Goal: Contribute content: Contribute content

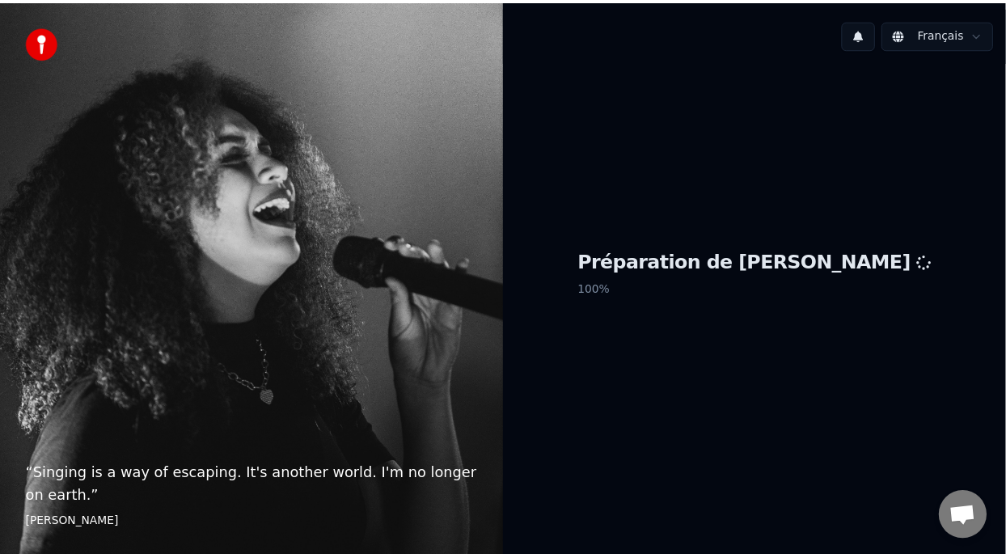
scroll to position [5, 0]
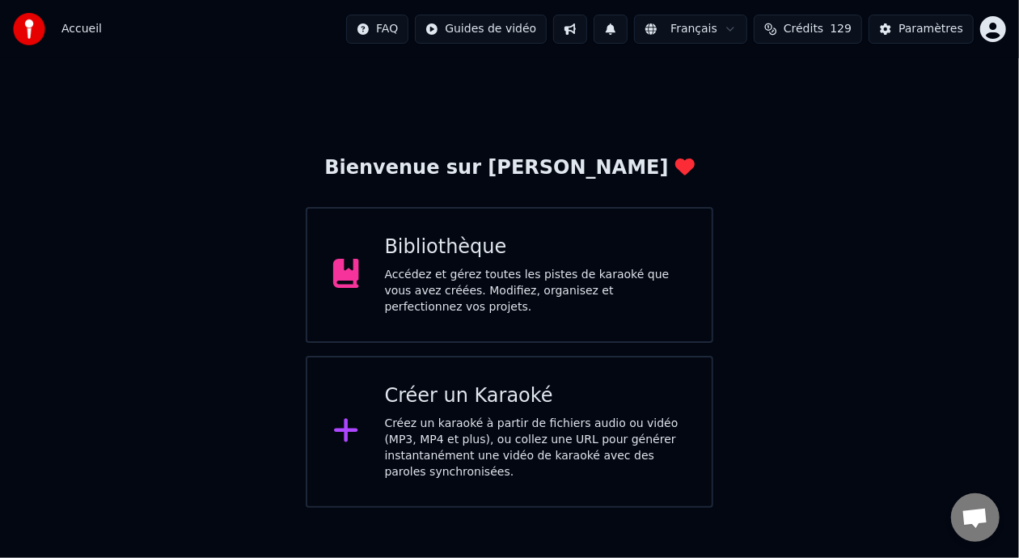
click at [512, 271] on div "Bibliothèque Accédez et gérez toutes les pistes de karaoké que vous avez créées…" at bounding box center [536, 275] width 302 height 81
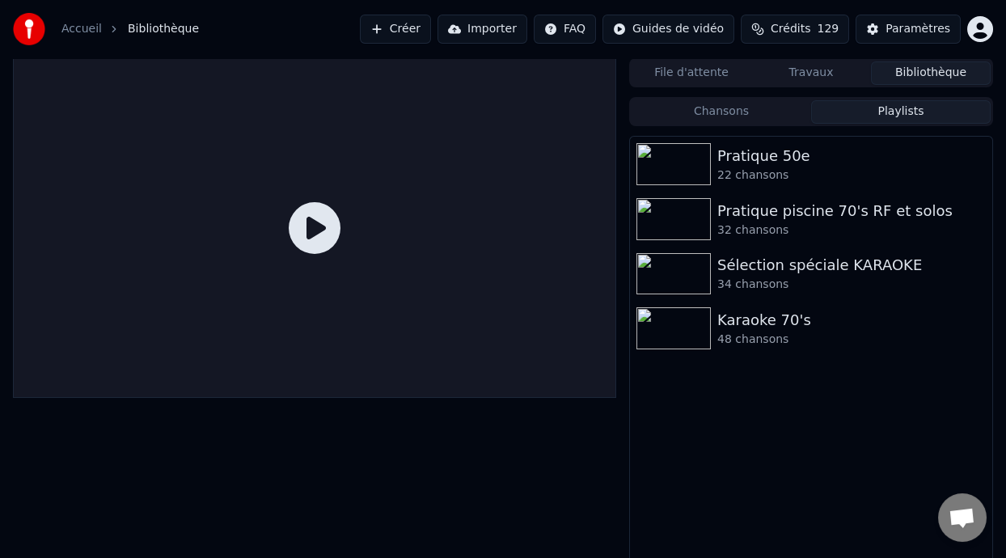
click at [891, 109] on button "Playlists" at bounding box center [901, 111] width 180 height 23
click at [764, 330] on div "Karaoke 70's" at bounding box center [843, 320] width 252 height 23
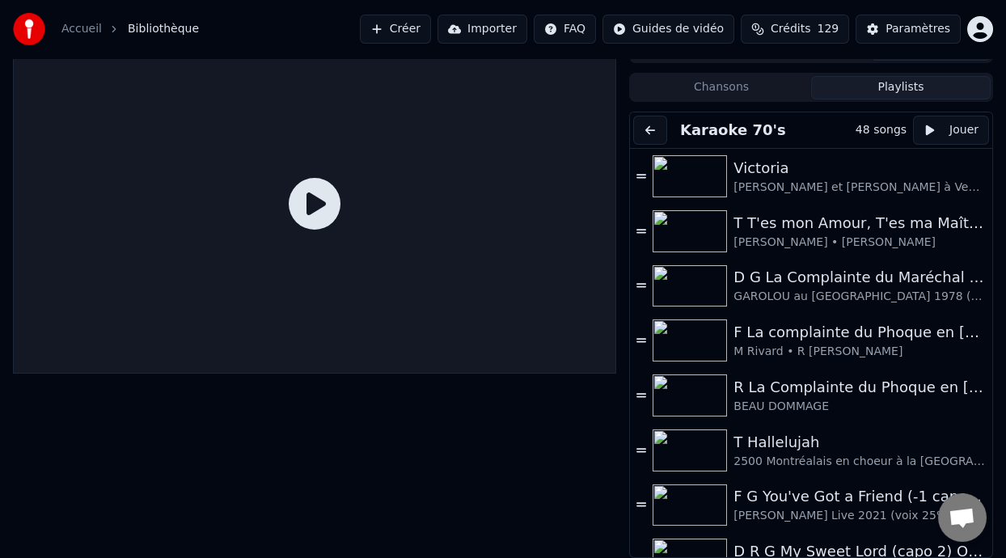
click at [732, 89] on button "Chansons" at bounding box center [722, 87] width 180 height 23
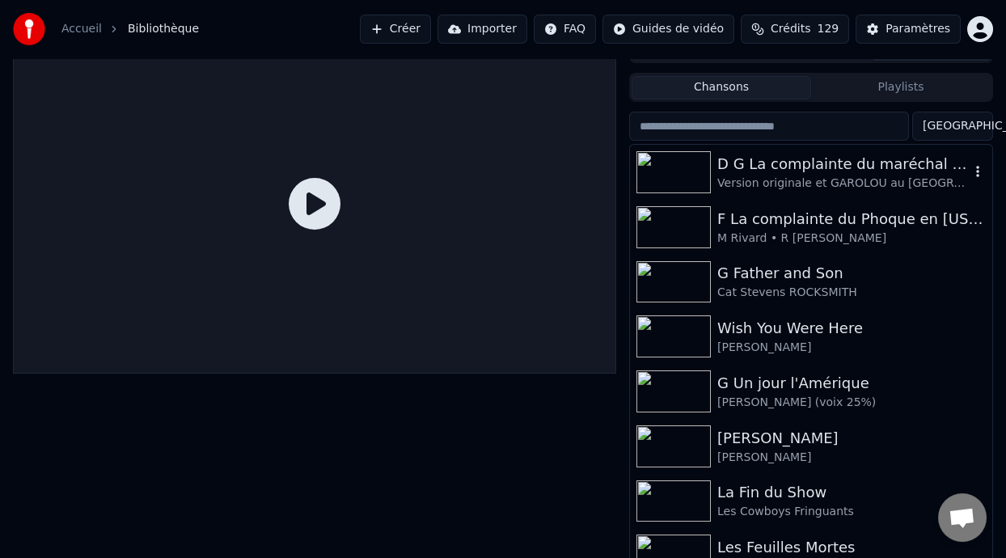
click at [827, 178] on div "Version originale et GAROLOU au [GEOGRAPHIC_DATA] 1978" at bounding box center [843, 184] width 252 height 16
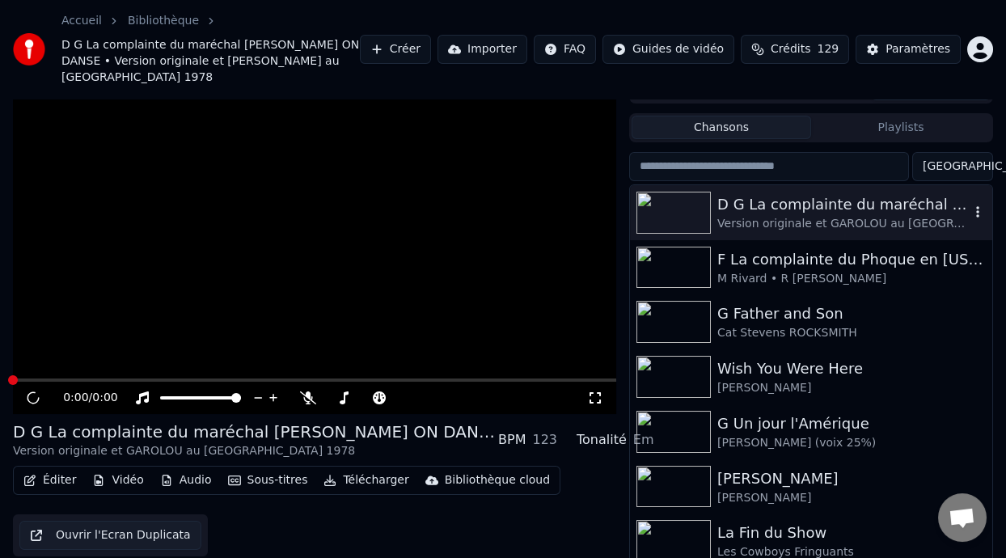
scroll to position [48, 0]
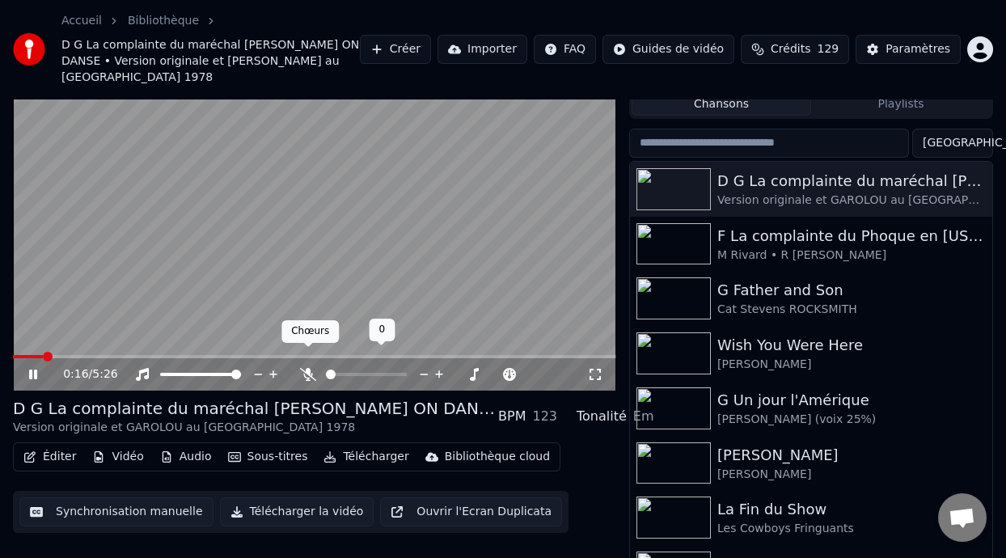
click at [307, 368] on icon at bounding box center [308, 374] width 16 height 13
click at [16, 355] on span at bounding box center [33, 356] width 41 height 3
click at [31, 370] on icon at bounding box center [33, 375] width 8 height 10
click at [32, 369] on icon at bounding box center [33, 374] width 10 height 11
click at [33, 368] on icon at bounding box center [44, 374] width 37 height 13
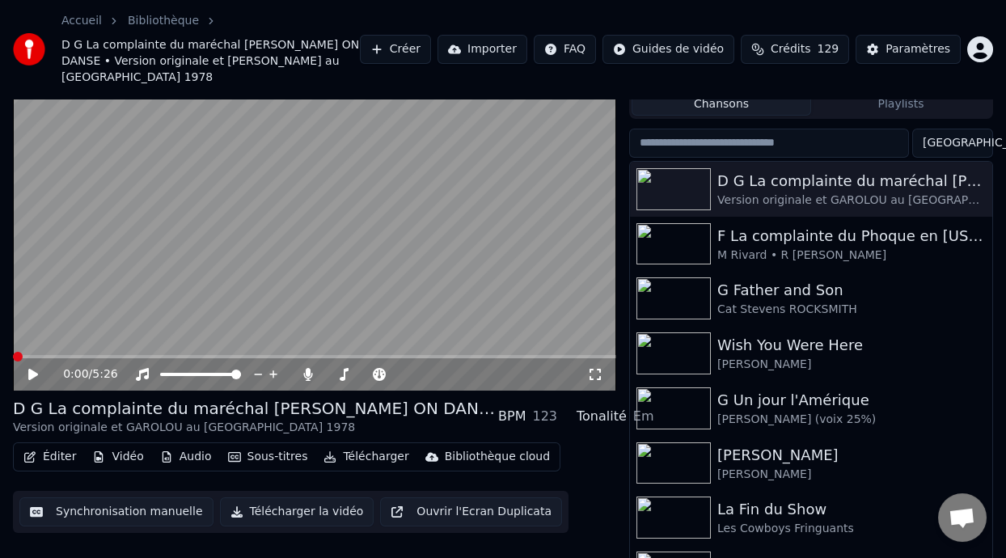
click at [33, 368] on icon at bounding box center [44, 374] width 37 height 13
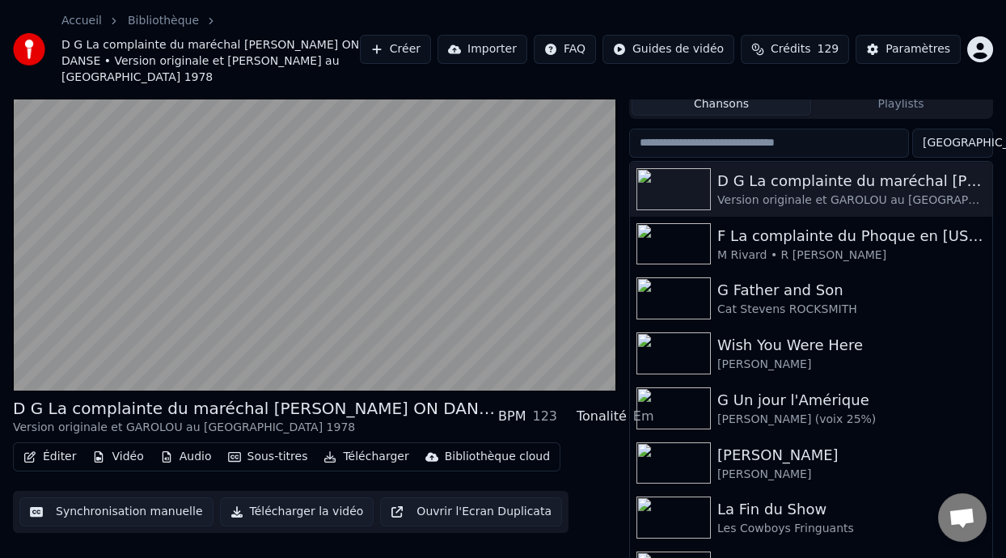
click at [53, 446] on button "Éditer" at bounding box center [50, 457] width 66 height 23
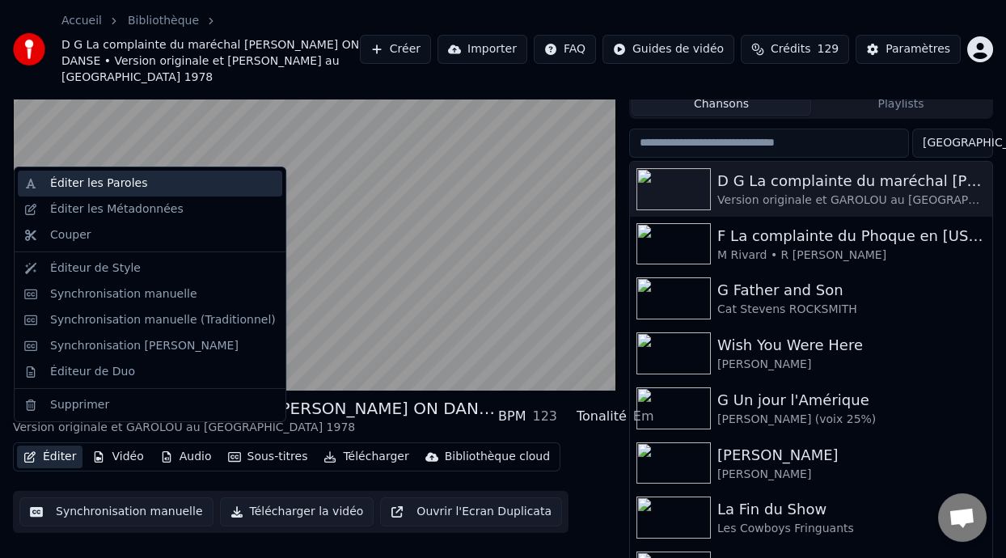
click at [134, 185] on div "Éditer les Paroles" at bounding box center [163, 184] width 226 height 16
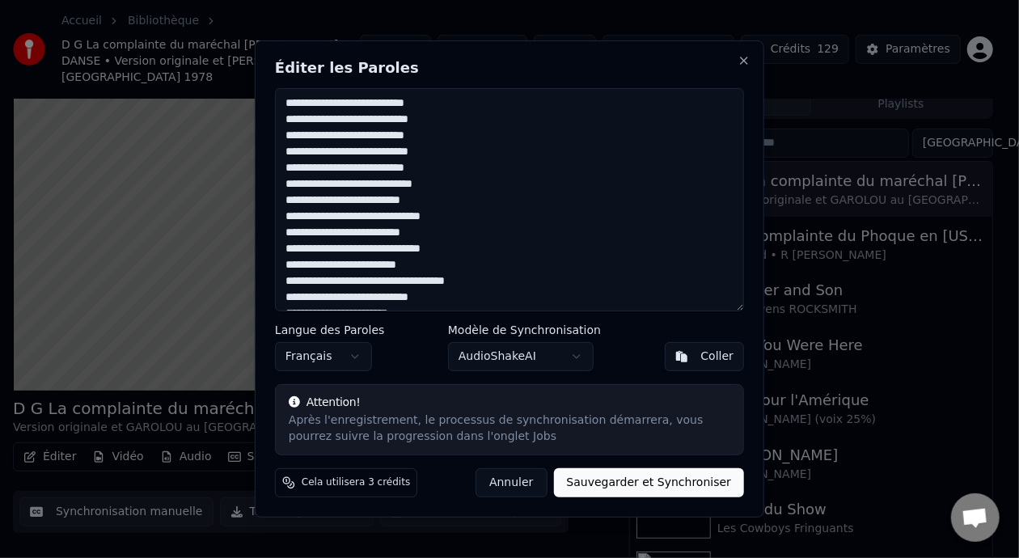
click at [528, 484] on button "Annuler" at bounding box center [511, 482] width 71 height 29
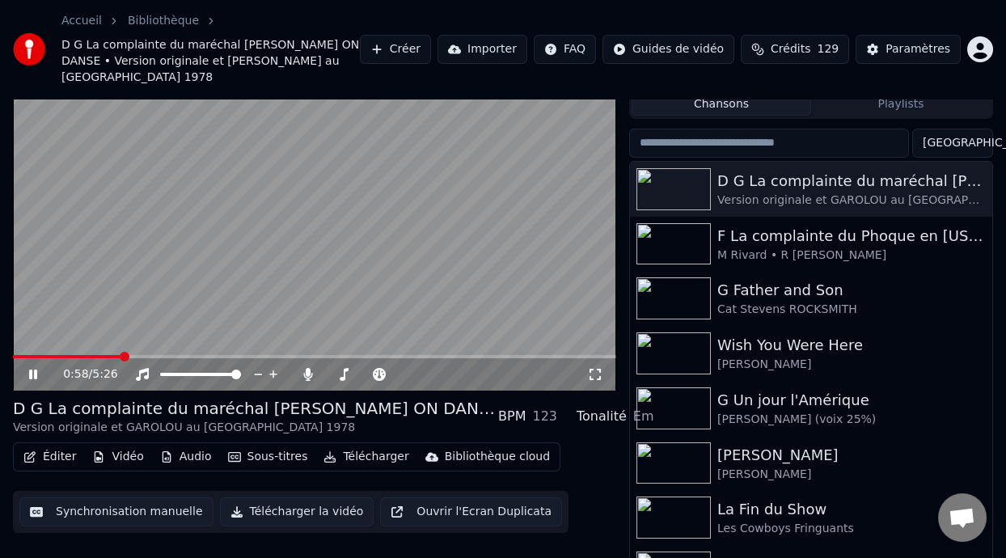
click at [33, 368] on icon at bounding box center [44, 374] width 37 height 13
click at [926, 92] on button "Playlists" at bounding box center [901, 103] width 180 height 23
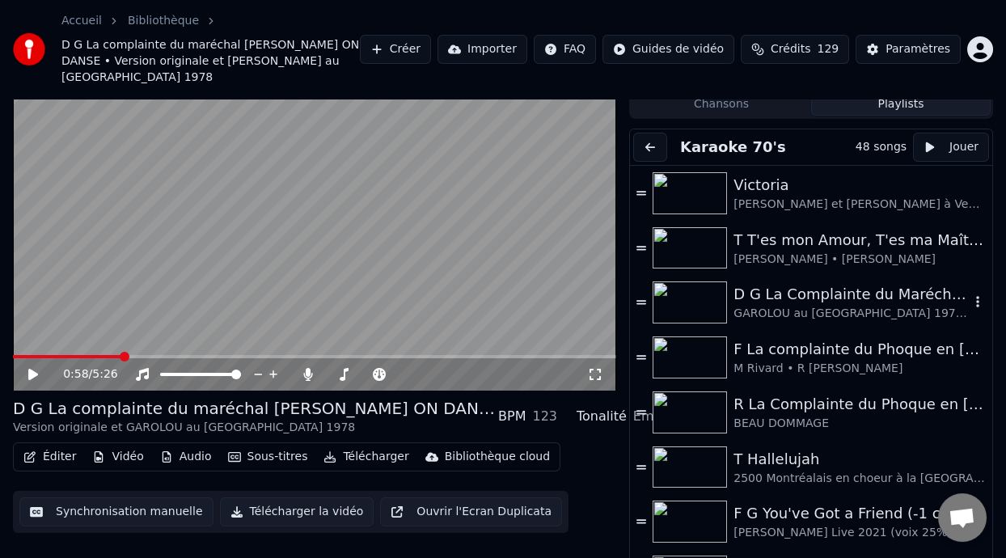
click at [861, 286] on div "D G La Complainte du Maréchal [PERSON_NAME] ON DANSE" at bounding box center [852, 294] width 236 height 23
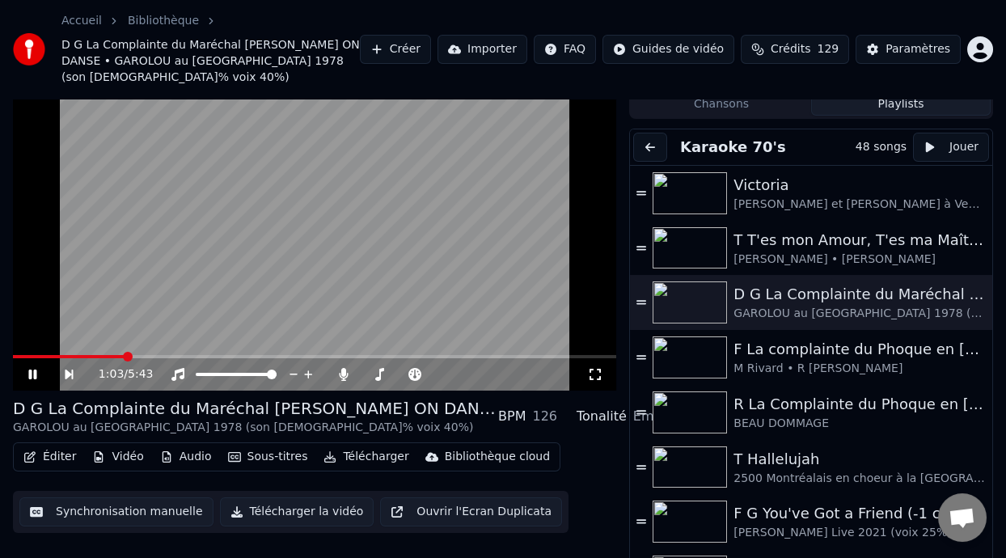
click at [908, 92] on button "Playlists" at bounding box center [901, 103] width 180 height 23
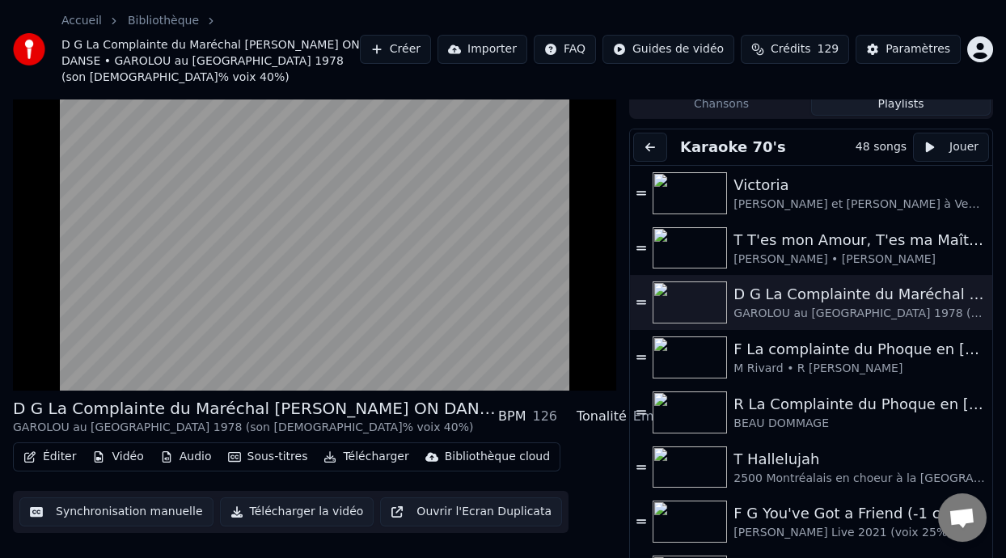
click at [750, 92] on button "Chansons" at bounding box center [722, 103] width 180 height 23
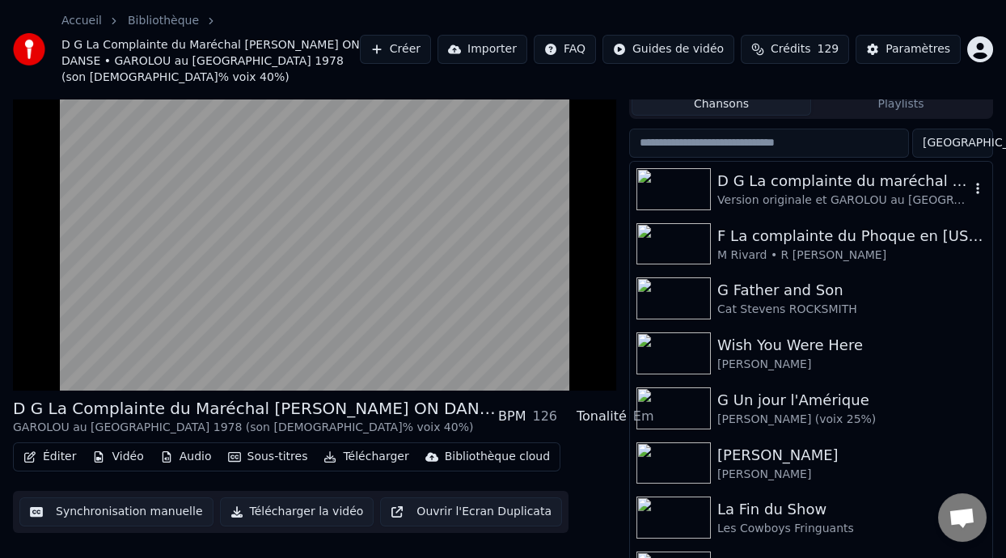
click at [832, 170] on div "D G La complainte du maréchal [PERSON_NAME] ON DANSE" at bounding box center [843, 181] width 252 height 23
click at [829, 174] on div "D G La complainte du maréchal [PERSON_NAME] ON DANSE" at bounding box center [843, 181] width 252 height 23
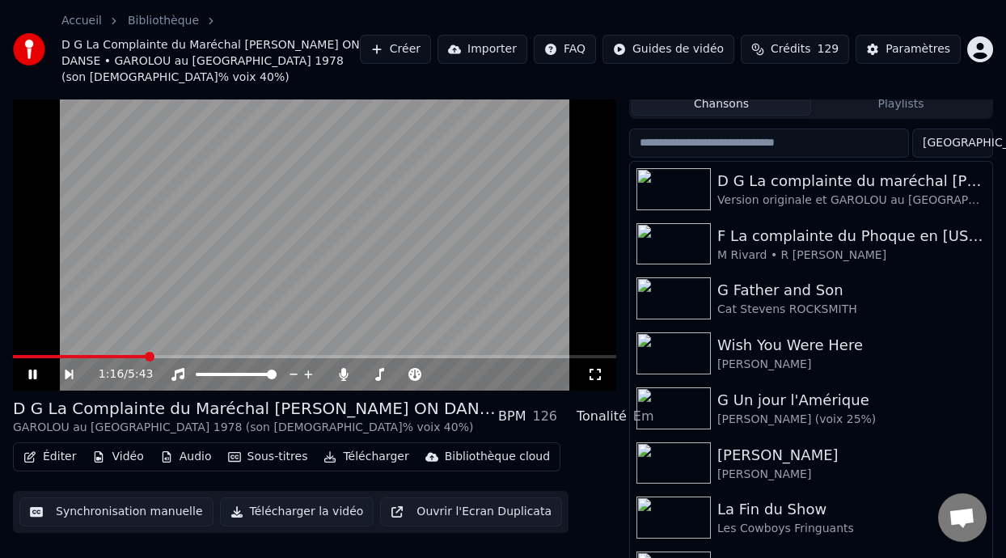
click at [28, 368] on icon at bounding box center [44, 374] width 36 height 13
click at [846, 174] on div "D G La complainte du maréchal [PERSON_NAME] ON DANSE" at bounding box center [843, 181] width 252 height 23
click at [814, 170] on div "D G La complainte du maréchal [PERSON_NAME] ON DANSE" at bounding box center [843, 181] width 252 height 23
click at [849, 170] on div "D G La complainte du maréchal [PERSON_NAME] ON DANSE" at bounding box center [843, 181] width 252 height 23
click at [421, 399] on div "D G La Complainte du Maréchal [PERSON_NAME] ON DANSE GAROLOU au [GEOGRAPHIC_DAT…" at bounding box center [314, 416] width 603 height 39
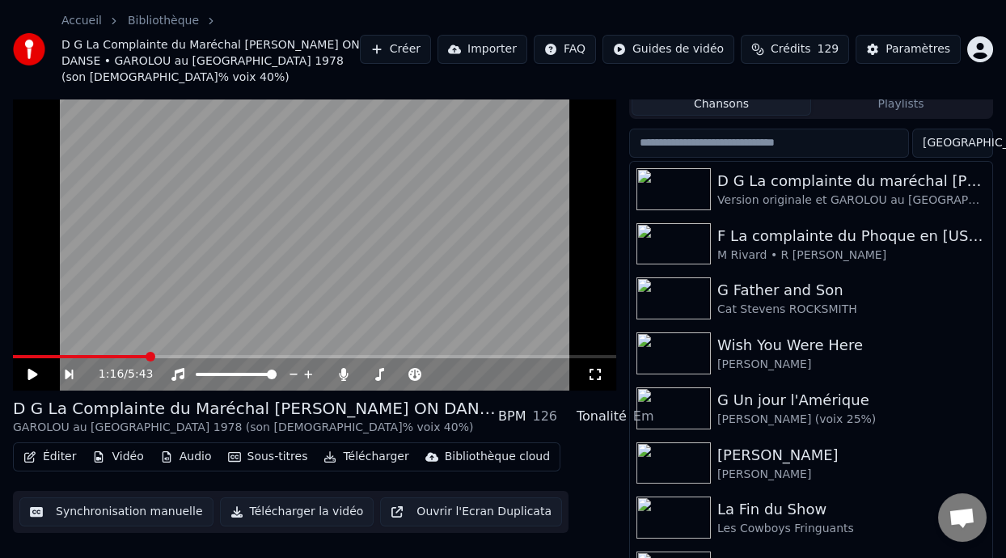
click at [167, 15] on link "Bibliothèque" at bounding box center [163, 21] width 71 height 16
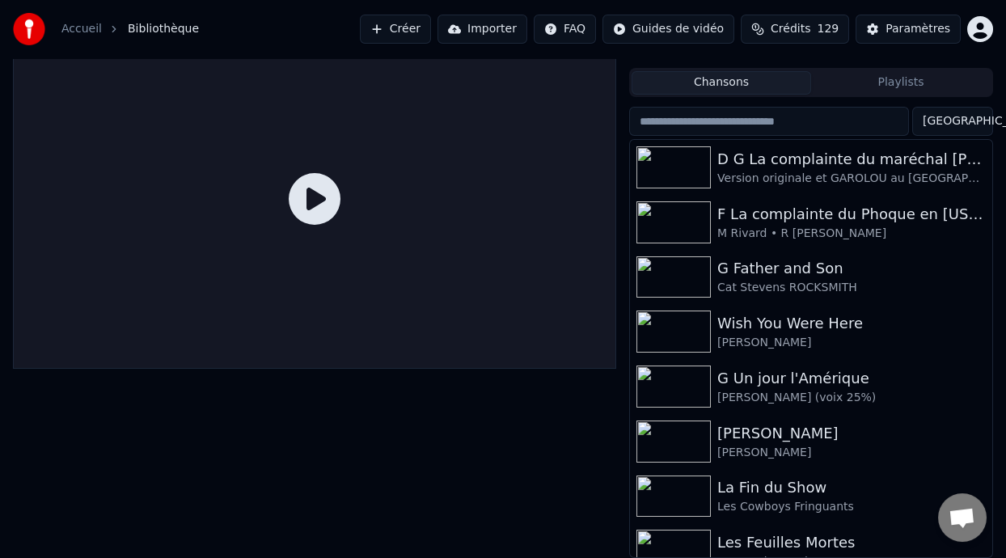
scroll to position [24, 0]
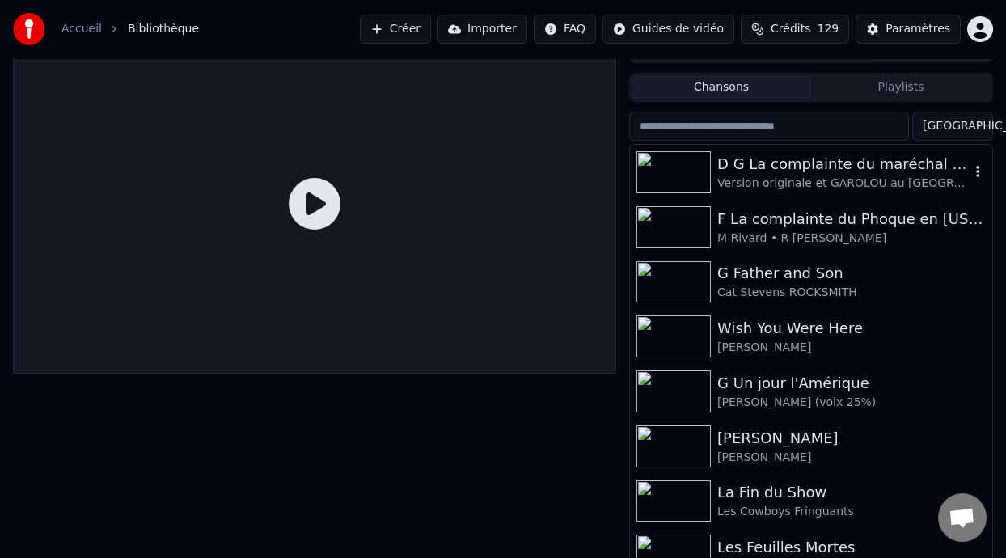
click at [813, 176] on div "Version originale et GAROLOU au [GEOGRAPHIC_DATA] 1978" at bounding box center [843, 184] width 252 height 16
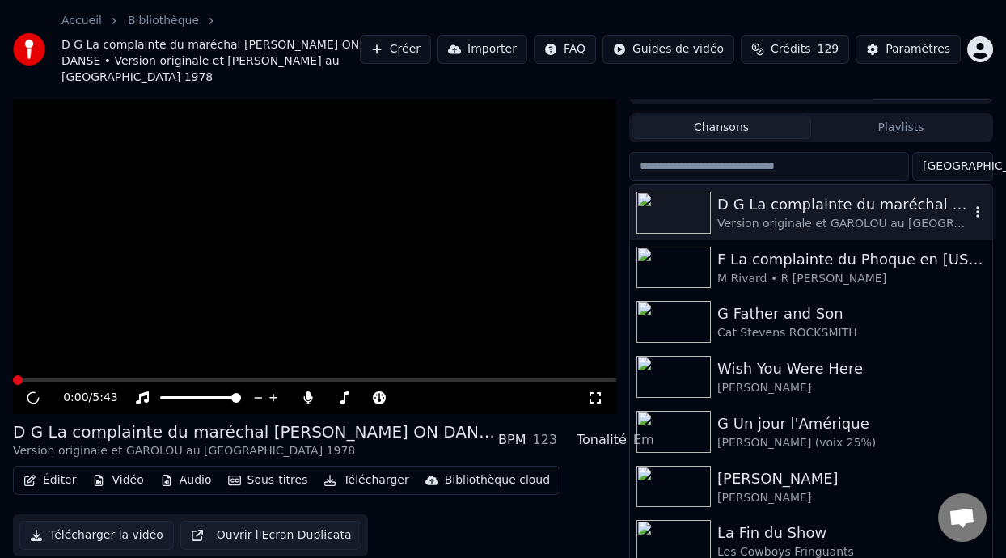
scroll to position [48, 0]
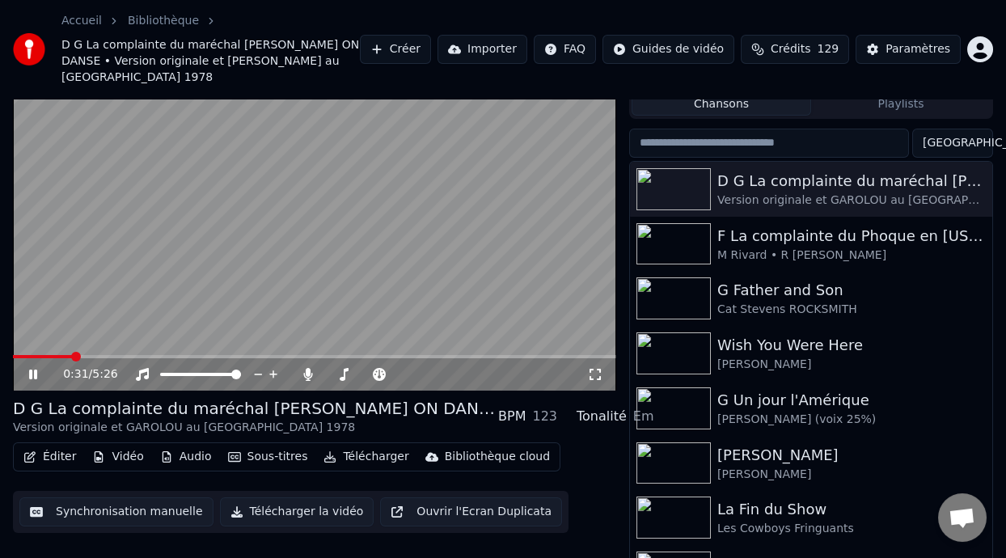
click at [32, 368] on icon at bounding box center [44, 374] width 37 height 13
click at [811, 171] on div "D G La complainte du maréchal [PERSON_NAME] ON DANSE" at bounding box center [843, 181] width 252 height 23
click at [812, 171] on div "D G La complainte du maréchal [PERSON_NAME] ON DANSE" at bounding box center [843, 181] width 252 height 23
click at [32, 368] on icon at bounding box center [44, 374] width 37 height 13
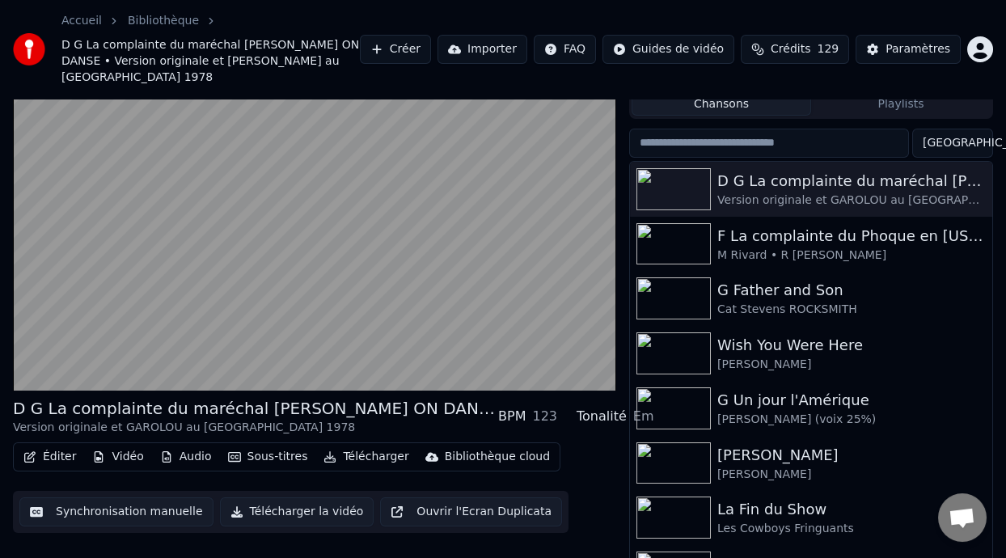
click at [928, 92] on button "Playlists" at bounding box center [901, 103] width 180 height 23
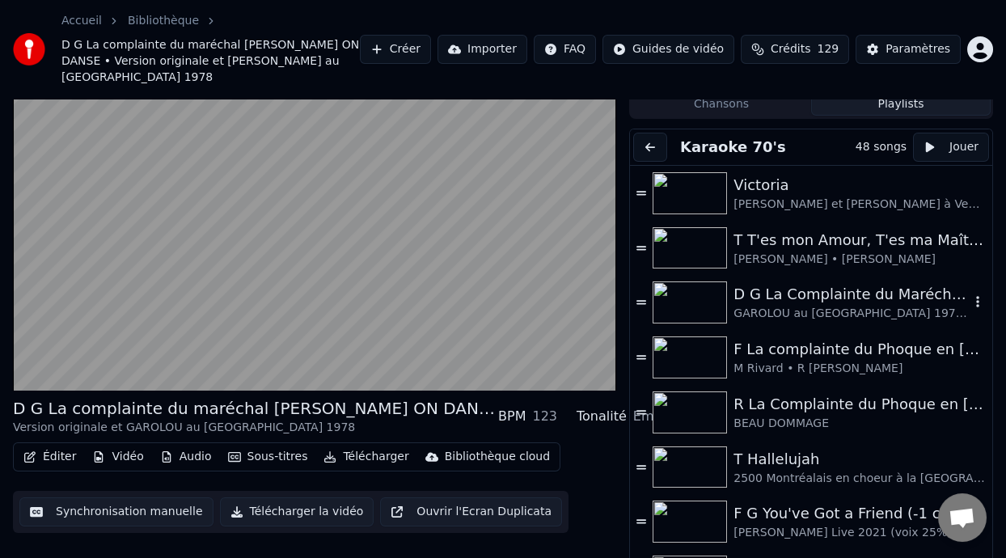
click at [976, 297] on icon "button" at bounding box center [977, 302] width 3 height 11
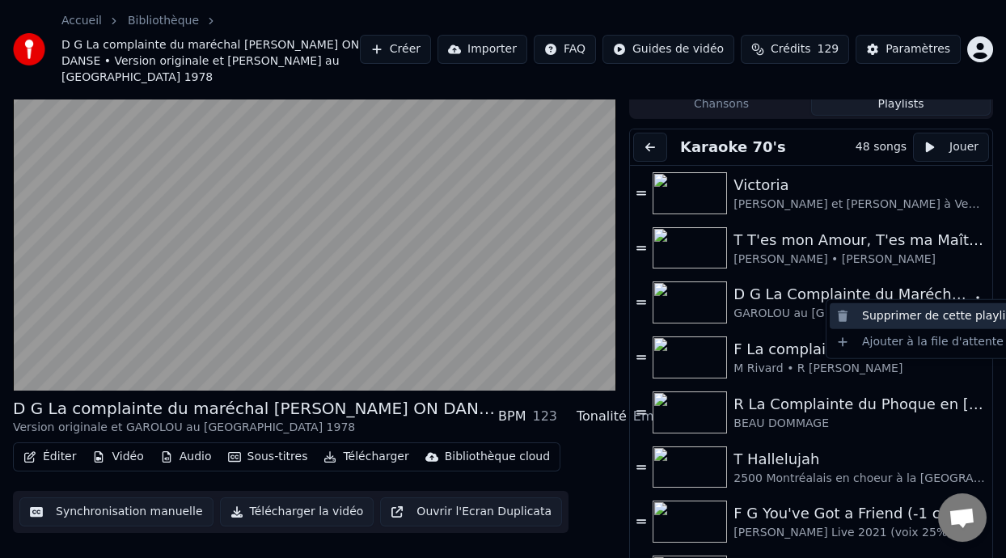
click at [949, 316] on div "Supprimer de cette playlist" at bounding box center [926, 316] width 193 height 26
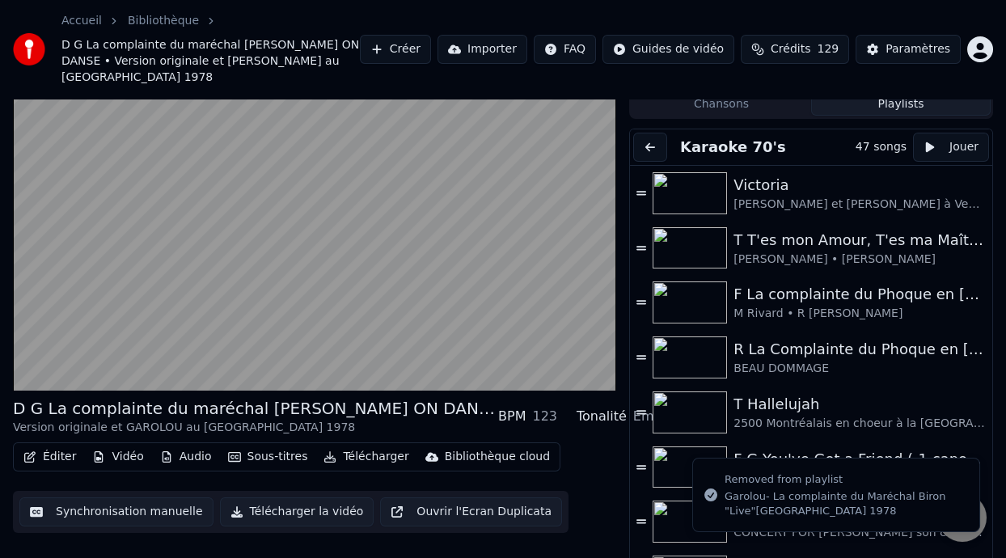
click at [912, 92] on button "Playlists" at bounding box center [901, 103] width 180 height 23
click at [747, 92] on button "Chansons" at bounding box center [722, 103] width 180 height 23
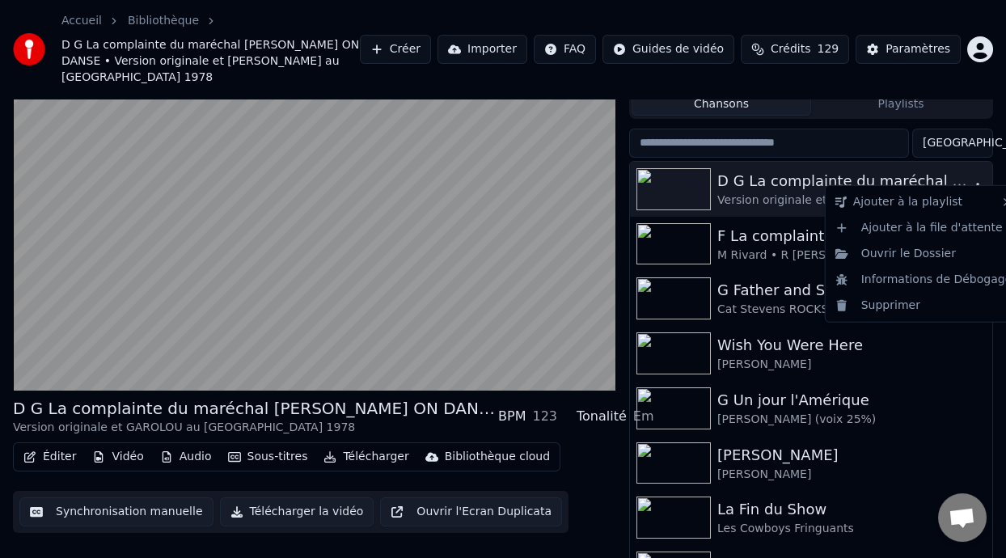
click at [970, 182] on icon "button" at bounding box center [978, 188] width 16 height 13
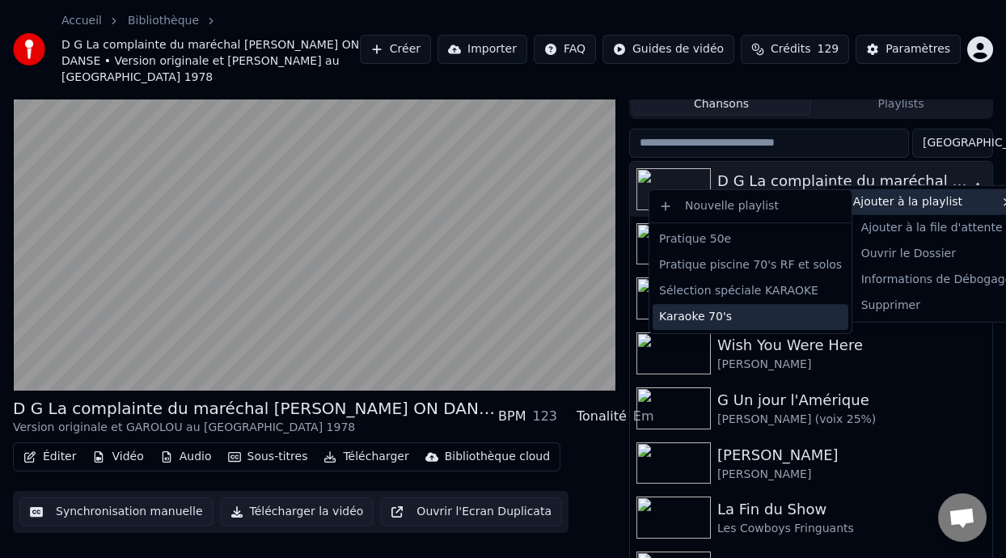
click at [731, 317] on div "Karaoke 70's" at bounding box center [751, 317] width 196 height 26
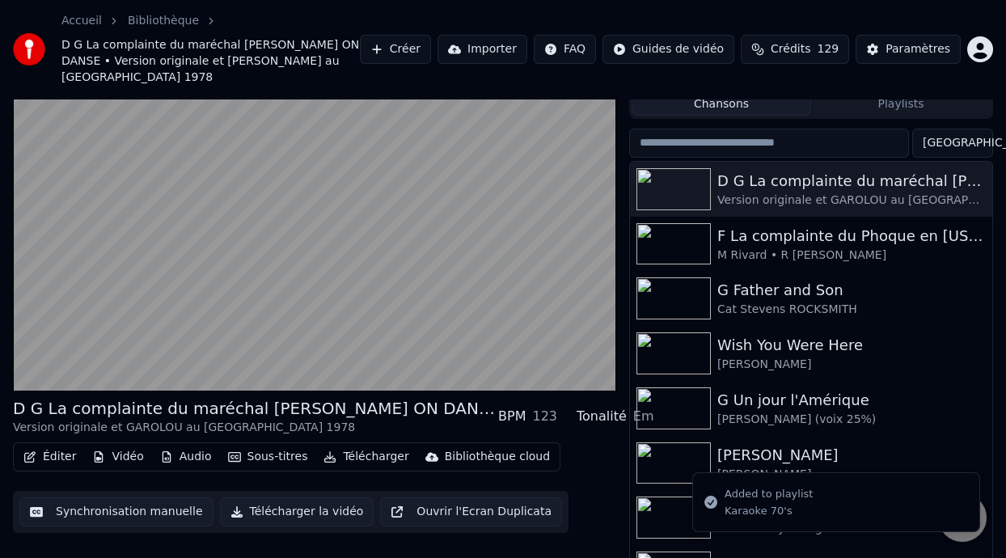
click at [898, 93] on button "Playlists" at bounding box center [901, 103] width 180 height 23
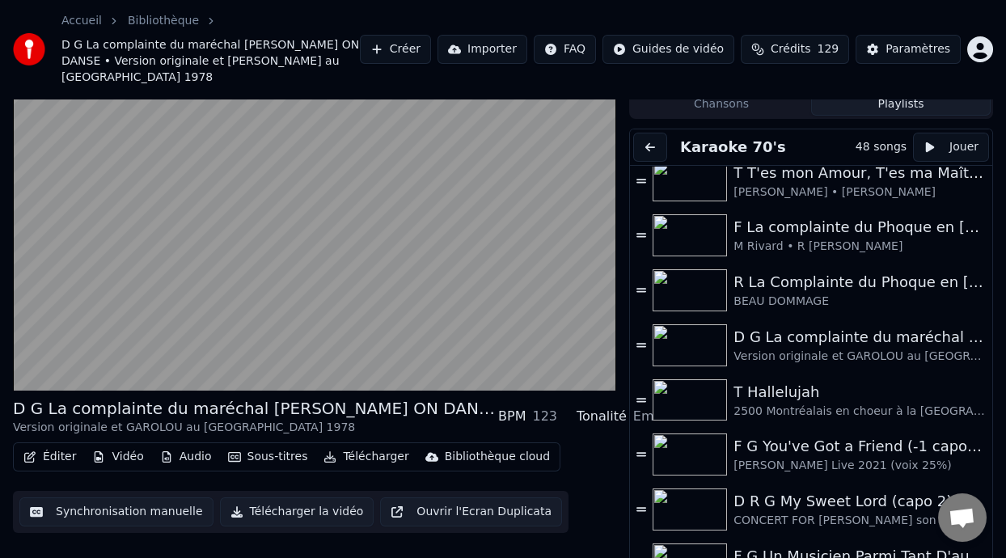
scroll to position [0, 0]
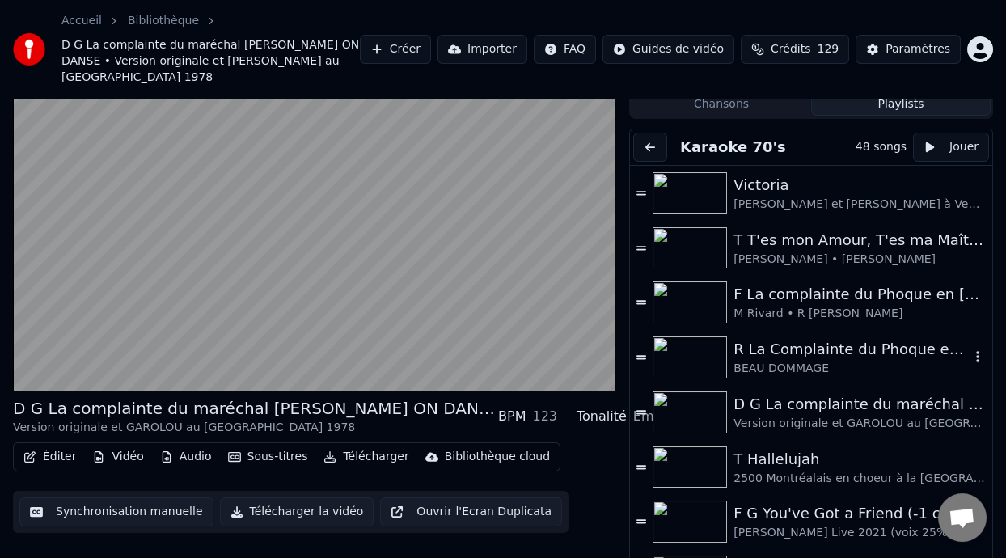
click at [970, 350] on icon "button" at bounding box center [978, 356] width 16 height 13
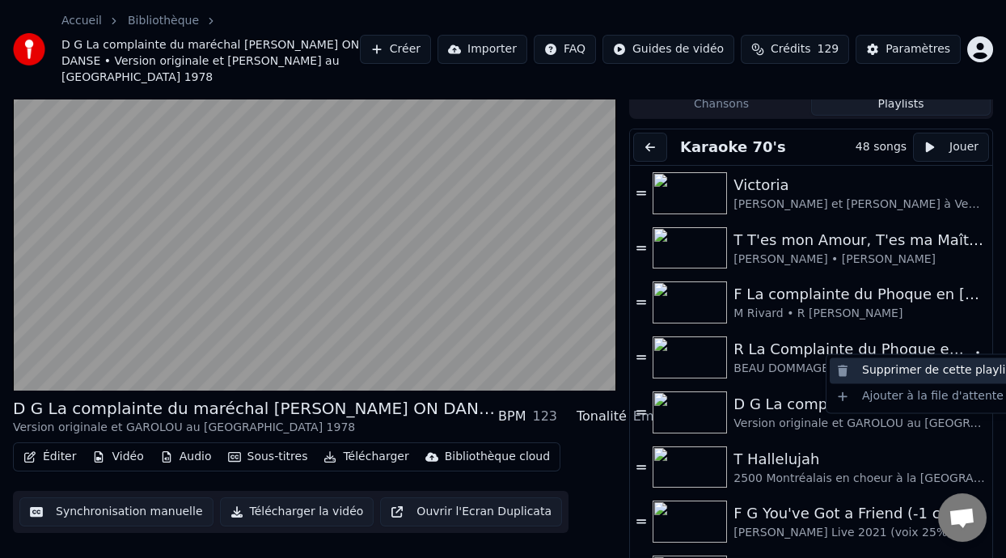
click at [950, 371] on div "Supprimer de cette playlist" at bounding box center [926, 371] width 193 height 26
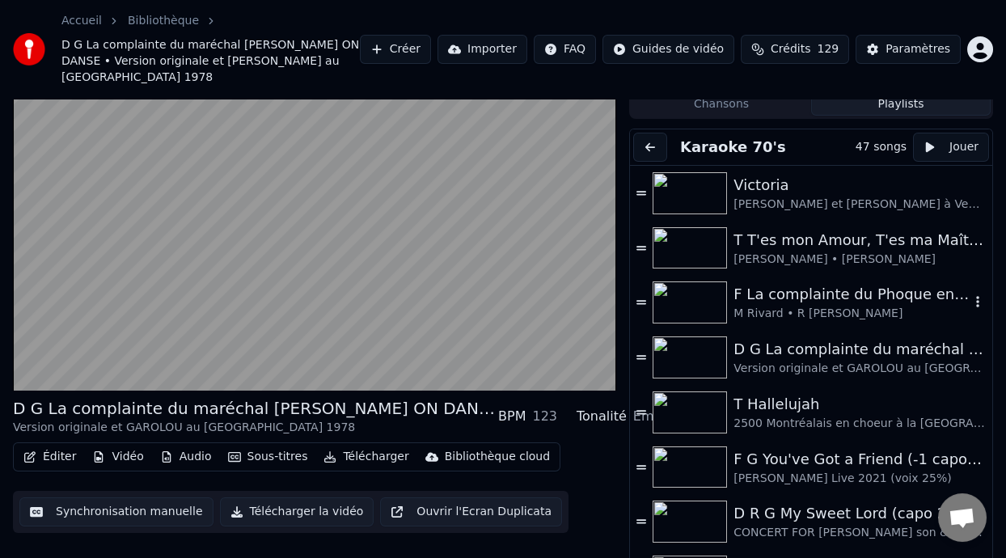
click at [970, 295] on icon "button" at bounding box center [978, 301] width 16 height 13
click at [976, 297] on icon "button" at bounding box center [977, 302] width 3 height 11
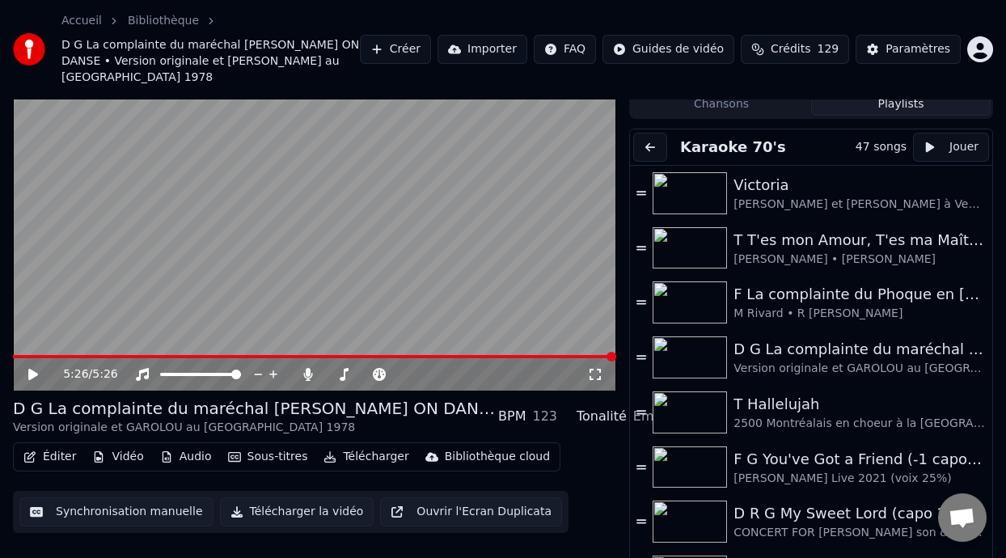
click at [53, 446] on button "Éditer" at bounding box center [50, 457] width 66 height 23
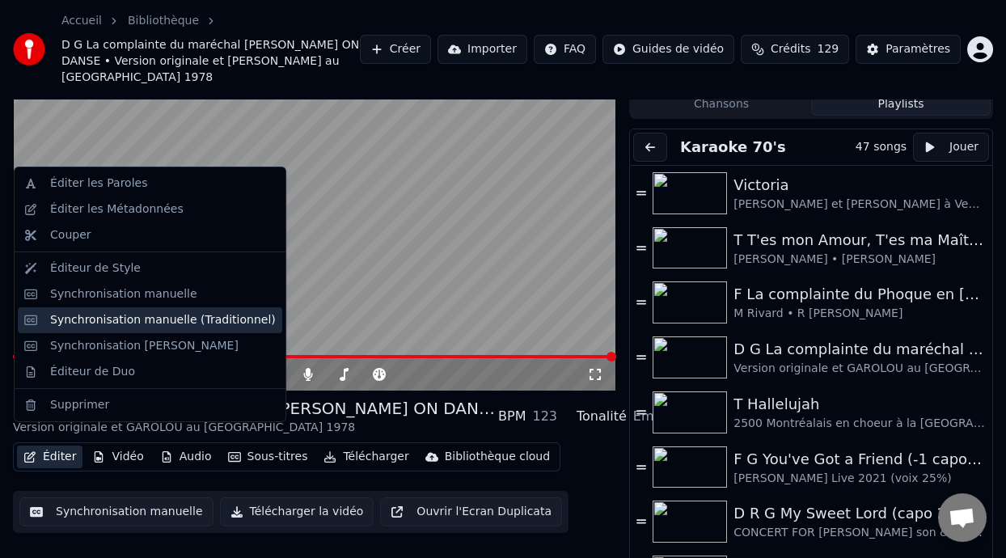
click at [201, 320] on div "Synchronisation manuelle (Traditionnel)" at bounding box center [163, 320] width 226 height 16
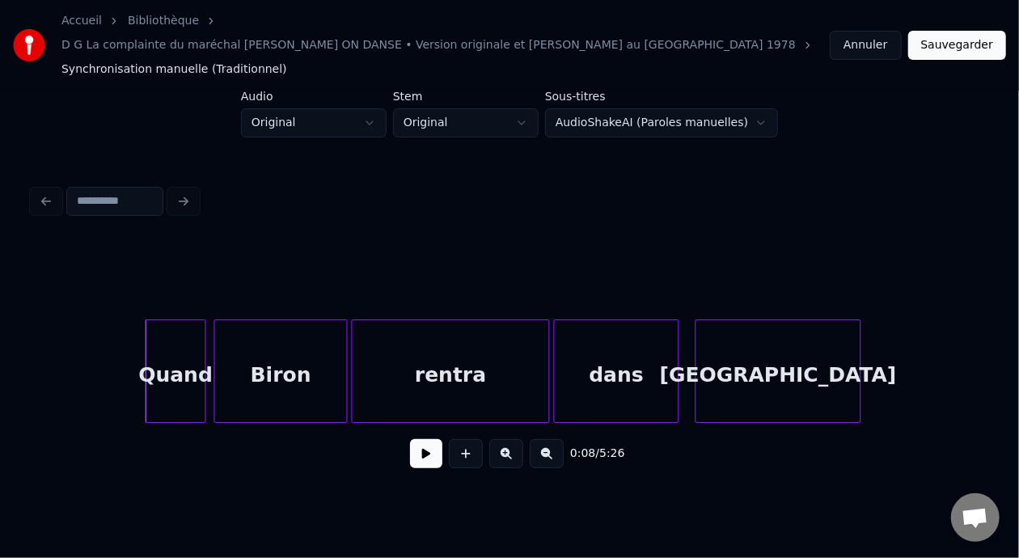
scroll to position [0, 1223]
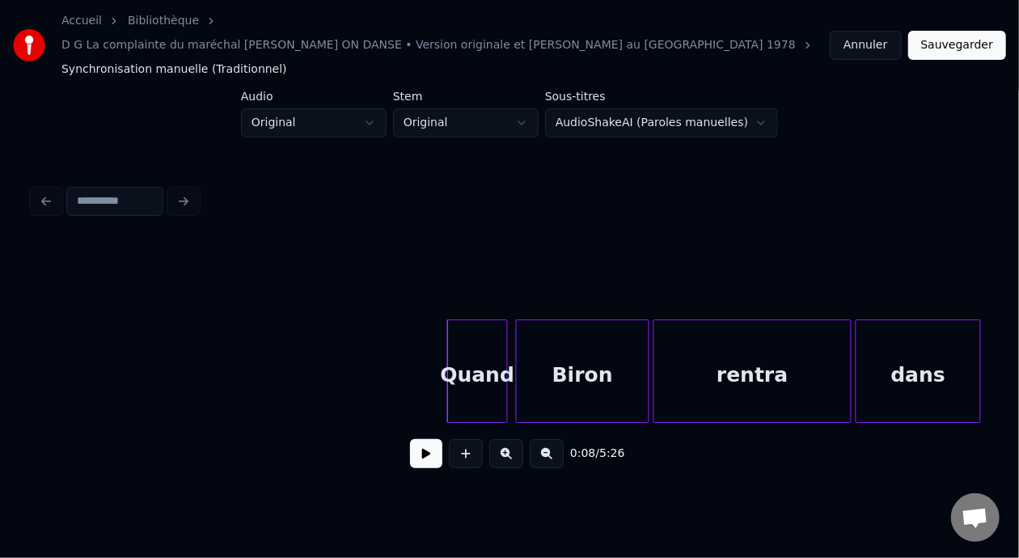
click at [476, 345] on div "Quand" at bounding box center [477, 375] width 59 height 110
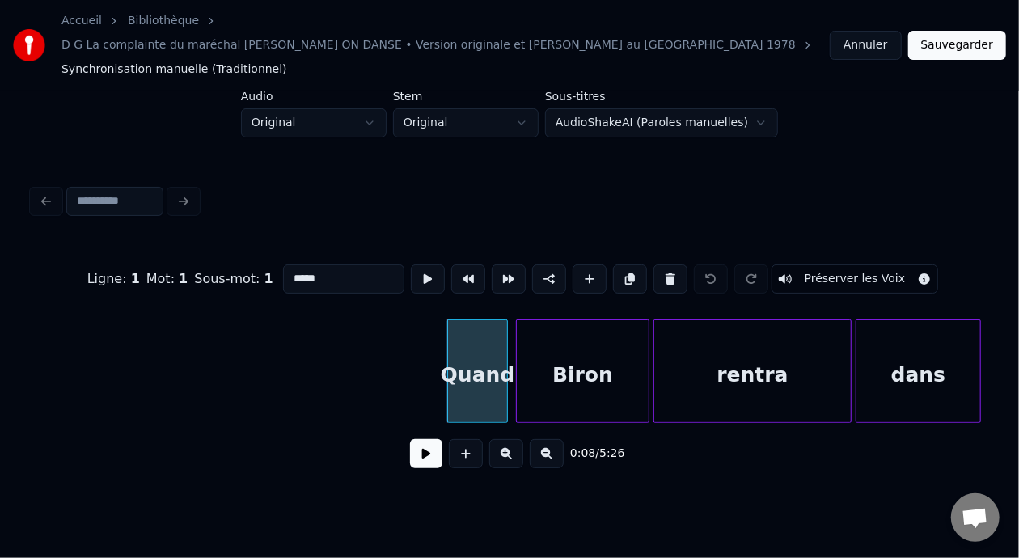
click at [283, 265] on input "*****" at bounding box center [343, 279] width 121 height 29
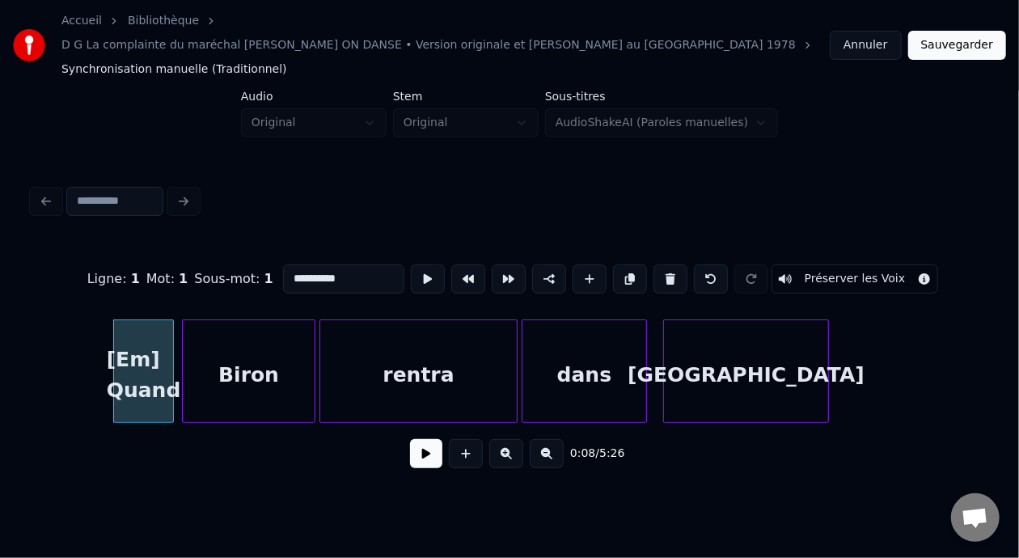
scroll to position [0, 1633]
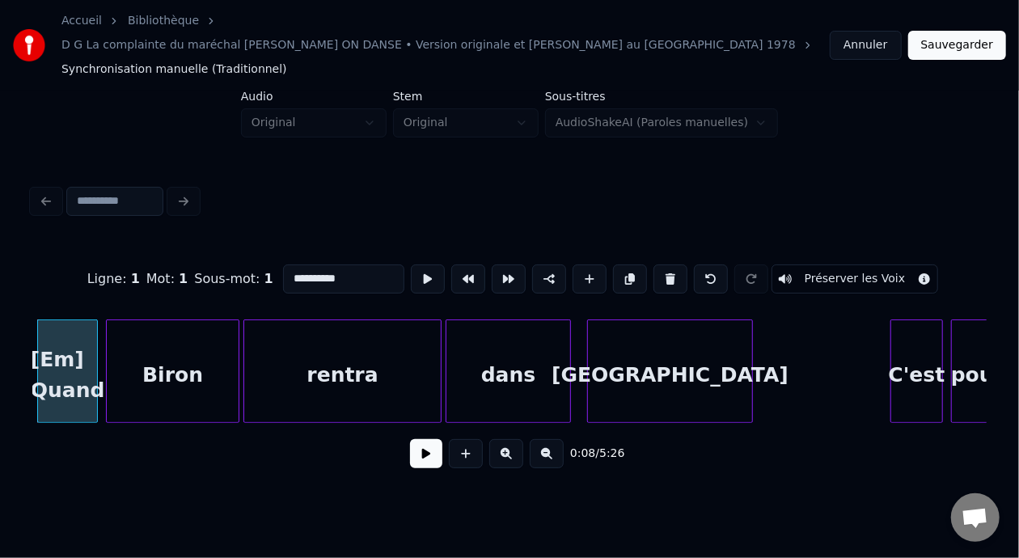
click at [646, 343] on div "[GEOGRAPHIC_DATA]" at bounding box center [670, 375] width 164 height 110
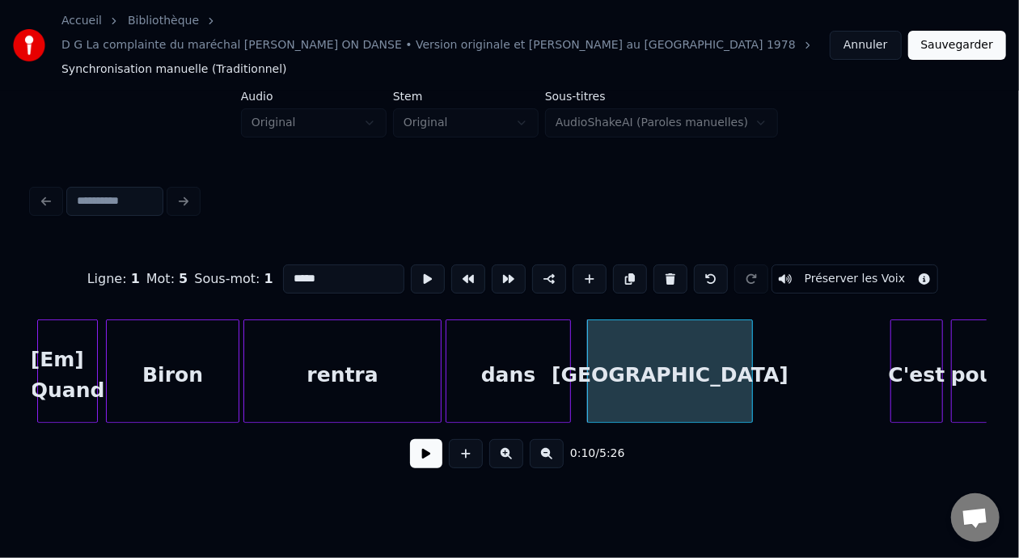
click at [283, 265] on input "*****" at bounding box center [343, 279] width 121 height 29
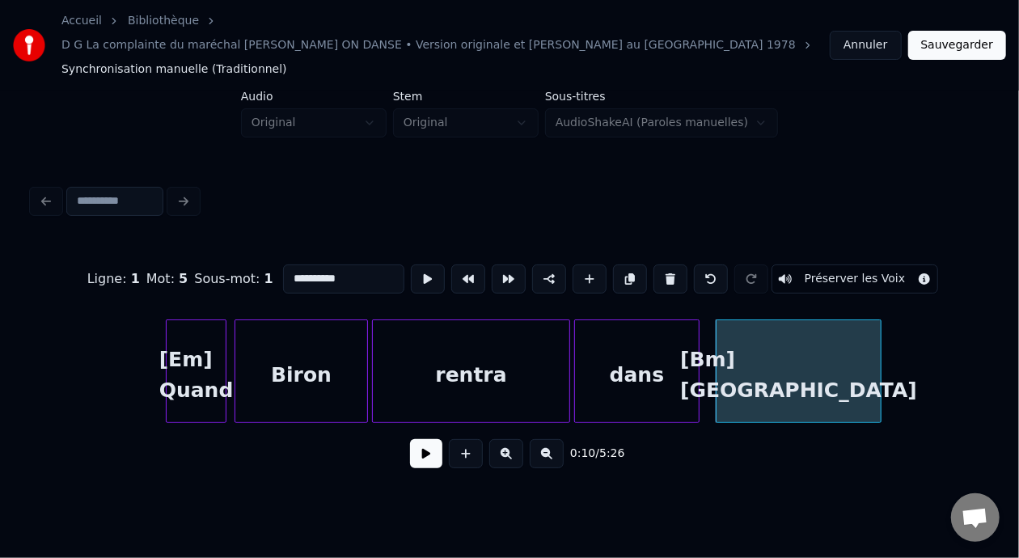
scroll to position [0, 1581]
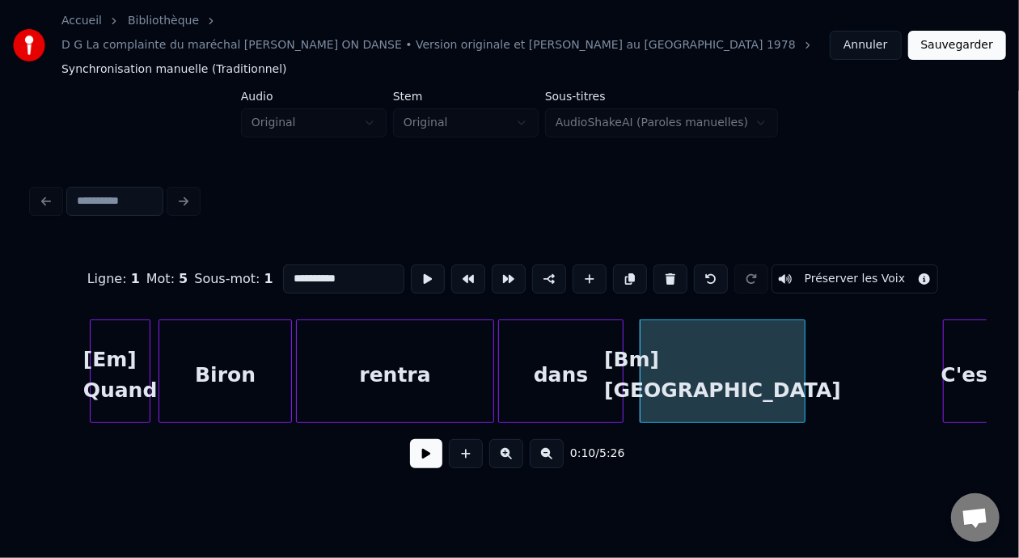
click at [121, 353] on div "[Em] Quand" at bounding box center [120, 375] width 59 height 110
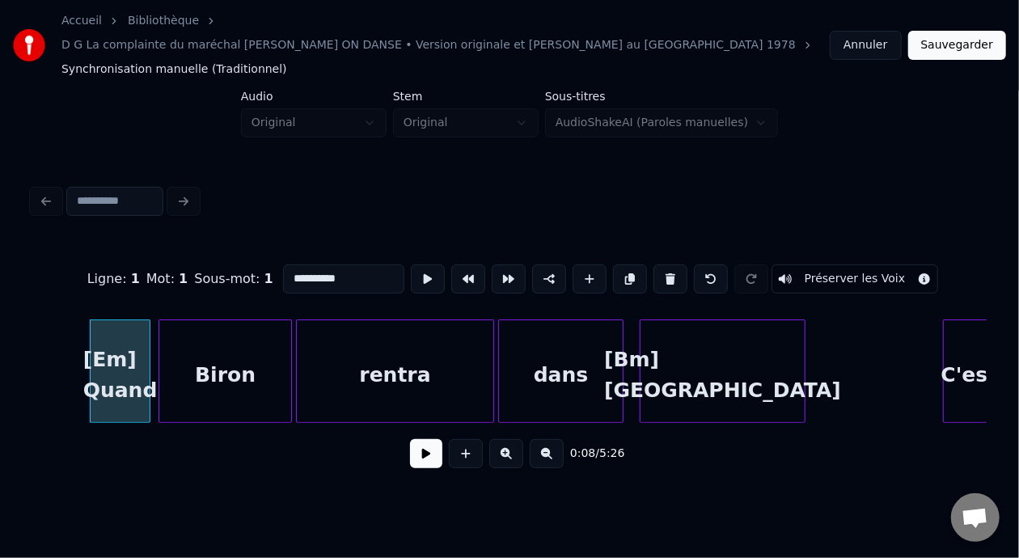
type input "**********"
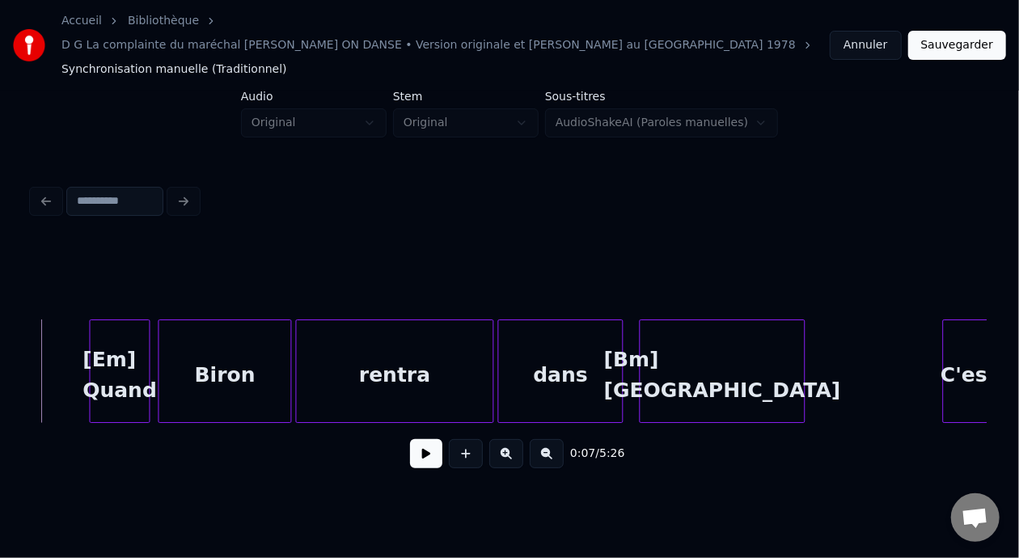
click at [430, 439] on button at bounding box center [426, 453] width 32 height 29
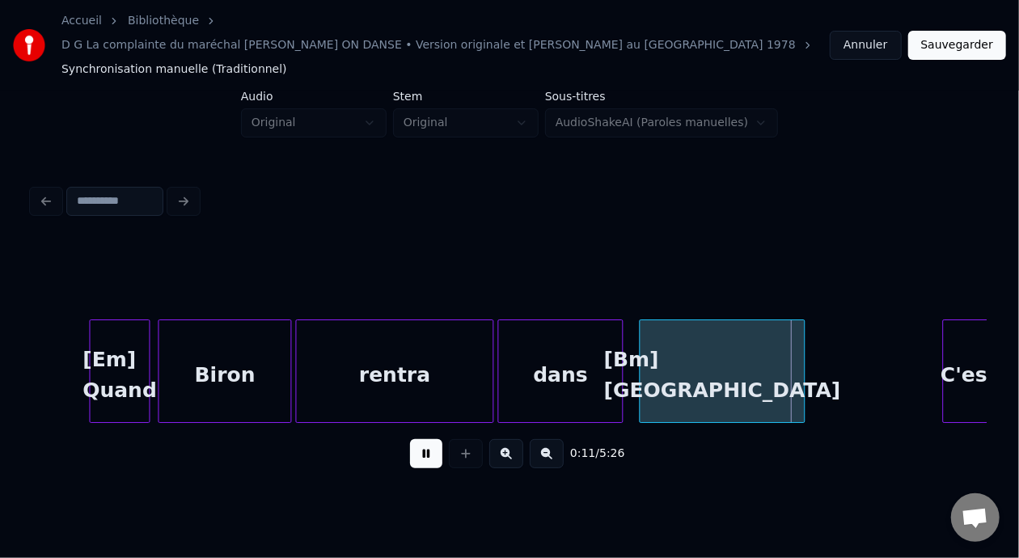
click at [413, 439] on button at bounding box center [426, 453] width 32 height 29
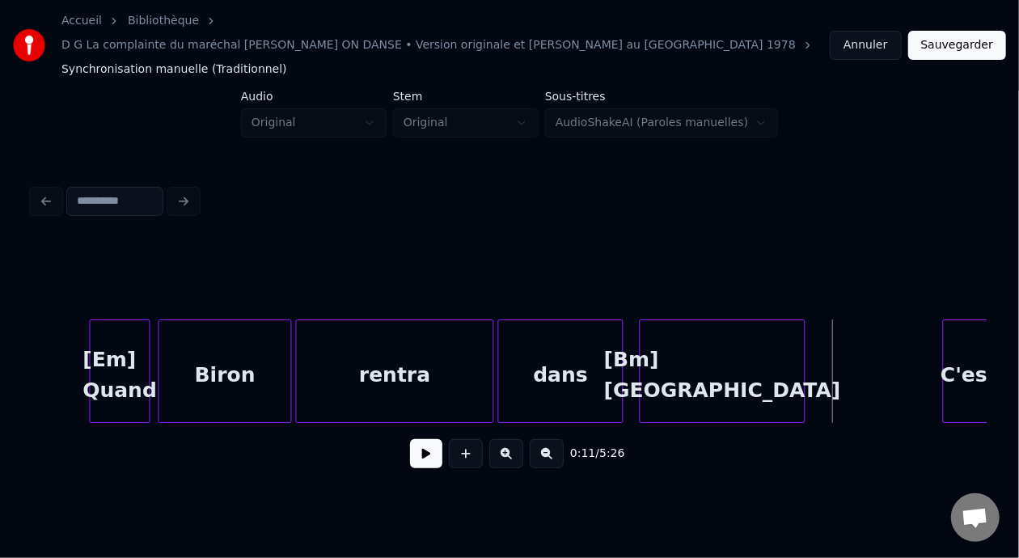
click at [116, 332] on div "[Em] Quand" at bounding box center [120, 375] width 59 height 110
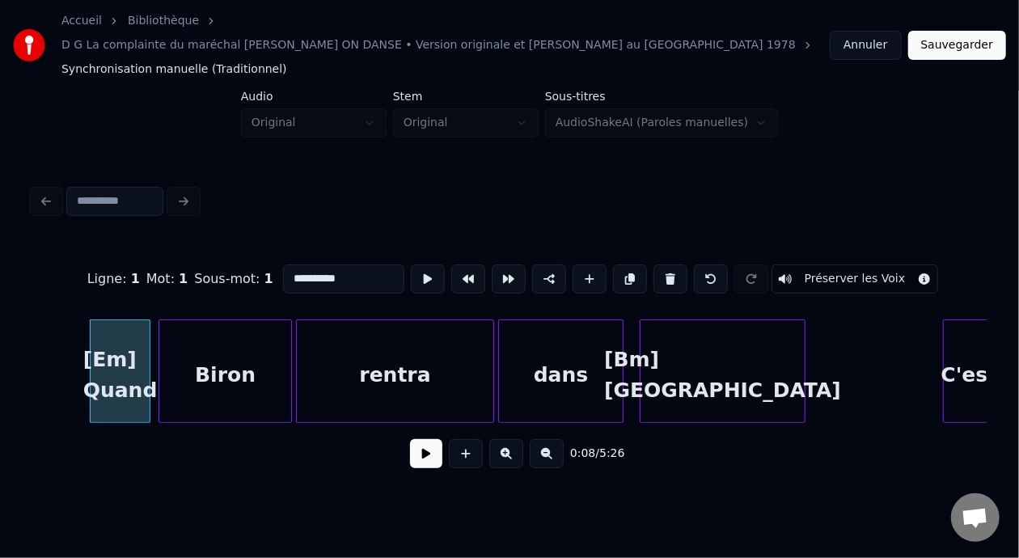
click at [413, 439] on button at bounding box center [426, 453] width 32 height 29
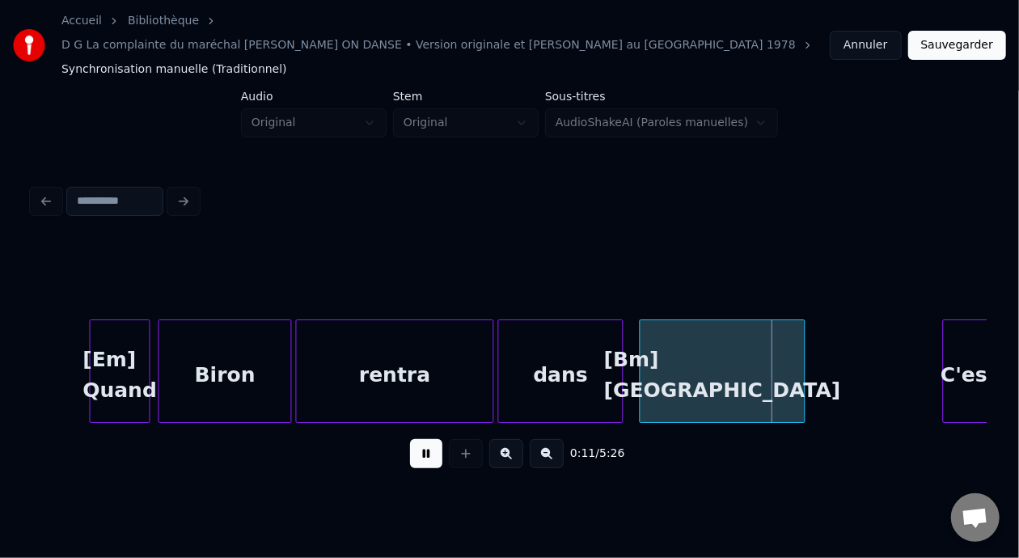
click at [410, 441] on button at bounding box center [426, 453] width 32 height 29
click at [419, 439] on button at bounding box center [426, 453] width 32 height 29
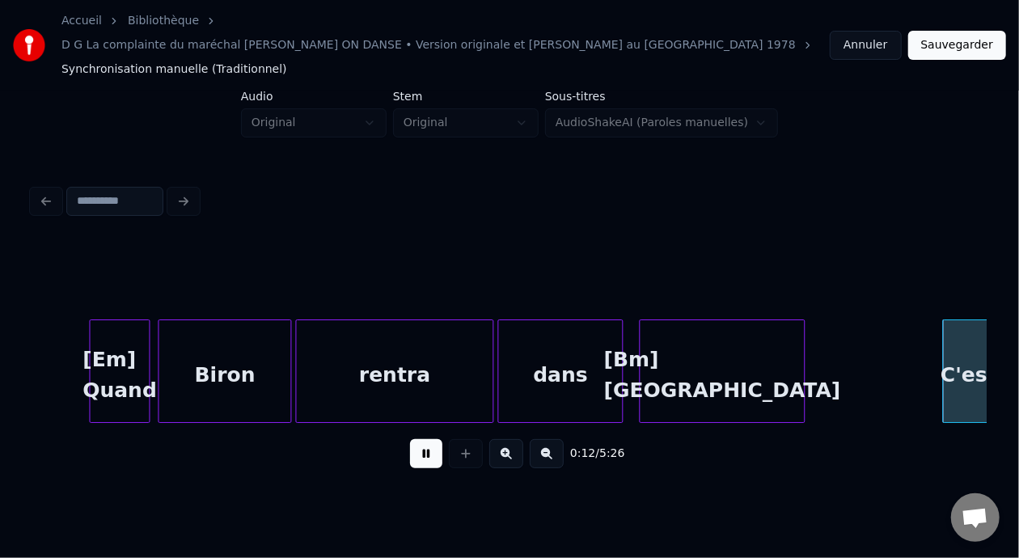
click at [419, 439] on button at bounding box center [426, 453] width 32 height 29
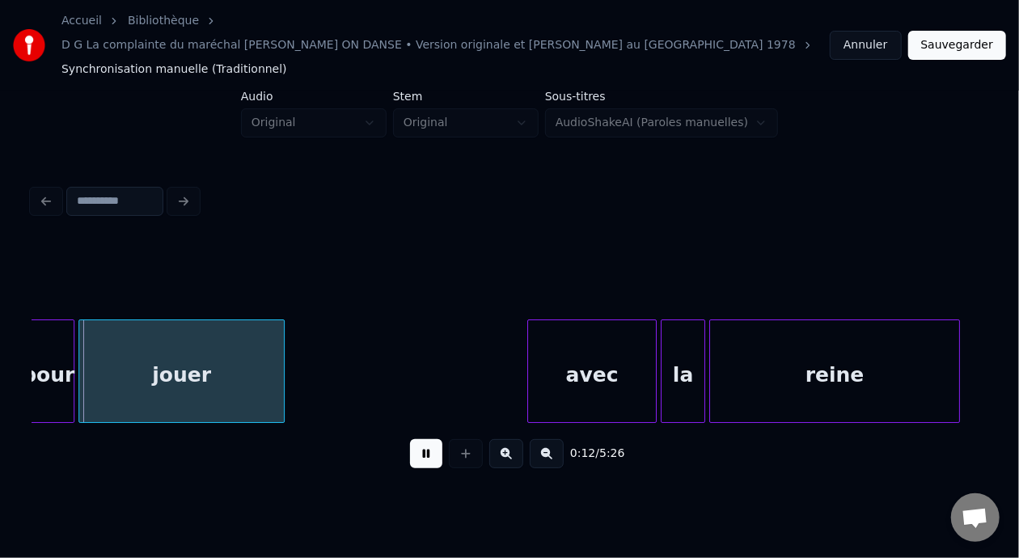
click at [420, 439] on button at bounding box center [426, 453] width 32 height 29
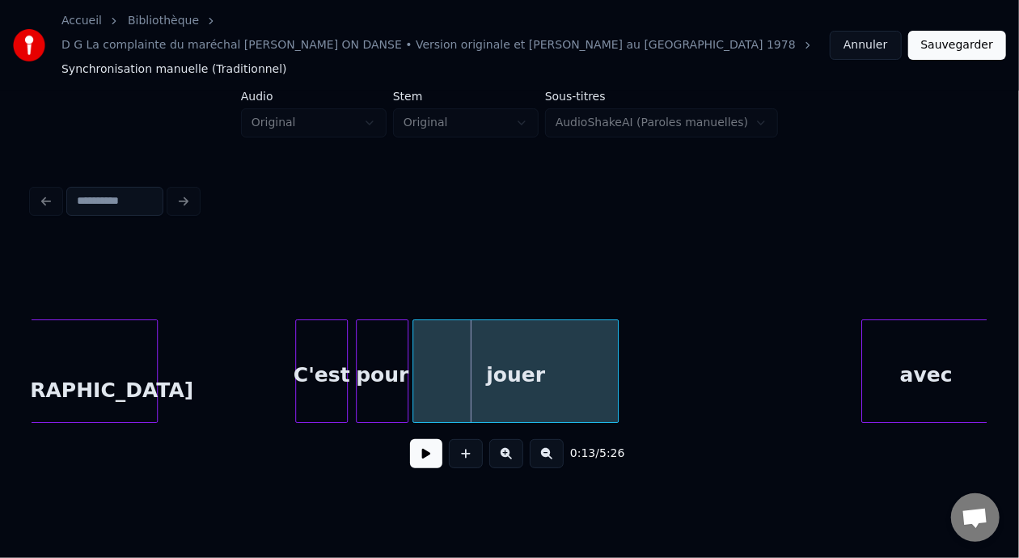
scroll to position [0, 2185]
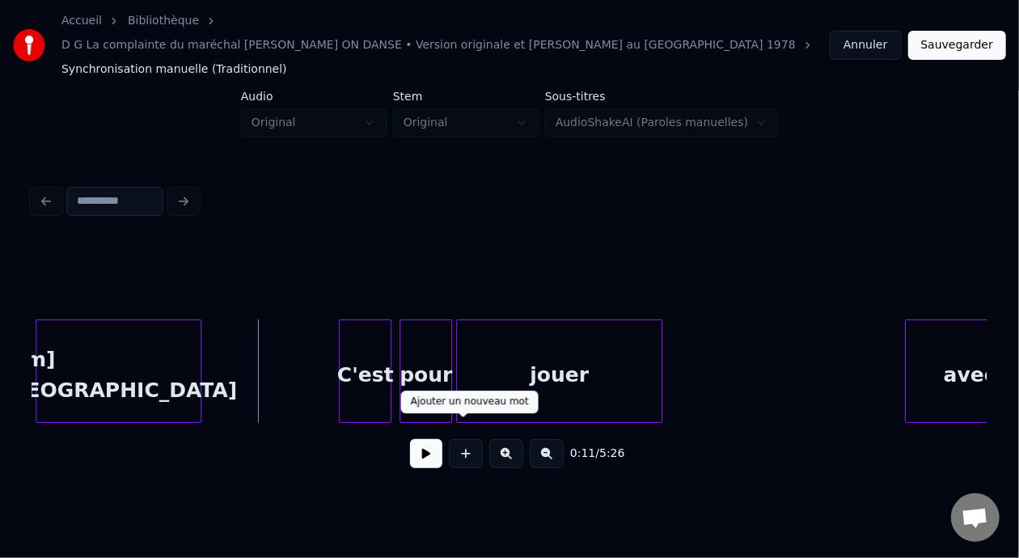
click at [423, 440] on button at bounding box center [426, 453] width 32 height 29
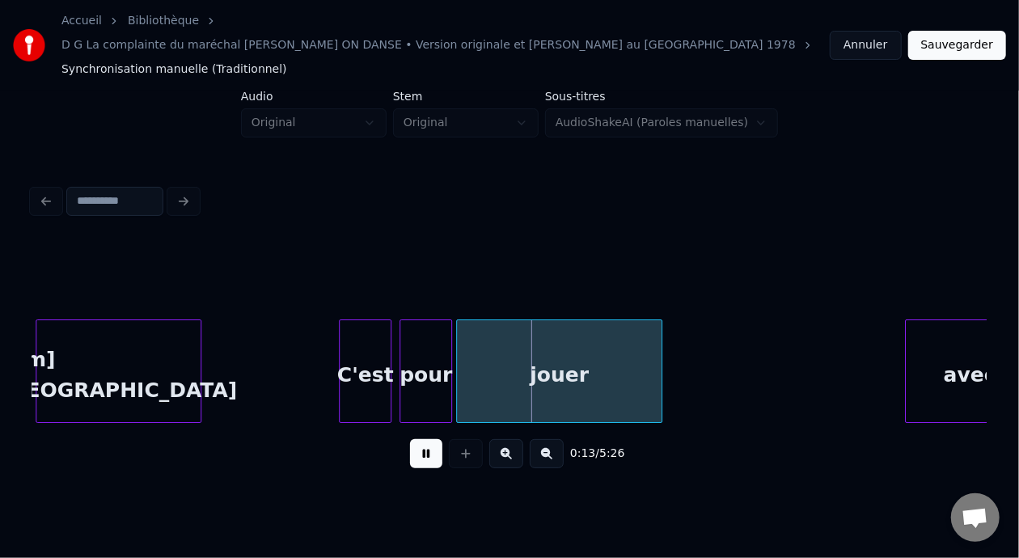
click at [423, 440] on button at bounding box center [426, 453] width 32 height 29
click at [598, 344] on div "jouer" at bounding box center [559, 375] width 205 height 110
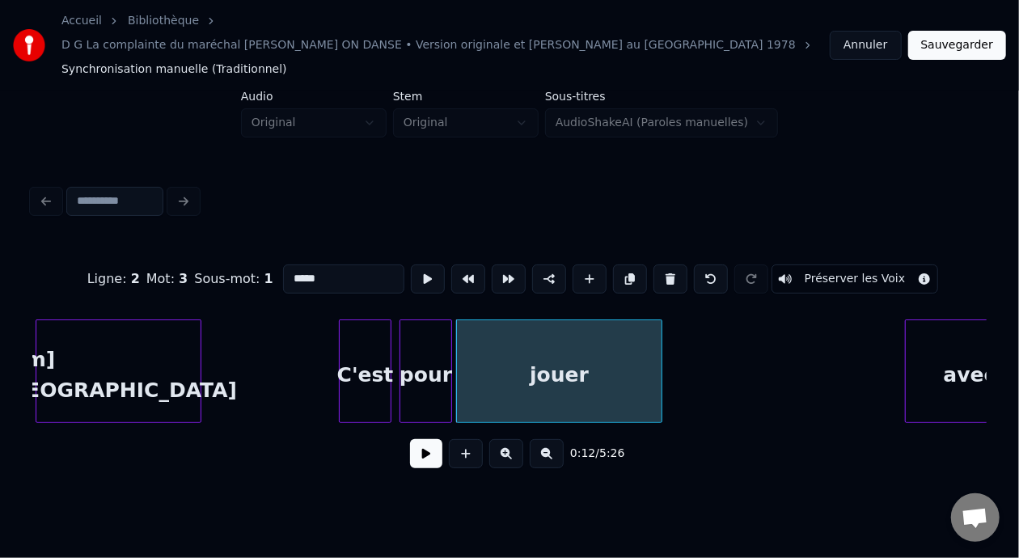
click at [290, 265] on input "*****" at bounding box center [343, 279] width 121 height 29
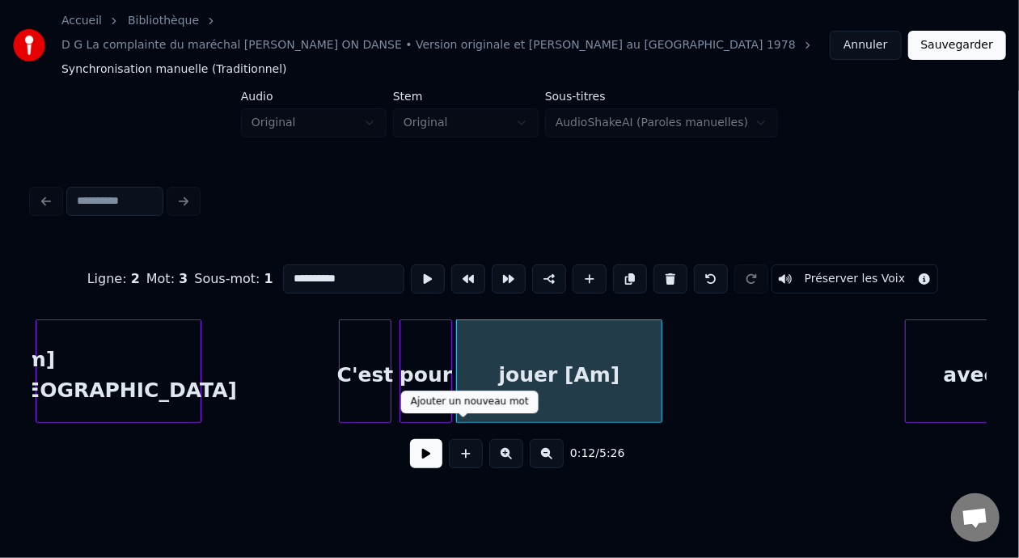
type input "**********"
click at [428, 439] on button at bounding box center [426, 453] width 32 height 29
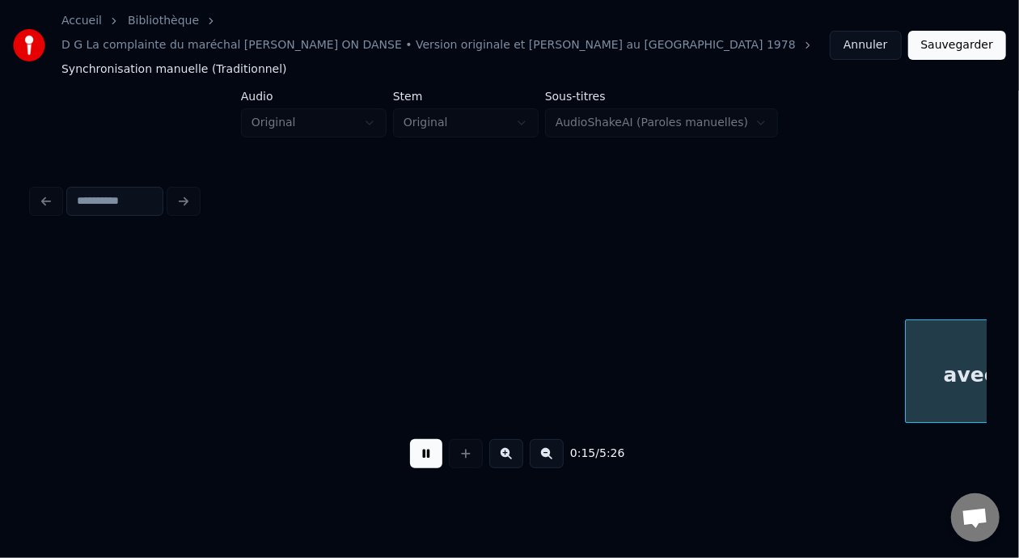
click at [427, 439] on button at bounding box center [426, 453] width 32 height 29
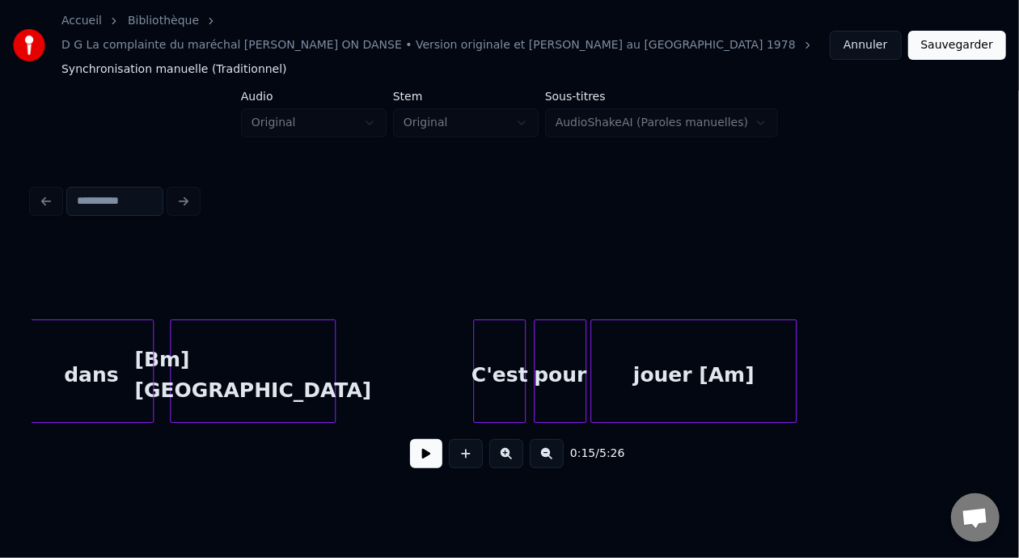
scroll to position [0, 2007]
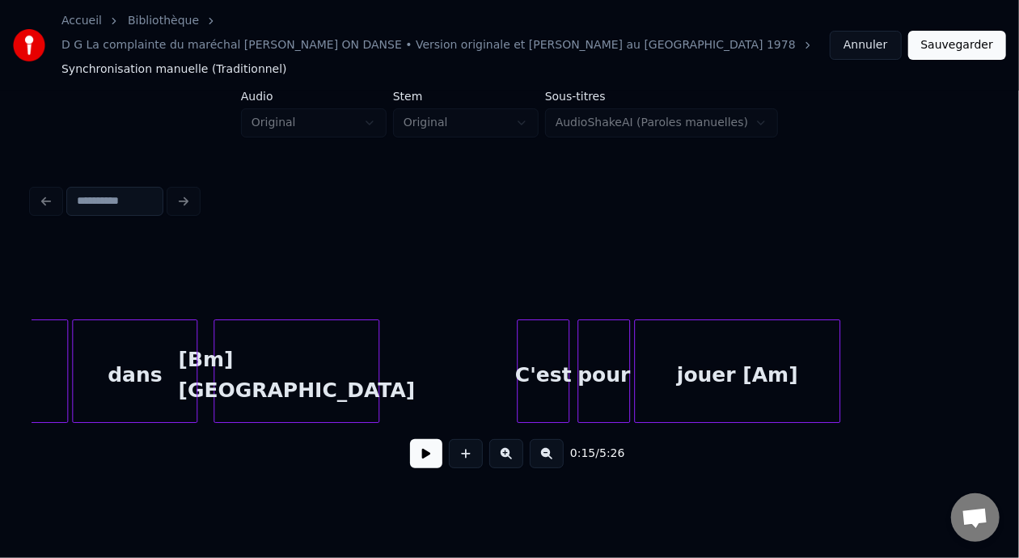
click at [295, 349] on div "[Bm] [GEOGRAPHIC_DATA]" at bounding box center [296, 375] width 164 height 110
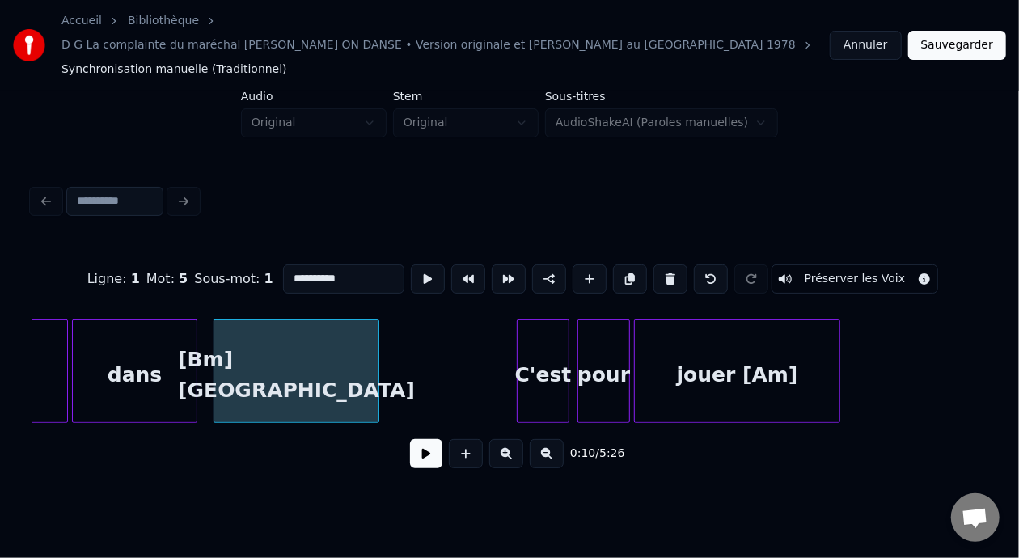
type input "**********"
click at [411, 443] on button at bounding box center [426, 453] width 32 height 29
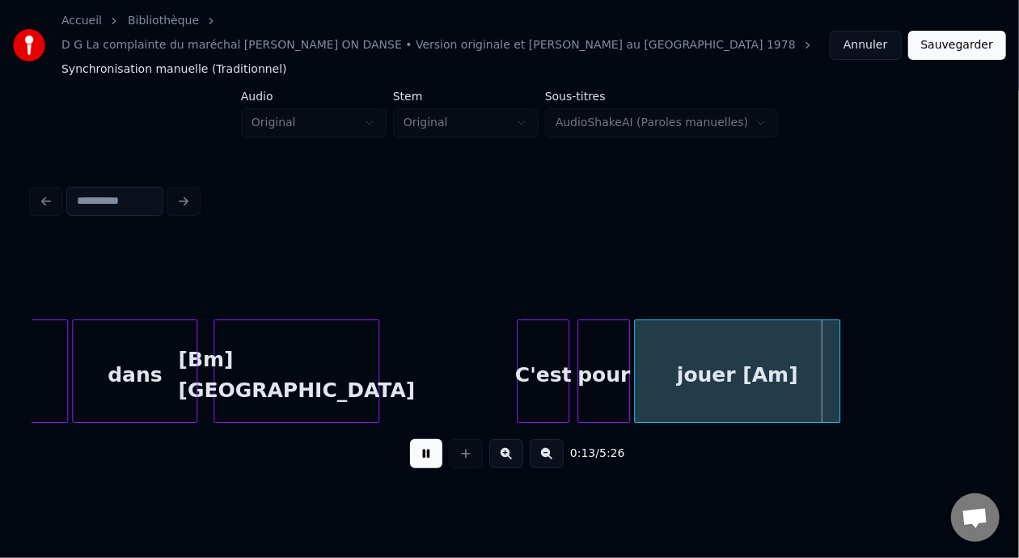
click at [411, 441] on button at bounding box center [426, 453] width 32 height 29
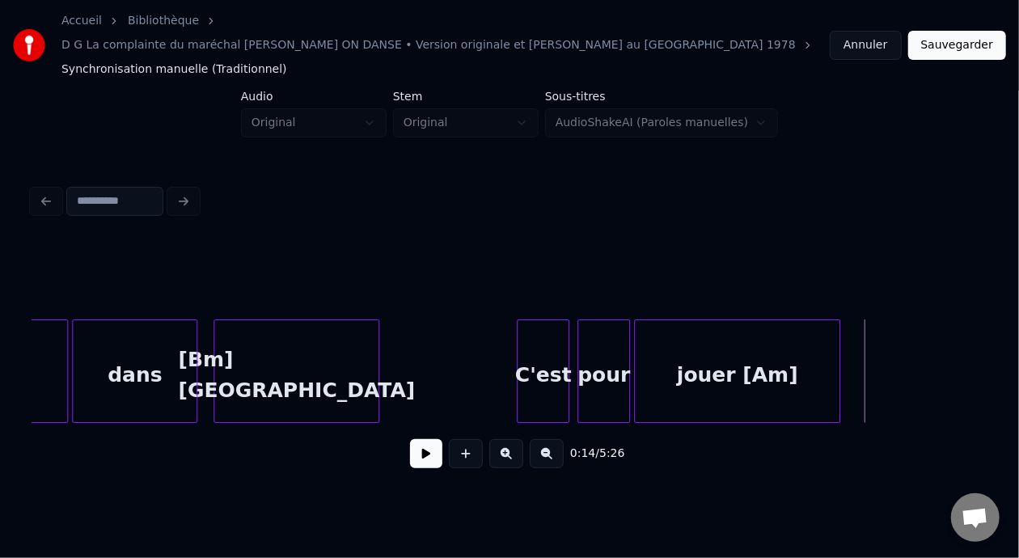
click at [411, 441] on button at bounding box center [426, 453] width 32 height 29
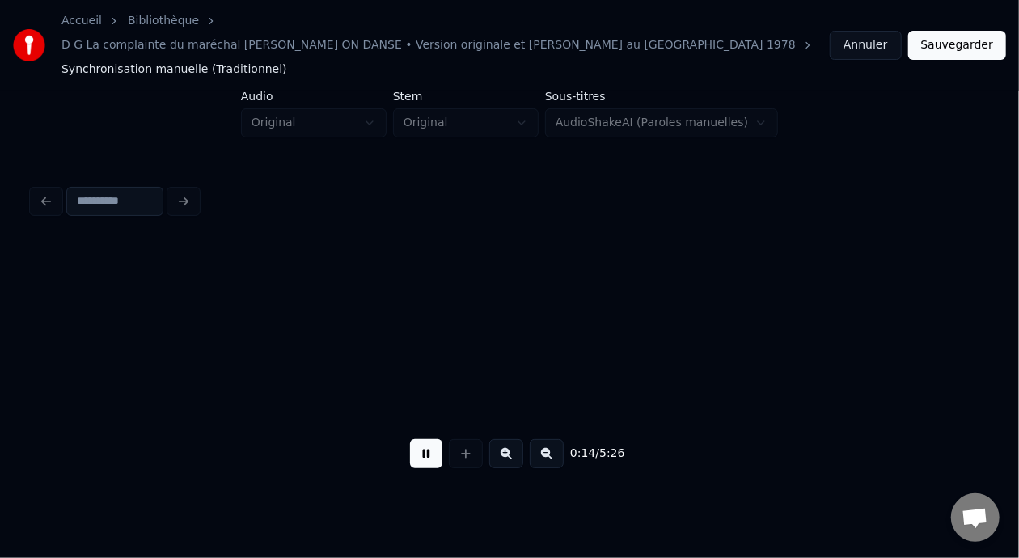
scroll to position [0, 2962]
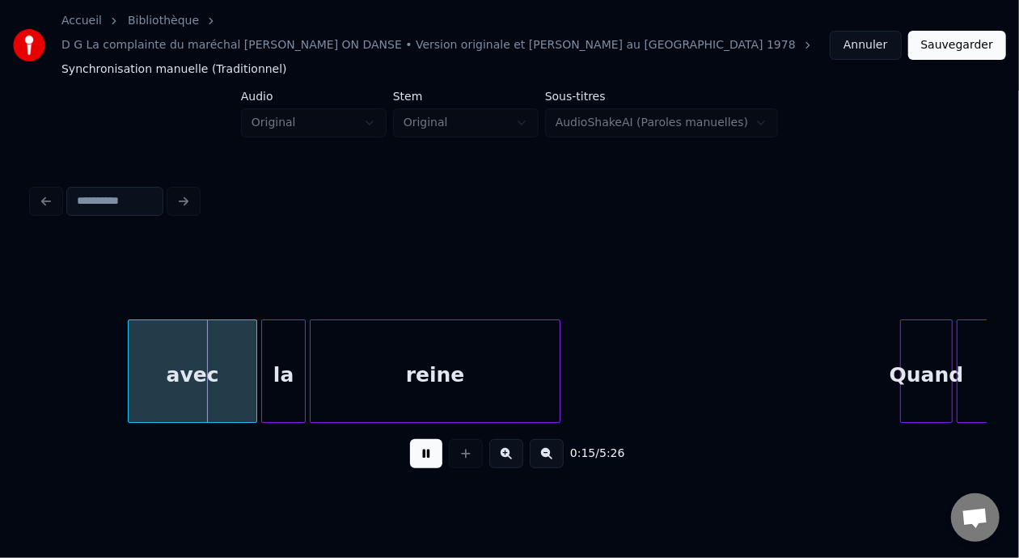
click at [411, 441] on button at bounding box center [426, 453] width 32 height 29
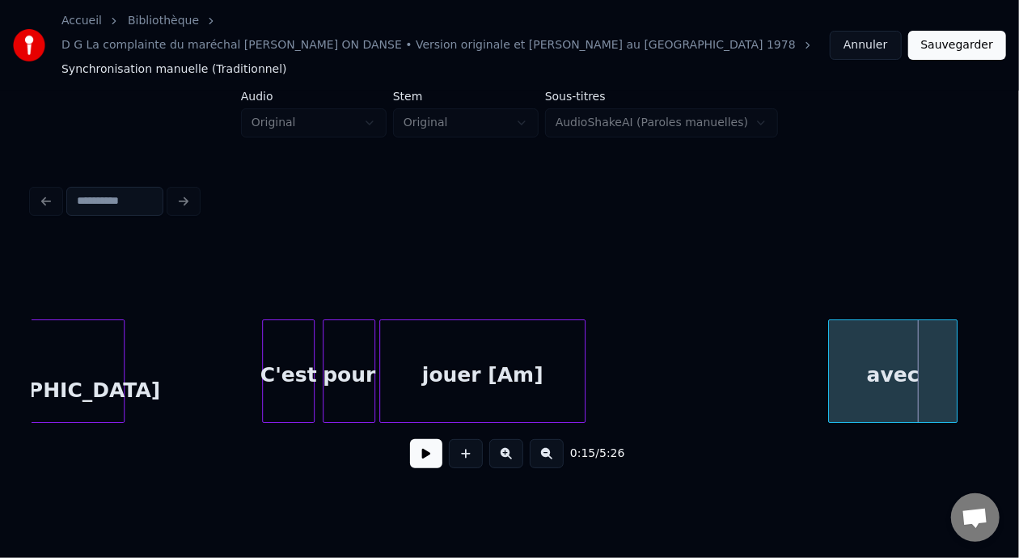
scroll to position [0, 2229]
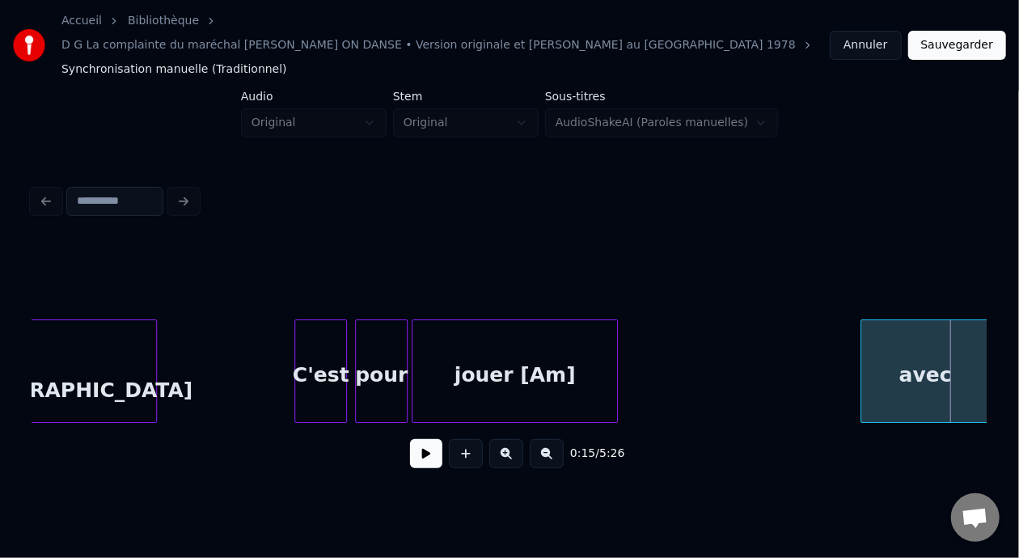
click at [960, 32] on button "Sauvegarder" at bounding box center [957, 45] width 98 height 29
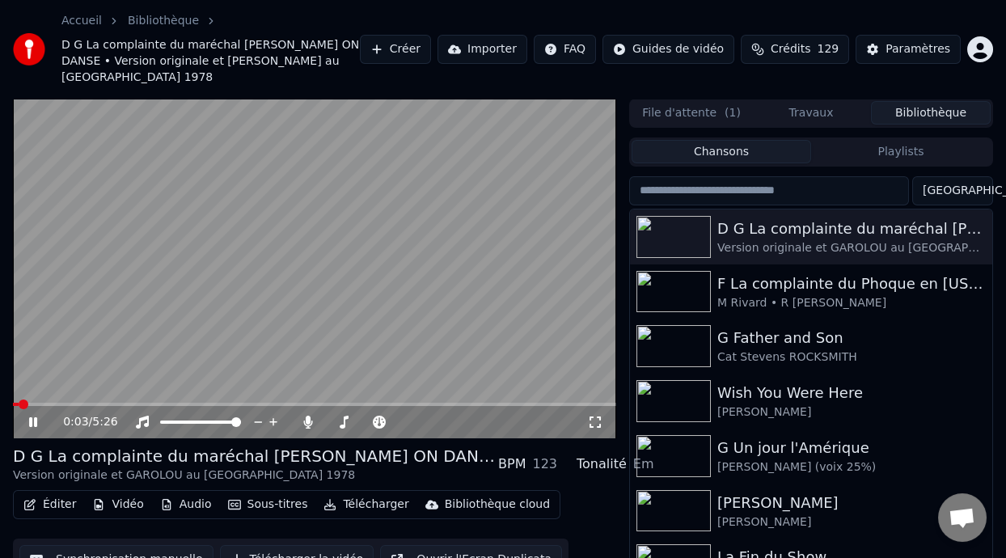
click at [36, 417] on icon at bounding box center [33, 422] width 8 height 10
click at [913, 140] on button "Playlists" at bounding box center [901, 151] width 180 height 23
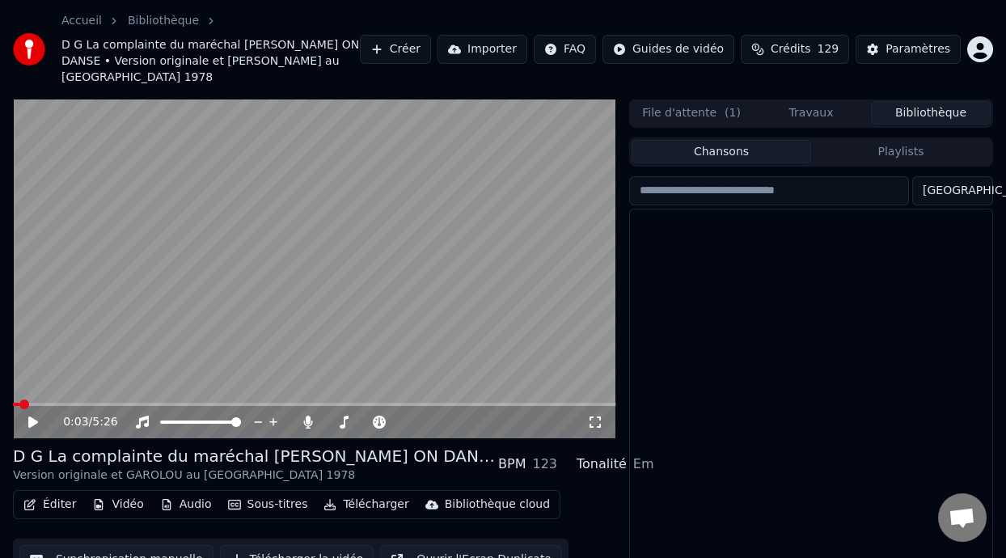
click at [743, 140] on button "Chansons" at bounding box center [722, 151] width 180 height 23
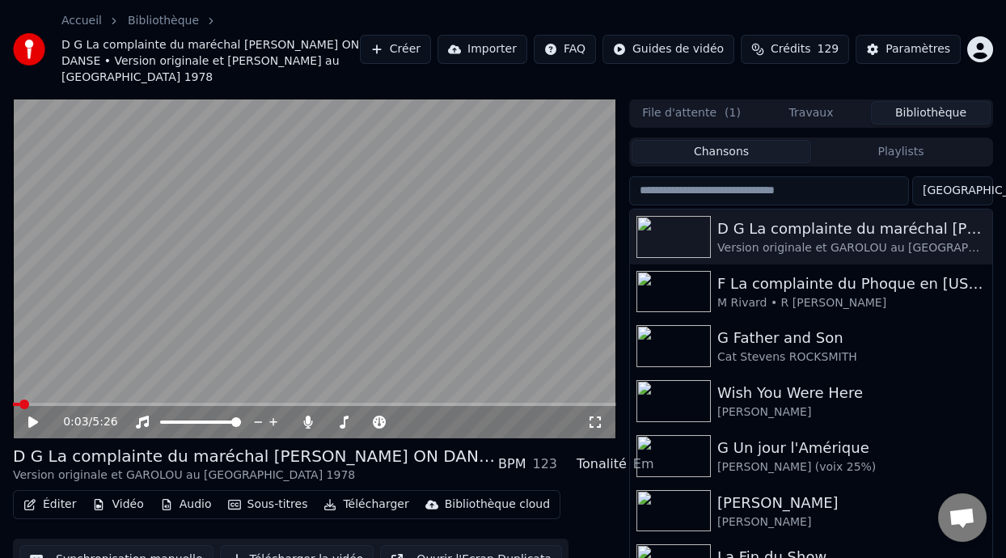
click at [799, 176] on input "search" at bounding box center [769, 190] width 280 height 29
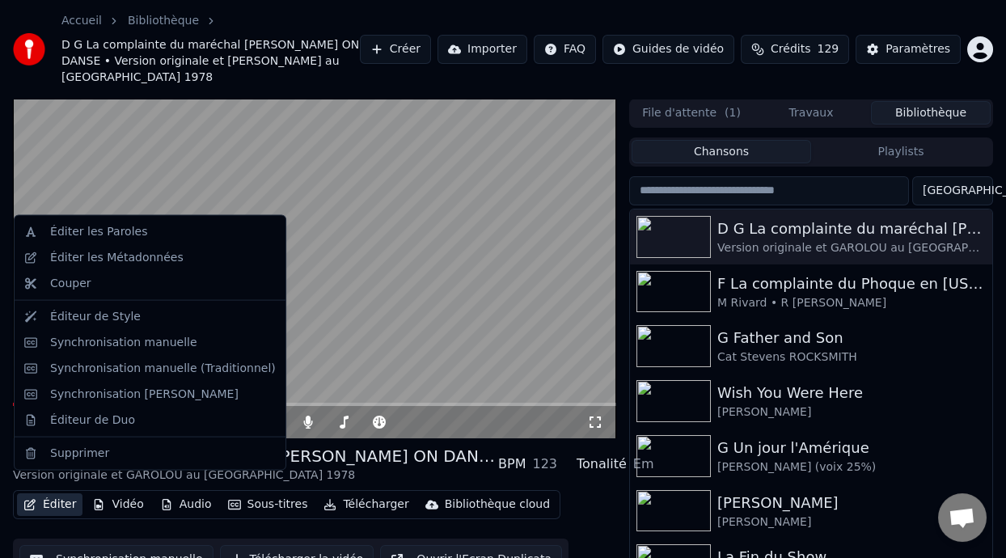
click at [57, 493] on button "Éditer" at bounding box center [50, 504] width 66 height 23
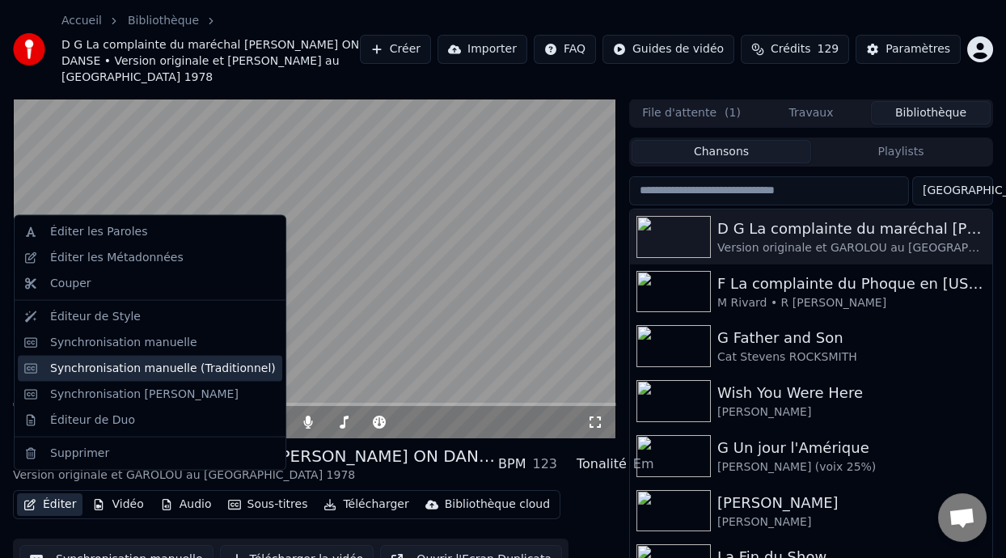
click at [188, 360] on div "Synchronisation manuelle (Traditionnel)" at bounding box center [163, 368] width 226 height 16
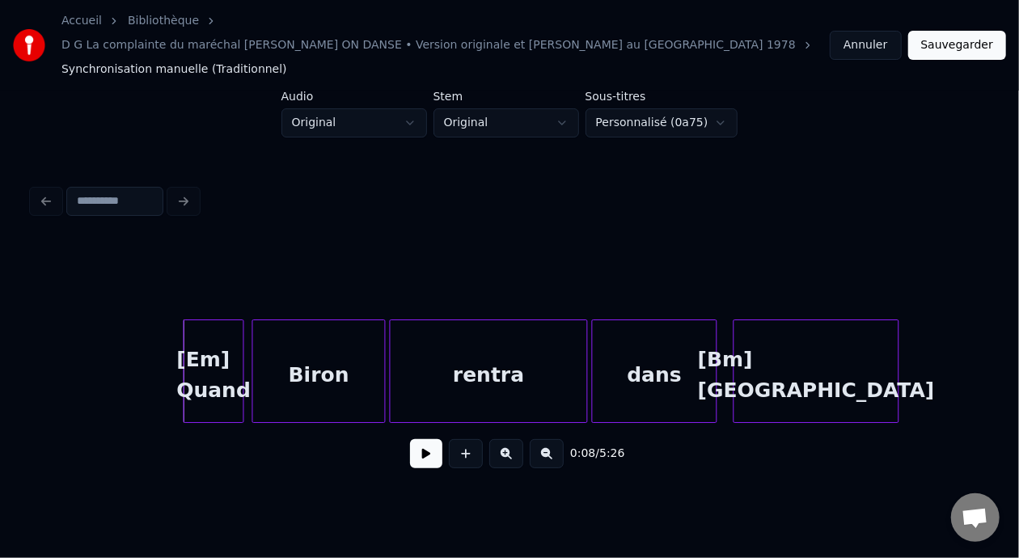
scroll to position [0, 1374]
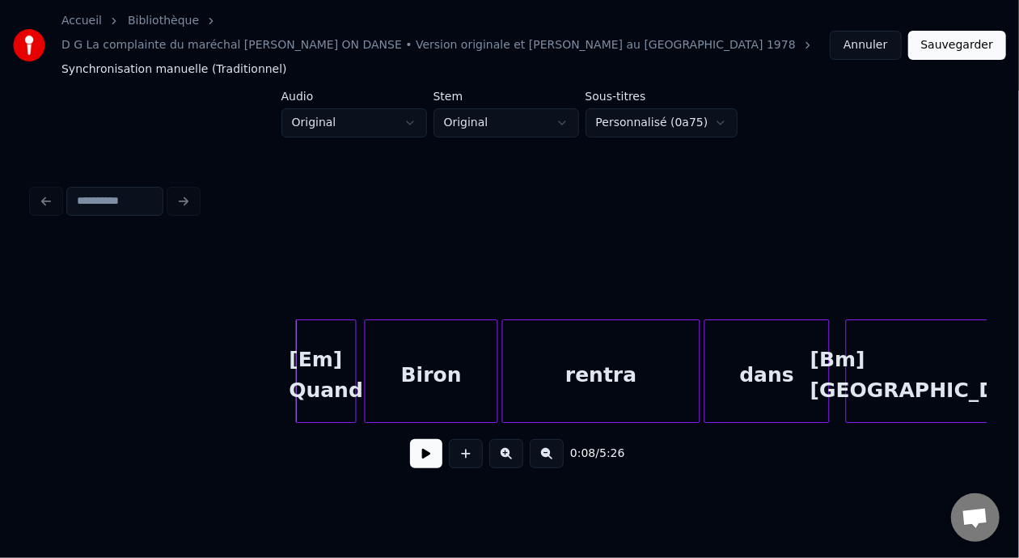
click at [343, 337] on div "[Em] Quand" at bounding box center [326, 375] width 59 height 110
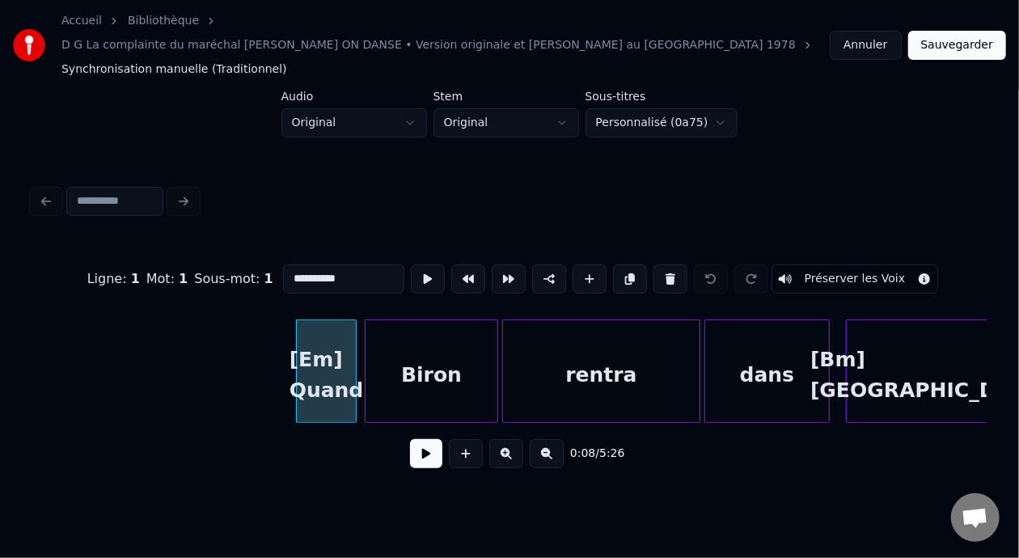
click at [415, 439] on button at bounding box center [426, 453] width 32 height 29
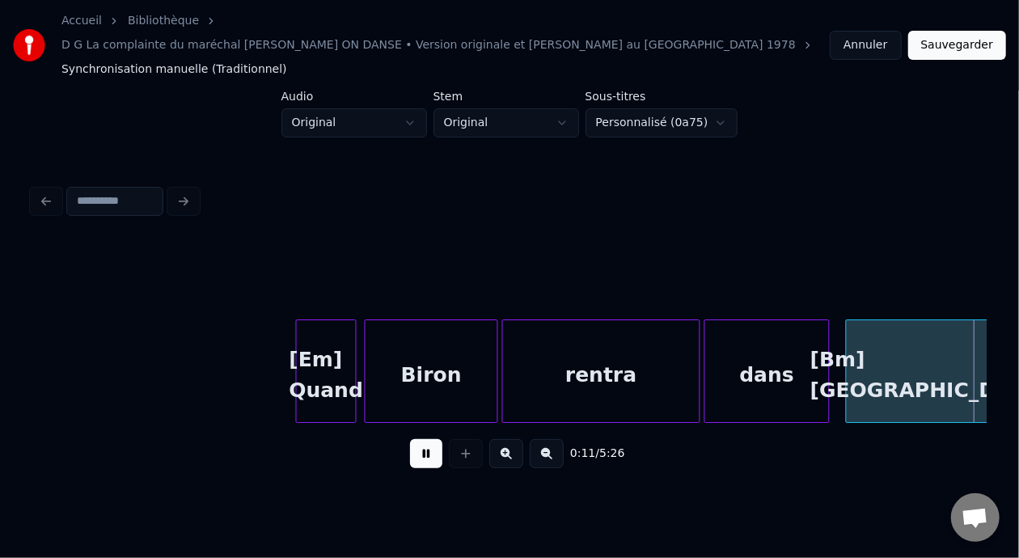
click at [417, 439] on button at bounding box center [426, 453] width 32 height 29
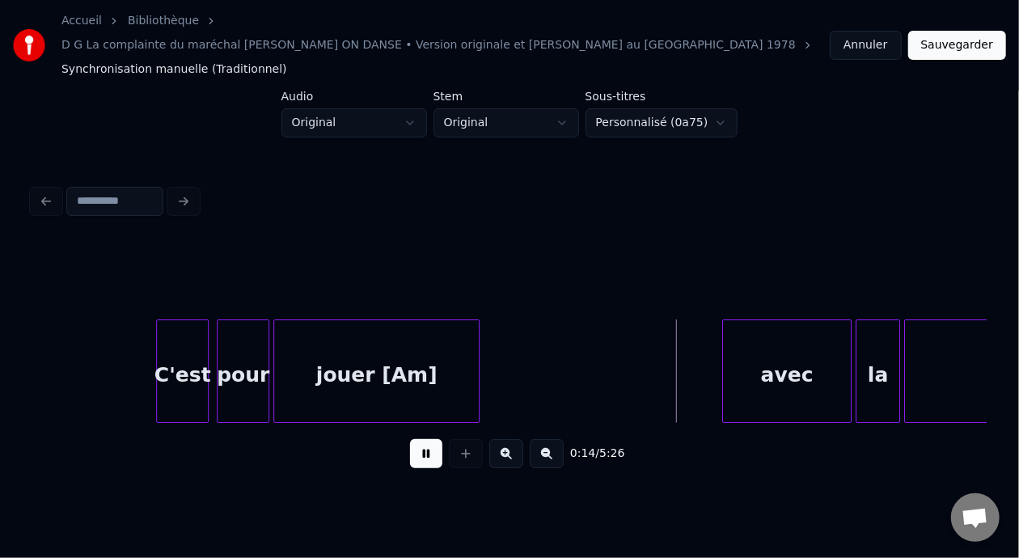
click at [417, 439] on button at bounding box center [426, 453] width 32 height 29
click at [403, 349] on div "jouer [Am]" at bounding box center [376, 375] width 205 height 110
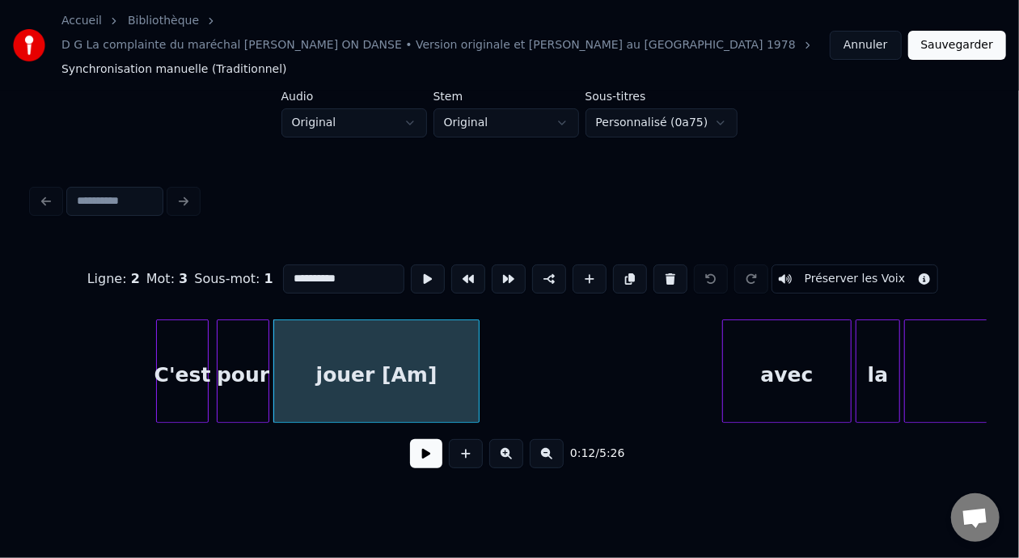
click at [312, 265] on input "**********" at bounding box center [343, 279] width 121 height 29
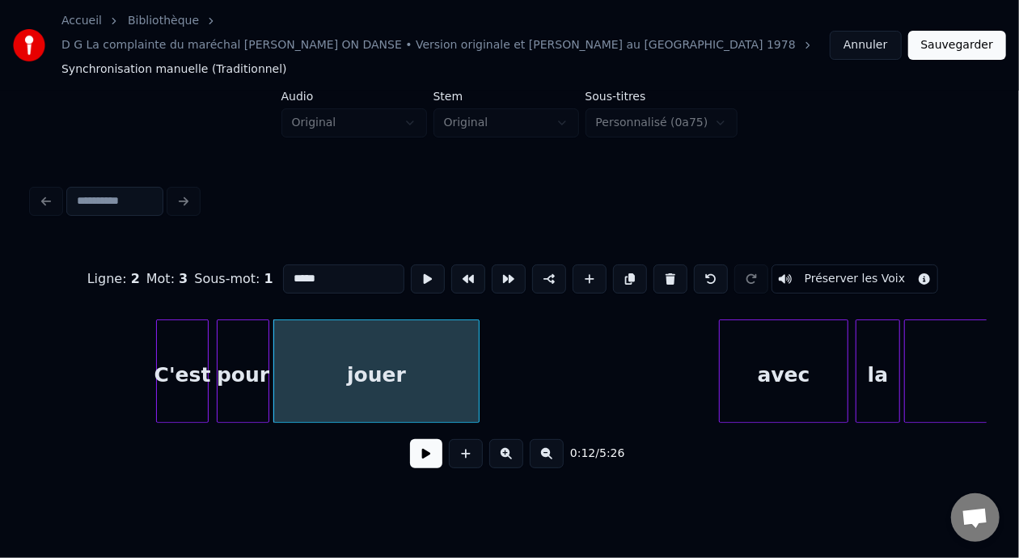
click at [719, 342] on div "avec" at bounding box center [783, 372] width 129 height 104
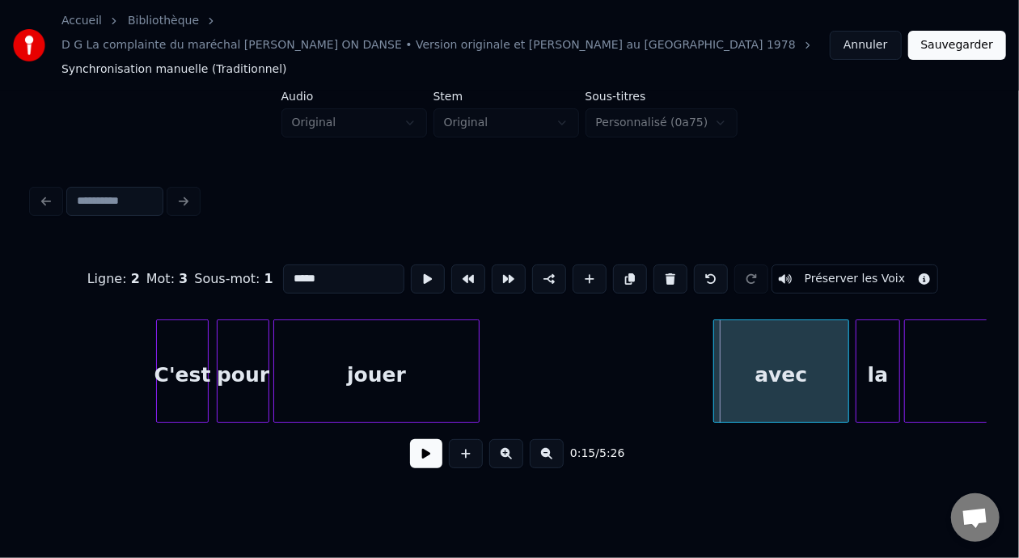
click at [716, 341] on div at bounding box center [716, 371] width 5 height 102
click at [752, 345] on div "avec" at bounding box center [781, 375] width 134 height 110
click at [283, 265] on input "****" at bounding box center [343, 279] width 121 height 29
type input "*********"
click at [428, 441] on button at bounding box center [426, 453] width 32 height 29
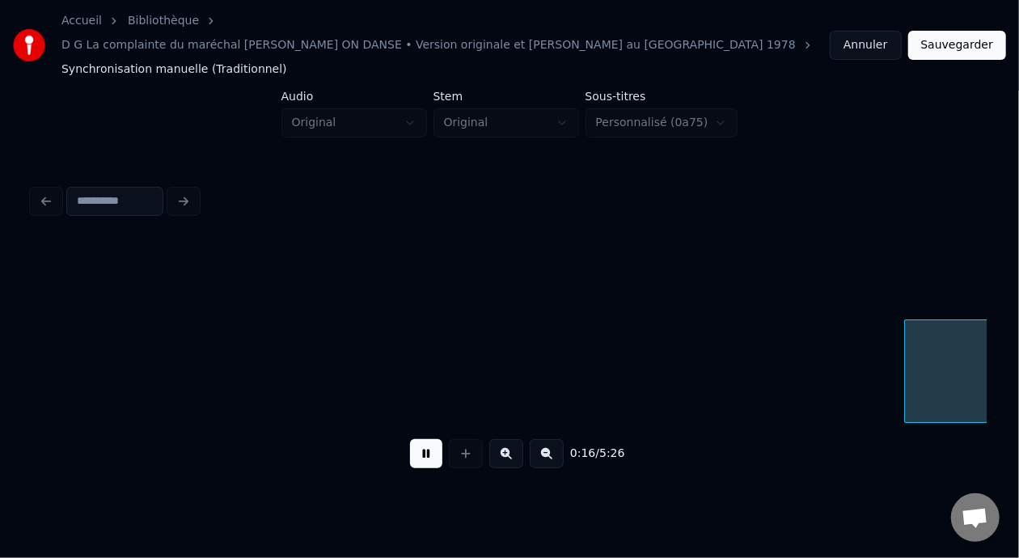
scroll to position [0, 3323]
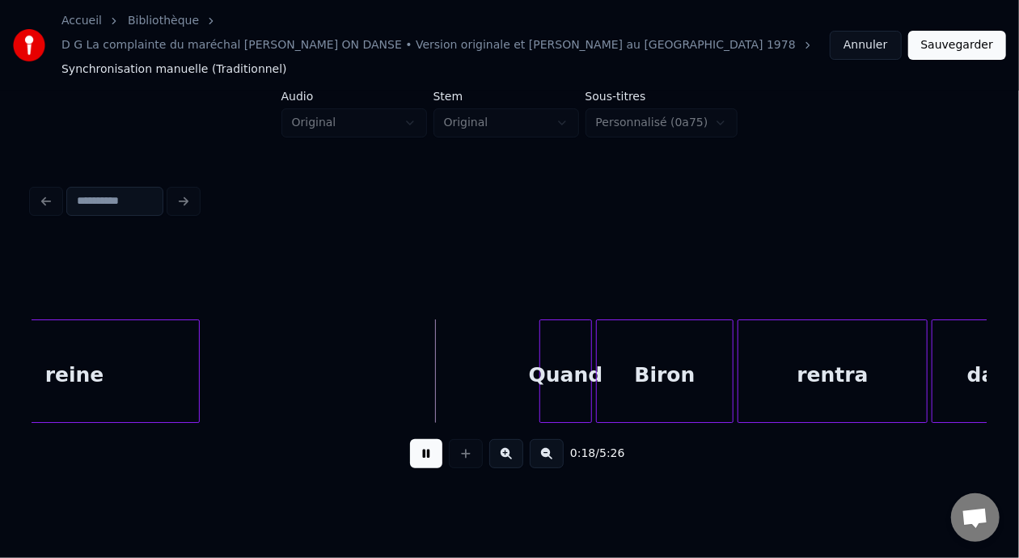
click at [428, 441] on button at bounding box center [426, 453] width 32 height 29
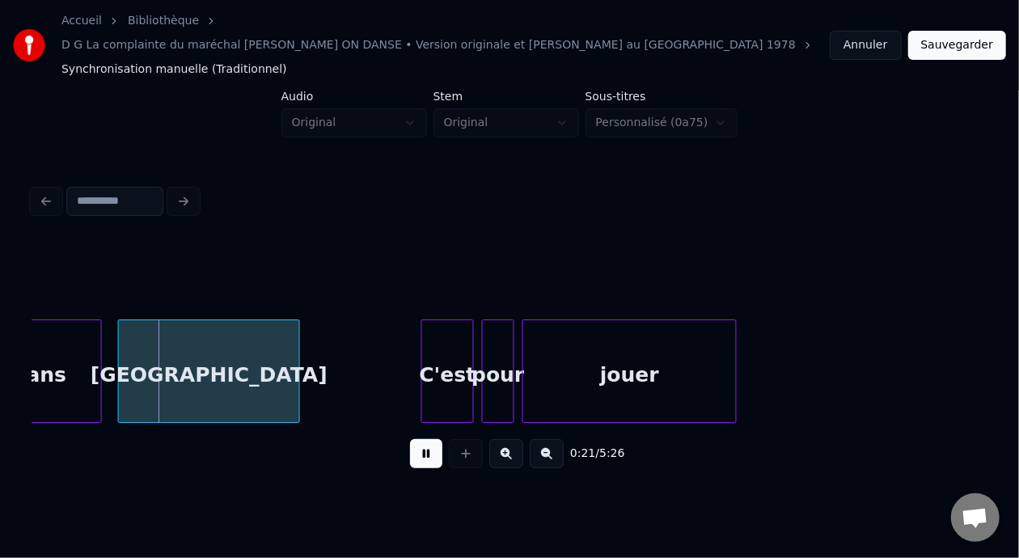
click at [415, 439] on button at bounding box center [426, 453] width 32 height 29
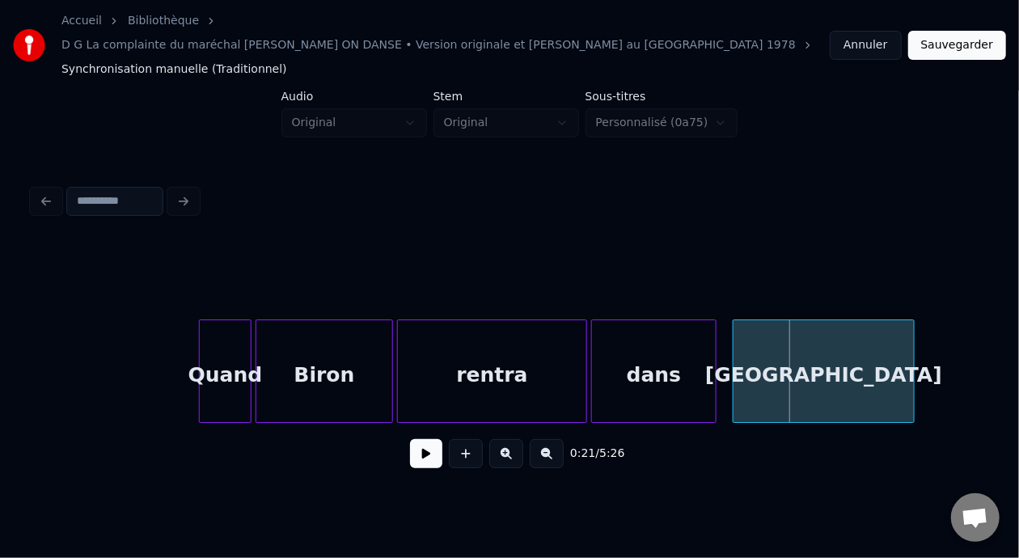
scroll to position [0, 3566]
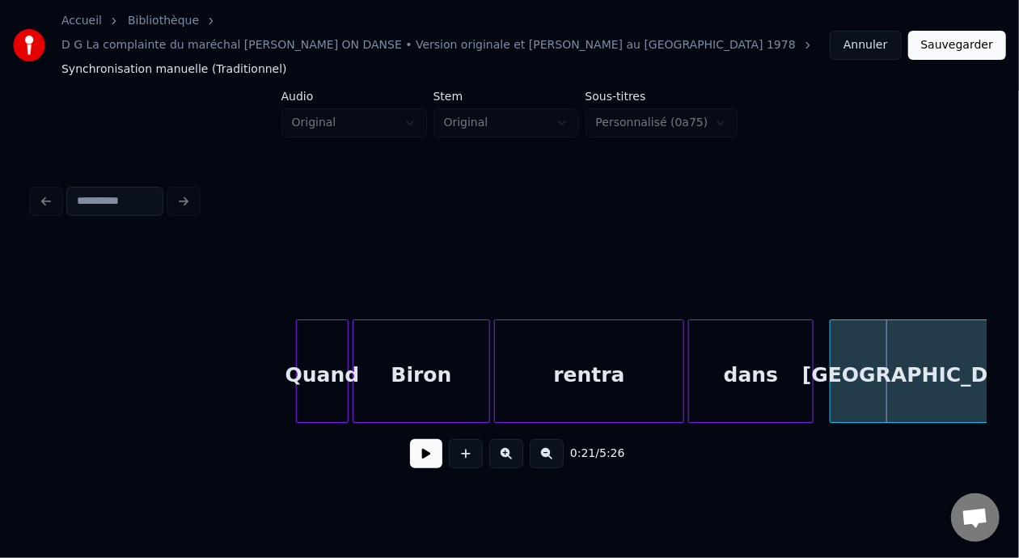
click at [312, 341] on div "Quand" at bounding box center [322, 375] width 51 height 110
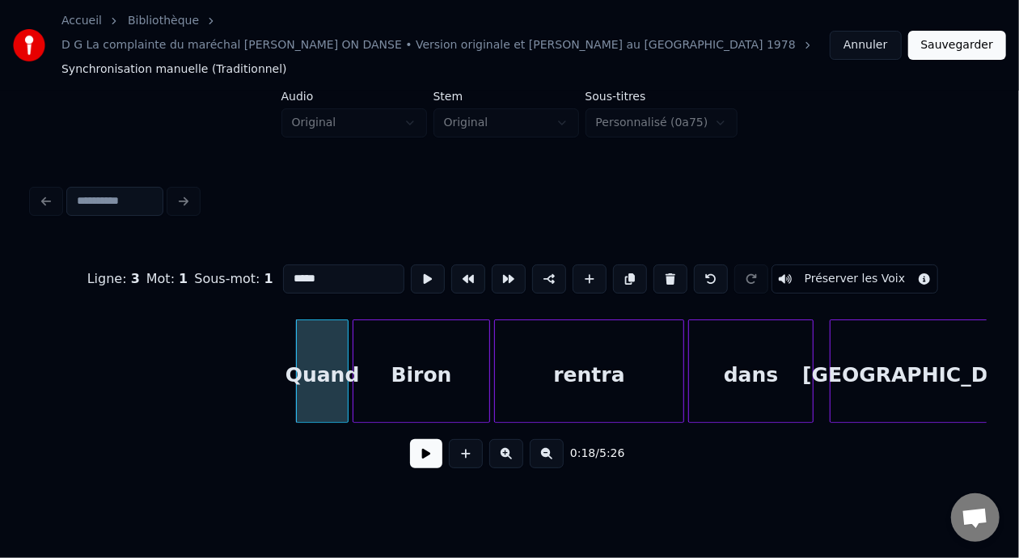
click at [283, 265] on input "*****" at bounding box center [343, 279] width 121 height 29
click at [913, 354] on div "[GEOGRAPHIC_DATA]" at bounding box center [921, 375] width 180 height 110
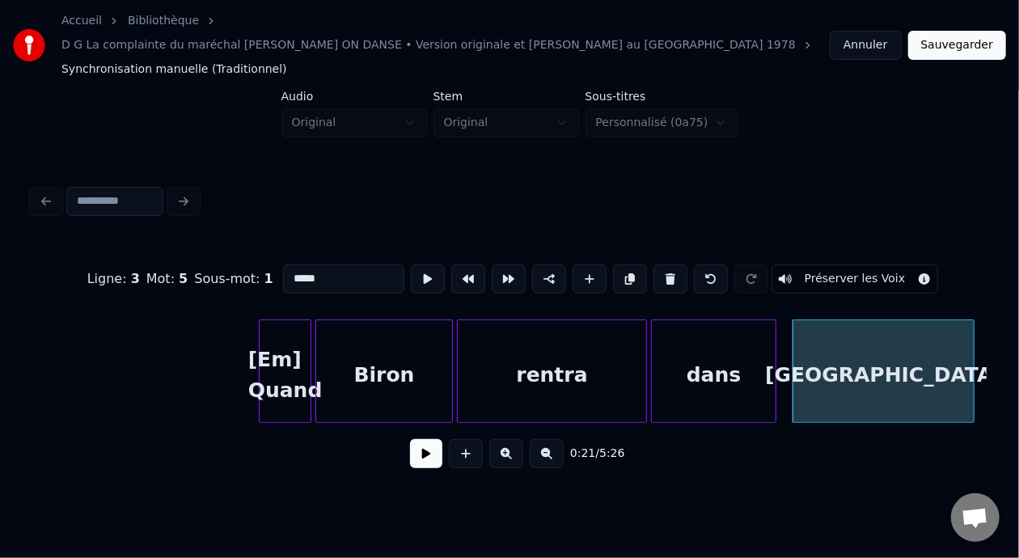
scroll to position [0, 3867]
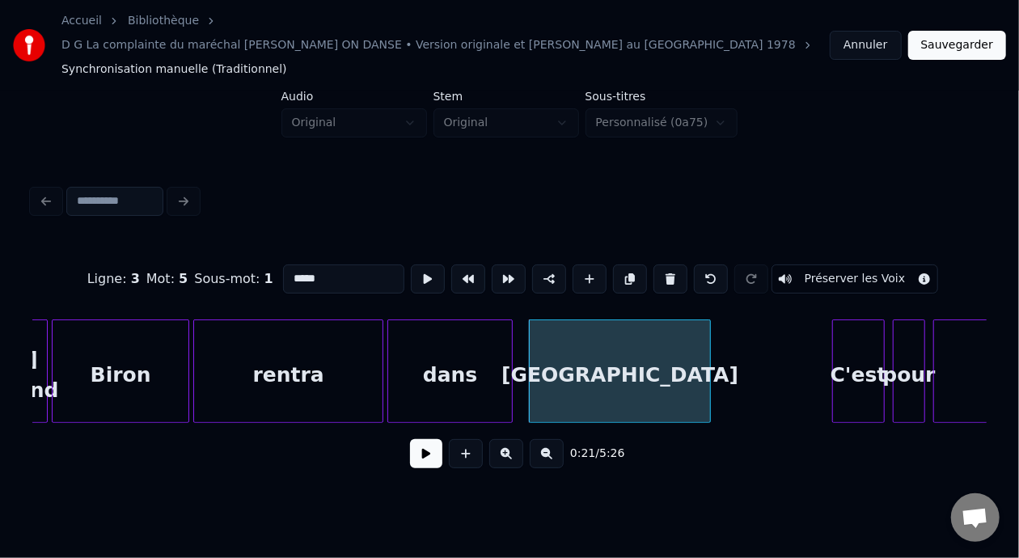
click at [620, 349] on div "[GEOGRAPHIC_DATA]" at bounding box center [620, 375] width 180 height 110
click at [283, 265] on input "*****" at bounding box center [343, 279] width 121 height 29
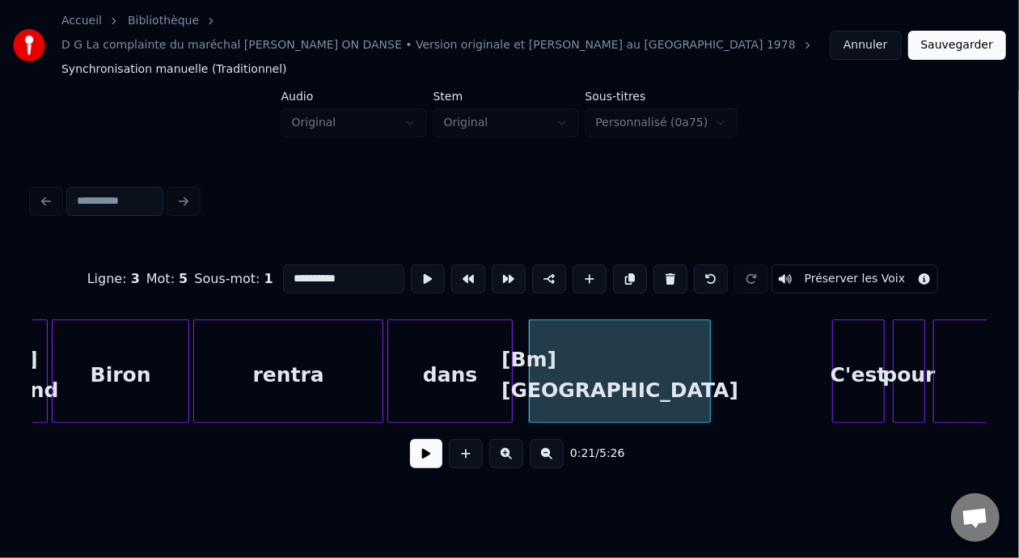
type input "**********"
click at [417, 440] on button at bounding box center [426, 453] width 32 height 29
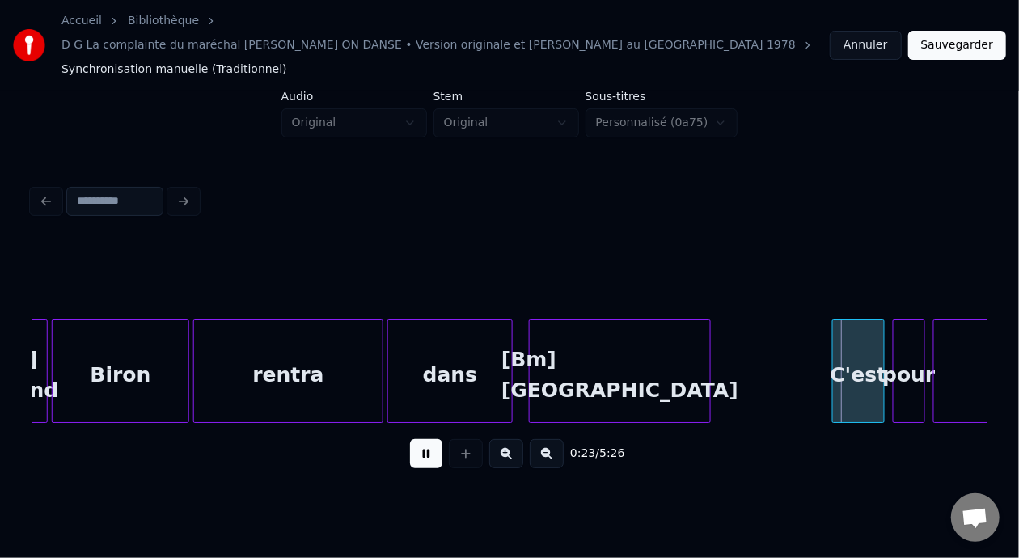
click at [417, 440] on button at bounding box center [426, 453] width 32 height 29
click at [424, 440] on button at bounding box center [426, 453] width 32 height 29
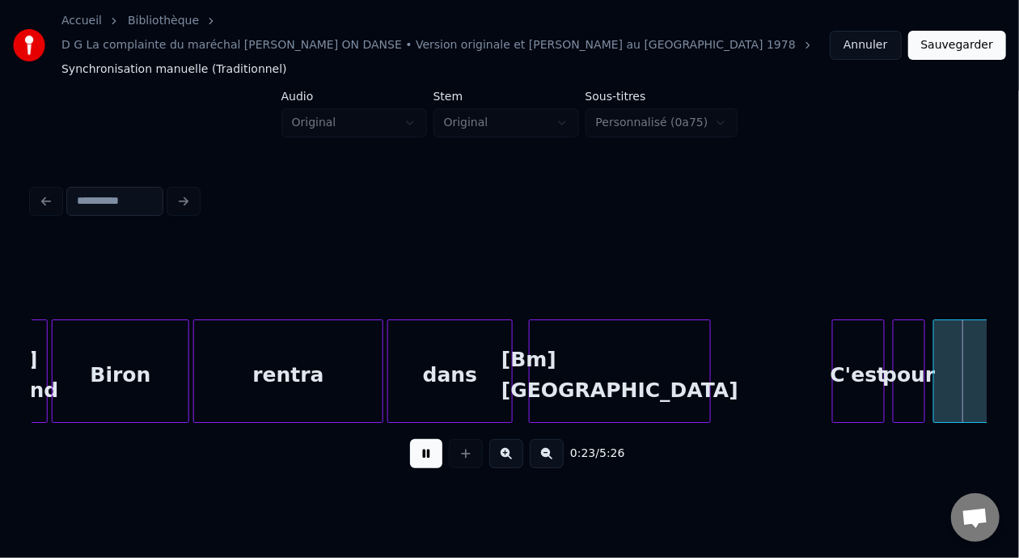
scroll to position [0, 4823]
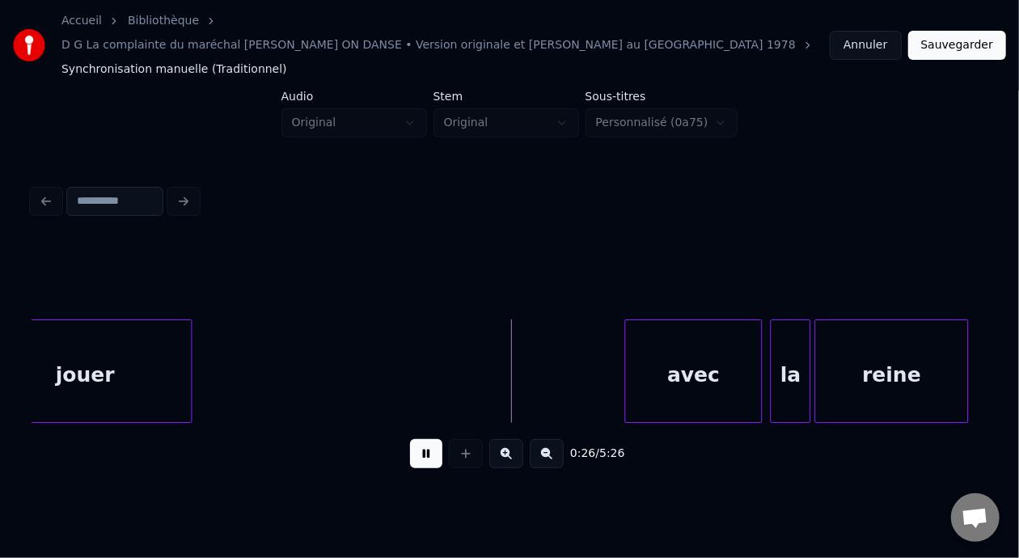
click at [424, 440] on button at bounding box center [426, 453] width 32 height 29
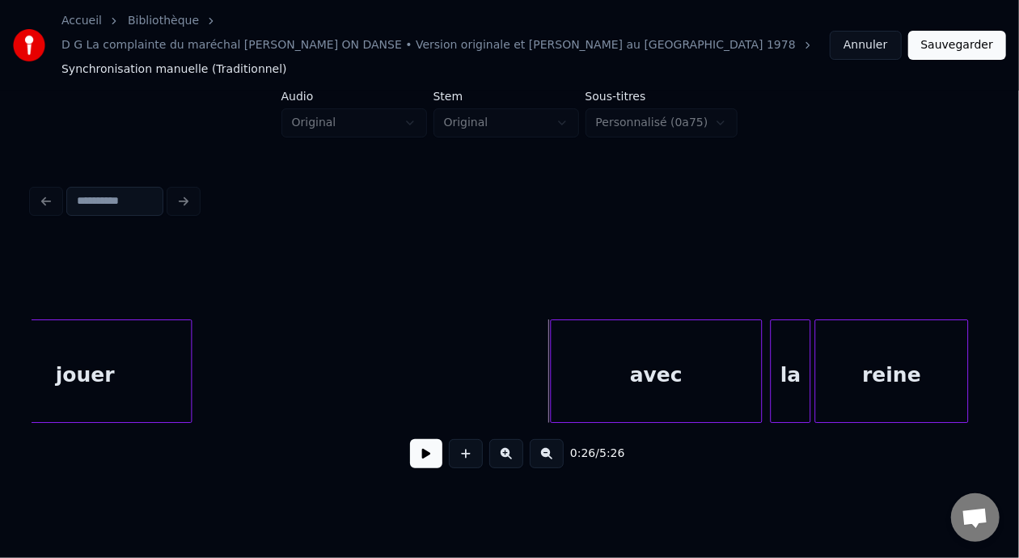
click at [551, 348] on div at bounding box center [553, 371] width 5 height 102
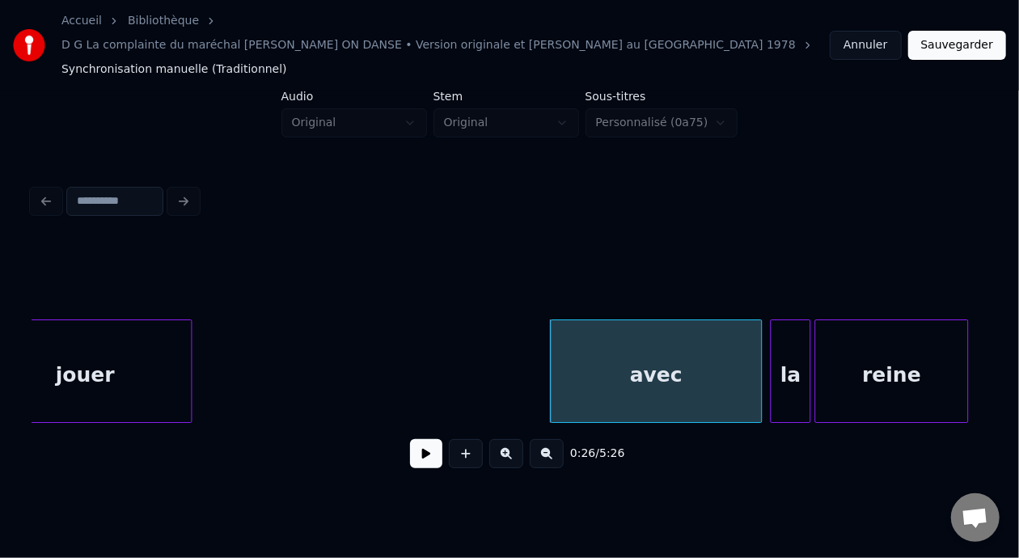
click at [609, 349] on div "avec" at bounding box center [656, 375] width 210 height 110
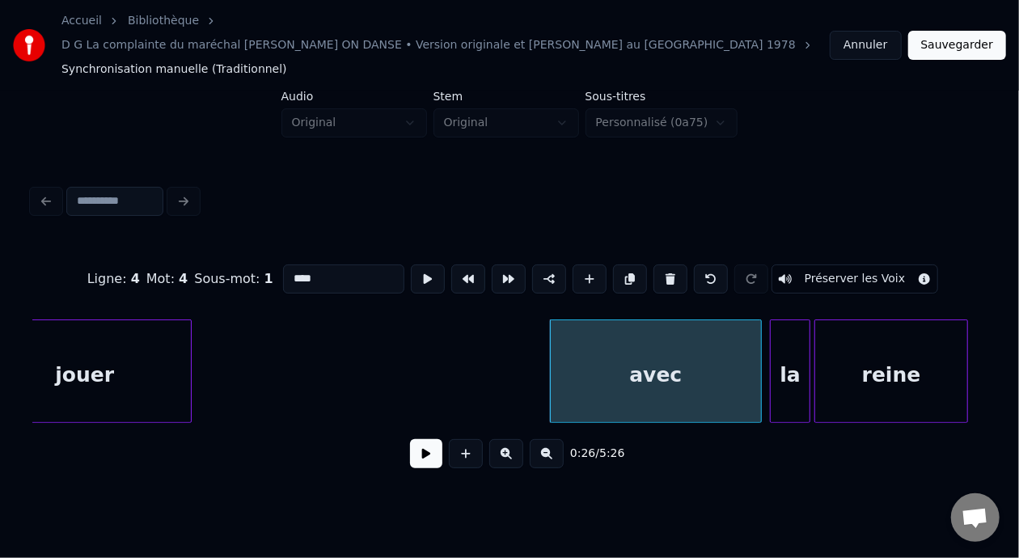
click at [283, 265] on input "****" at bounding box center [343, 279] width 121 height 29
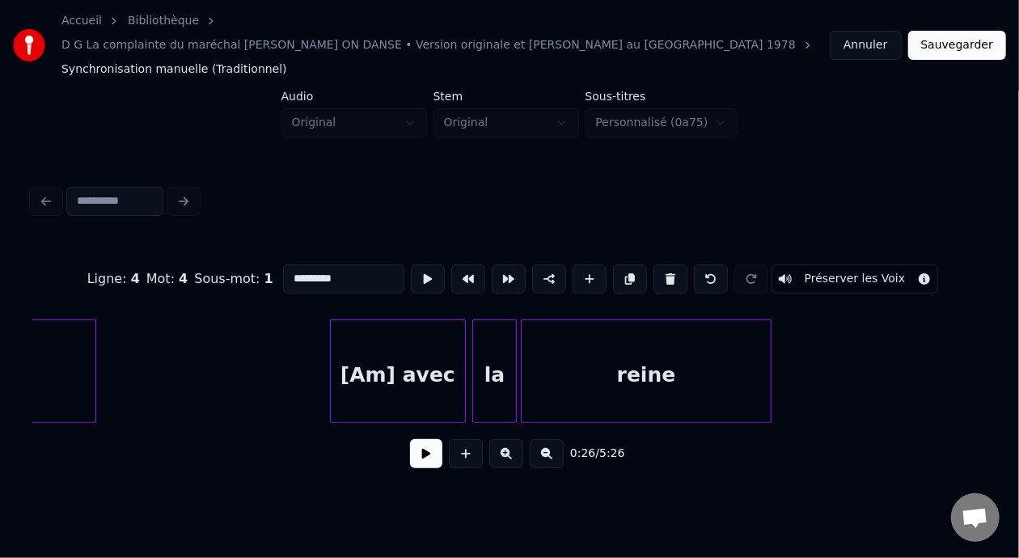
scroll to position [0, 2676]
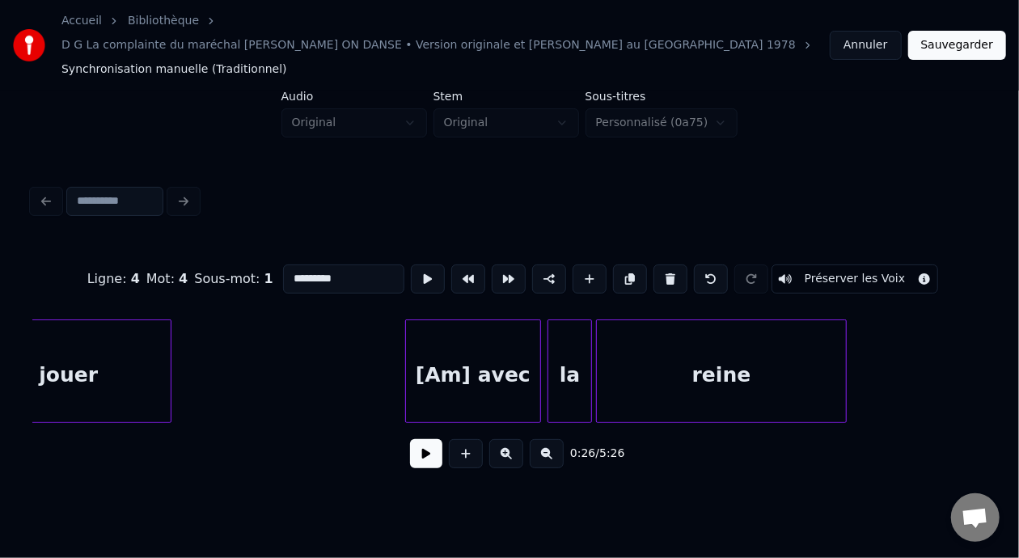
type input "*********"
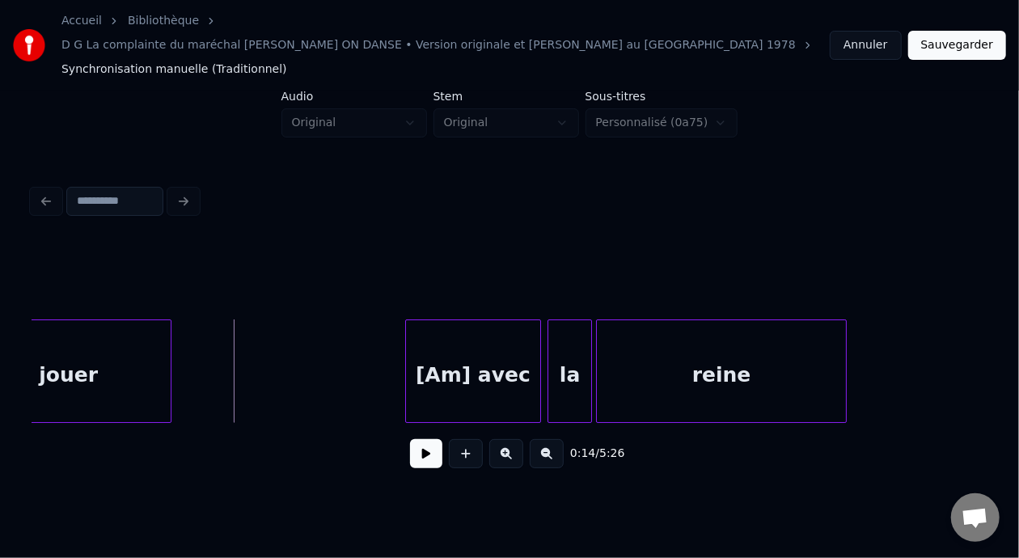
click at [410, 439] on button at bounding box center [426, 453] width 32 height 29
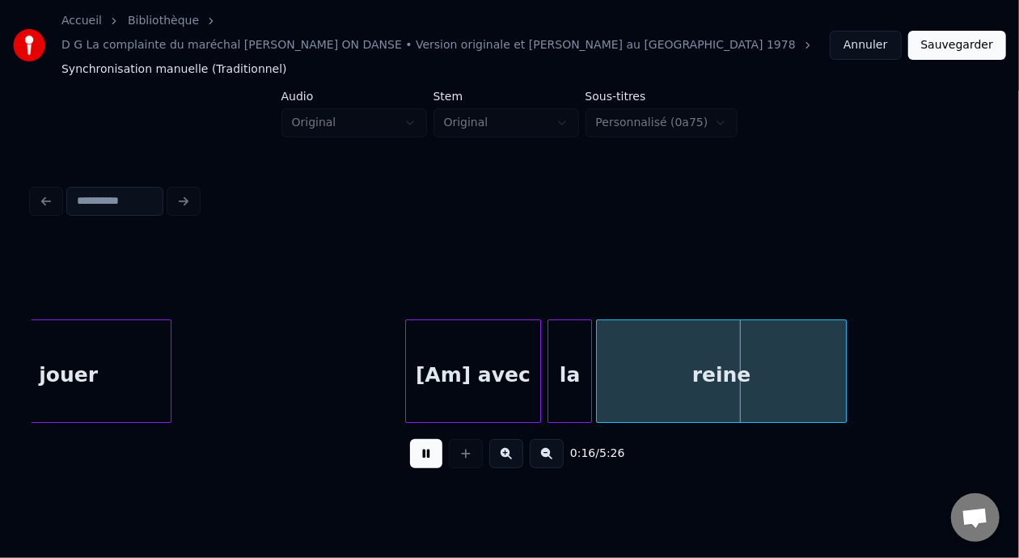
click at [410, 439] on button at bounding box center [426, 453] width 32 height 29
click at [764, 348] on div "reine" at bounding box center [721, 375] width 249 height 110
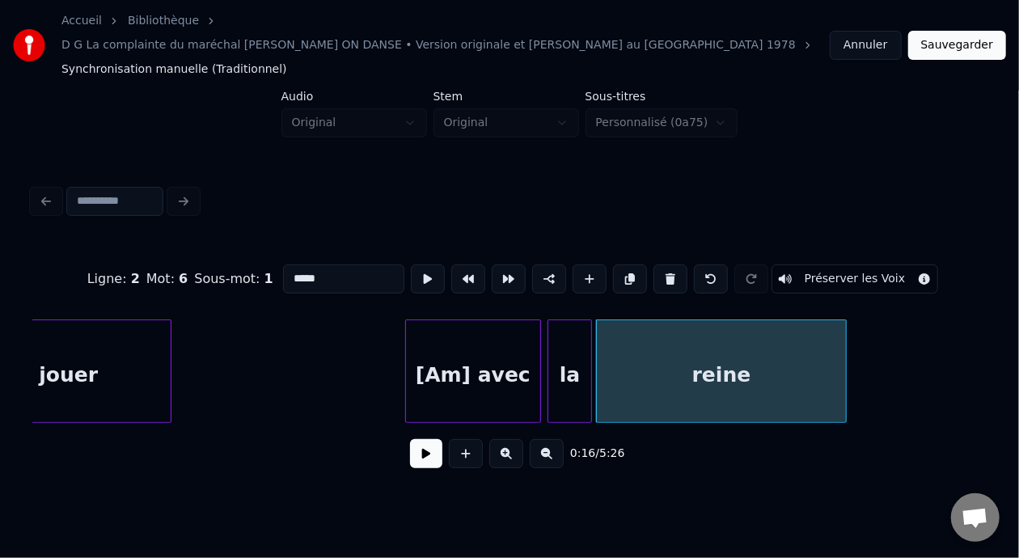
click at [310, 265] on input "*****" at bounding box center [343, 279] width 121 height 29
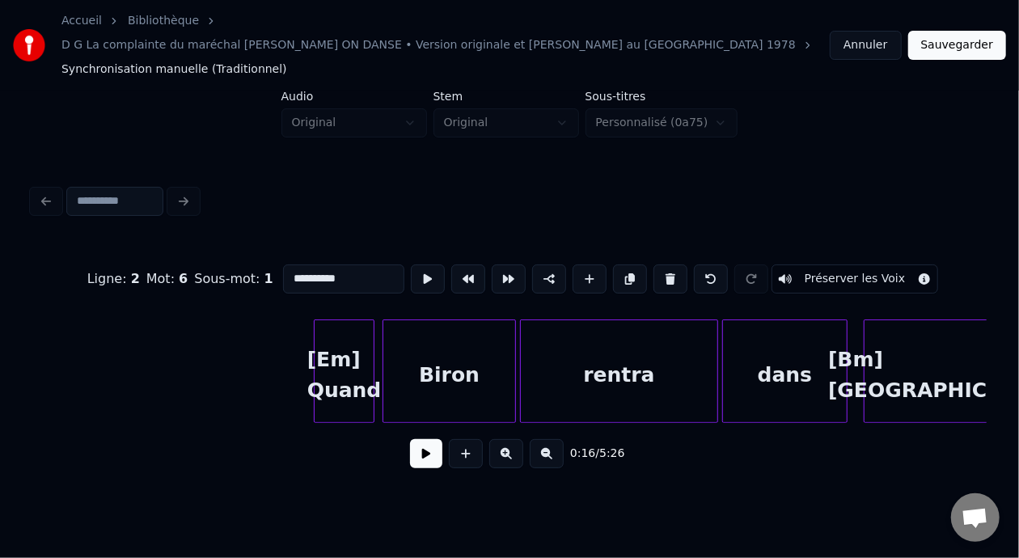
scroll to position [0, 1394]
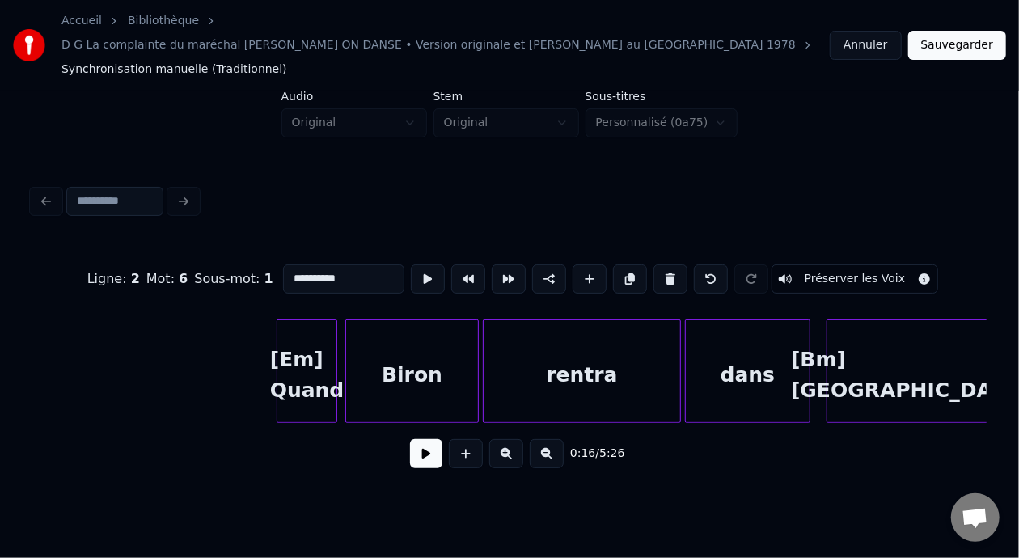
type input "**********"
click at [430, 439] on button at bounding box center [426, 453] width 32 height 29
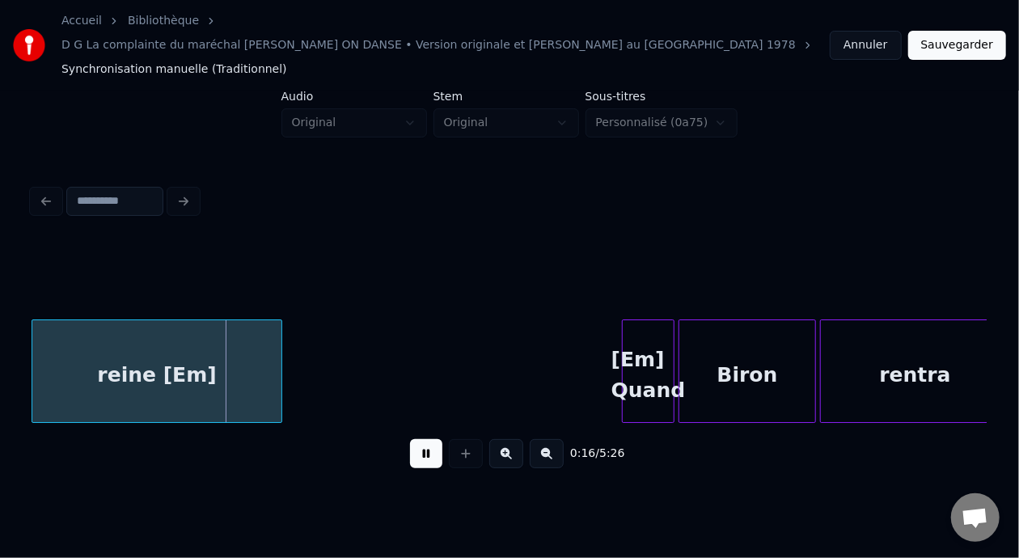
click at [428, 439] on button at bounding box center [426, 453] width 32 height 29
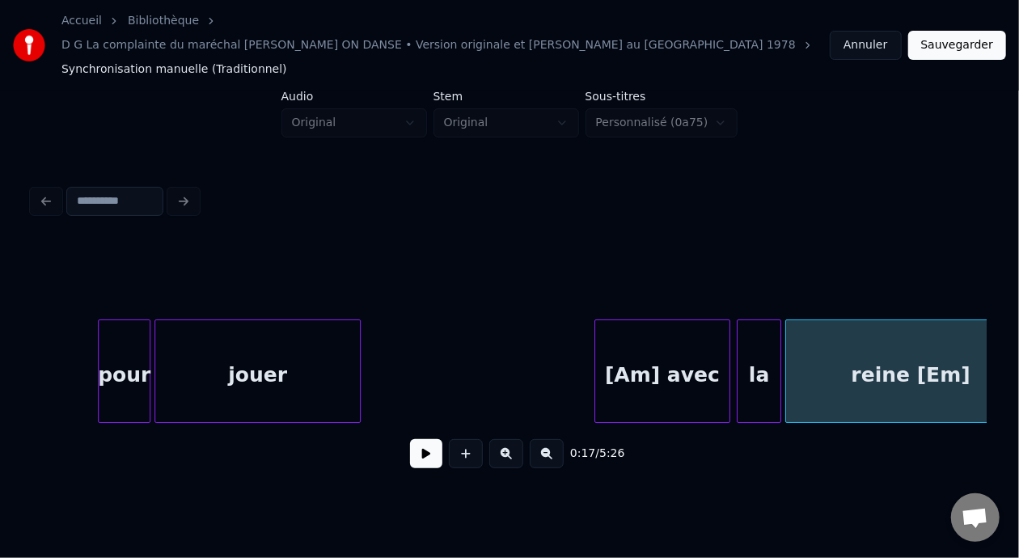
scroll to position [0, 2449]
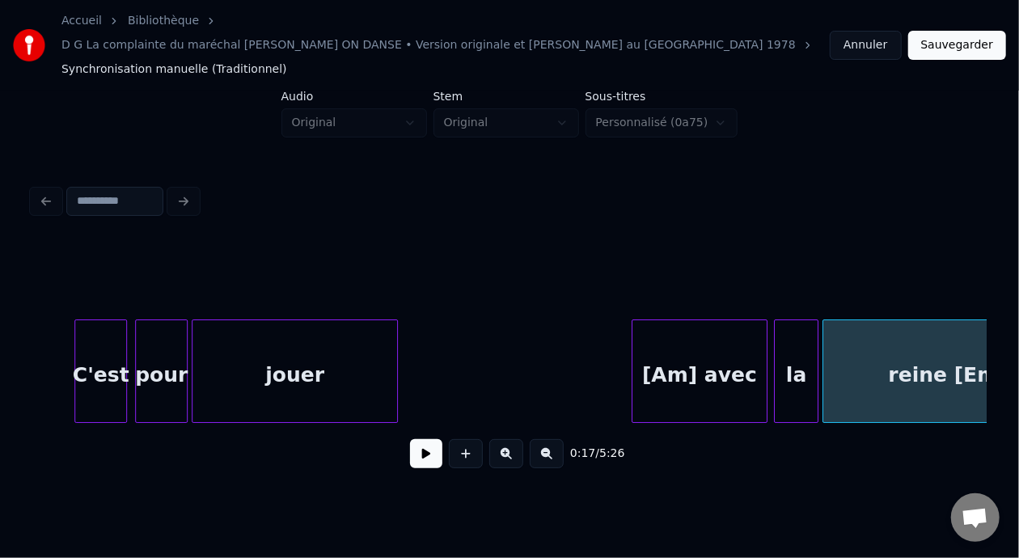
click at [326, 343] on div "jouer" at bounding box center [295, 375] width 205 height 110
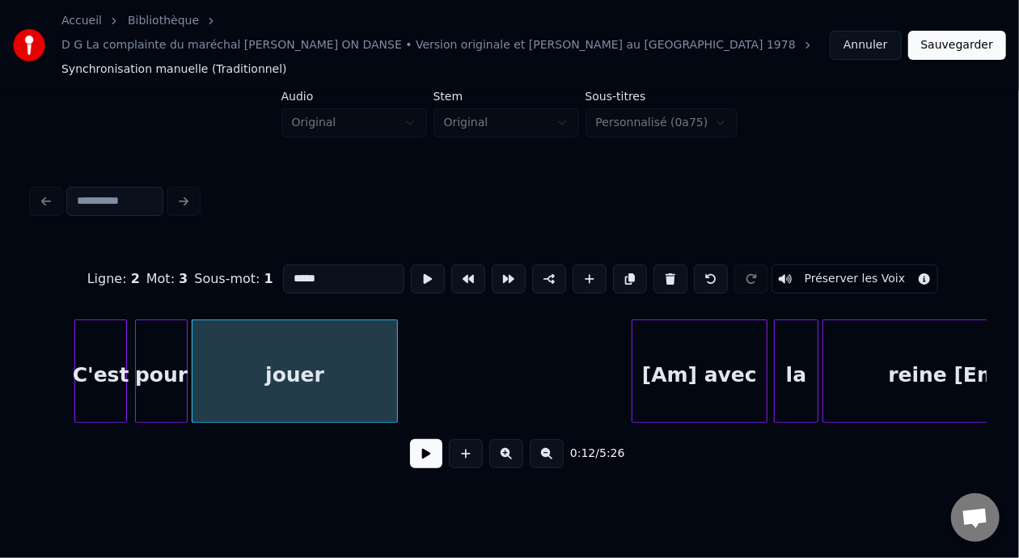
click at [418, 439] on button at bounding box center [426, 453] width 32 height 29
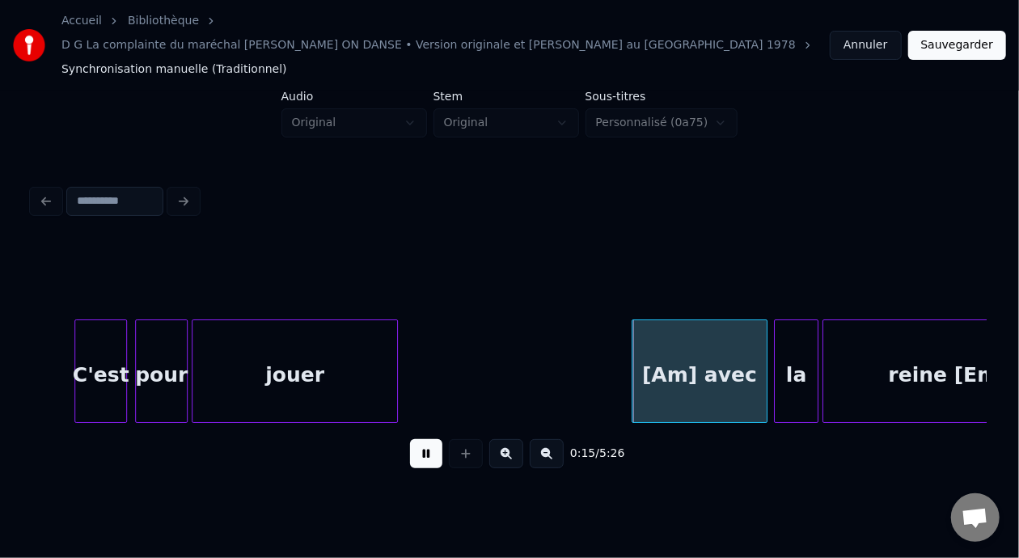
click at [418, 439] on button at bounding box center [426, 453] width 32 height 29
click at [281, 327] on div "jouer" at bounding box center [295, 375] width 205 height 110
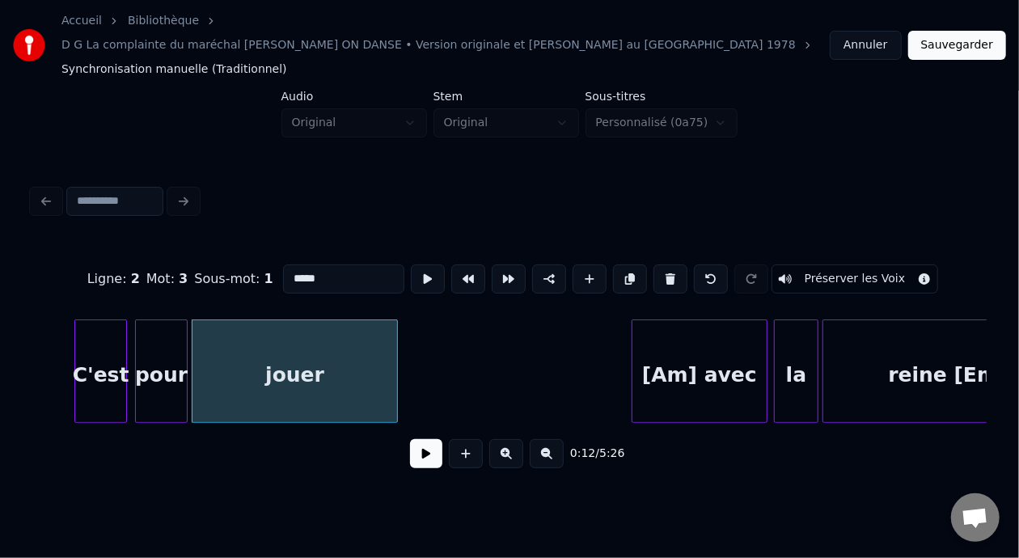
click at [417, 439] on button at bounding box center [426, 453] width 32 height 29
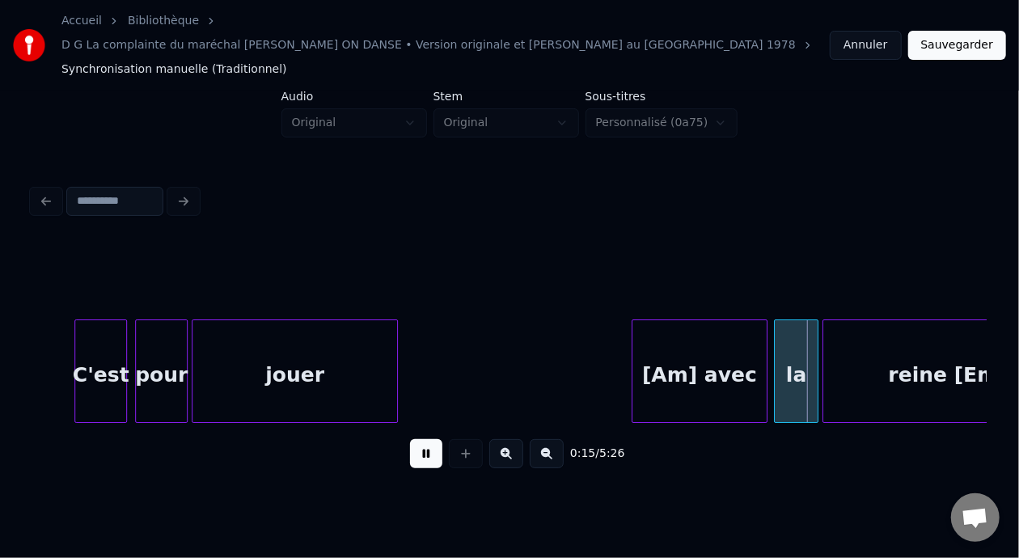
click at [417, 439] on button at bounding box center [426, 453] width 32 height 29
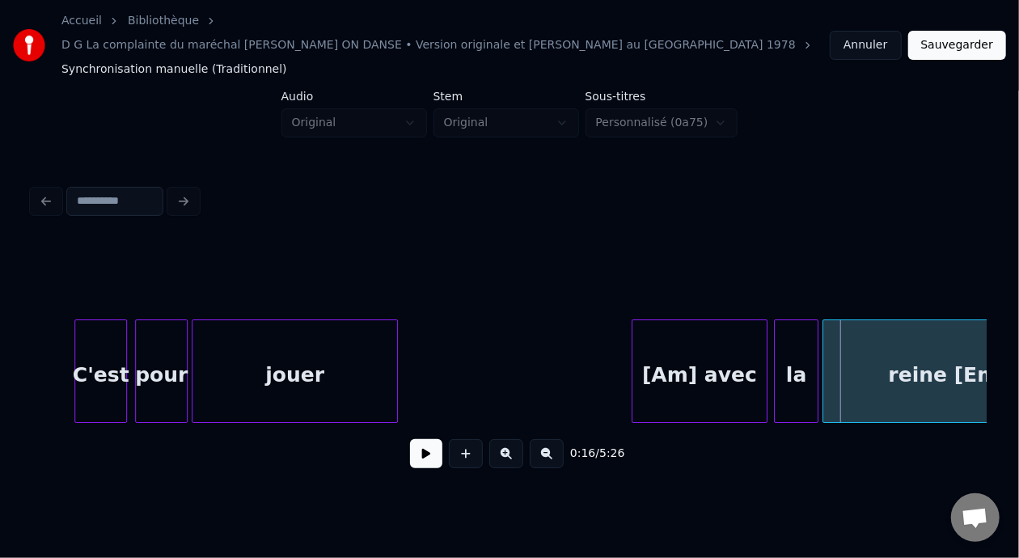
click at [417, 439] on button at bounding box center [426, 453] width 32 height 29
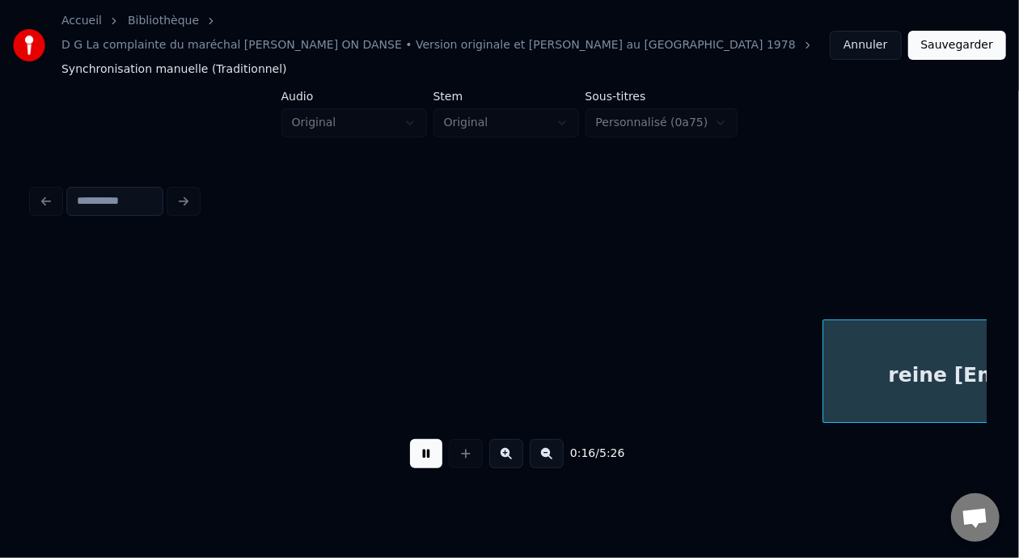
click at [417, 439] on button at bounding box center [426, 453] width 32 height 29
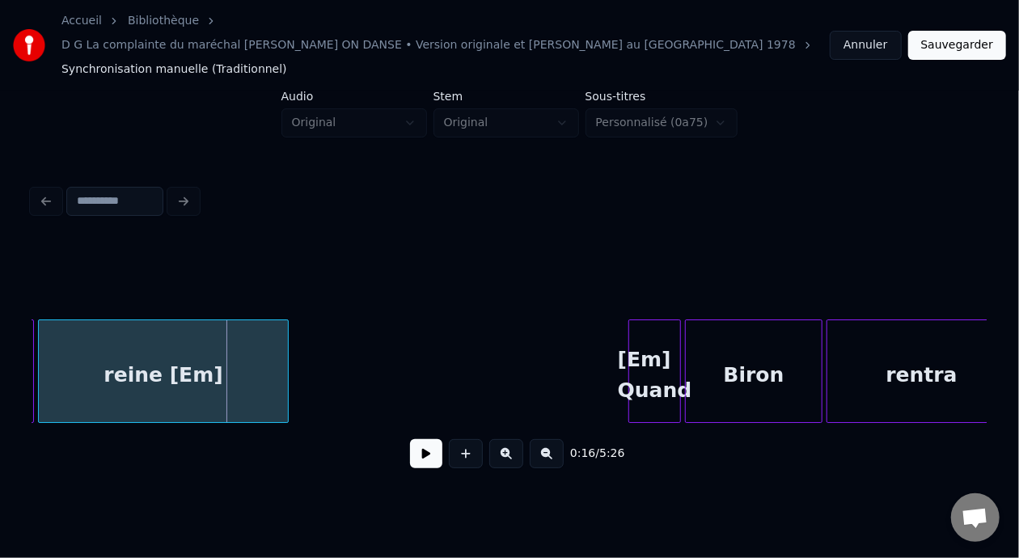
scroll to position [0, 3083]
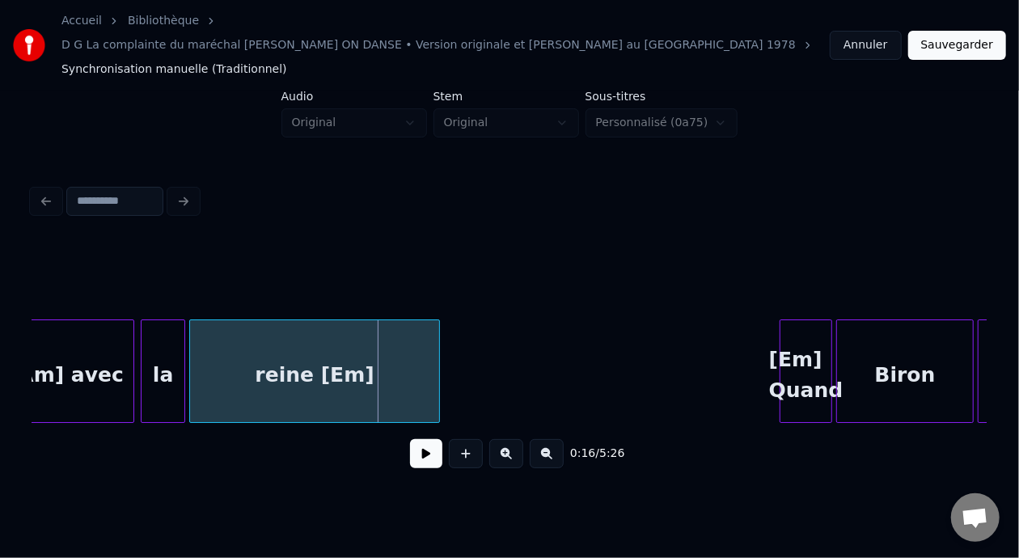
click at [354, 364] on div "reine [Em]" at bounding box center [314, 375] width 249 height 110
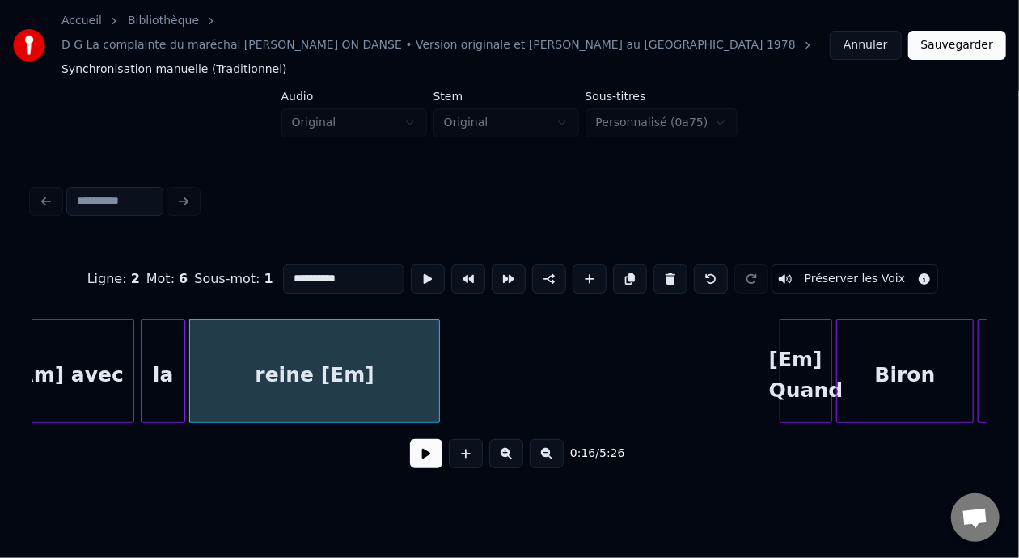
click at [321, 265] on input "**********" at bounding box center [343, 279] width 121 height 29
type input "*****"
click at [423, 439] on button at bounding box center [426, 453] width 32 height 29
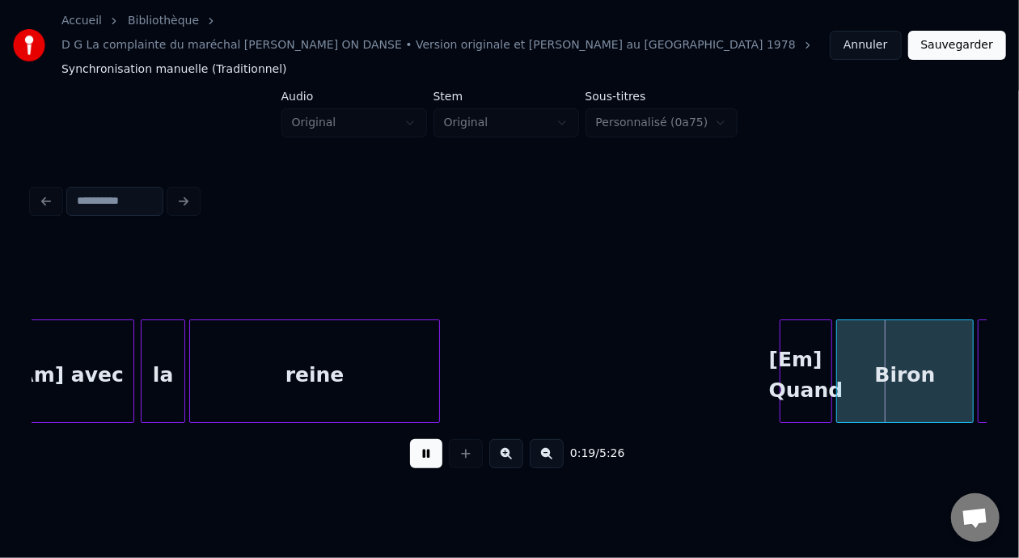
click at [421, 439] on button at bounding box center [426, 453] width 32 height 29
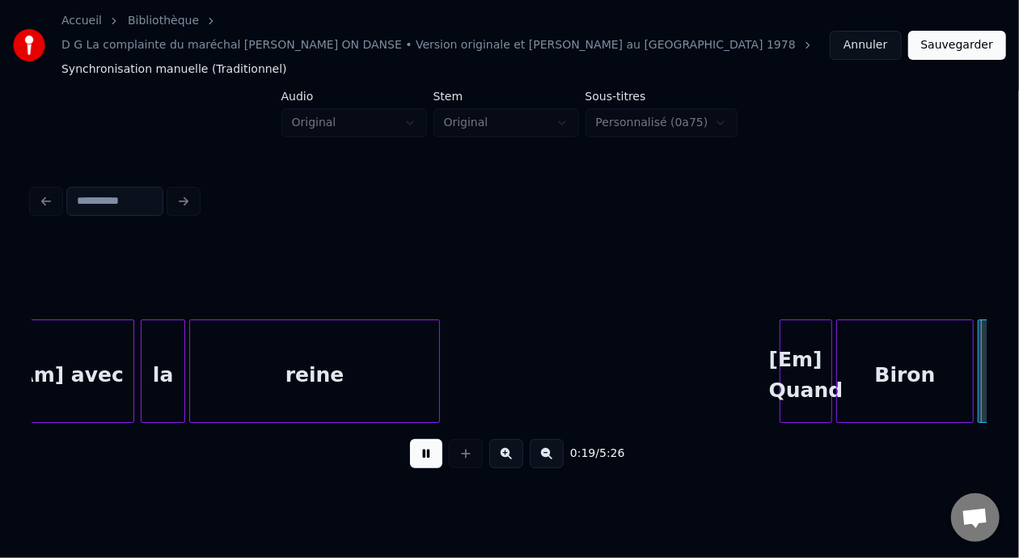
scroll to position [0, 4038]
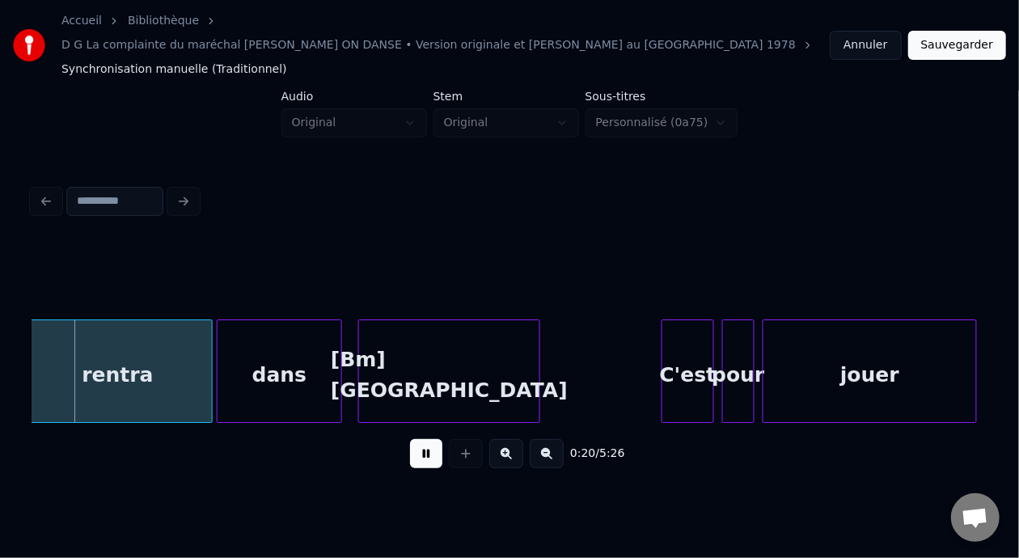
click at [421, 439] on button at bounding box center [426, 453] width 32 height 29
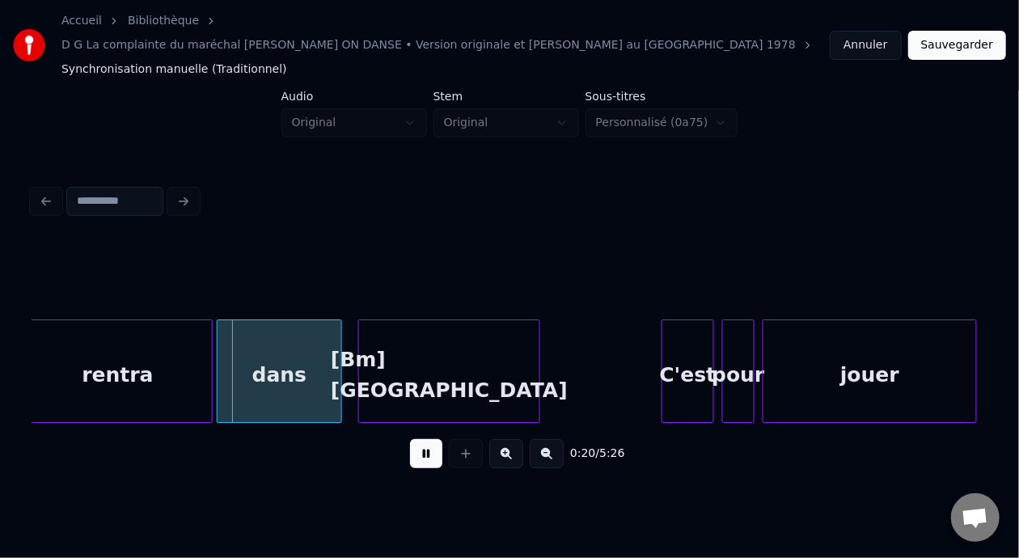
click at [421, 439] on button at bounding box center [426, 453] width 32 height 29
click at [428, 439] on button at bounding box center [426, 453] width 32 height 29
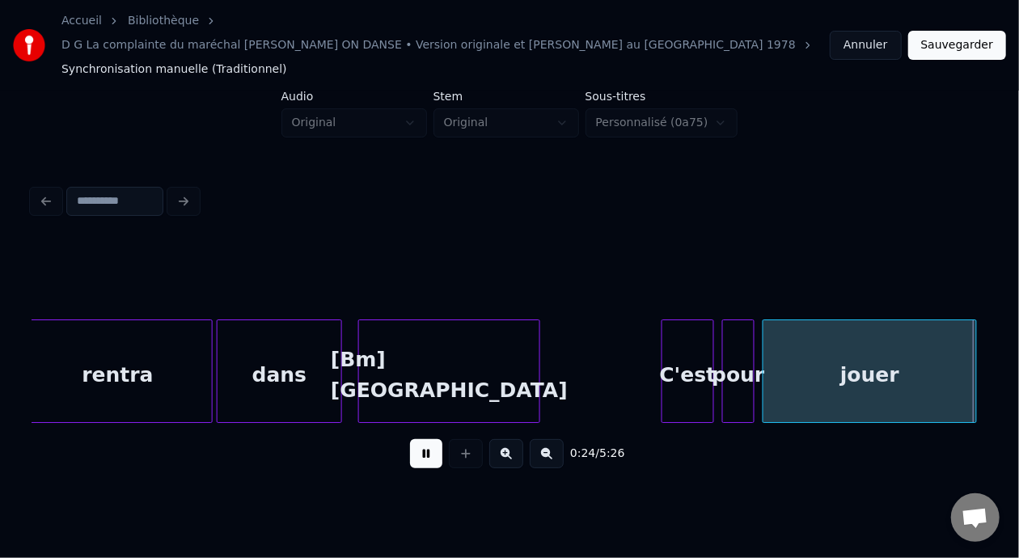
scroll to position [0, 4993]
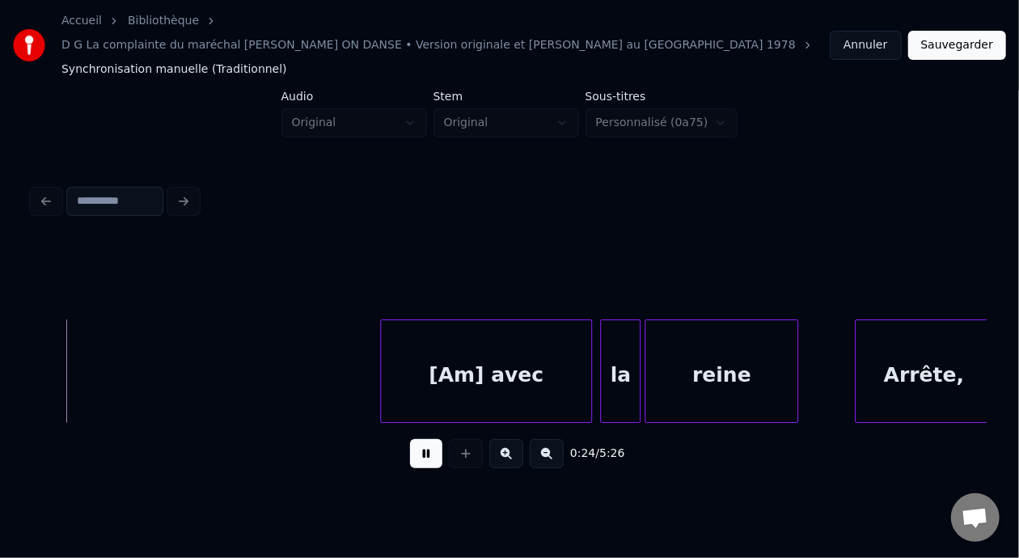
click at [428, 439] on button at bounding box center [426, 453] width 32 height 29
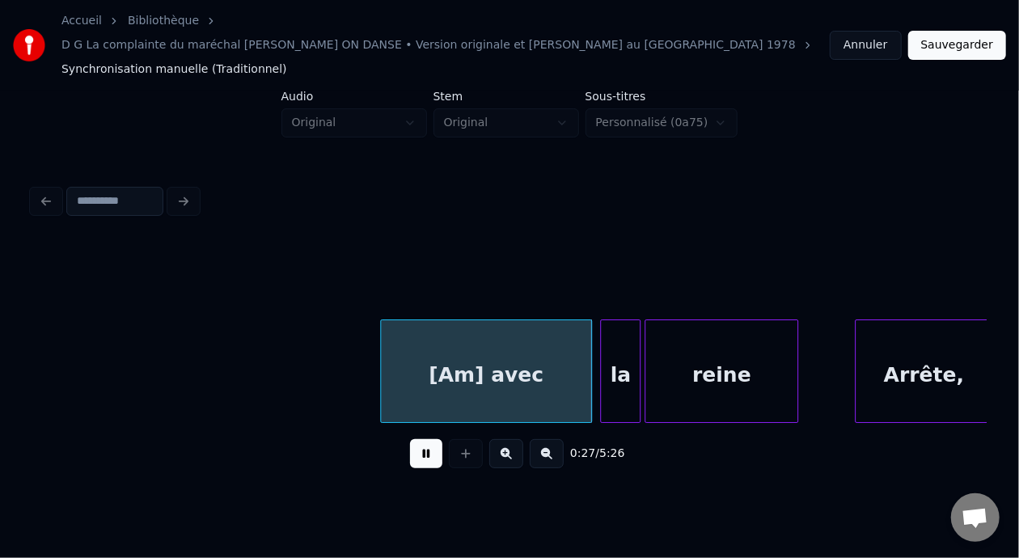
click at [428, 439] on button at bounding box center [426, 453] width 32 height 29
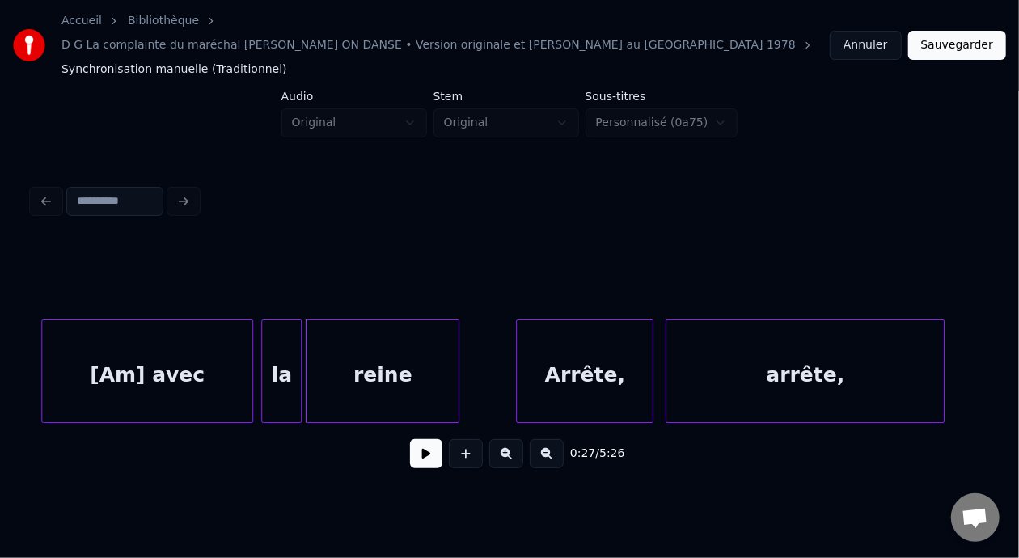
scroll to position [0, 5069]
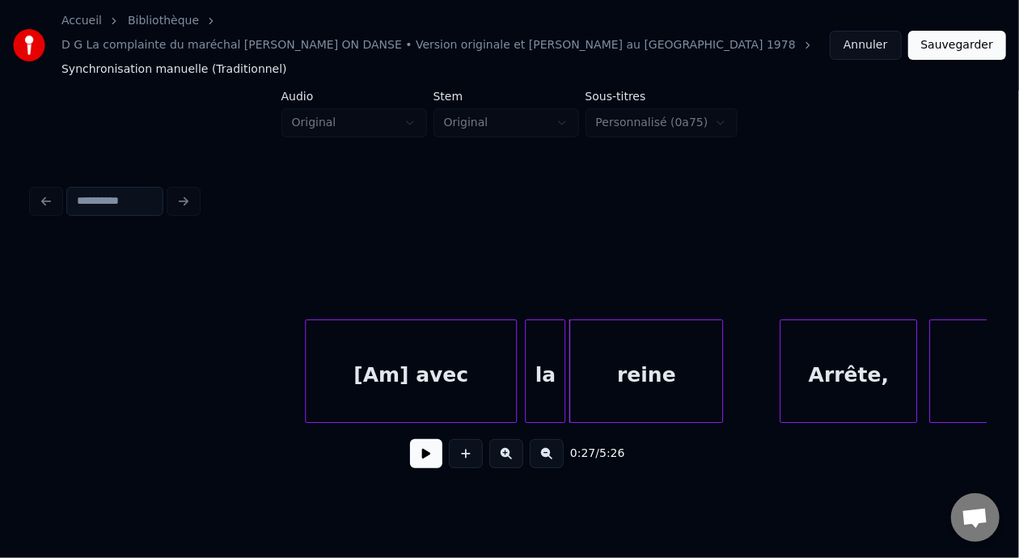
click at [840, 341] on div "Arrête," at bounding box center [849, 375] width 136 height 110
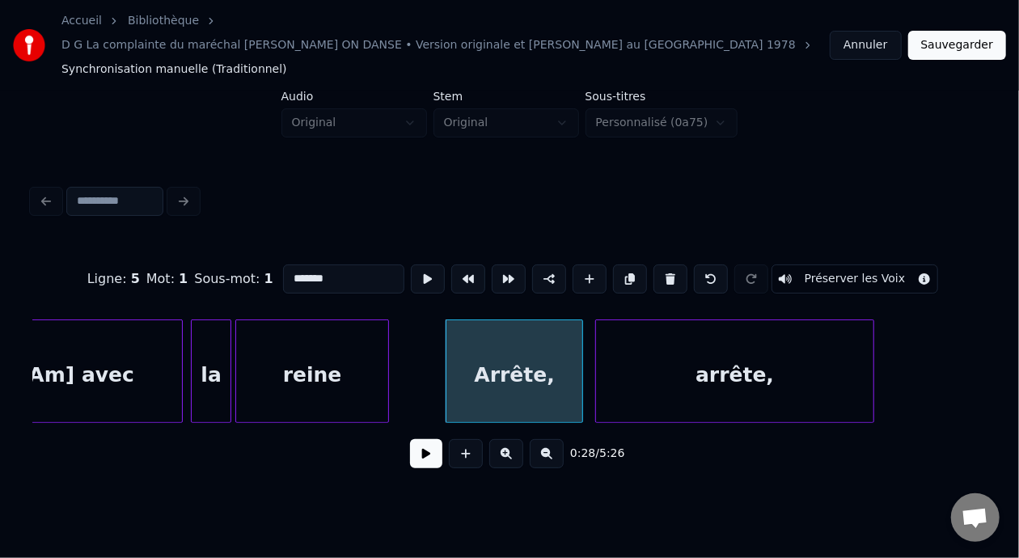
scroll to position [0, 5479]
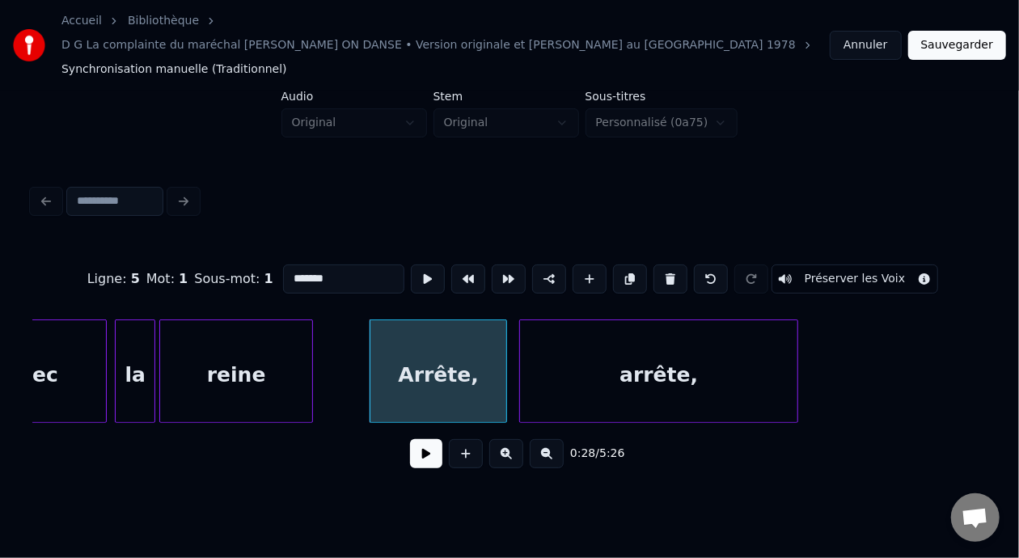
click at [64, 345] on div "[Am] avec" at bounding box center [1, 375] width 210 height 110
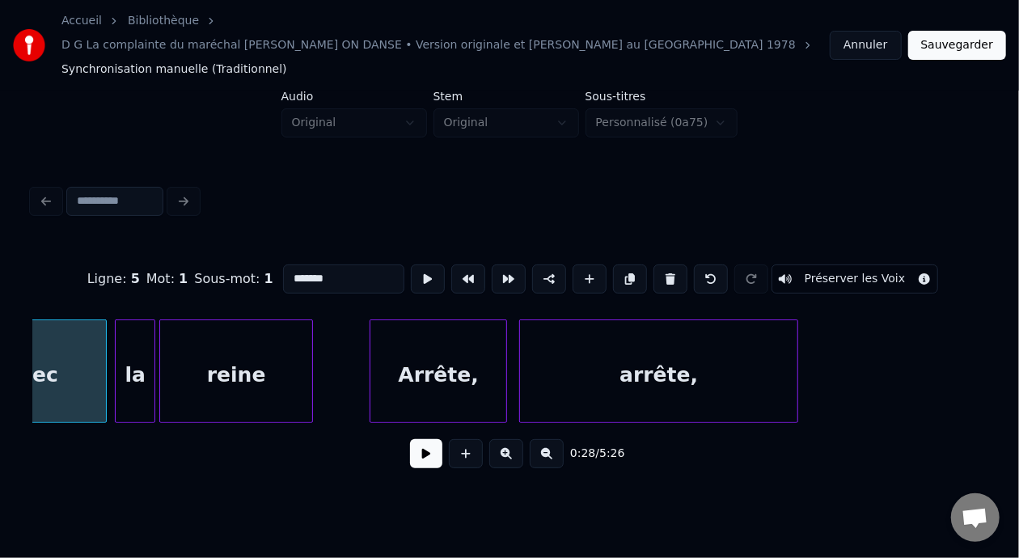
type input "*********"
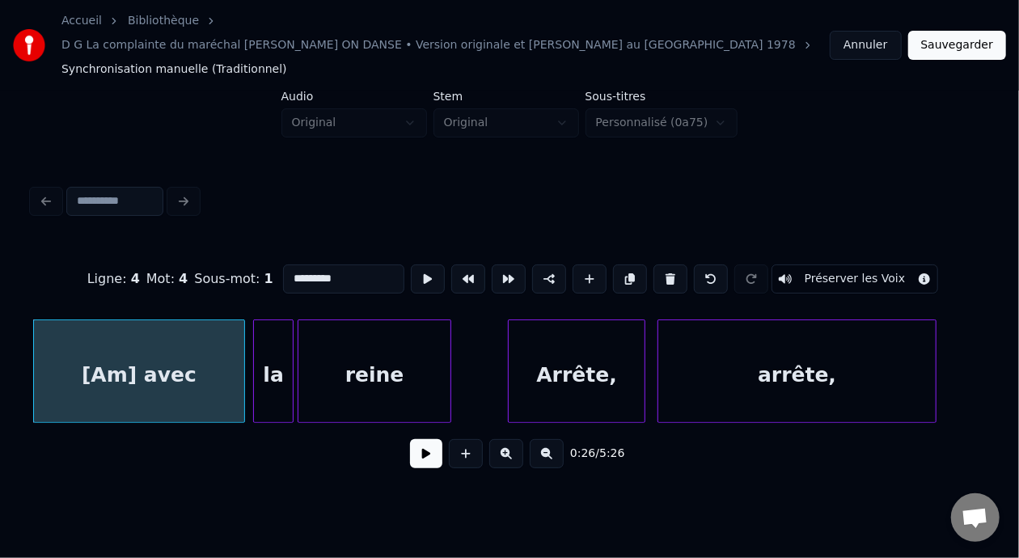
click at [420, 439] on button at bounding box center [426, 453] width 32 height 29
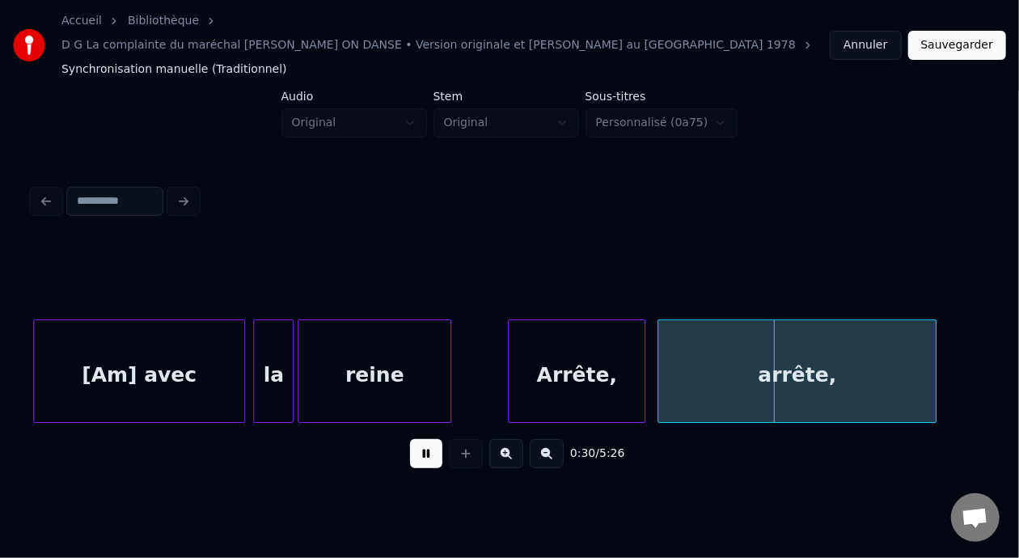
click at [421, 439] on button at bounding box center [426, 453] width 32 height 29
click at [841, 350] on div "arrête," at bounding box center [796, 375] width 277 height 110
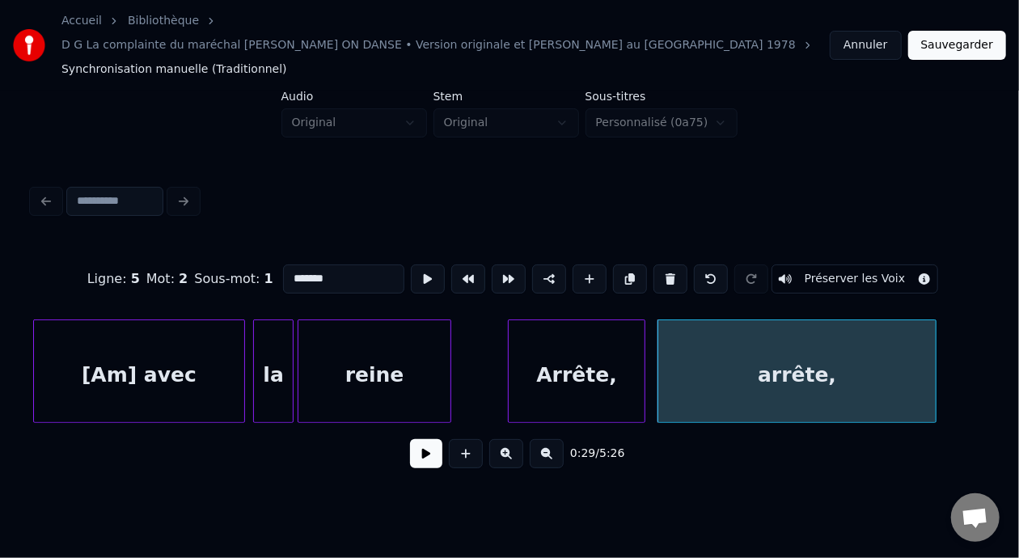
click at [850, 344] on div "arrête," at bounding box center [796, 375] width 277 height 110
click at [841, 350] on div "arrête," at bounding box center [796, 375] width 277 height 110
click at [292, 265] on input "*******" at bounding box center [343, 279] width 121 height 29
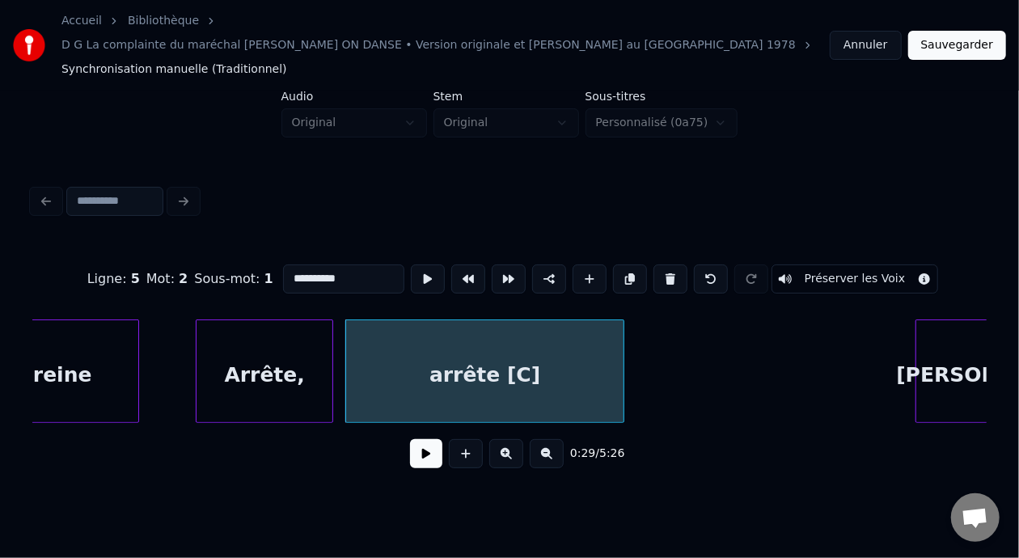
scroll to position [0, 5685]
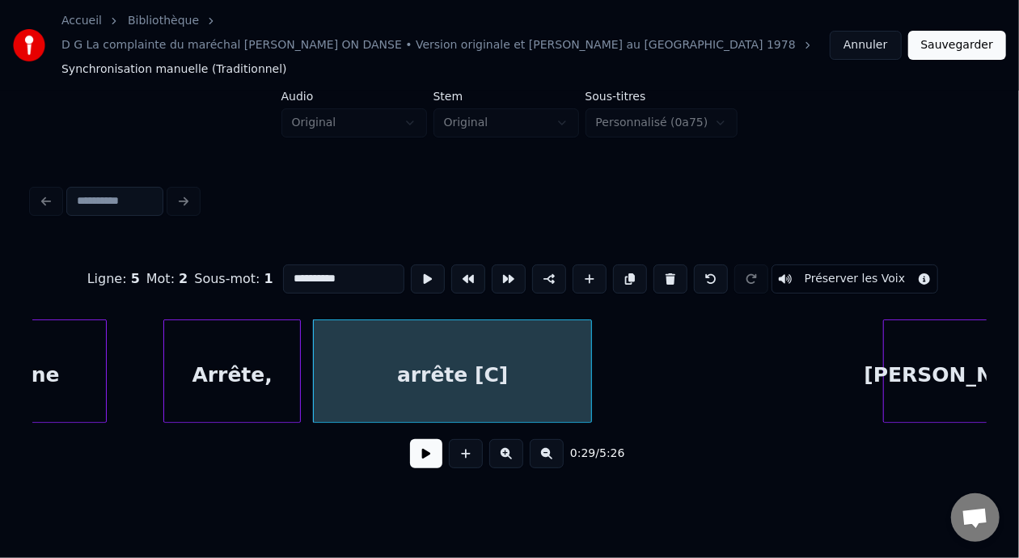
click at [442, 341] on div "arrête [C]" at bounding box center [452, 375] width 277 height 110
type input "**********"
click at [422, 442] on button at bounding box center [426, 453] width 32 height 29
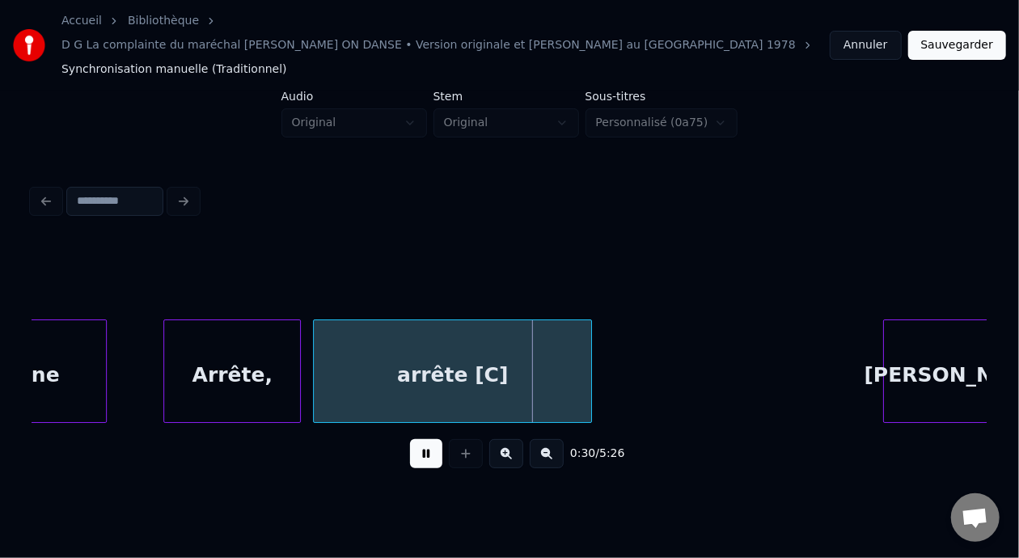
click at [422, 442] on button at bounding box center [426, 453] width 32 height 29
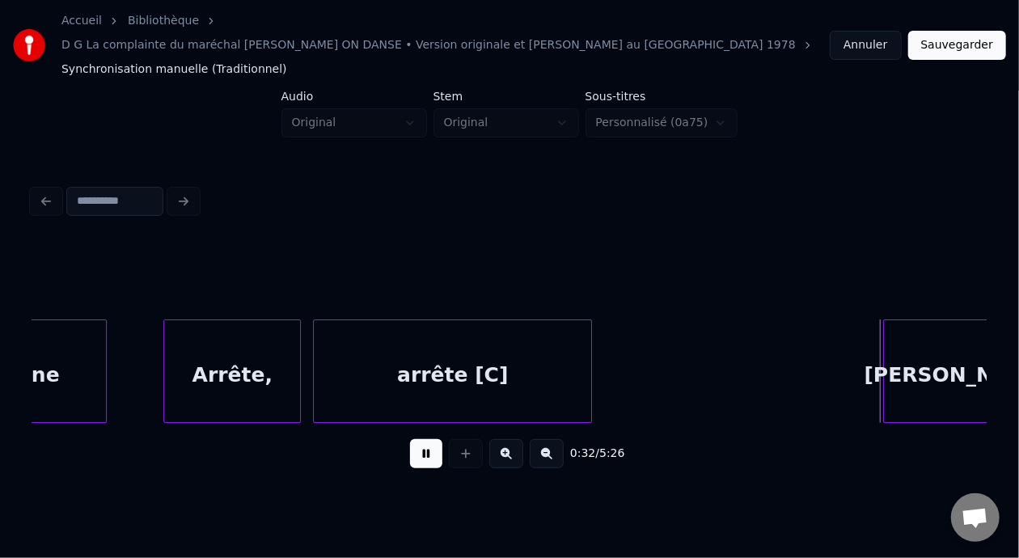
click at [422, 440] on button at bounding box center [426, 453] width 32 height 29
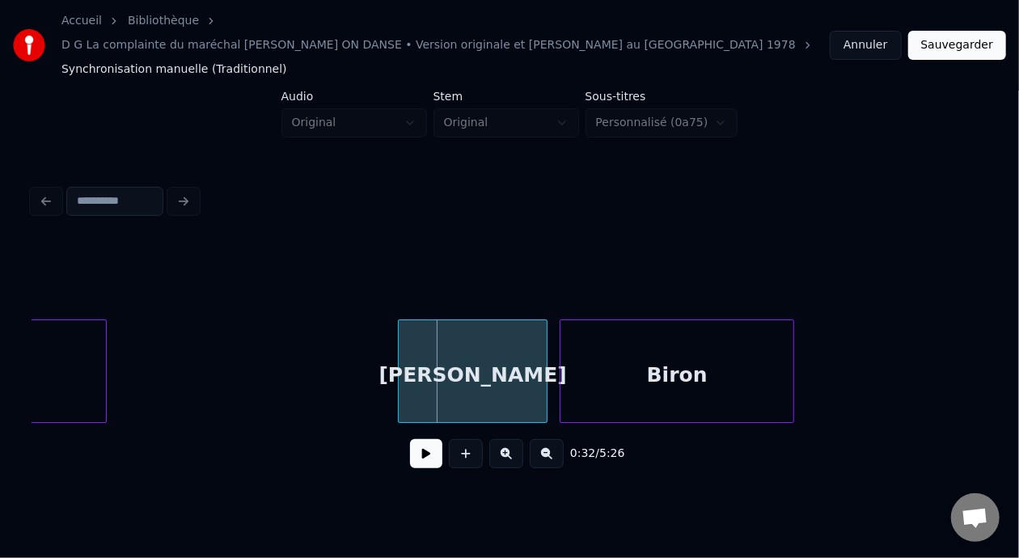
scroll to position [0, 6192]
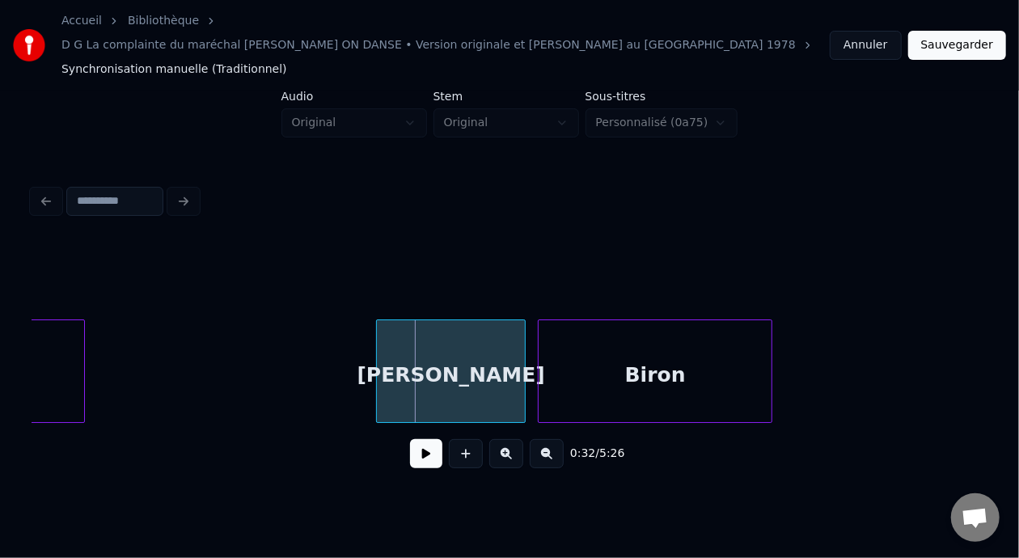
click at [637, 349] on div "Biron" at bounding box center [655, 375] width 233 height 110
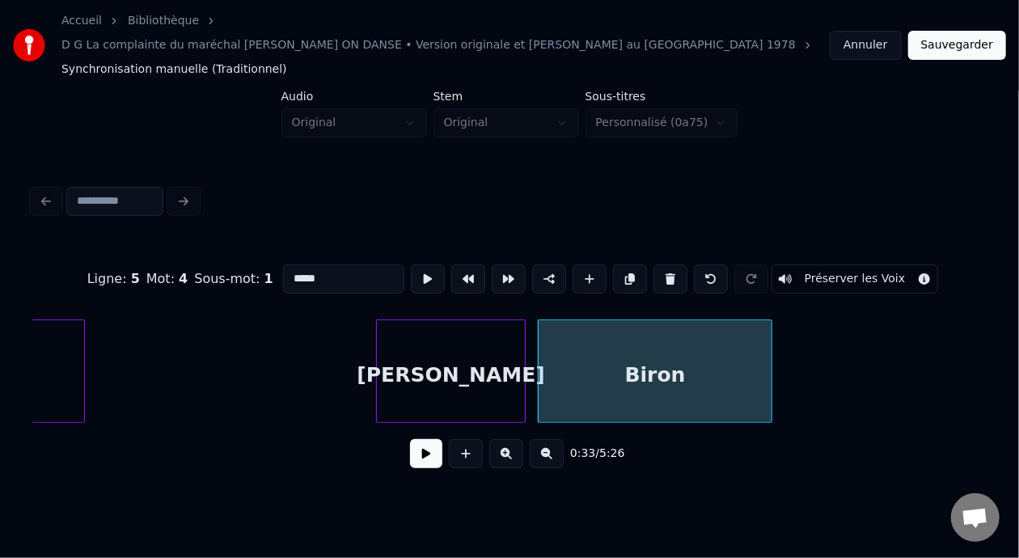
click at [680, 362] on div "Biron" at bounding box center [655, 375] width 233 height 110
click at [303, 265] on input "*****" at bounding box center [343, 279] width 121 height 29
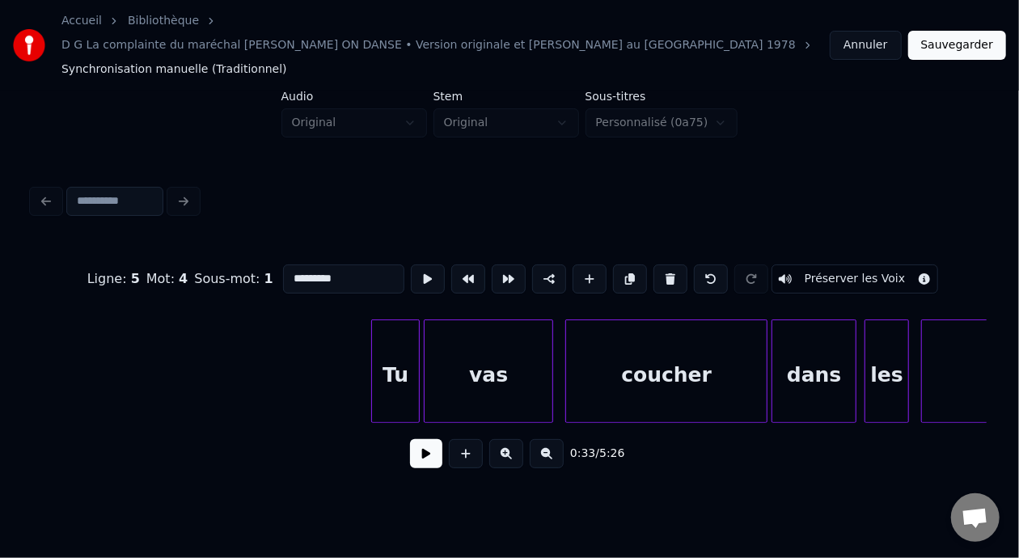
scroll to position [0, 7044]
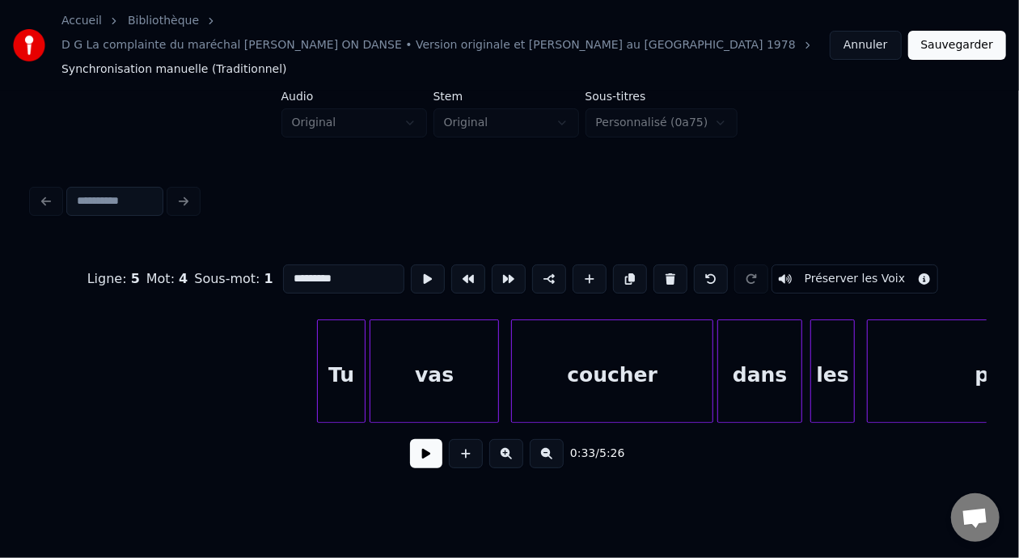
click at [639, 353] on div "coucher" at bounding box center [612, 375] width 201 height 110
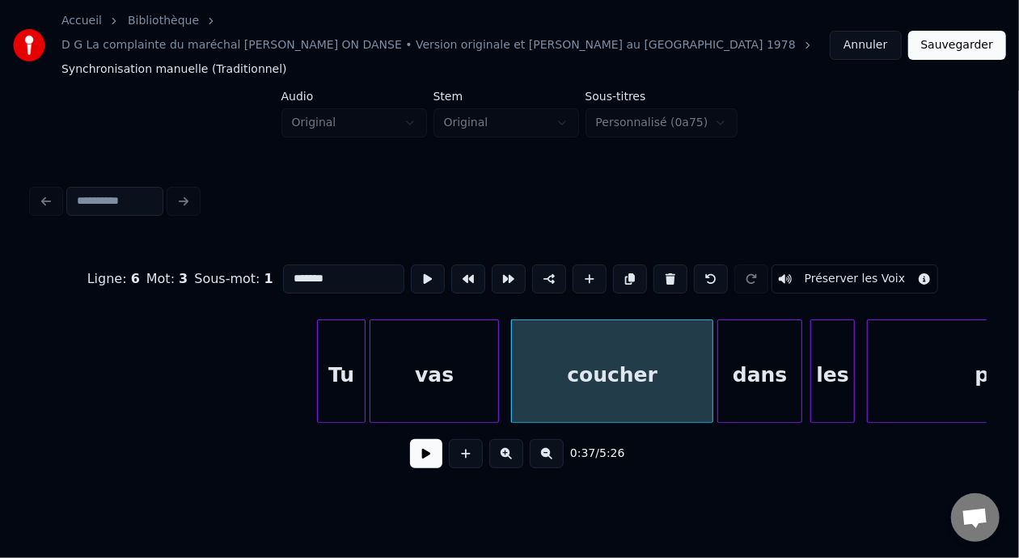
click at [636, 349] on div "coucher" at bounding box center [612, 375] width 201 height 110
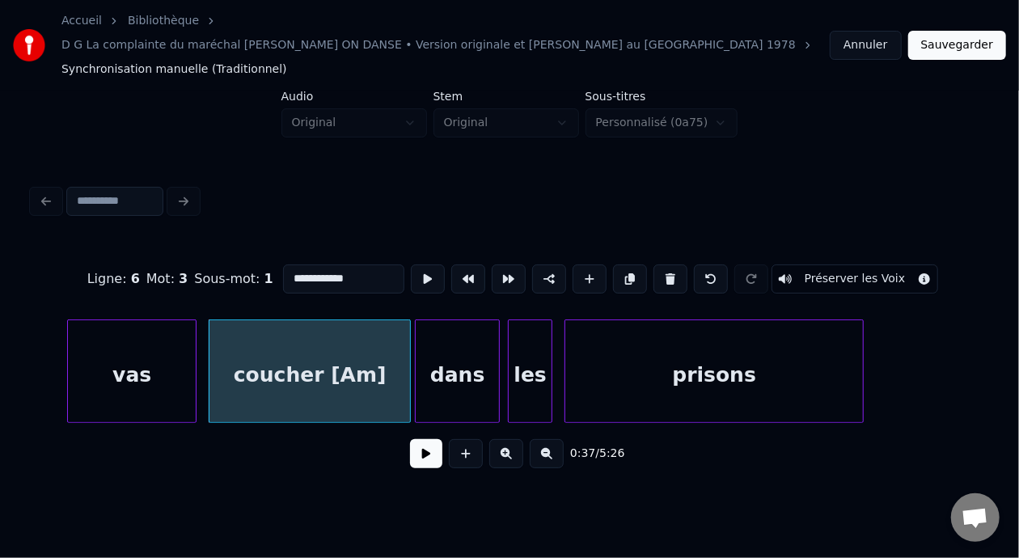
scroll to position [0, 7443]
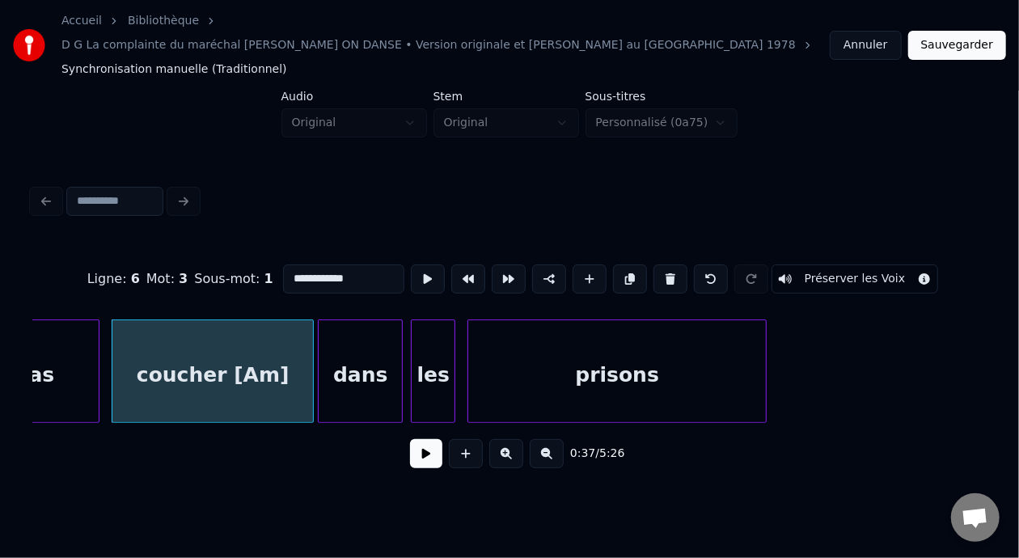
click at [638, 352] on div "prisons" at bounding box center [617, 375] width 298 height 110
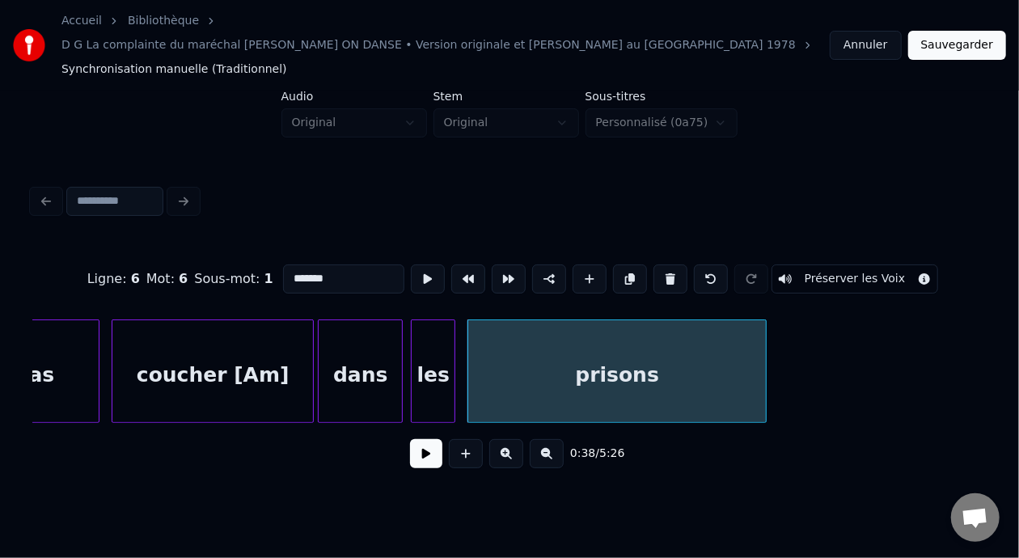
drag, startPoint x: 328, startPoint y: 267, endPoint x: 334, endPoint y: 168, distance: 98.9
click at [334, 184] on div at bounding box center [509, 202] width 967 height 36
click at [307, 265] on input "*******" at bounding box center [343, 279] width 121 height 29
click at [602, 342] on div "prisons [1Cmaj7]" at bounding box center [617, 375] width 298 height 110
type input "**********"
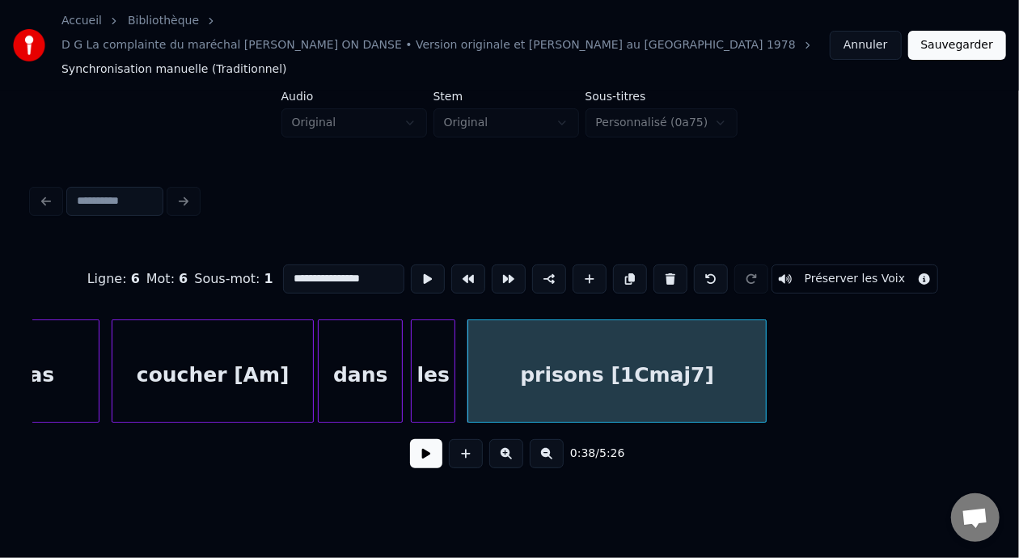
click at [412, 439] on button at bounding box center [426, 453] width 32 height 29
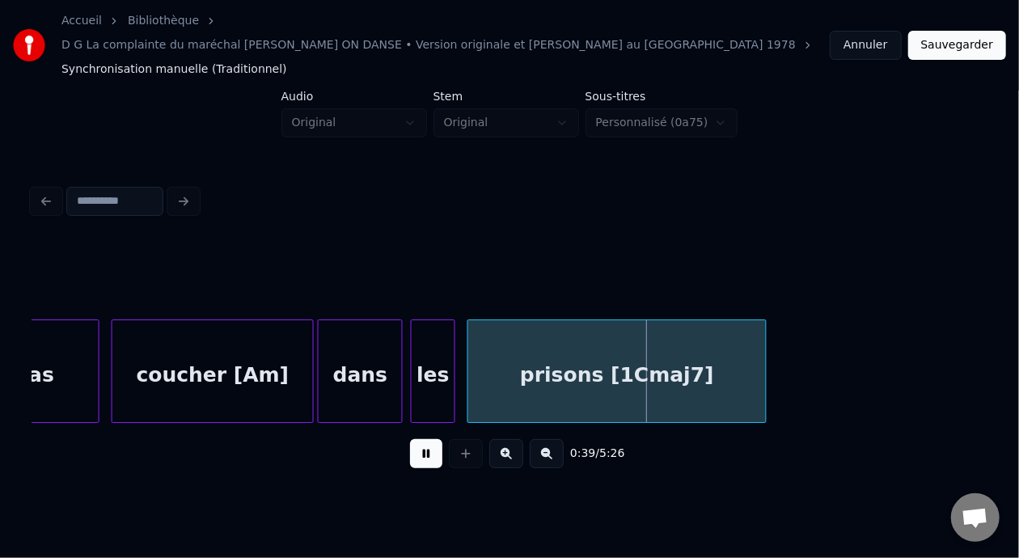
click at [412, 439] on button at bounding box center [426, 453] width 32 height 29
click at [411, 439] on button at bounding box center [426, 453] width 32 height 29
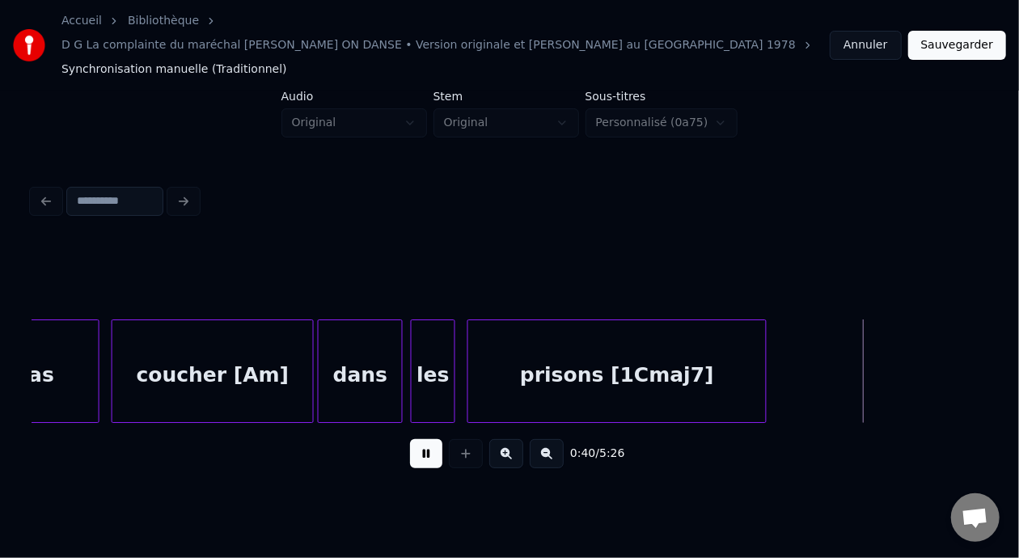
click at [411, 439] on button at bounding box center [426, 453] width 32 height 29
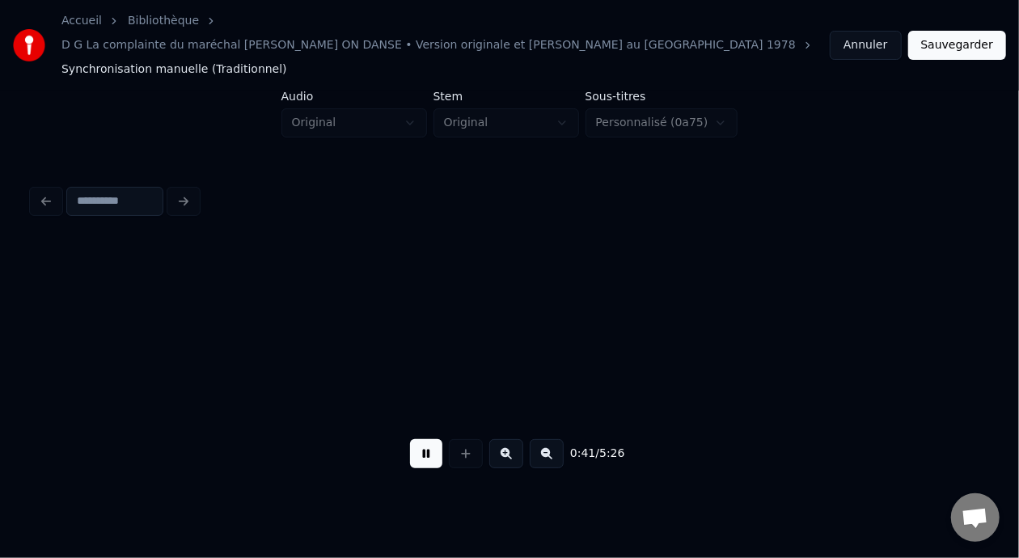
scroll to position [0, 8398]
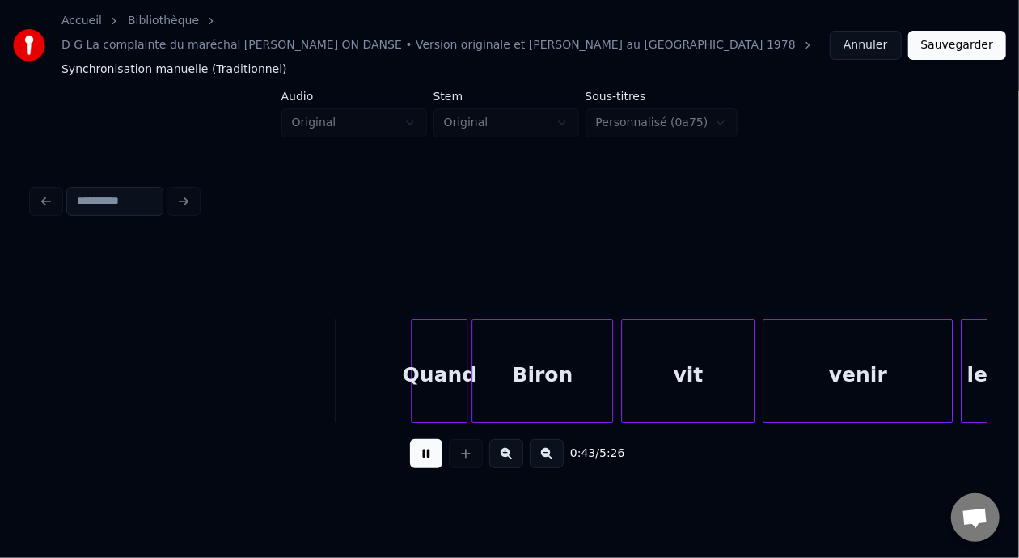
click at [411, 439] on button at bounding box center [426, 453] width 32 height 29
click at [446, 345] on div "Quand" at bounding box center [439, 375] width 55 height 110
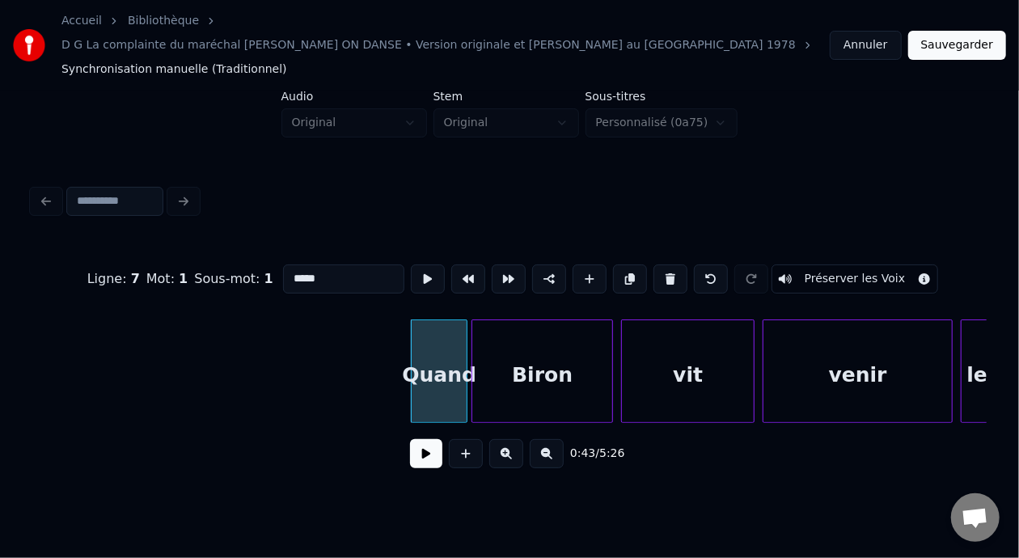
click at [283, 265] on input "*****" at bounding box center [343, 279] width 121 height 29
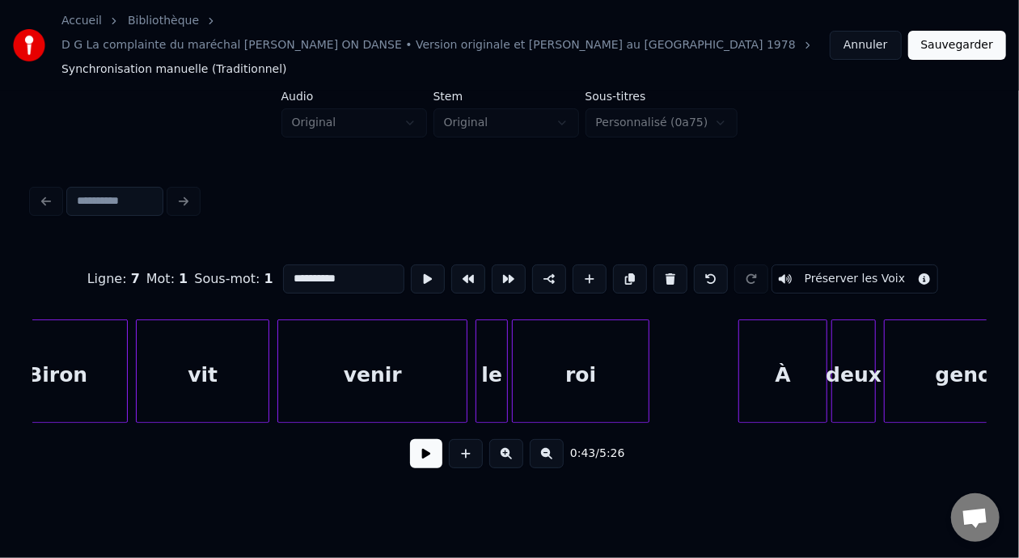
scroll to position [0, 8969]
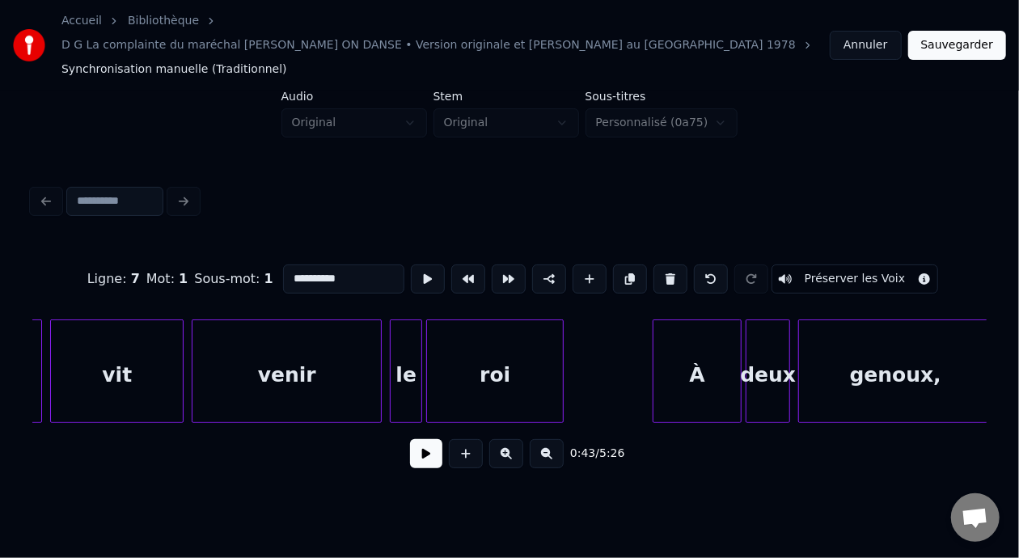
click at [482, 354] on div "roi" at bounding box center [495, 375] width 136 height 110
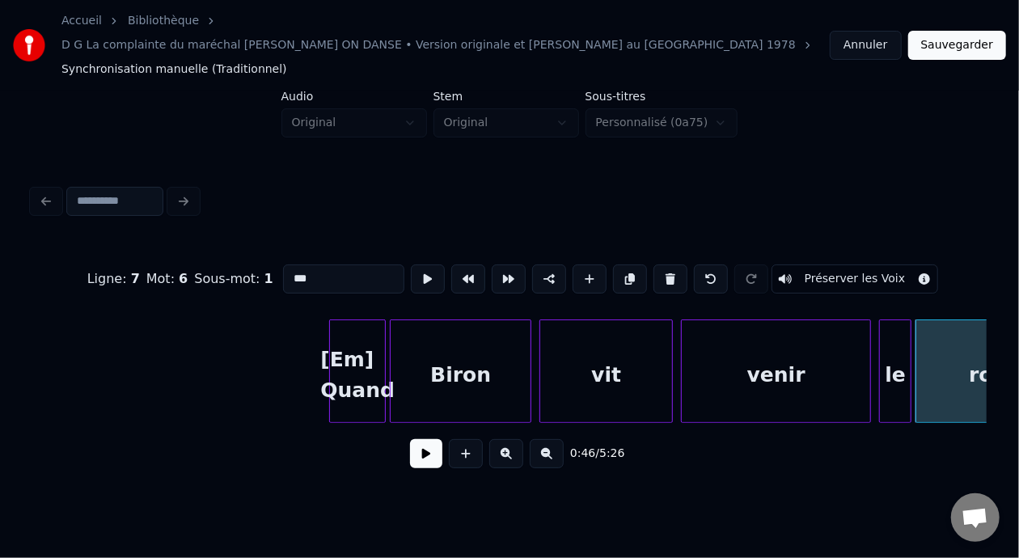
scroll to position [0, 8856]
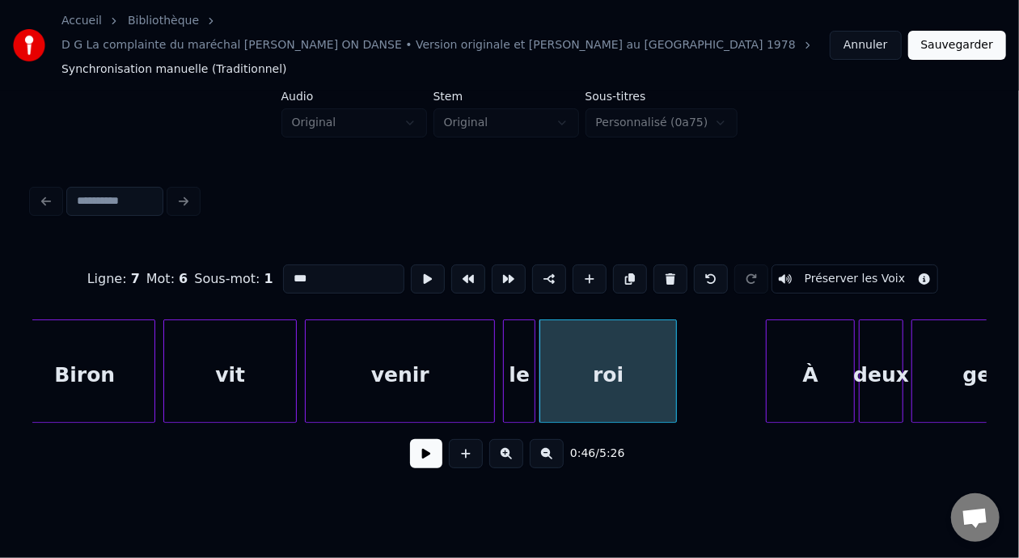
click at [593, 350] on div "roi" at bounding box center [608, 375] width 136 height 110
click at [283, 265] on input "***" at bounding box center [343, 279] width 121 height 29
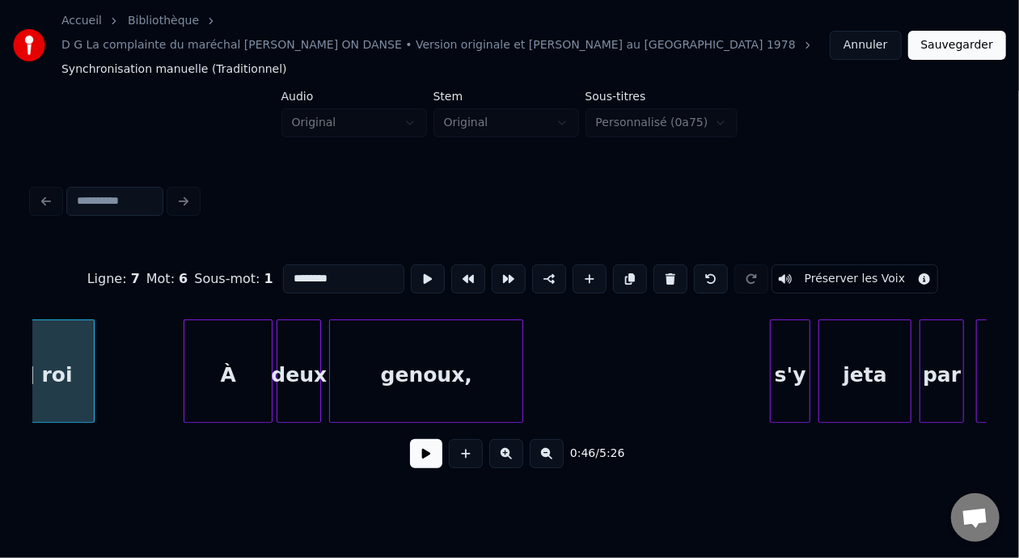
scroll to position [0, 9363]
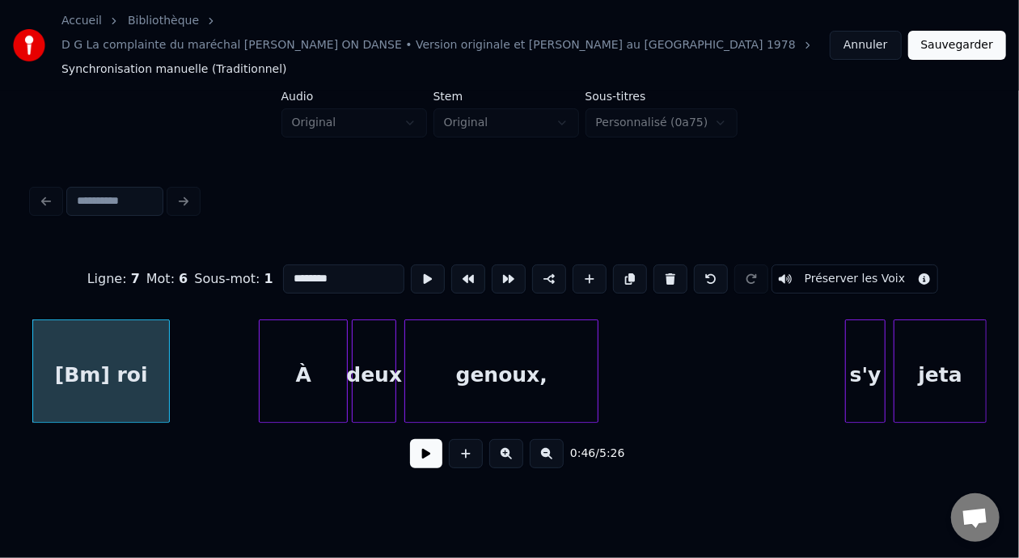
click at [110, 345] on div "[Bm] roi" at bounding box center [101, 375] width 136 height 110
click at [927, 350] on div "jeta" at bounding box center [940, 375] width 91 height 110
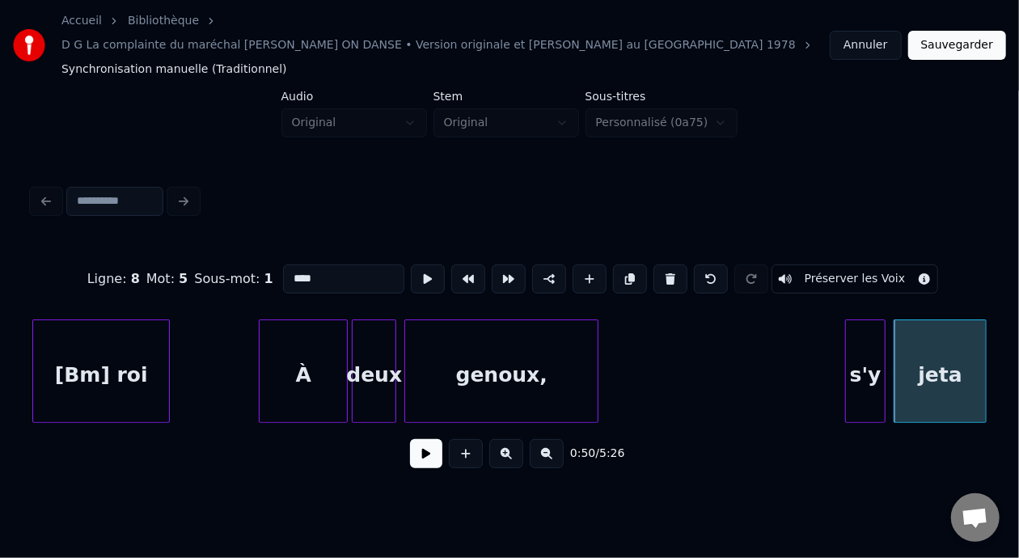
click at [283, 265] on input "****" at bounding box center [343, 279] width 121 height 29
type input "*********"
click at [416, 439] on button at bounding box center [426, 453] width 32 height 29
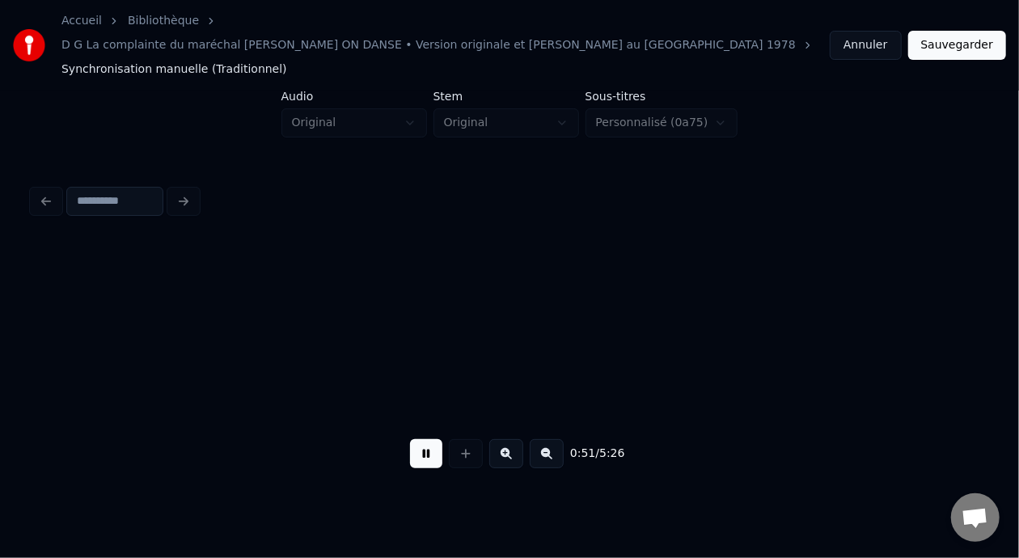
scroll to position [0, 10318]
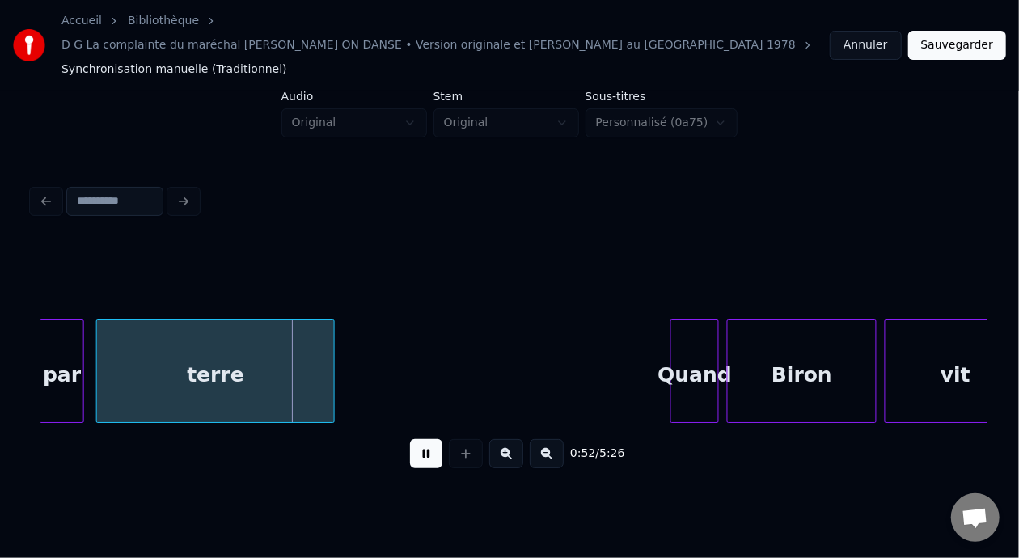
click at [421, 439] on button at bounding box center [426, 453] width 32 height 29
click at [423, 439] on button at bounding box center [426, 453] width 32 height 29
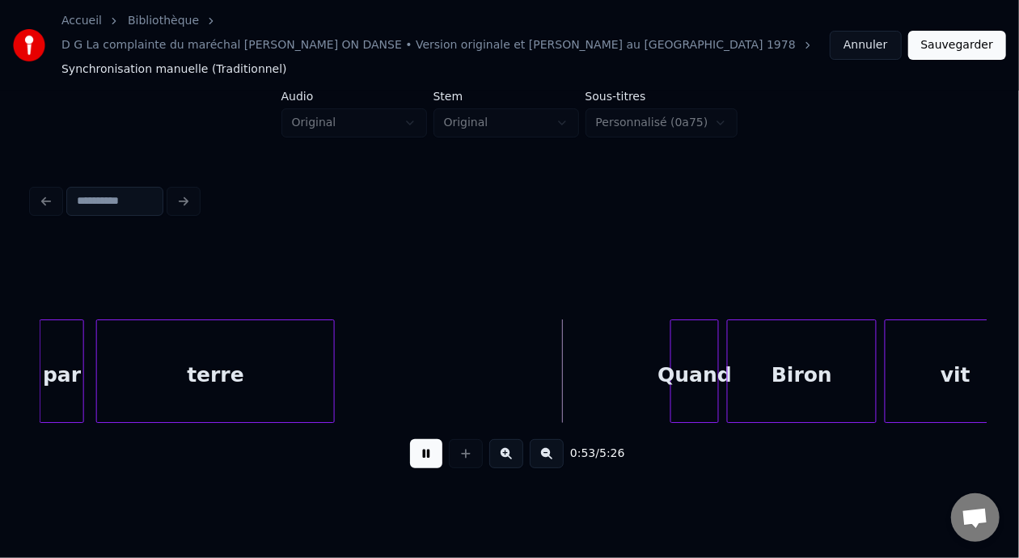
click at [423, 439] on button at bounding box center [426, 453] width 32 height 29
click at [692, 352] on div "Quand" at bounding box center [694, 375] width 47 height 110
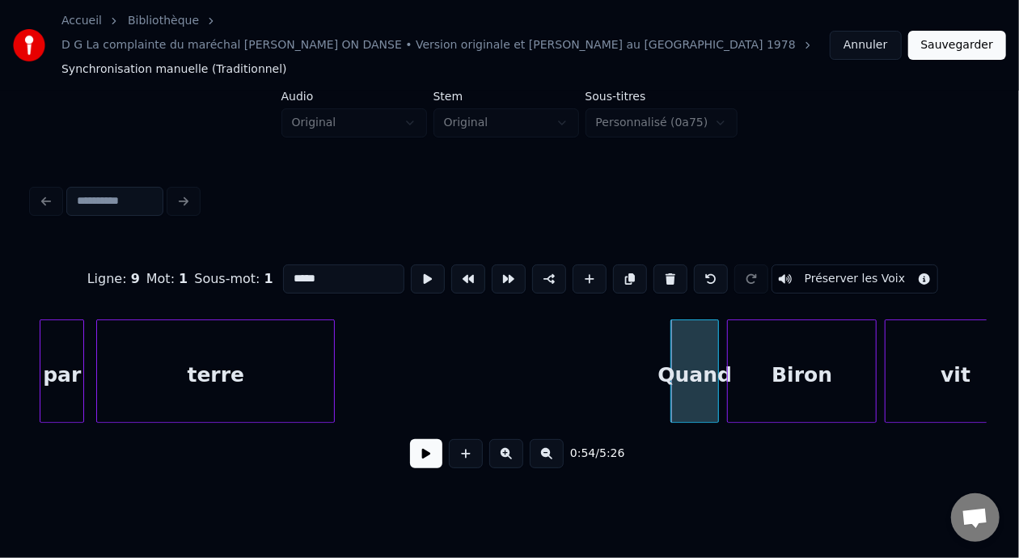
click at [283, 265] on input "*****" at bounding box center [343, 279] width 121 height 29
type input "**********"
click at [414, 439] on button at bounding box center [426, 453] width 32 height 29
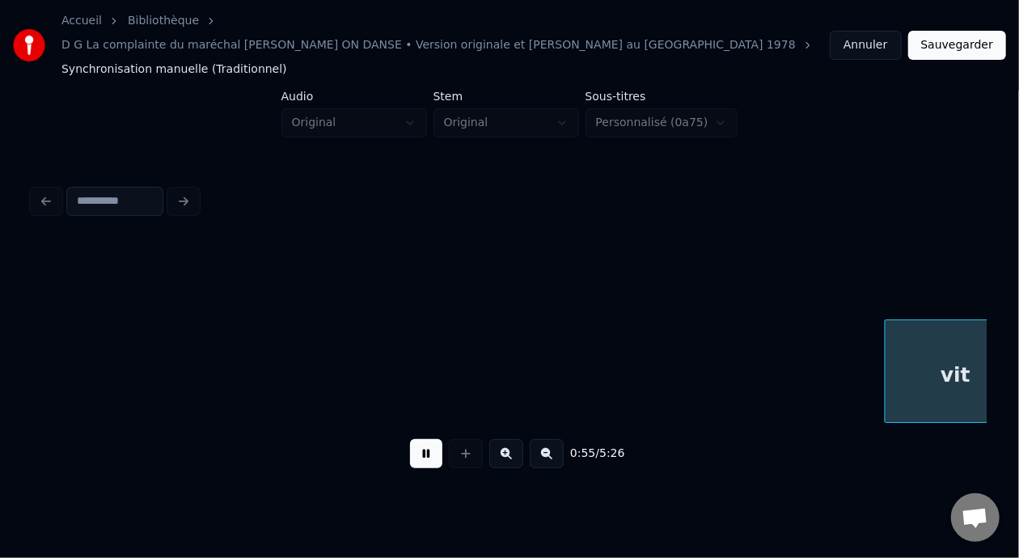
scroll to position [0, 11275]
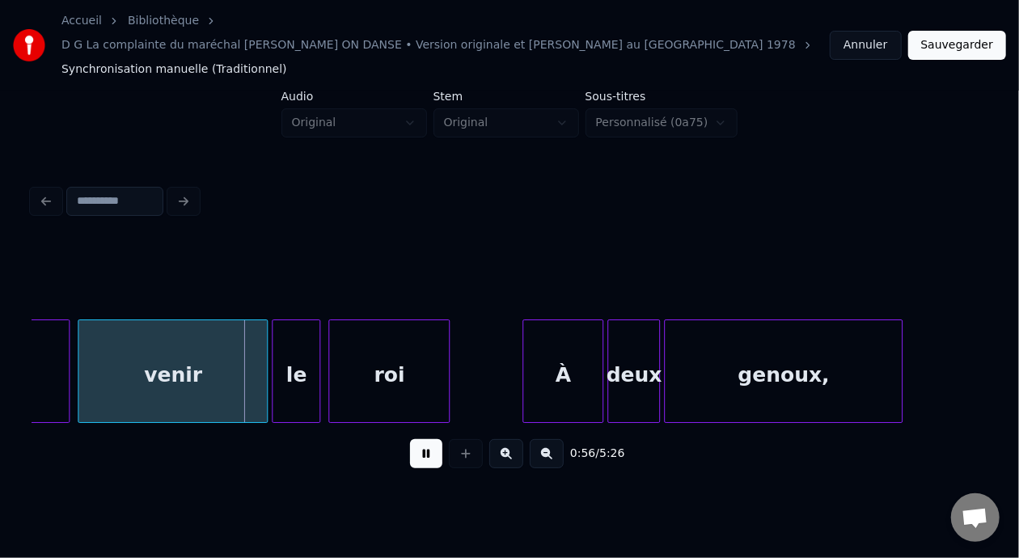
click at [421, 439] on button at bounding box center [426, 453] width 32 height 29
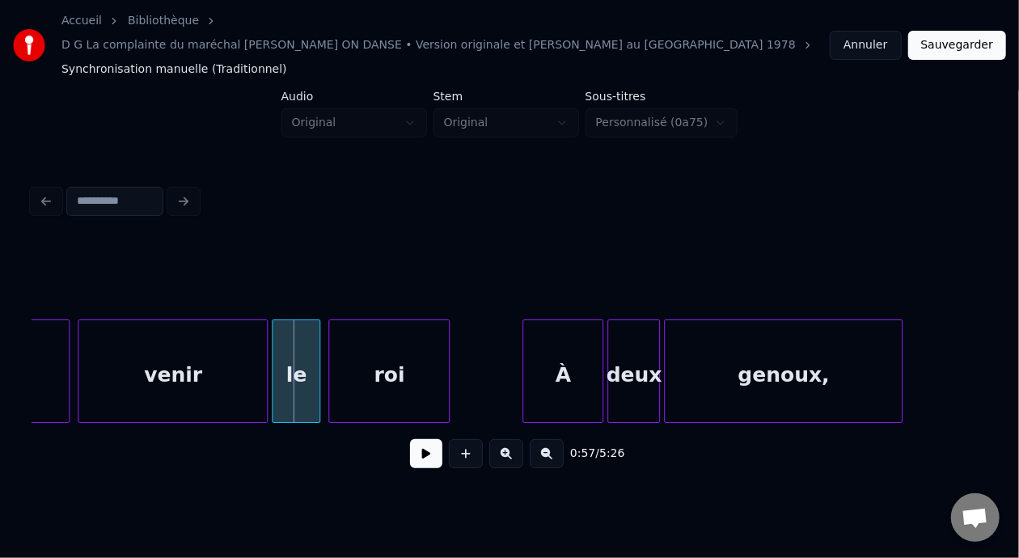
click at [383, 353] on div "roi" at bounding box center [389, 375] width 120 height 110
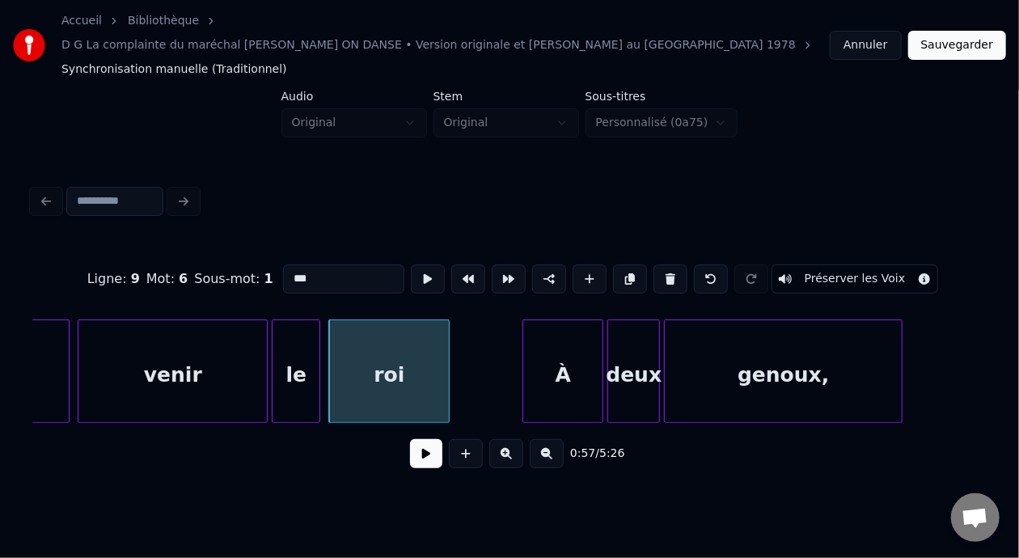
click at [383, 349] on div "roi" at bounding box center [389, 375] width 120 height 110
click at [283, 265] on input "***" at bounding box center [343, 279] width 121 height 29
type input "********"
click at [425, 439] on button at bounding box center [426, 453] width 32 height 29
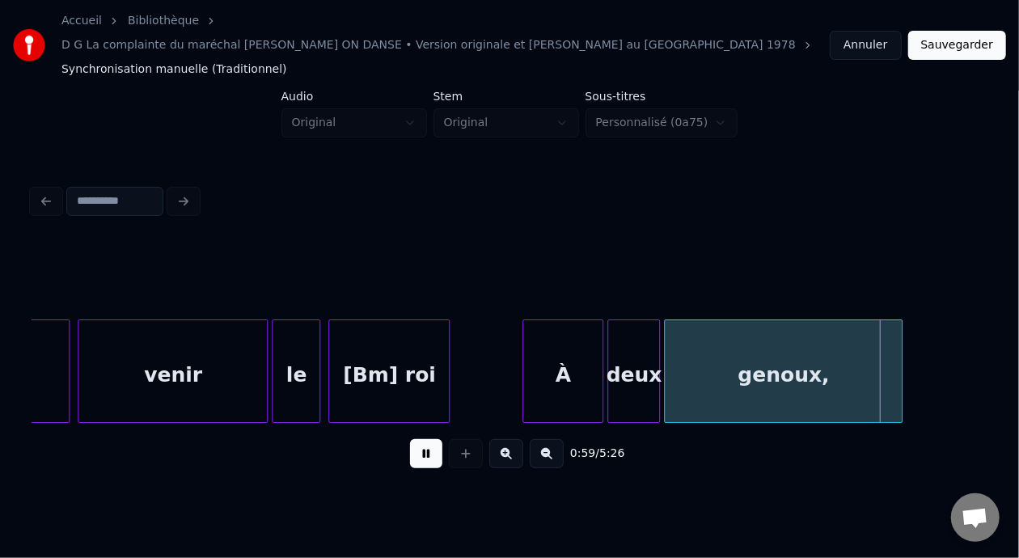
click at [425, 439] on button at bounding box center [426, 453] width 32 height 29
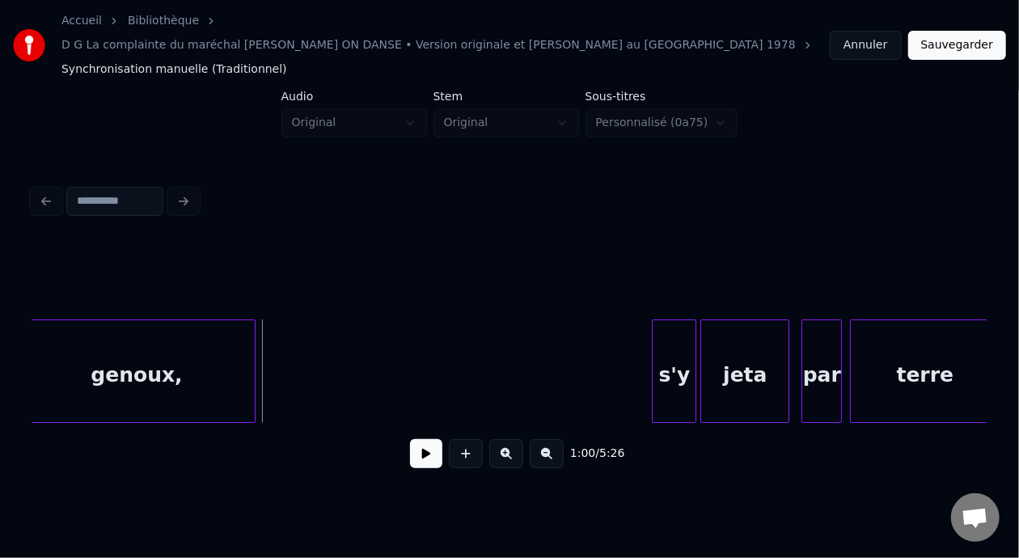
scroll to position [0, 11998]
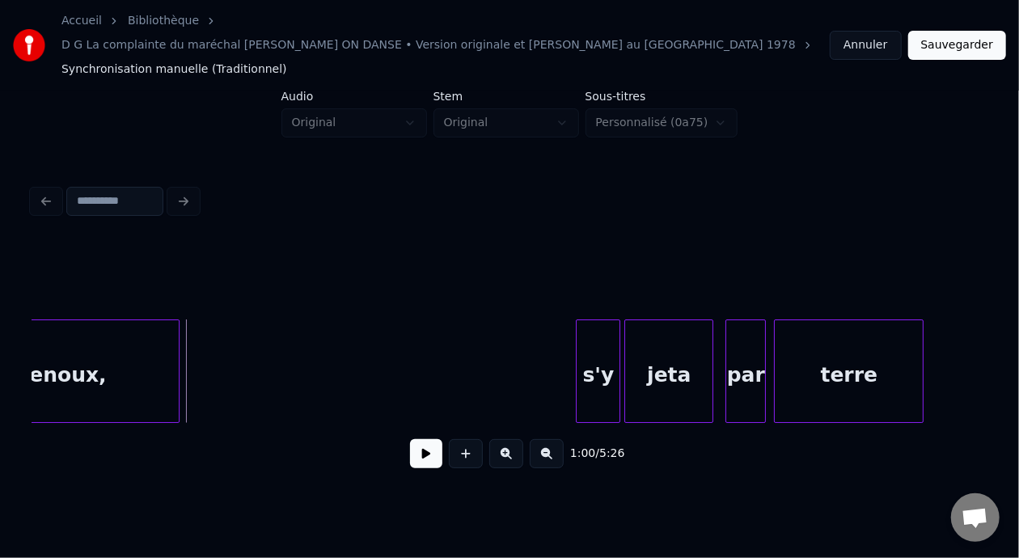
click at [663, 345] on div "jeta" at bounding box center [668, 375] width 87 height 110
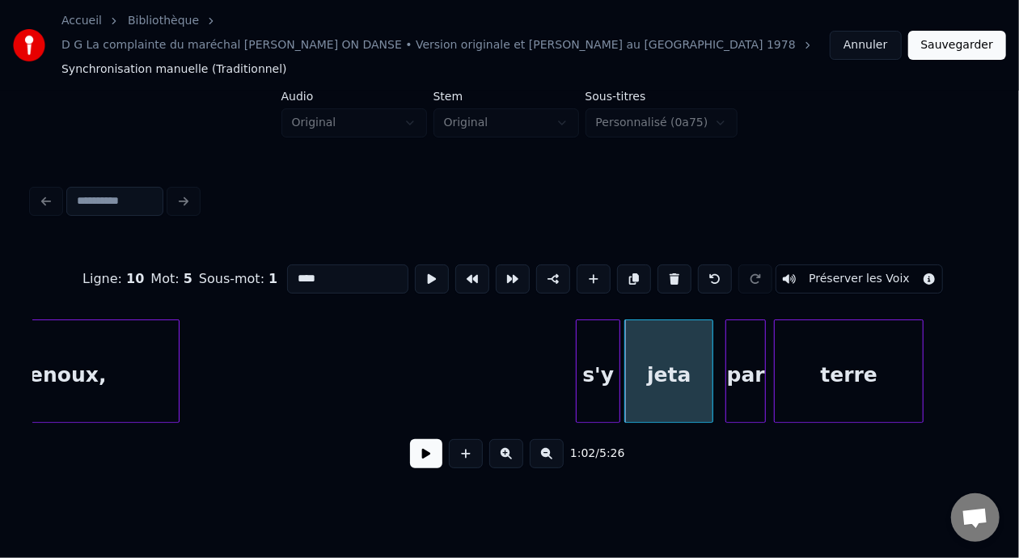
click at [287, 265] on input "****" at bounding box center [347, 279] width 121 height 29
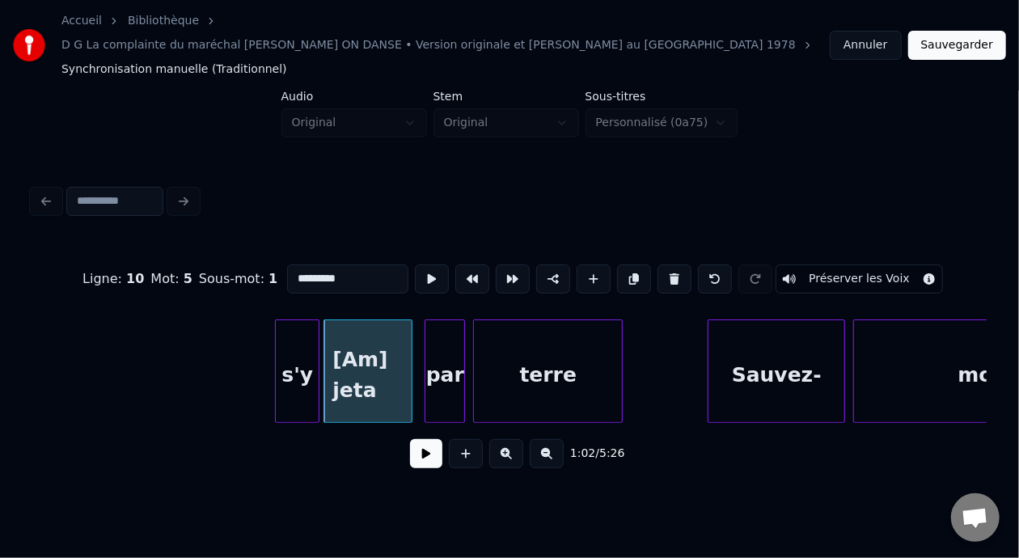
scroll to position [0, 12488]
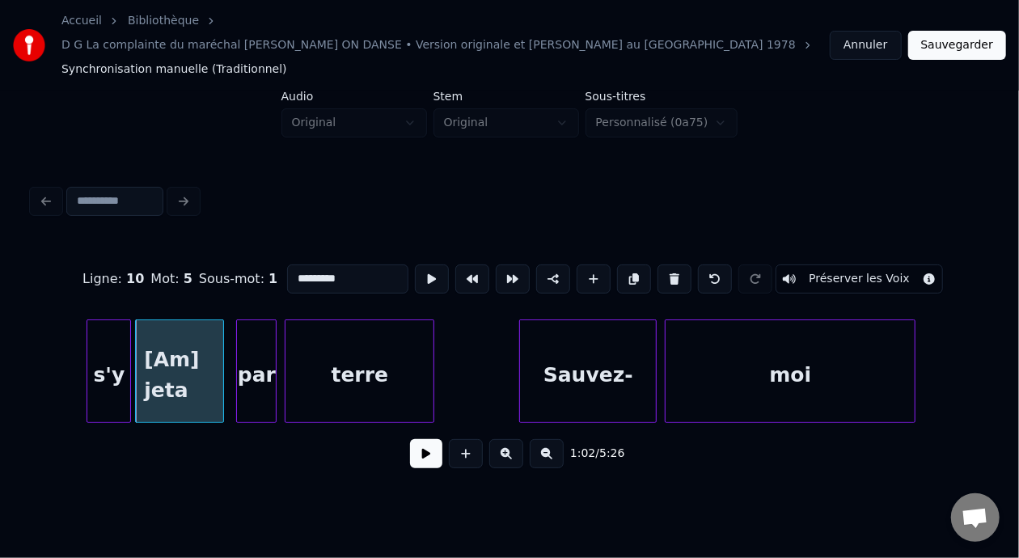
click at [564, 347] on div "Sauvez-" at bounding box center [588, 375] width 136 height 110
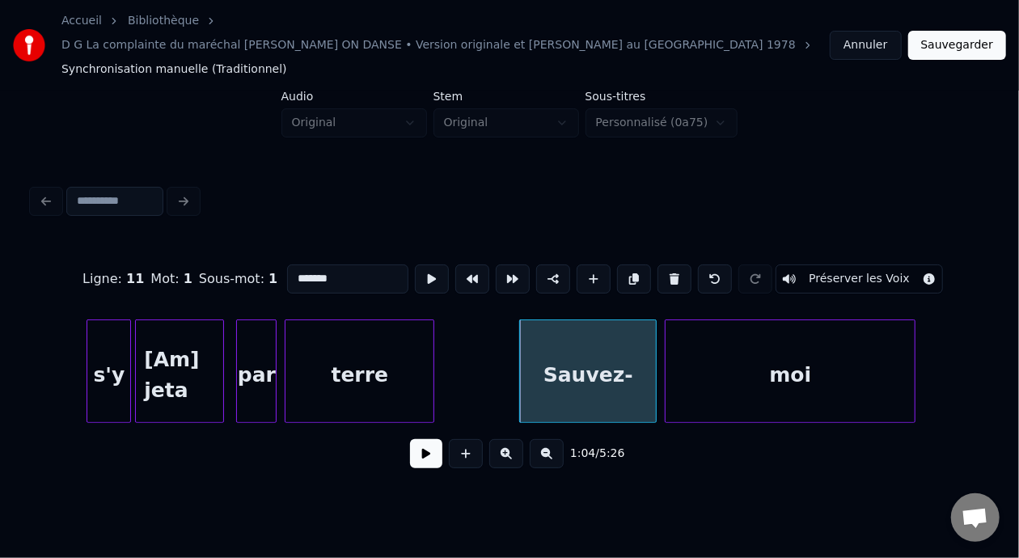
click at [177, 332] on div "[Am] jeta" at bounding box center [179, 375] width 87 height 110
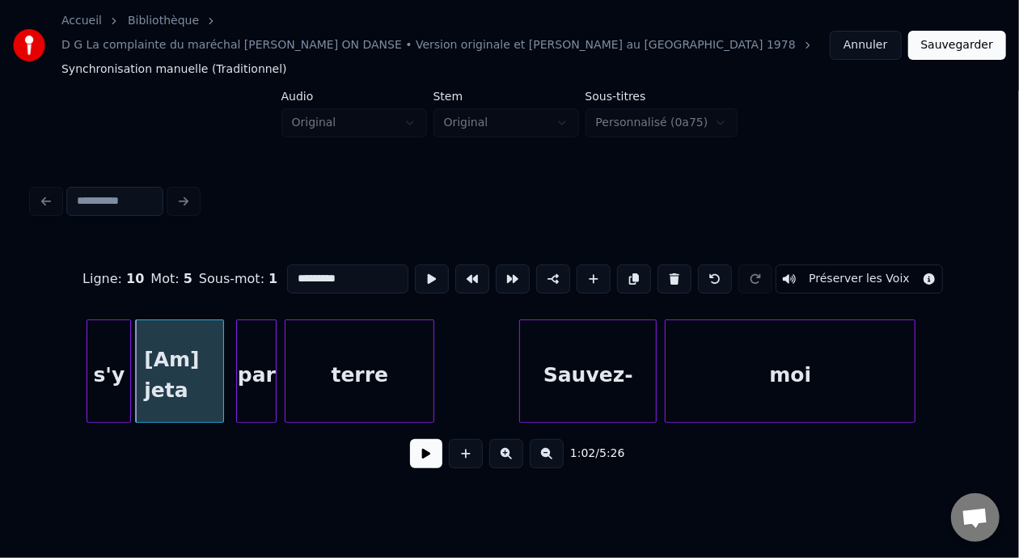
type input "*********"
click at [417, 439] on button at bounding box center [426, 453] width 32 height 29
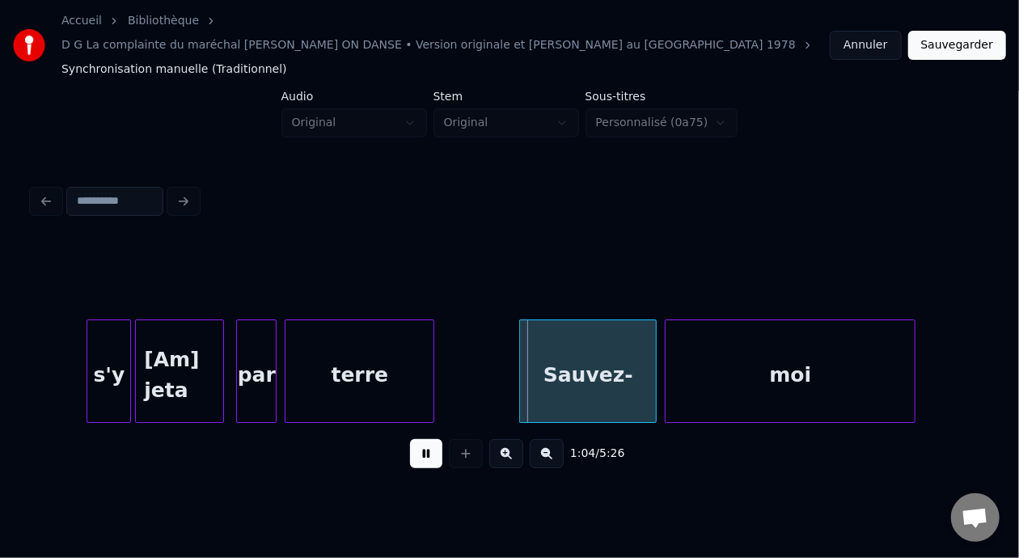
click at [417, 439] on button at bounding box center [426, 453] width 32 height 29
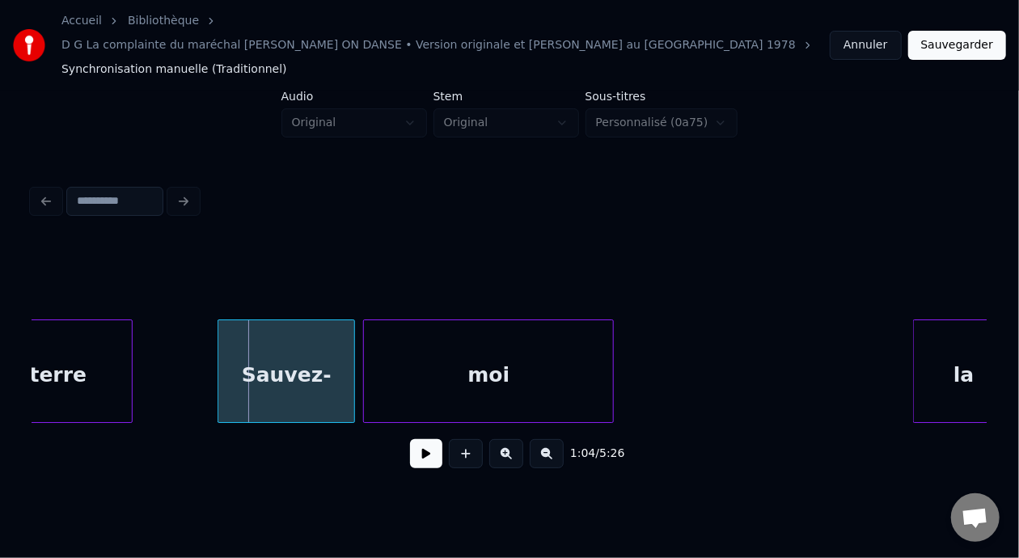
scroll to position [0, 12828]
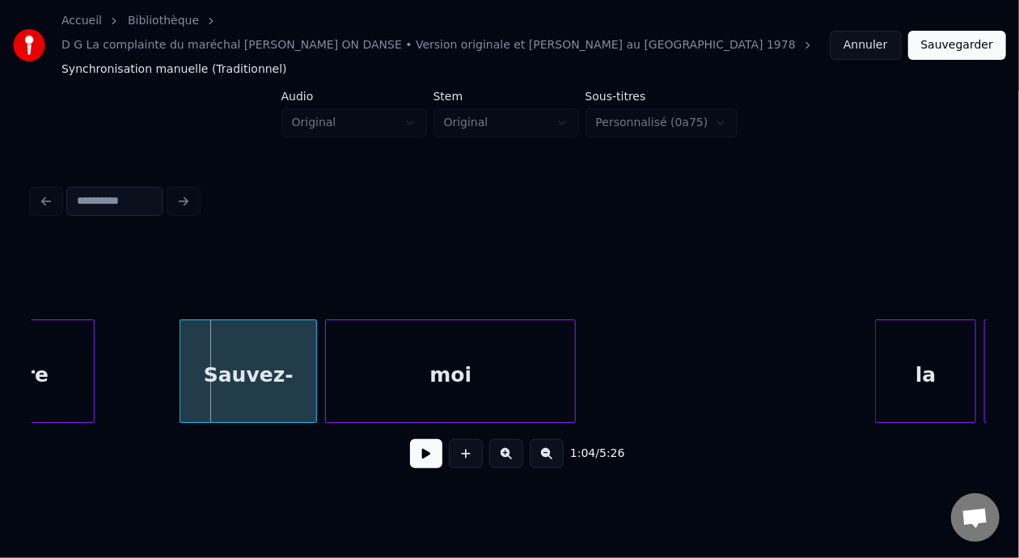
click at [455, 348] on div "moi" at bounding box center [450, 375] width 249 height 110
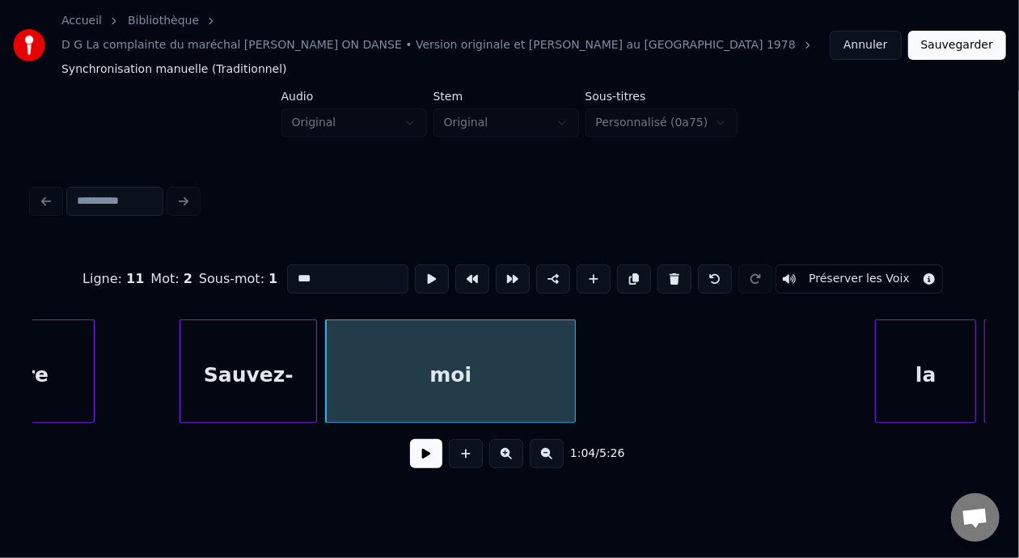
click at [299, 265] on input "***" at bounding box center [347, 279] width 121 height 29
type input "*******"
click at [418, 439] on button at bounding box center [426, 453] width 32 height 29
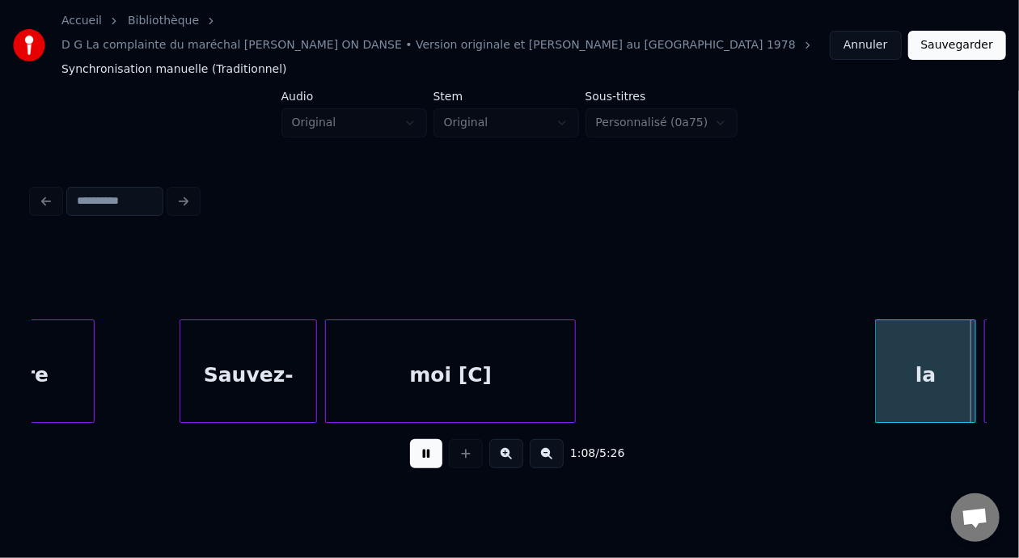
click at [420, 439] on button at bounding box center [426, 453] width 32 height 29
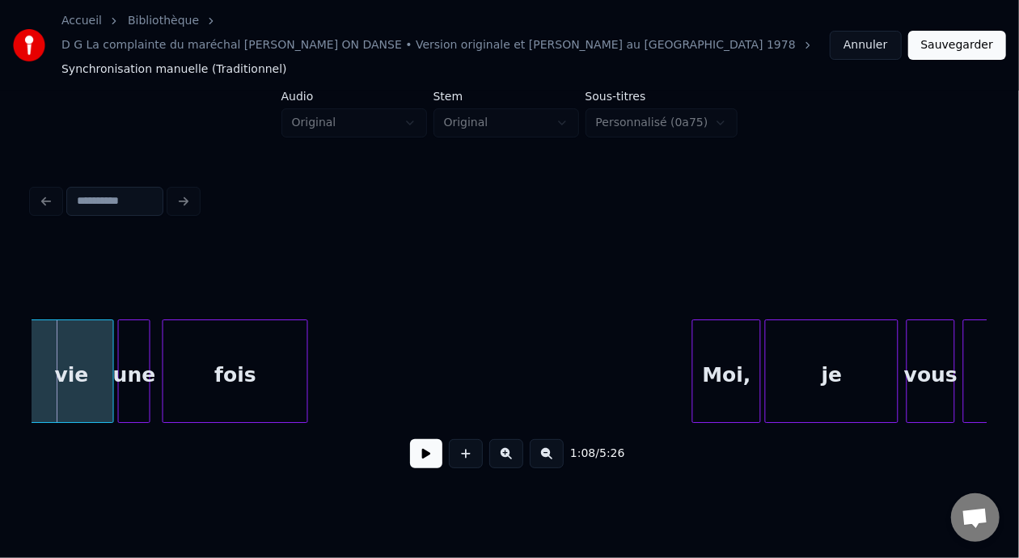
click at [218, 351] on div "fois" at bounding box center [235, 375] width 144 height 110
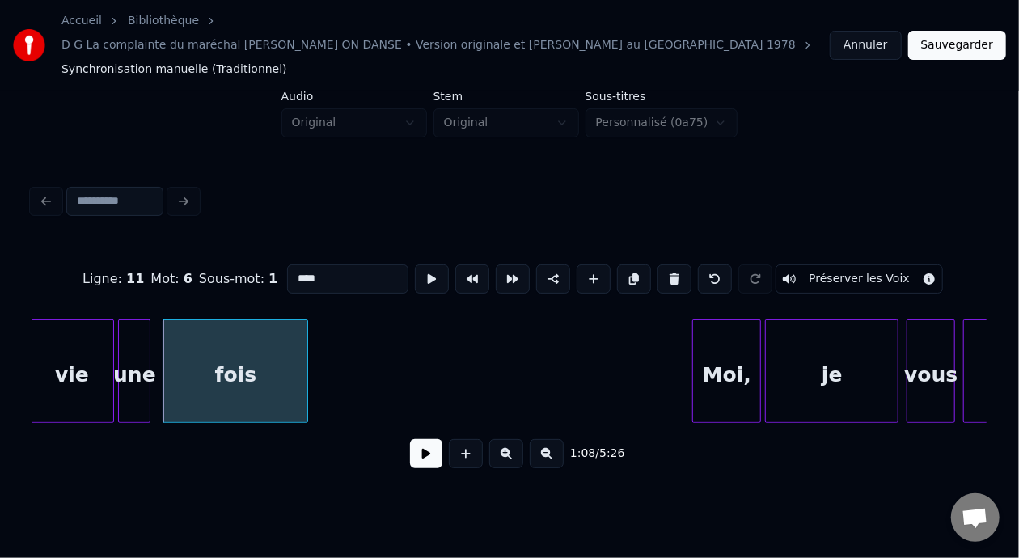
click at [45, 346] on div "vie" at bounding box center [71, 375] width 83 height 110
type input "***"
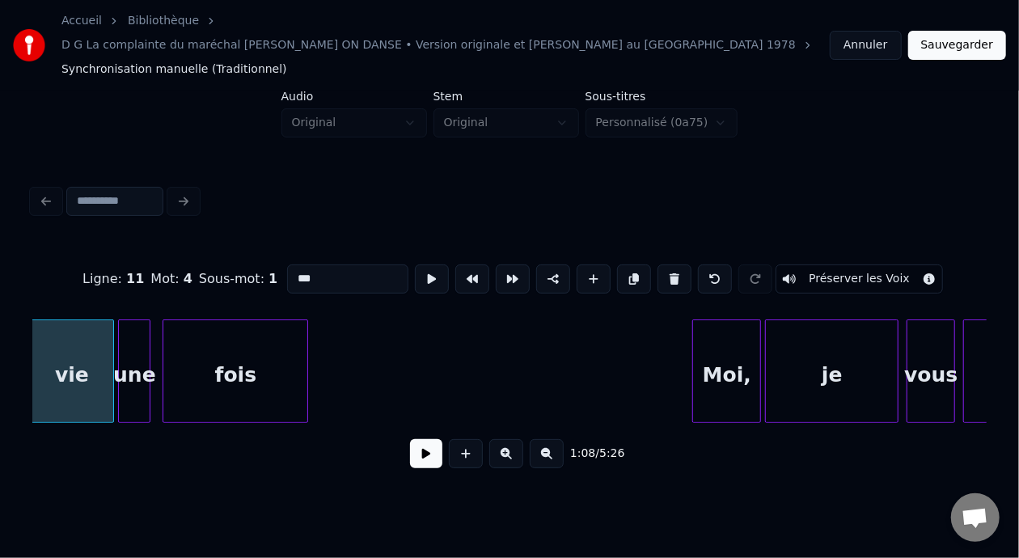
scroll to position [0, 13780]
click at [419, 439] on button at bounding box center [426, 453] width 32 height 29
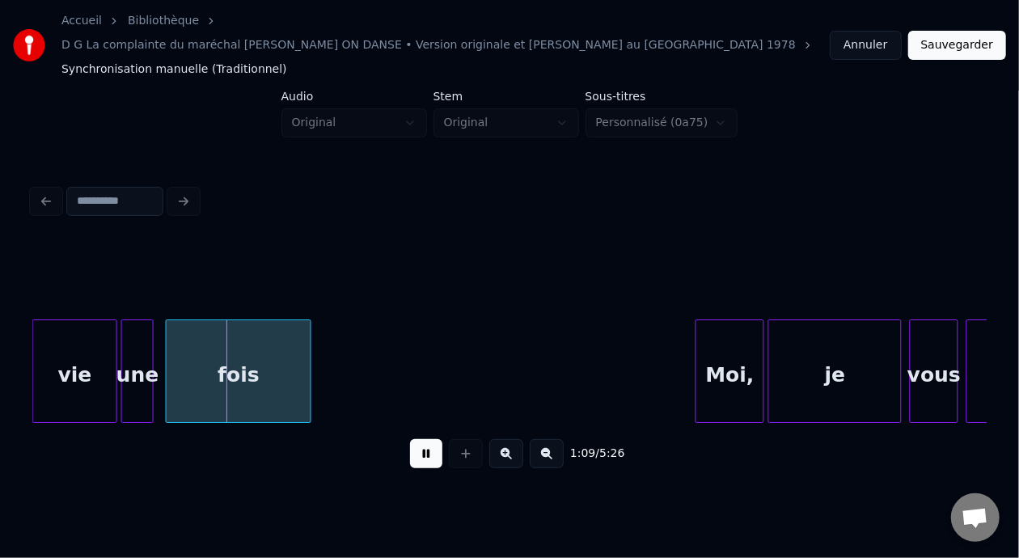
click at [420, 439] on button at bounding box center [426, 453] width 32 height 29
click at [231, 340] on div "fois" at bounding box center [239, 375] width 144 height 110
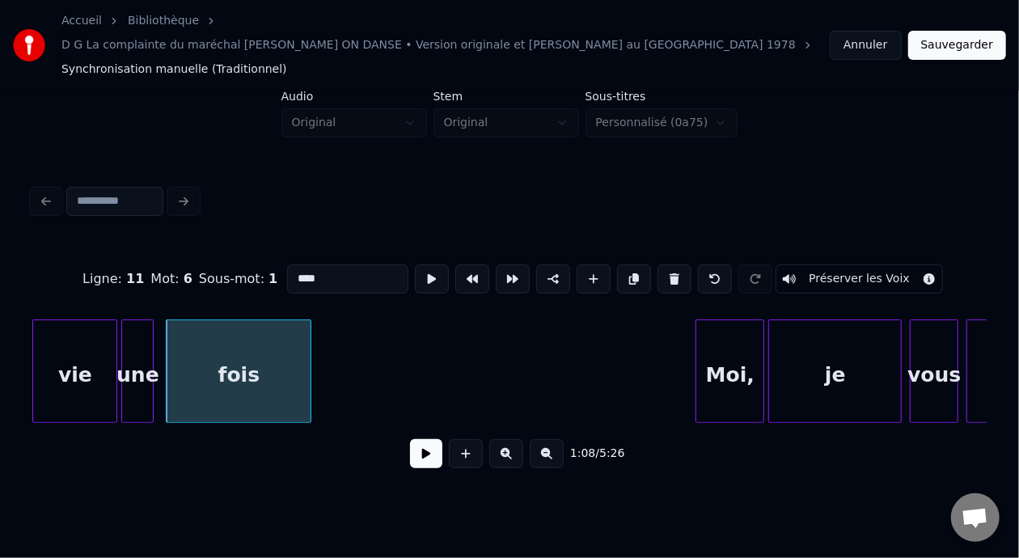
click at [295, 265] on input "****" at bounding box center [347, 279] width 121 height 29
type input "********"
click at [421, 439] on button at bounding box center [426, 453] width 32 height 29
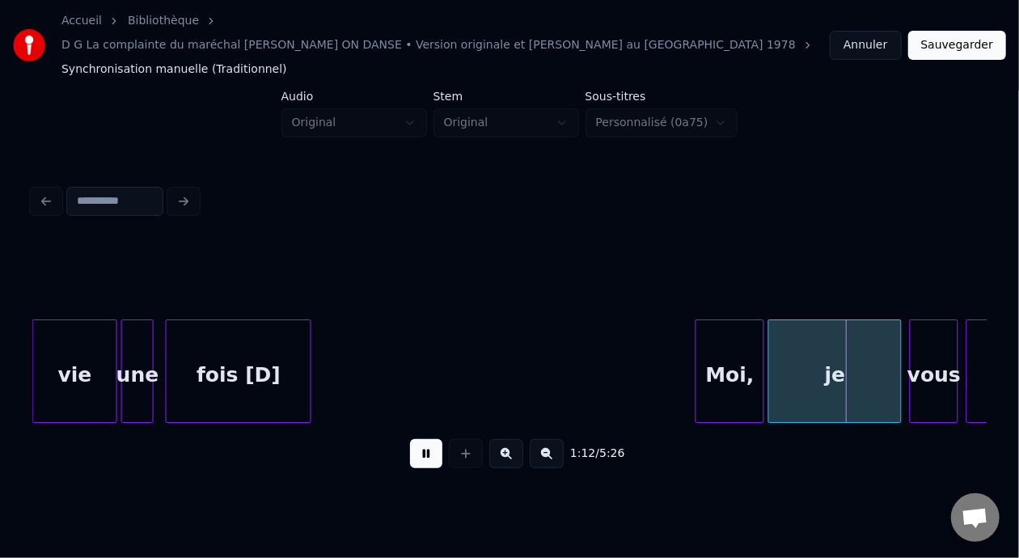
click at [420, 439] on button at bounding box center [426, 453] width 32 height 29
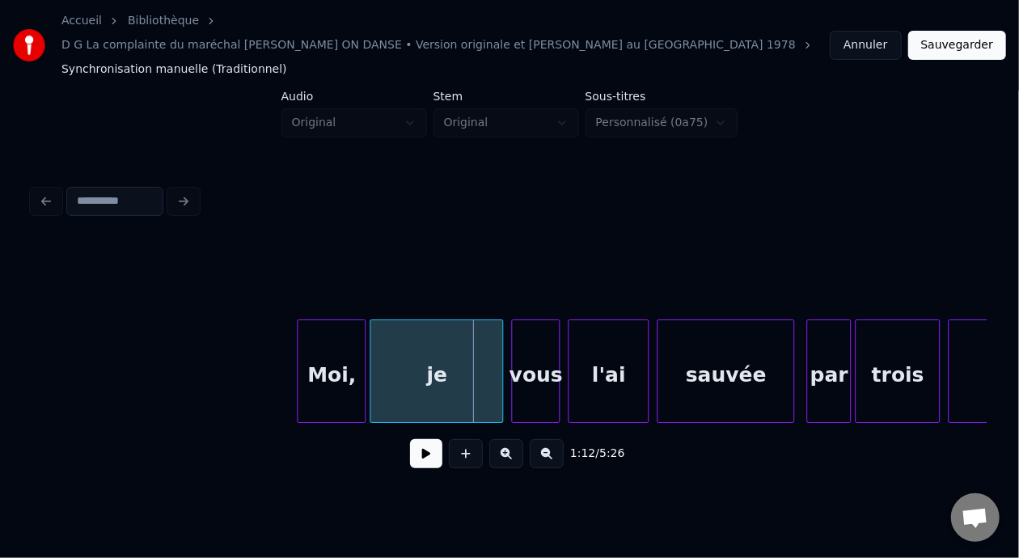
scroll to position [0, 14190]
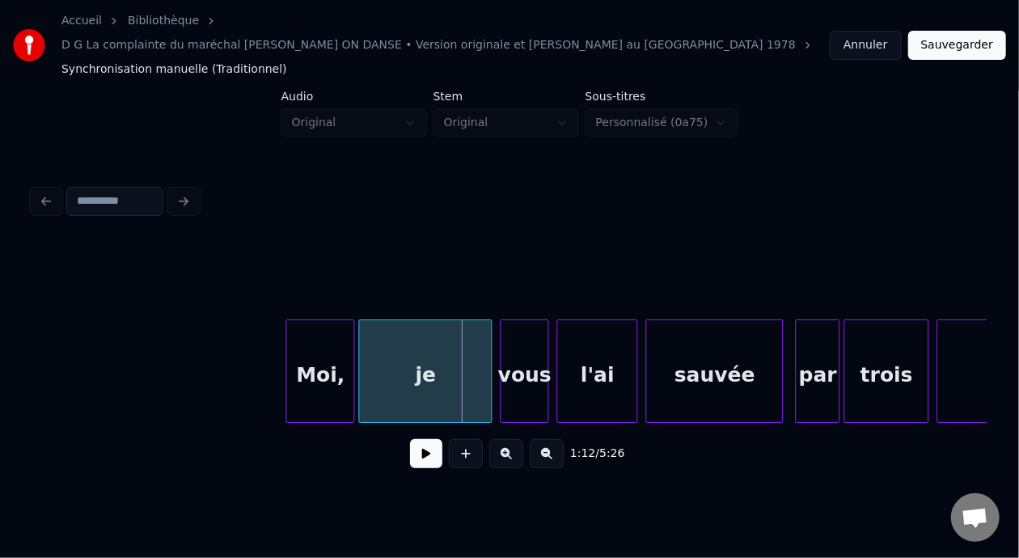
click at [605, 344] on div "l'ai" at bounding box center [596, 375] width 79 height 110
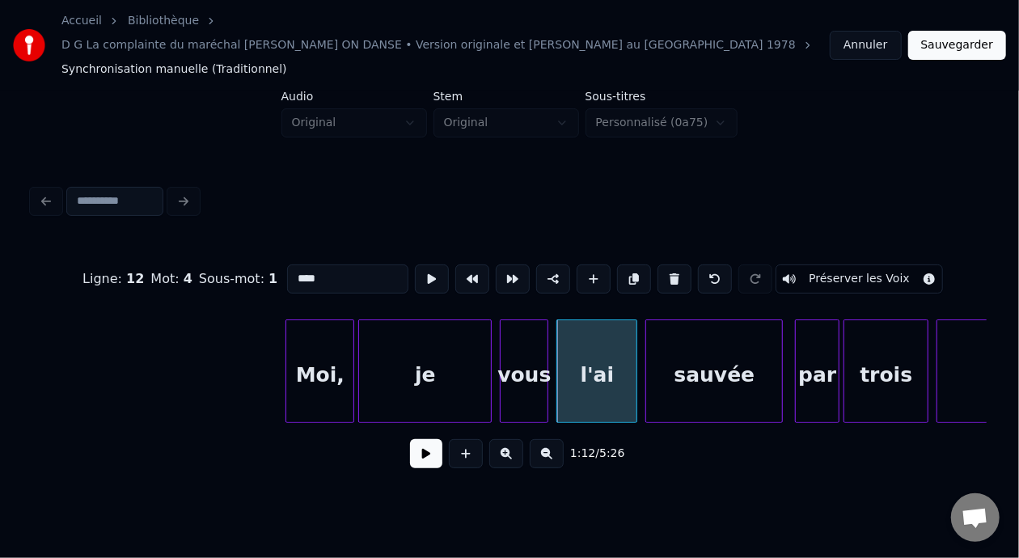
click at [287, 265] on input "****" at bounding box center [347, 279] width 121 height 29
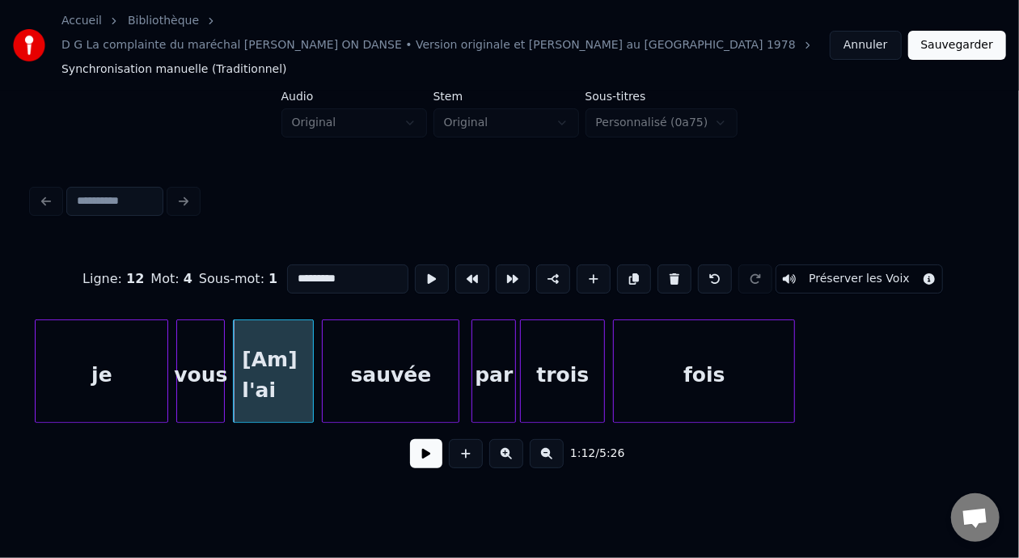
scroll to position [0, 14588]
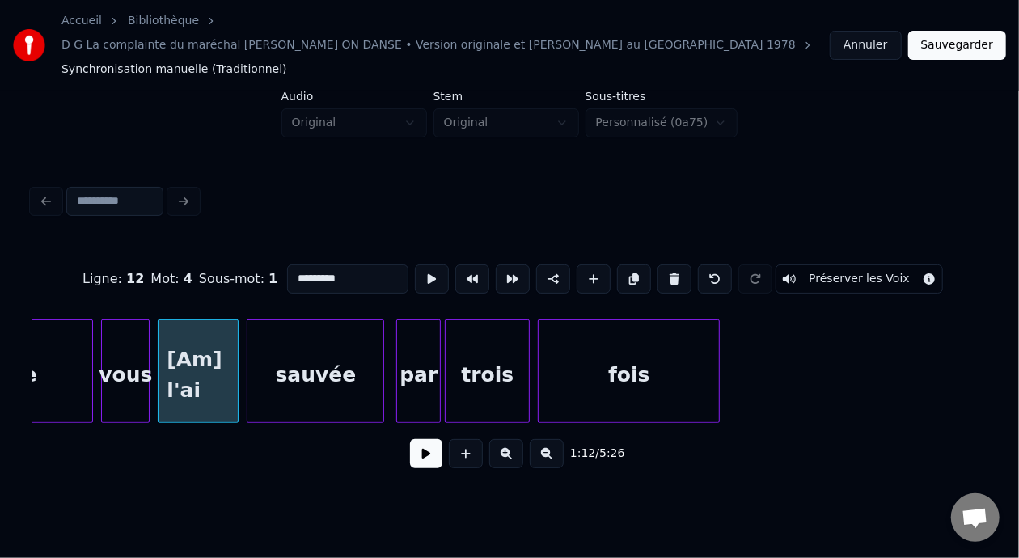
click at [652, 345] on div "fois" at bounding box center [629, 375] width 180 height 110
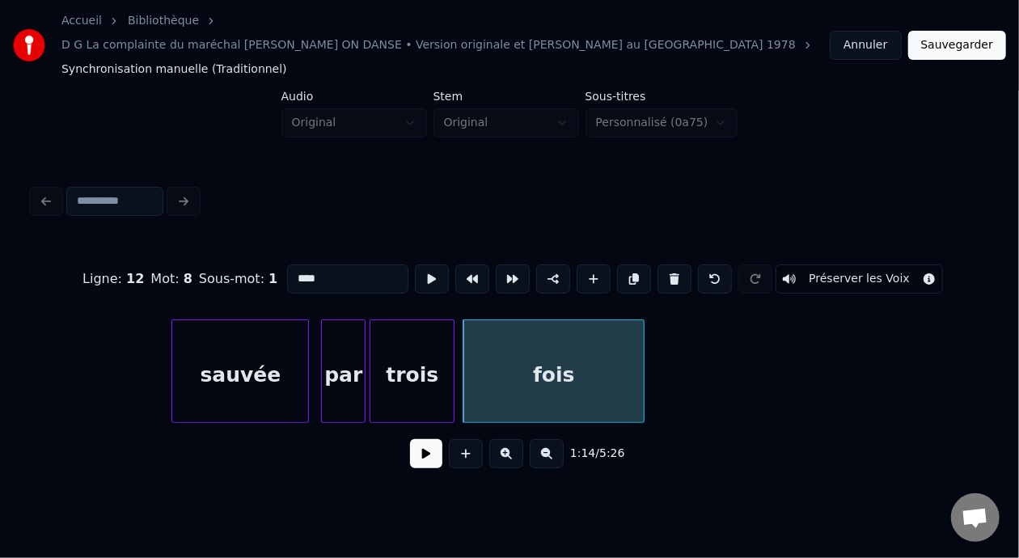
scroll to position [0, 14852]
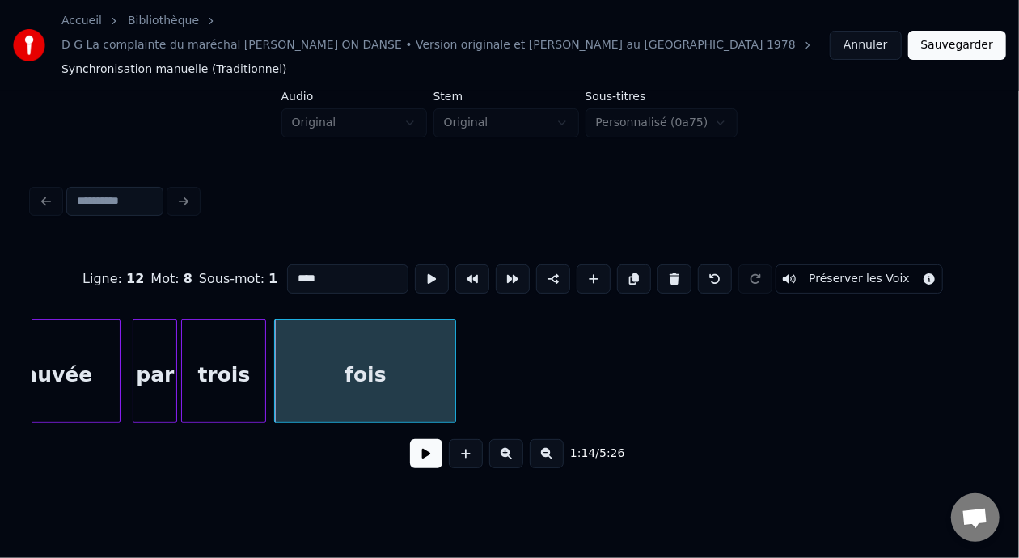
click at [388, 345] on div "fois" at bounding box center [365, 375] width 180 height 110
click at [231, 336] on div "trois" at bounding box center [223, 375] width 83 height 110
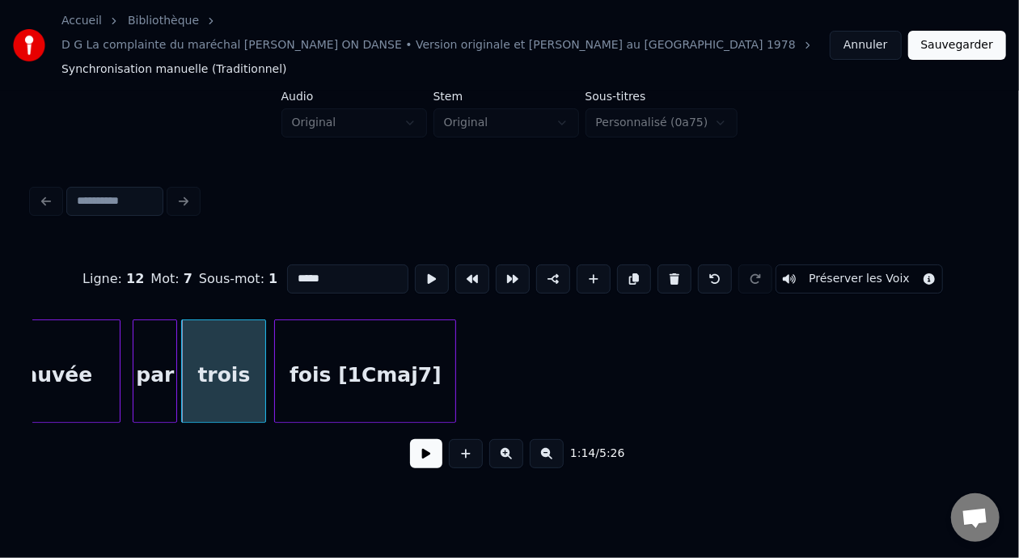
click at [80, 330] on div "sauvée" at bounding box center [52, 375] width 136 height 110
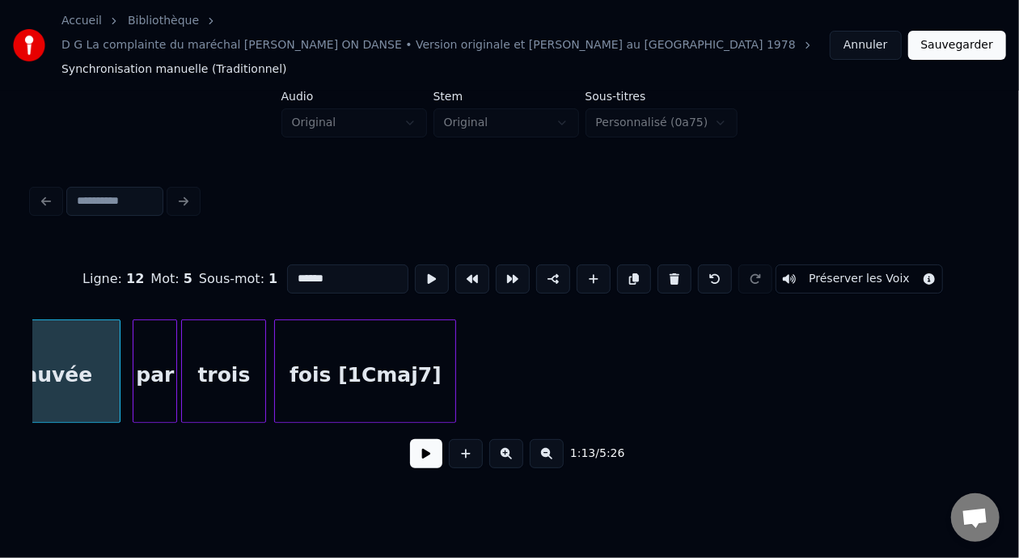
scroll to position [0, 14803]
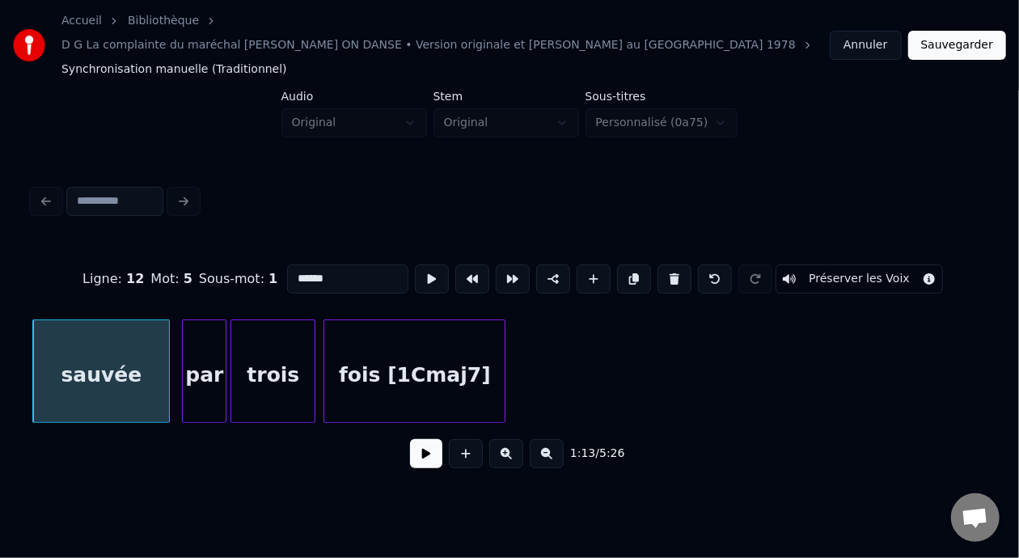
type input "******"
click at [419, 439] on button at bounding box center [426, 453] width 32 height 29
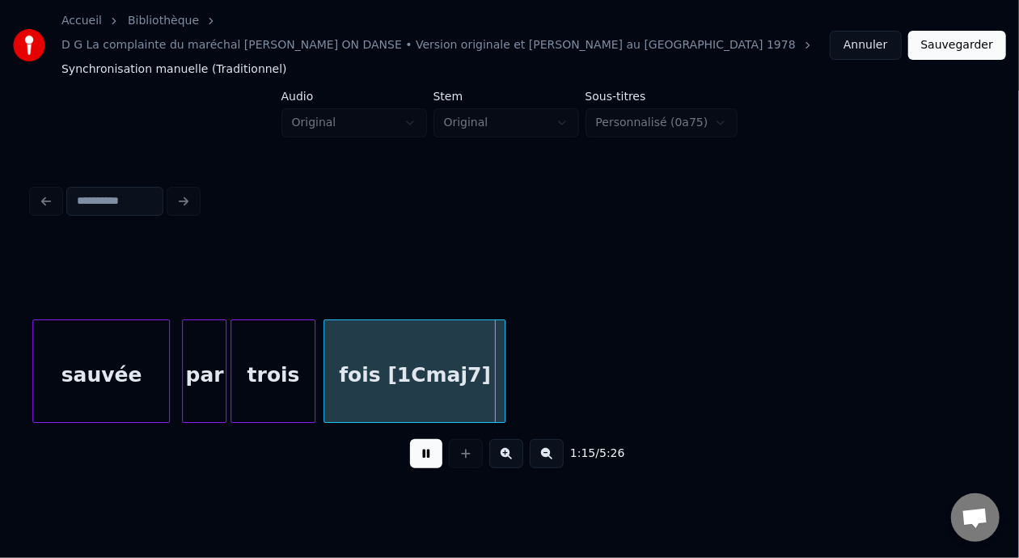
click at [420, 439] on button at bounding box center [426, 453] width 32 height 29
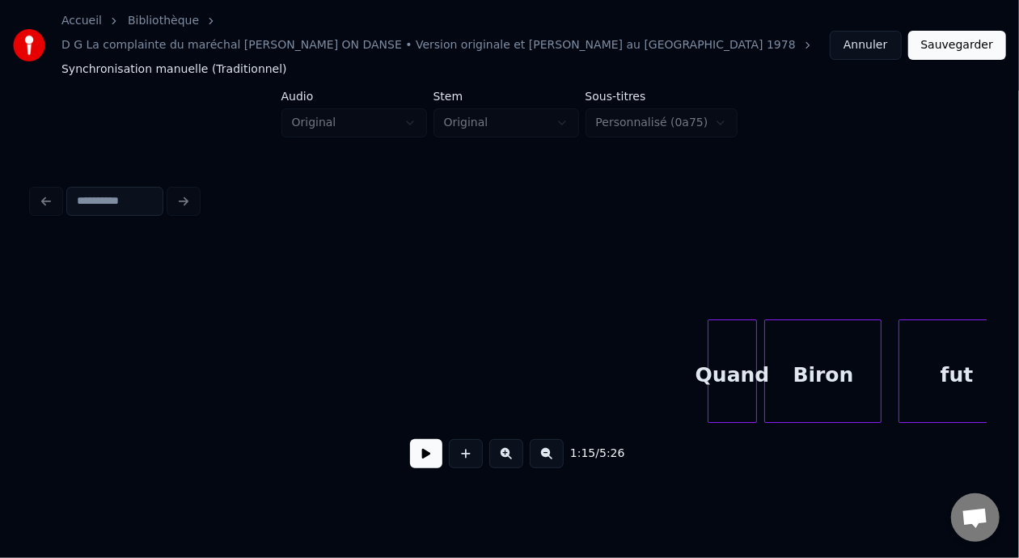
scroll to position [0, 18572]
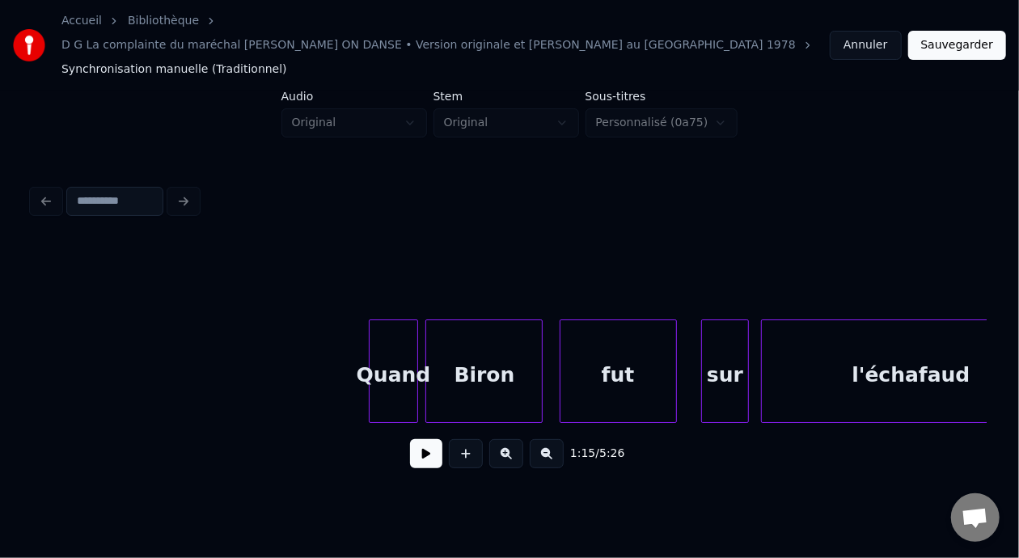
click at [400, 337] on div "Quand" at bounding box center [393, 375] width 47 height 110
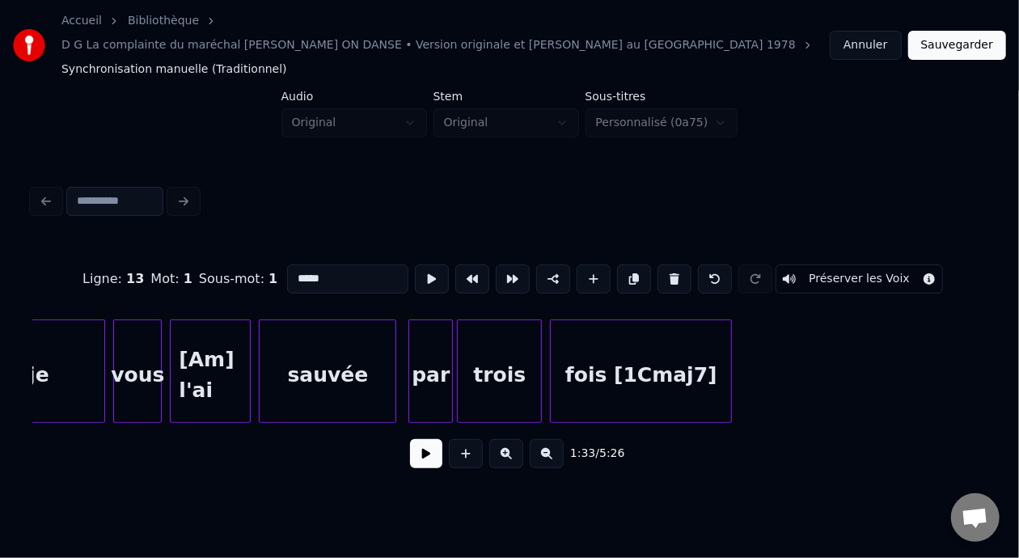
scroll to position [0, 14389]
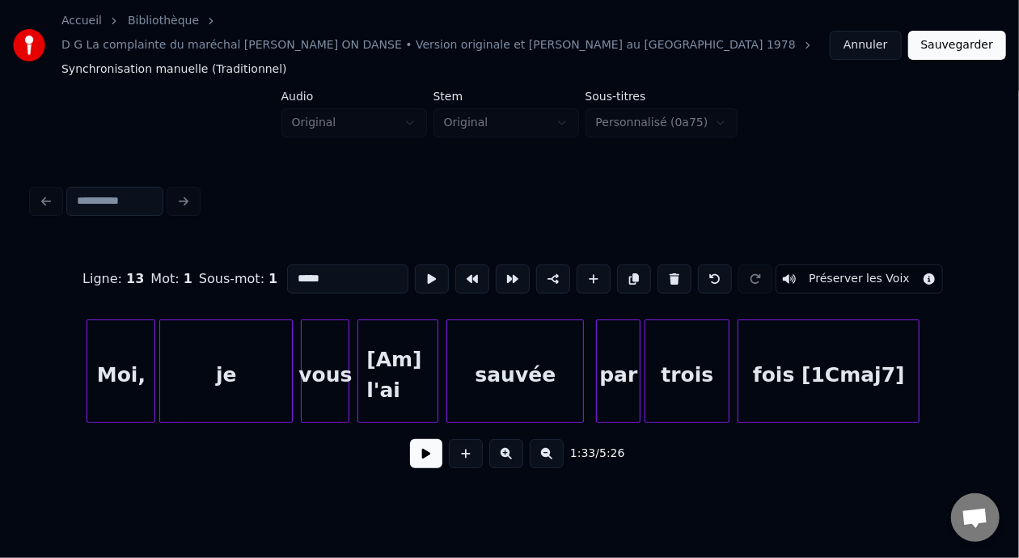
click at [796, 351] on div "fois [1Cmaj7]" at bounding box center [829, 375] width 180 height 110
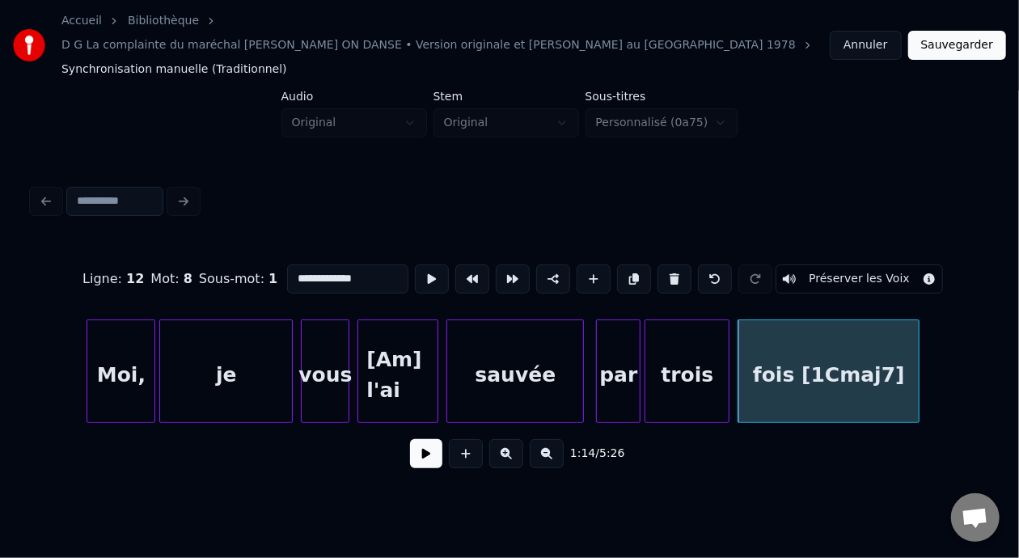
click at [287, 265] on input "**********" at bounding box center [347, 279] width 121 height 29
click at [878, 346] on div "[1Cmaj7]" at bounding box center [829, 375] width 180 height 110
click at [316, 265] on input "********" at bounding box center [347, 279] width 121 height 29
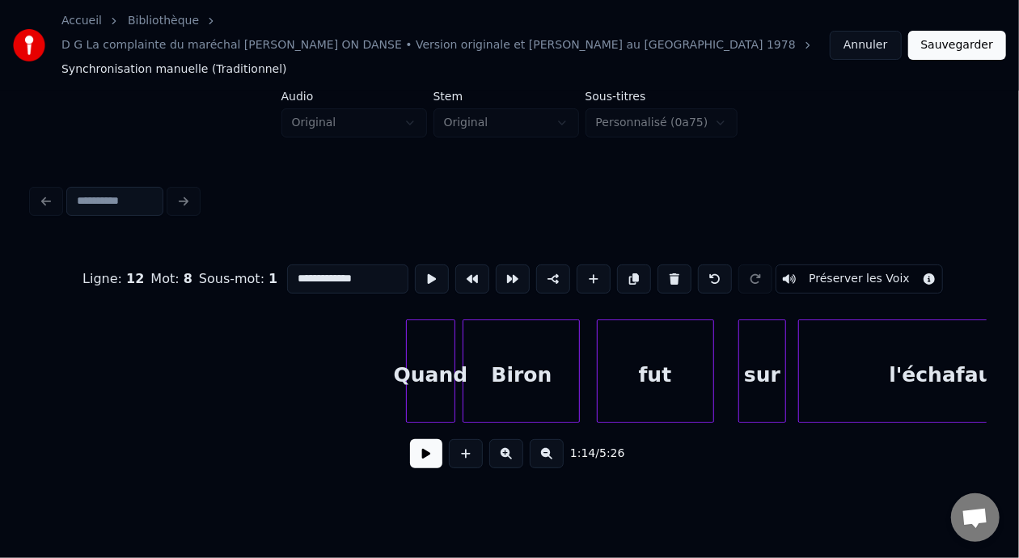
scroll to position [0, 18458]
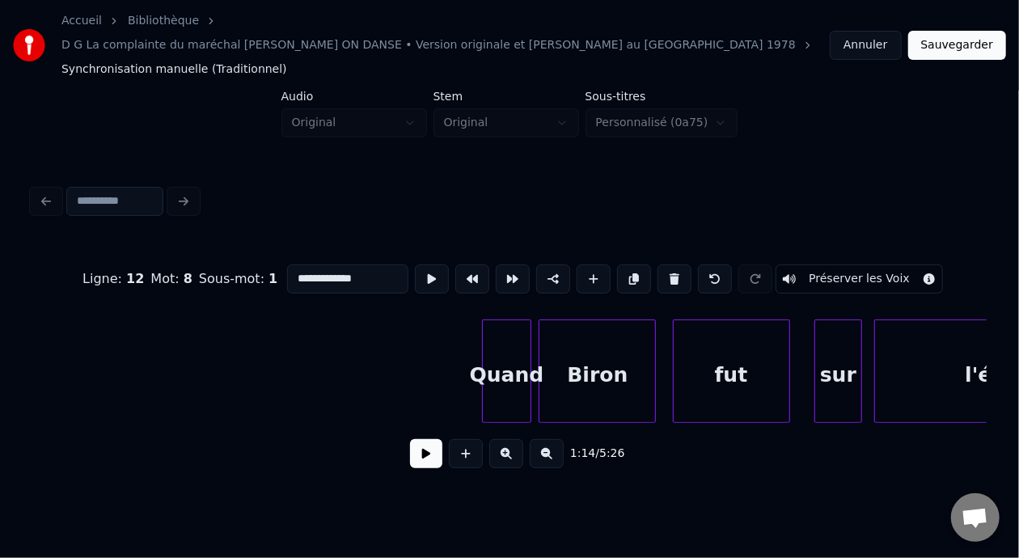
click at [513, 343] on div "Quand" at bounding box center [506, 375] width 47 height 110
click at [287, 265] on input "*****" at bounding box center [347, 279] width 121 height 29
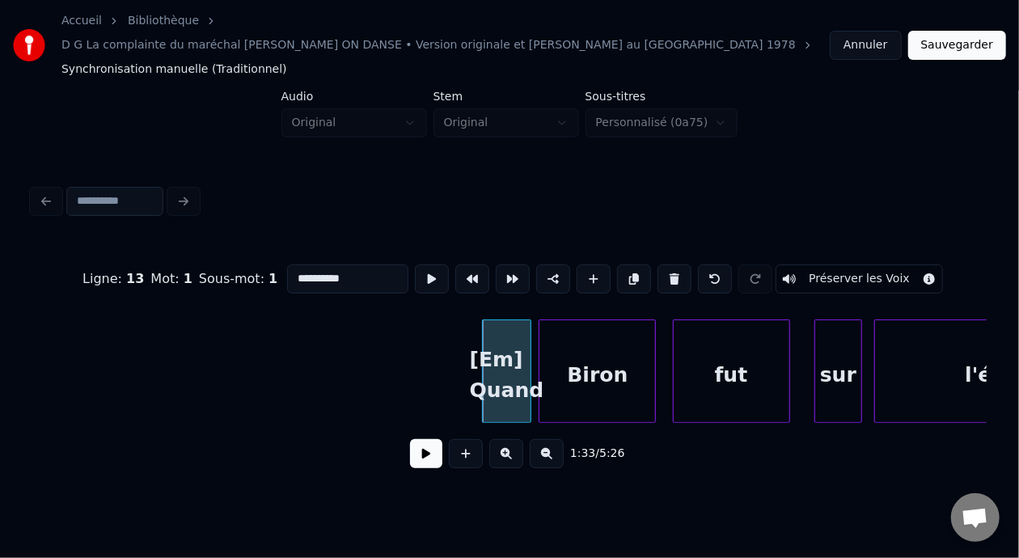
type input "**********"
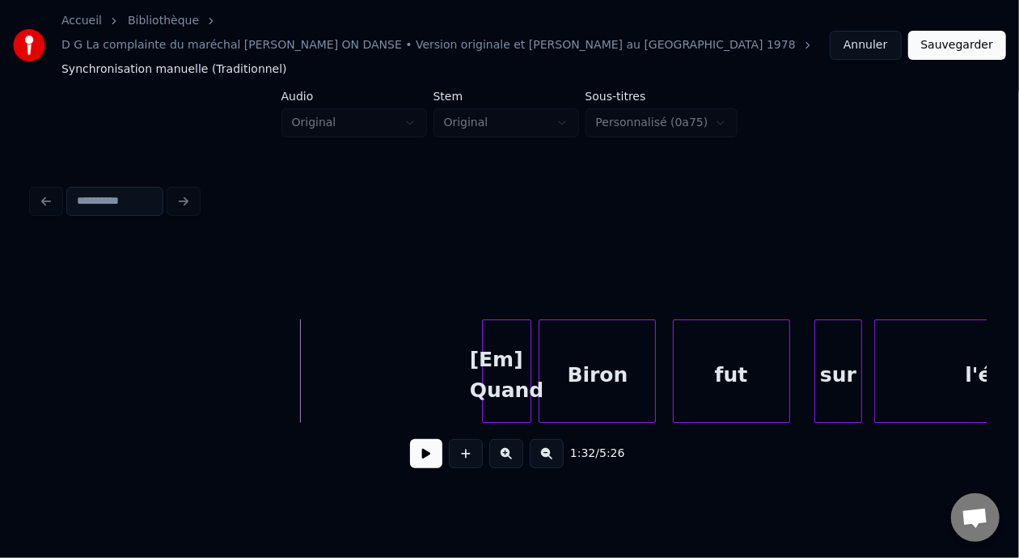
click at [416, 439] on button at bounding box center [426, 453] width 32 height 29
click at [428, 439] on button at bounding box center [426, 453] width 32 height 29
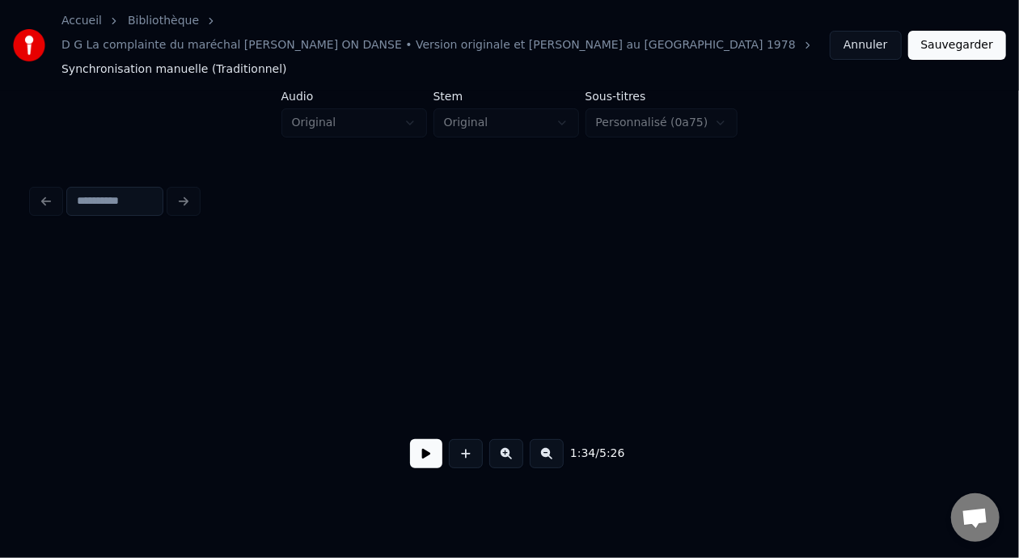
scroll to position [0, 15632]
click at [413, 440] on button at bounding box center [426, 453] width 32 height 29
click at [417, 439] on button at bounding box center [426, 453] width 32 height 29
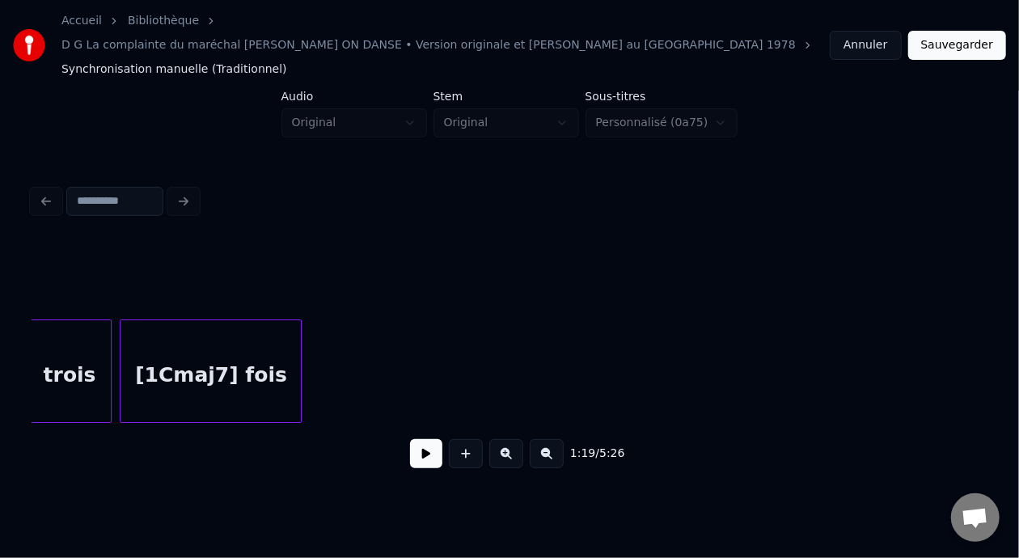
scroll to position [0, 14964]
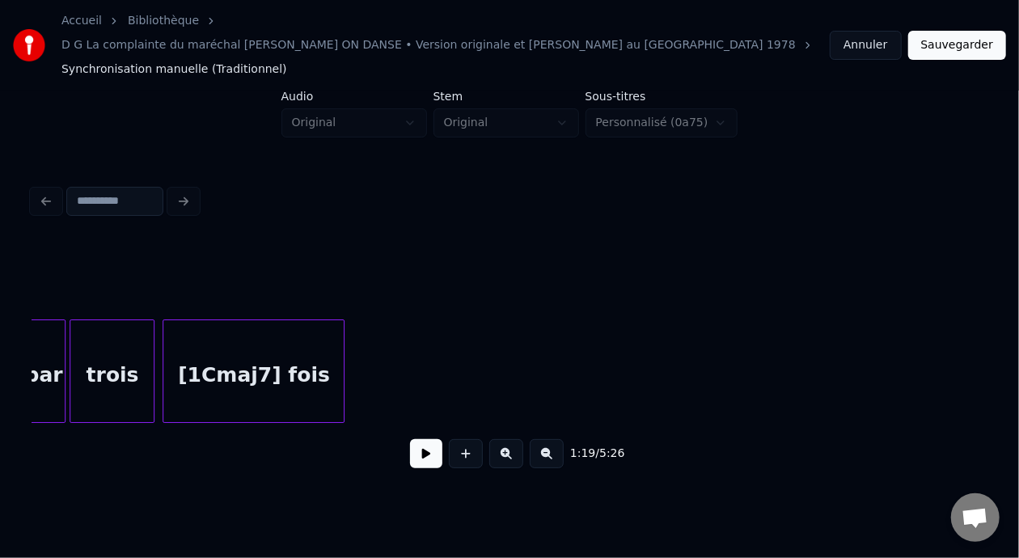
click at [278, 352] on div "[1Cmaj7] fois" at bounding box center [253, 375] width 180 height 110
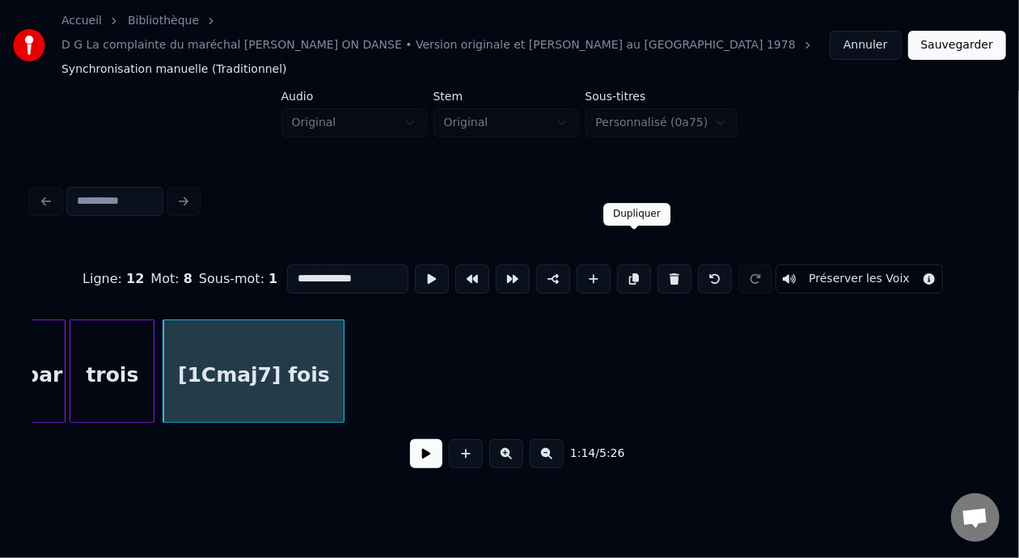
click at [636, 265] on button at bounding box center [634, 279] width 34 height 29
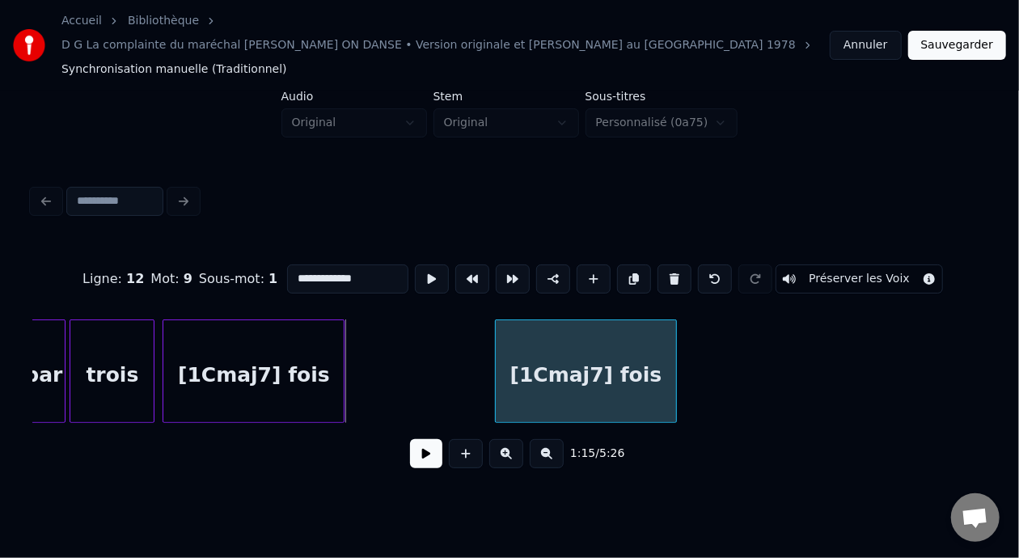
click at [575, 340] on div "[1Cmaj7] fois" at bounding box center [586, 375] width 180 height 110
click at [339, 265] on input "**********" at bounding box center [347, 279] width 121 height 29
type input "*"
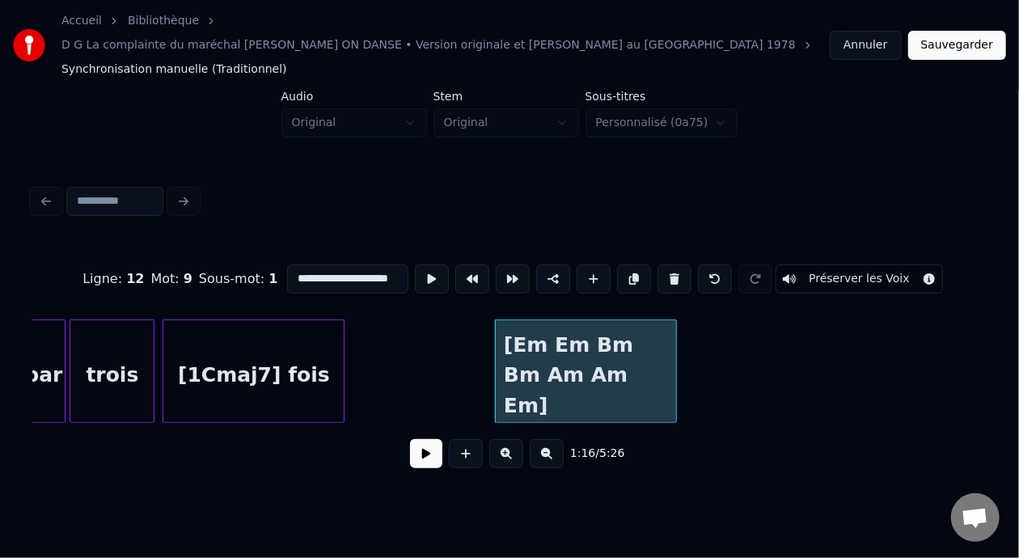
scroll to position [0, 37]
type input "**********"
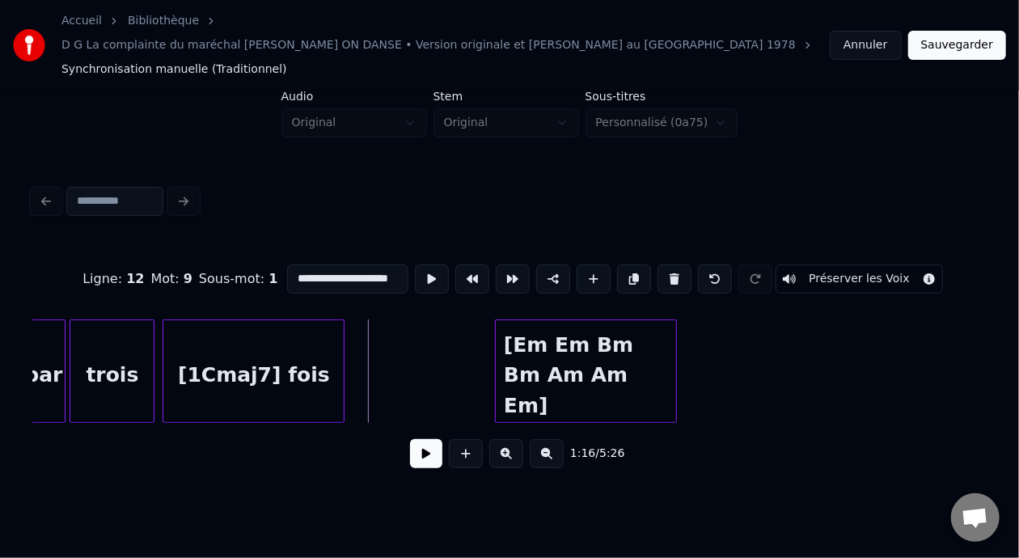
scroll to position [0, 0]
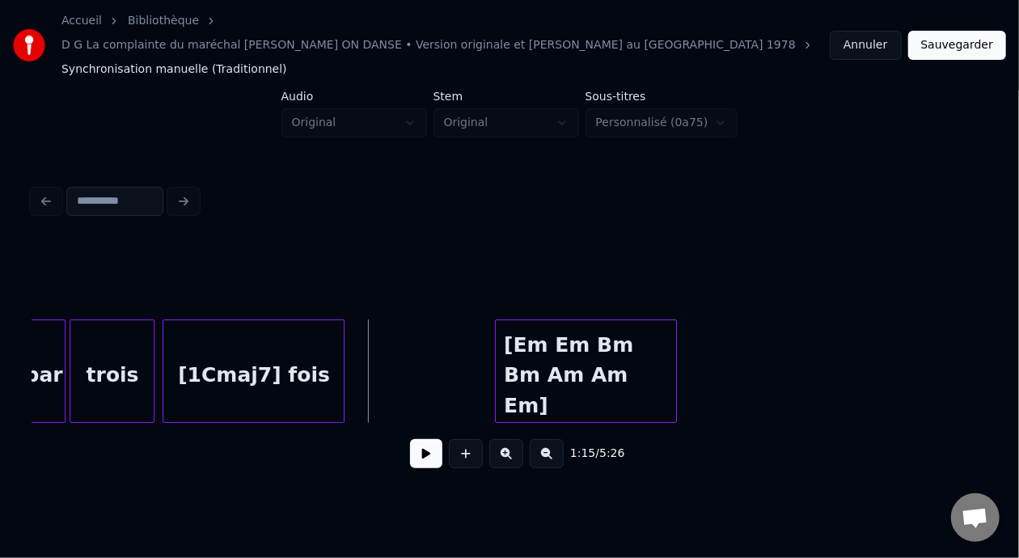
click at [429, 439] on button at bounding box center [426, 453] width 32 height 29
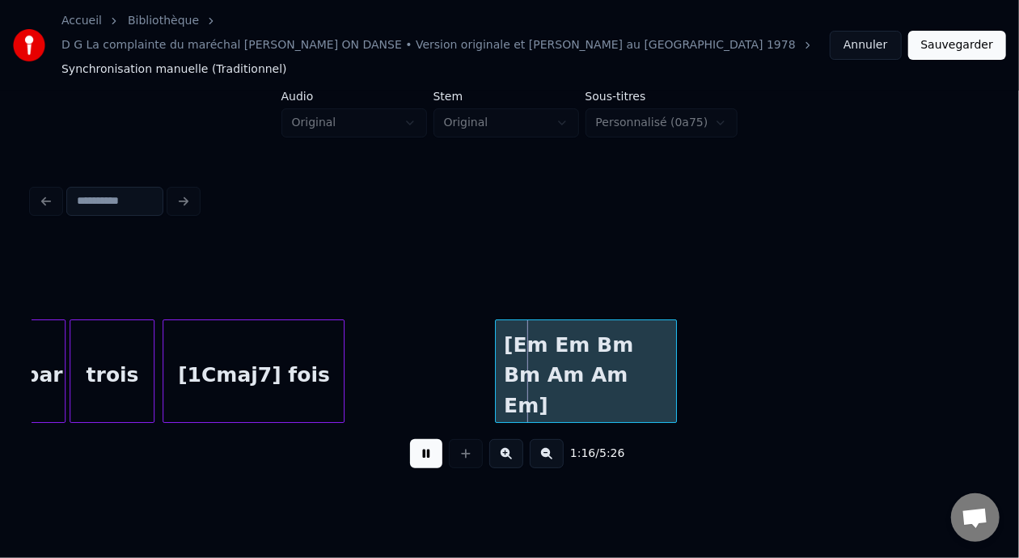
click at [429, 439] on button at bounding box center [426, 453] width 32 height 29
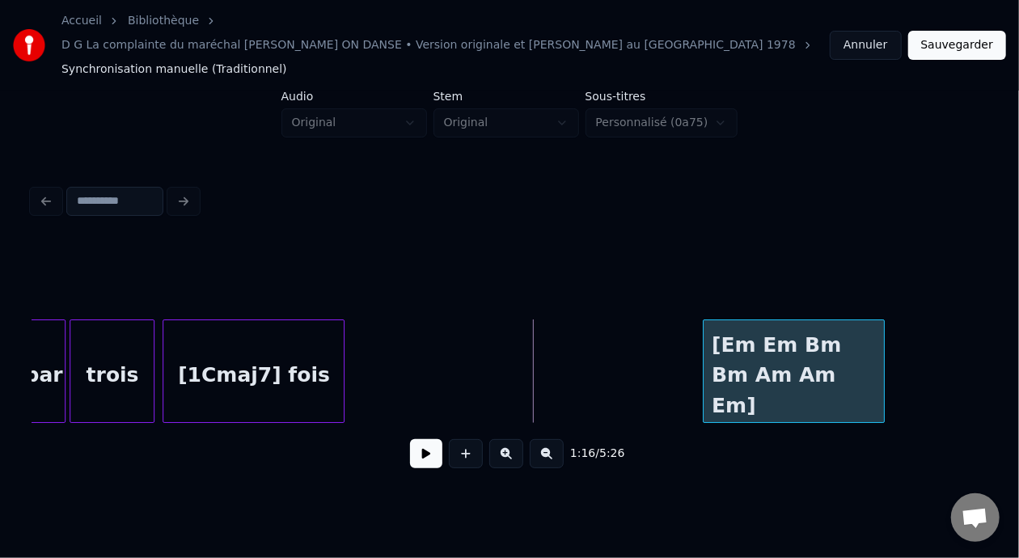
click at [832, 336] on div "[Em Em Bm Bm Am Am Em]" at bounding box center [794, 375] width 180 height 110
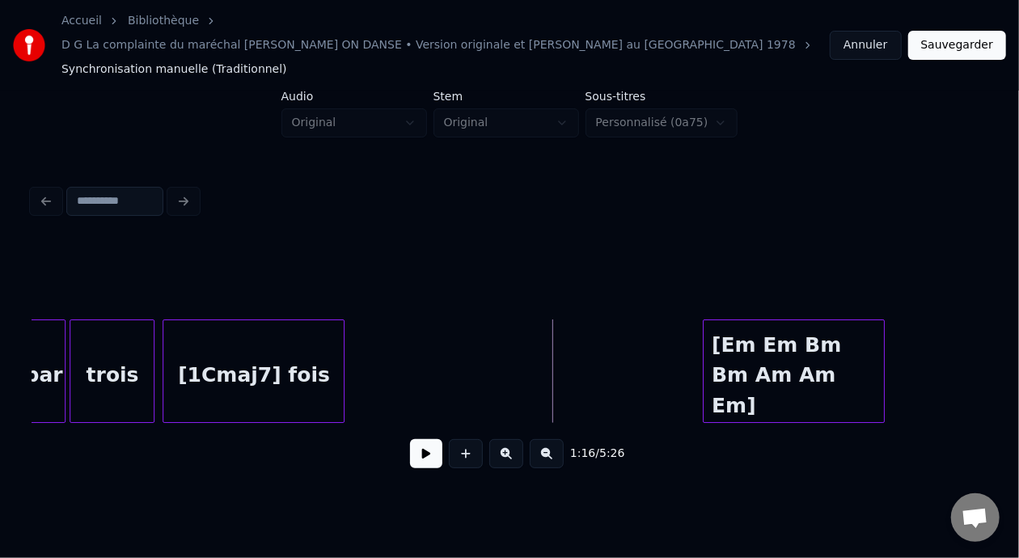
click at [416, 439] on button at bounding box center [426, 453] width 32 height 29
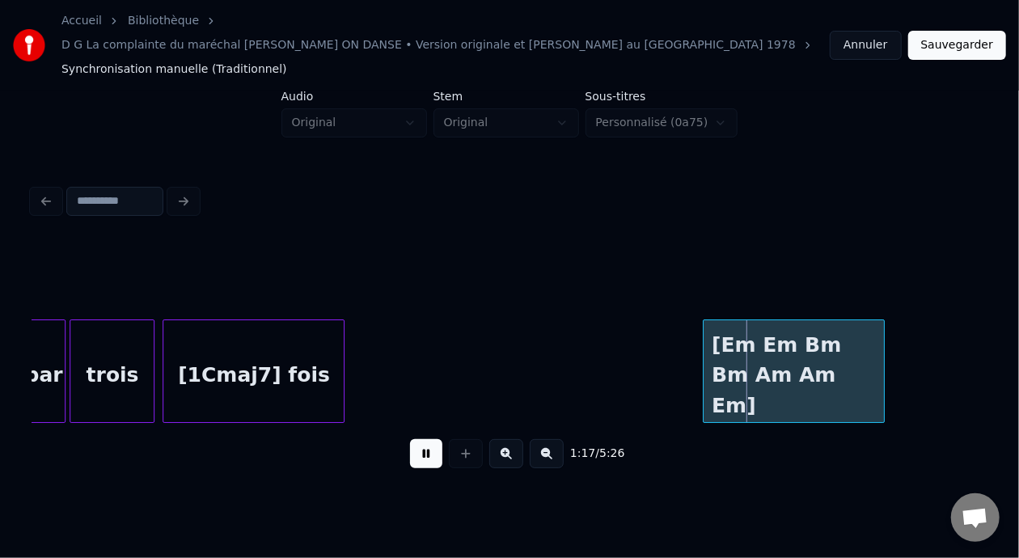
click at [416, 439] on button at bounding box center [426, 453] width 32 height 29
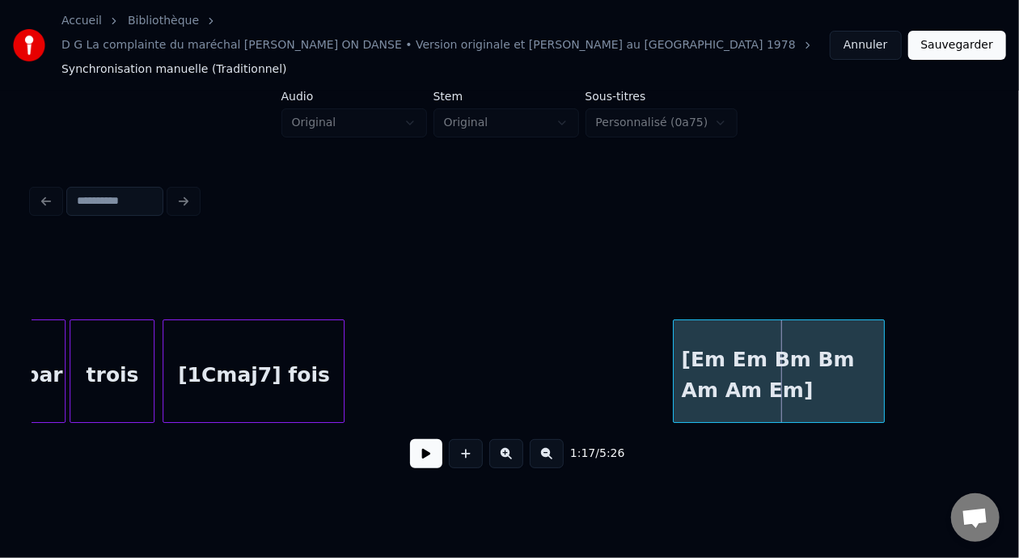
click at [675, 341] on div at bounding box center [676, 371] width 5 height 102
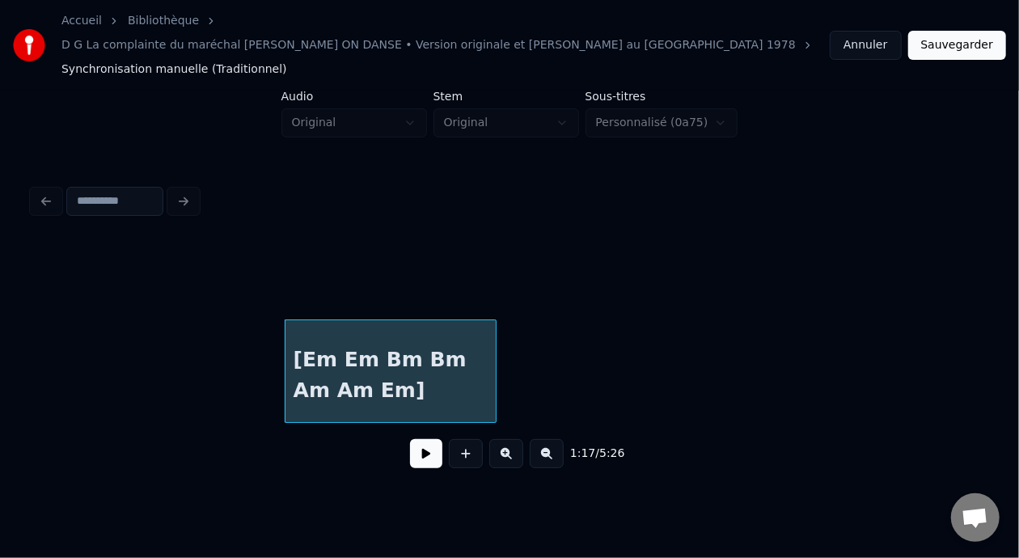
scroll to position [0, 15405]
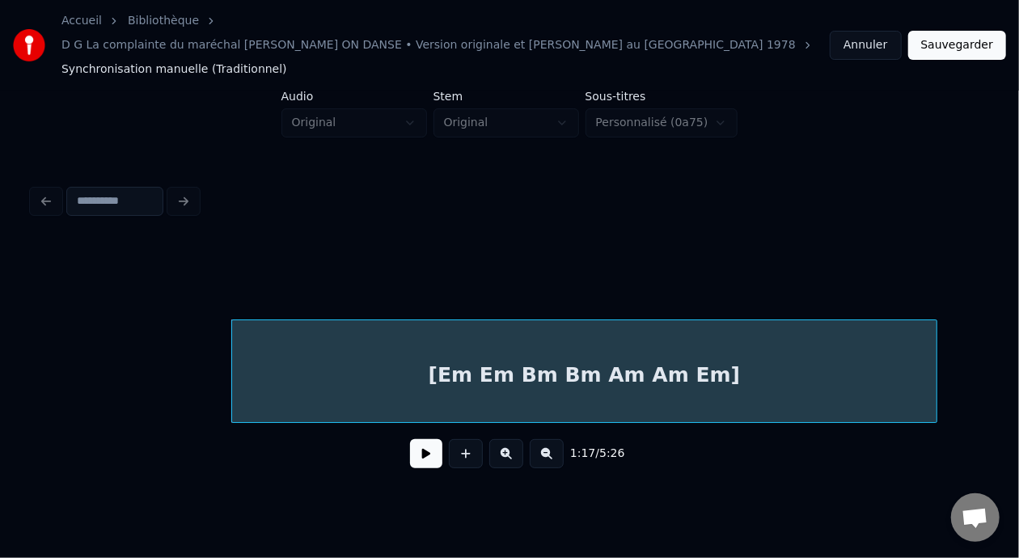
click at [933, 345] on div at bounding box center [934, 371] width 5 height 102
click at [545, 439] on button at bounding box center [547, 453] width 34 height 29
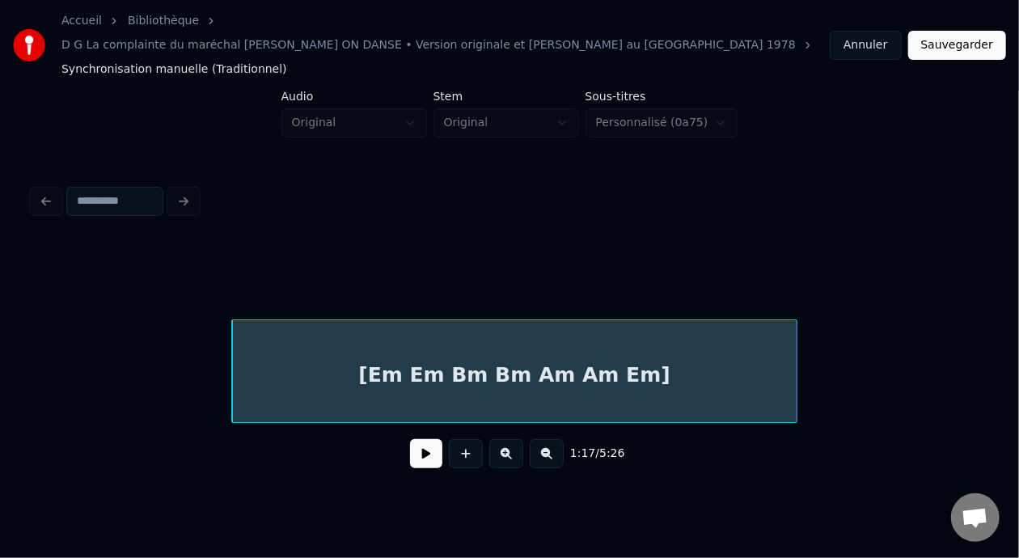
click at [549, 439] on button at bounding box center [547, 453] width 34 height 29
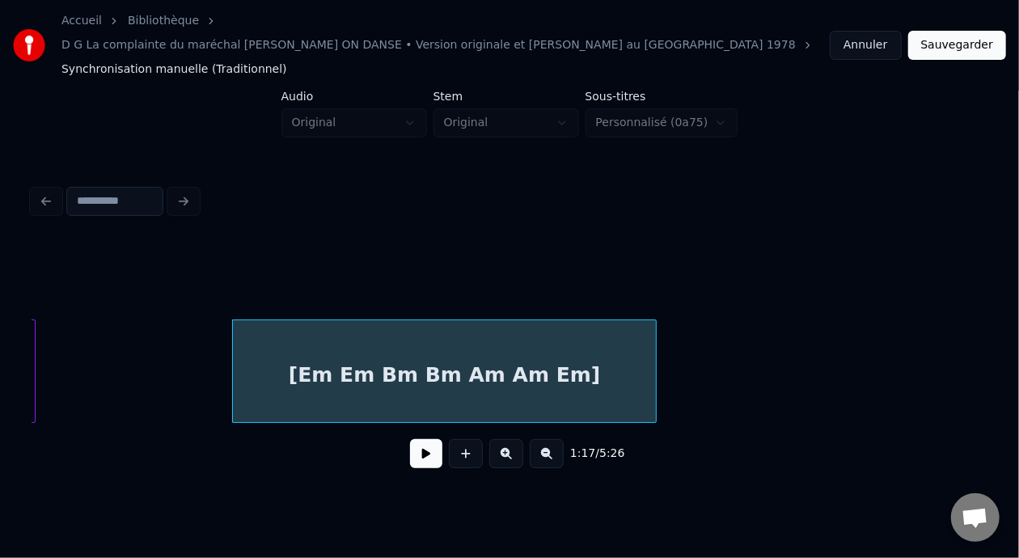
click at [551, 439] on button at bounding box center [547, 453] width 34 height 29
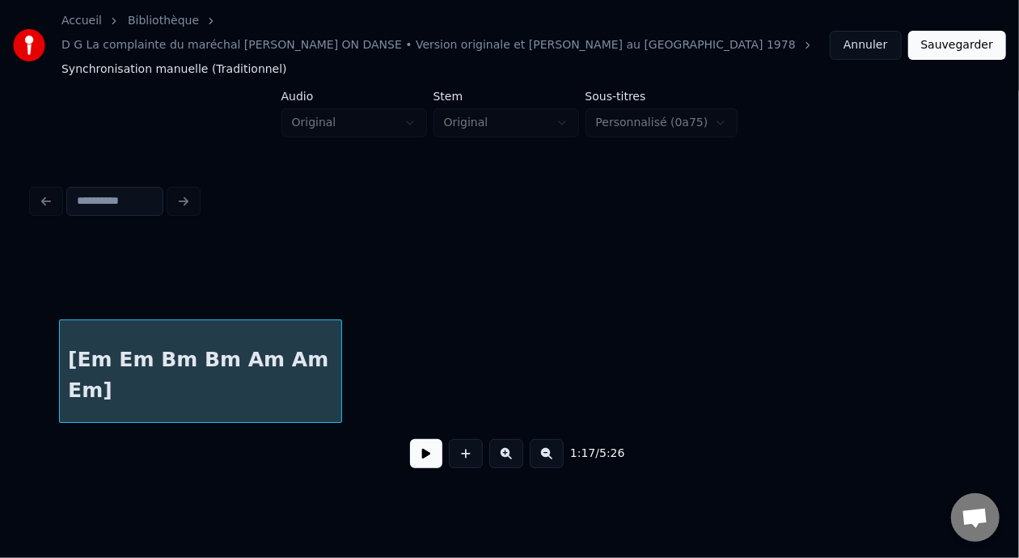
scroll to position [0, 6247]
click at [326, 323] on div "[Em Em Bm Bm Am Am Em]" at bounding box center [195, 372] width 283 height 104
click at [195, 370] on div "[Em Em Bm Bm Am Am Em]" at bounding box center [195, 375] width 281 height 110
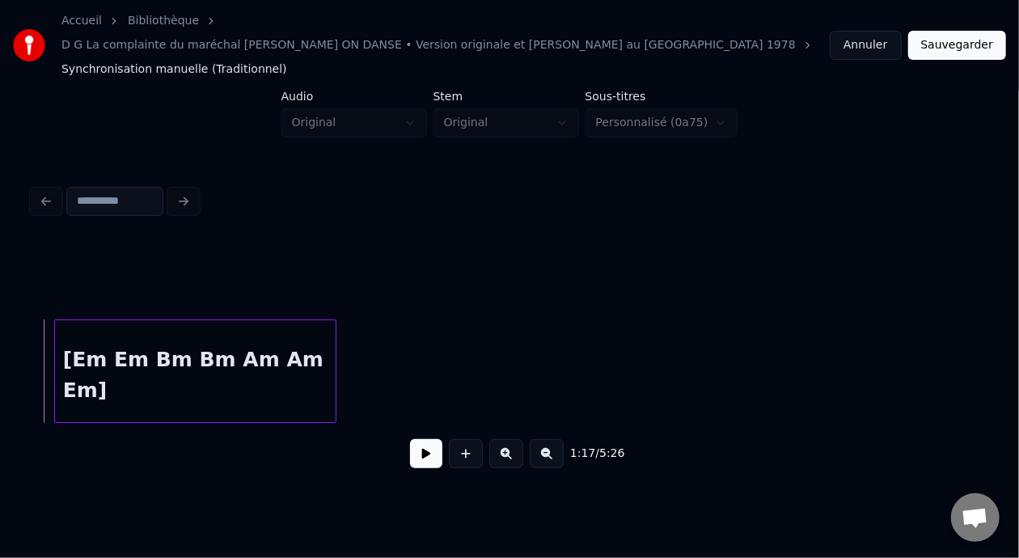
click at [423, 439] on button at bounding box center [426, 453] width 32 height 29
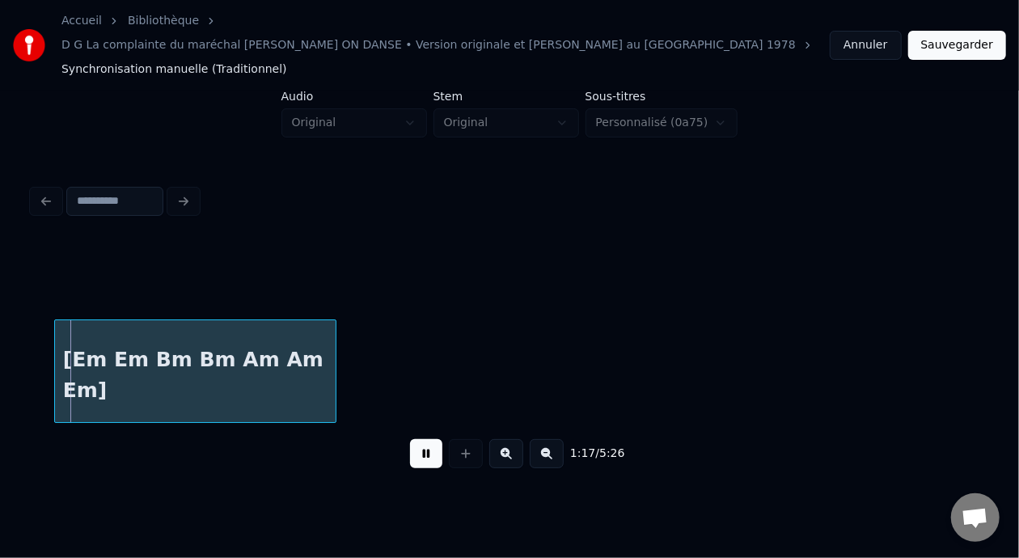
click at [424, 439] on button at bounding box center [426, 453] width 32 height 29
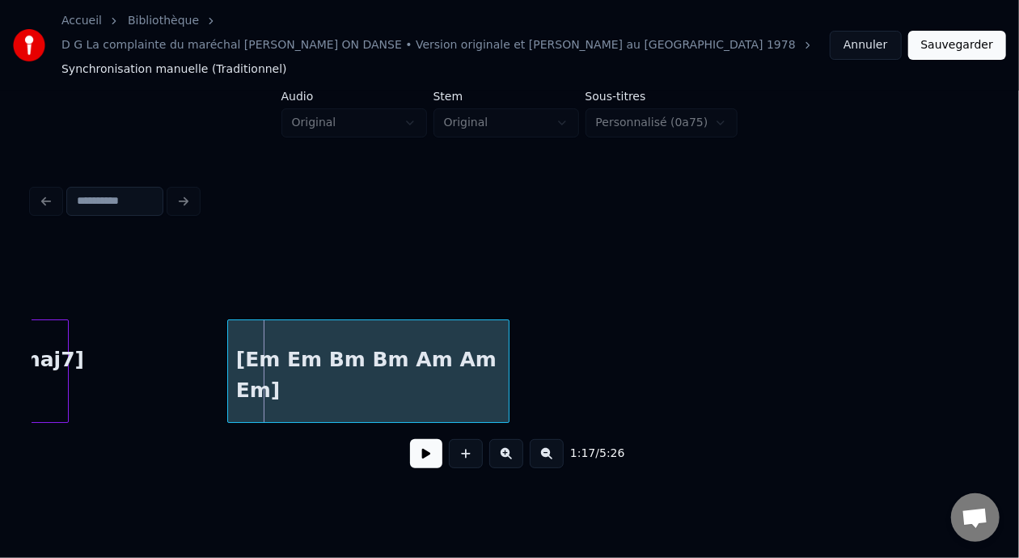
scroll to position [0, 5977]
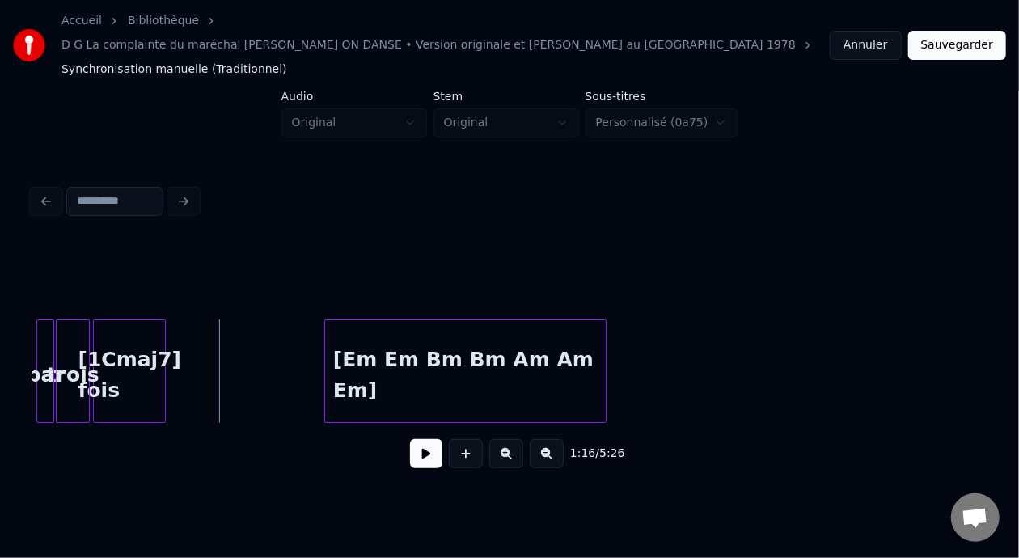
click at [411, 439] on button at bounding box center [426, 453] width 32 height 29
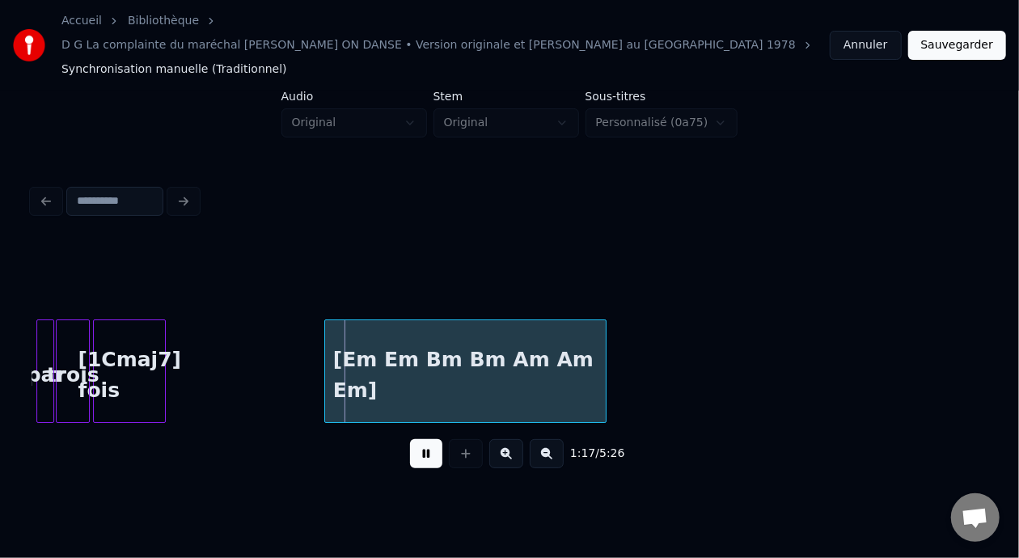
click at [410, 439] on button at bounding box center [426, 453] width 32 height 29
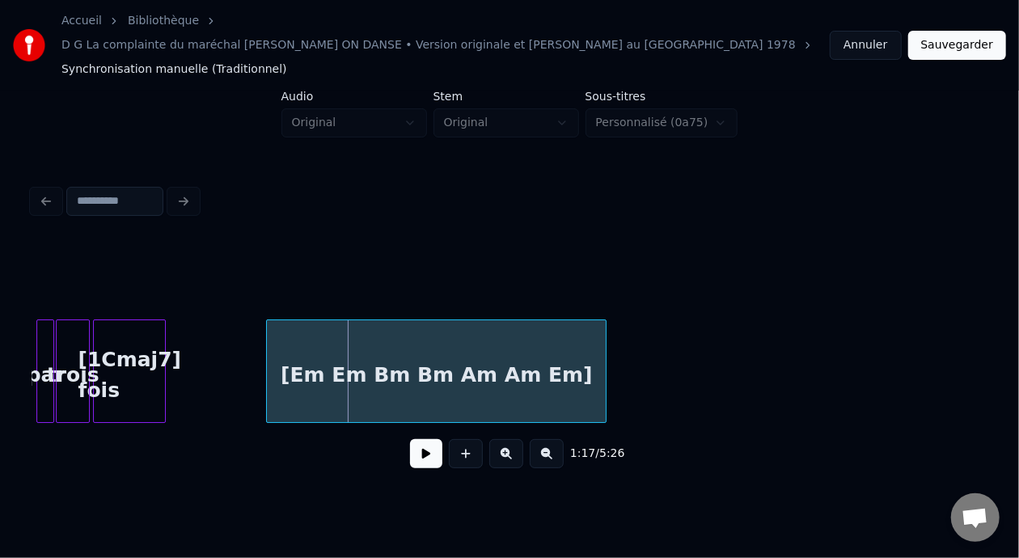
click at [268, 334] on div at bounding box center [269, 371] width 5 height 102
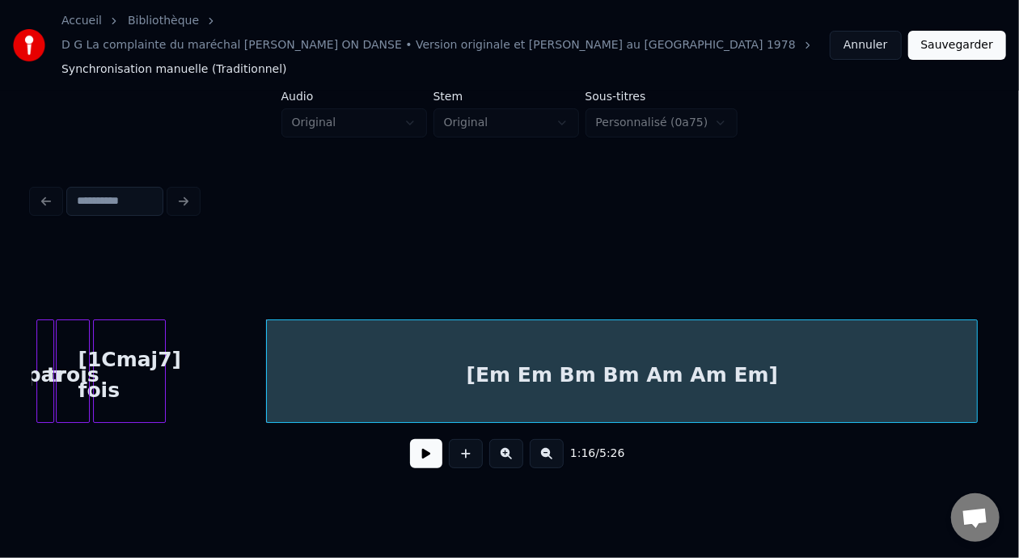
click at [975, 338] on div at bounding box center [974, 371] width 5 height 102
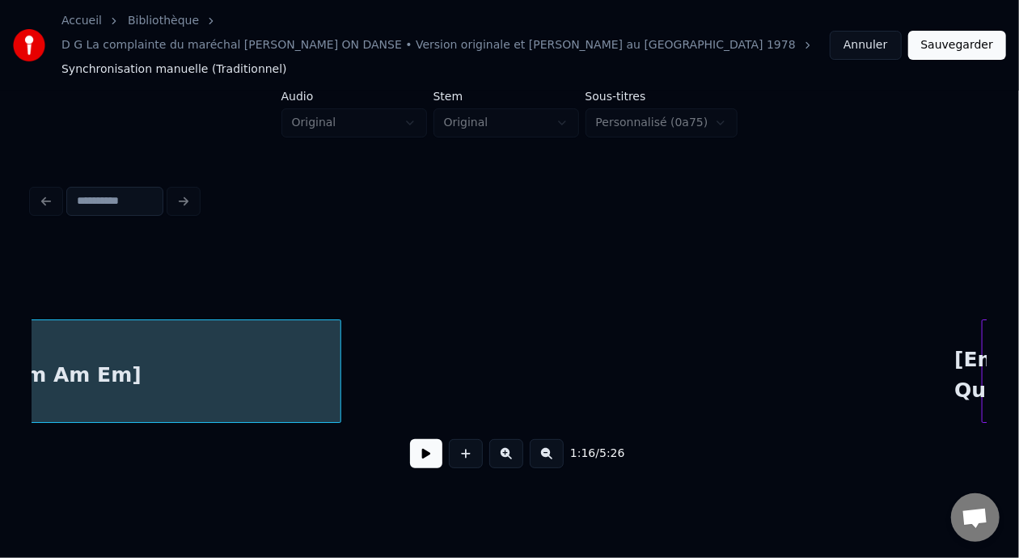
scroll to position [0, 6635]
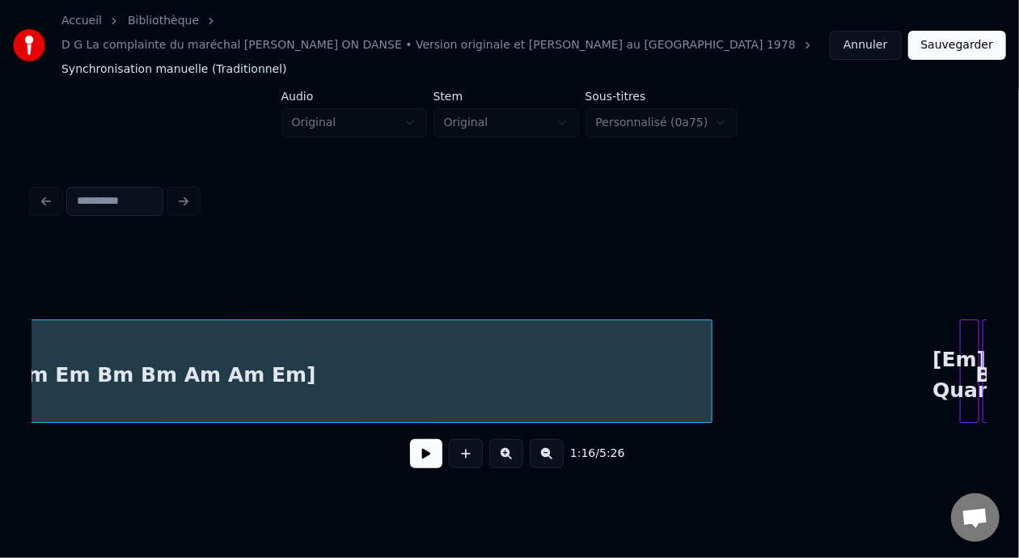
click at [709, 358] on div at bounding box center [709, 371] width 5 height 102
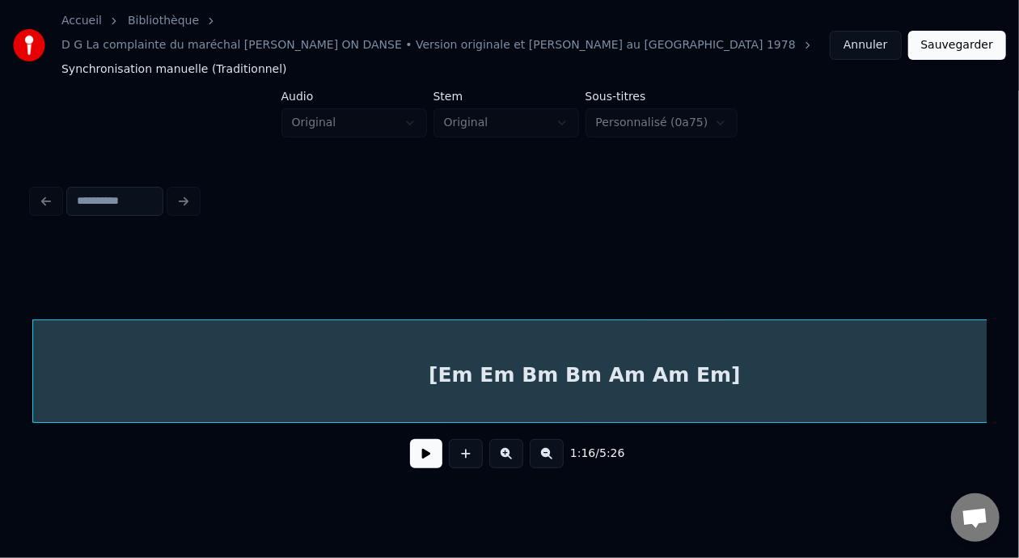
click at [277, 348] on div "[Em Em Bm Bm Am Am Em]" at bounding box center [584, 375] width 1103 height 110
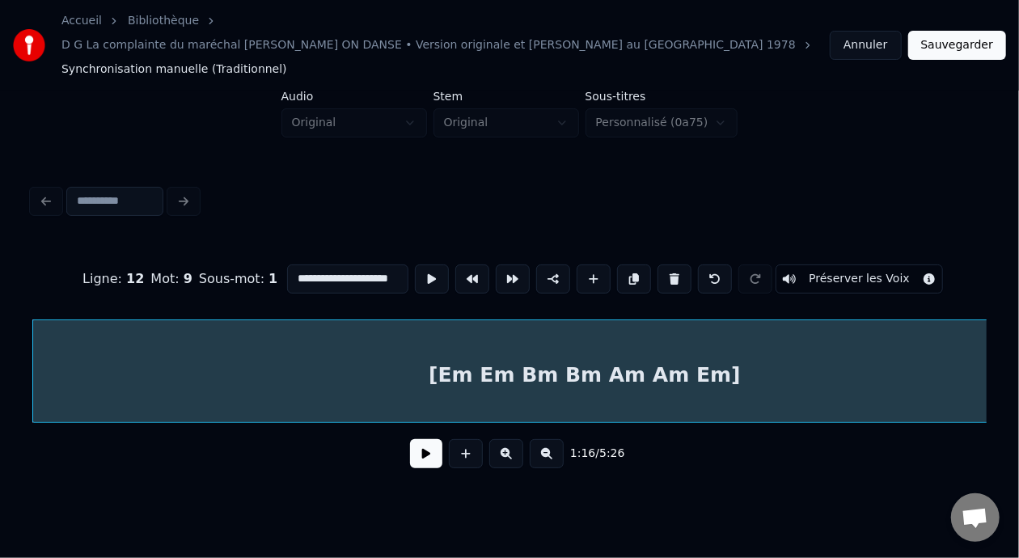
click at [410, 439] on button at bounding box center [426, 453] width 32 height 29
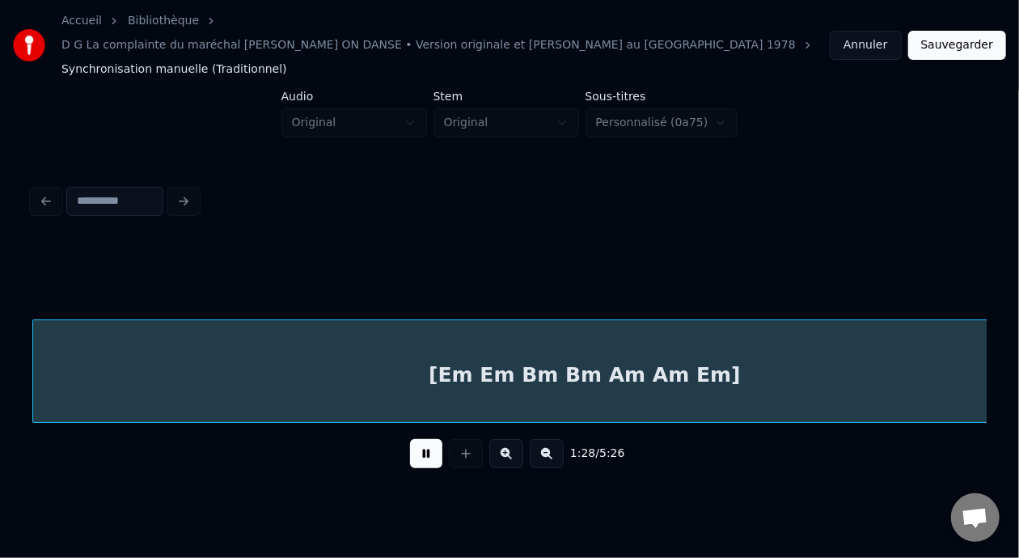
scroll to position [0, 7164]
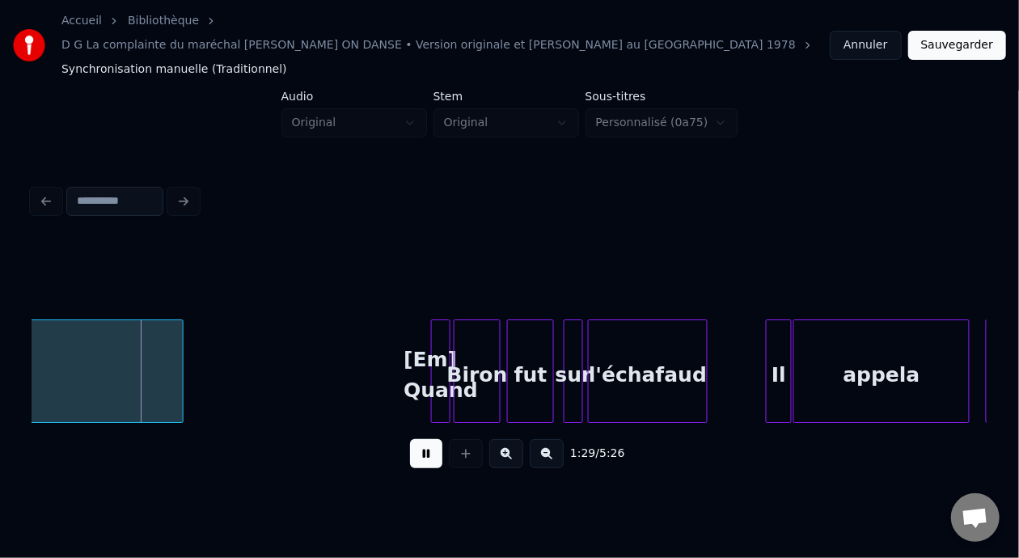
click at [417, 439] on button at bounding box center [426, 453] width 32 height 29
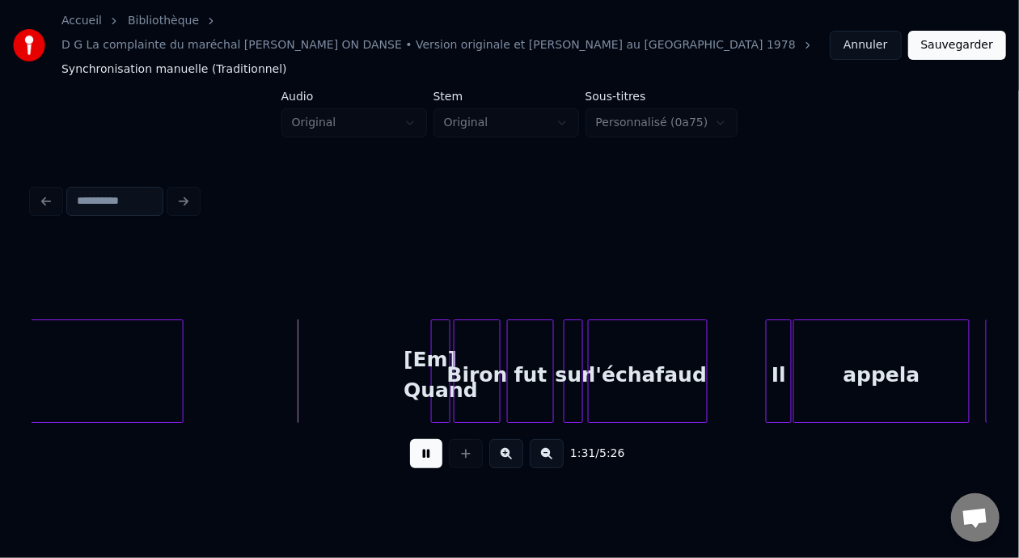
click at [417, 439] on button at bounding box center [426, 453] width 32 height 29
click at [306, 348] on div at bounding box center [308, 371] width 5 height 102
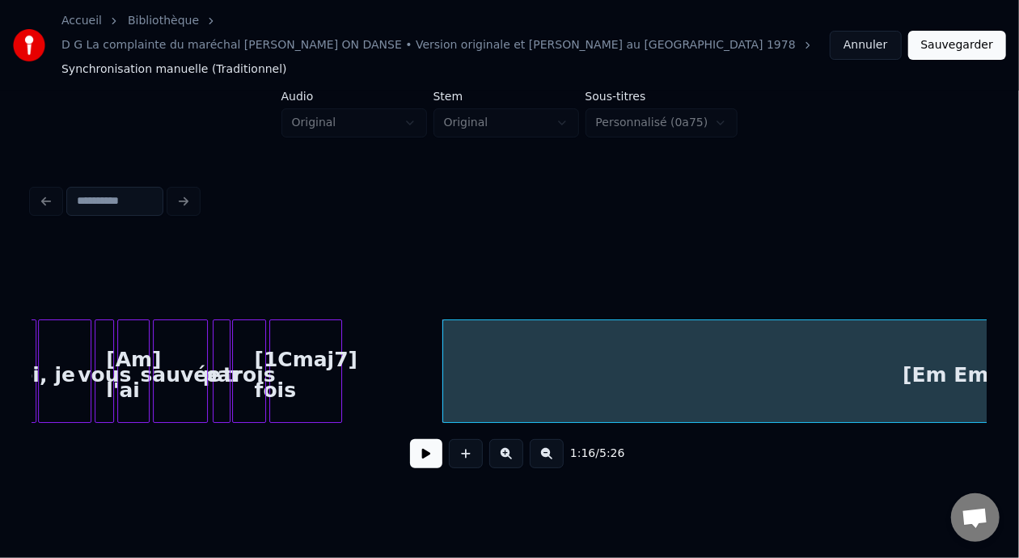
scroll to position [0, 5725]
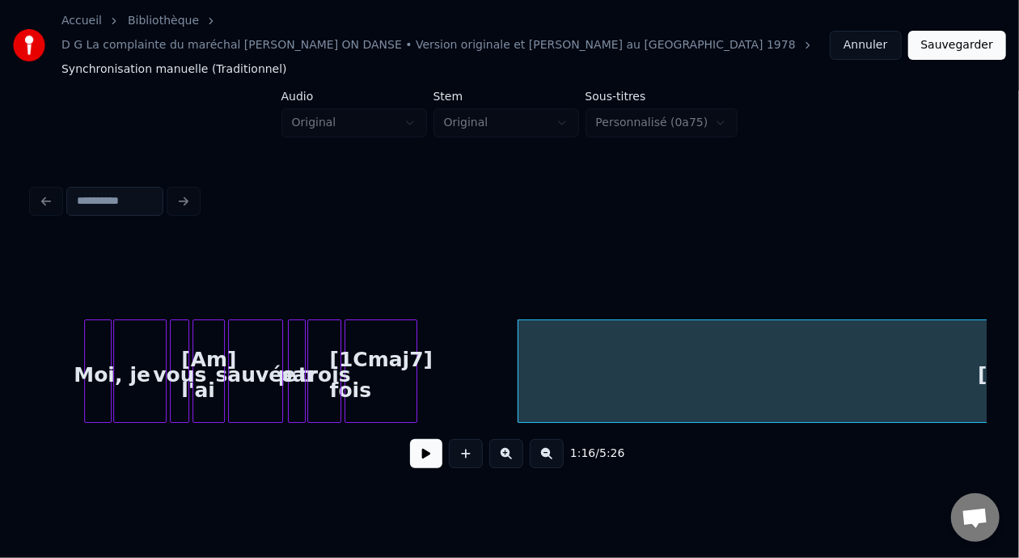
click at [246, 341] on div "sauvée" at bounding box center [255, 375] width 53 height 110
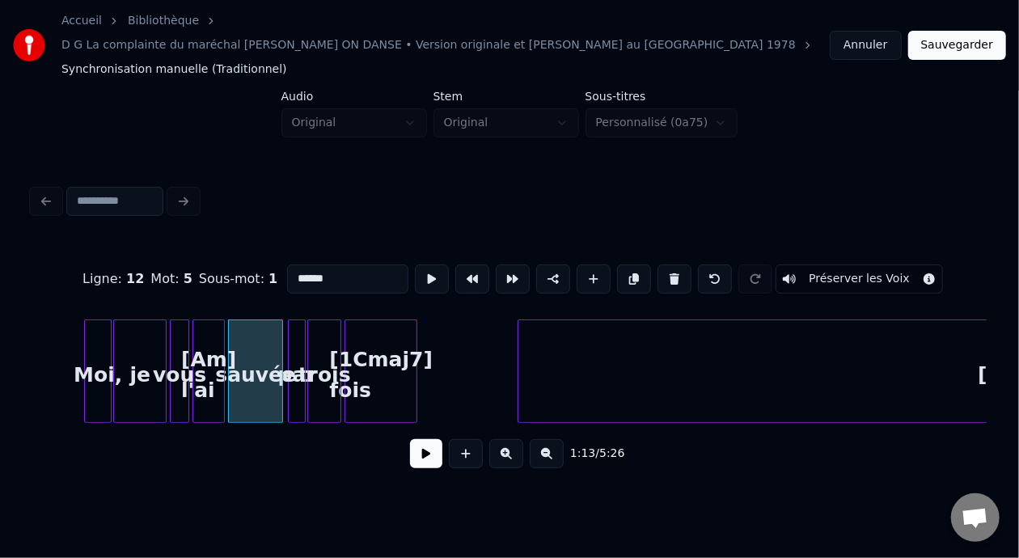
click at [104, 341] on div "Moi," at bounding box center [98, 375] width 26 height 110
type input "****"
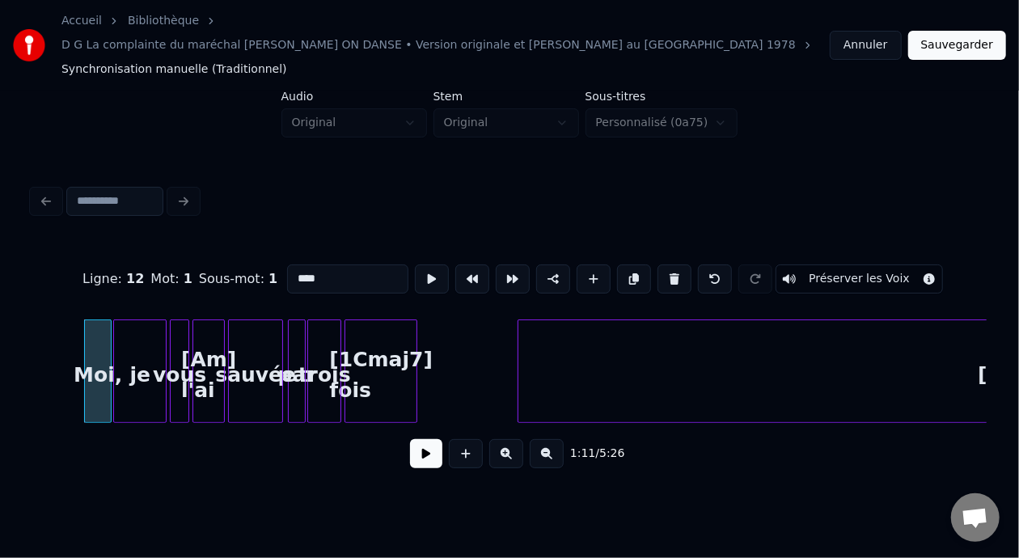
click at [414, 439] on button at bounding box center [426, 453] width 32 height 29
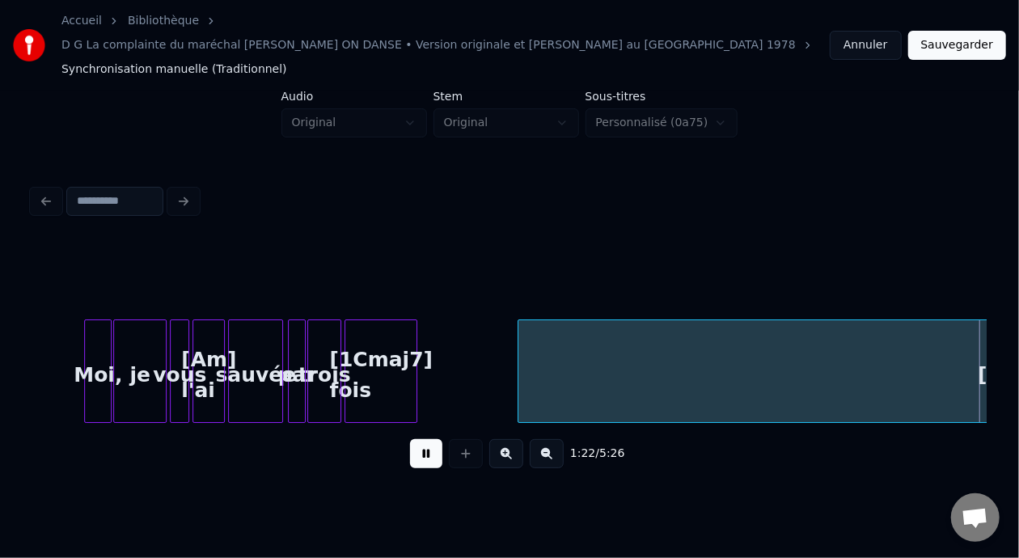
scroll to position [0, 6680]
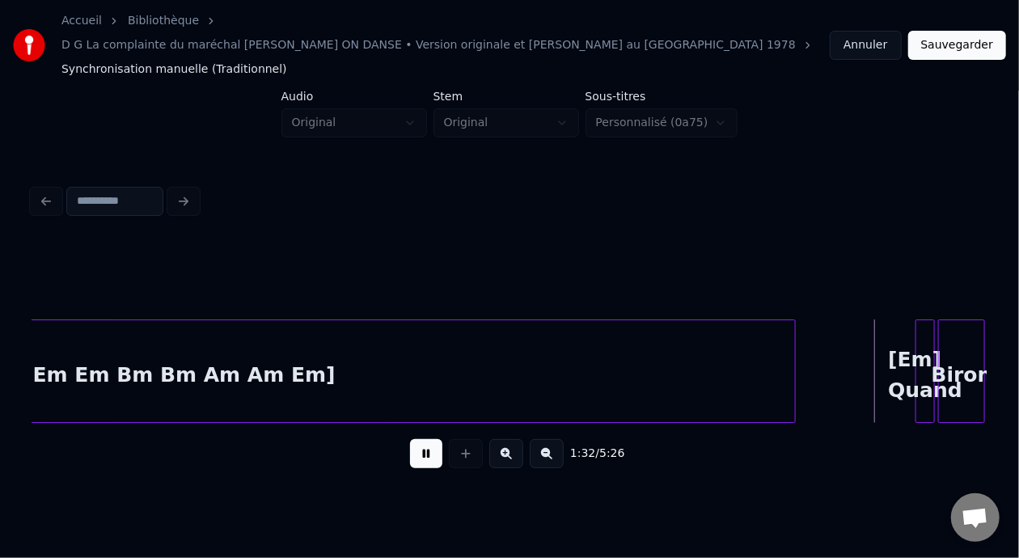
click at [410, 439] on button at bounding box center [426, 453] width 32 height 29
click at [303, 349] on div "[Em Em Bm Bm Am Am Em]" at bounding box center [179, 375] width 1230 height 110
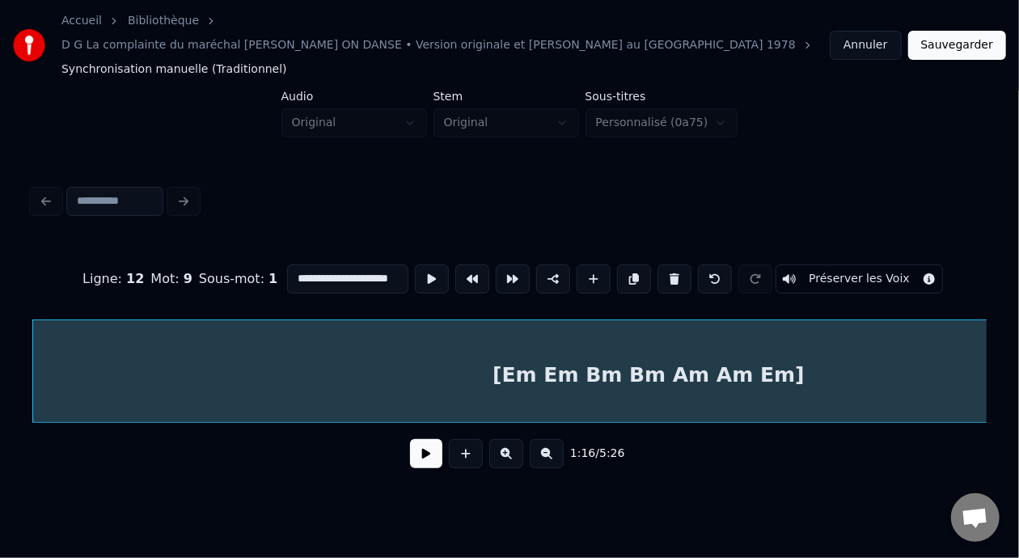
click at [363, 265] on input "**********" at bounding box center [347, 279] width 121 height 29
click at [360, 265] on input "**********" at bounding box center [347, 279] width 121 height 29
click at [421, 343] on div "[Em Em Bm Bm Am Am Em Cmaj7]" at bounding box center [648, 375] width 1230 height 110
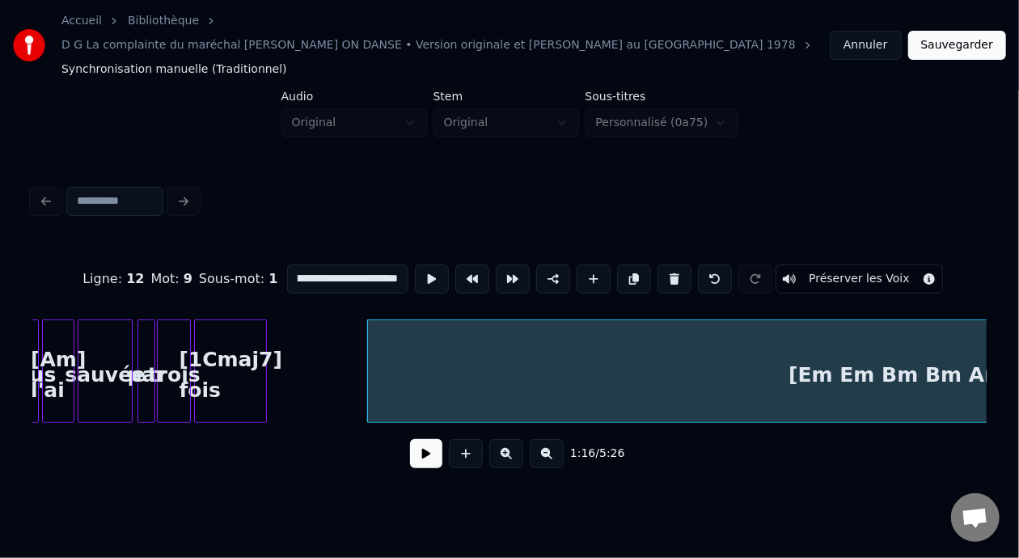
scroll to position [0, 5725]
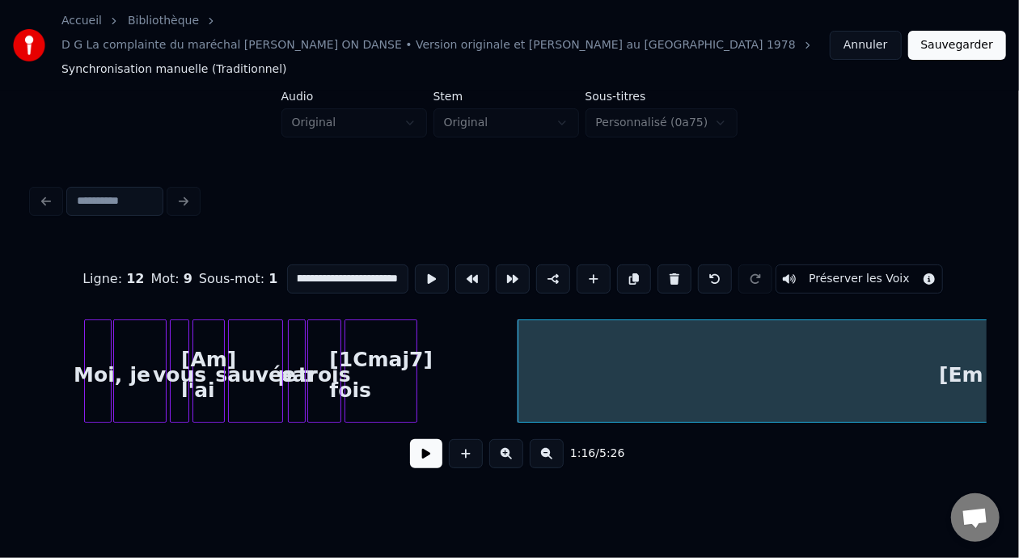
click at [103, 335] on div "Moi," at bounding box center [98, 375] width 26 height 110
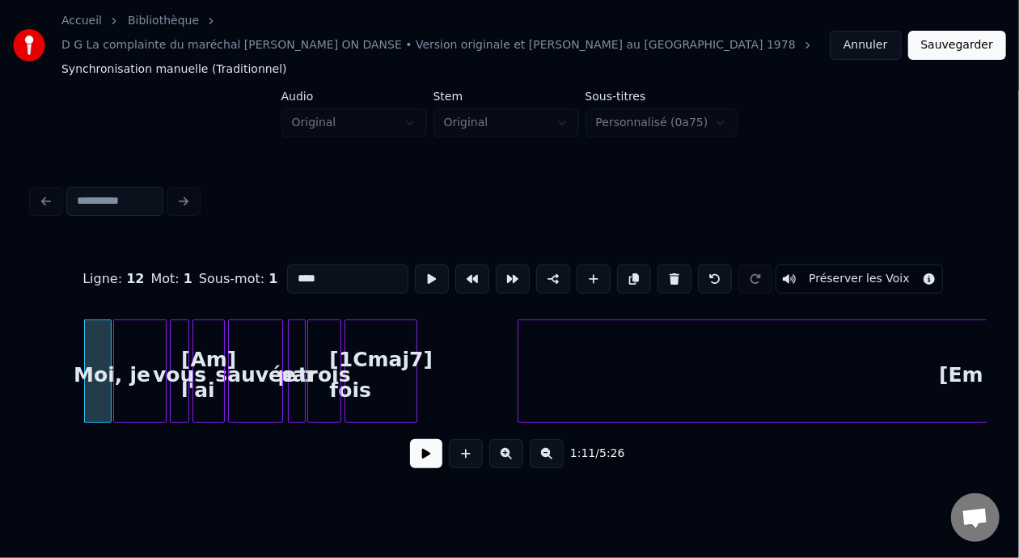
type input "****"
click at [417, 439] on button at bounding box center [426, 453] width 32 height 29
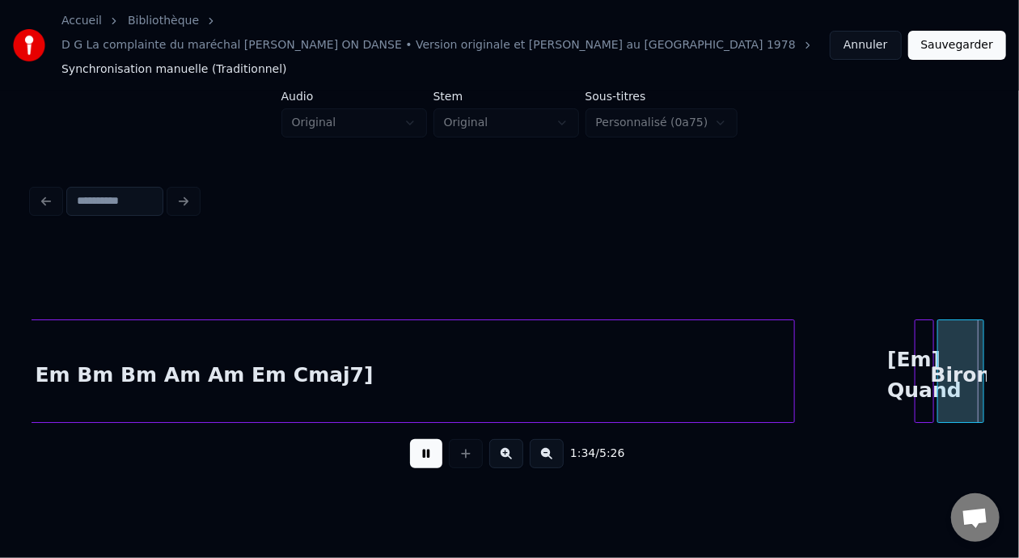
scroll to position [0, 7635]
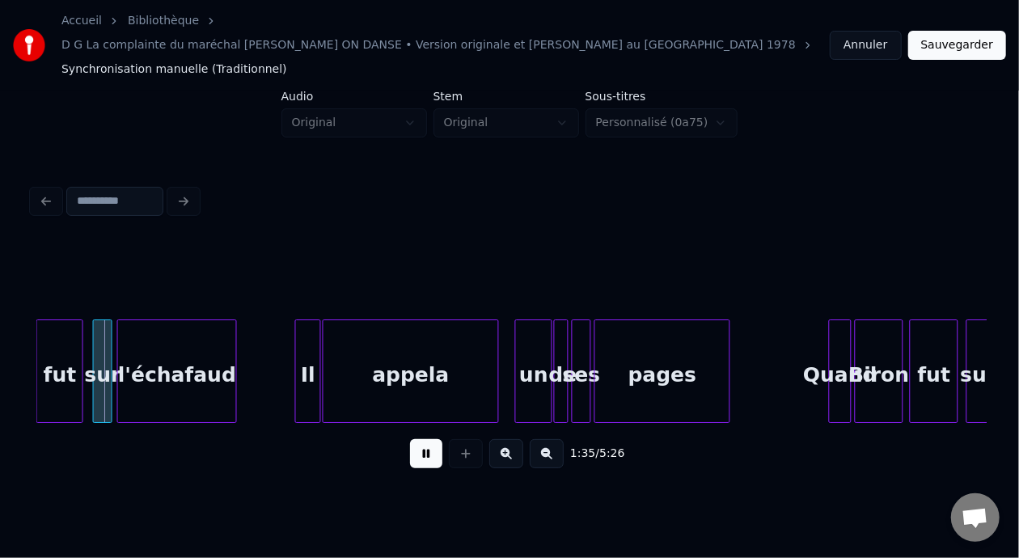
click at [410, 439] on button at bounding box center [426, 453] width 32 height 29
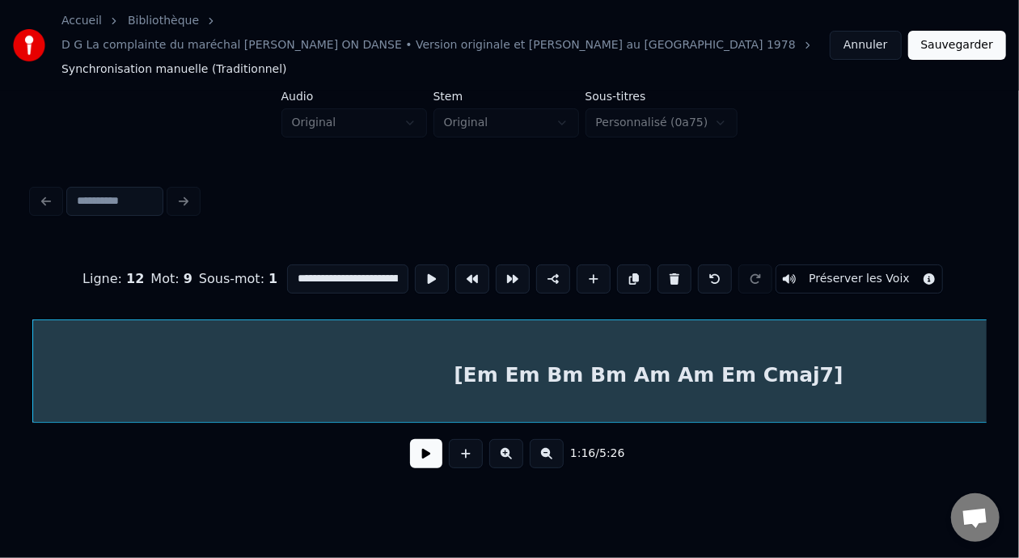
click at [425, 439] on button at bounding box center [426, 453] width 32 height 29
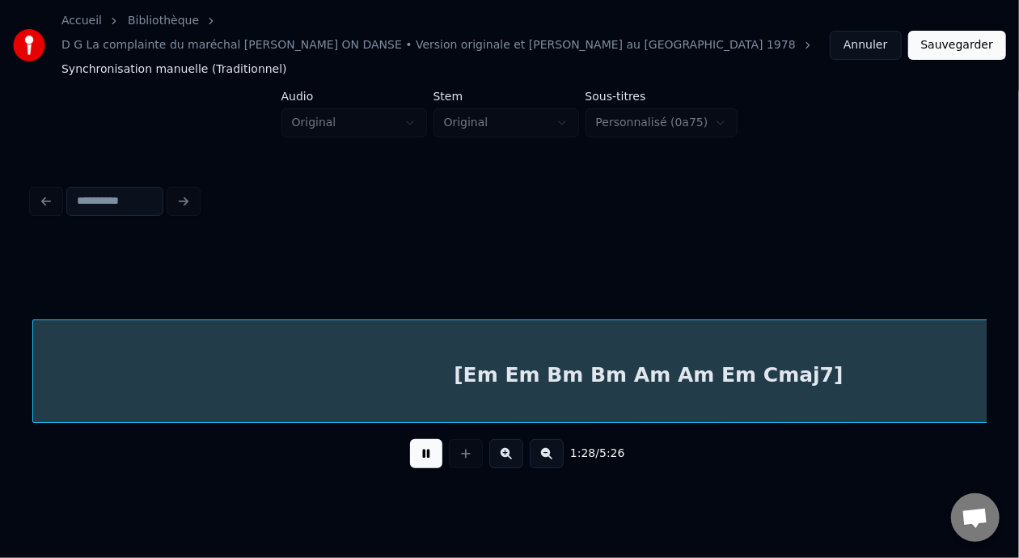
scroll to position [0, 7165]
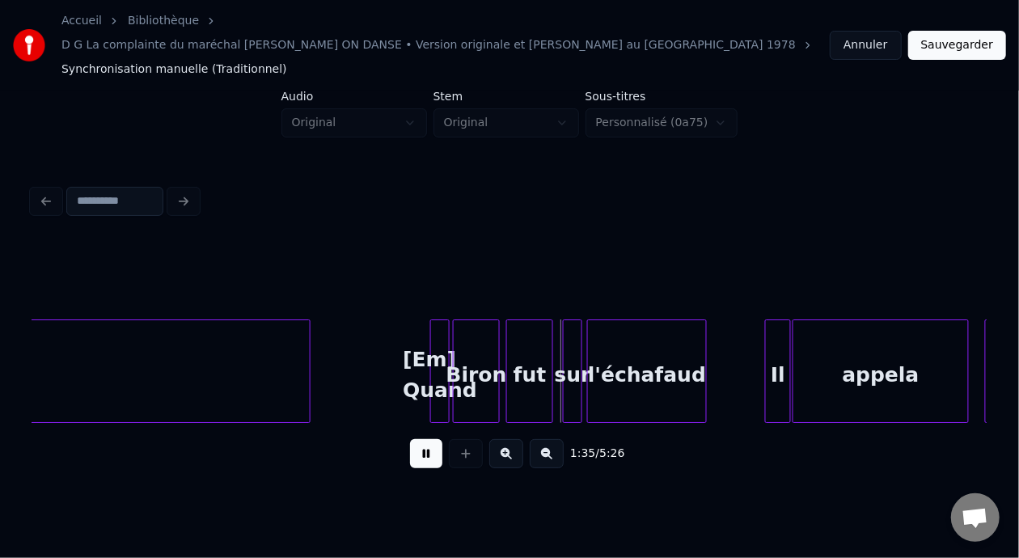
click at [410, 439] on button at bounding box center [426, 453] width 32 height 29
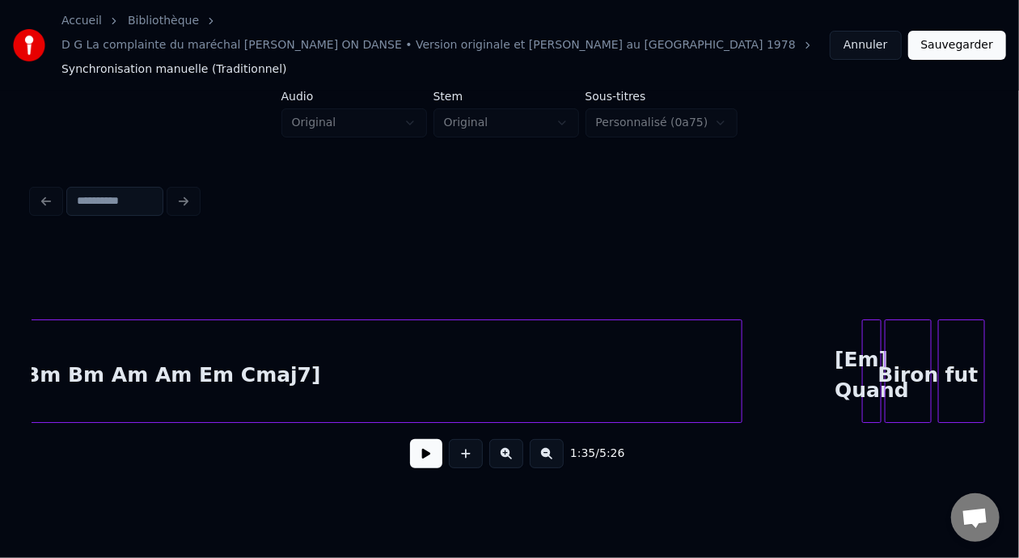
click at [338, 331] on div "[Em Em Bm Bm Am Am Em Cmaj7]" at bounding box center [126, 375] width 1230 height 110
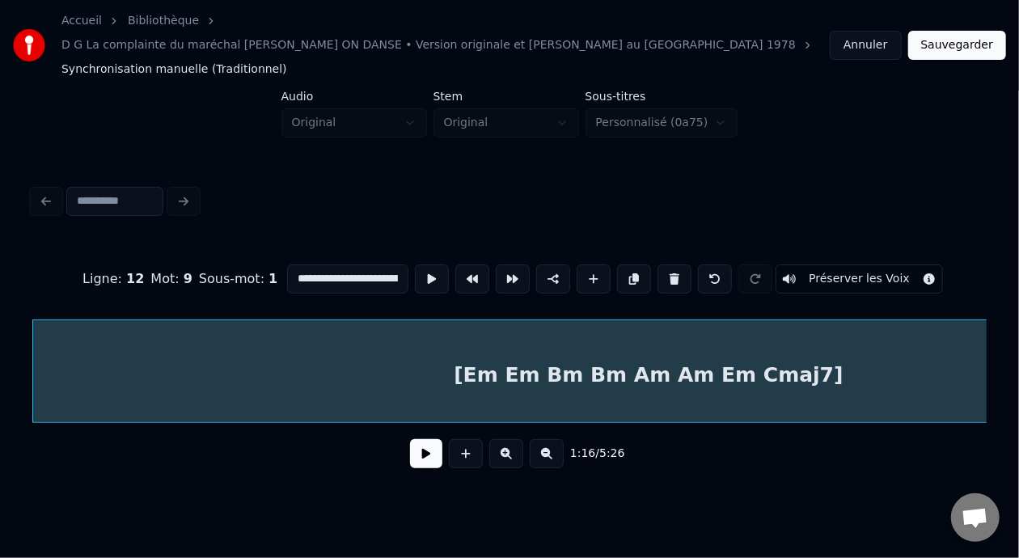
click at [355, 265] on input "**********" at bounding box center [347, 279] width 121 height 29
click at [362, 265] on input "**********" at bounding box center [347, 279] width 121 height 29
click at [336, 335] on div "[Em Em Bm Bm Am Am Em]" at bounding box center [648, 375] width 1230 height 110
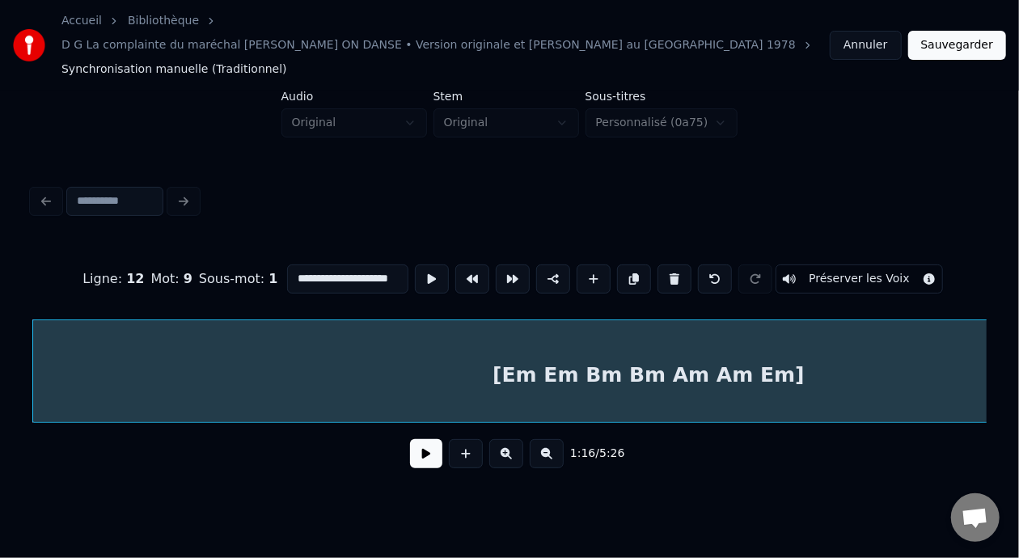
type input "**********"
click at [417, 442] on button at bounding box center [426, 453] width 32 height 29
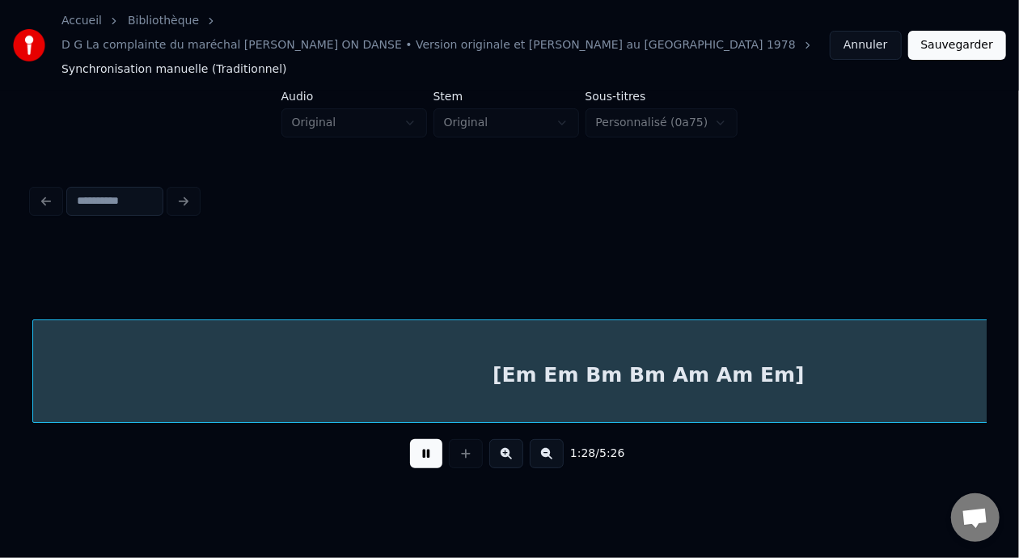
scroll to position [0, 7165]
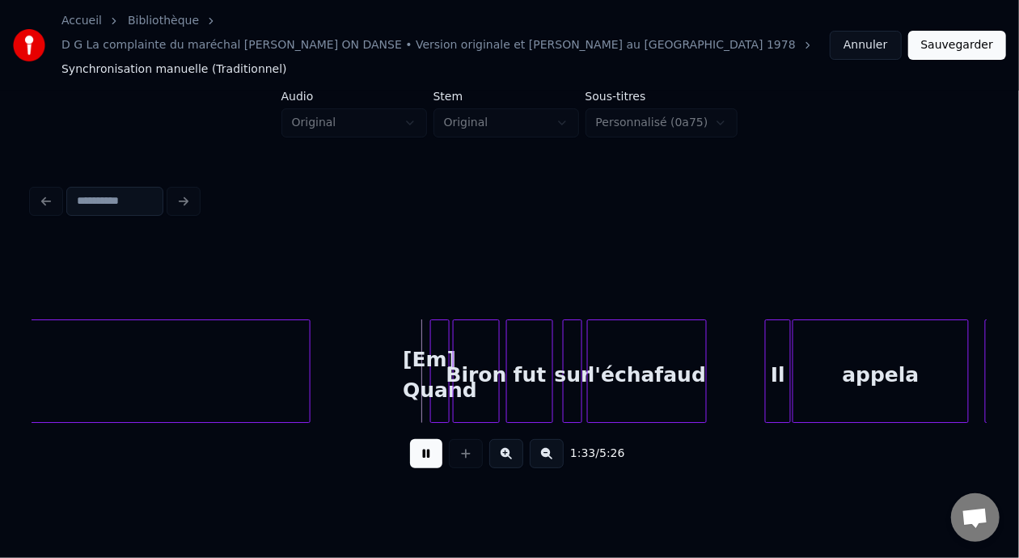
click at [410, 439] on button at bounding box center [426, 453] width 32 height 29
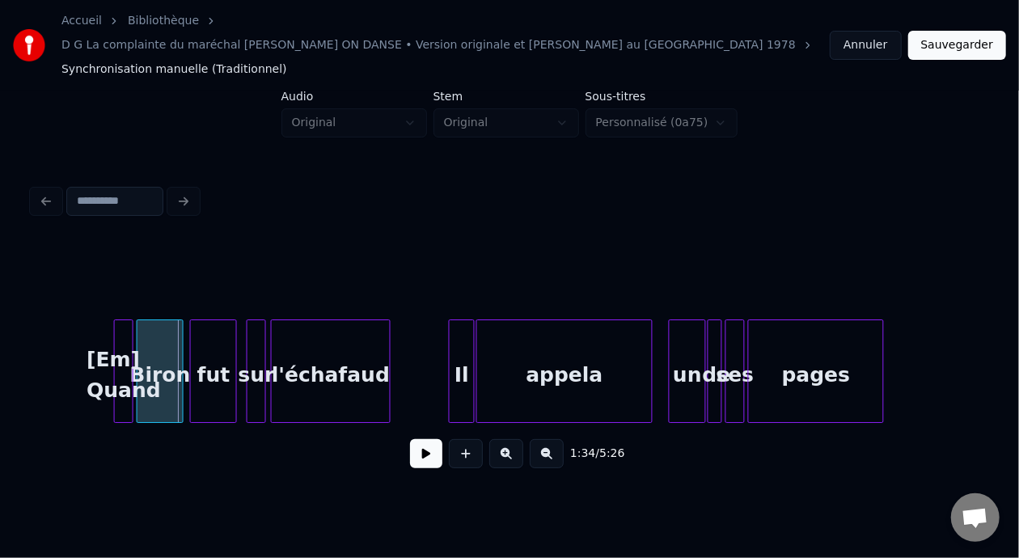
scroll to position [0, 7406]
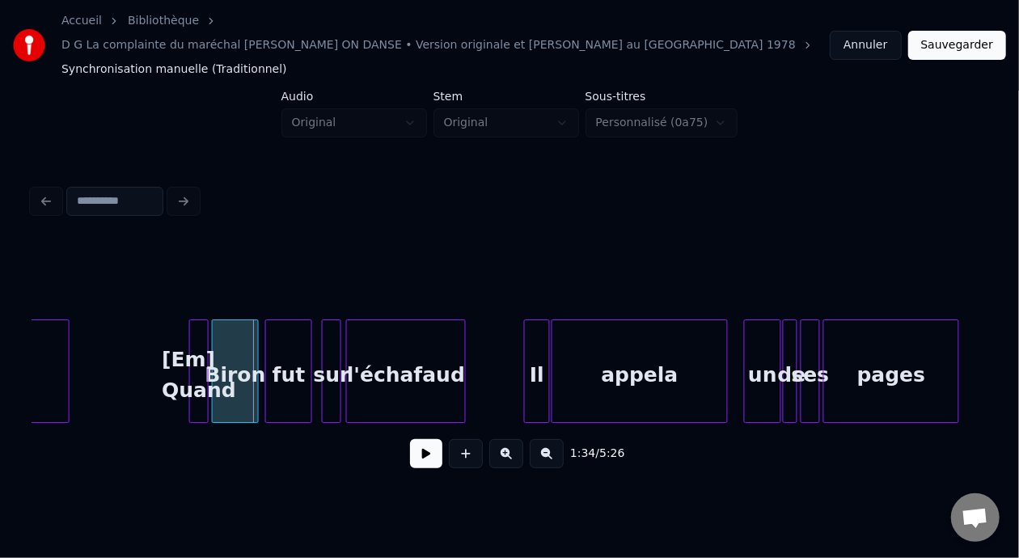
click at [411, 349] on div "l'échafaud" at bounding box center [406, 375] width 118 height 110
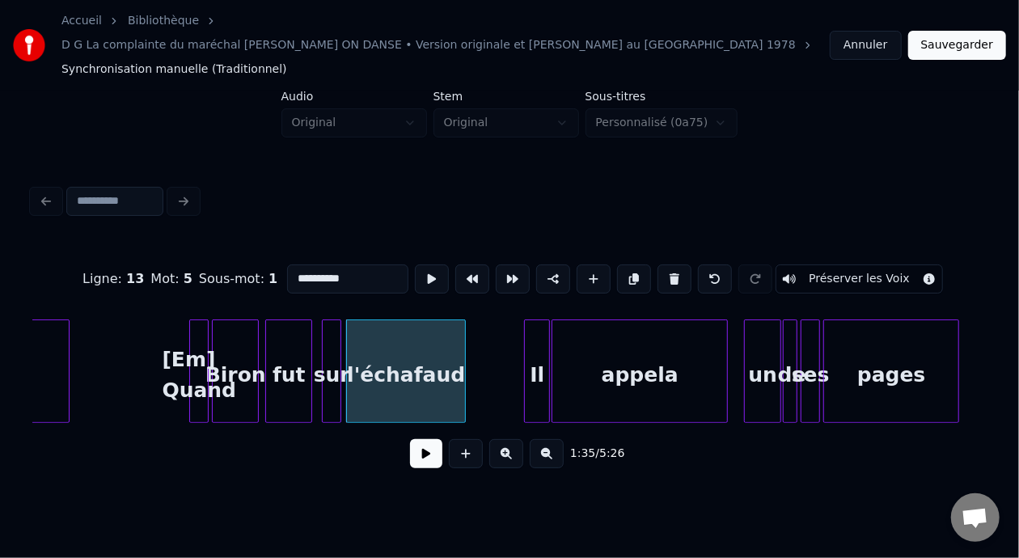
click at [287, 265] on input "**********" at bounding box center [347, 279] width 121 height 29
type input "**********"
click at [413, 442] on button at bounding box center [426, 453] width 32 height 29
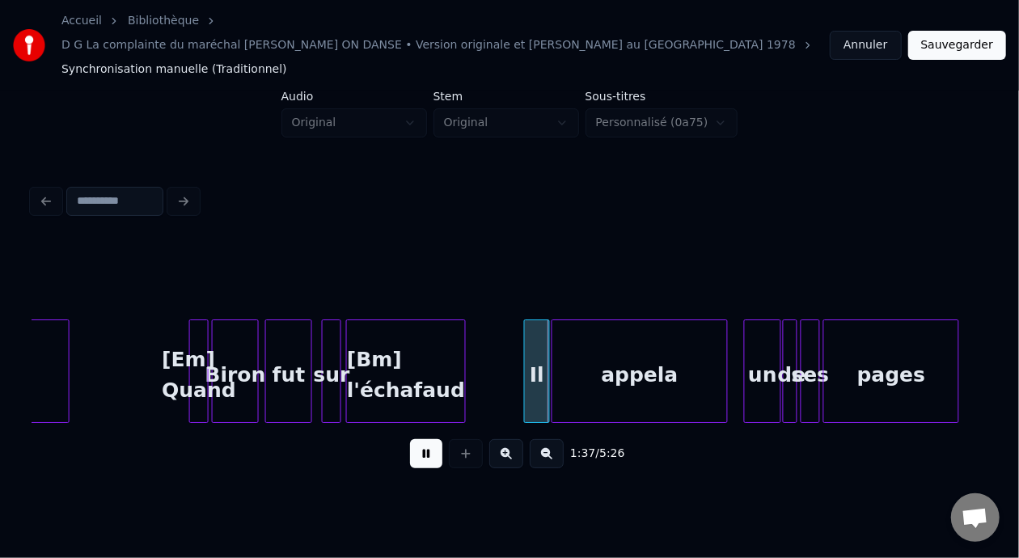
click at [413, 442] on button at bounding box center [426, 453] width 32 height 29
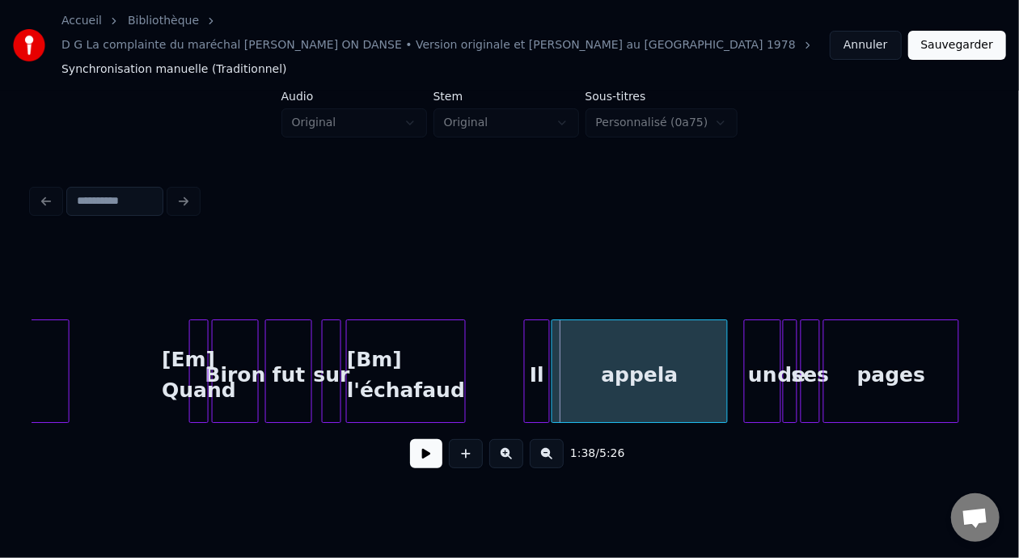
click at [768, 353] on div "un" at bounding box center [763, 375] width 36 height 110
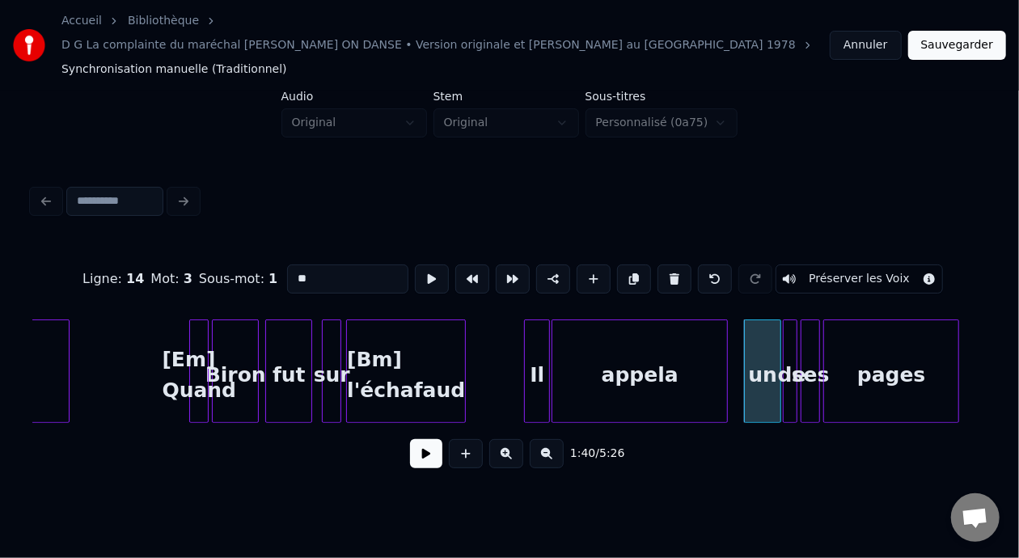
click at [287, 265] on input "**" at bounding box center [347, 279] width 121 height 29
click at [197, 332] on div "[Em] Quand" at bounding box center [199, 375] width 18 height 110
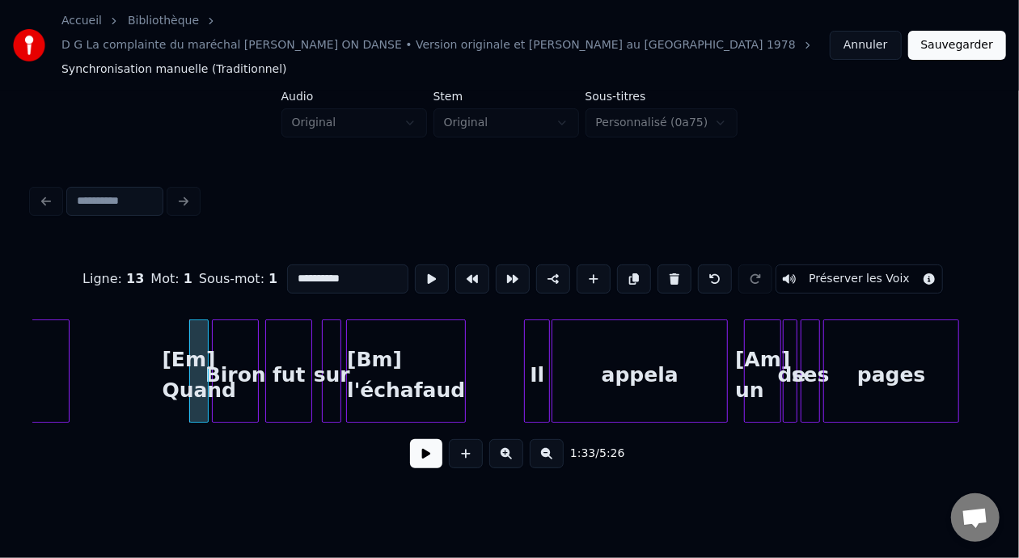
type input "**********"
click at [435, 443] on button at bounding box center [426, 453] width 32 height 29
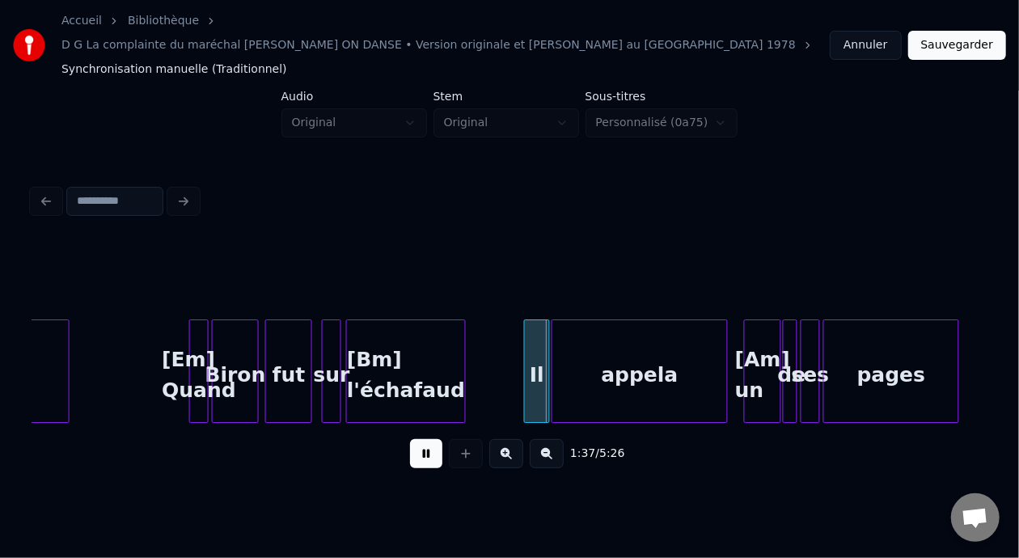
click at [421, 439] on button at bounding box center [426, 453] width 32 height 29
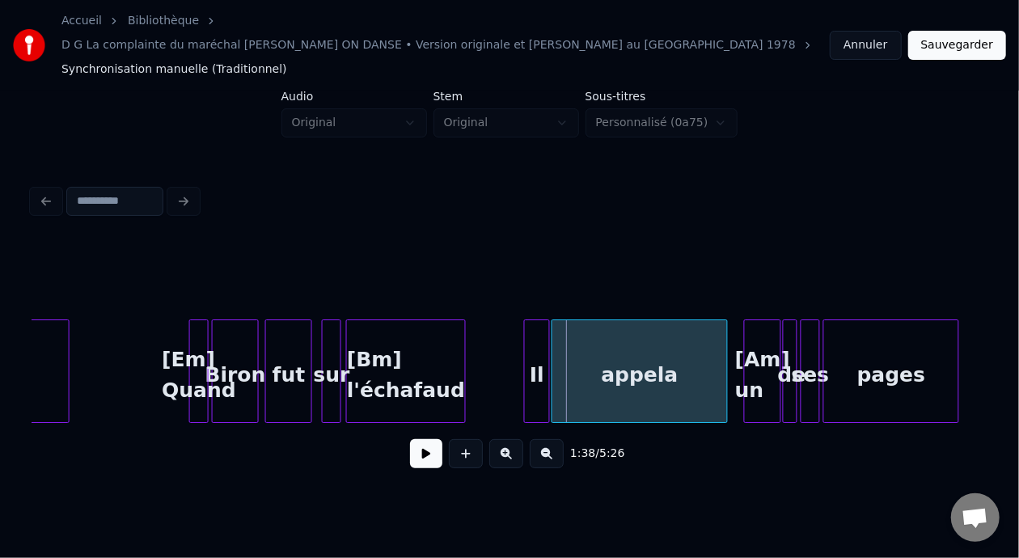
click at [540, 346] on div "Il" at bounding box center [537, 375] width 24 height 110
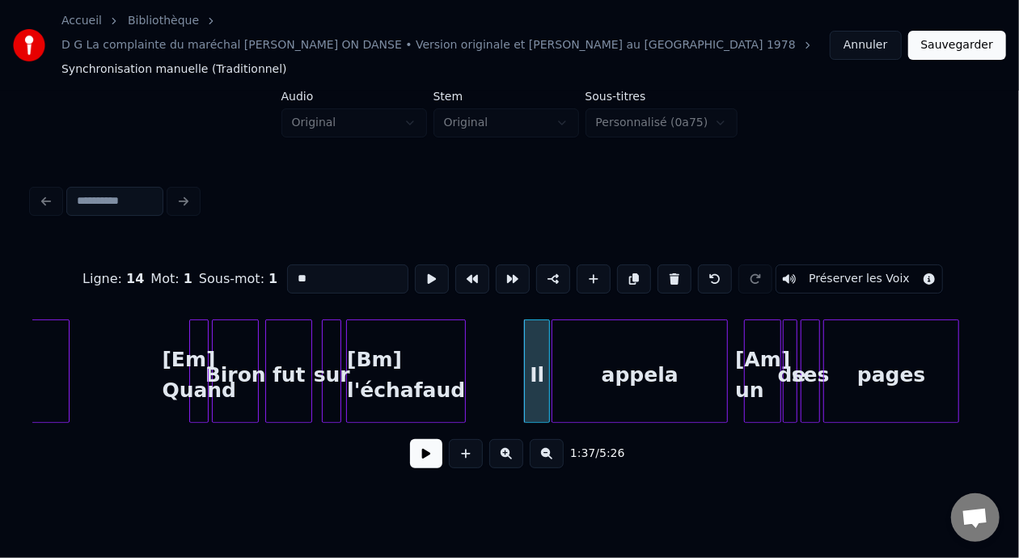
click at [287, 265] on input "**" at bounding box center [347, 279] width 121 height 29
type input "*"
type input "**"
click at [421, 442] on button at bounding box center [426, 453] width 32 height 29
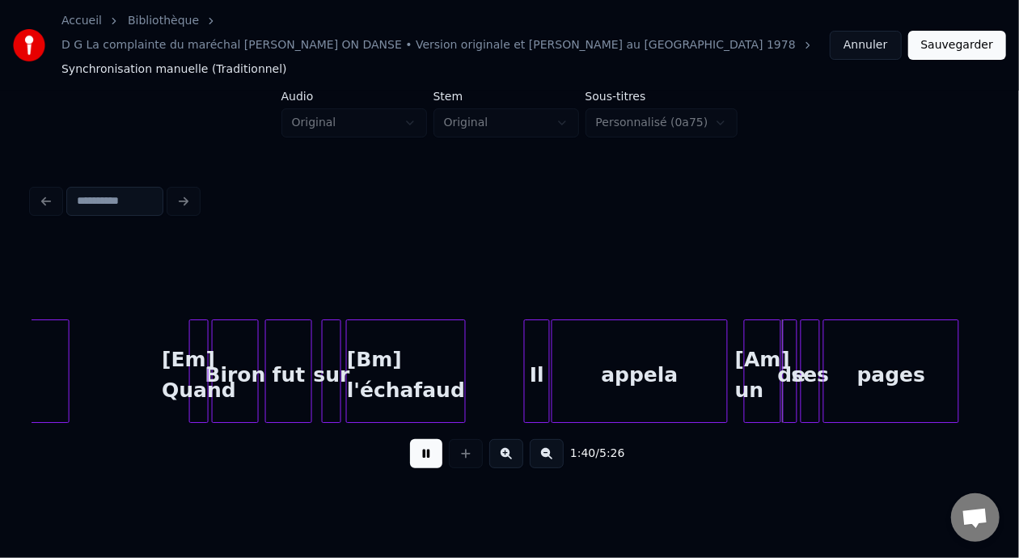
click at [420, 442] on button at bounding box center [426, 453] width 32 height 29
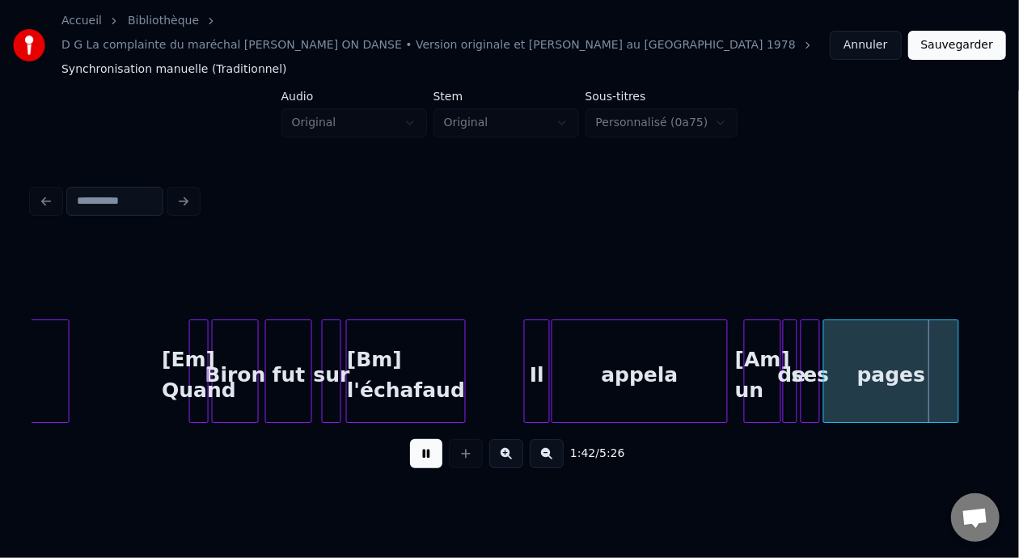
click at [421, 442] on button at bounding box center [426, 453] width 32 height 29
click at [421, 441] on button at bounding box center [426, 453] width 32 height 29
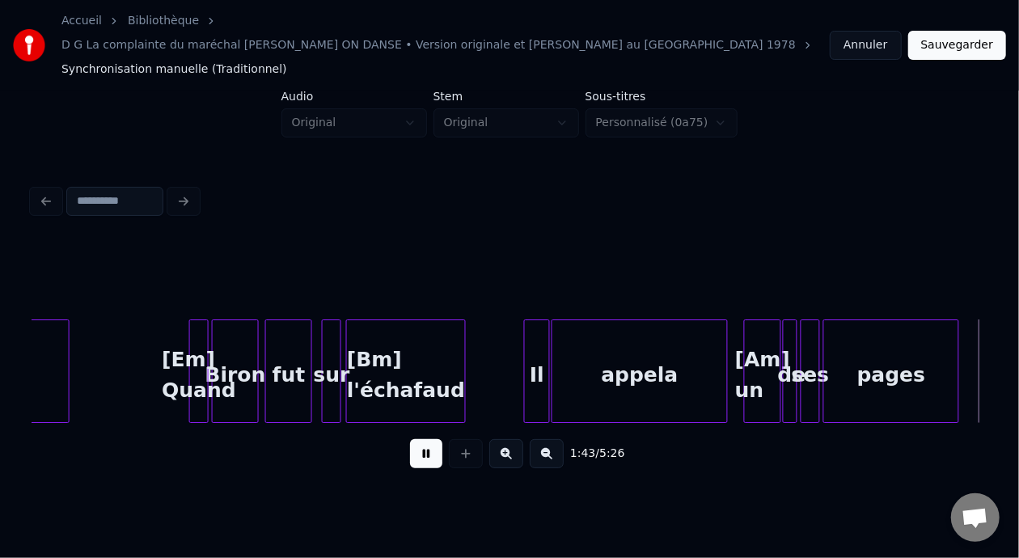
scroll to position [0, 8361]
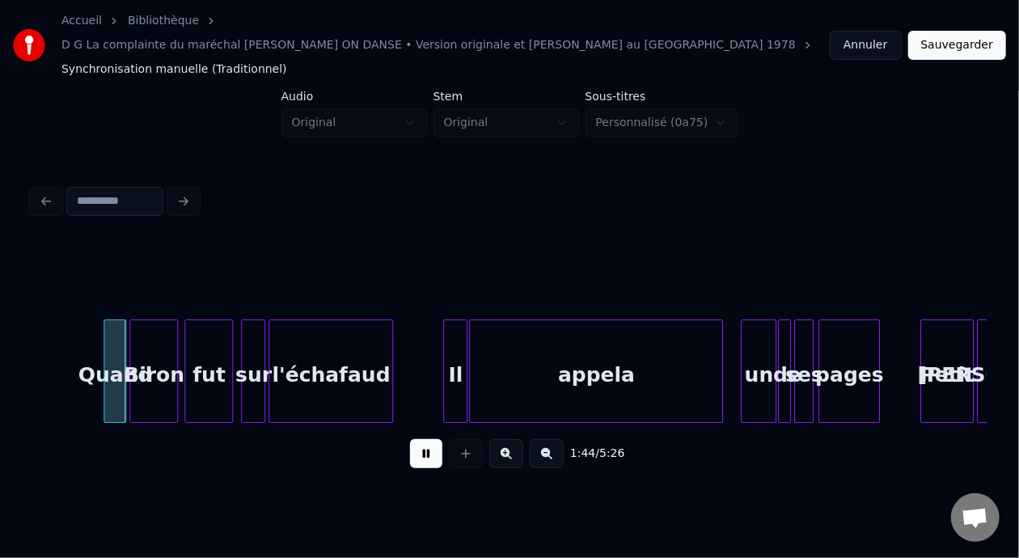
click at [420, 439] on button at bounding box center [426, 453] width 32 height 29
click at [116, 342] on div "Quand" at bounding box center [114, 375] width 21 height 110
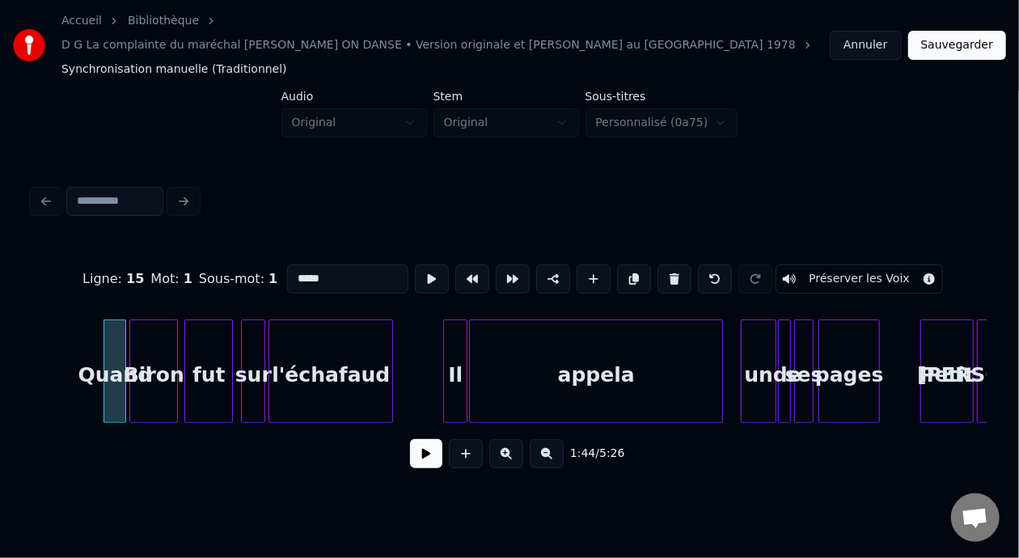
click at [287, 265] on input "*****" at bounding box center [347, 279] width 121 height 29
type input "**********"
click at [423, 439] on button at bounding box center [426, 453] width 32 height 29
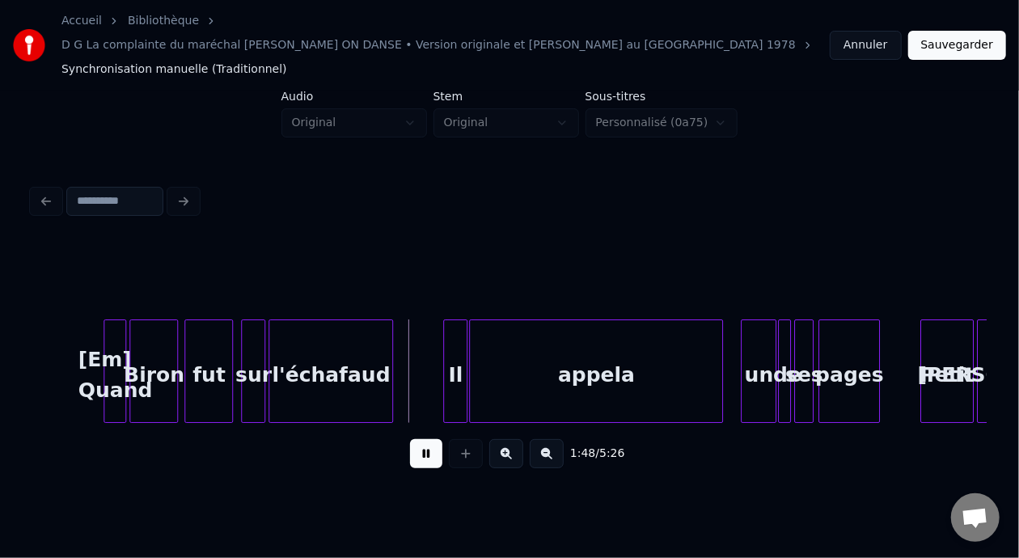
click at [419, 442] on button at bounding box center [426, 453] width 32 height 29
click at [342, 352] on div "l'échafaud" at bounding box center [330, 375] width 123 height 110
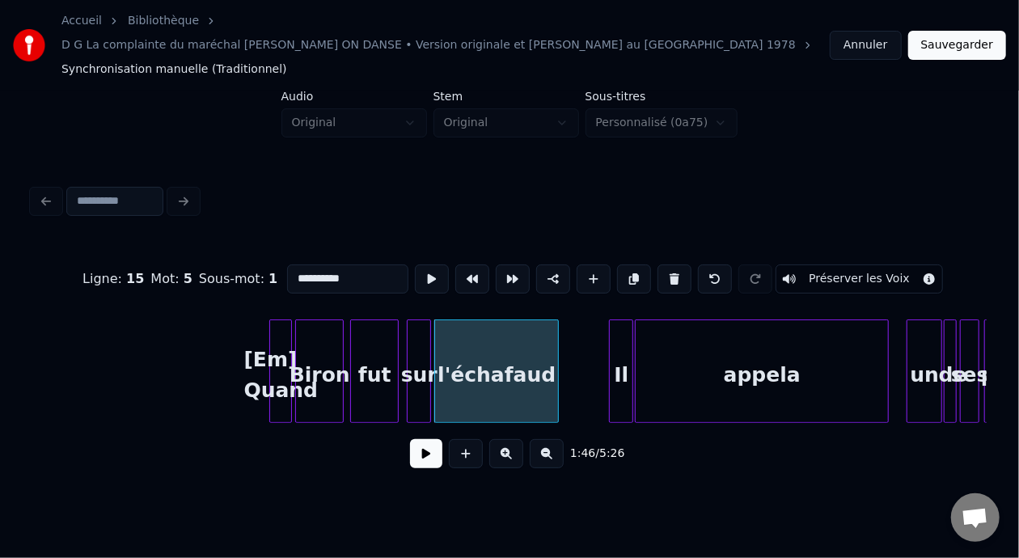
scroll to position [0, 8406]
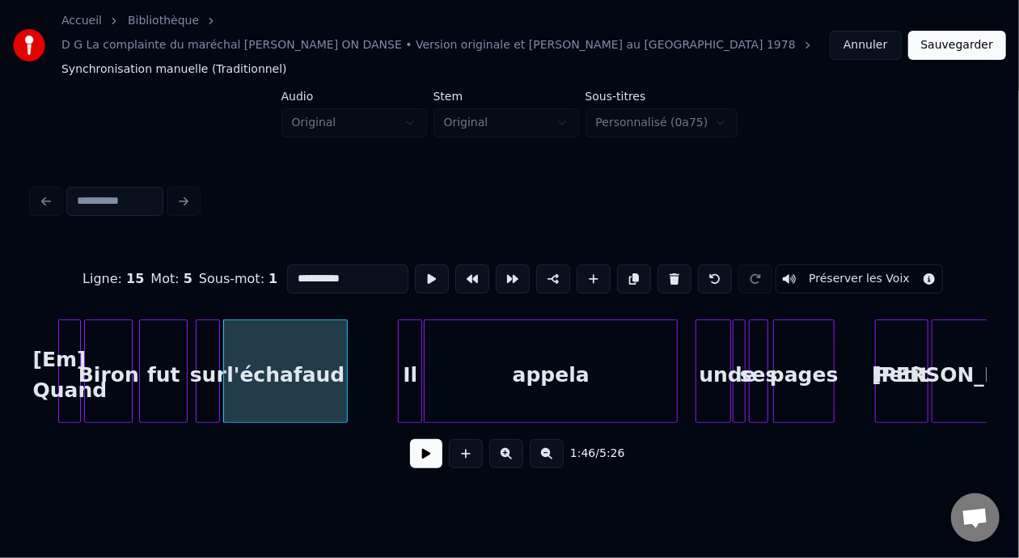
click at [311, 353] on div "l'échafaud" at bounding box center [285, 375] width 123 height 110
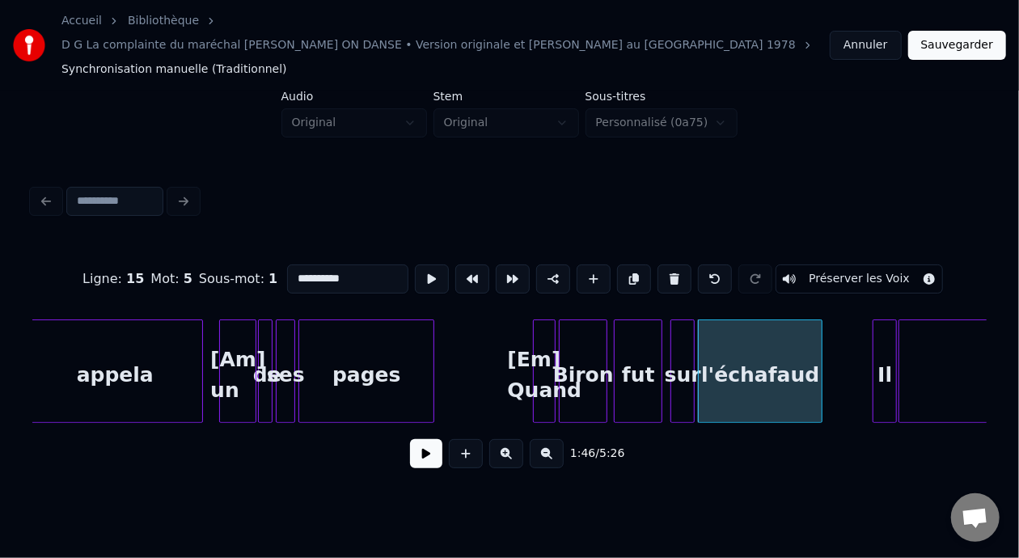
scroll to position [0, 7899]
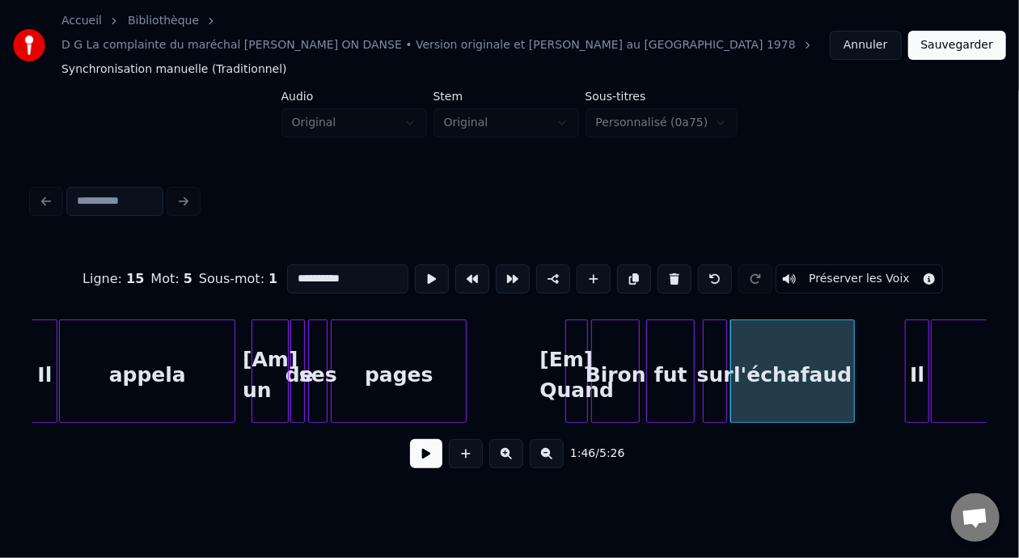
click at [803, 331] on div "l'échafaud" at bounding box center [792, 375] width 123 height 110
click at [329, 265] on input "**********" at bounding box center [347, 279] width 121 height 29
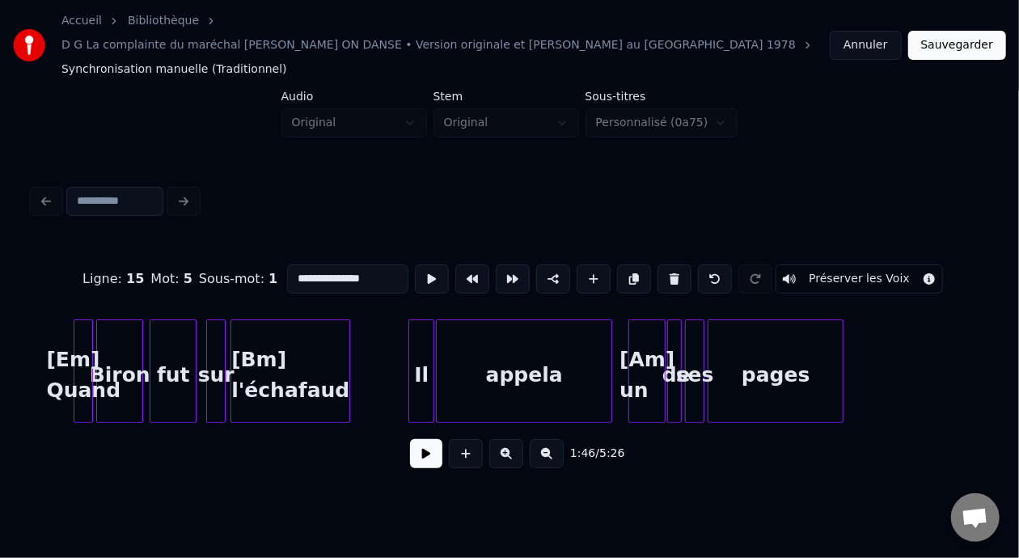
scroll to position [0, 7468]
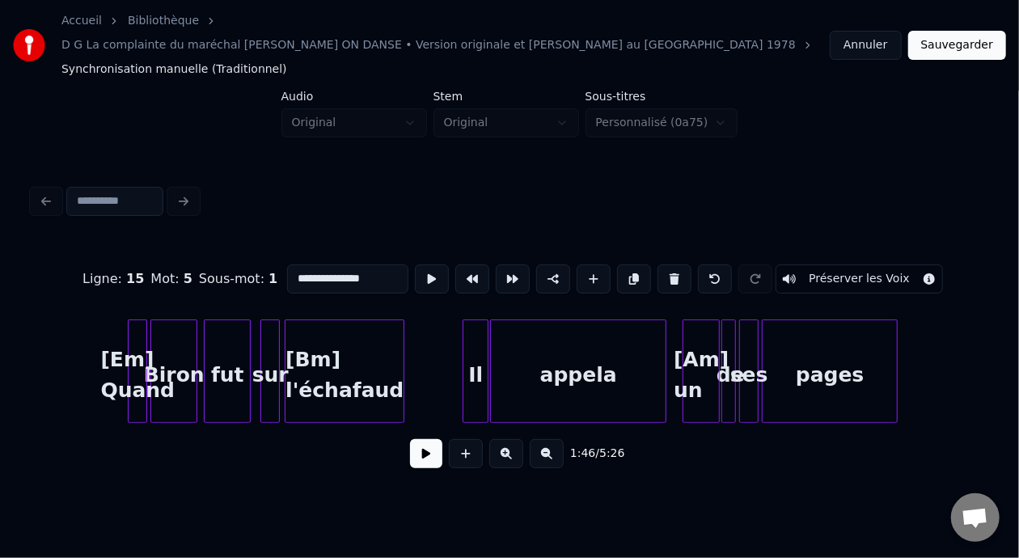
click at [339, 353] on div "[Bm] l'échafaud" at bounding box center [345, 375] width 118 height 110
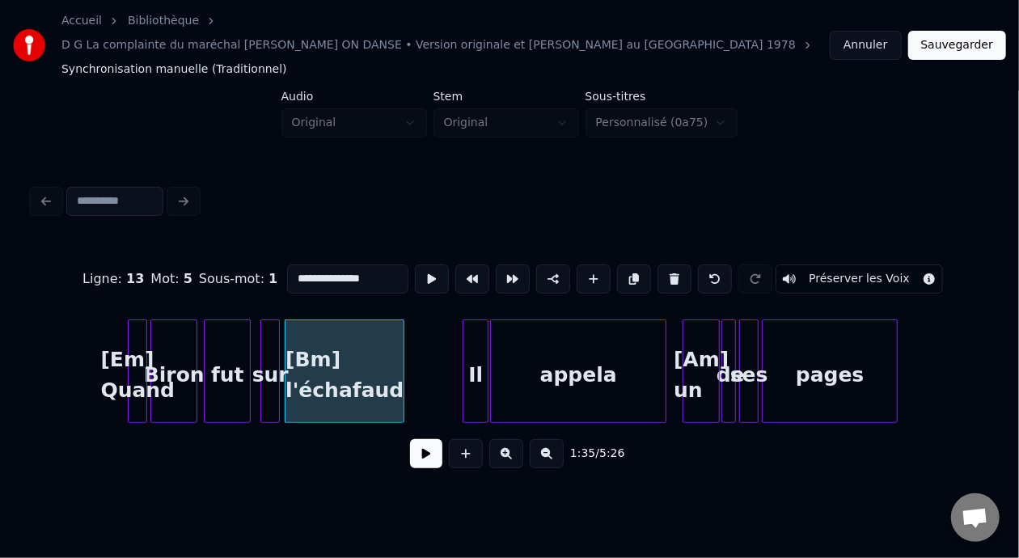
click at [287, 265] on input "**********" at bounding box center [347, 279] width 121 height 29
click at [322, 265] on input "********" at bounding box center [347, 279] width 121 height 29
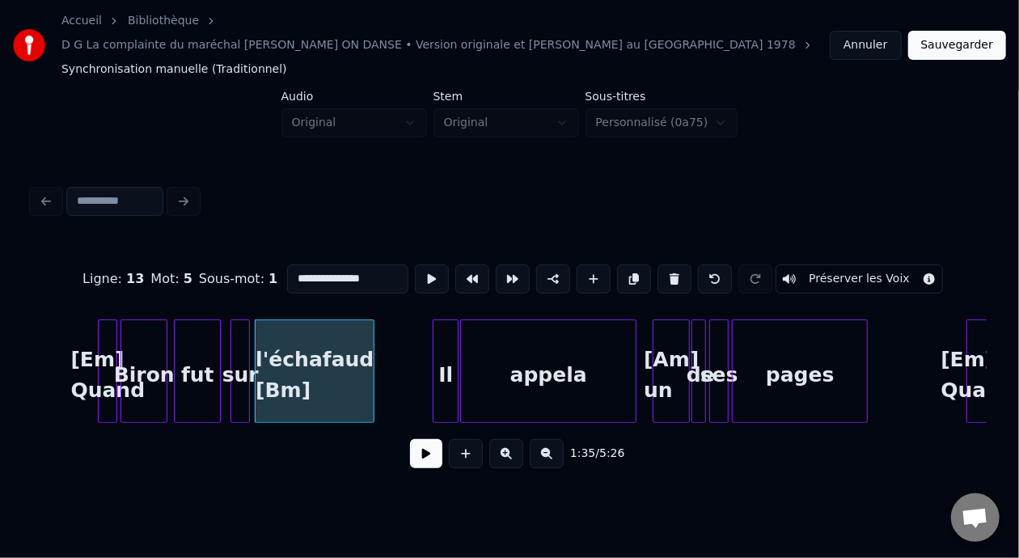
scroll to position [0, 7332]
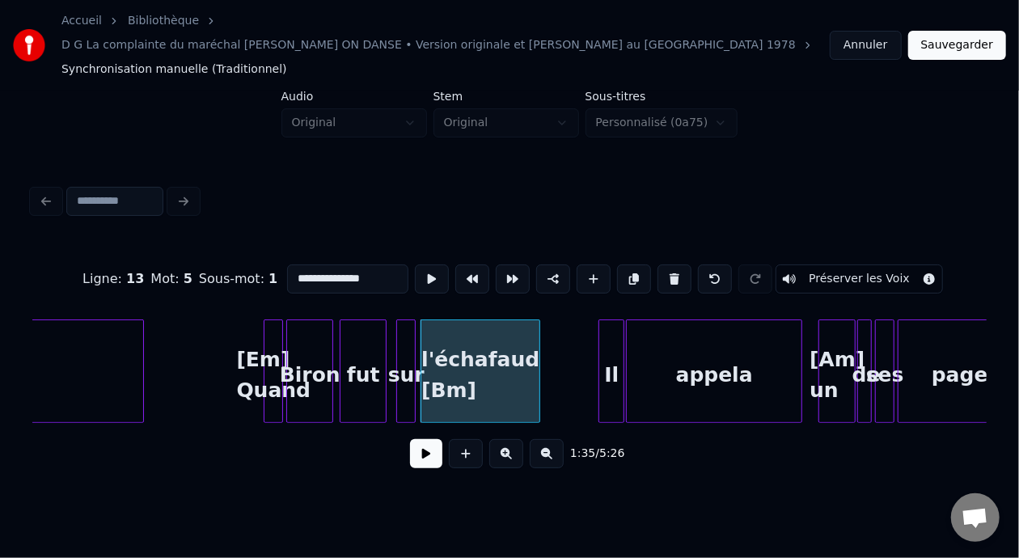
click at [474, 337] on div "l'échafaud [Bm]" at bounding box center [480, 375] width 118 height 110
click at [287, 265] on input "**********" at bounding box center [347, 279] width 121 height 29
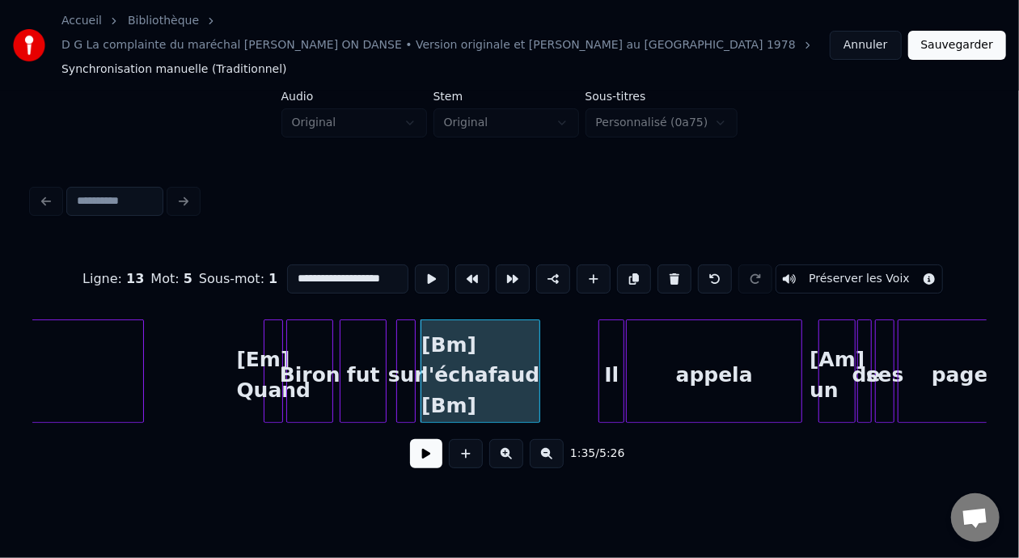
click at [366, 265] on input "**********" at bounding box center [347, 279] width 121 height 29
click at [360, 265] on input "**********" at bounding box center [347, 279] width 121 height 29
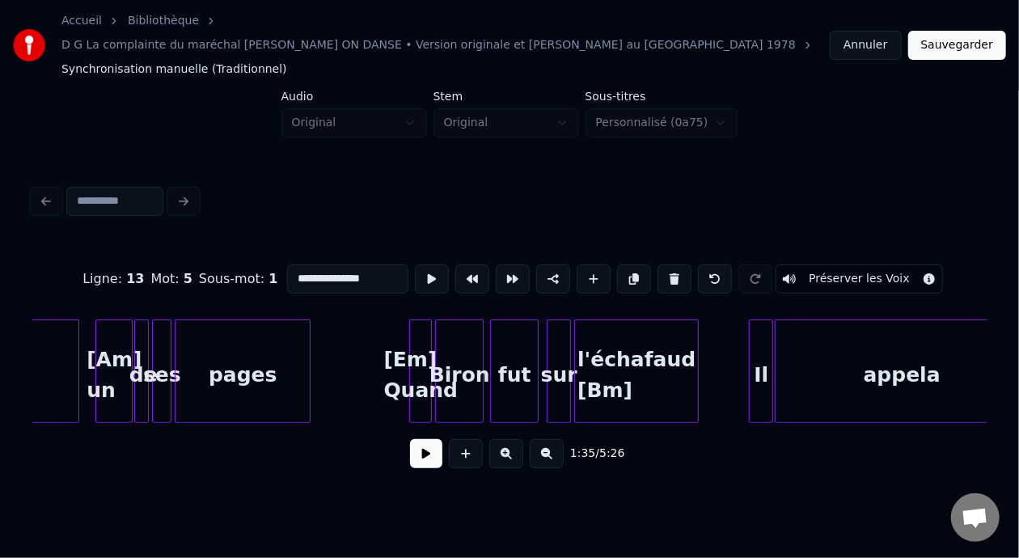
scroll to position [0, 8236]
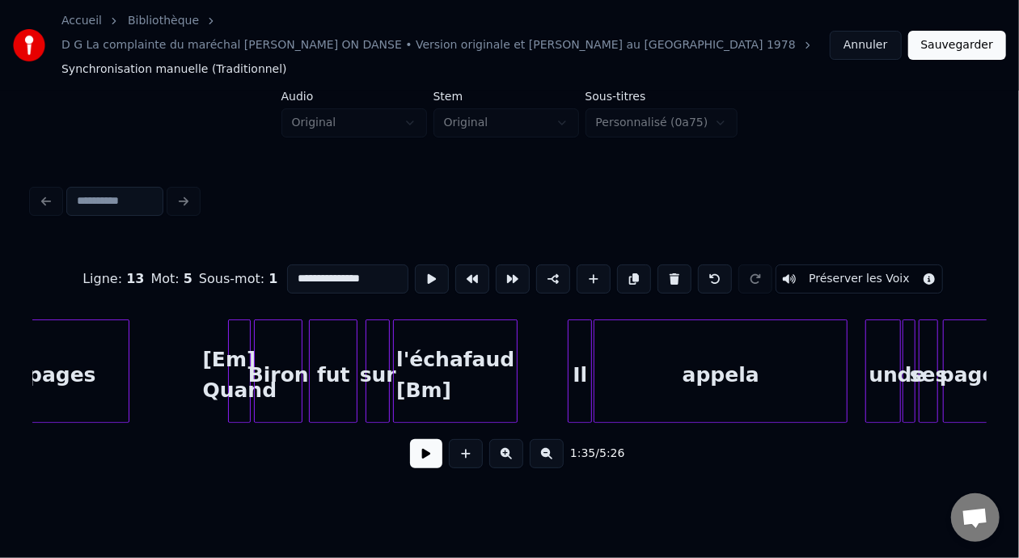
click at [455, 339] on div "l'échafaud [Bm]" at bounding box center [455, 375] width 123 height 110
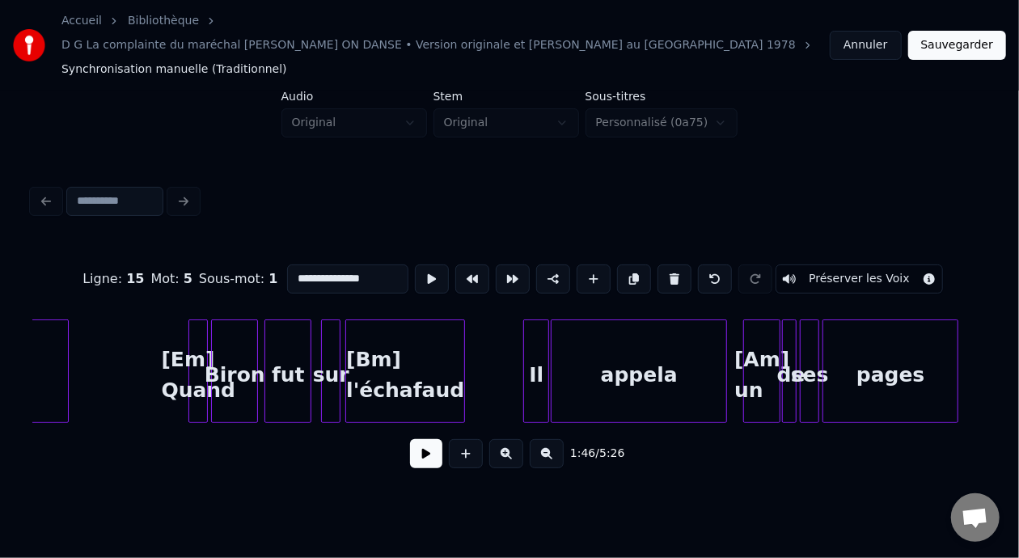
scroll to position [0, 7482]
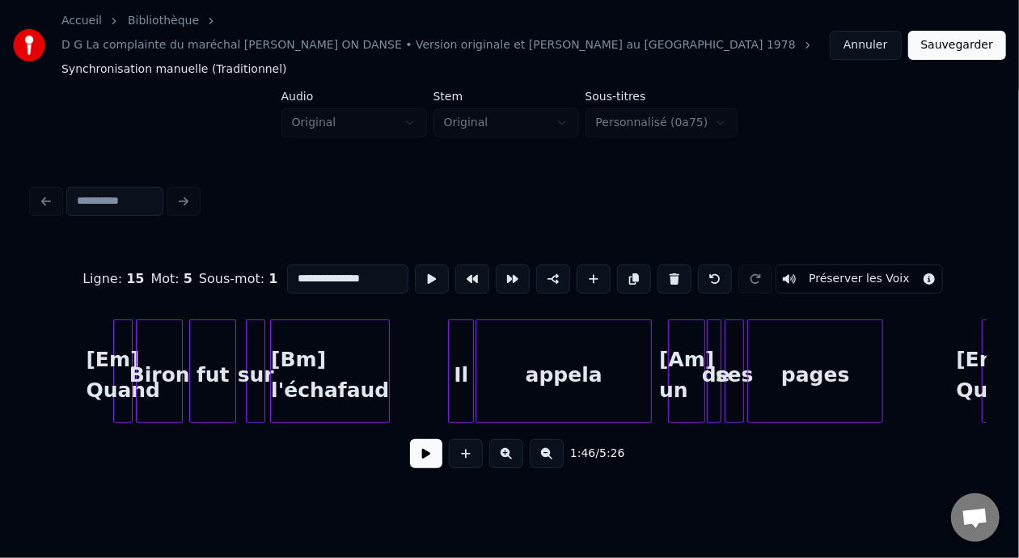
click at [684, 347] on div "[Am] un" at bounding box center [687, 375] width 36 height 110
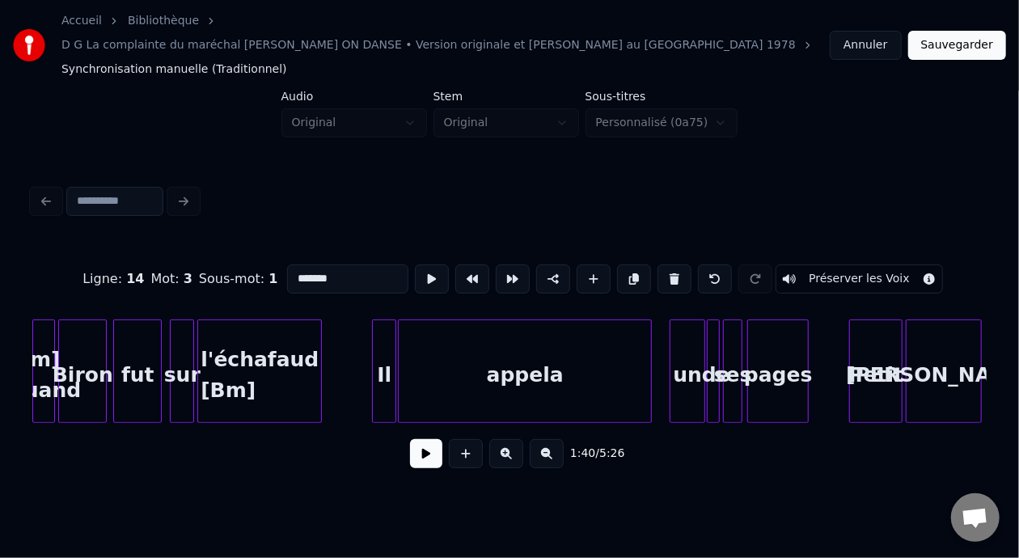
scroll to position [0, 8568]
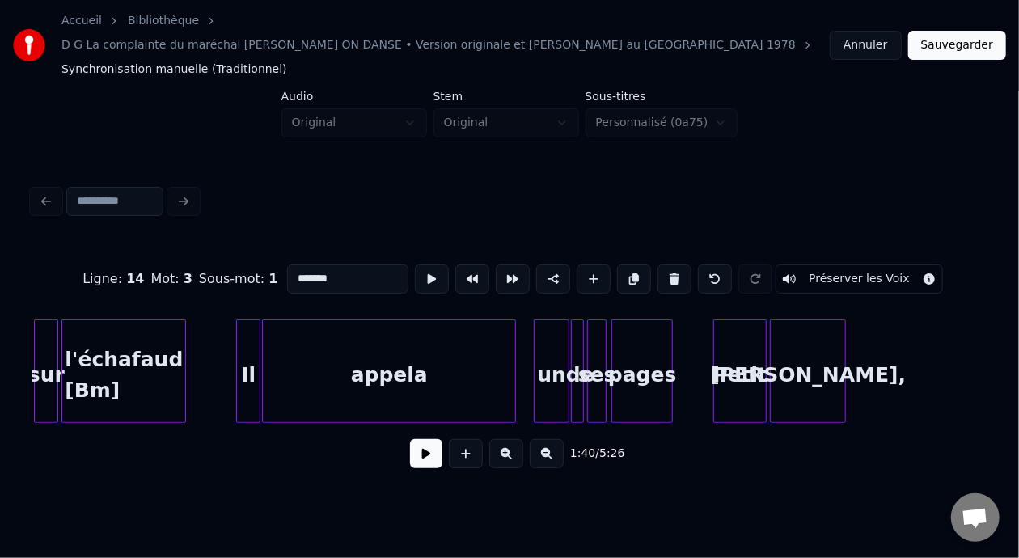
click at [557, 341] on div "un" at bounding box center [552, 375] width 34 height 110
click at [287, 265] on input "**" at bounding box center [347, 279] width 121 height 29
click at [106, 340] on div "l'échafaud [Bm]" at bounding box center [123, 375] width 123 height 110
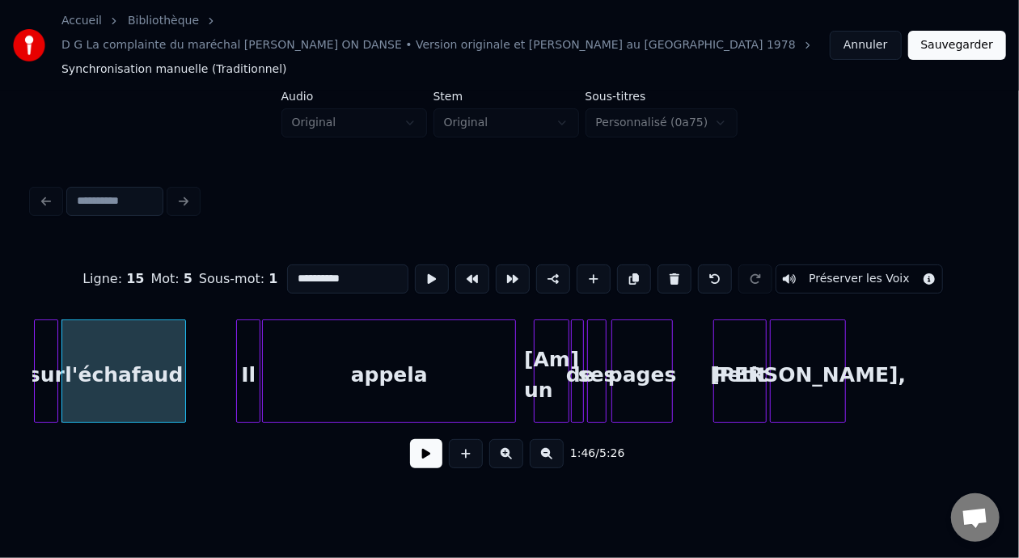
click at [287, 265] on input "**********" at bounding box center [347, 279] width 121 height 29
click at [292, 358] on div "appela" at bounding box center [389, 375] width 252 height 110
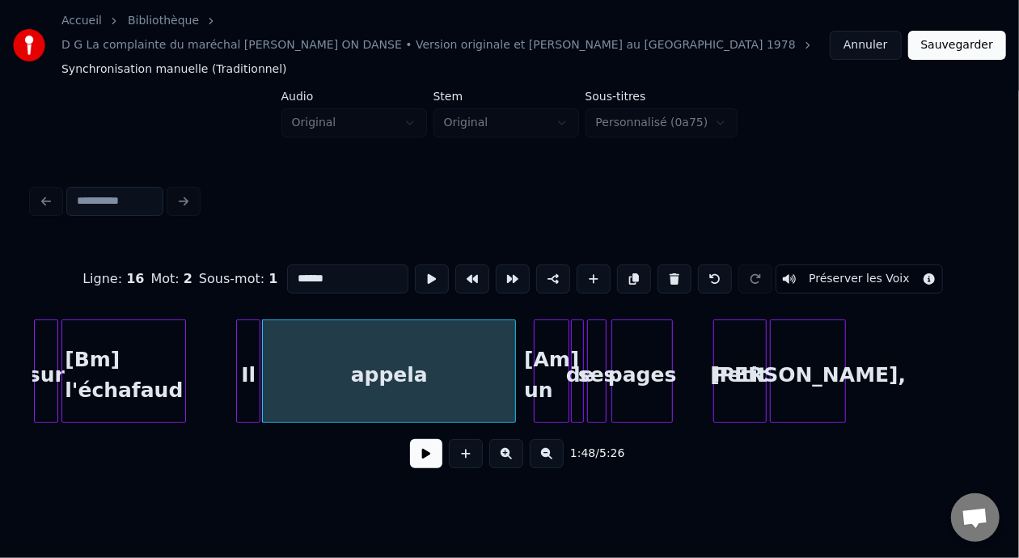
type input "******"
click at [410, 439] on button at bounding box center [426, 453] width 32 height 29
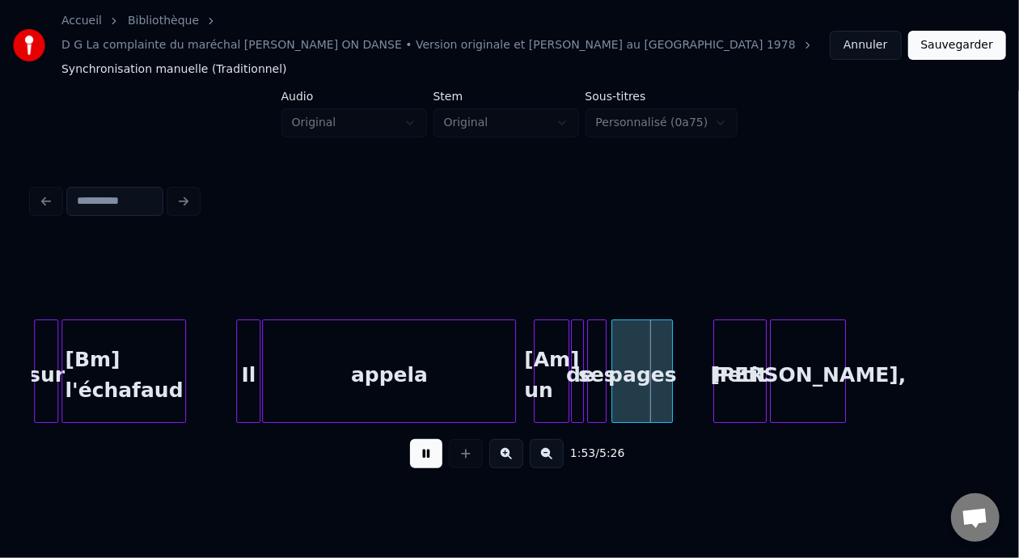
click at [425, 439] on button at bounding box center [426, 453] width 32 height 29
click at [815, 347] on div "[PERSON_NAME]," at bounding box center [808, 375] width 74 height 110
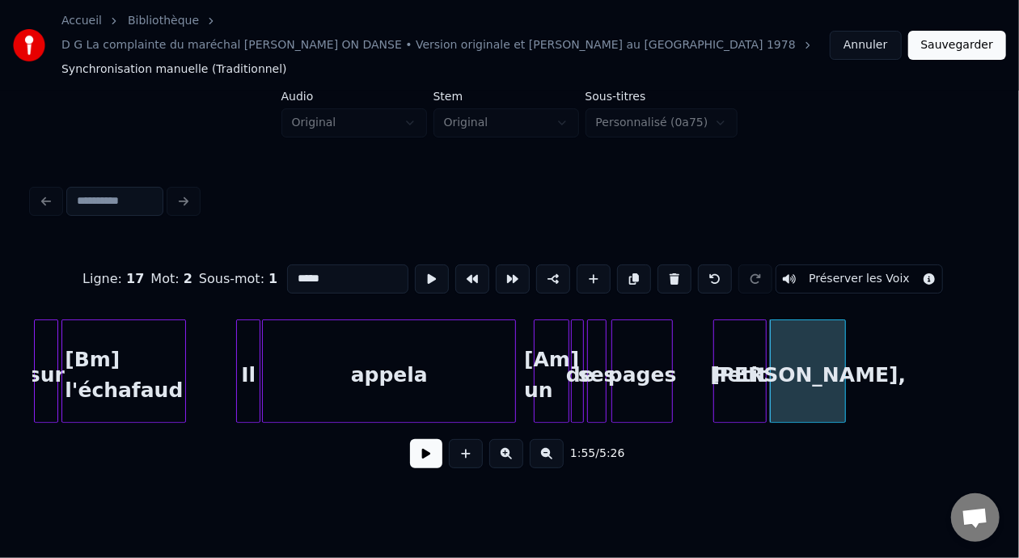
click at [308, 265] on input "*****" at bounding box center [347, 279] width 121 height 29
click at [287, 265] on input "****" at bounding box center [347, 279] width 121 height 29
click at [485, 320] on div "appela" at bounding box center [389, 375] width 252 height 110
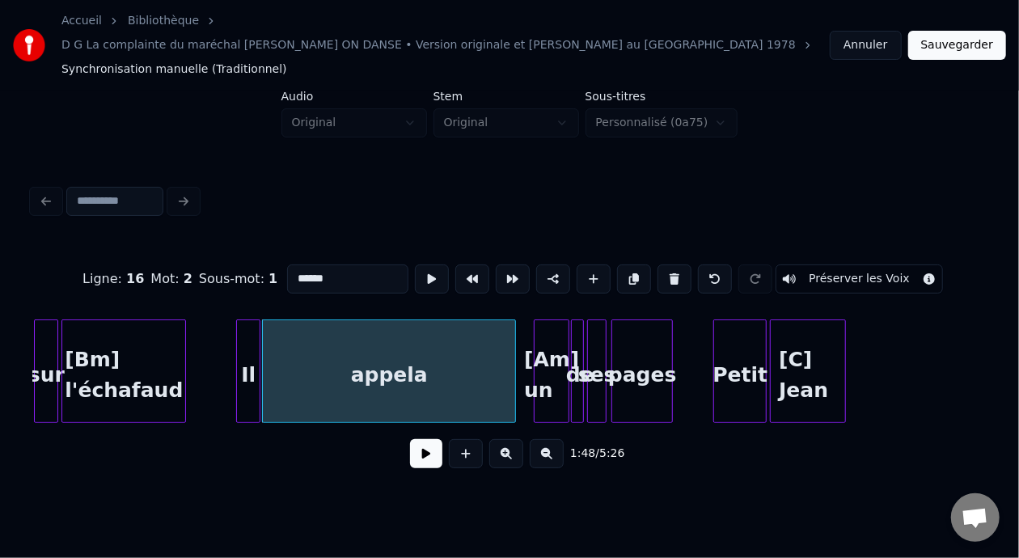
type input "******"
click at [410, 451] on div "1:48 / 5:26" at bounding box center [509, 454] width 929 height 36
click at [416, 445] on button at bounding box center [426, 453] width 32 height 29
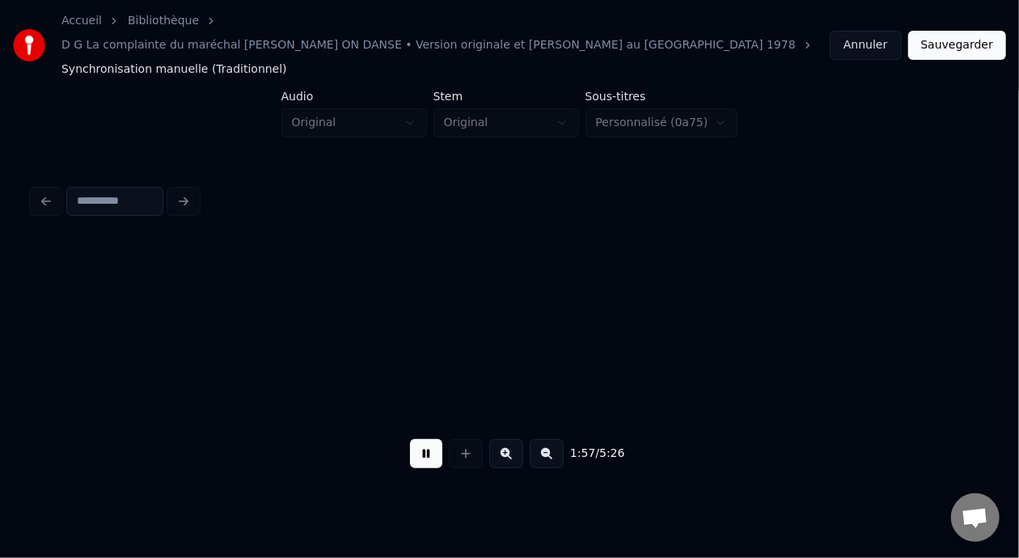
scroll to position [0, 9522]
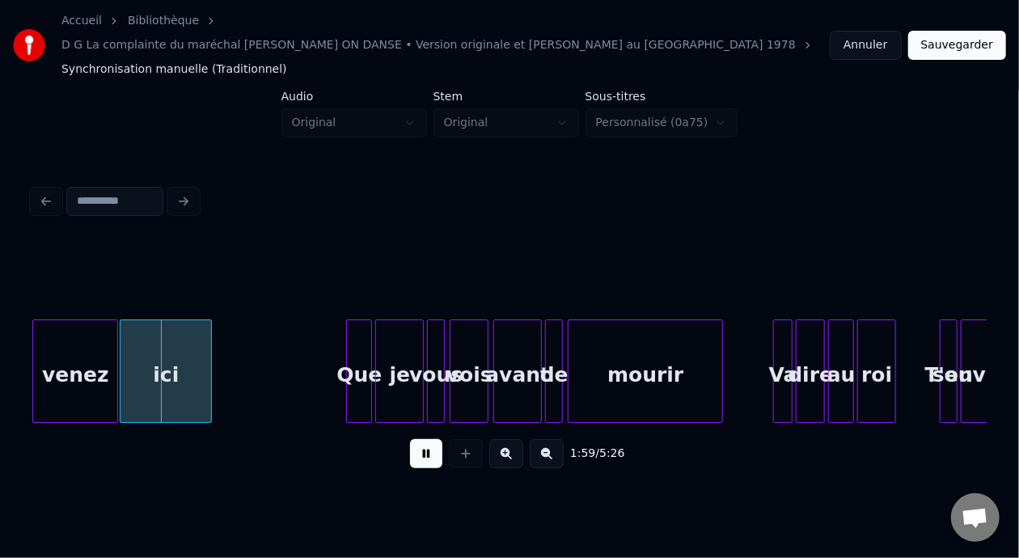
click at [430, 439] on button at bounding box center [426, 453] width 32 height 29
click at [186, 341] on div "ici" at bounding box center [166, 375] width 91 height 110
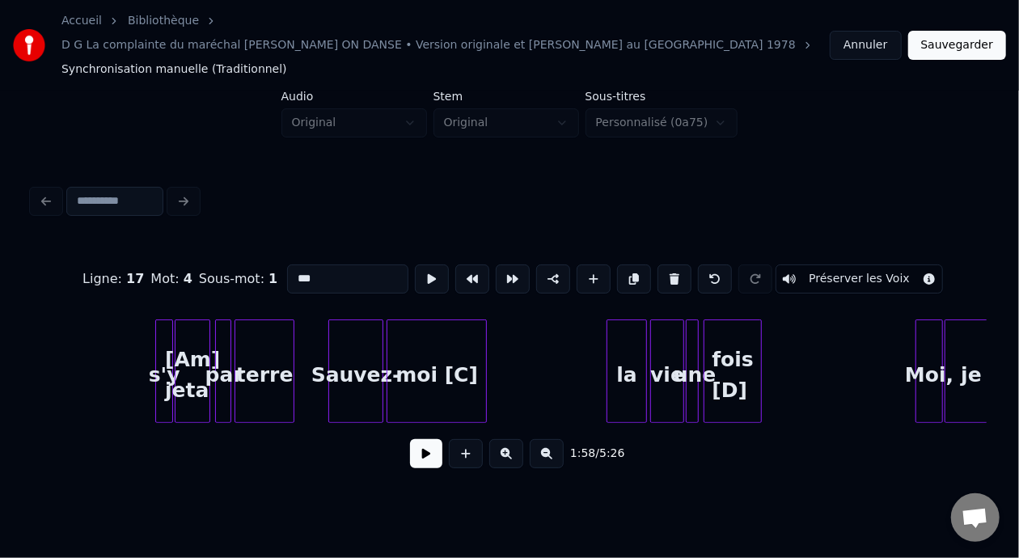
scroll to position [0, 4909]
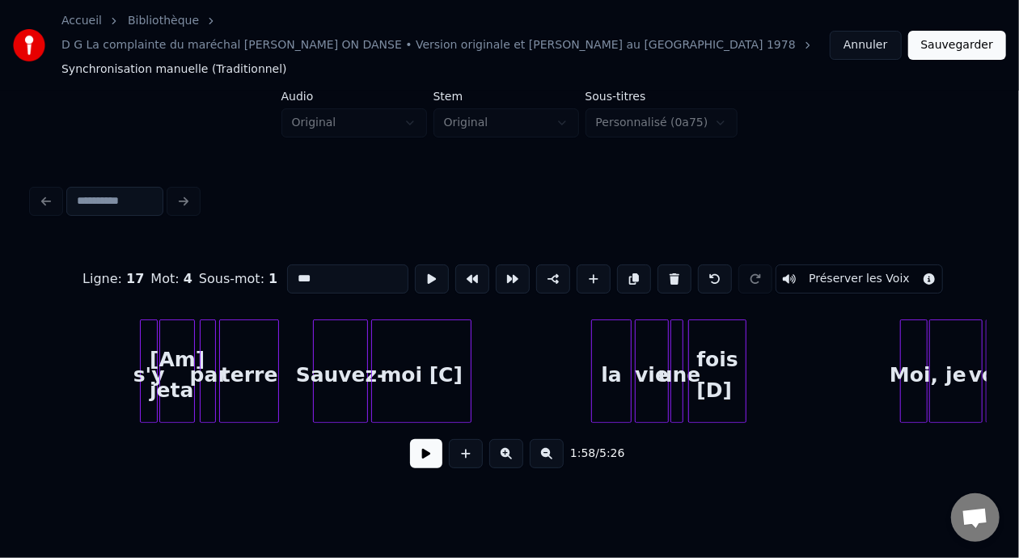
click at [704, 344] on div "fois [D]" at bounding box center [717, 375] width 57 height 110
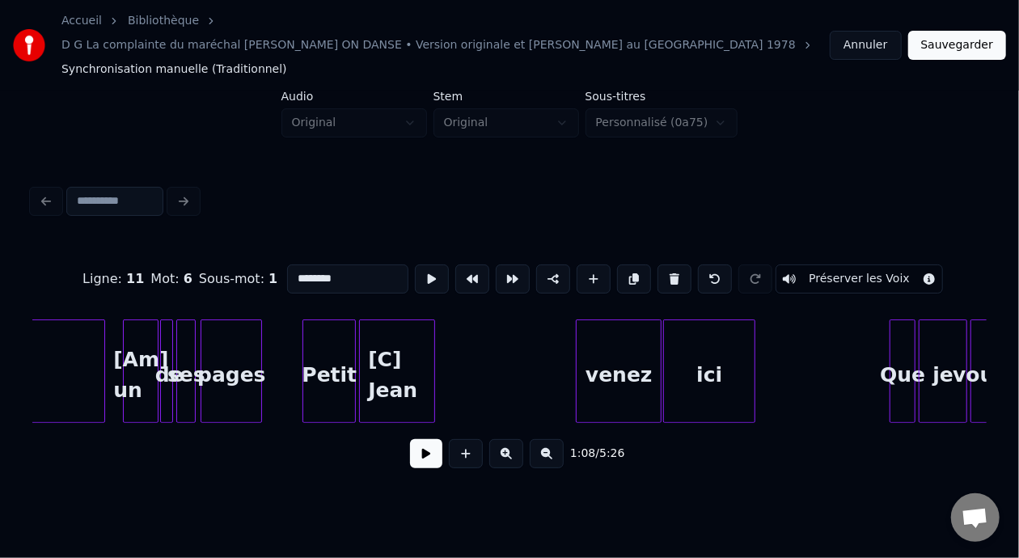
scroll to position [0, 9130]
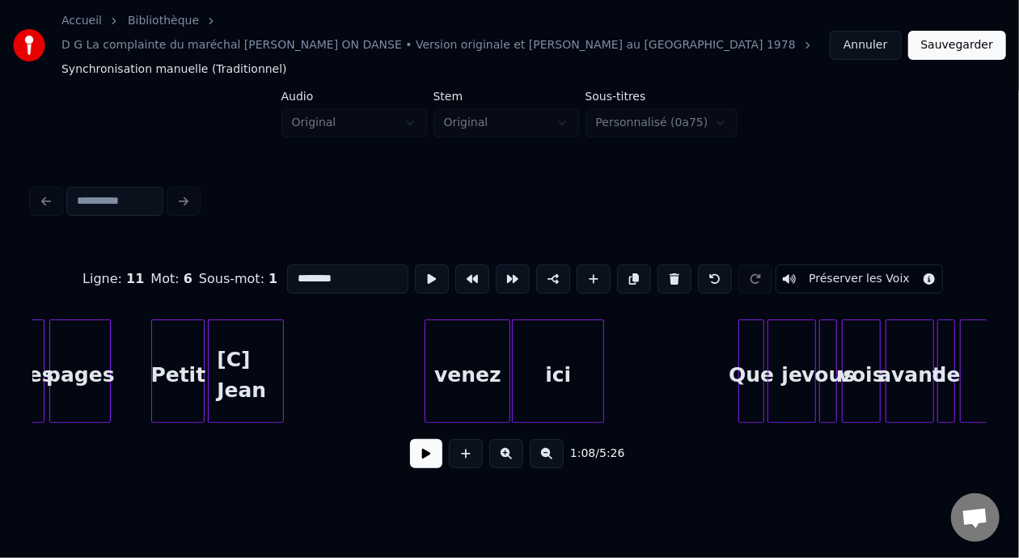
click at [561, 349] on div "ici" at bounding box center [558, 375] width 91 height 110
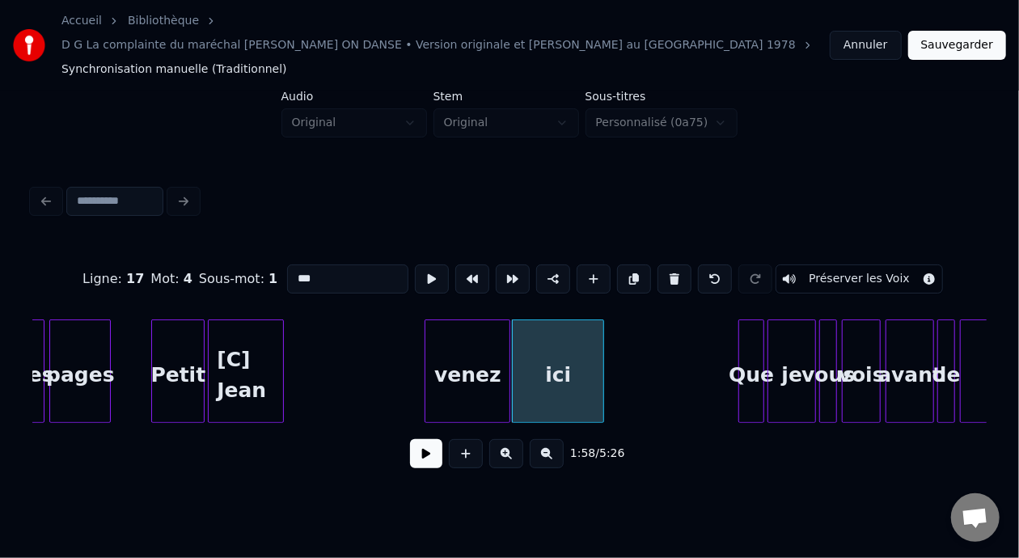
click at [299, 265] on input "***" at bounding box center [347, 279] width 121 height 29
click at [239, 354] on div "[C] Jean" at bounding box center [246, 375] width 74 height 110
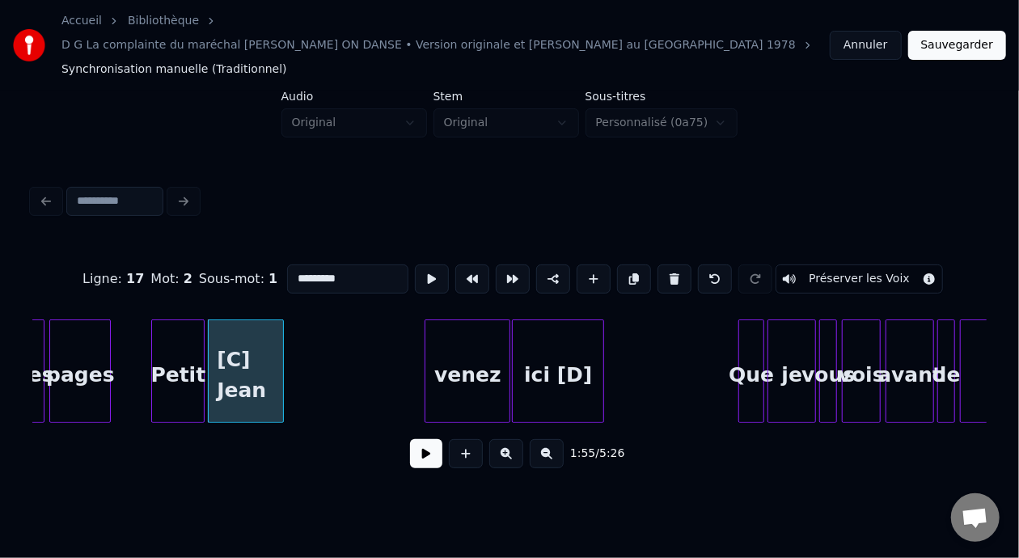
type input "*********"
click at [433, 439] on button at bounding box center [426, 453] width 32 height 29
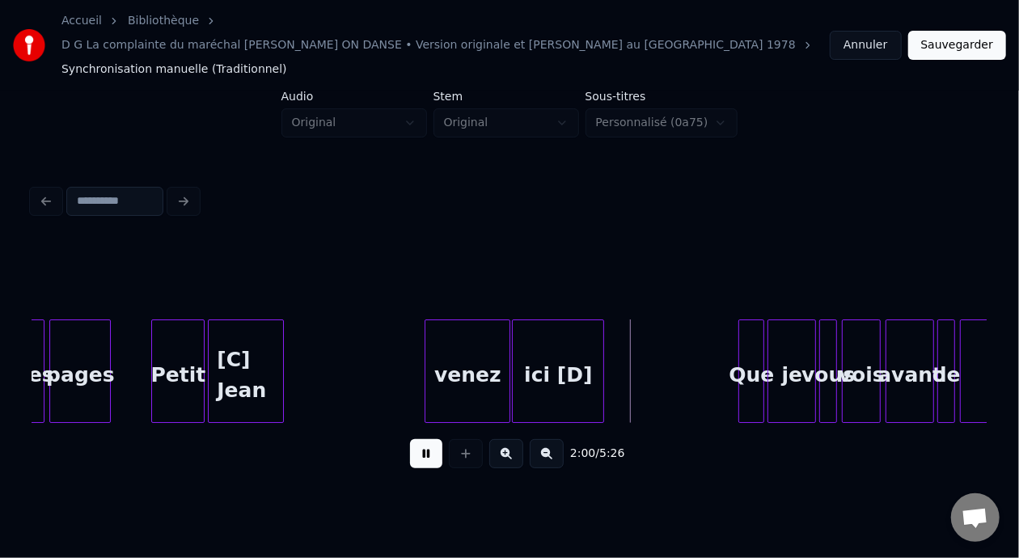
click at [433, 439] on button at bounding box center [426, 453] width 32 height 29
click at [434, 439] on button at bounding box center [426, 453] width 32 height 29
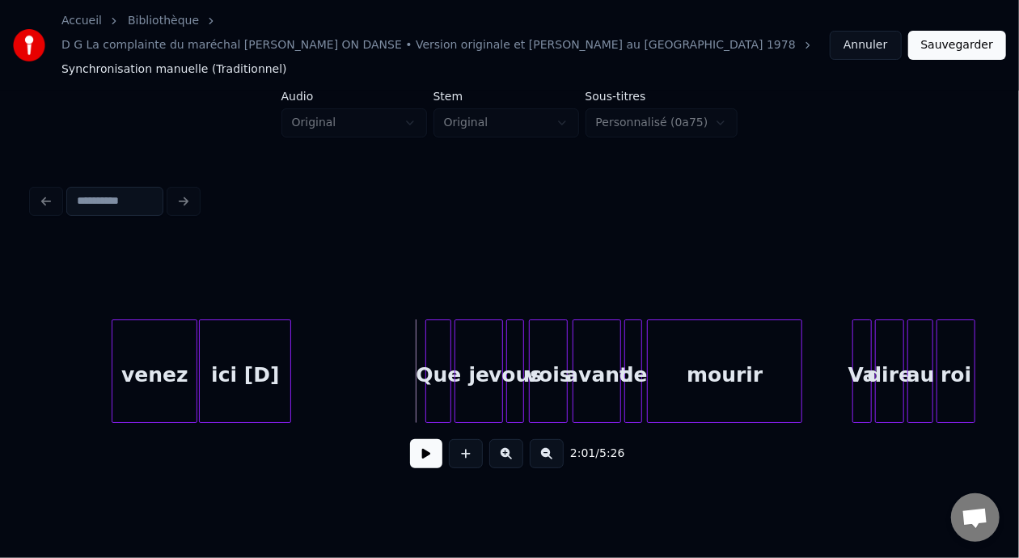
scroll to position [0, 9464]
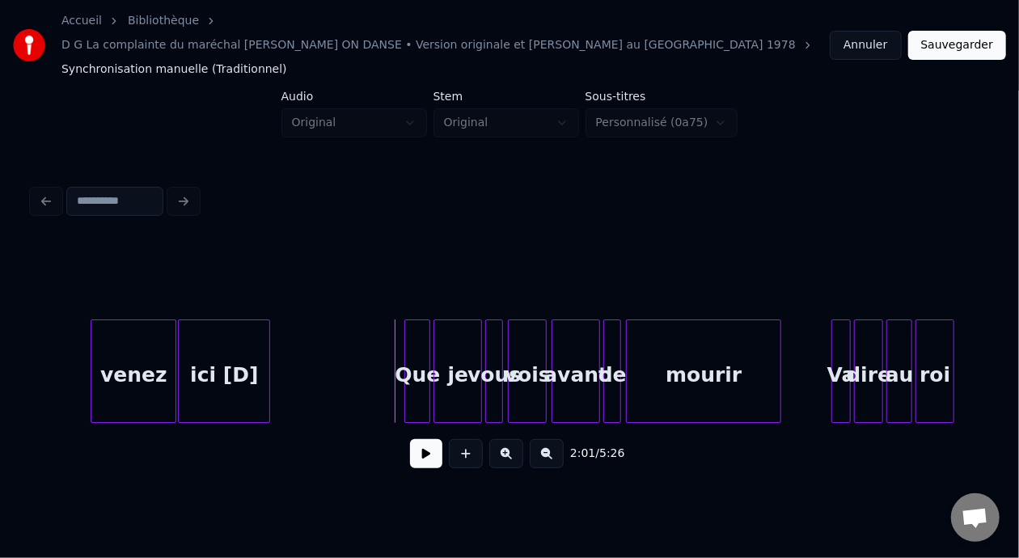
click at [511, 439] on button at bounding box center [506, 453] width 34 height 29
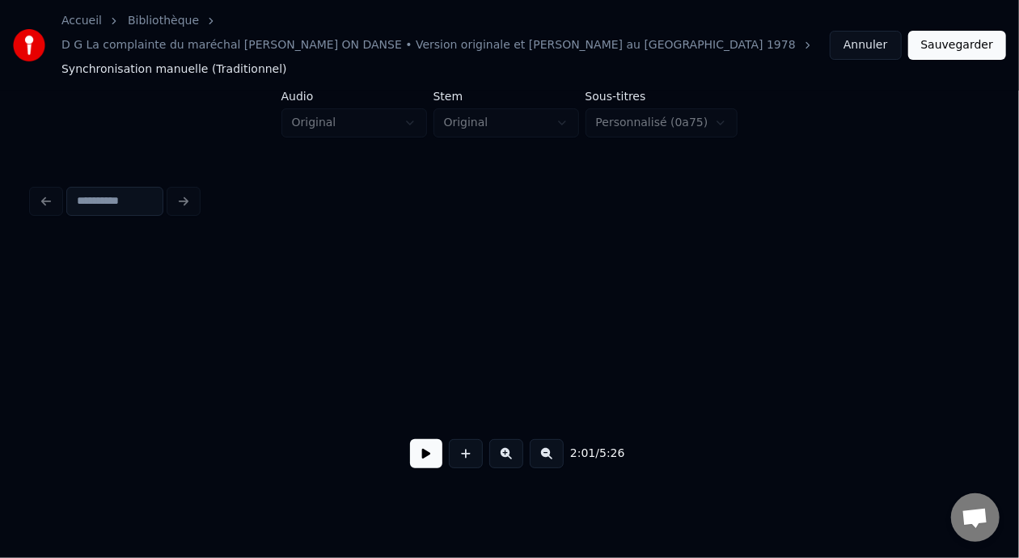
scroll to position [0, 14377]
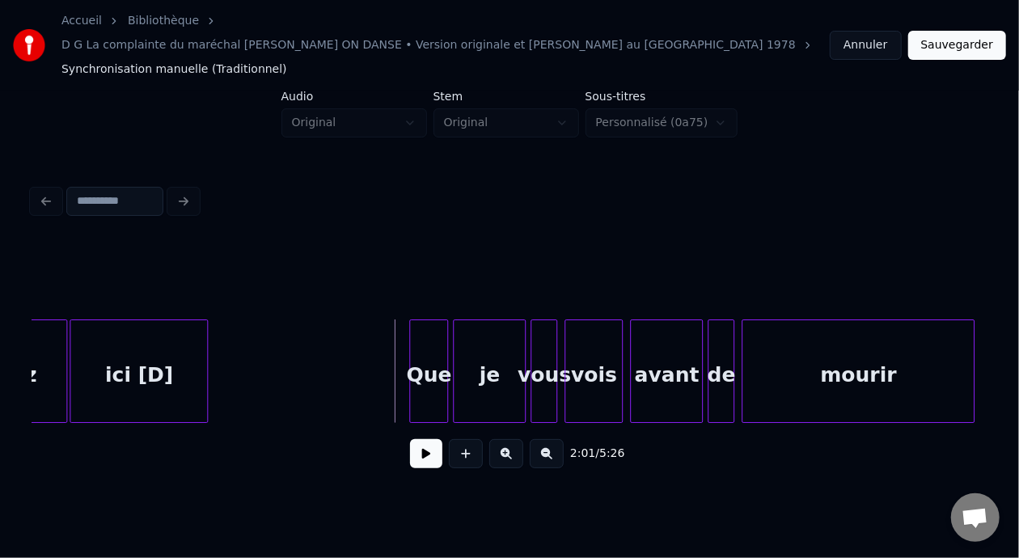
click at [605, 352] on div "vois" at bounding box center [593, 375] width 57 height 110
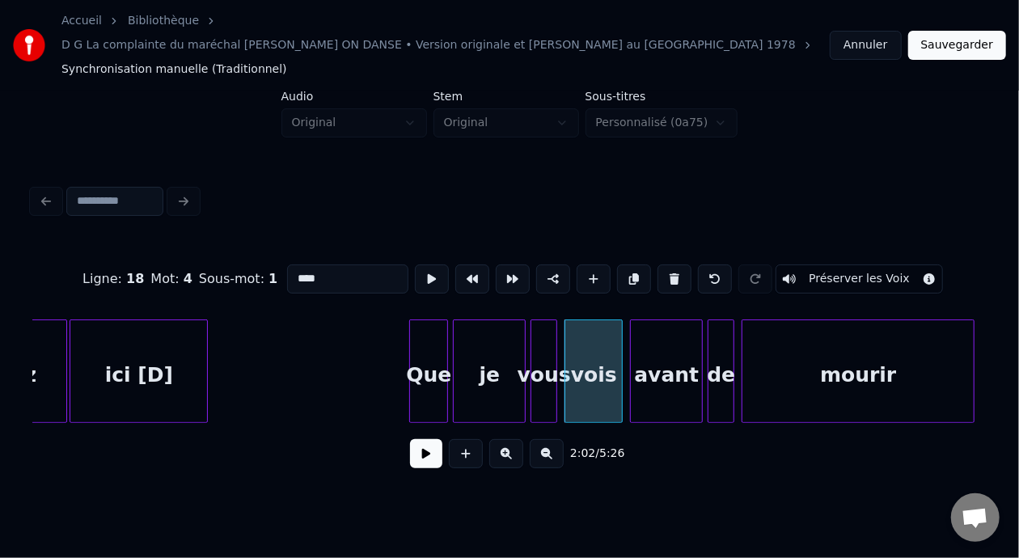
click at [307, 265] on input "****" at bounding box center [347, 279] width 121 height 29
click at [287, 265] on input "***" at bounding box center [347, 279] width 121 height 29
click at [904, 362] on div "mourir" at bounding box center [858, 375] width 231 height 110
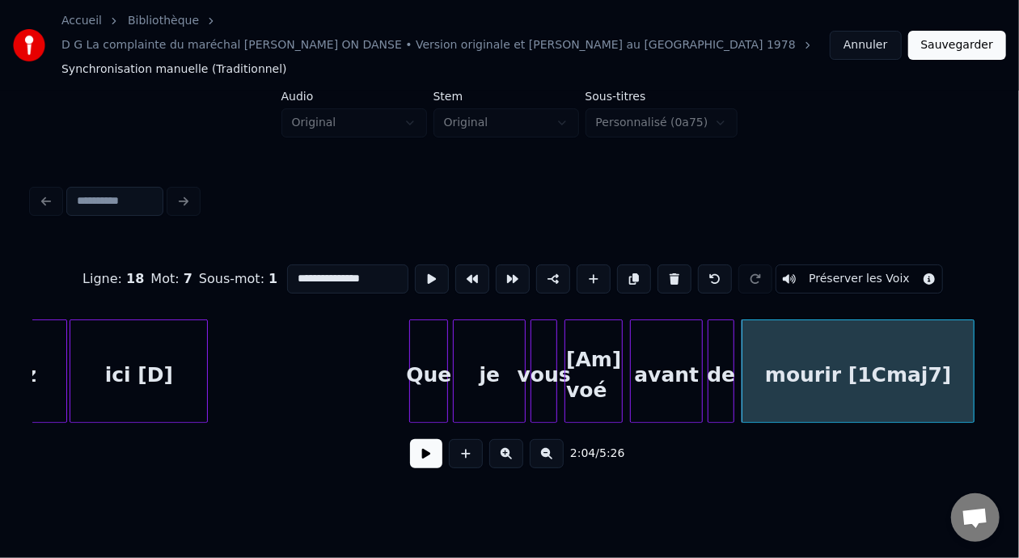
type input "**********"
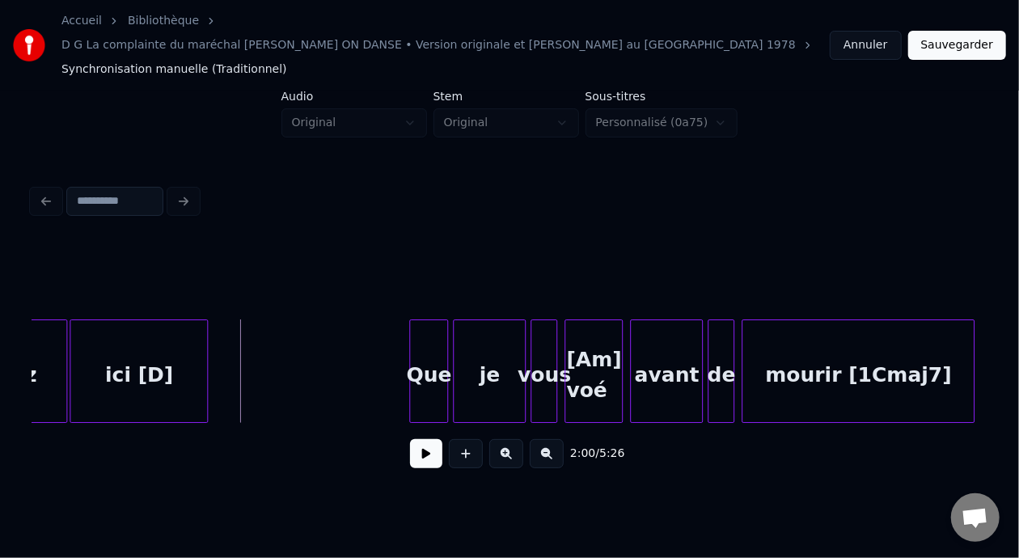
click at [425, 439] on button at bounding box center [426, 453] width 32 height 29
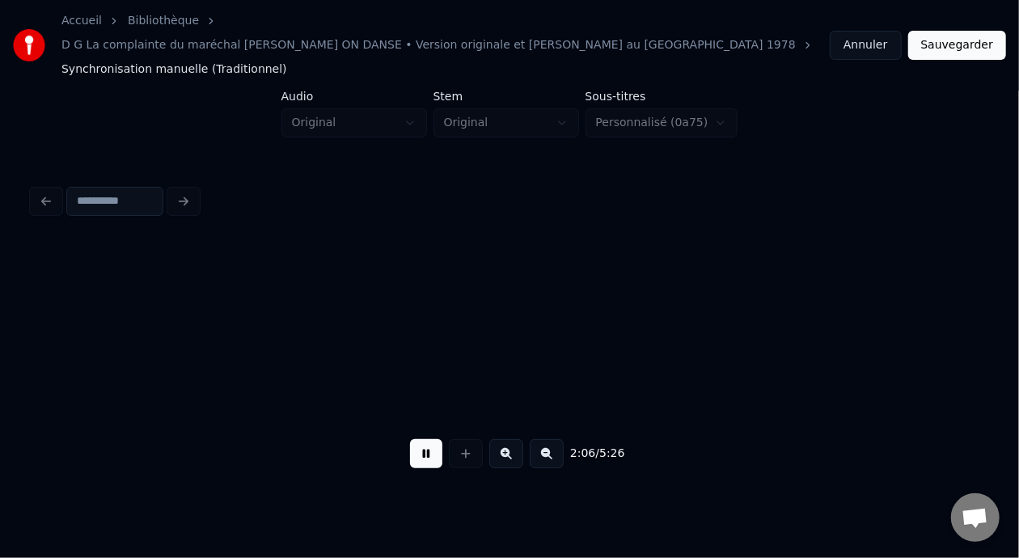
scroll to position [0, 15333]
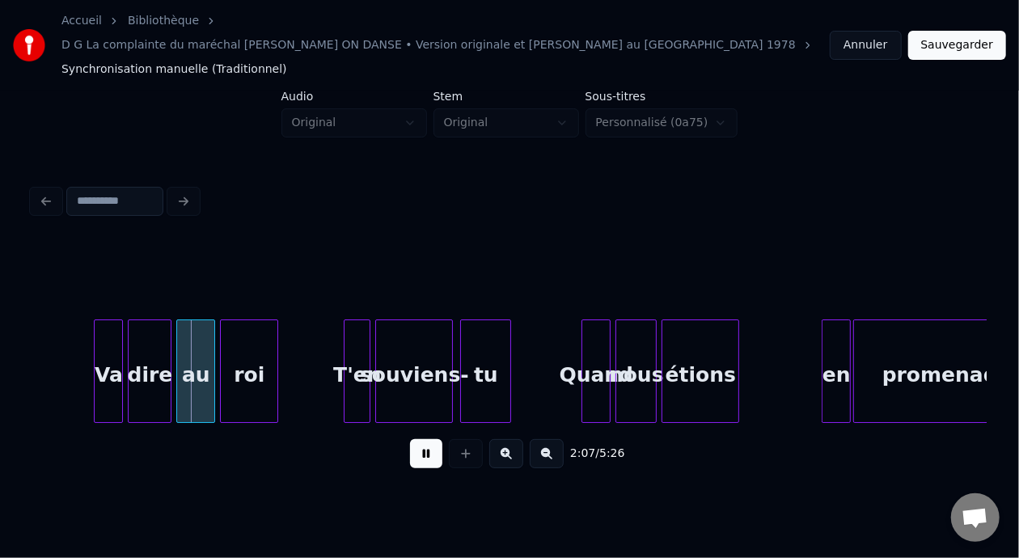
click at [425, 439] on button at bounding box center [426, 453] width 32 height 29
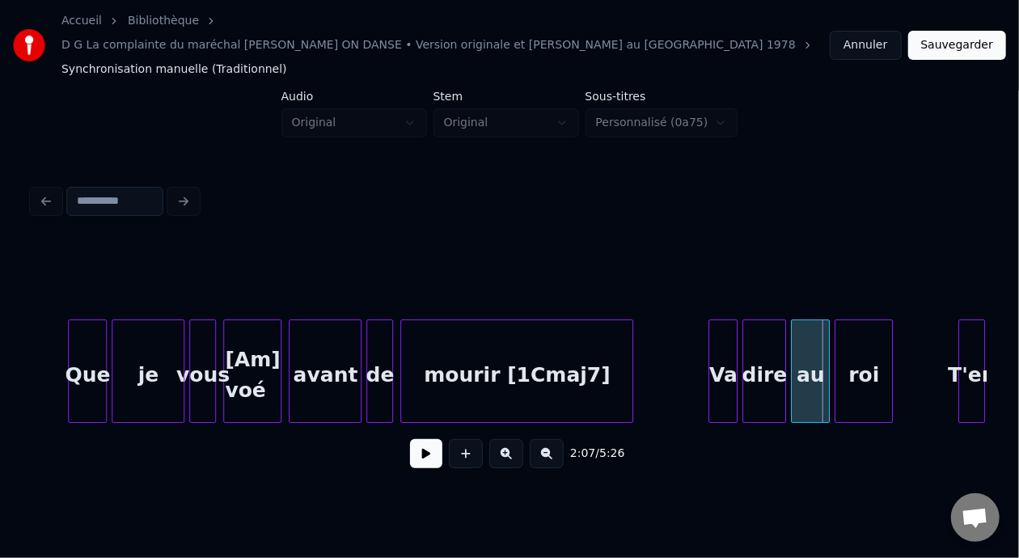
scroll to position [0, 14707]
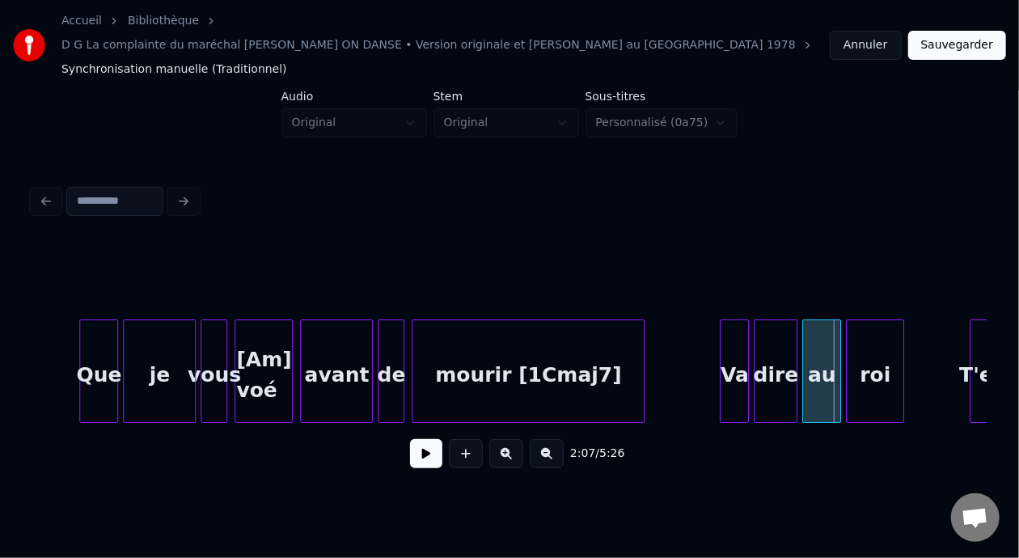
click at [135, 379] on div "je" at bounding box center [159, 375] width 71 height 110
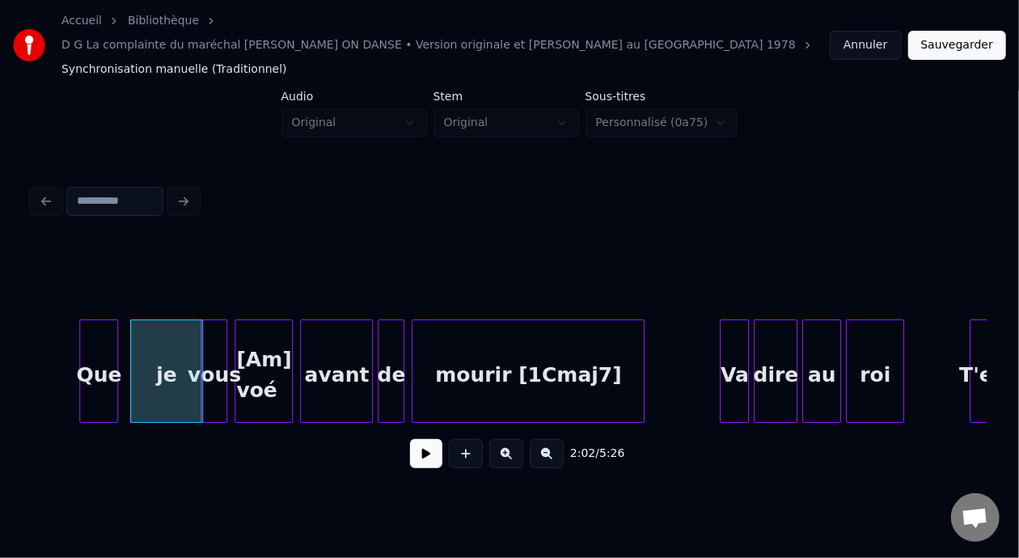
click at [410, 439] on button at bounding box center [426, 453] width 32 height 29
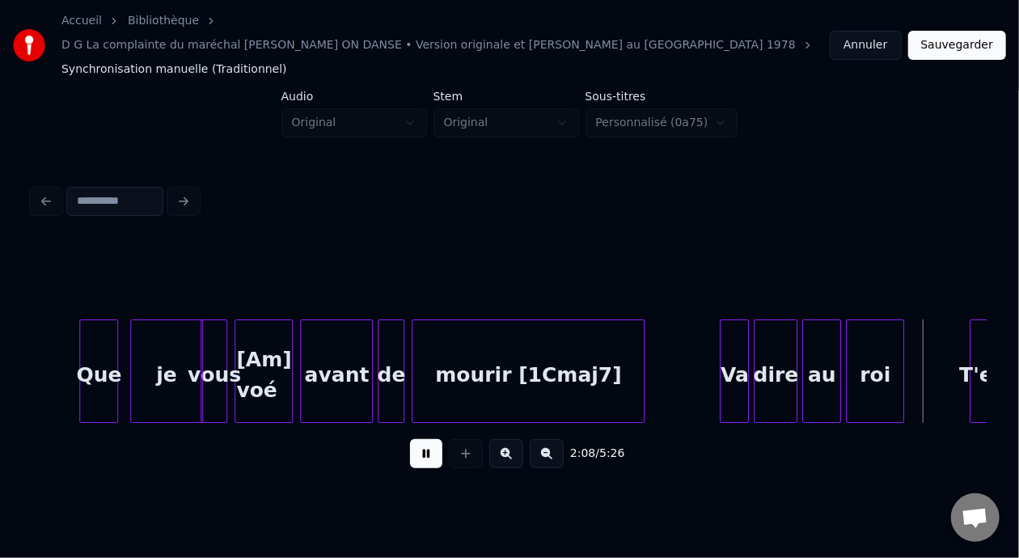
click at [410, 439] on button at bounding box center [426, 453] width 32 height 29
click at [424, 440] on button at bounding box center [426, 453] width 32 height 29
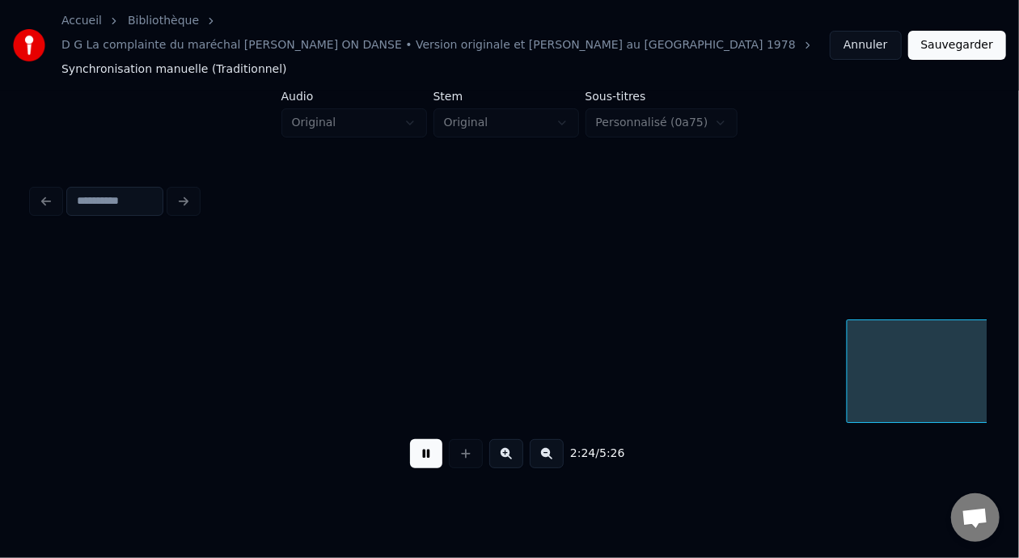
scroll to position [0, 17572]
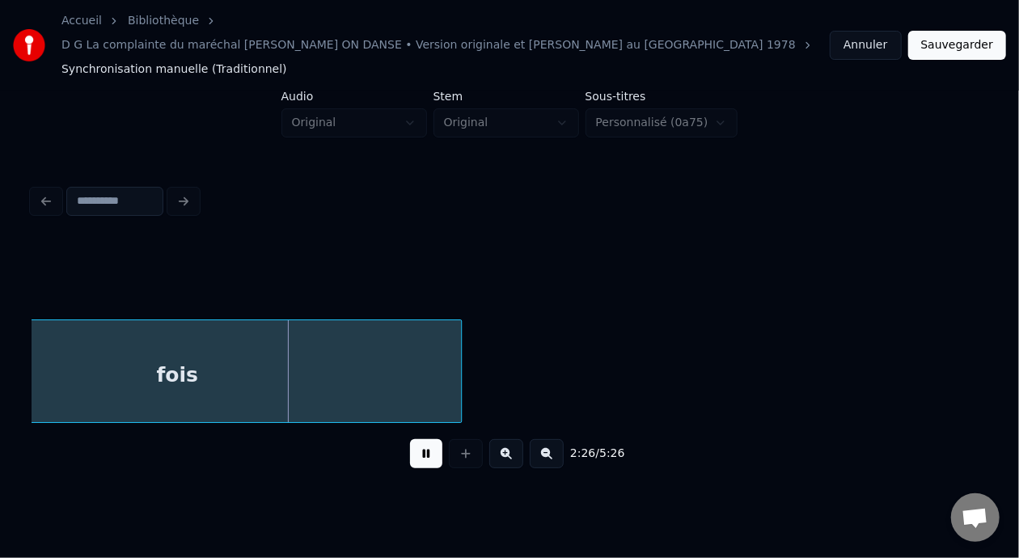
click at [426, 439] on button at bounding box center [426, 453] width 32 height 29
click at [423, 439] on button at bounding box center [426, 453] width 32 height 29
click at [421, 439] on button at bounding box center [426, 453] width 32 height 29
click at [425, 439] on button at bounding box center [426, 453] width 32 height 29
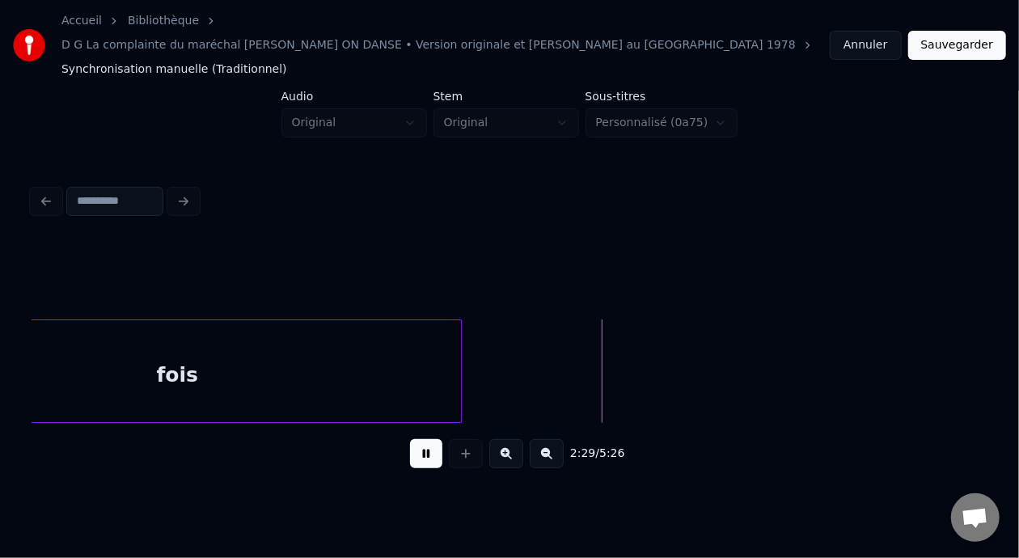
click at [416, 439] on button at bounding box center [426, 453] width 32 height 29
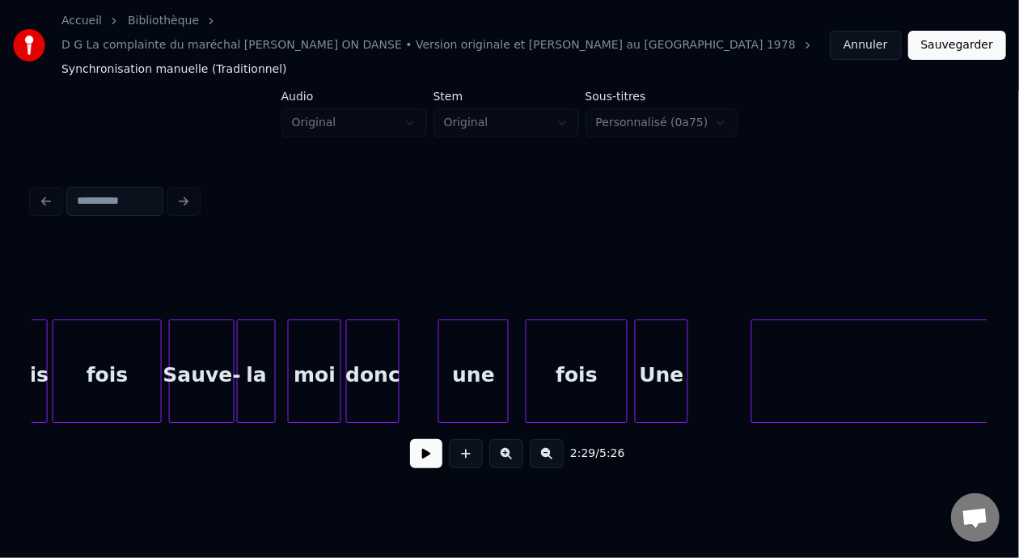
scroll to position [0, 16689]
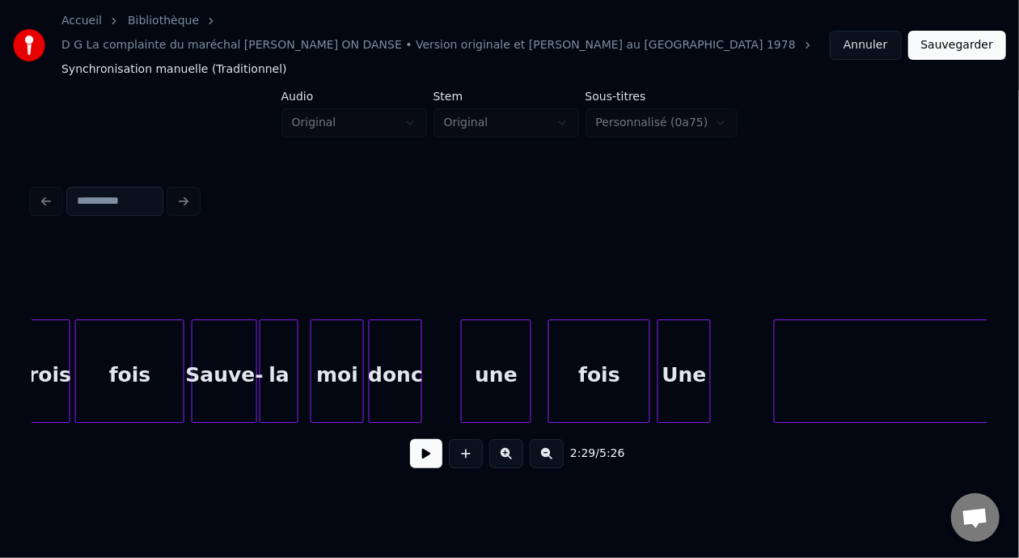
click at [496, 338] on div "une" at bounding box center [496, 375] width 69 height 110
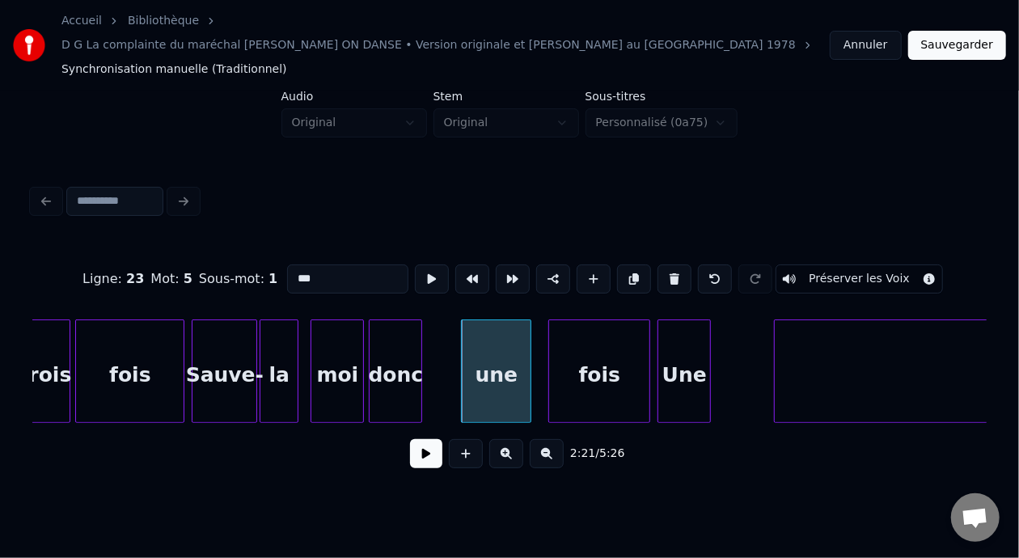
click at [420, 439] on button at bounding box center [426, 453] width 32 height 29
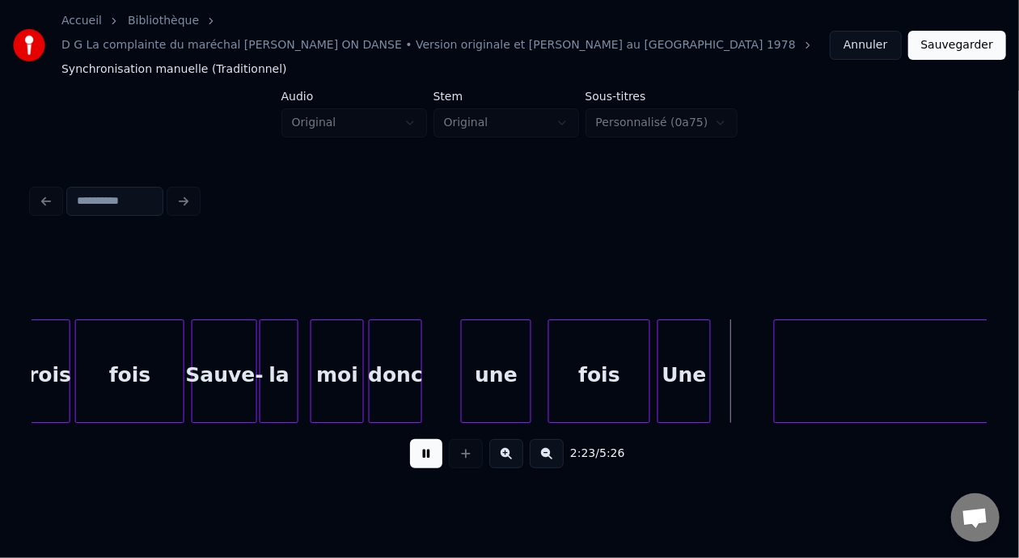
click at [421, 439] on button at bounding box center [426, 453] width 32 height 29
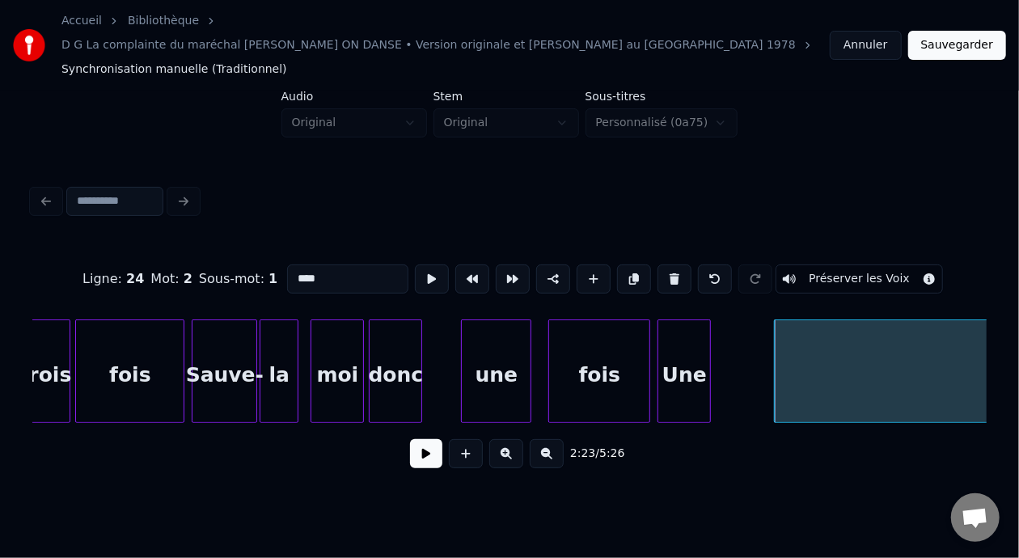
click at [287, 265] on input "****" at bounding box center [347, 279] width 121 height 29
click at [222, 343] on div "Sauve-" at bounding box center [225, 375] width 64 height 110
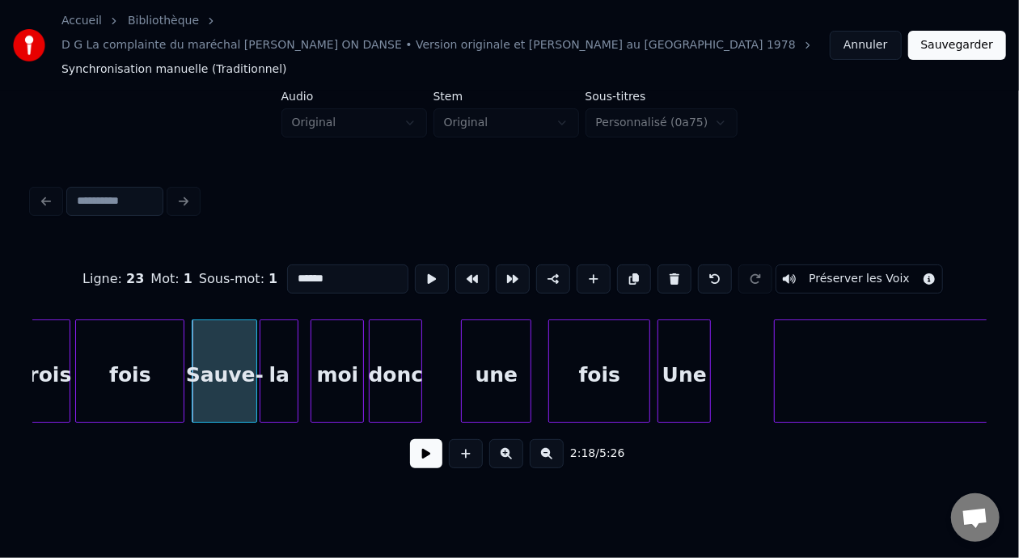
type input "******"
click at [425, 439] on button at bounding box center [426, 453] width 32 height 29
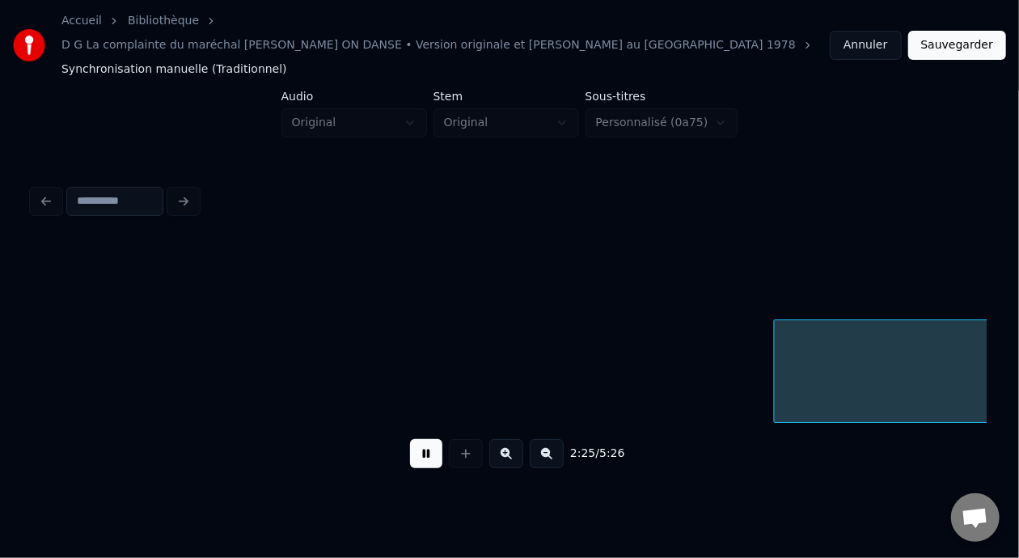
scroll to position [0, 17645]
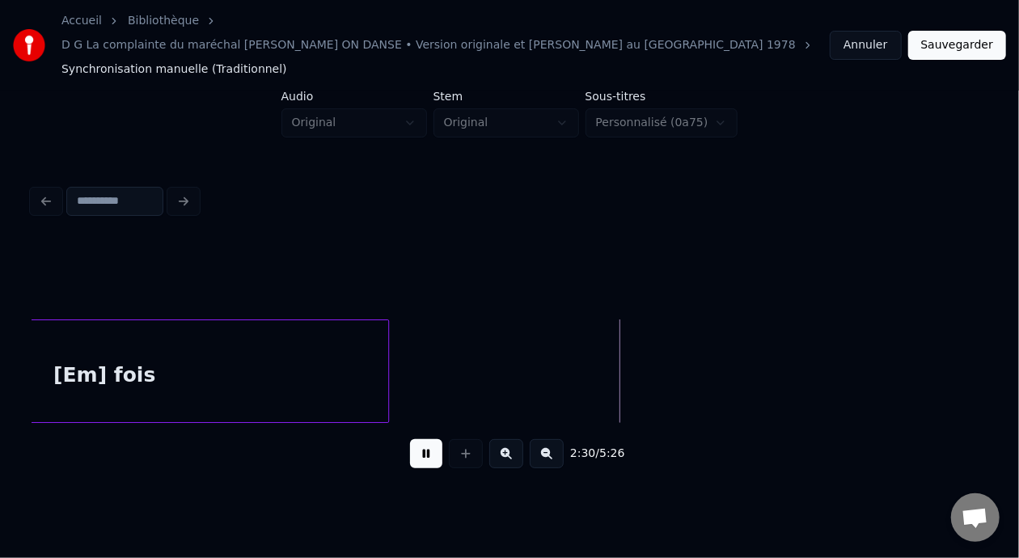
click at [410, 439] on button at bounding box center [426, 453] width 32 height 29
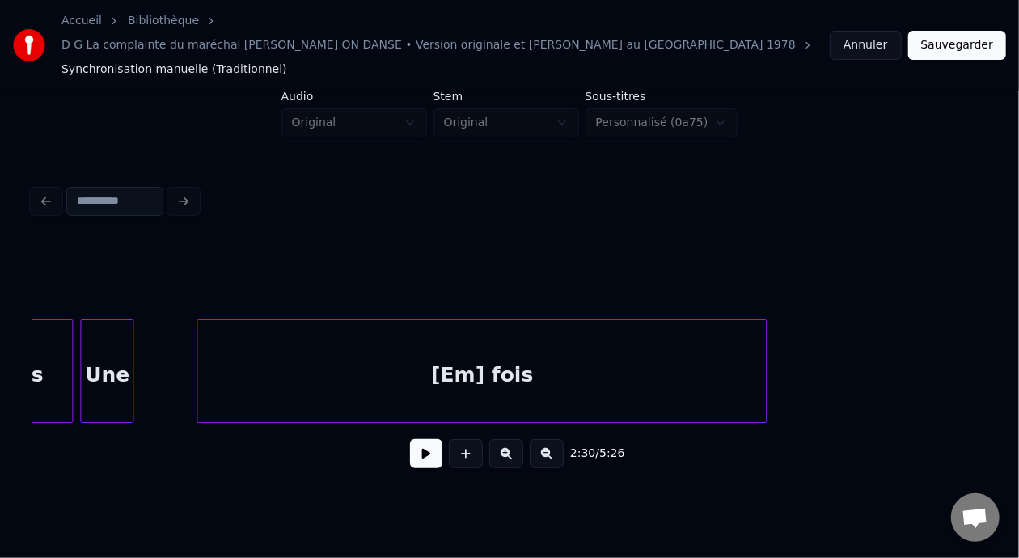
scroll to position [0, 17245]
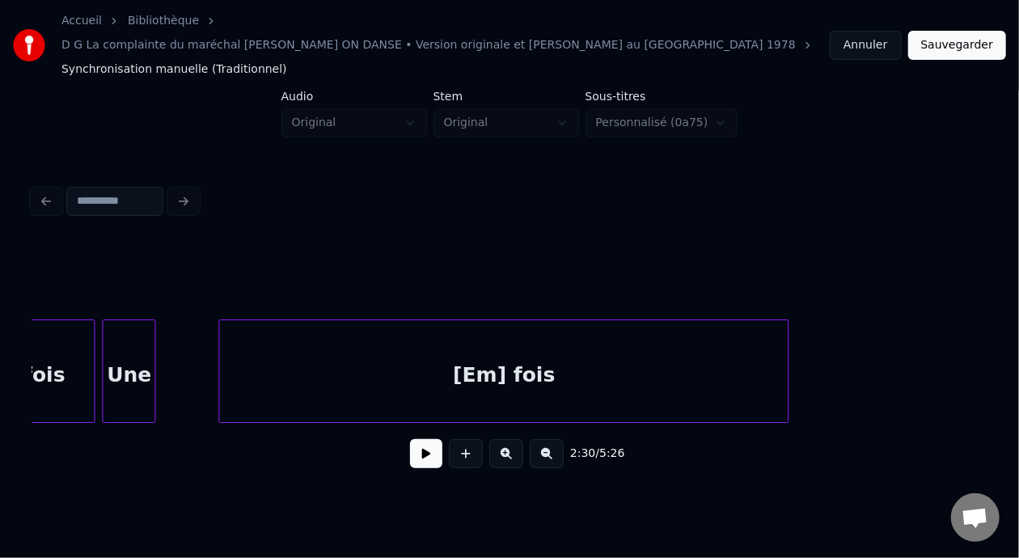
click at [387, 354] on div "[Em] fois" at bounding box center [503, 375] width 569 height 110
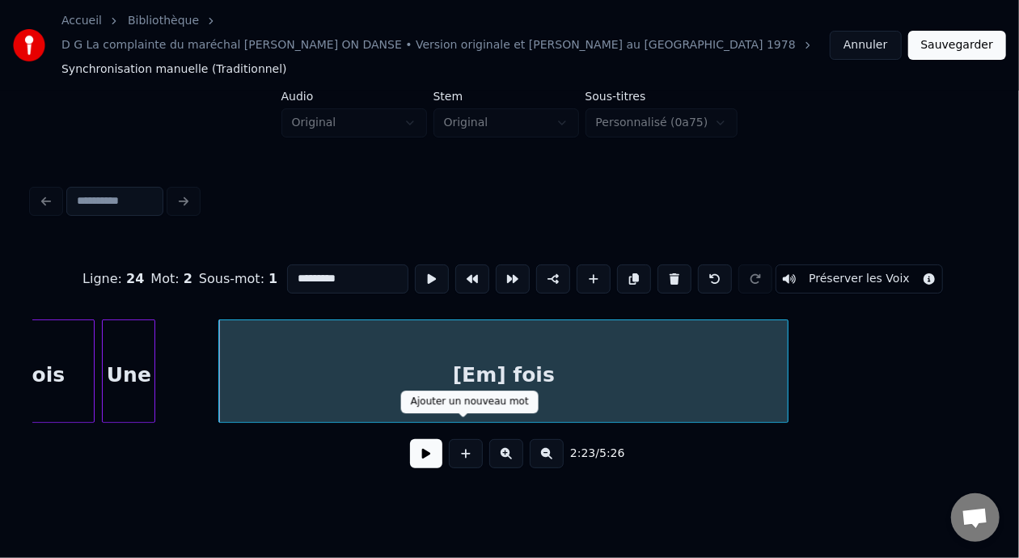
click at [414, 439] on button at bounding box center [426, 453] width 32 height 29
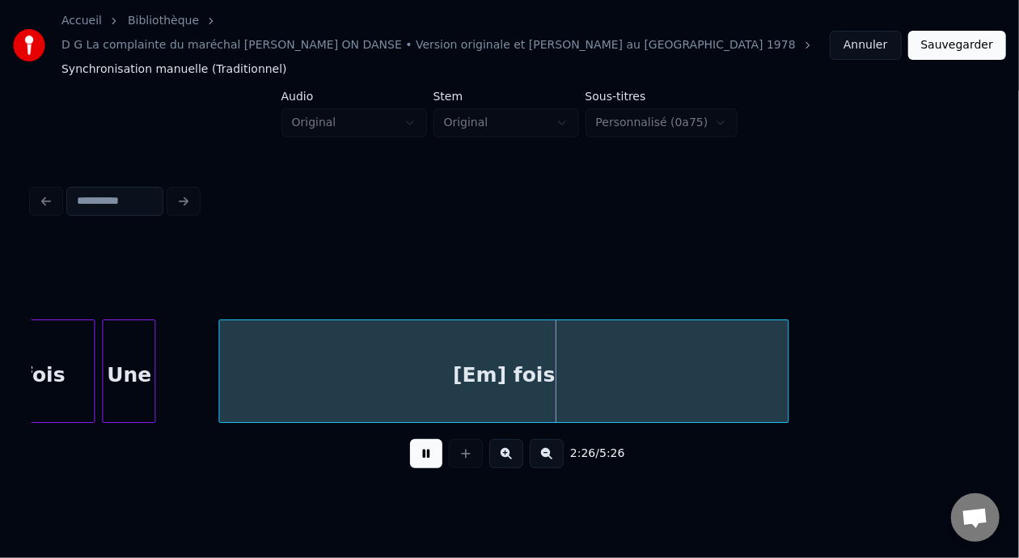
click at [415, 439] on button at bounding box center [426, 453] width 32 height 29
click at [480, 353] on div "[Em] fois" at bounding box center [503, 375] width 569 height 110
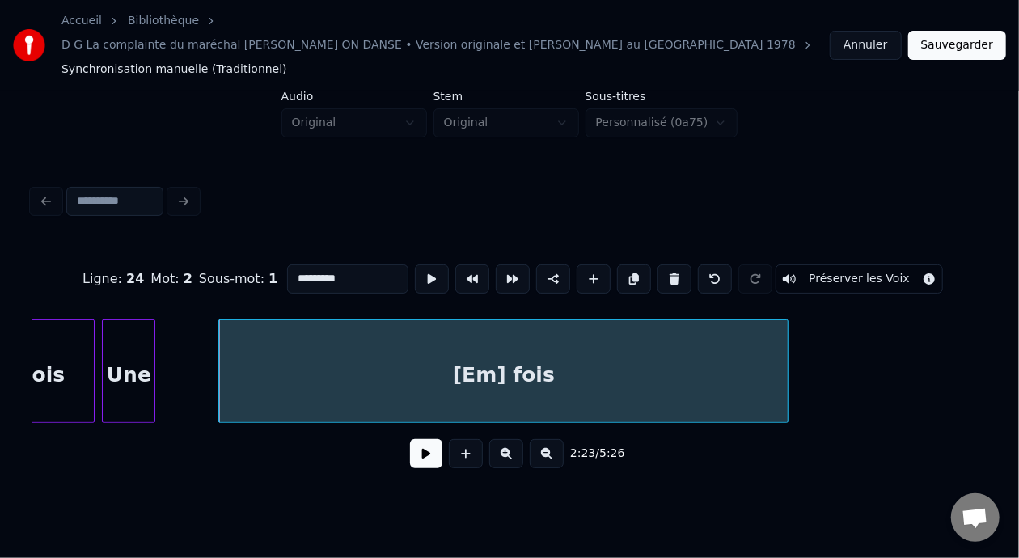
click at [291, 265] on input "*********" at bounding box center [347, 279] width 121 height 29
click at [287, 265] on input "*********" at bounding box center [347, 279] width 121 height 29
click at [290, 265] on input "*********" at bounding box center [347, 279] width 121 height 29
type input "****"
click at [417, 439] on button at bounding box center [426, 453] width 32 height 29
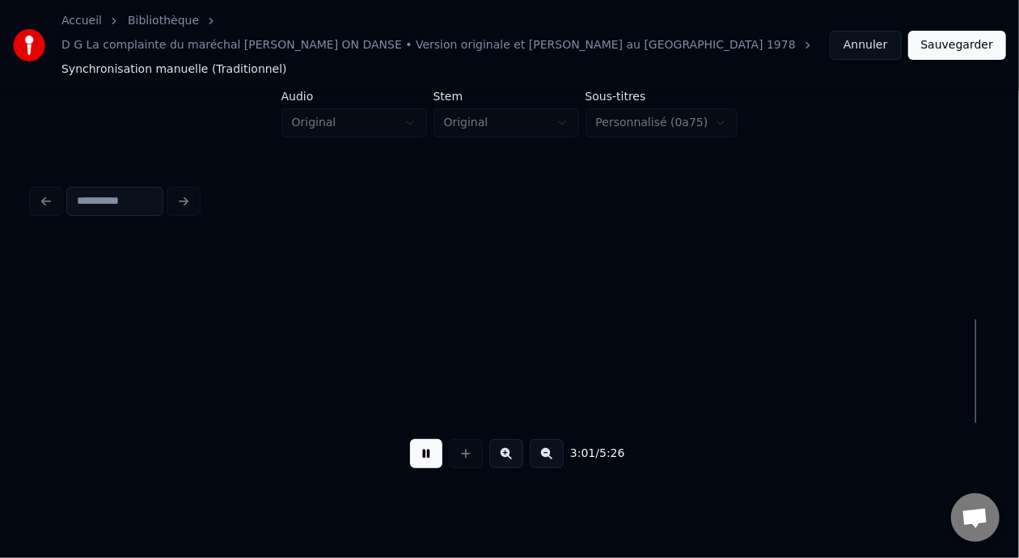
scroll to position [0, 22020]
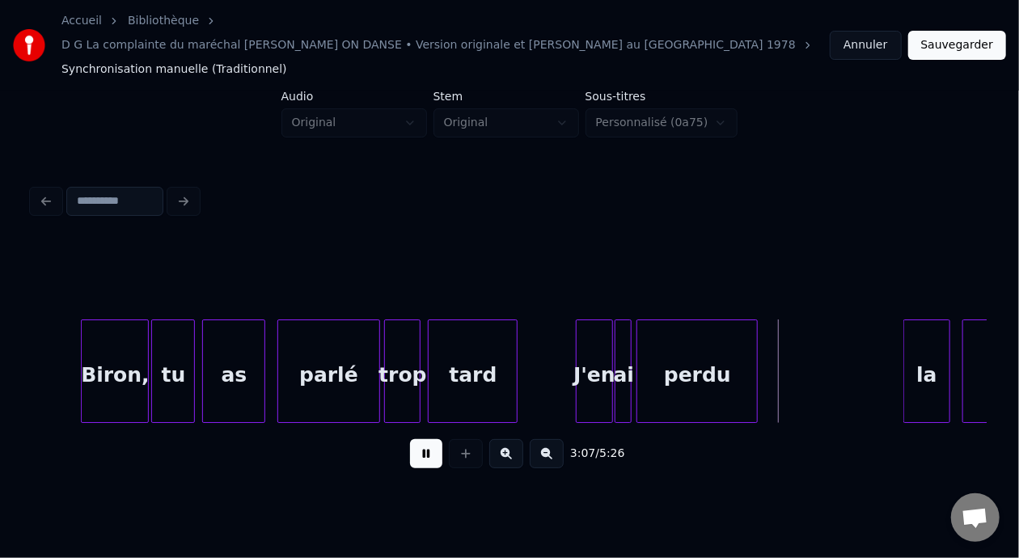
click at [410, 439] on button at bounding box center [426, 453] width 32 height 29
click at [133, 348] on div "Biron," at bounding box center [115, 375] width 66 height 110
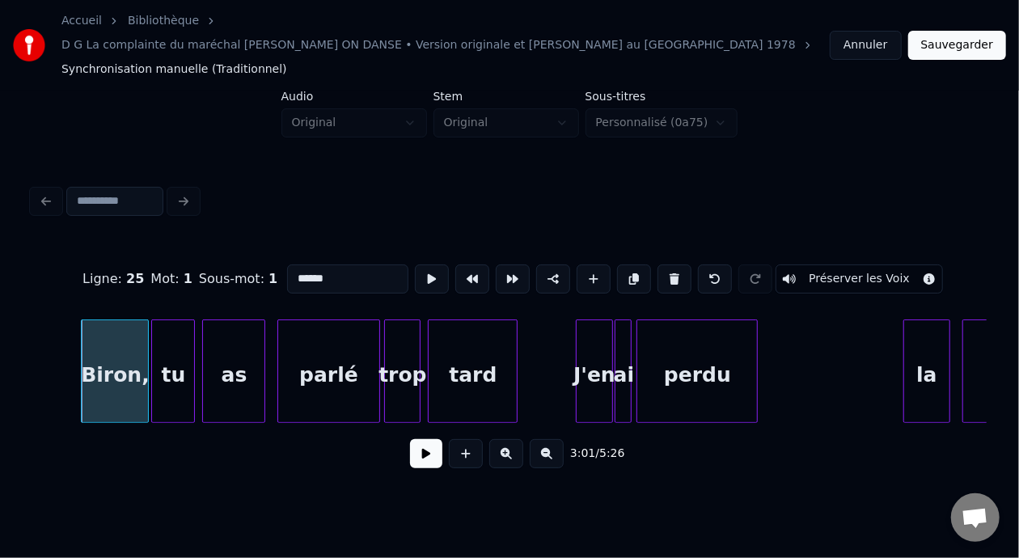
click at [126, 357] on div "Biron," at bounding box center [115, 375] width 66 height 110
click at [287, 265] on input "******" at bounding box center [347, 279] width 121 height 29
type input "**********"
click at [410, 439] on button at bounding box center [426, 453] width 32 height 29
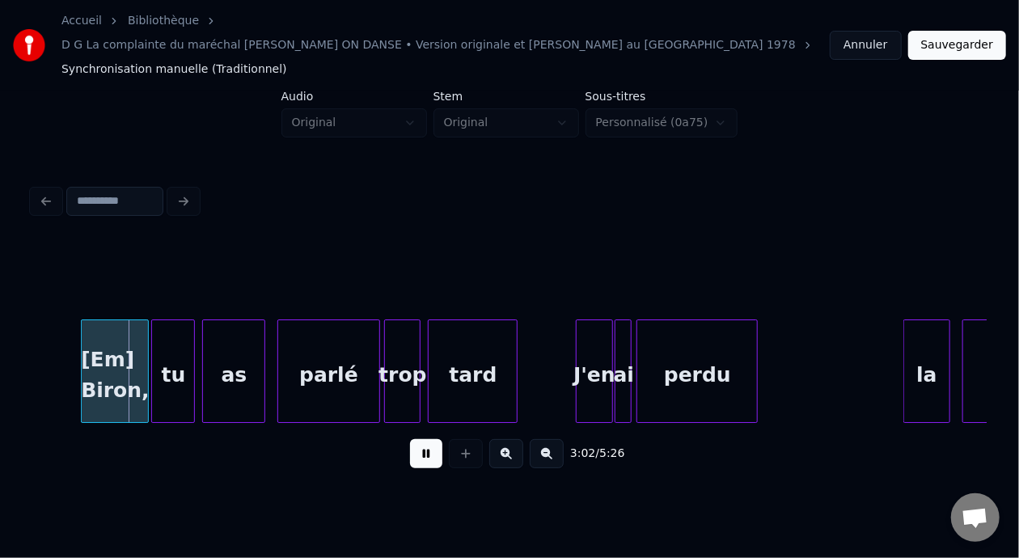
click at [410, 439] on button at bounding box center [426, 453] width 32 height 29
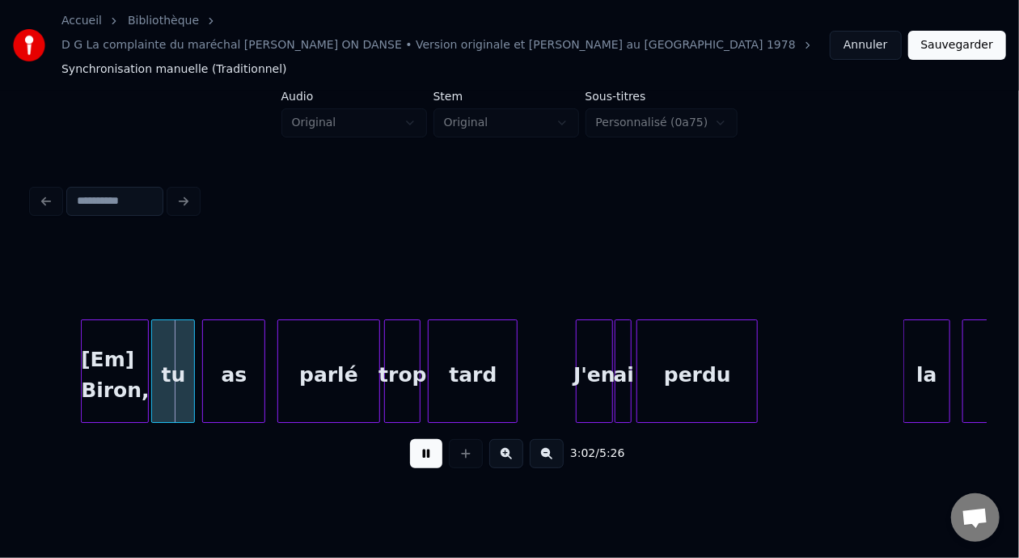
click at [410, 439] on button at bounding box center [426, 453] width 32 height 29
click at [99, 347] on div "[Em] Biron," at bounding box center [115, 375] width 66 height 110
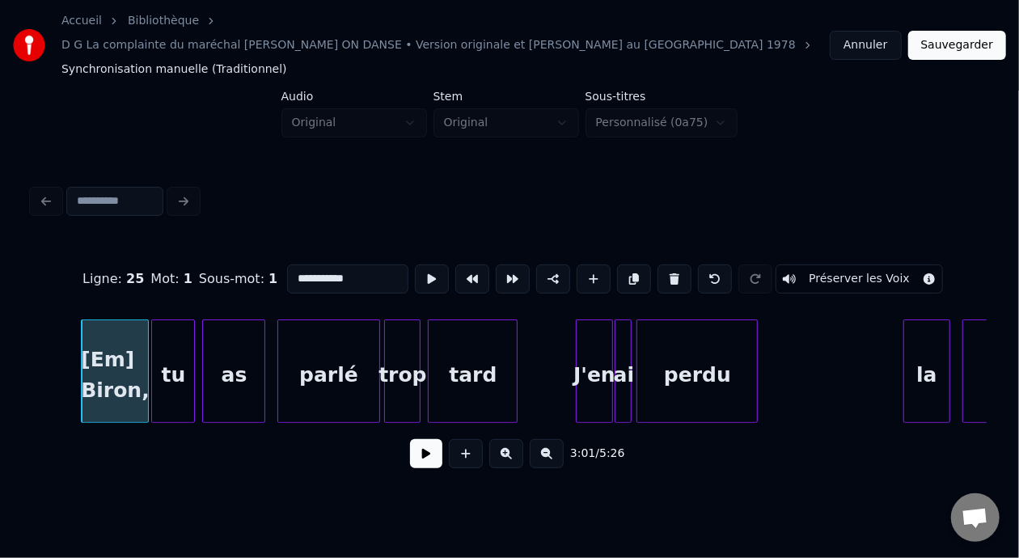
click at [320, 265] on input "**********" at bounding box center [347, 279] width 121 height 29
type input "**********"
click at [416, 439] on button at bounding box center [426, 453] width 32 height 29
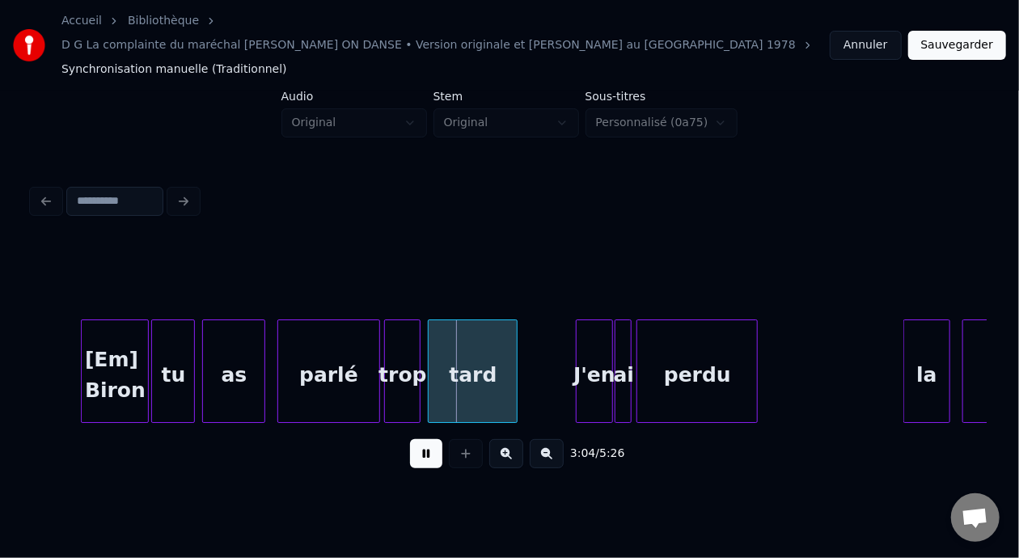
click at [410, 439] on button at bounding box center [426, 453] width 32 height 29
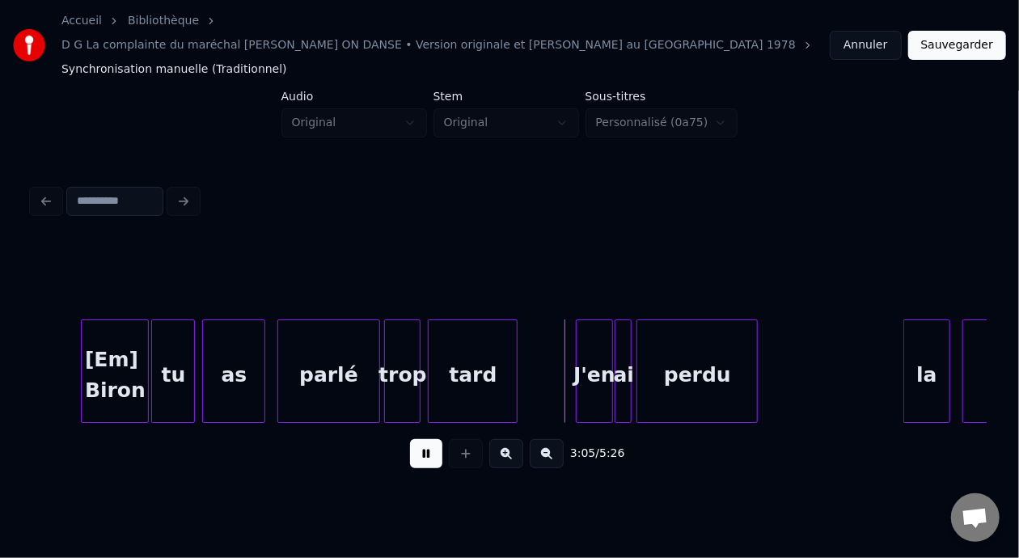
click at [412, 439] on button at bounding box center [426, 453] width 32 height 29
click at [460, 354] on div "tard" at bounding box center [473, 375] width 88 height 110
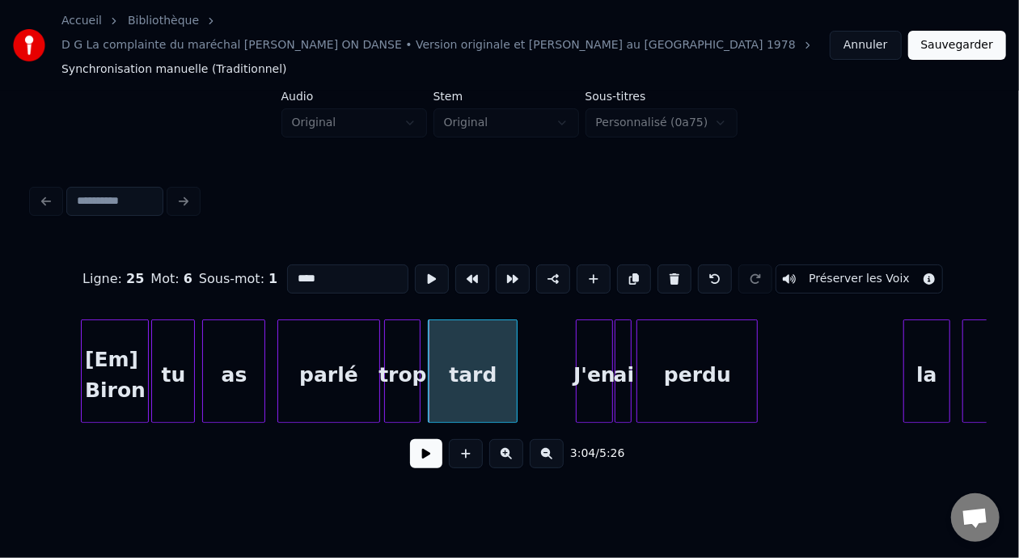
click at [287, 265] on input "****" at bounding box center [347, 279] width 121 height 29
type input "*********"
click at [420, 439] on button at bounding box center [426, 453] width 32 height 29
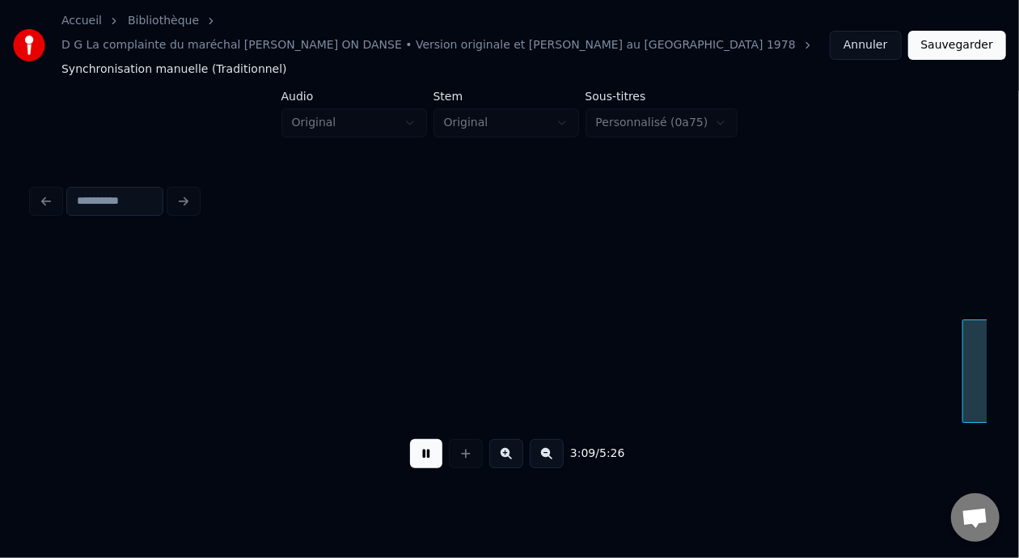
scroll to position [0, 22974]
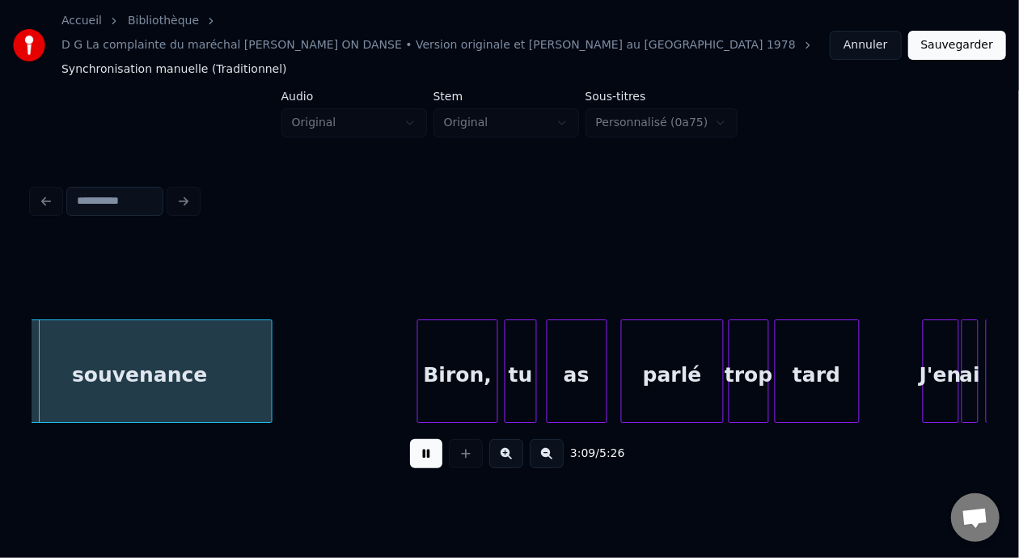
click at [420, 439] on button at bounding box center [426, 453] width 32 height 29
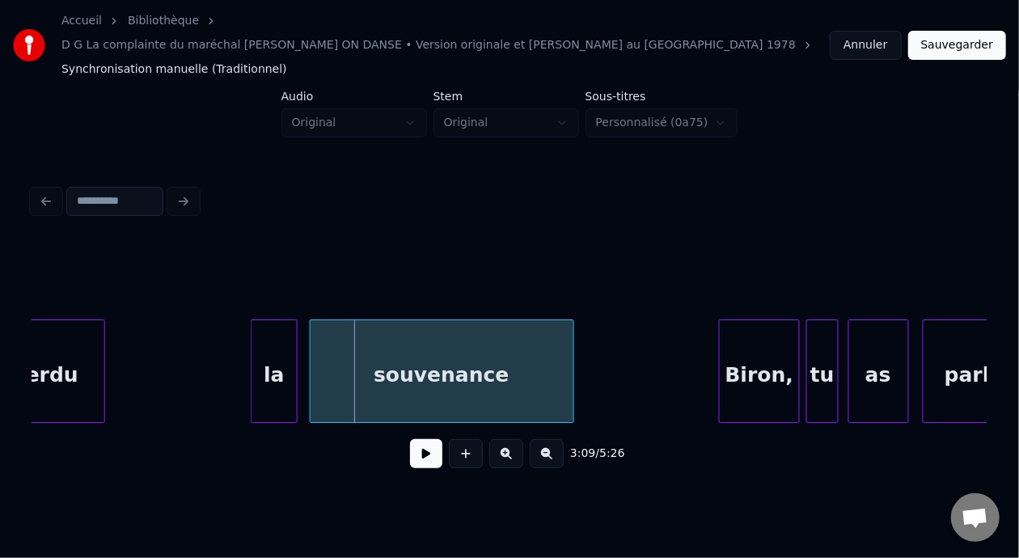
scroll to position [0, 22597]
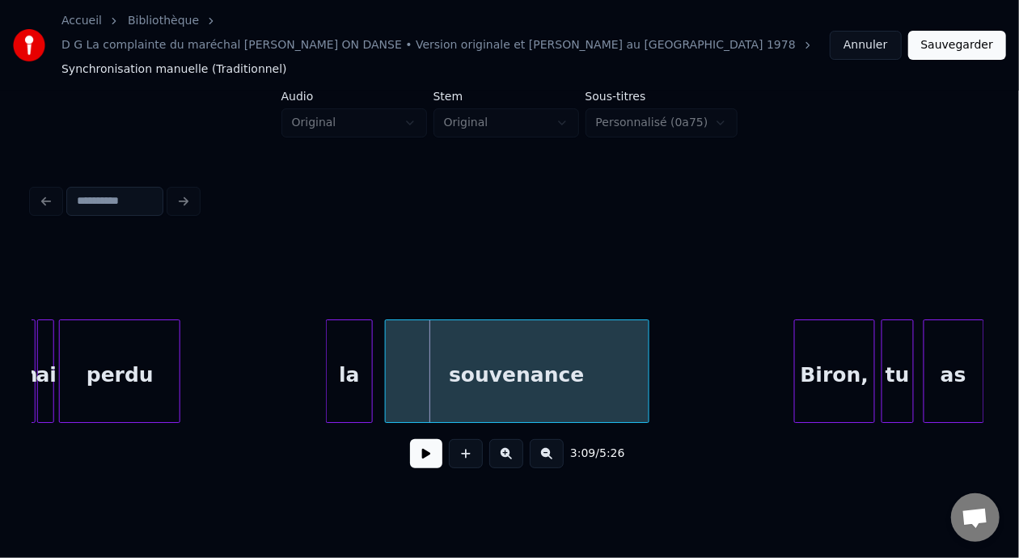
click at [353, 343] on div "la" at bounding box center [349, 375] width 44 height 110
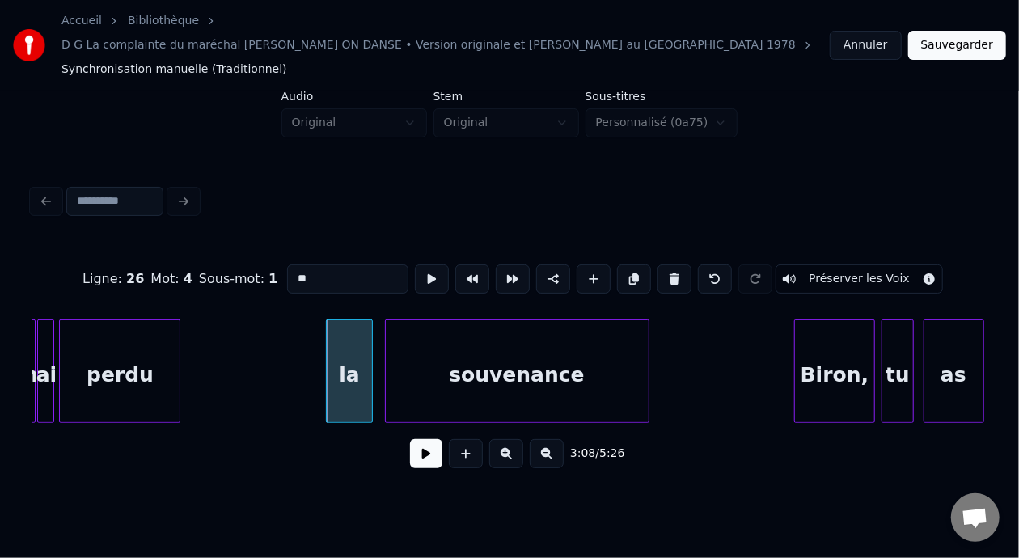
click at [423, 354] on div "souvenance" at bounding box center [517, 375] width 263 height 110
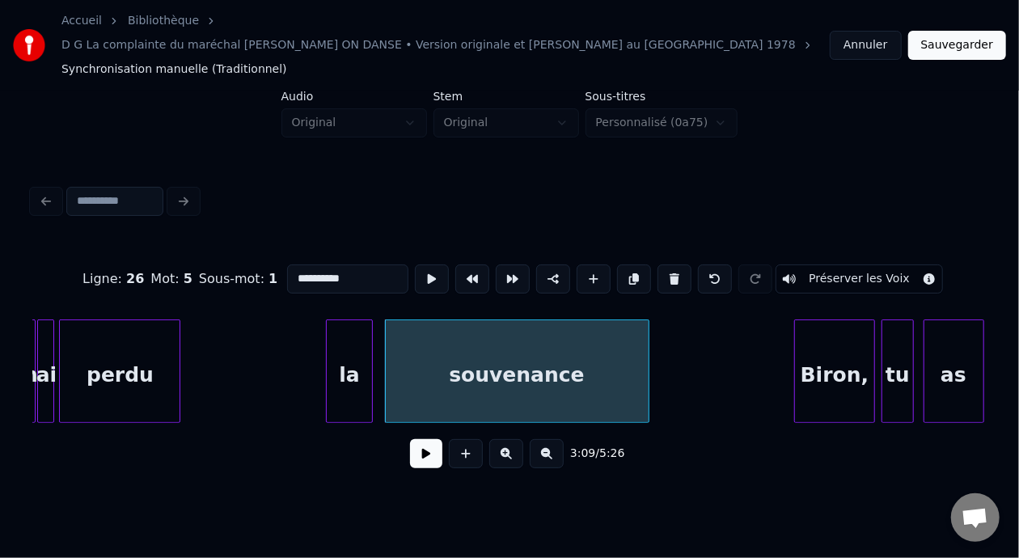
click at [287, 265] on input "**********" at bounding box center [347, 279] width 121 height 29
click at [833, 340] on div "Biron," at bounding box center [834, 375] width 78 height 110
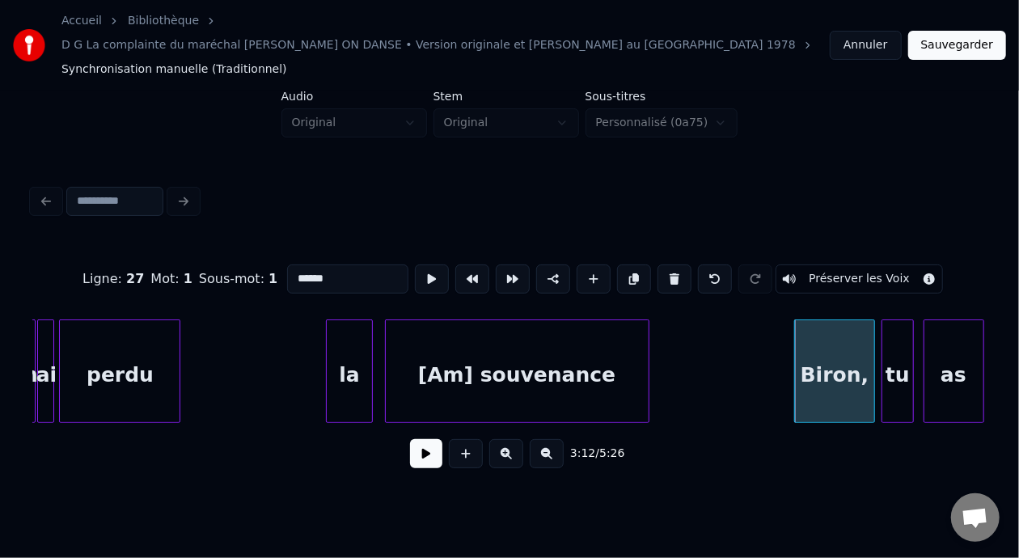
click at [287, 265] on input "******" at bounding box center [347, 279] width 121 height 29
click at [323, 265] on input "**********" at bounding box center [347, 279] width 121 height 29
type input "**********"
click at [417, 439] on button at bounding box center [426, 453] width 32 height 29
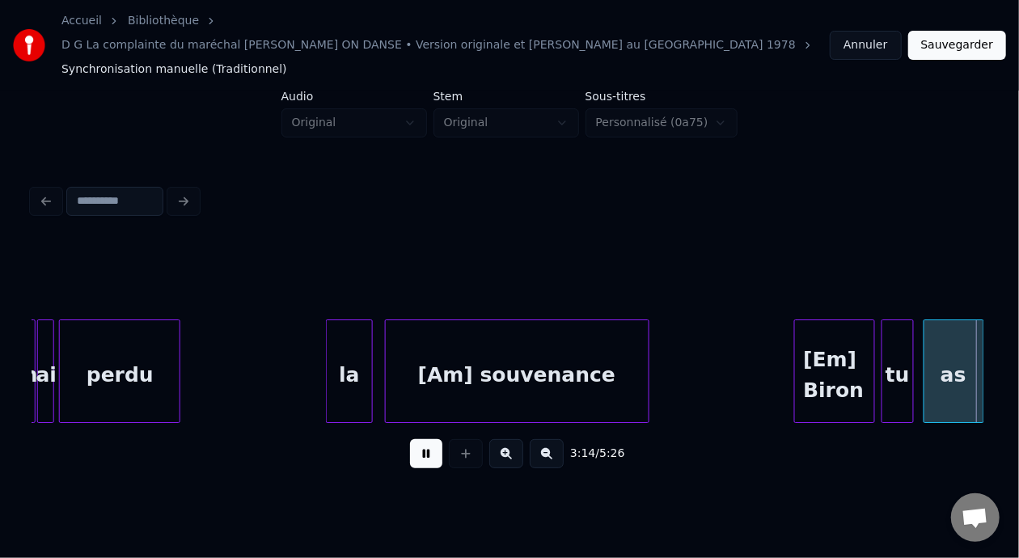
scroll to position [0, 23552]
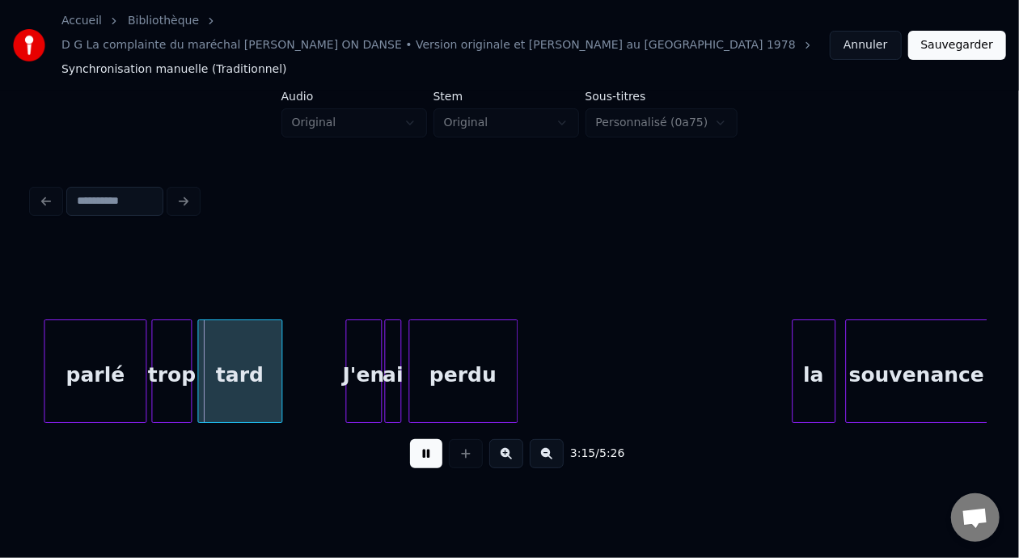
click at [412, 445] on button at bounding box center [426, 453] width 32 height 29
click at [411, 443] on button at bounding box center [426, 453] width 32 height 29
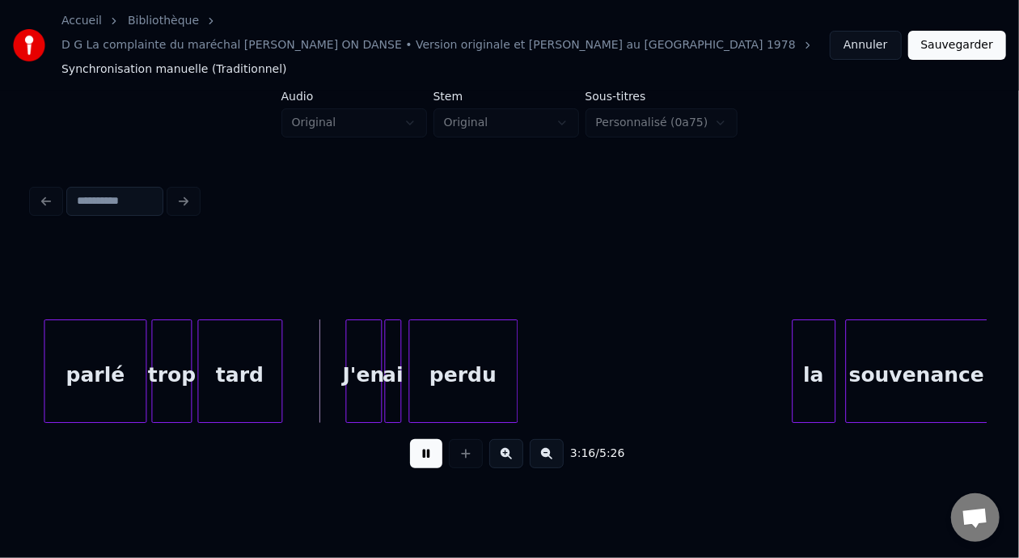
click at [411, 443] on button at bounding box center [426, 453] width 32 height 29
click at [246, 351] on div "tard" at bounding box center [239, 375] width 83 height 110
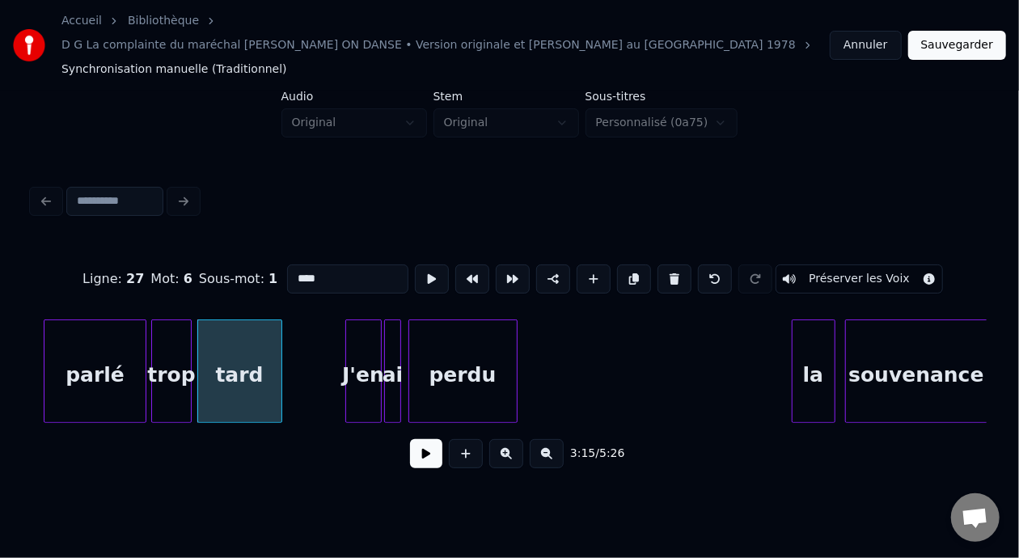
click at [287, 265] on input "****" at bounding box center [347, 279] width 121 height 29
click at [260, 328] on div "[Bm] tard" at bounding box center [239, 375] width 83 height 110
type input "*********"
click at [435, 439] on button at bounding box center [426, 453] width 32 height 29
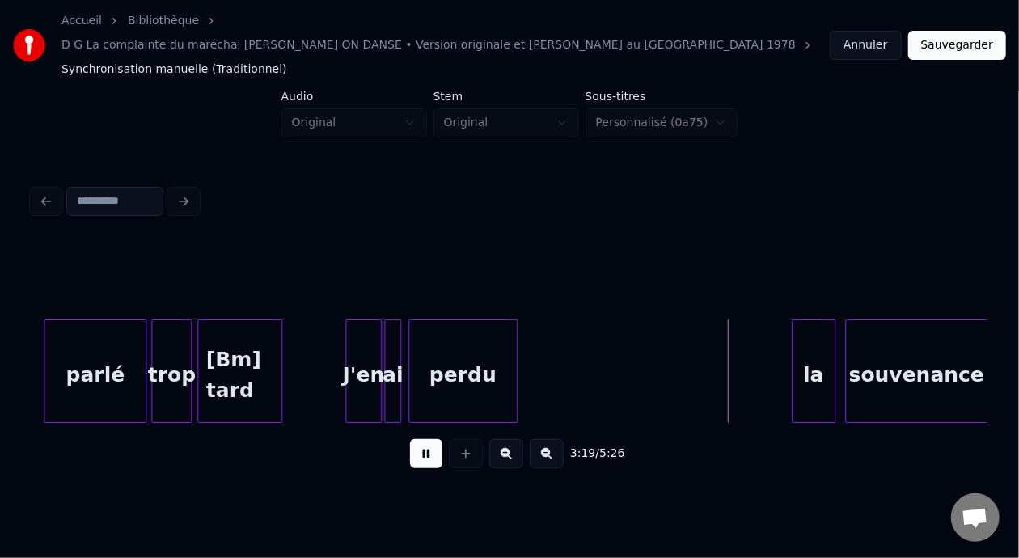
click at [426, 439] on button at bounding box center [426, 453] width 32 height 29
click at [753, 343] on div at bounding box center [755, 371] width 5 height 102
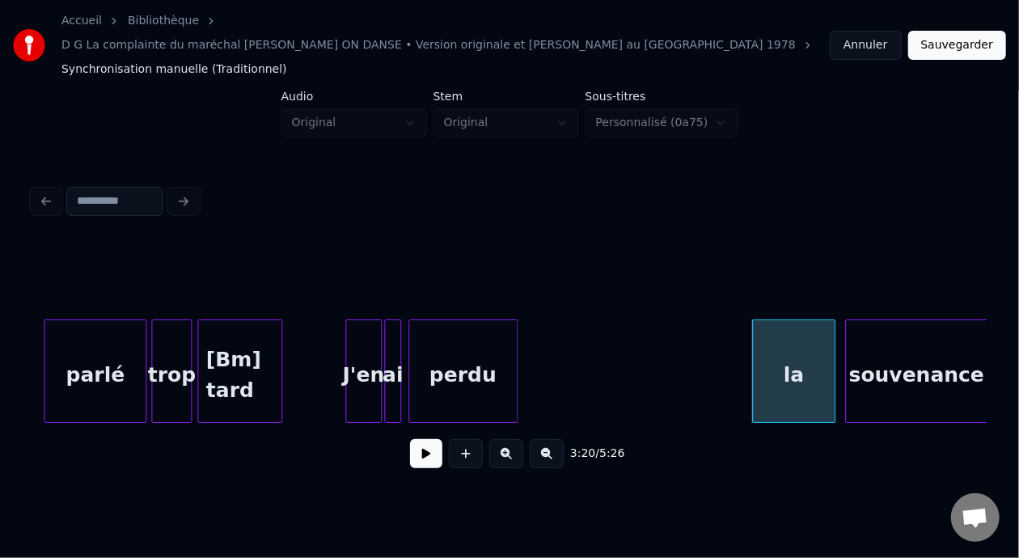
click at [770, 343] on div "la" at bounding box center [794, 375] width 82 height 110
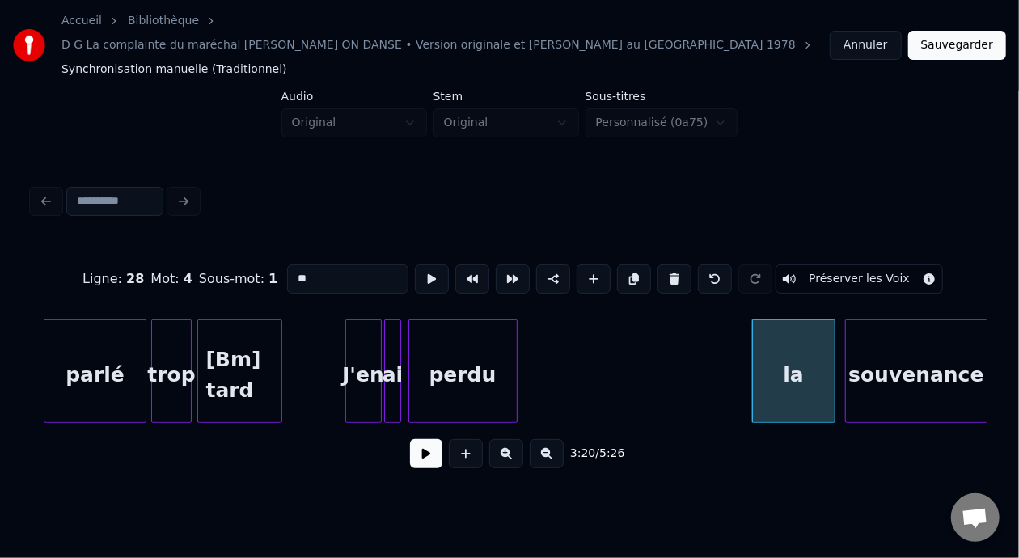
click at [287, 265] on input "**" at bounding box center [347, 279] width 121 height 29
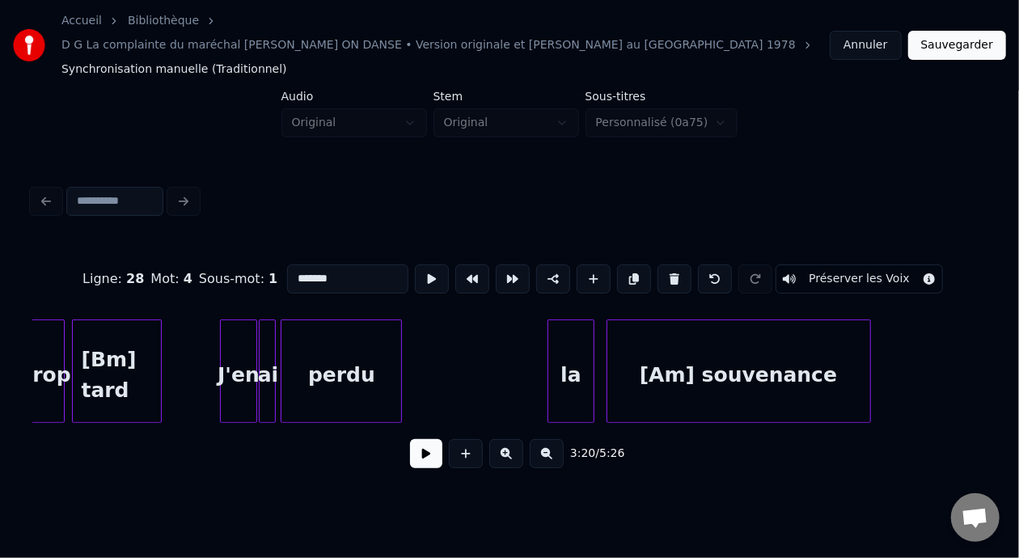
scroll to position [0, 22512]
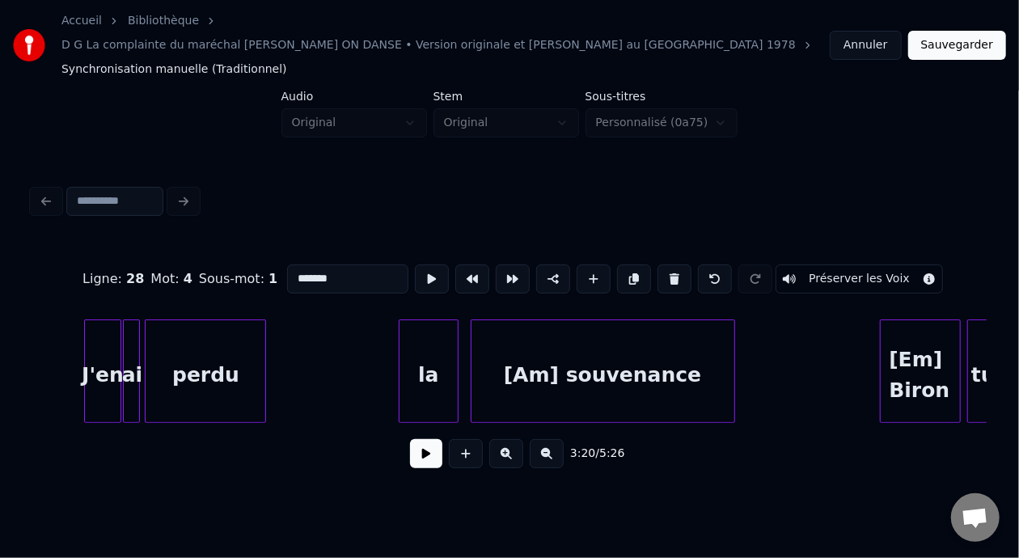
click at [400, 341] on div at bounding box center [402, 371] width 5 height 102
type input "*******"
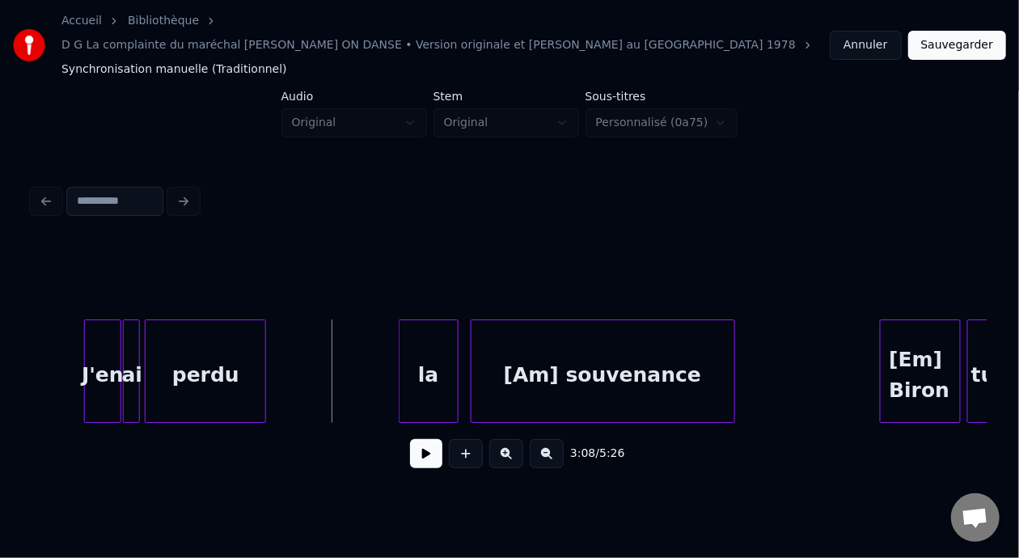
click at [410, 439] on button at bounding box center [426, 453] width 32 height 29
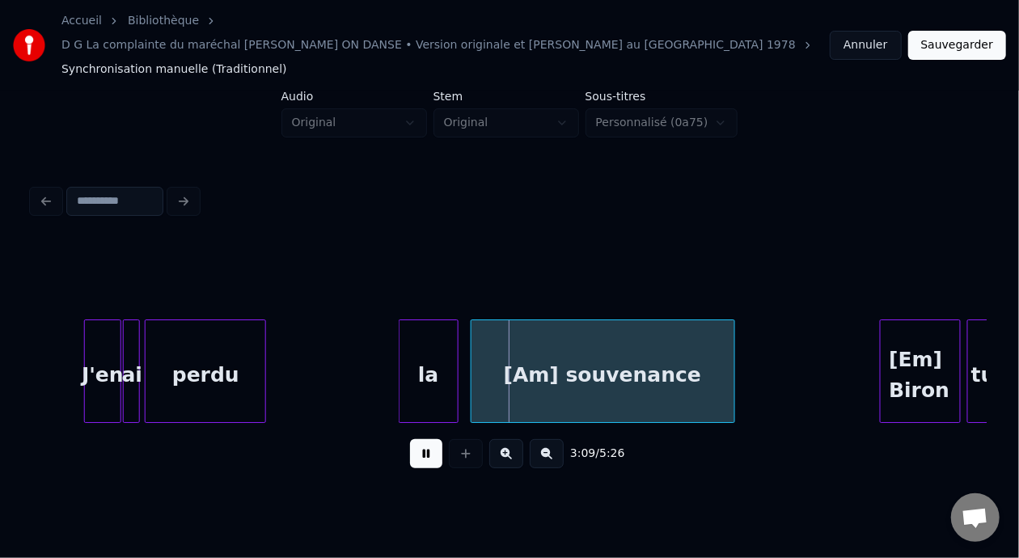
click at [404, 436] on div "3:09 / 5:26" at bounding box center [509, 454] width 929 height 36
click at [188, 353] on div "perdu" at bounding box center [206, 375] width 120 height 110
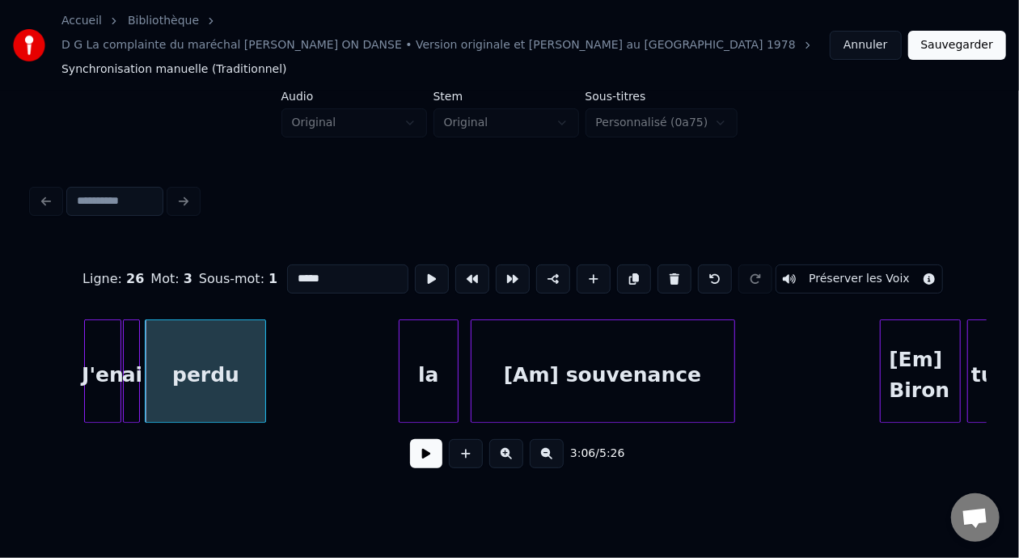
click at [217, 339] on div "perdu" at bounding box center [206, 375] width 120 height 110
click at [413, 439] on button at bounding box center [426, 453] width 32 height 29
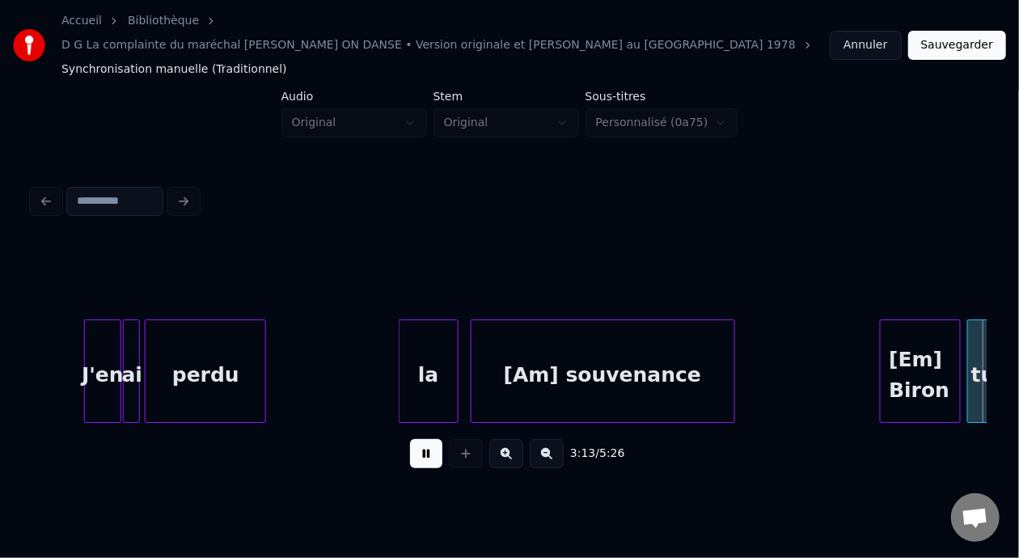
scroll to position [0, 23466]
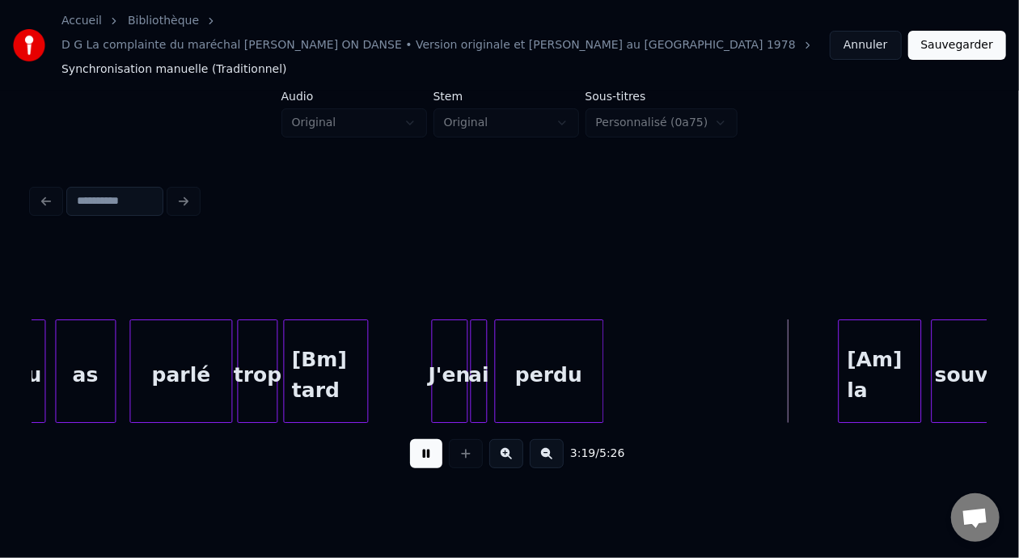
click at [412, 439] on button at bounding box center [426, 453] width 32 height 29
click at [822, 348] on div at bounding box center [823, 371] width 5 height 102
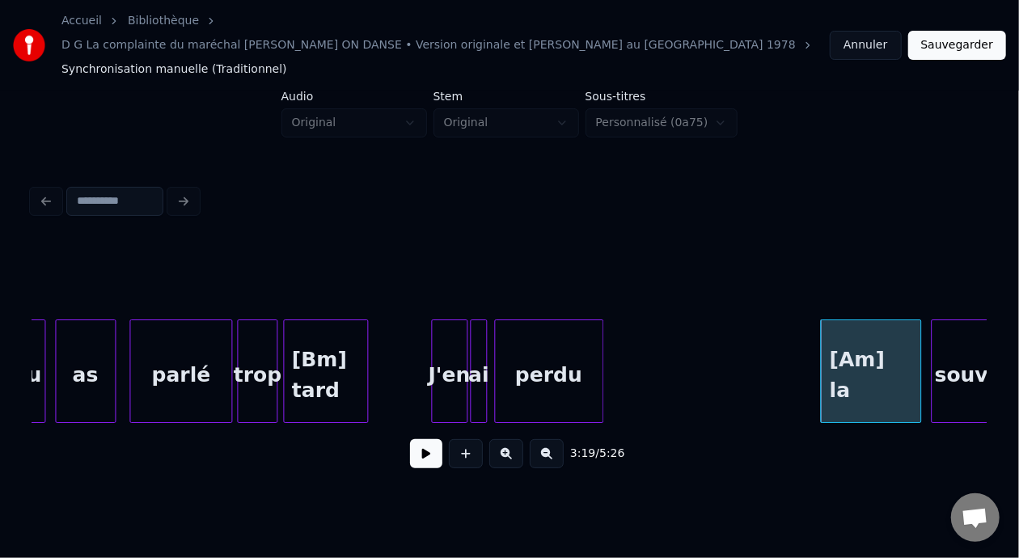
click at [414, 439] on button at bounding box center [426, 453] width 32 height 29
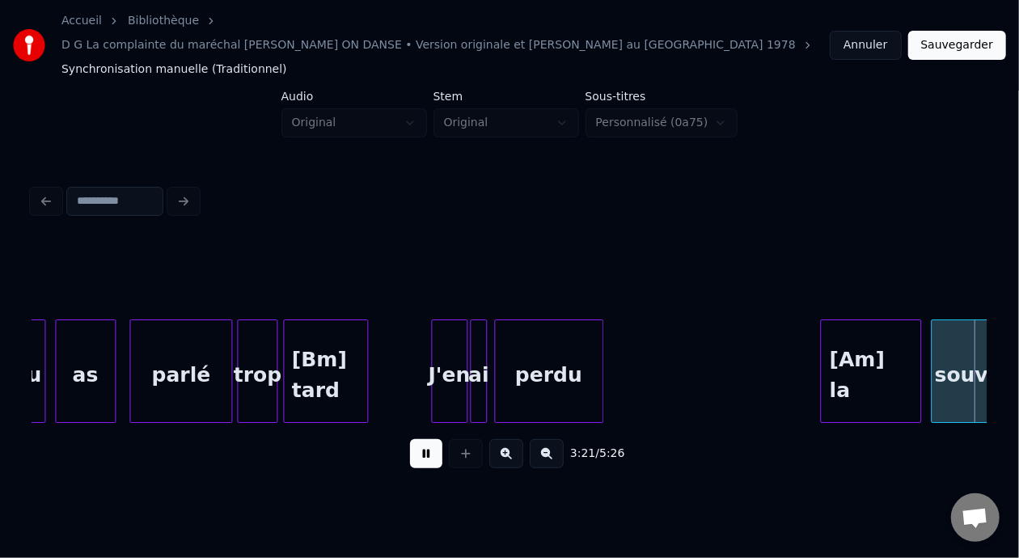
scroll to position [0, 24421]
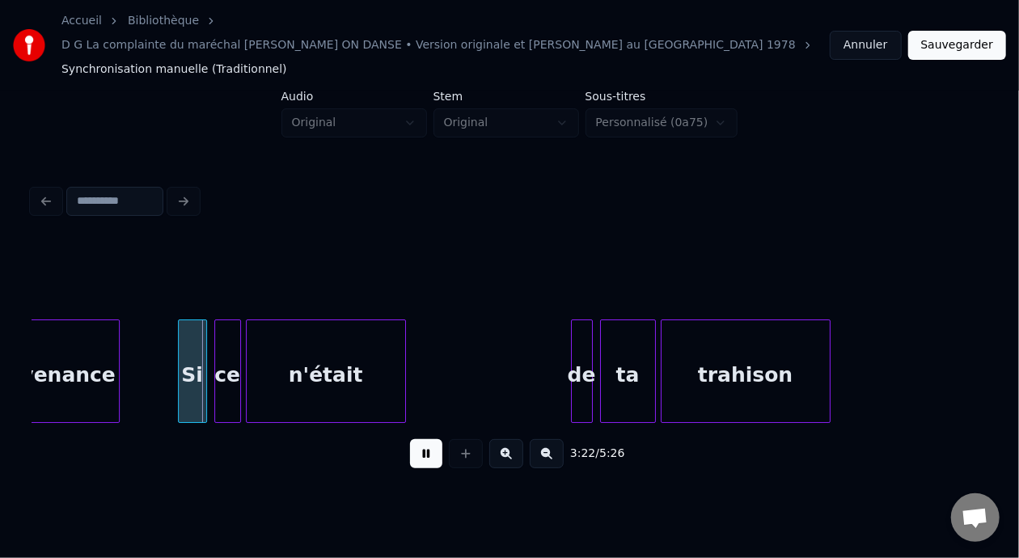
click at [414, 439] on button at bounding box center [426, 453] width 32 height 29
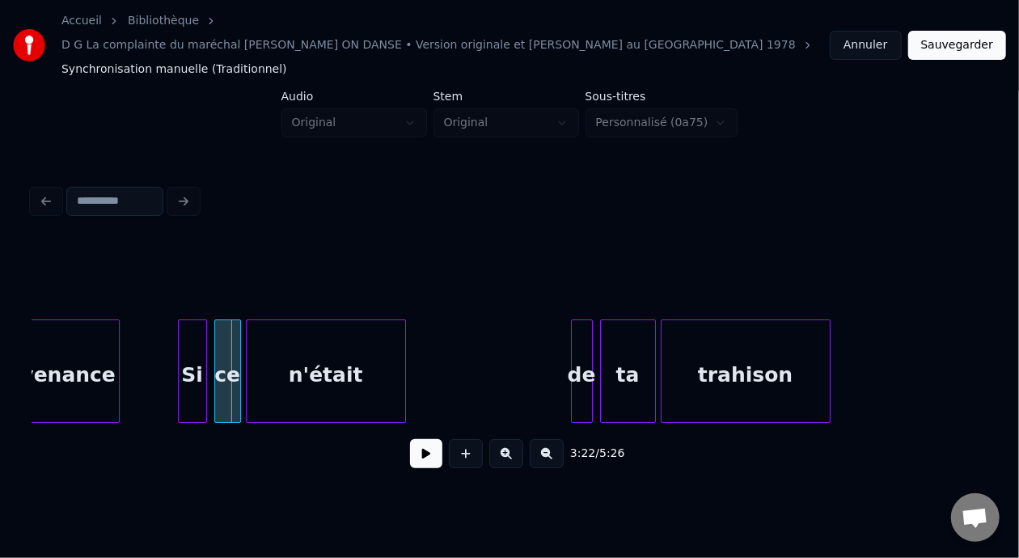
click at [325, 350] on div "n'était" at bounding box center [326, 375] width 159 height 110
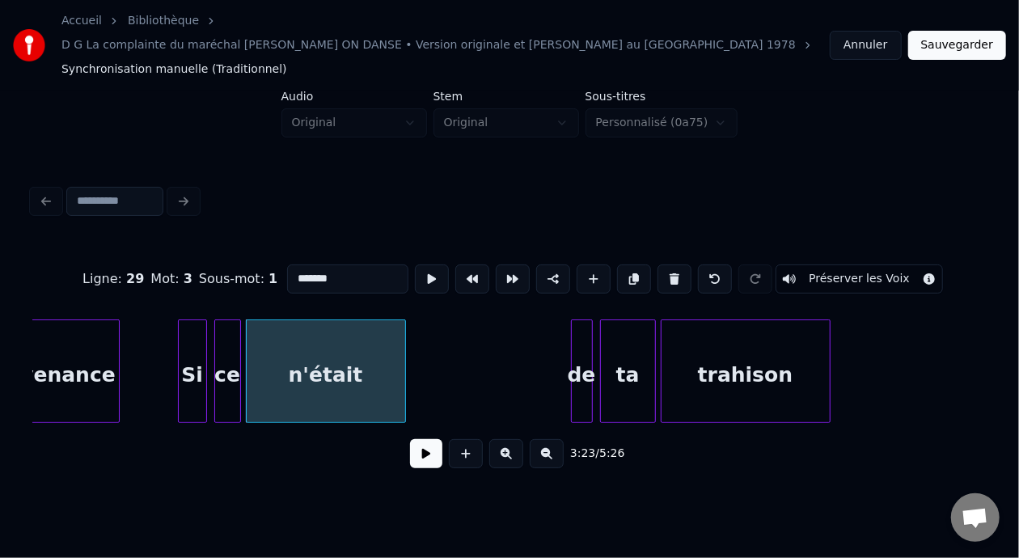
click at [295, 349] on div "n'était" at bounding box center [326, 375] width 159 height 110
click at [287, 265] on input "*******" at bounding box center [347, 279] width 121 height 29
click at [777, 343] on div "trahison" at bounding box center [746, 375] width 168 height 110
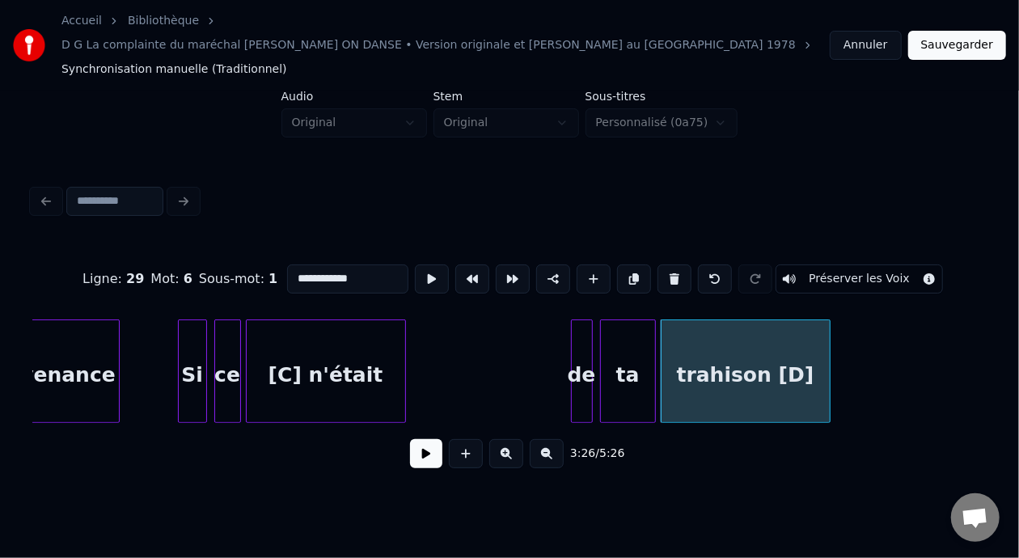
click at [306, 320] on div "[C] n'était" at bounding box center [326, 375] width 159 height 110
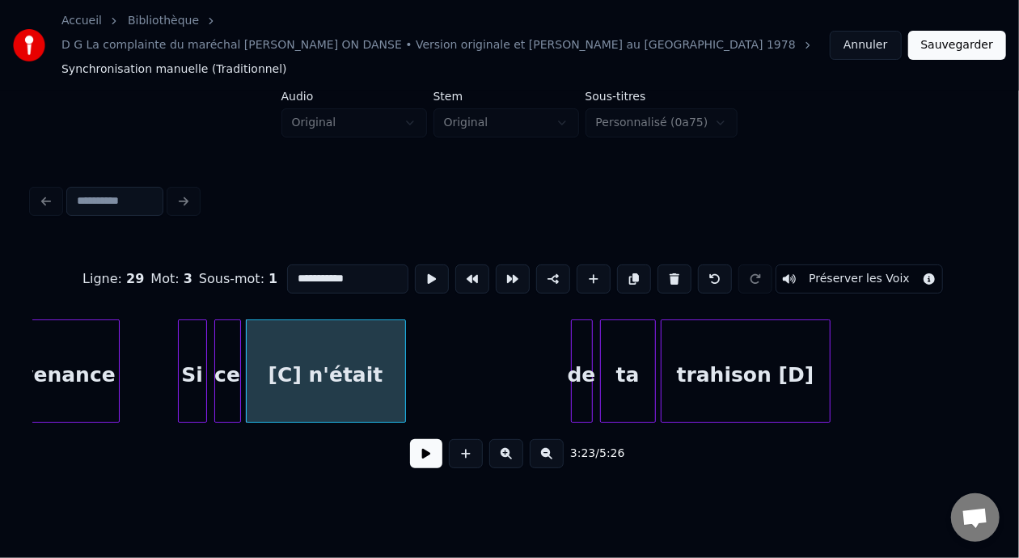
type input "**********"
click at [421, 441] on button at bounding box center [426, 453] width 32 height 29
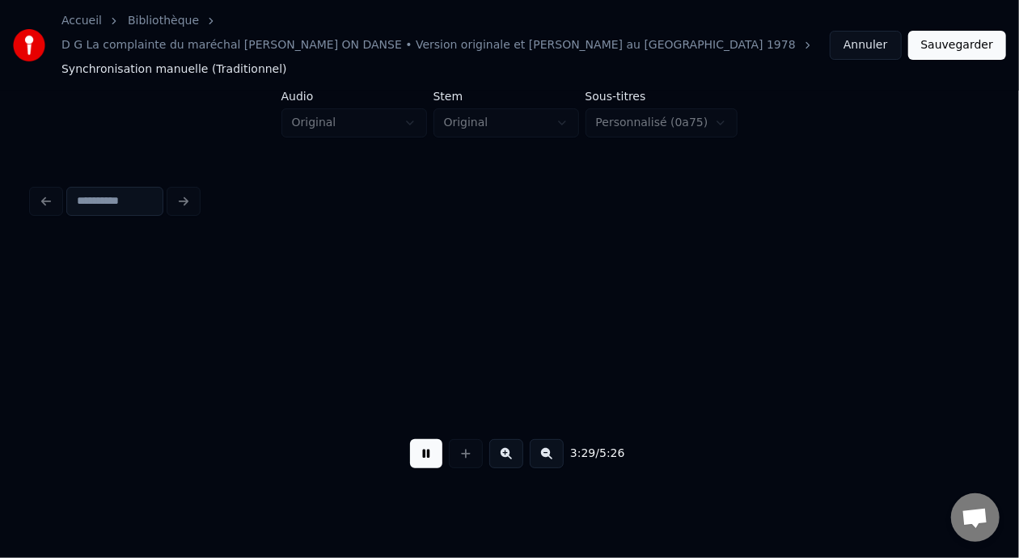
scroll to position [0, 25375]
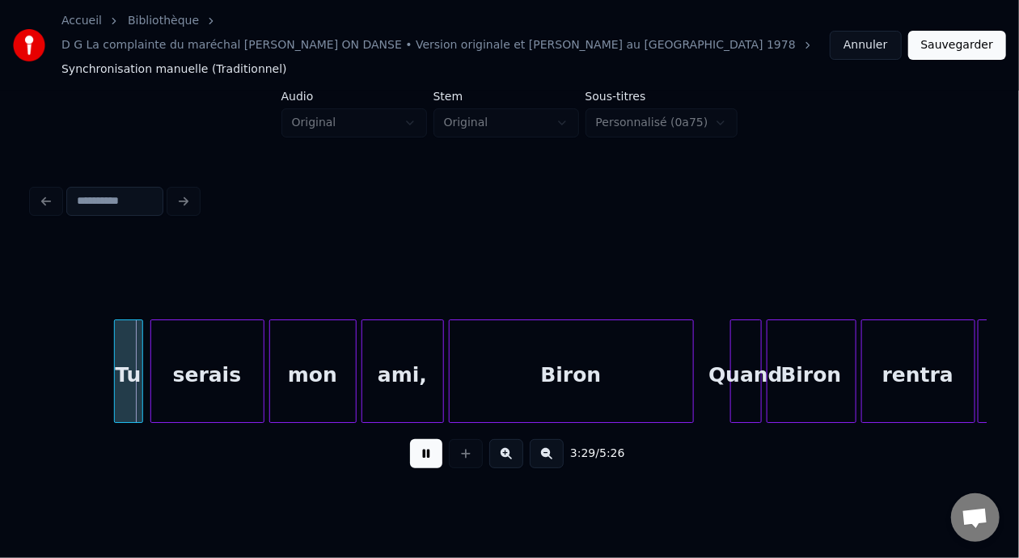
click at [417, 439] on button at bounding box center [426, 453] width 32 height 29
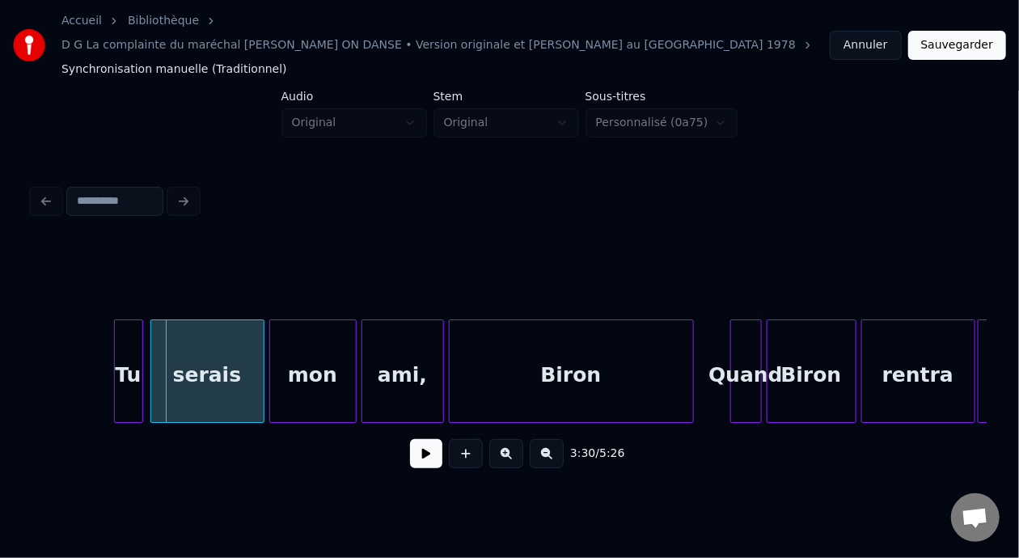
click at [222, 349] on div "serais" at bounding box center [207, 375] width 112 height 110
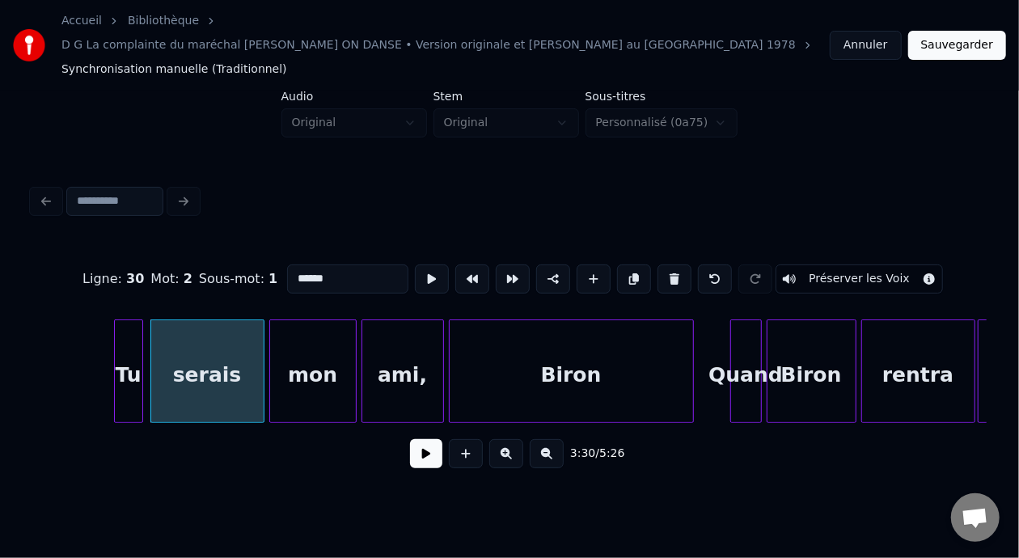
click at [293, 265] on input "******" at bounding box center [347, 279] width 121 height 29
click at [598, 351] on div "Biron" at bounding box center [571, 375] width 243 height 110
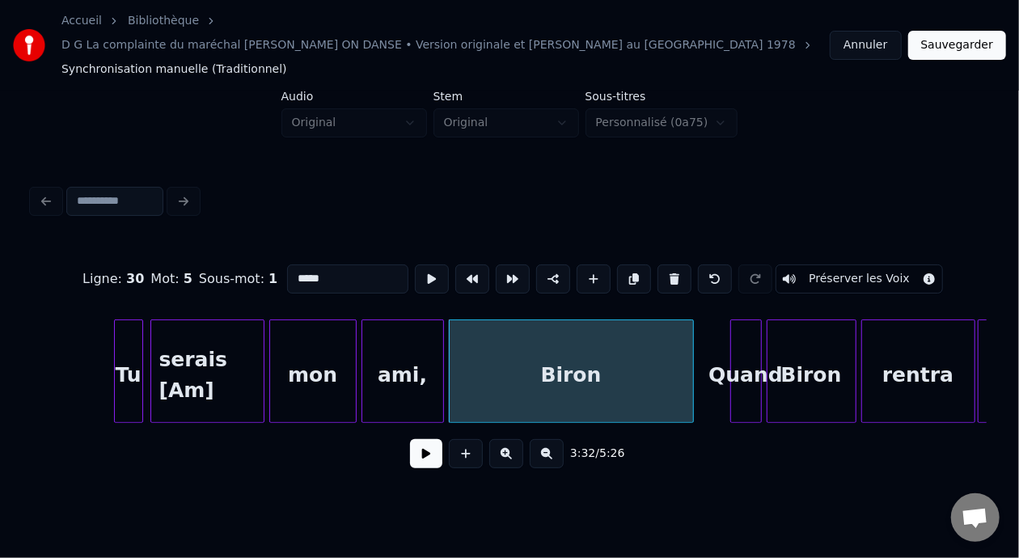
click at [122, 341] on div "Tu" at bounding box center [129, 375] width 28 height 110
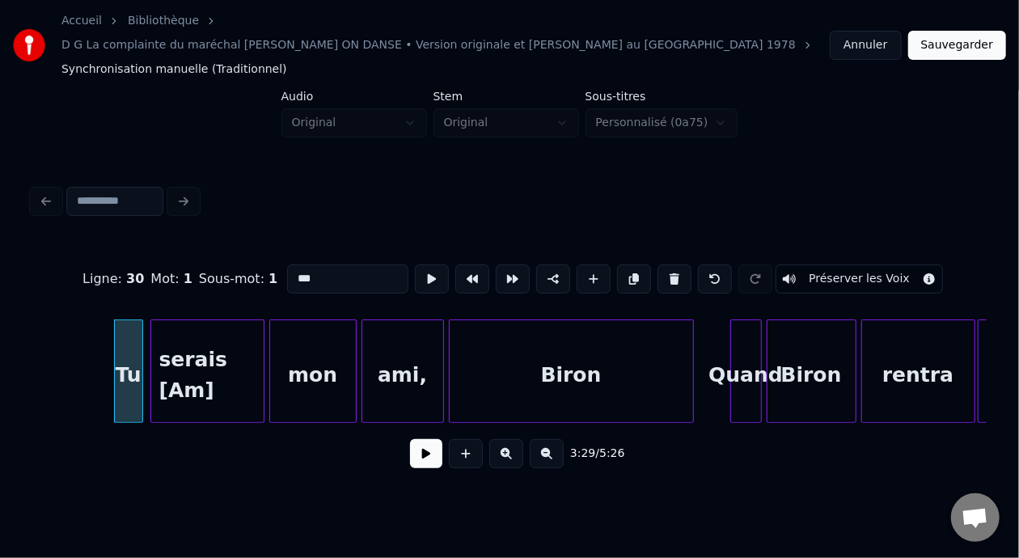
type input "**"
click at [421, 442] on button at bounding box center [426, 453] width 32 height 29
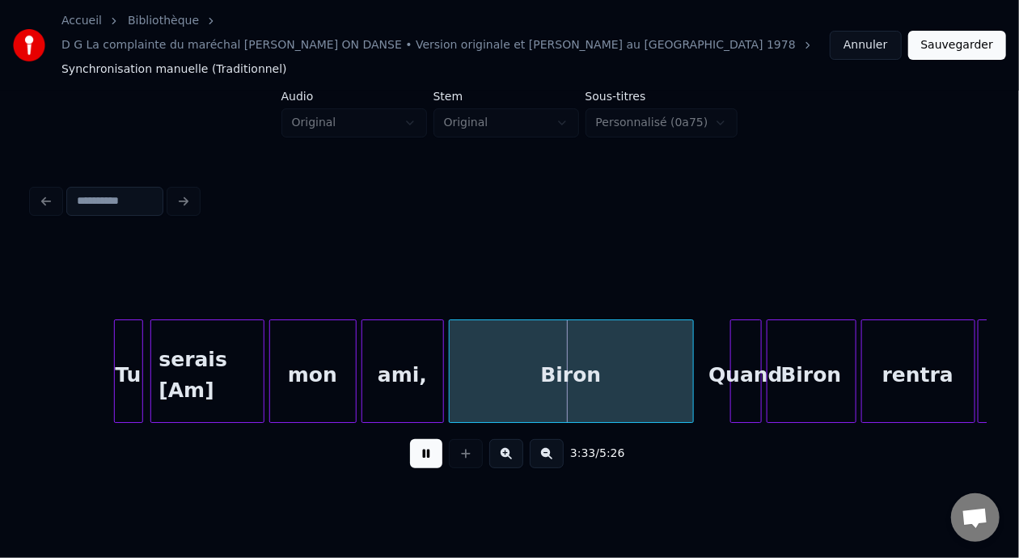
click at [421, 439] on button at bounding box center [426, 453] width 32 height 29
click at [583, 357] on div "Biron" at bounding box center [571, 375] width 243 height 110
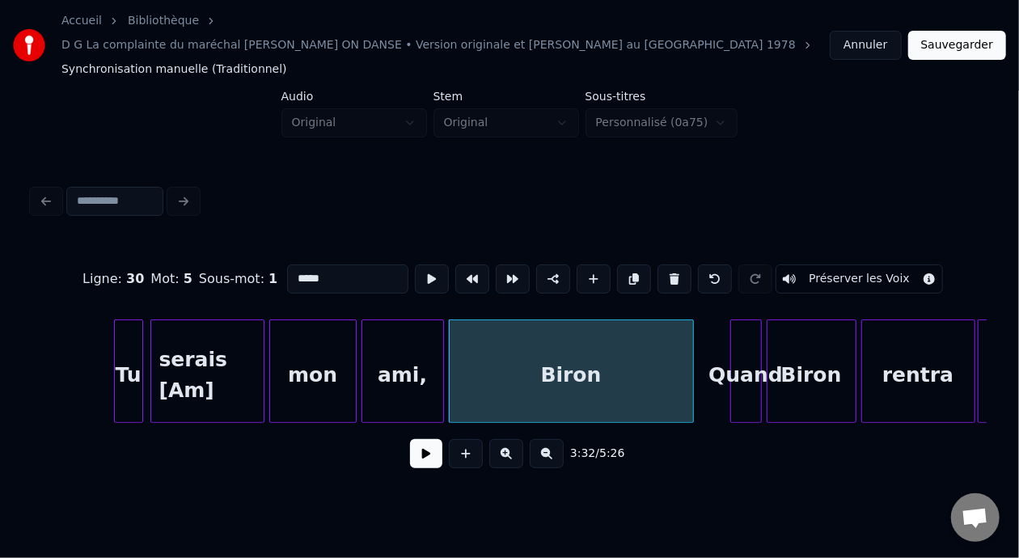
click at [295, 265] on input "*****" at bounding box center [347, 279] width 121 height 29
click at [743, 348] on div "Quand" at bounding box center [746, 375] width 30 height 110
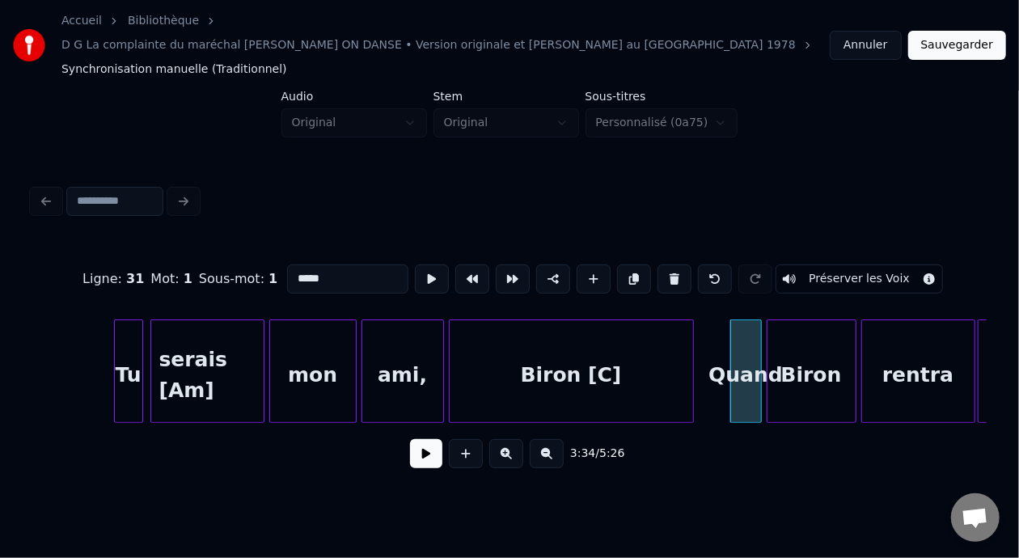
click at [287, 265] on input "*****" at bounding box center [347, 279] width 121 height 29
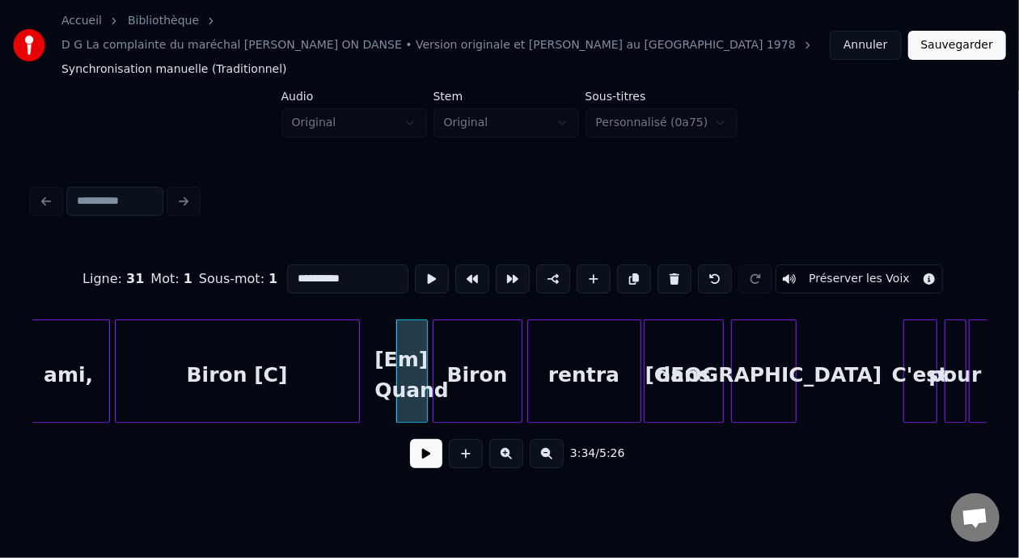
scroll to position [0, 25817]
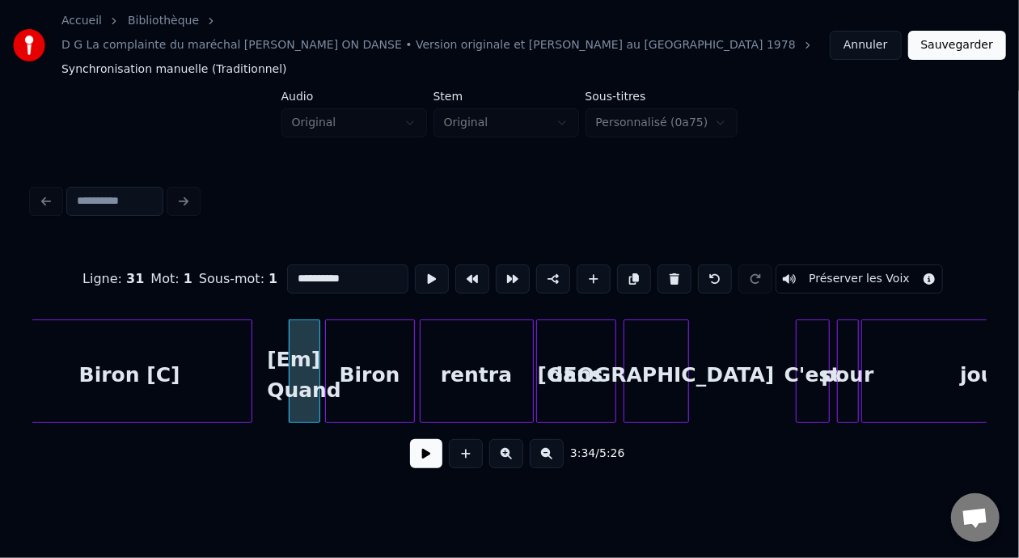
click at [642, 346] on div "[GEOGRAPHIC_DATA]" at bounding box center [656, 375] width 64 height 110
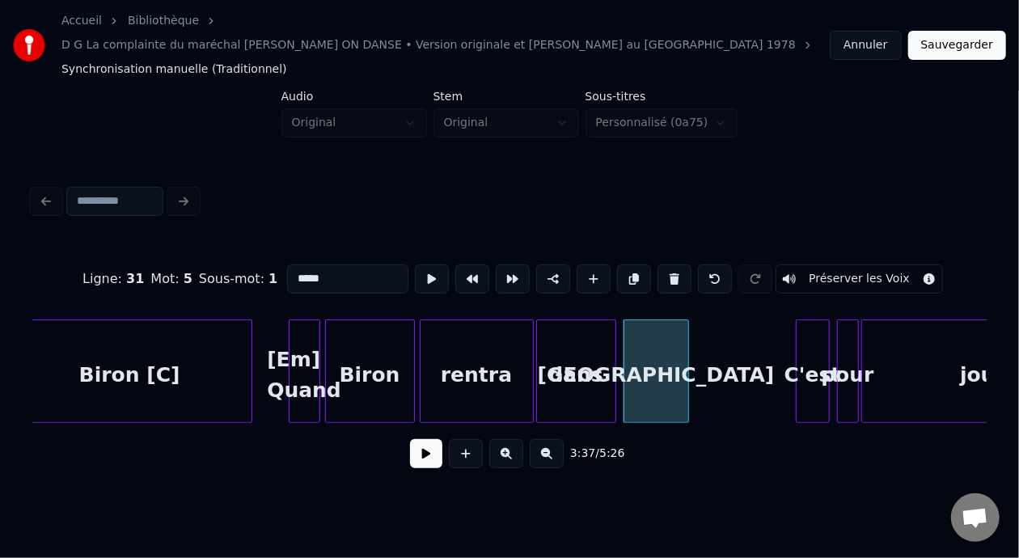
click at [287, 265] on input "*****" at bounding box center [347, 279] width 121 height 29
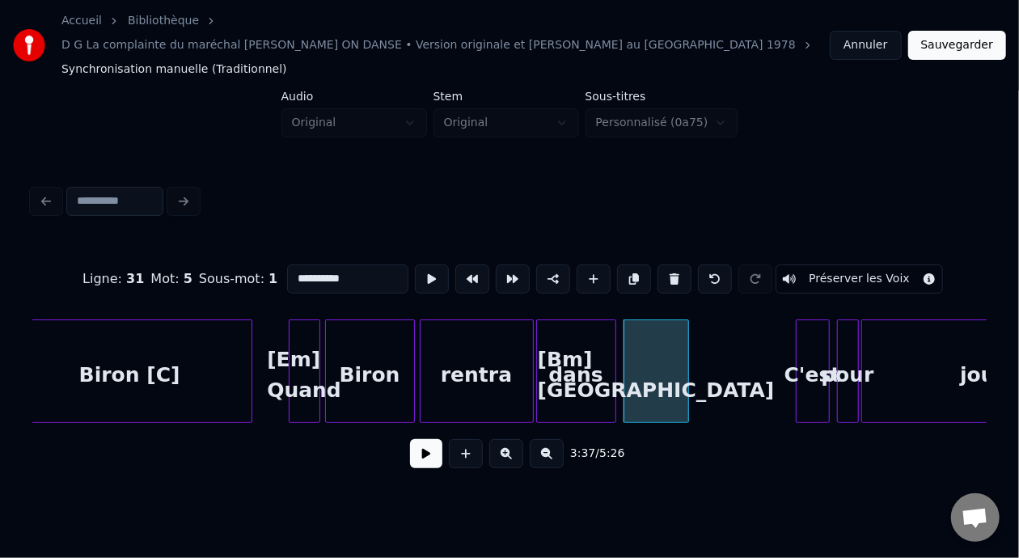
type input "**********"
click at [410, 443] on button at bounding box center [426, 453] width 32 height 29
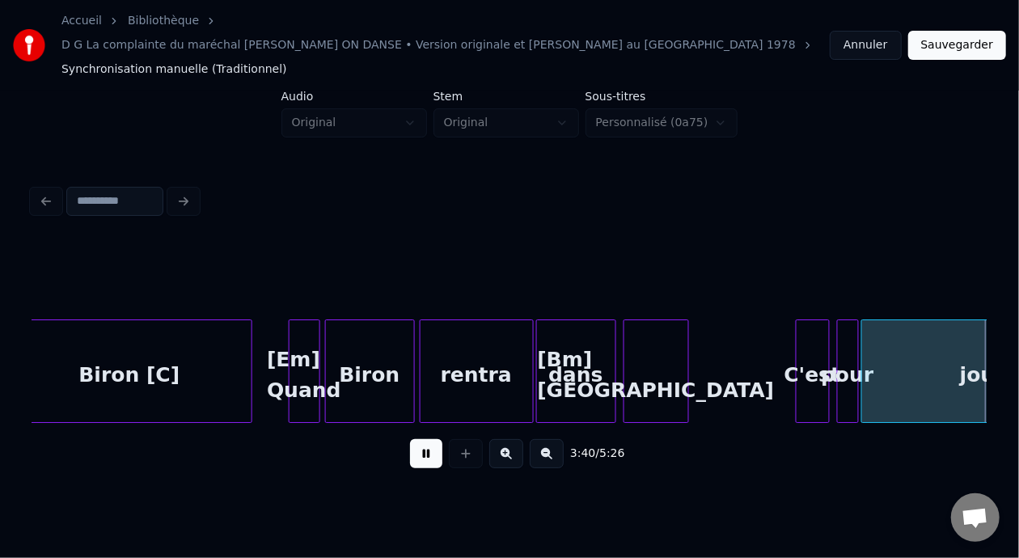
click at [410, 441] on button at bounding box center [426, 453] width 32 height 29
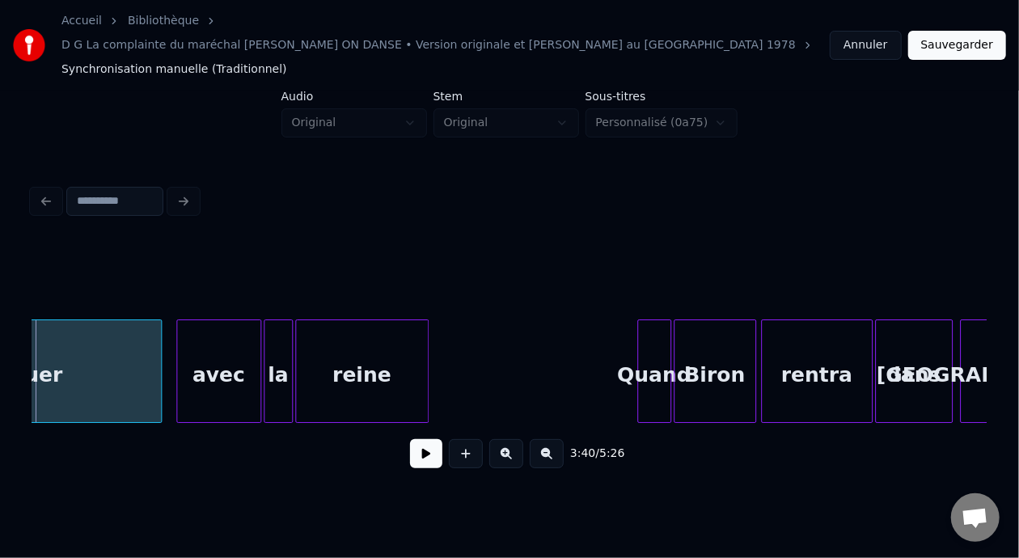
click at [410, 441] on button at bounding box center [426, 453] width 32 height 29
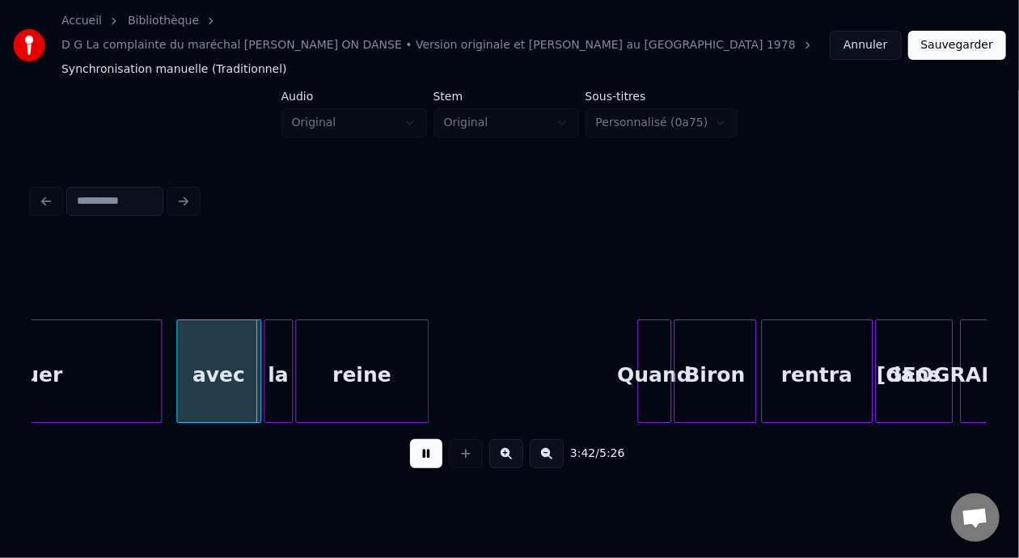
click at [410, 440] on button at bounding box center [426, 453] width 32 height 29
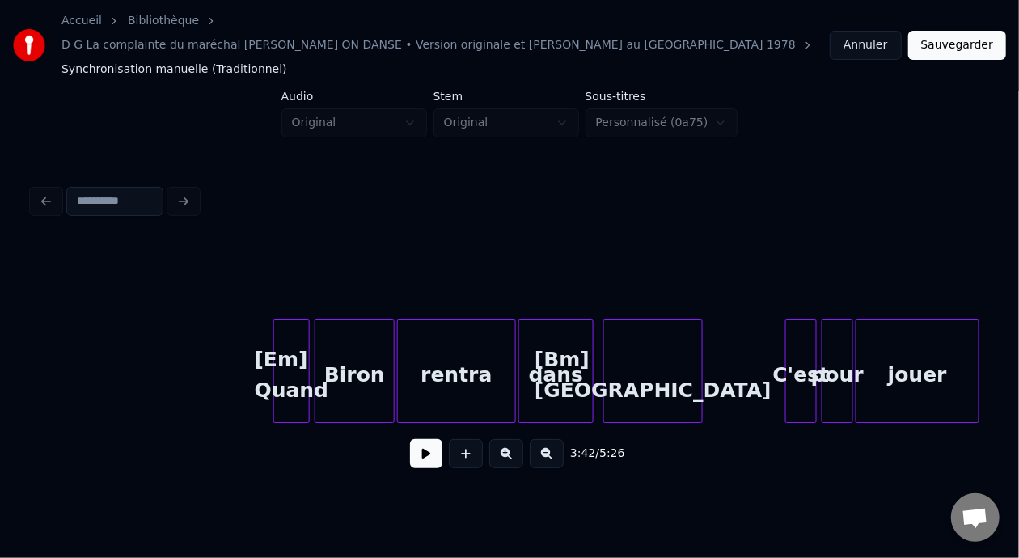
scroll to position [0, 810]
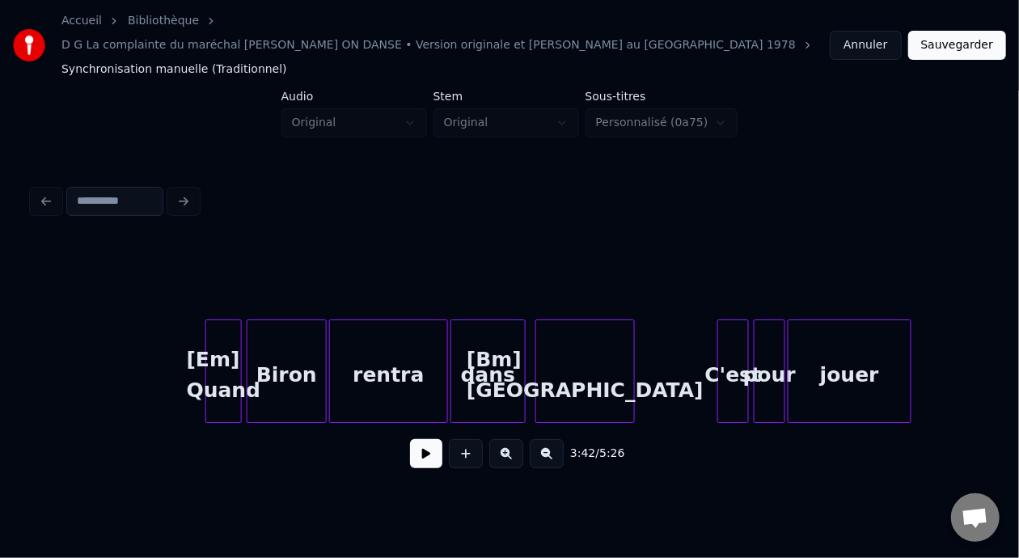
click at [581, 353] on div "[Bm] [GEOGRAPHIC_DATA]" at bounding box center [585, 375] width 98 height 110
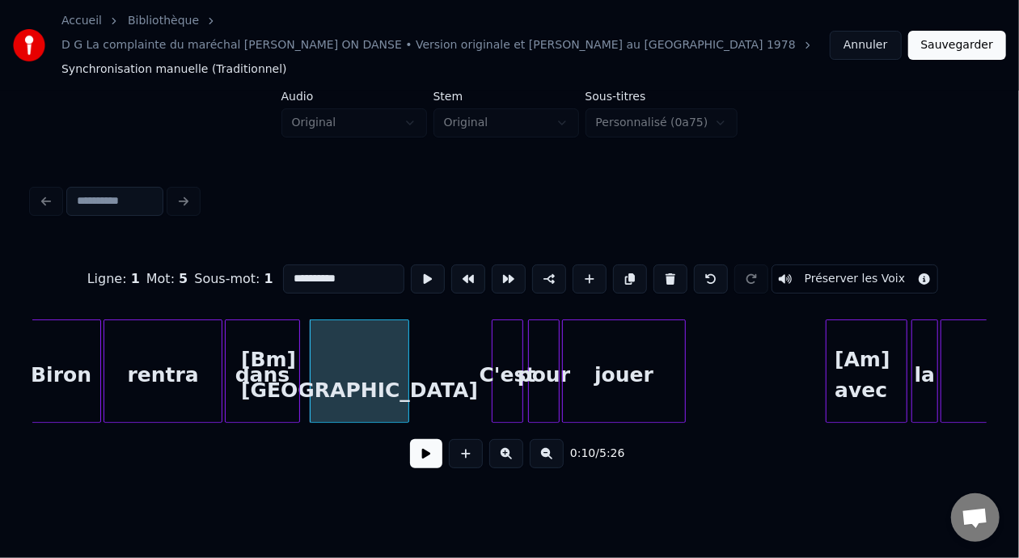
scroll to position [0, 1171]
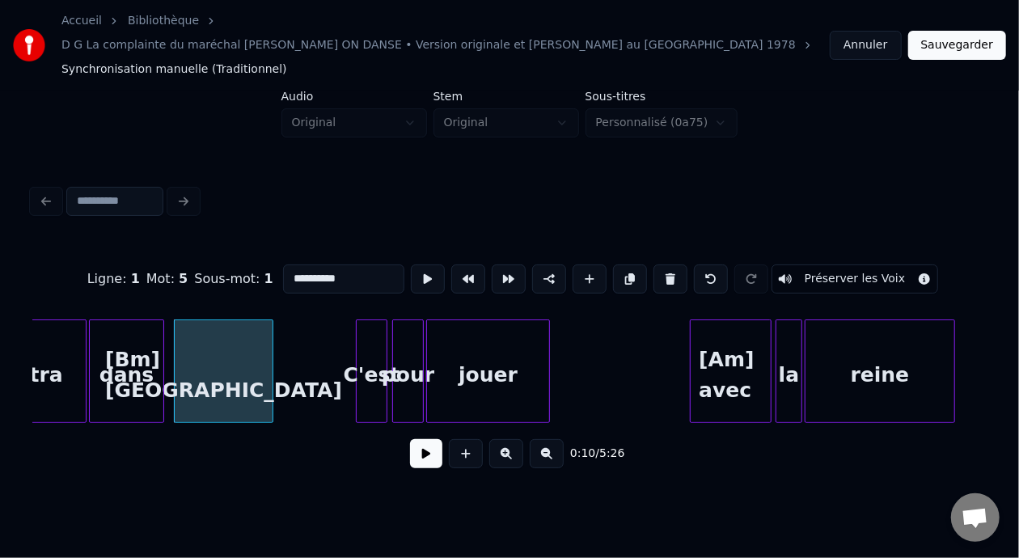
click at [726, 348] on div "[Am] avec" at bounding box center [731, 375] width 80 height 110
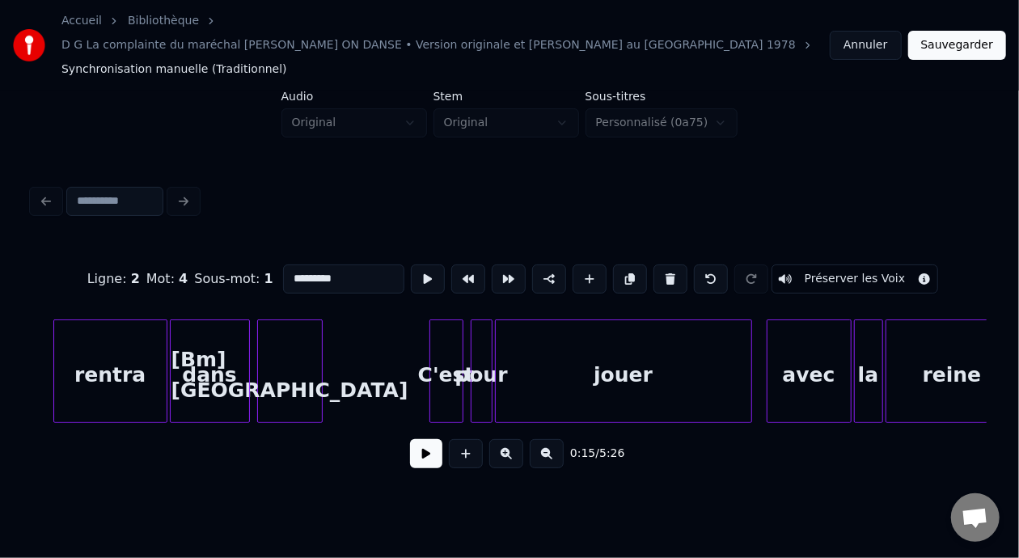
scroll to position [0, 26341]
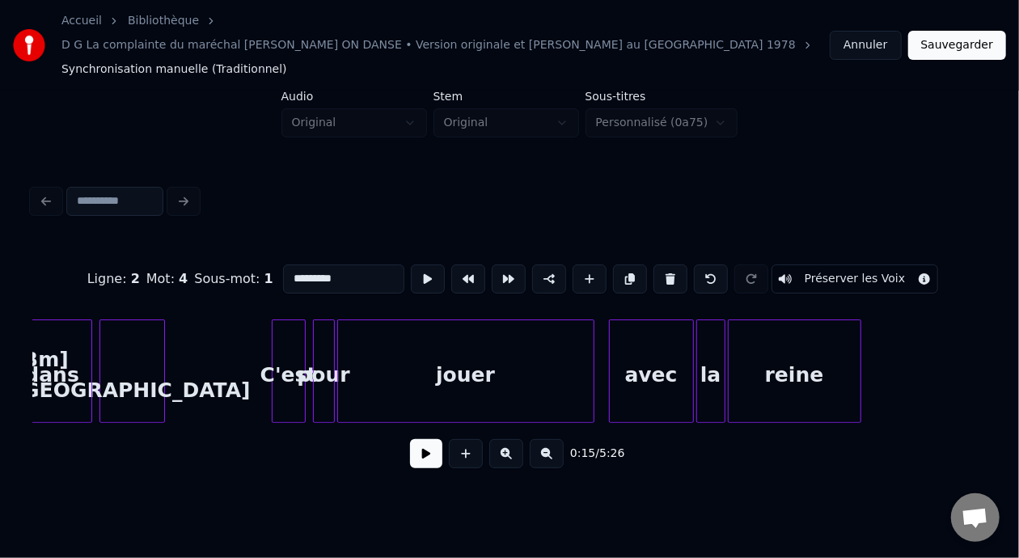
click at [669, 342] on div "avec" at bounding box center [651, 375] width 83 height 110
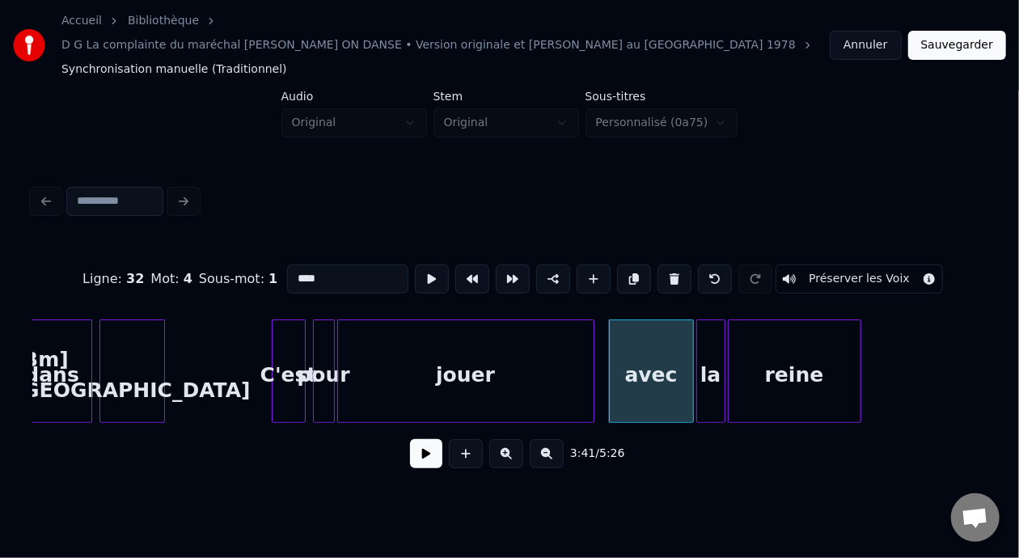
click at [287, 265] on input "****" at bounding box center [347, 279] width 121 height 29
click at [290, 346] on div "C'est" at bounding box center [289, 375] width 32 height 110
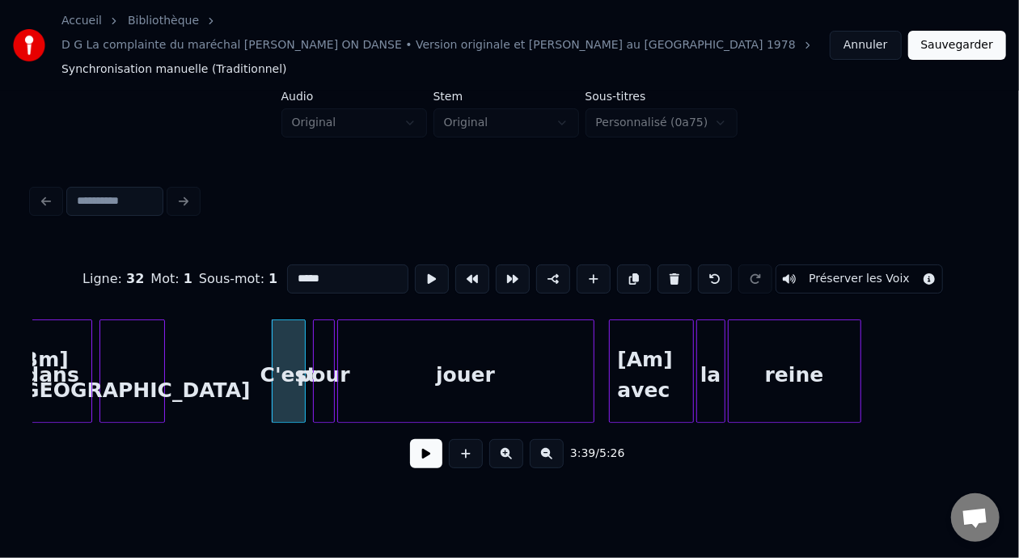
type input "*****"
click at [423, 439] on button at bounding box center [426, 453] width 32 height 29
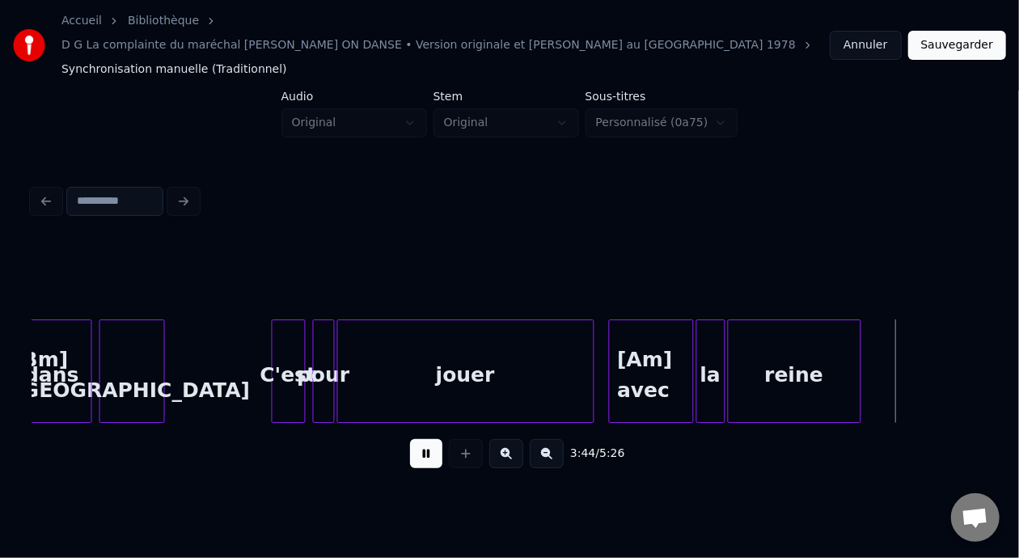
click at [423, 439] on button at bounding box center [426, 453] width 32 height 29
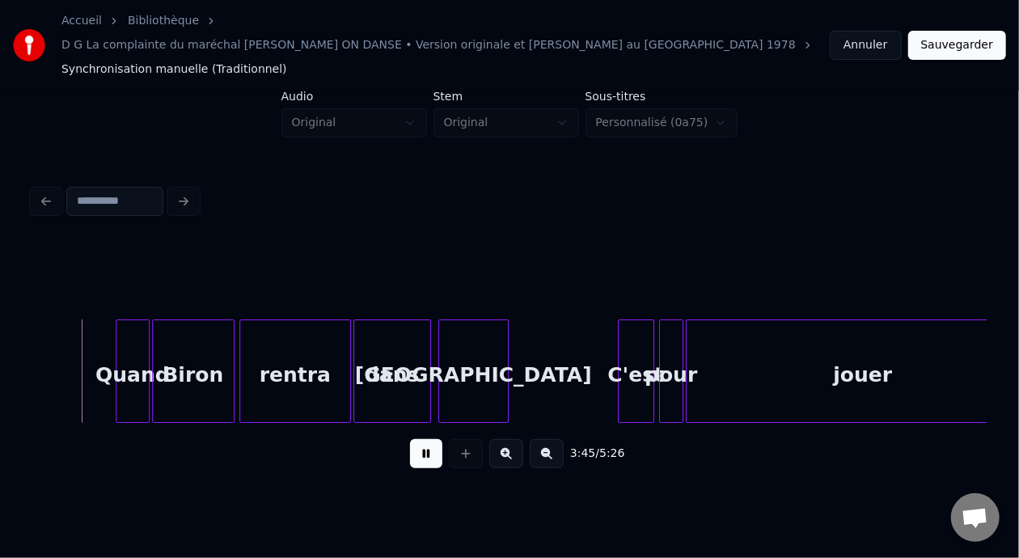
click at [423, 439] on button at bounding box center [426, 453] width 32 height 29
click at [123, 344] on div "Quand" at bounding box center [132, 375] width 32 height 110
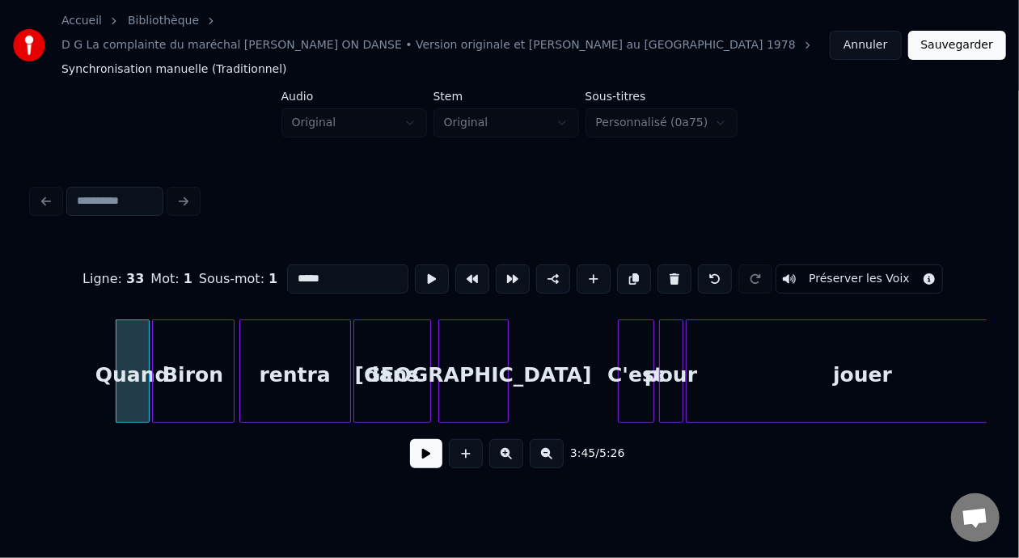
click at [287, 265] on input "*****" at bounding box center [347, 279] width 121 height 29
type input "**********"
click at [415, 439] on button at bounding box center [426, 453] width 32 height 29
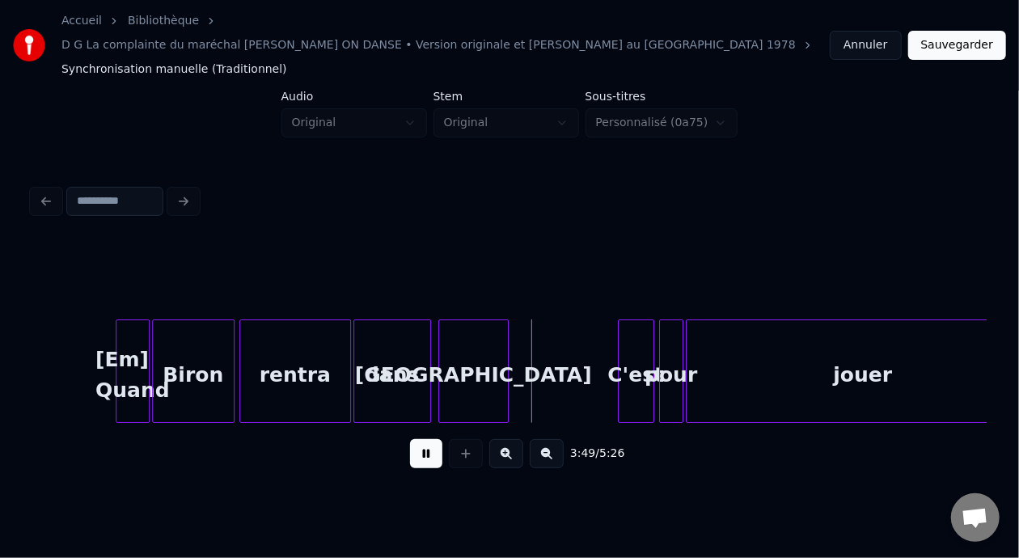
click at [416, 439] on button at bounding box center [426, 453] width 32 height 29
click at [473, 351] on div "[GEOGRAPHIC_DATA]" at bounding box center [473, 375] width 69 height 110
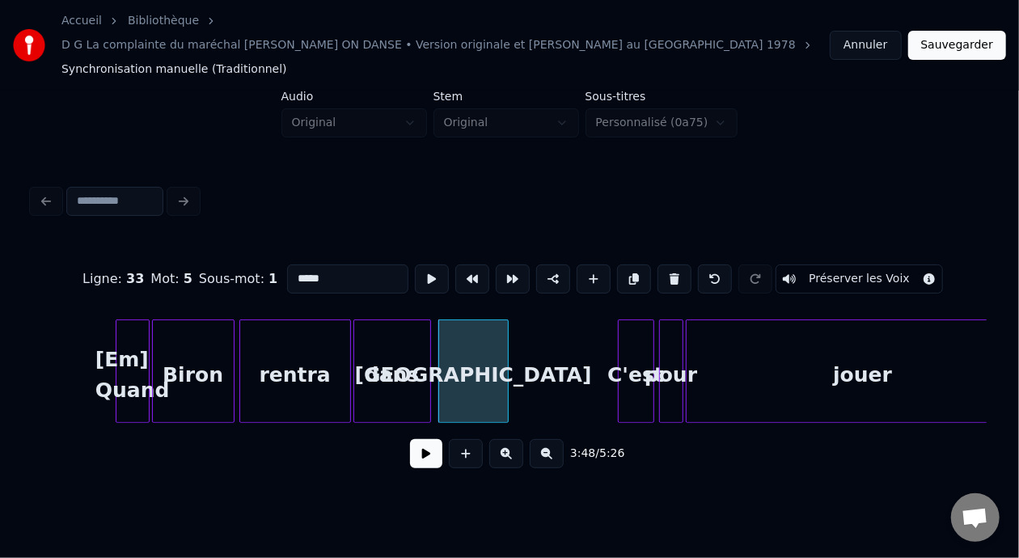
click at [287, 265] on input "*****" at bounding box center [347, 279] width 121 height 29
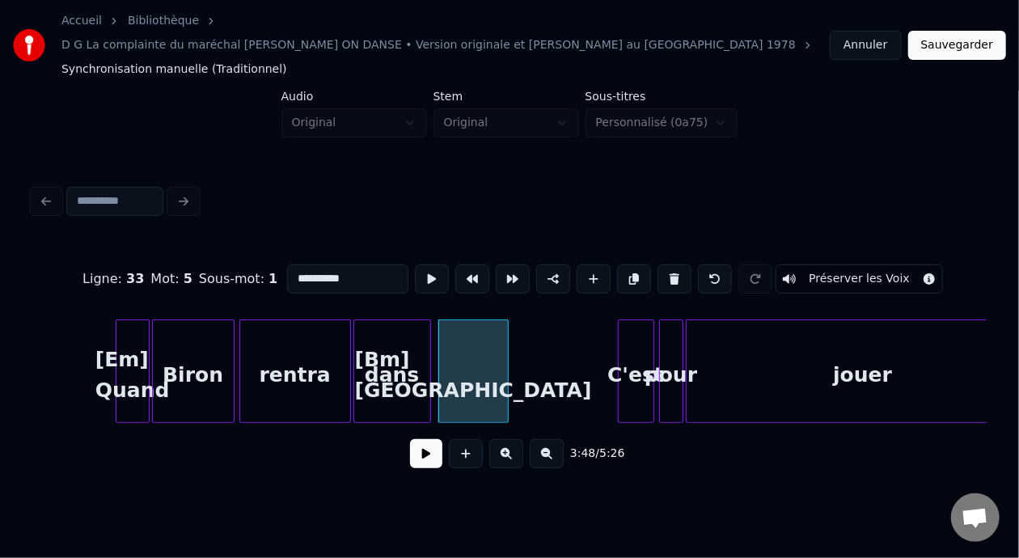
type input "**********"
click at [419, 439] on button at bounding box center [426, 453] width 32 height 29
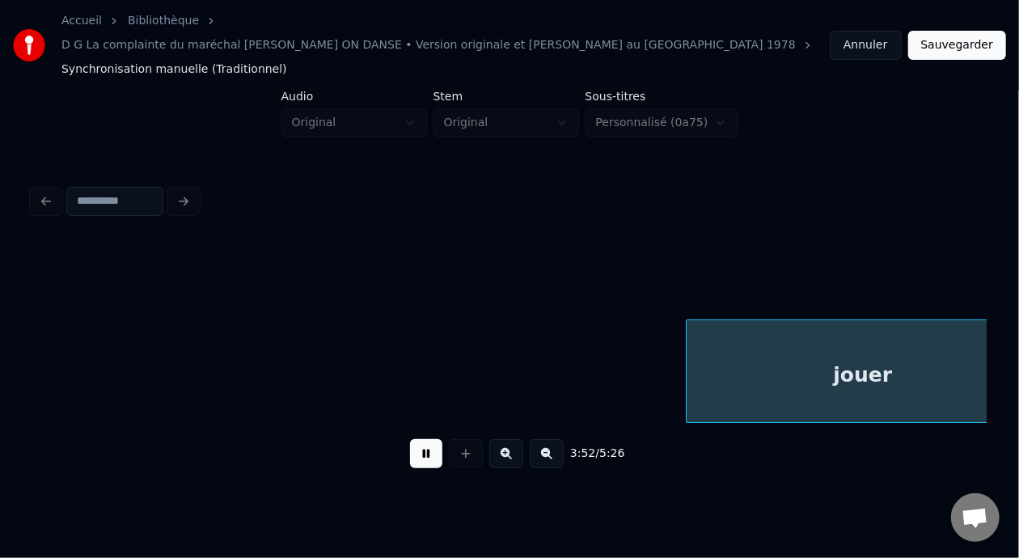
scroll to position [0, 28252]
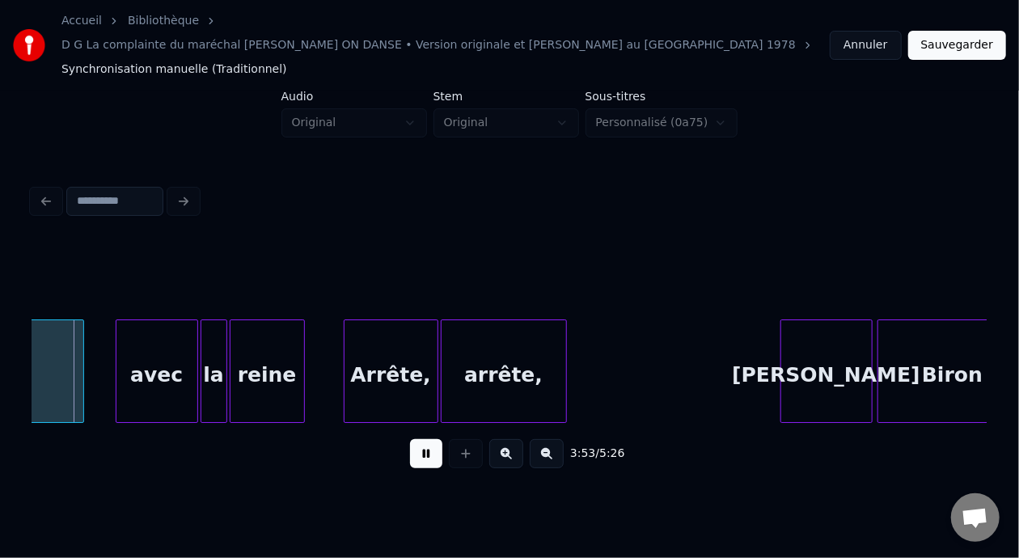
click at [419, 439] on button at bounding box center [426, 453] width 32 height 29
click at [164, 348] on div "avec" at bounding box center [156, 375] width 81 height 110
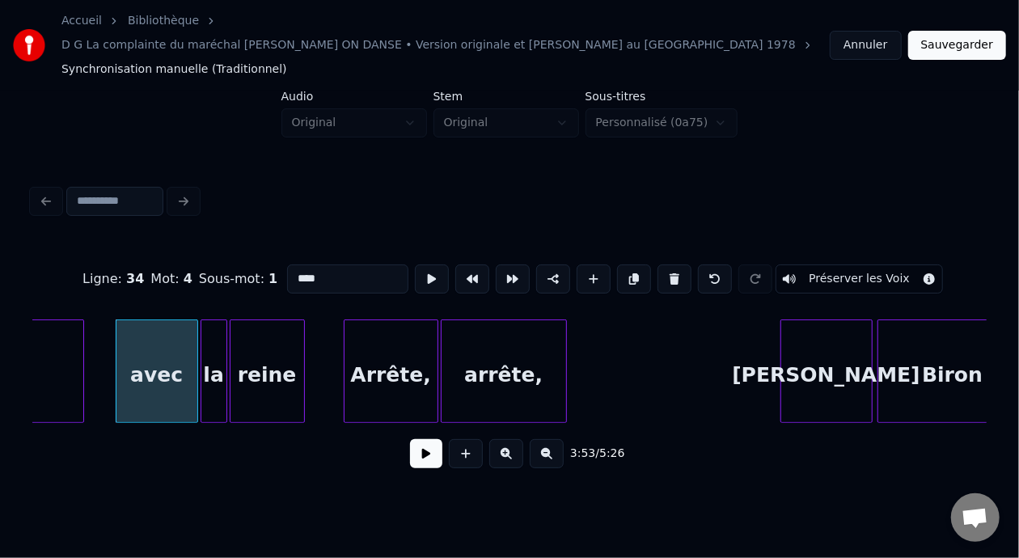
click at [287, 265] on input "****" at bounding box center [347, 279] width 121 height 29
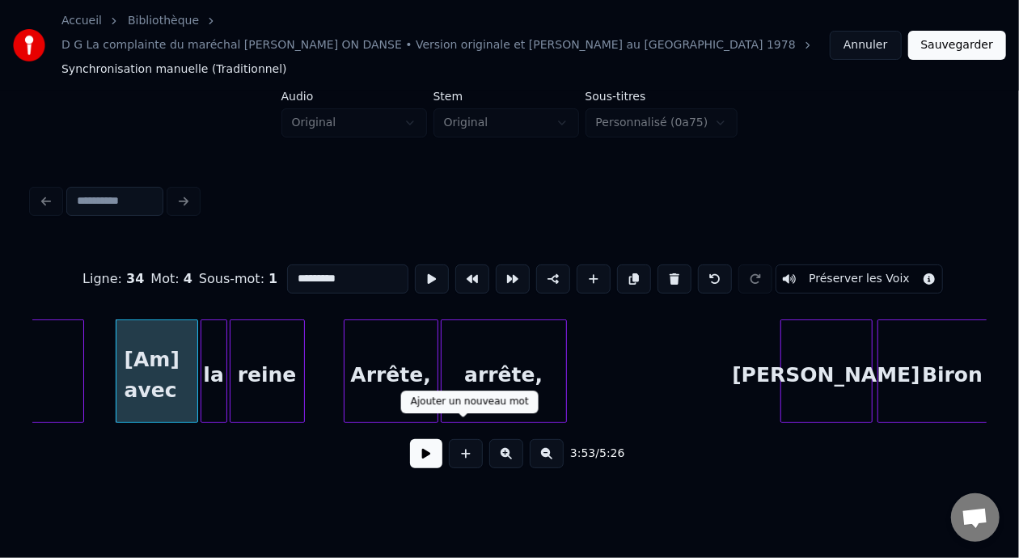
type input "*********"
click at [428, 439] on button at bounding box center [426, 453] width 32 height 29
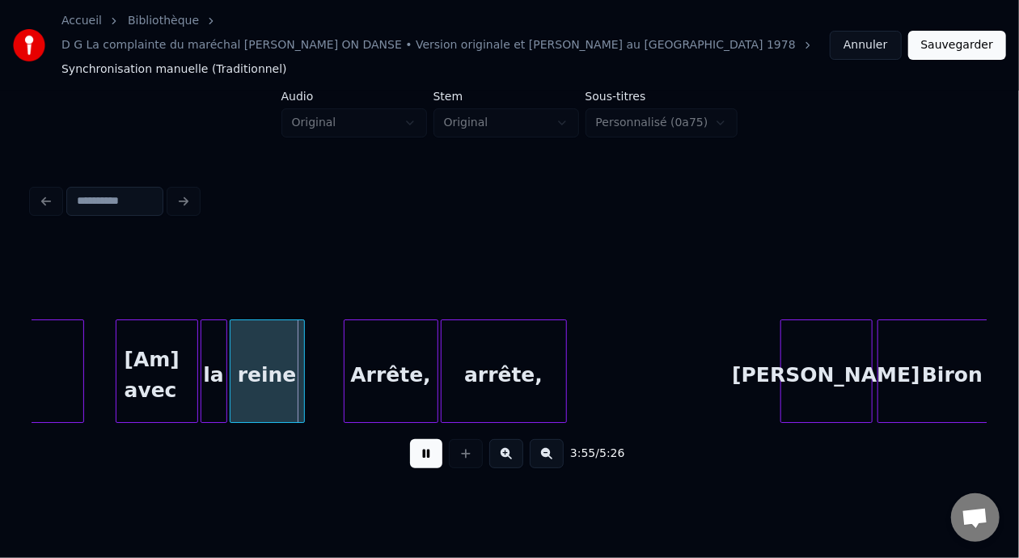
click at [428, 439] on button at bounding box center [426, 453] width 32 height 29
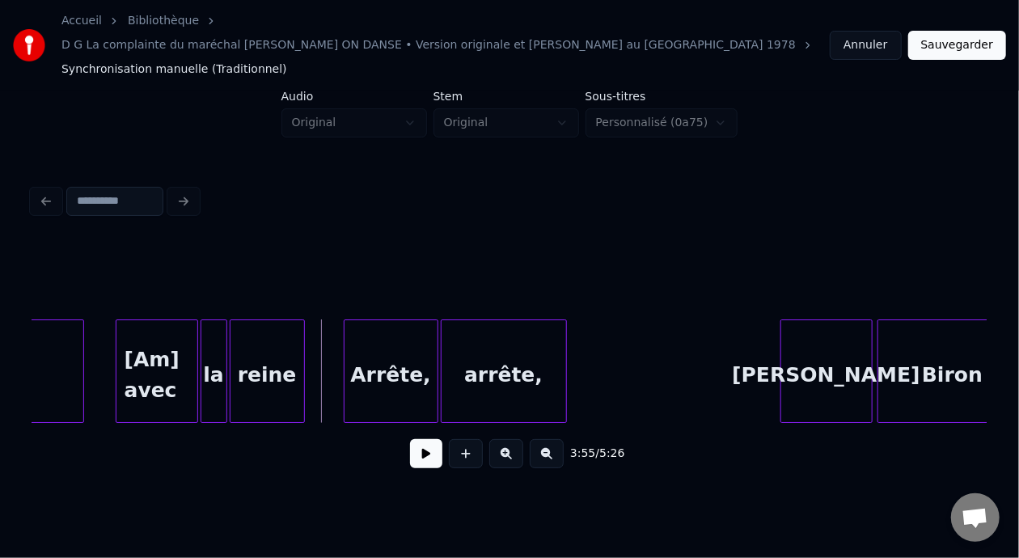
click at [413, 346] on div "Arrête," at bounding box center [391, 375] width 93 height 110
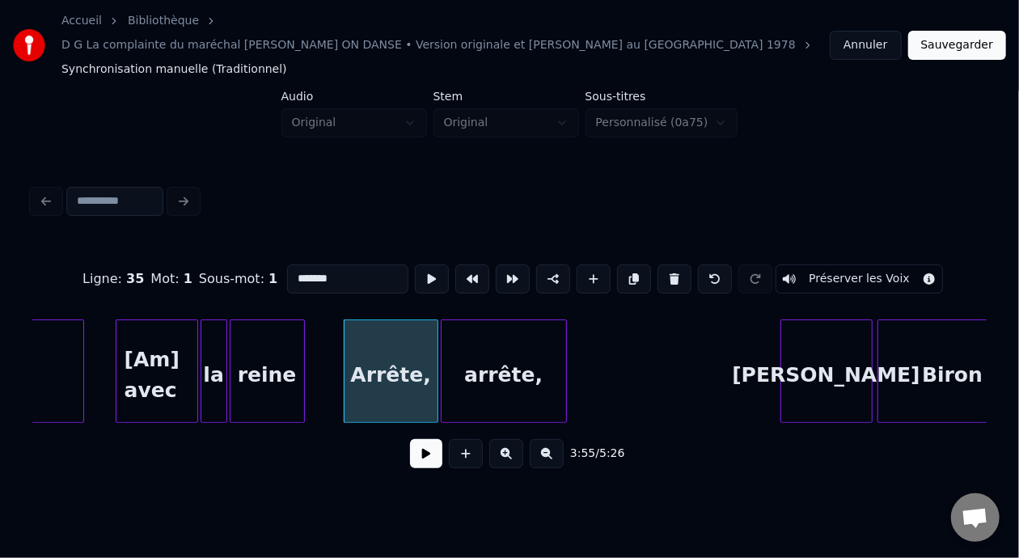
click at [298, 265] on input "*******" at bounding box center [347, 279] width 121 height 29
click at [540, 350] on div "arrête," at bounding box center [504, 375] width 125 height 110
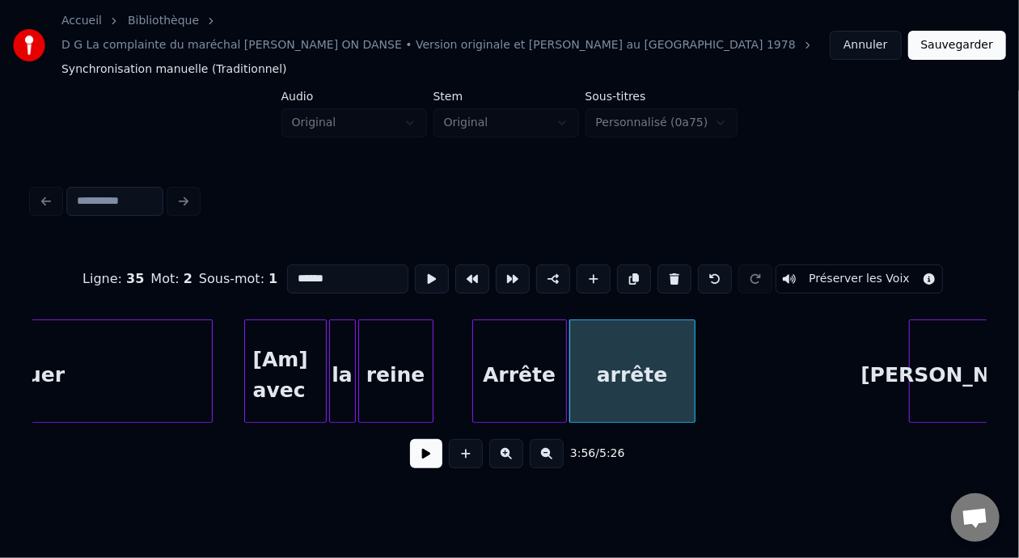
scroll to position [0, 28145]
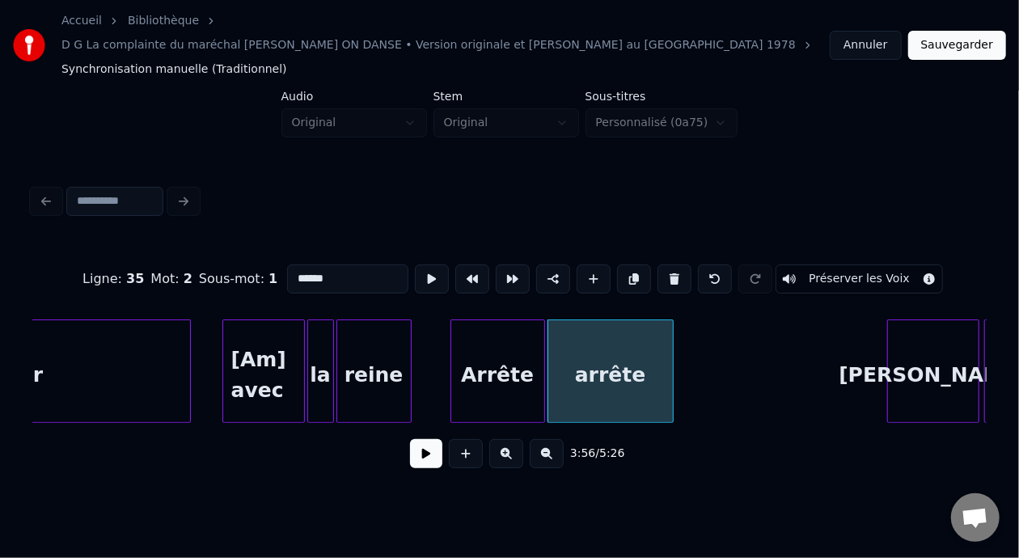
click at [628, 359] on div "arrête" at bounding box center [610, 375] width 125 height 110
type input "**********"
click at [423, 442] on button at bounding box center [426, 453] width 32 height 29
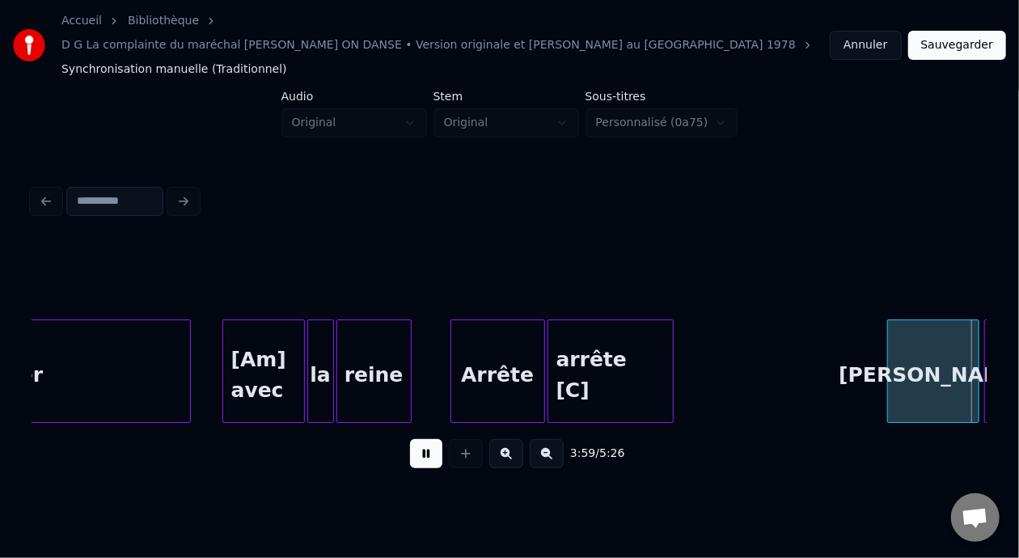
scroll to position [0, 29101]
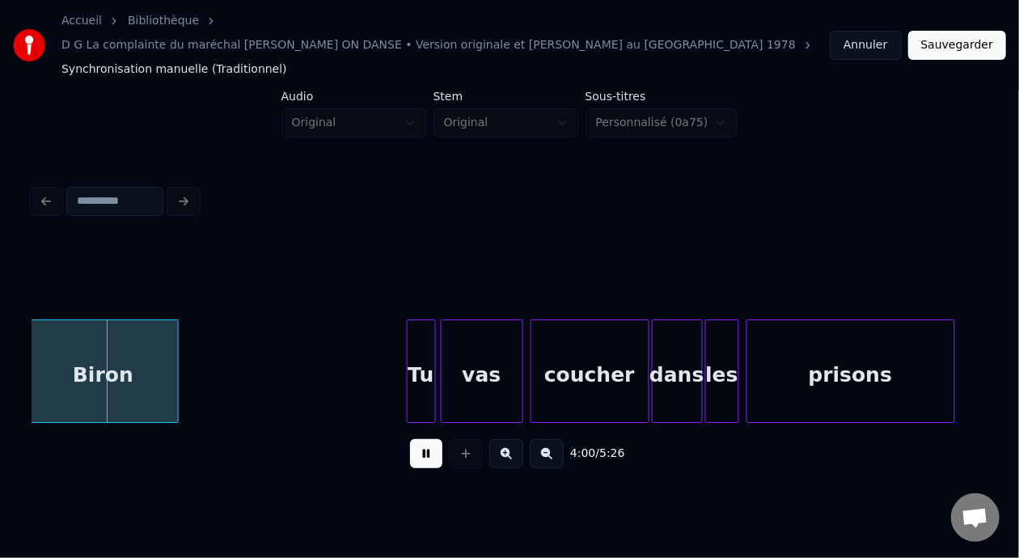
click at [424, 440] on button at bounding box center [426, 453] width 32 height 29
click at [125, 348] on div "Biron" at bounding box center [103, 375] width 149 height 110
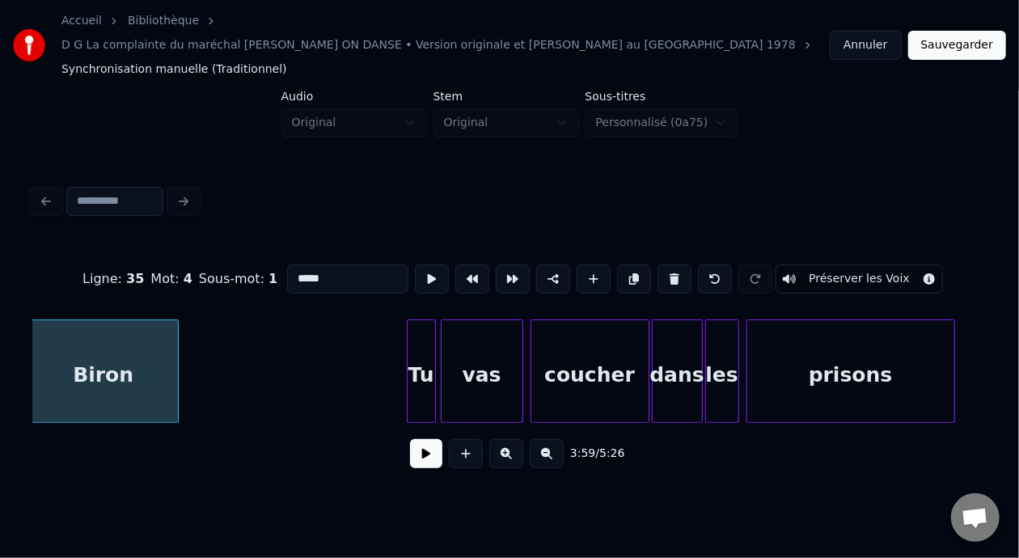
scroll to position [0, 29096]
click at [294, 265] on input "*****" at bounding box center [347, 279] width 121 height 29
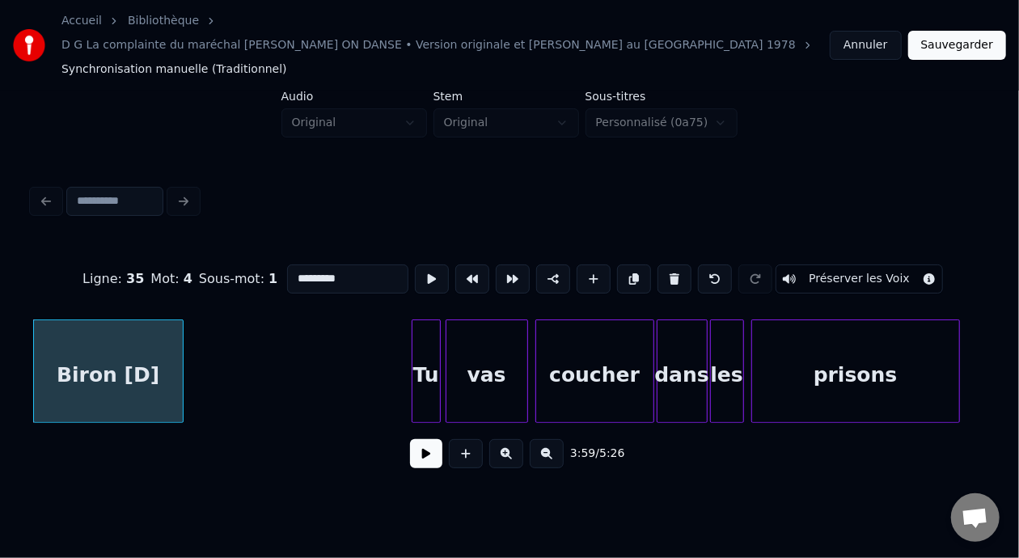
click at [622, 353] on div "coucher" at bounding box center [594, 375] width 117 height 110
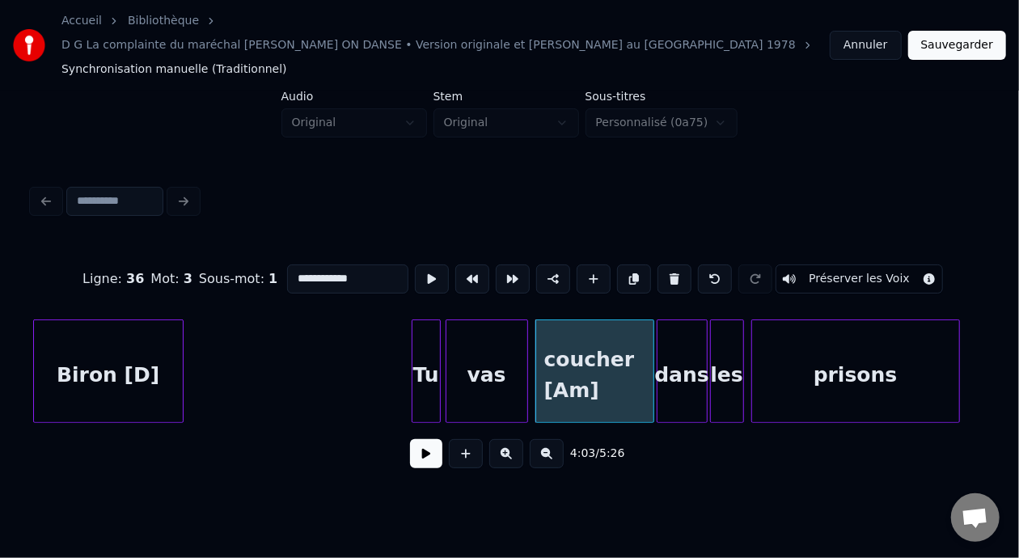
click at [842, 347] on div "prisons" at bounding box center [855, 375] width 207 height 110
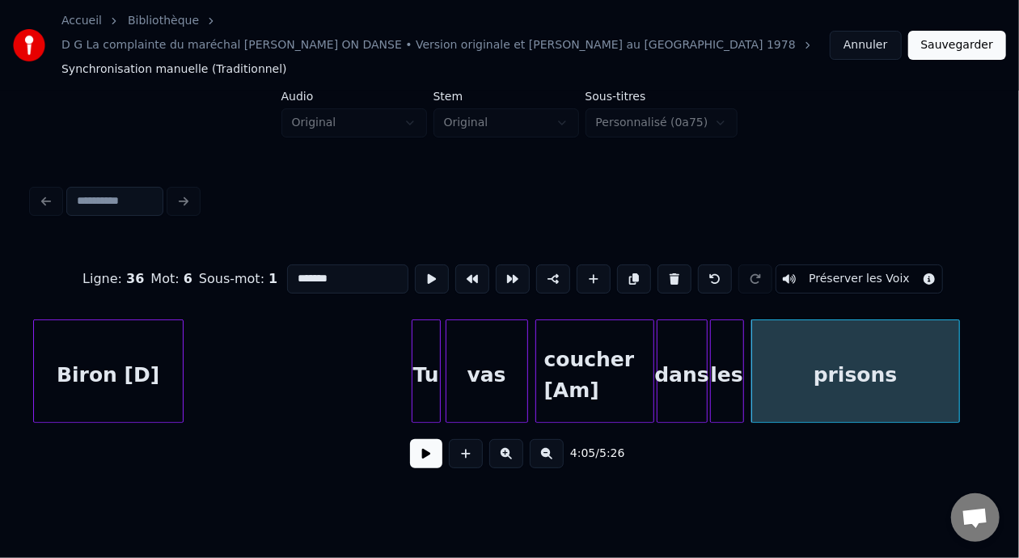
click at [431, 362] on div "Tu" at bounding box center [427, 375] width 28 height 110
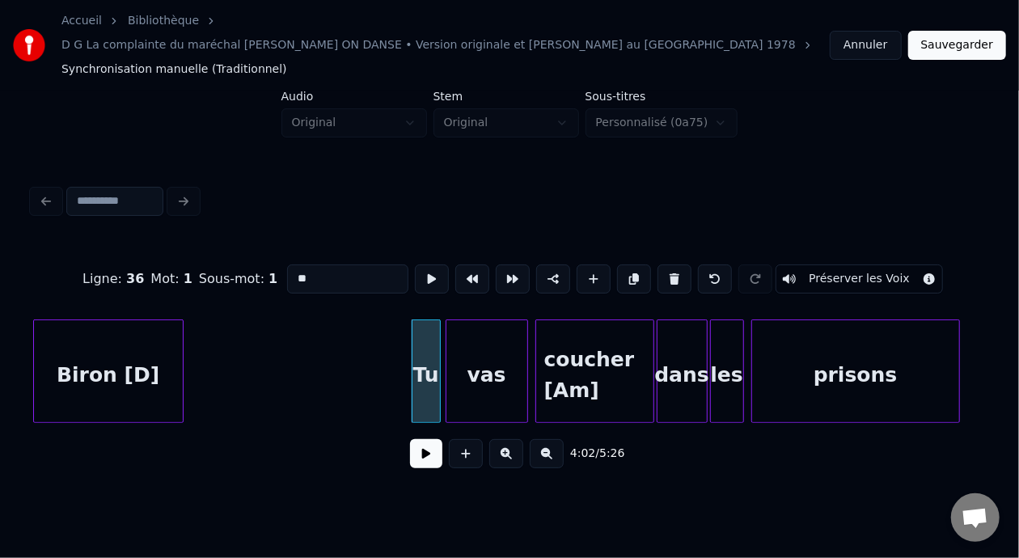
type input "**"
click at [421, 445] on button at bounding box center [426, 453] width 32 height 29
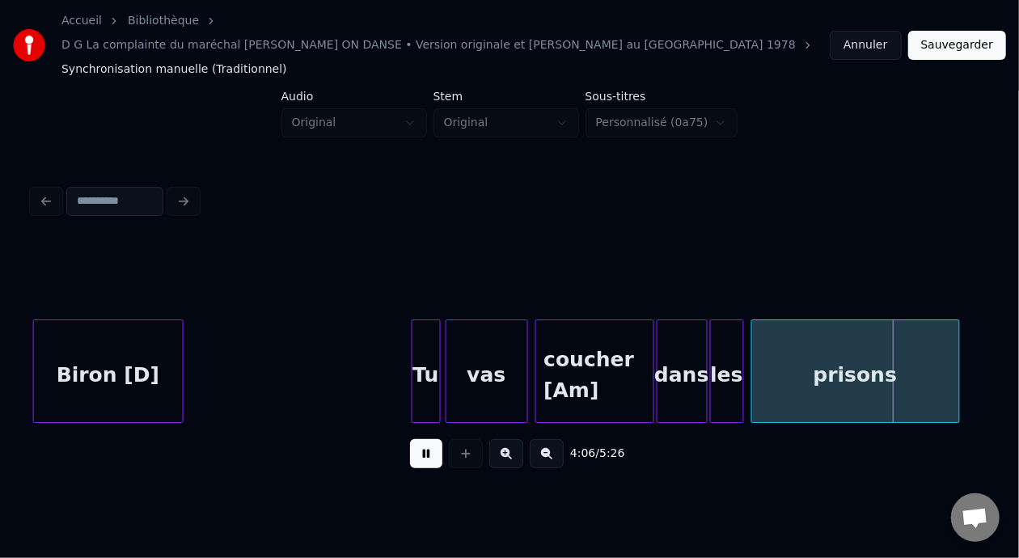
click at [426, 439] on button at bounding box center [426, 453] width 32 height 29
click at [410, 439] on button at bounding box center [426, 453] width 32 height 29
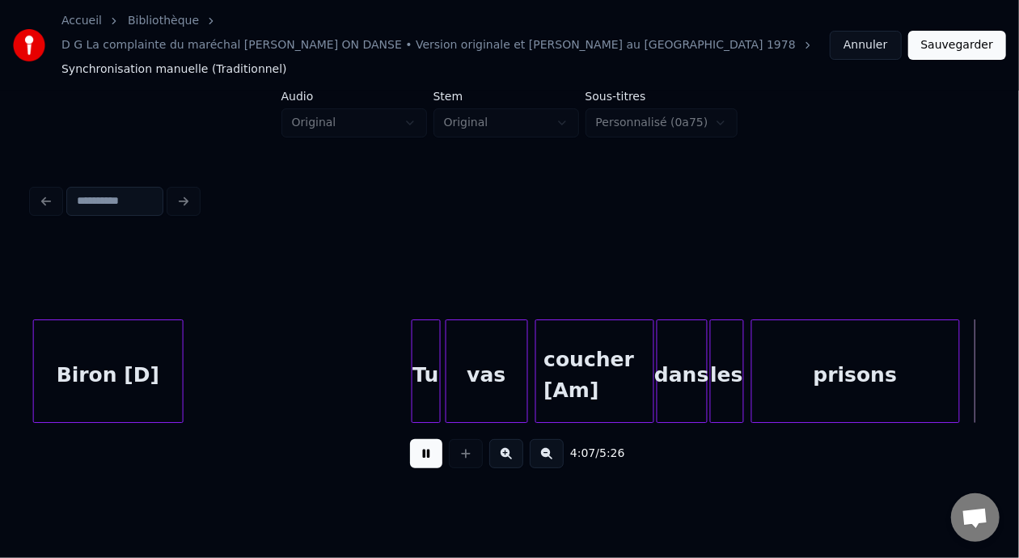
scroll to position [0, 30051]
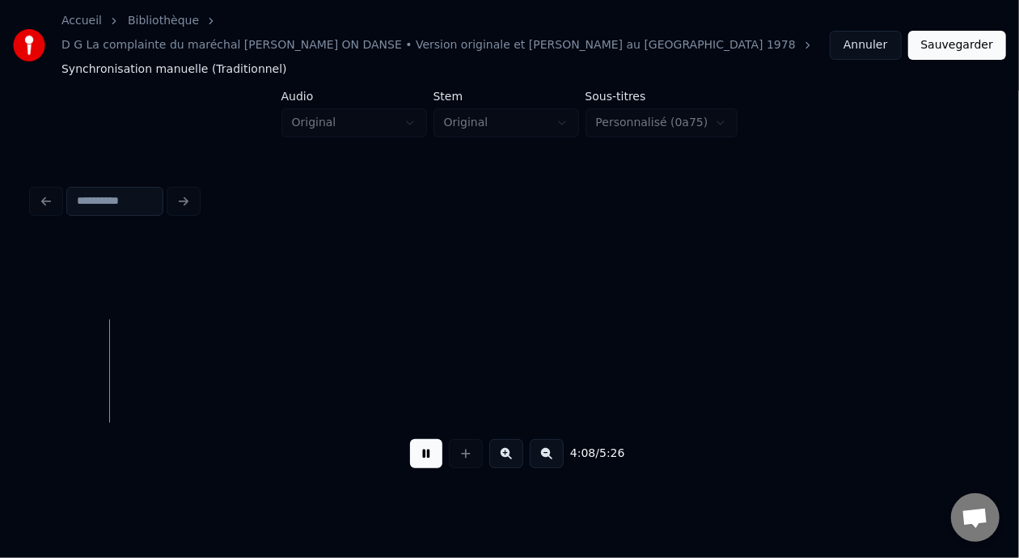
click at [410, 439] on button at bounding box center [426, 453] width 32 height 29
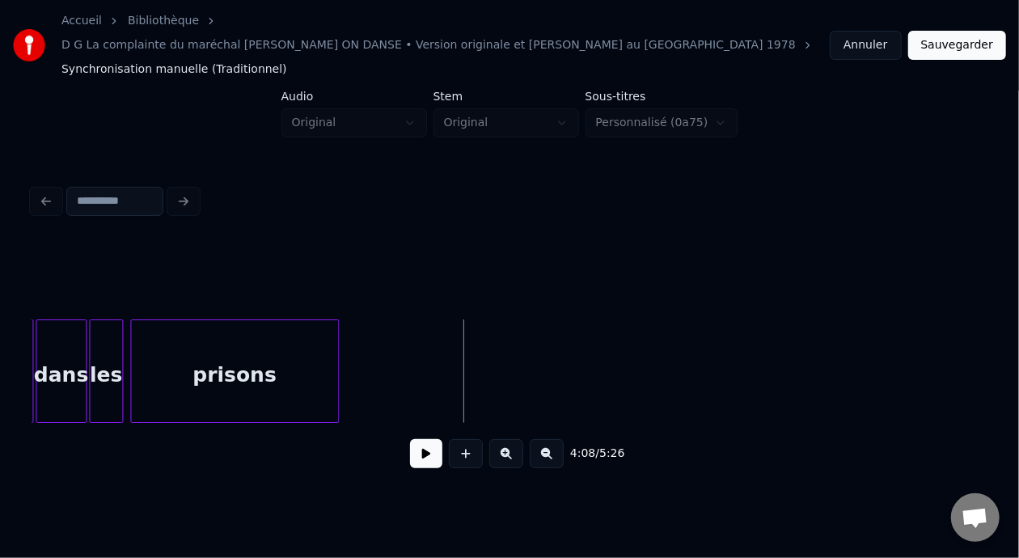
scroll to position [0, 29631]
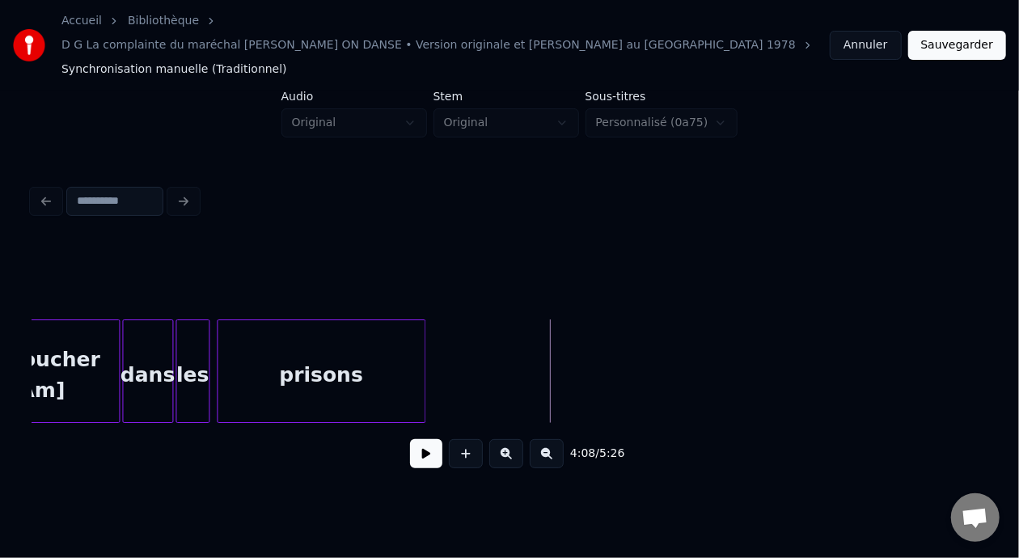
click at [340, 348] on div "prisons" at bounding box center [321, 375] width 207 height 110
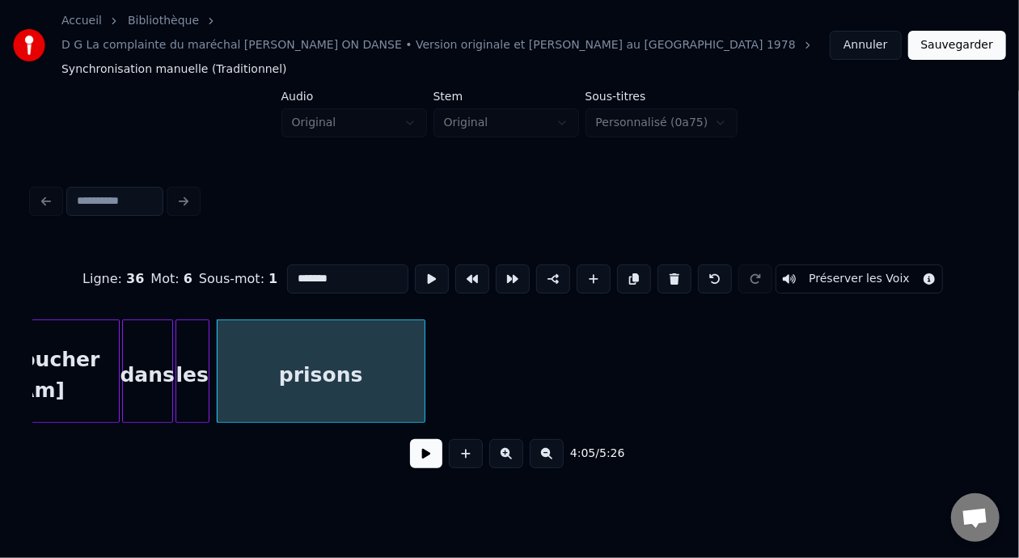
click at [305, 265] on input "*******" at bounding box center [347, 279] width 121 height 29
click at [349, 337] on div "prisons [1Cmaj7]" at bounding box center [321, 375] width 207 height 110
type input "**********"
click at [417, 445] on button at bounding box center [426, 453] width 32 height 29
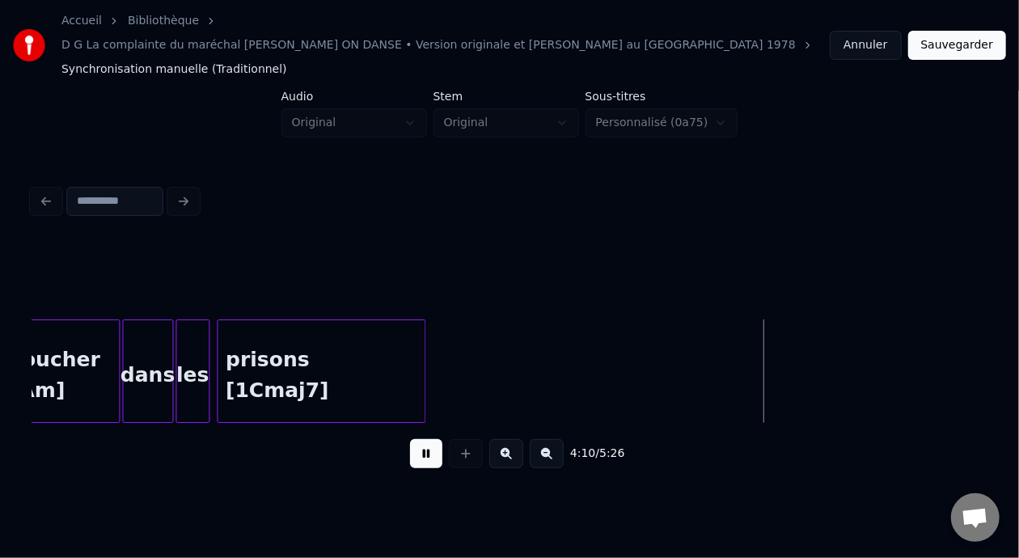
click at [425, 439] on button at bounding box center [426, 453] width 32 height 29
click at [332, 354] on div "prisons [1Cmaj7]" at bounding box center [321, 375] width 207 height 110
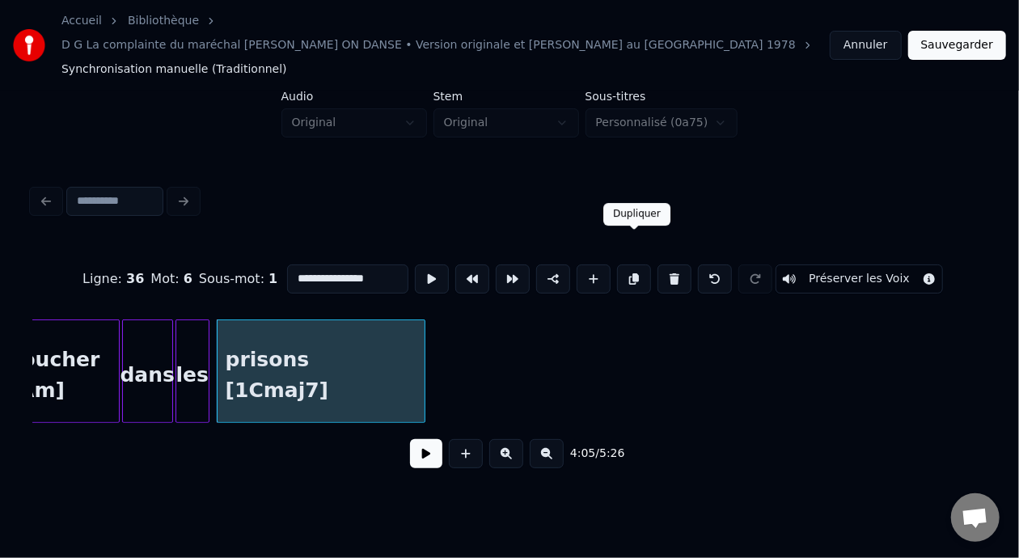
click at [630, 265] on button at bounding box center [634, 279] width 34 height 29
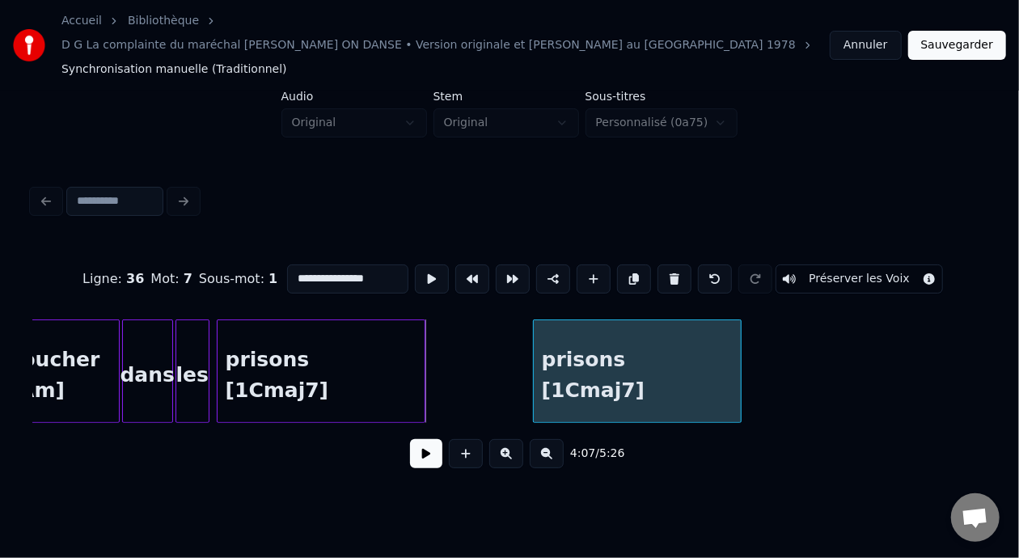
click at [666, 352] on div "prisons [1Cmaj7]" at bounding box center [637, 375] width 207 height 110
click at [360, 265] on input "**********" at bounding box center [347, 279] width 121 height 29
type input "*"
click at [563, 335] on div "Em Em Bm Bm Am Am Em Em" at bounding box center [635, 375] width 207 height 110
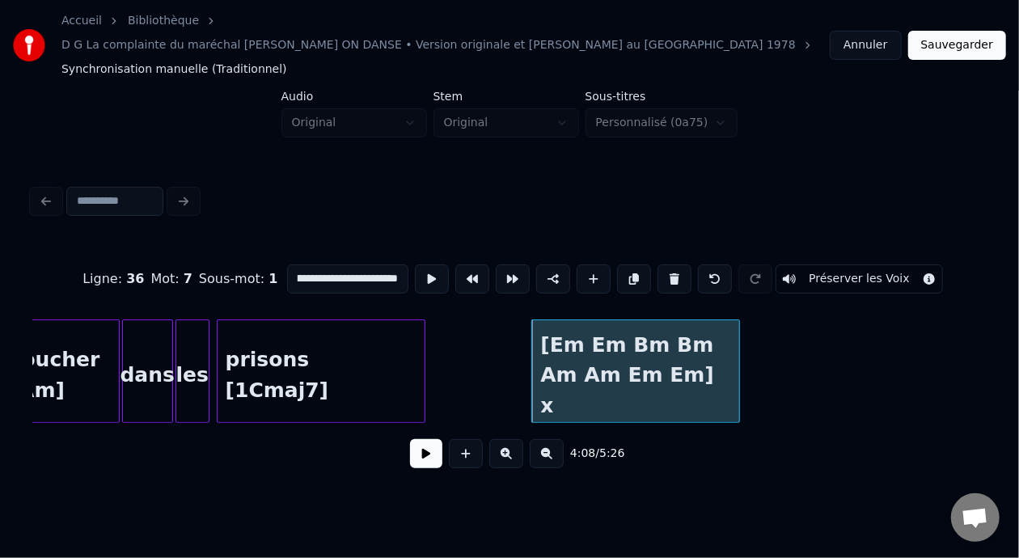
scroll to position [0, 70]
type input "**********"
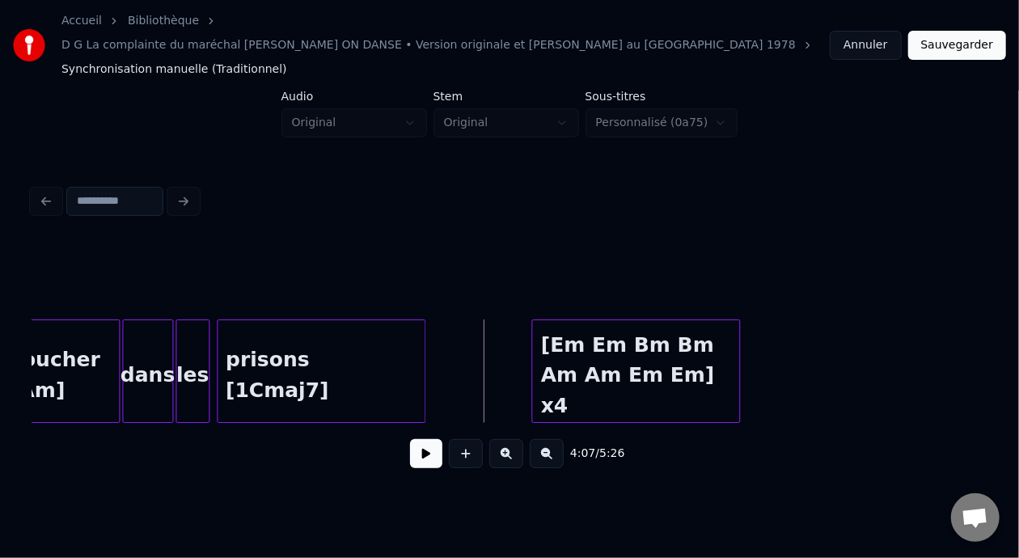
click at [420, 439] on button at bounding box center [426, 453] width 32 height 29
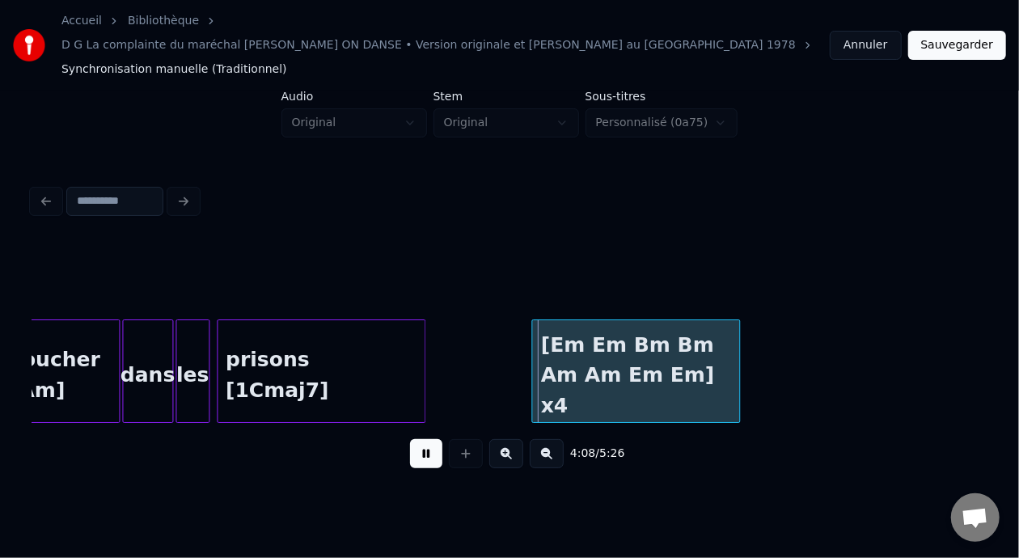
click at [420, 439] on button at bounding box center [426, 453] width 32 height 29
click at [338, 367] on div "prisons [1Cmaj7]" at bounding box center [321, 375] width 207 height 110
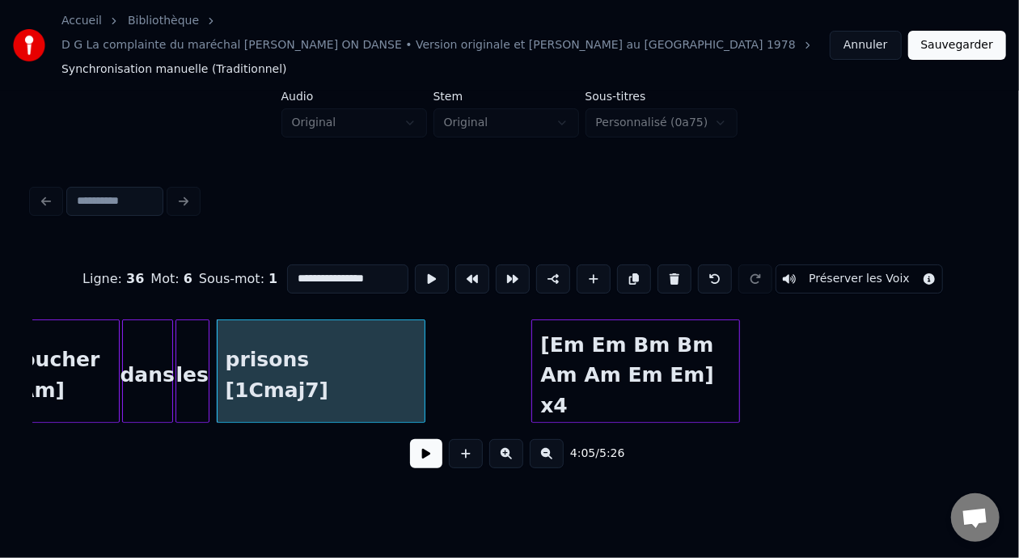
click at [413, 445] on button at bounding box center [426, 453] width 32 height 29
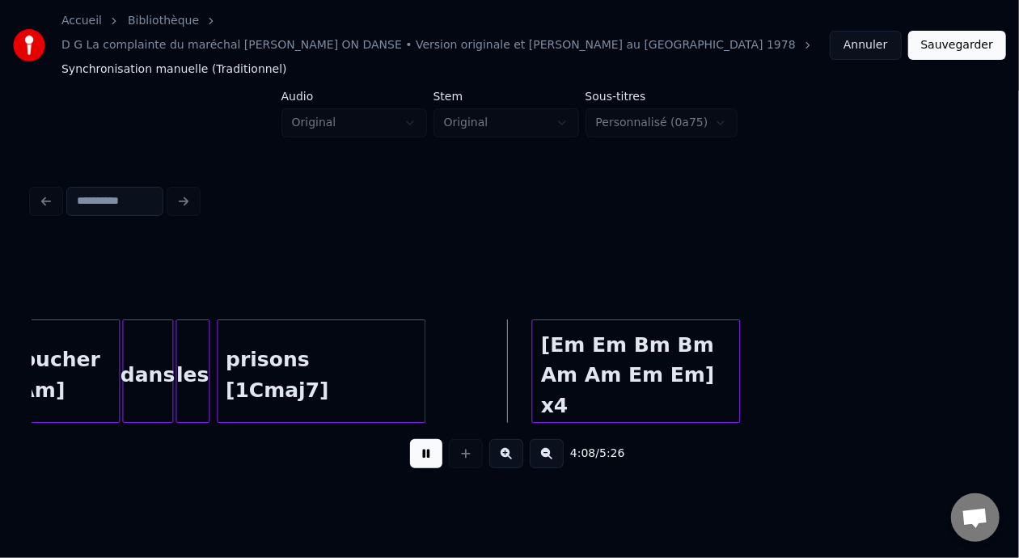
click at [413, 442] on button at bounding box center [426, 453] width 32 height 29
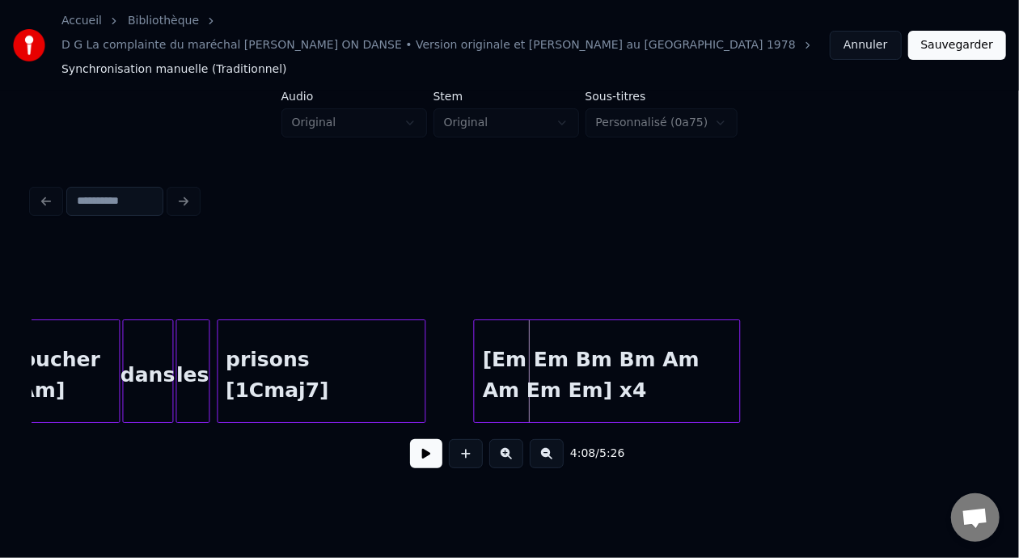
click at [474, 340] on div at bounding box center [476, 371] width 5 height 102
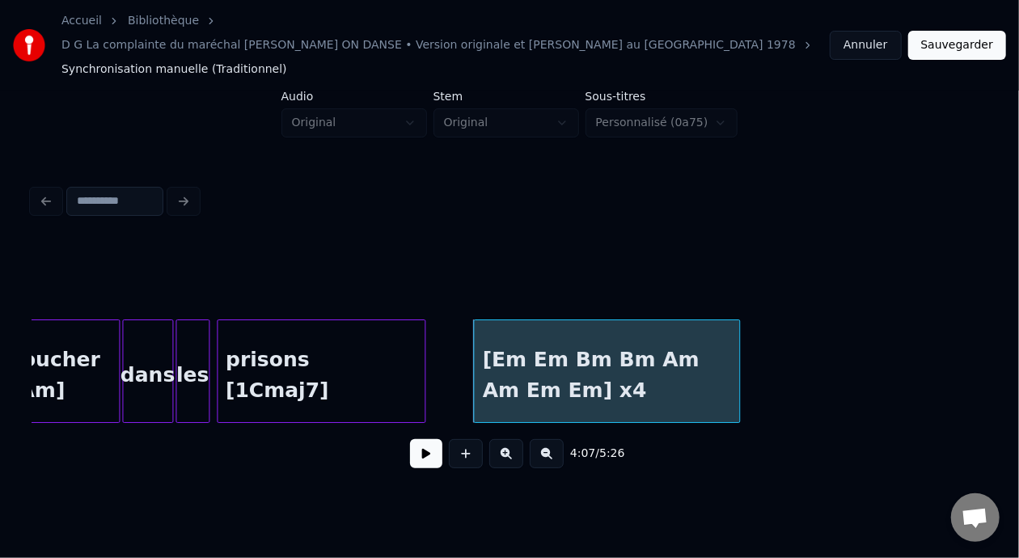
click at [554, 439] on button at bounding box center [547, 453] width 34 height 29
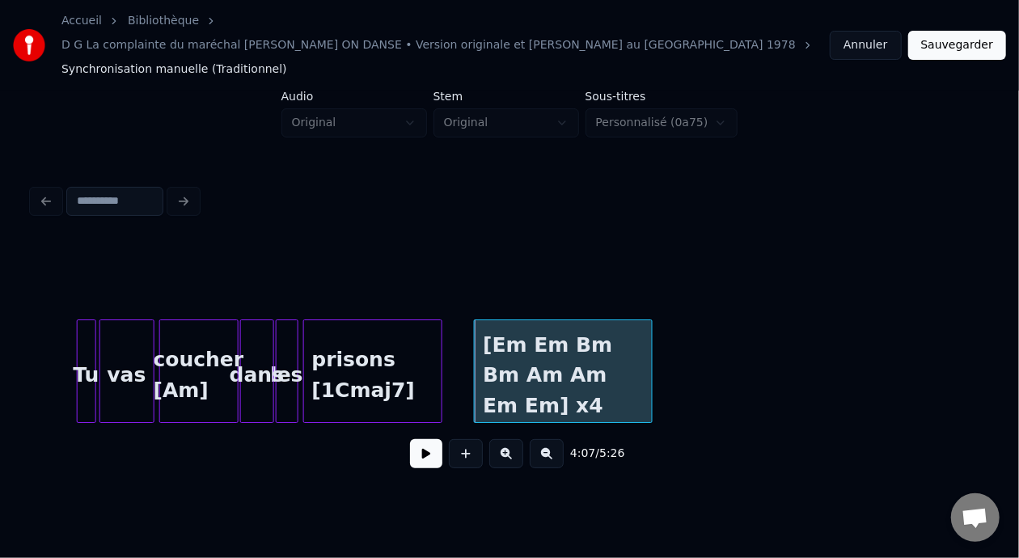
click at [554, 439] on button at bounding box center [547, 453] width 34 height 29
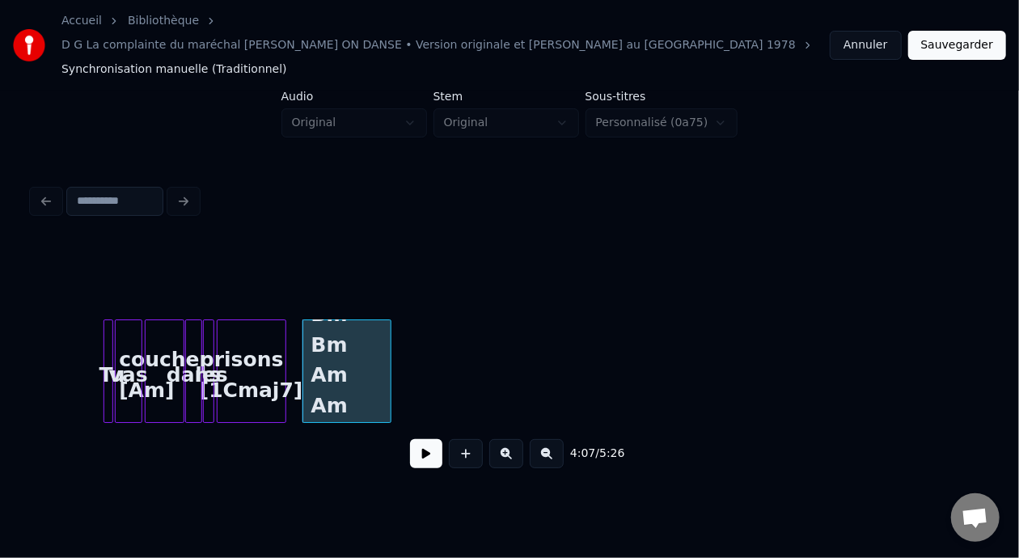
scroll to position [0, 9905]
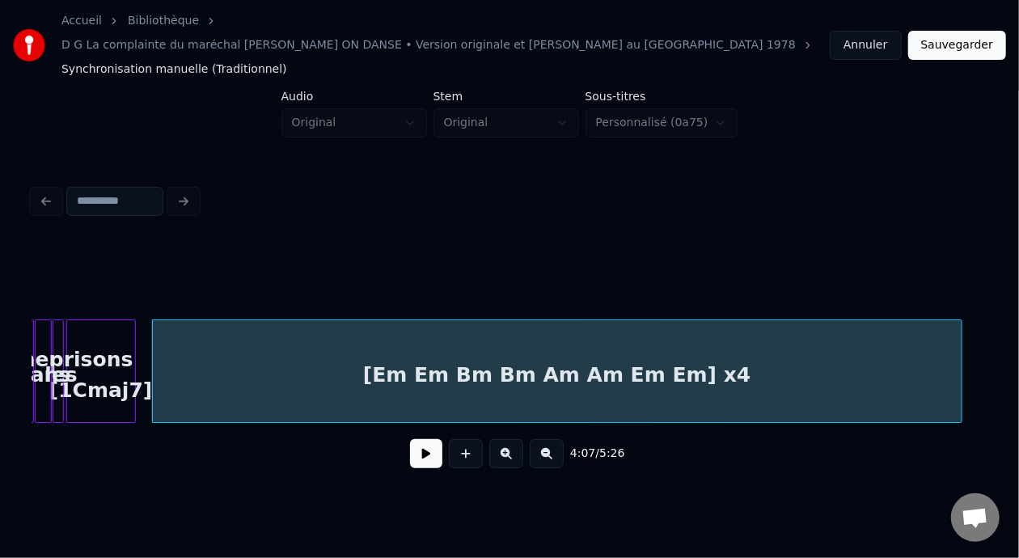
click at [960, 343] on div at bounding box center [959, 371] width 5 height 102
click at [388, 374] on div "[Em Em Bm Bm Am Am Em Em] x4" at bounding box center [558, 375] width 810 height 110
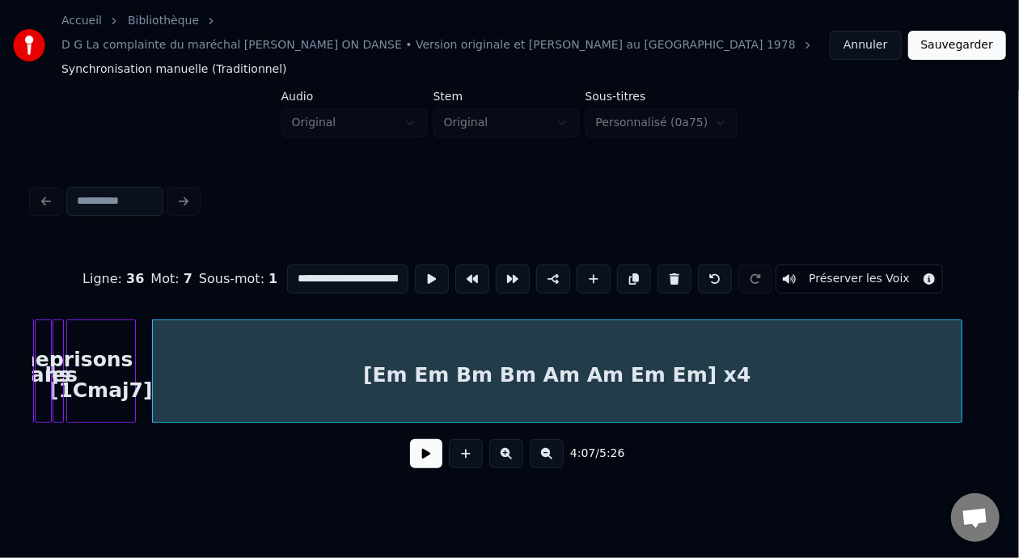
click at [423, 439] on button at bounding box center [426, 453] width 32 height 29
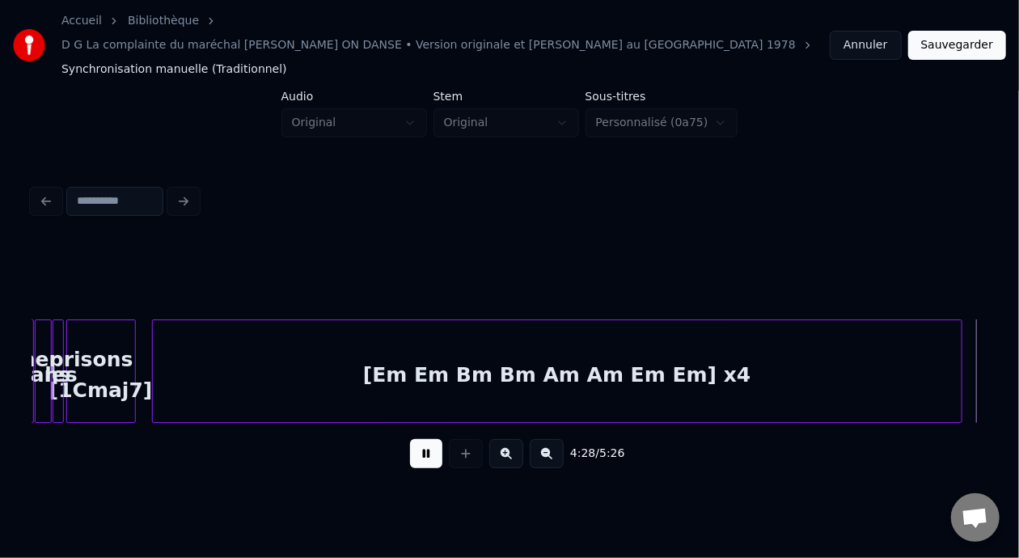
click at [423, 439] on button at bounding box center [426, 453] width 32 height 29
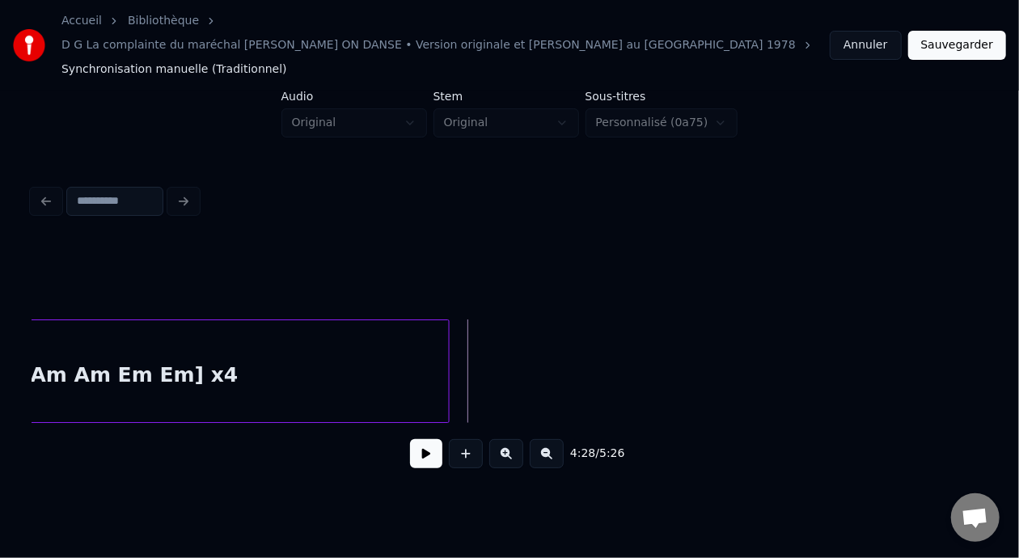
scroll to position [0, 10440]
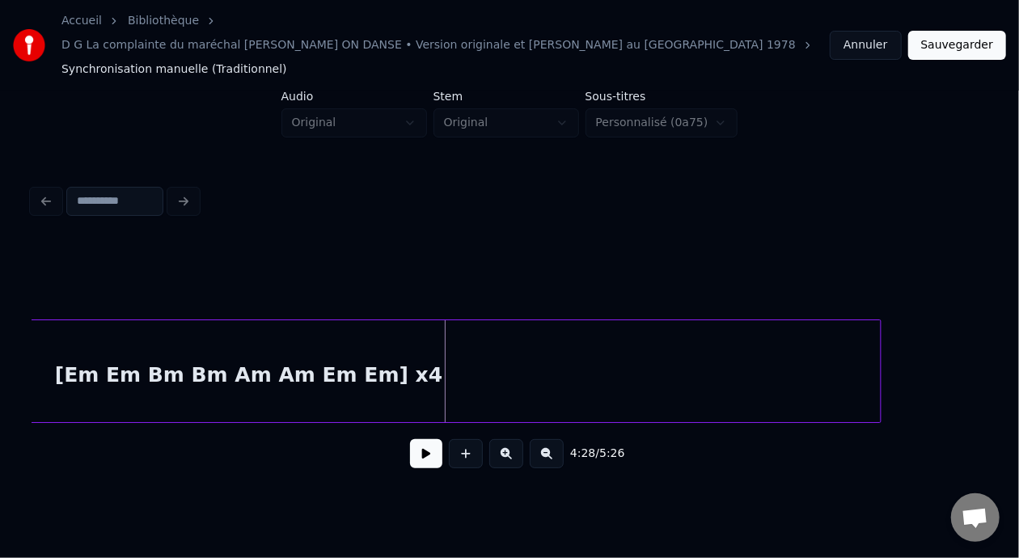
click at [878, 345] on div at bounding box center [878, 371] width 5 height 102
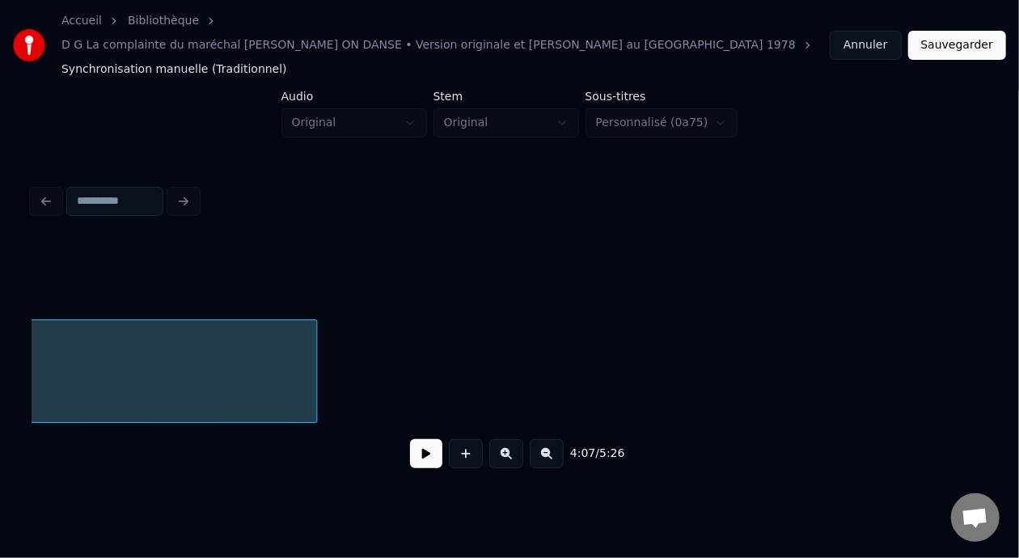
scroll to position [0, 11027]
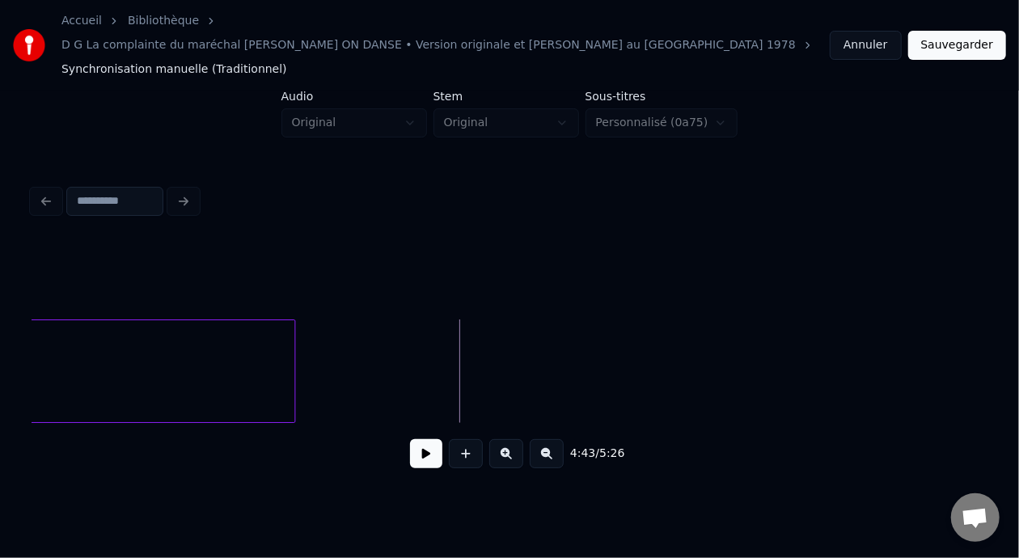
click at [417, 439] on button at bounding box center [426, 453] width 32 height 29
click at [413, 439] on button at bounding box center [426, 453] width 32 height 29
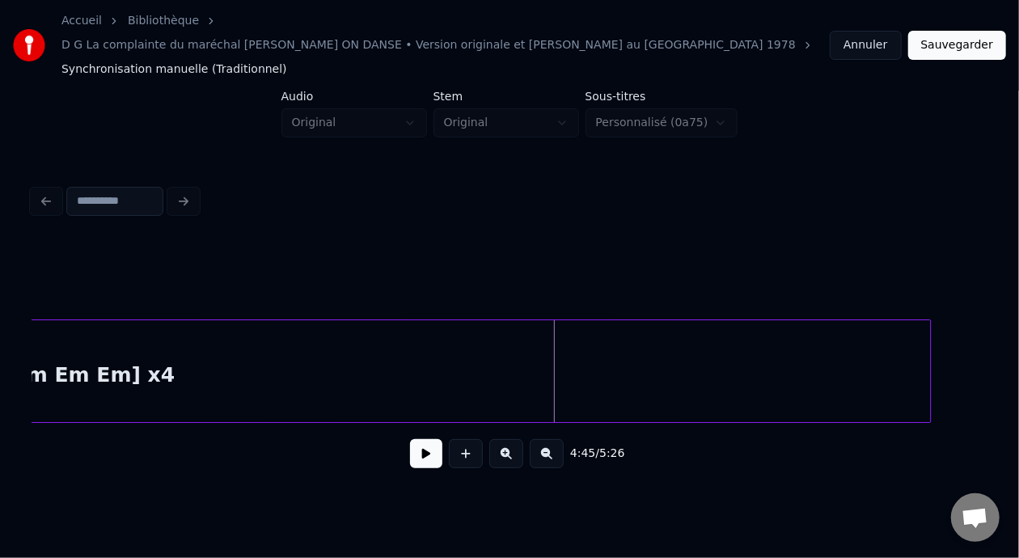
click at [929, 343] on div at bounding box center [927, 371] width 5 height 102
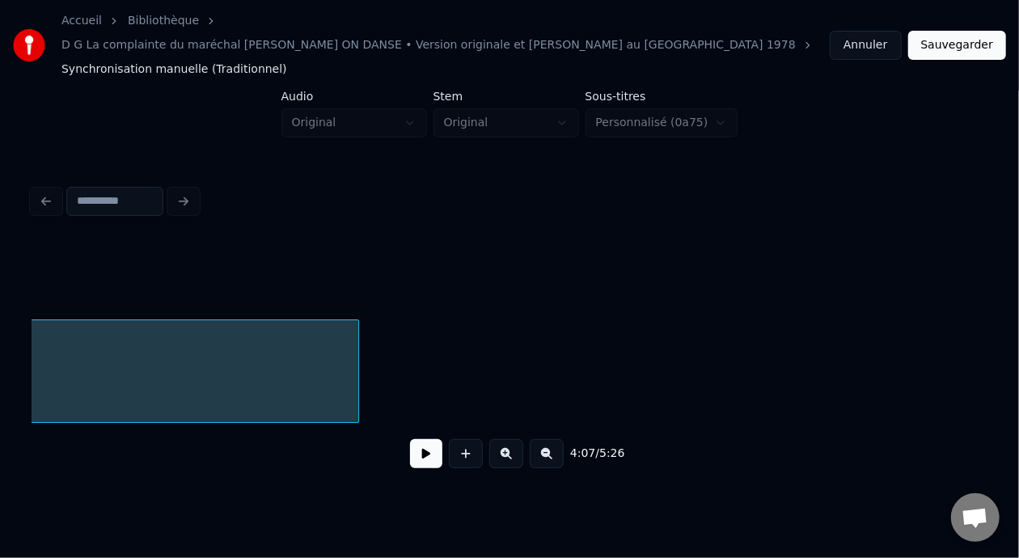
scroll to position [0, 11631]
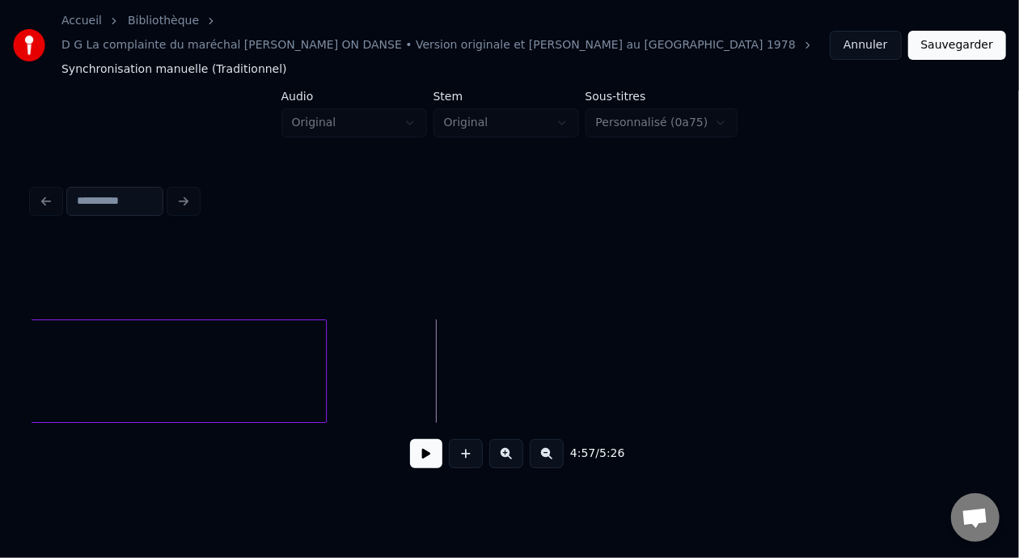
click at [423, 439] on button at bounding box center [426, 453] width 32 height 29
click at [426, 441] on button at bounding box center [426, 453] width 32 height 29
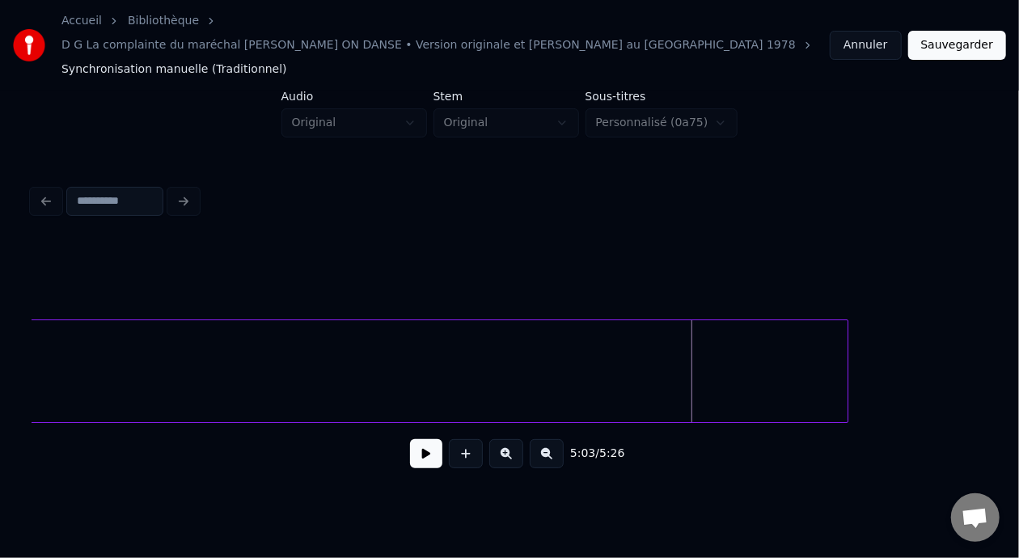
click at [844, 360] on div at bounding box center [845, 371] width 5 height 102
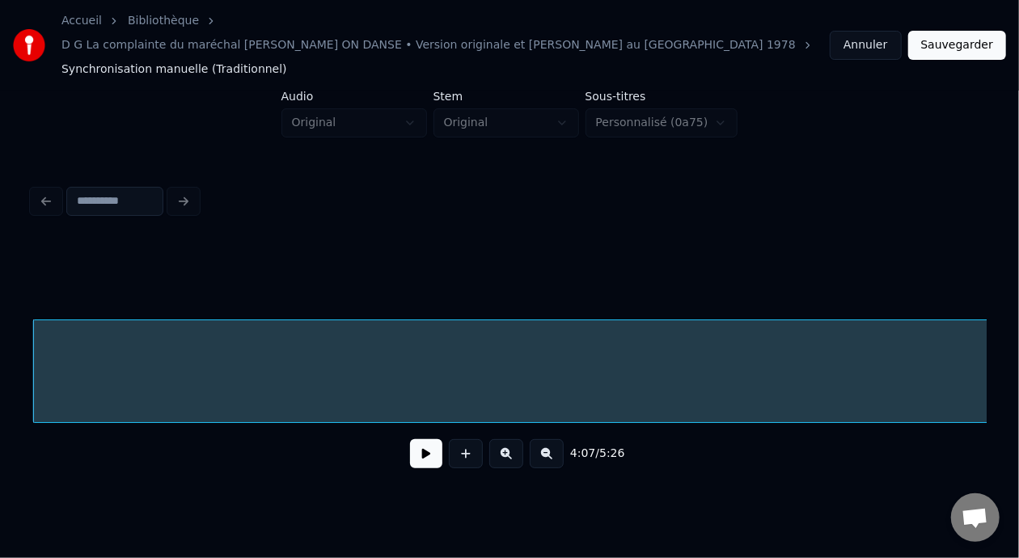
click at [417, 439] on button at bounding box center [426, 453] width 32 height 29
click at [420, 439] on button at bounding box center [426, 453] width 32 height 29
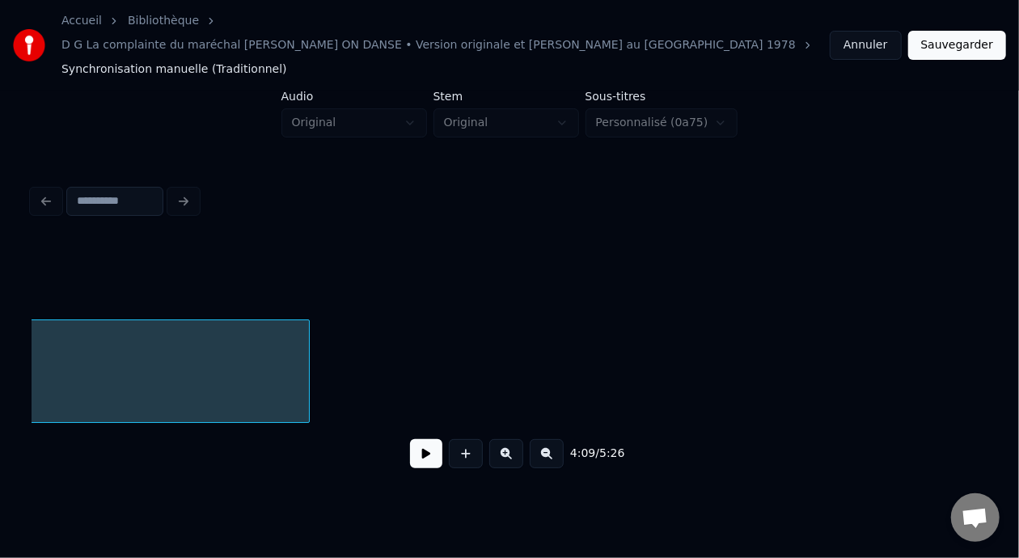
scroll to position [0, 12192]
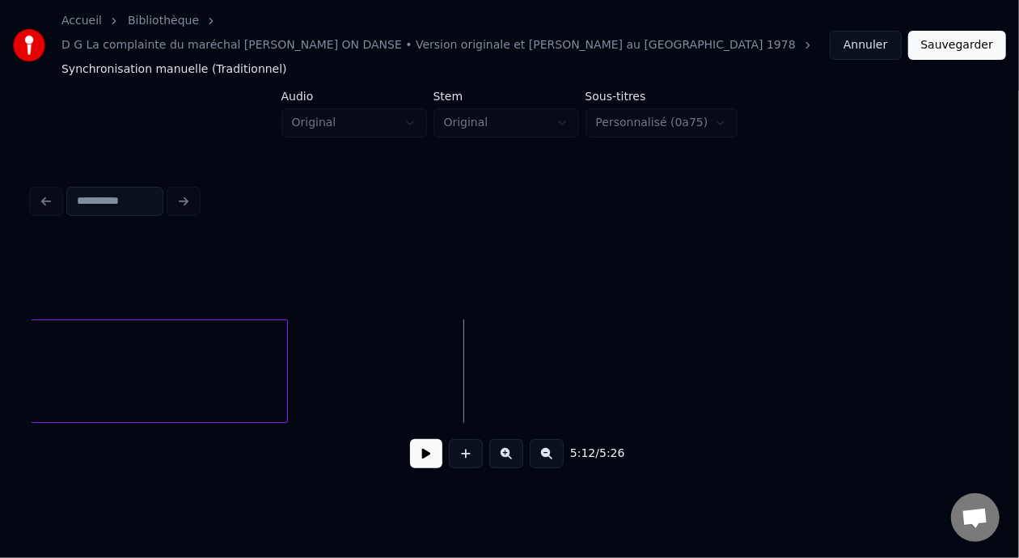
click at [426, 439] on button at bounding box center [426, 453] width 32 height 29
click at [425, 439] on button at bounding box center [426, 453] width 32 height 29
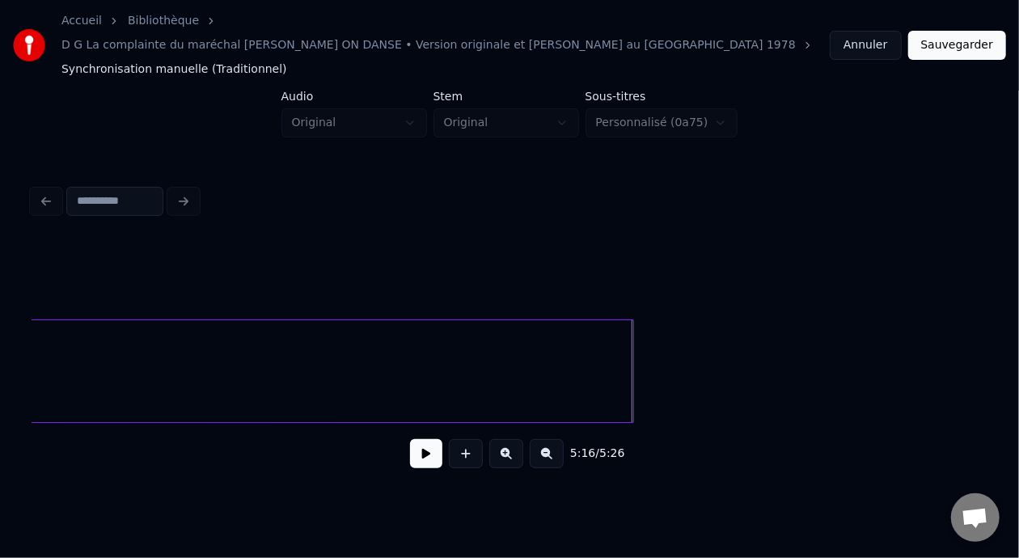
click at [631, 343] on div at bounding box center [631, 371] width 5 height 102
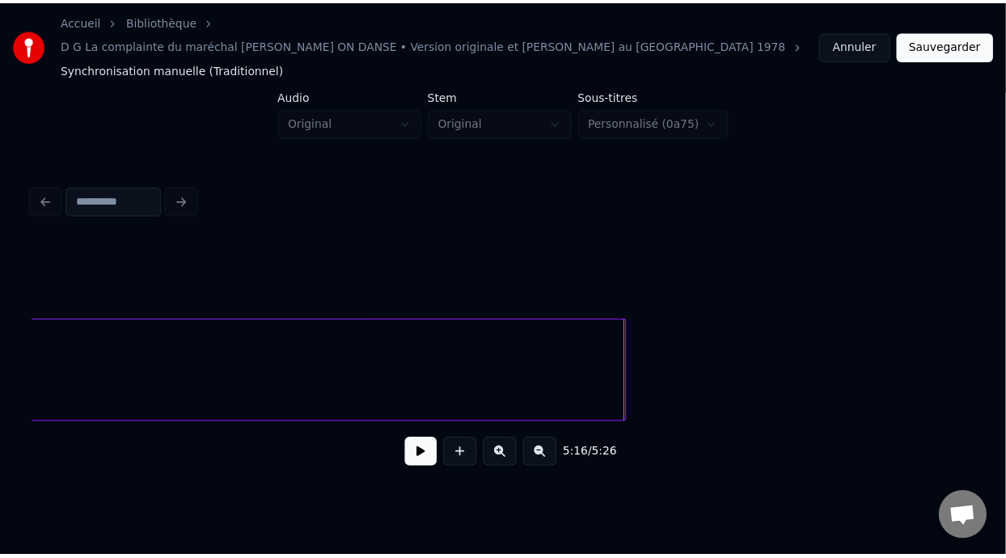
scroll to position [0, 10024]
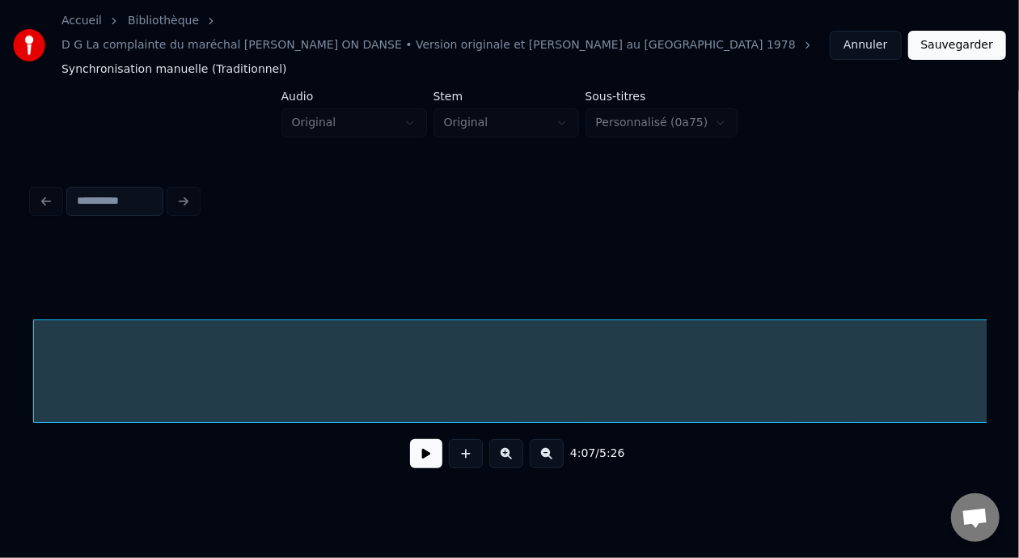
click at [978, 31] on button "Sauvegarder" at bounding box center [957, 45] width 98 height 29
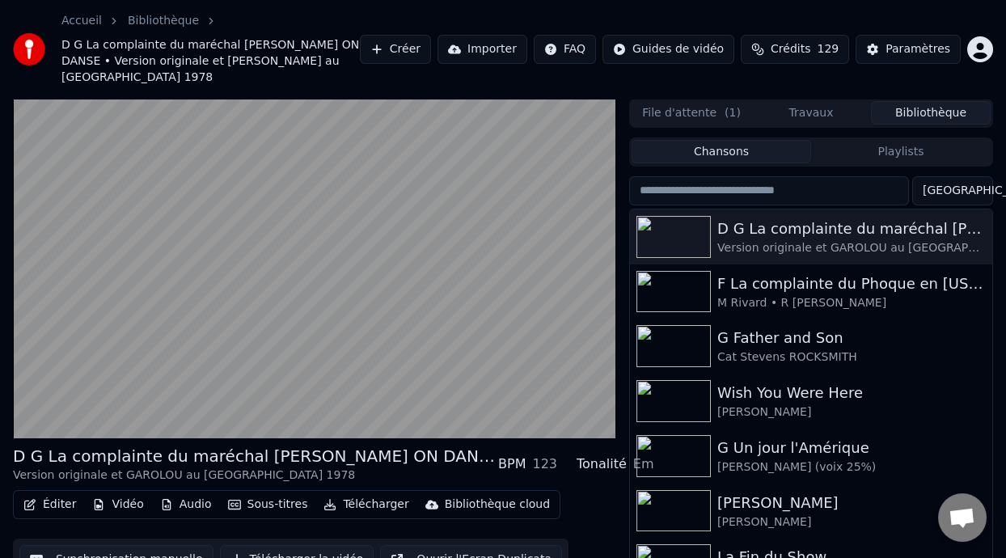
scroll to position [53, 0]
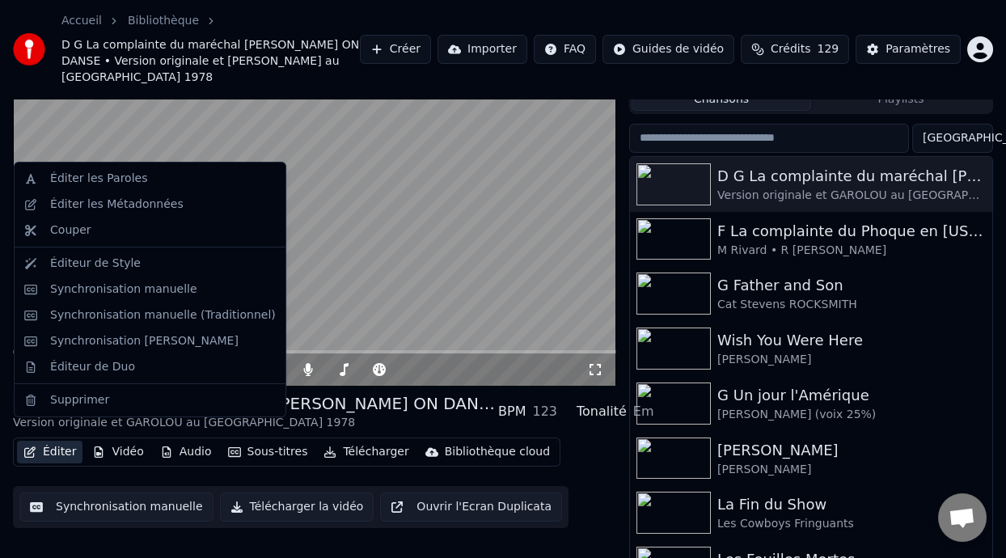
click at [58, 441] on button "Éditer" at bounding box center [50, 452] width 66 height 23
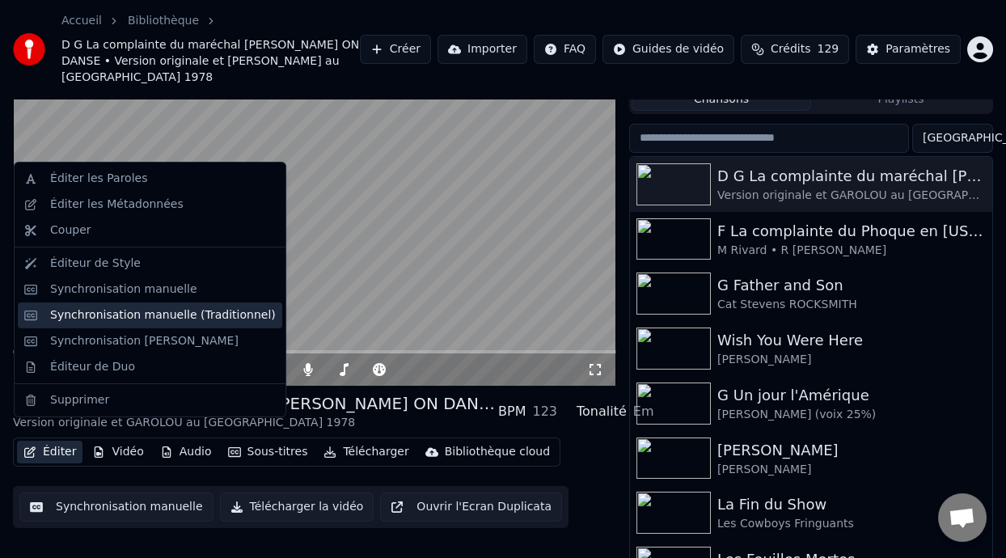
click at [178, 318] on div "Synchronisation manuelle (Traditionnel)" at bounding box center [163, 315] width 226 height 16
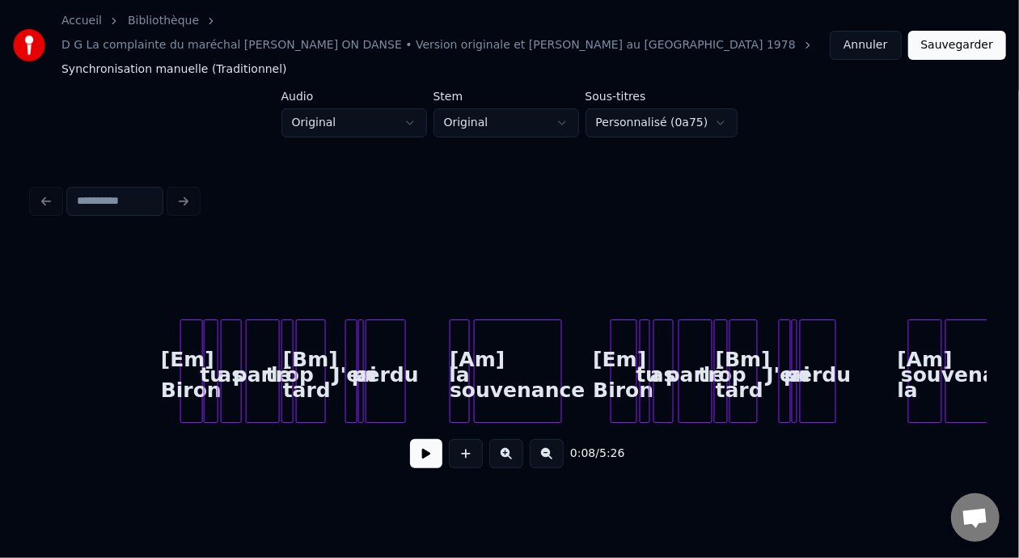
scroll to position [0, 7194]
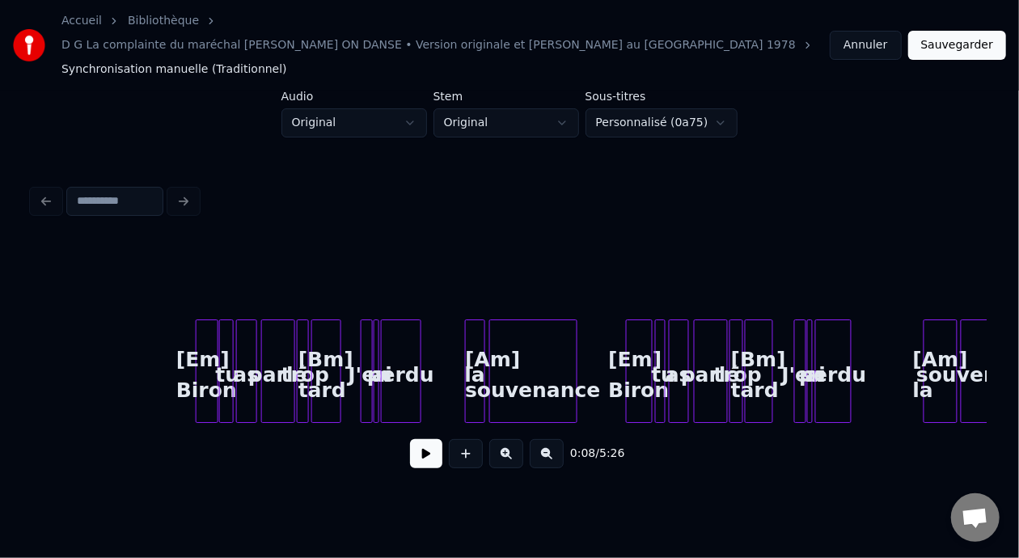
click at [535, 343] on div "[Am] souvenance" at bounding box center [533, 375] width 87 height 110
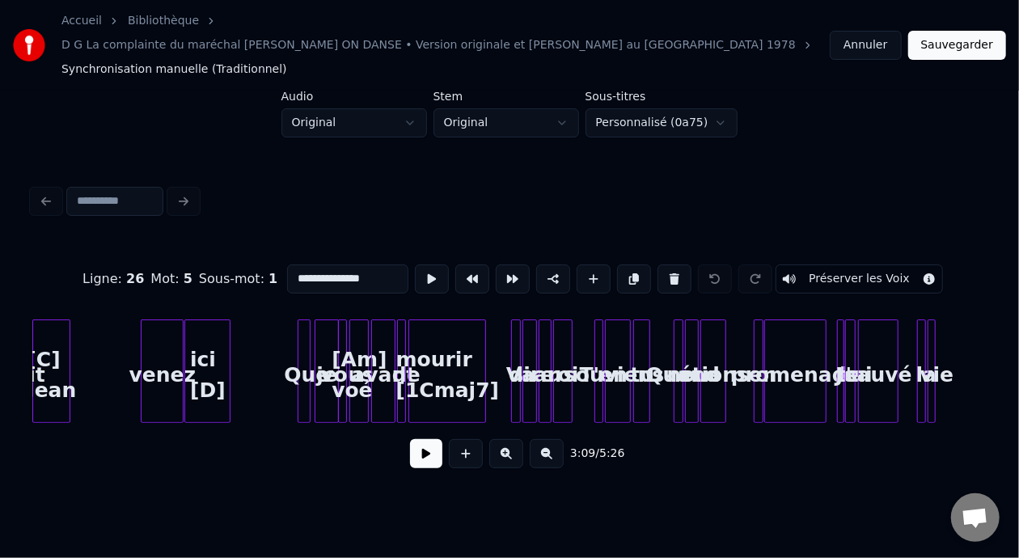
scroll to position [0, 4170]
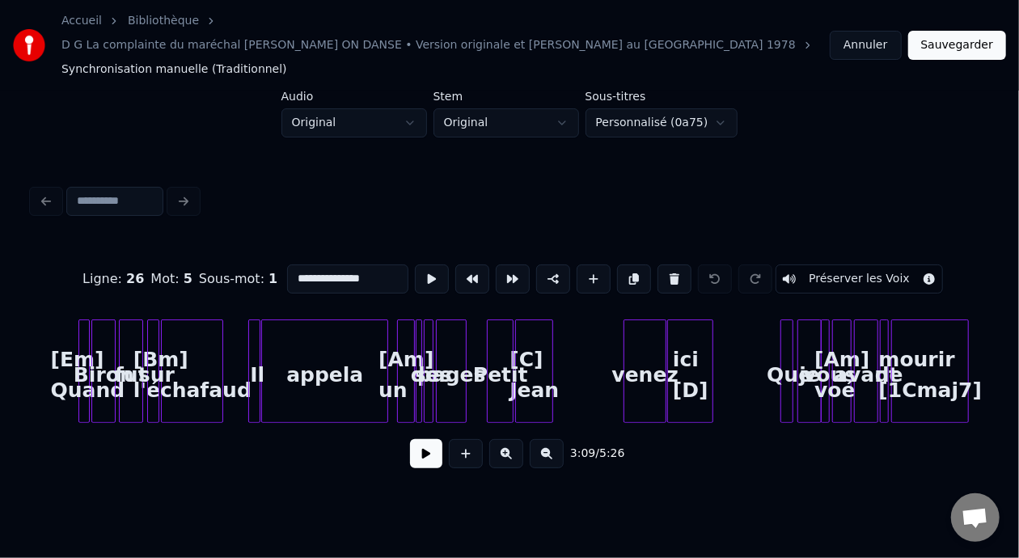
click at [450, 334] on div "pages" at bounding box center [451, 375] width 29 height 110
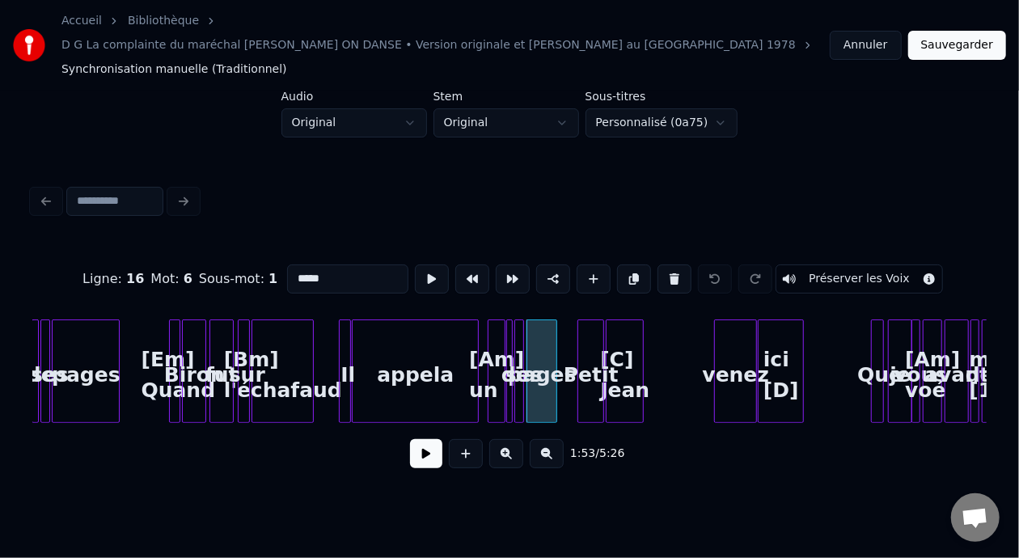
click at [288, 331] on div "[Bm] l'échafaud" at bounding box center [282, 375] width 61 height 110
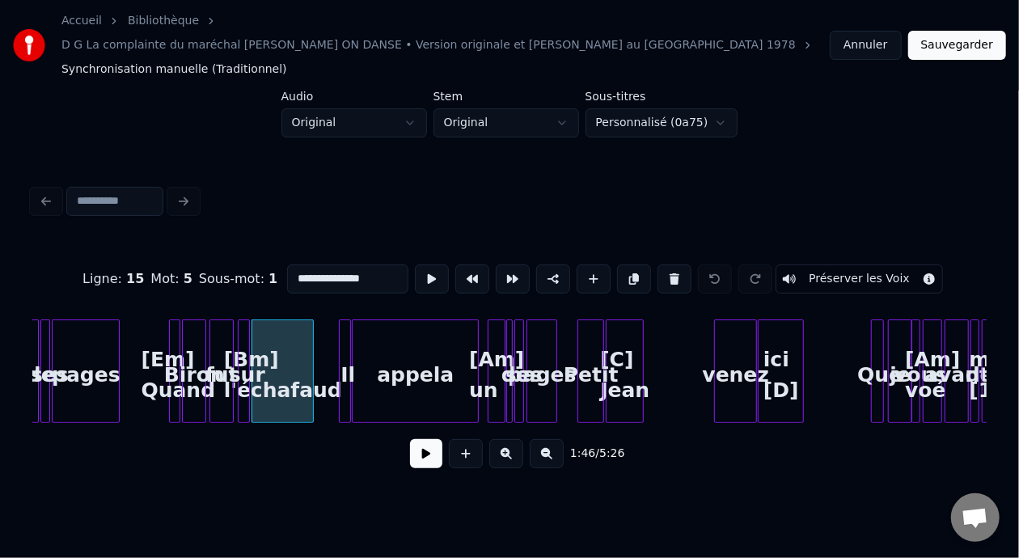
click at [517, 439] on button at bounding box center [506, 453] width 34 height 29
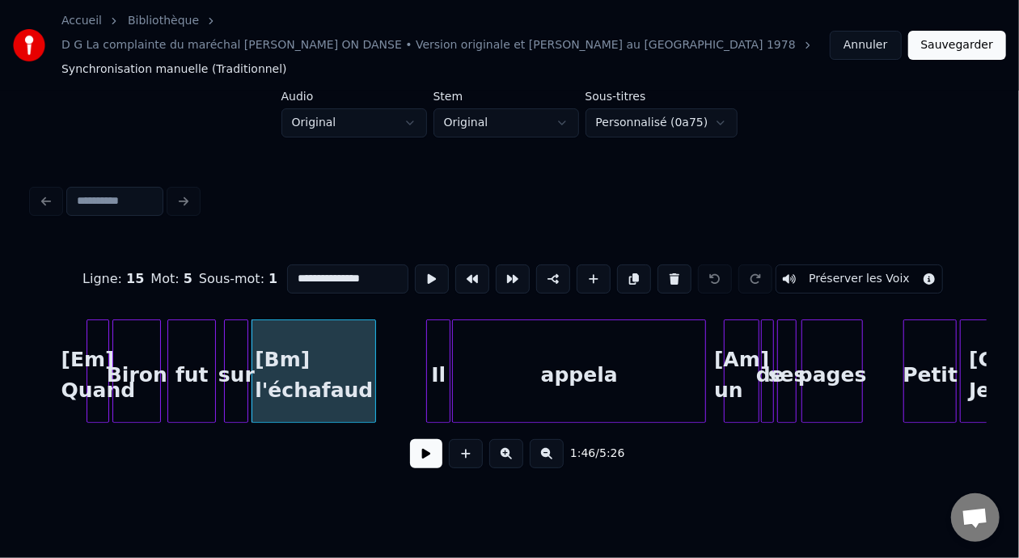
click at [517, 439] on button at bounding box center [506, 453] width 34 height 29
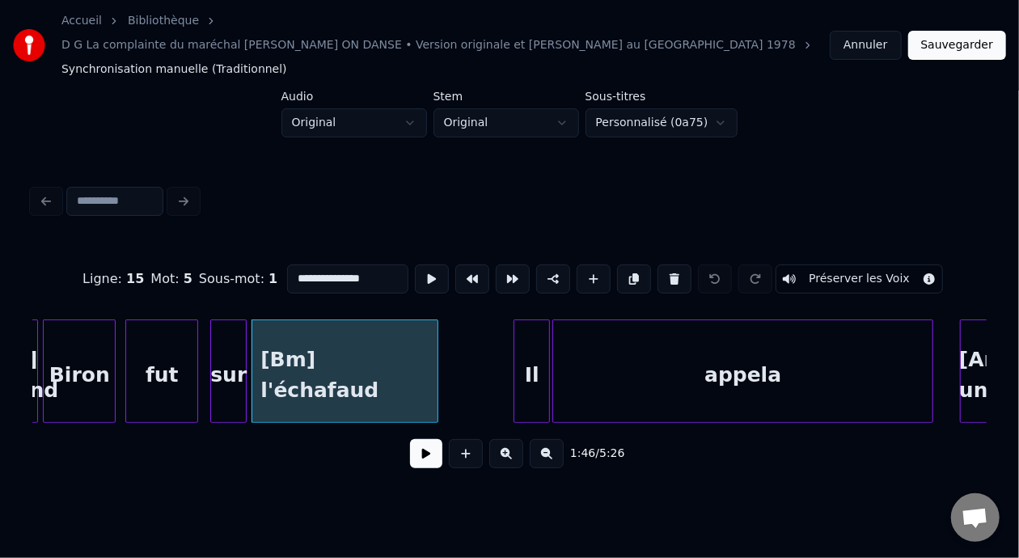
click at [517, 439] on button at bounding box center [506, 453] width 34 height 29
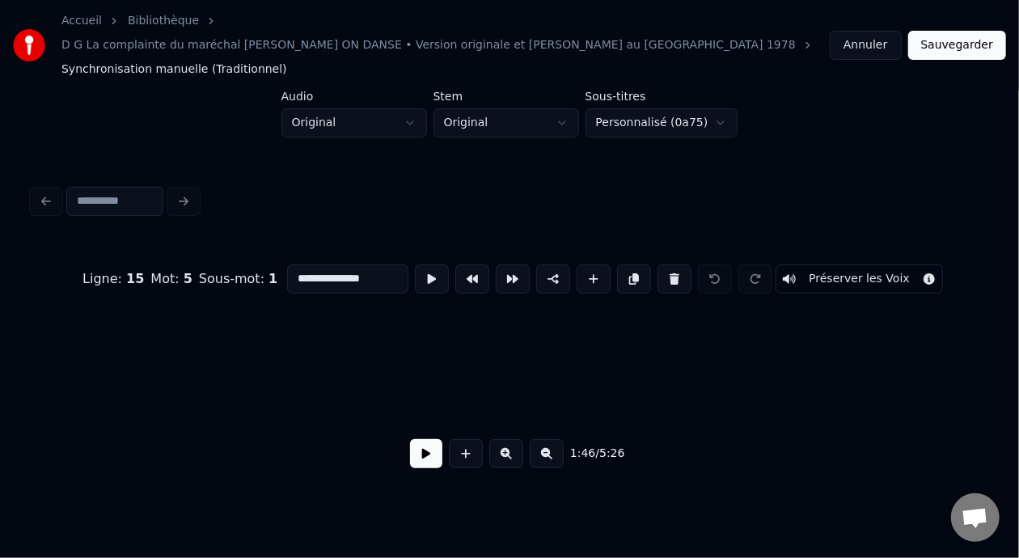
scroll to position [0, 16975]
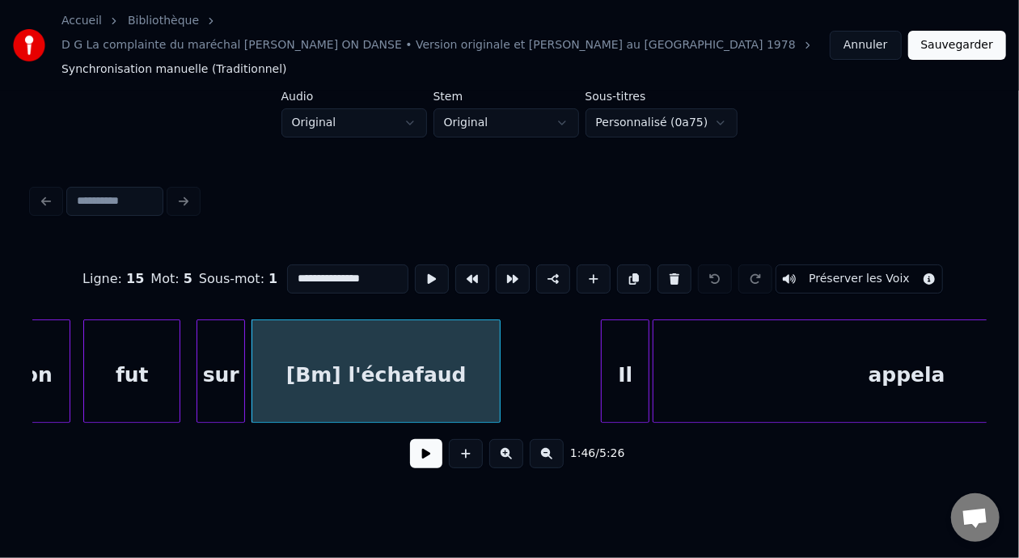
click at [290, 265] on input "**********" at bounding box center [347, 279] width 121 height 29
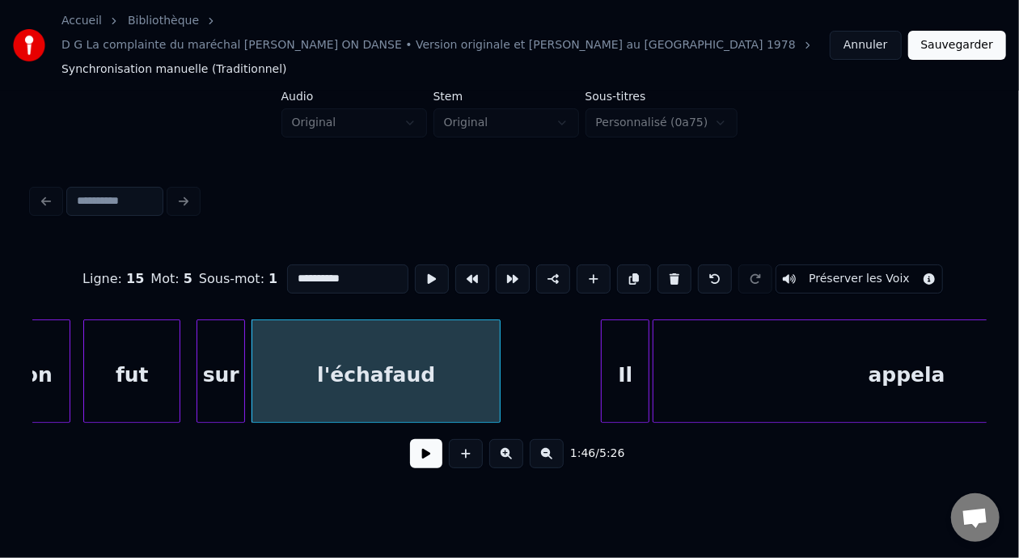
click at [323, 265] on input "**********" at bounding box center [347, 279] width 121 height 29
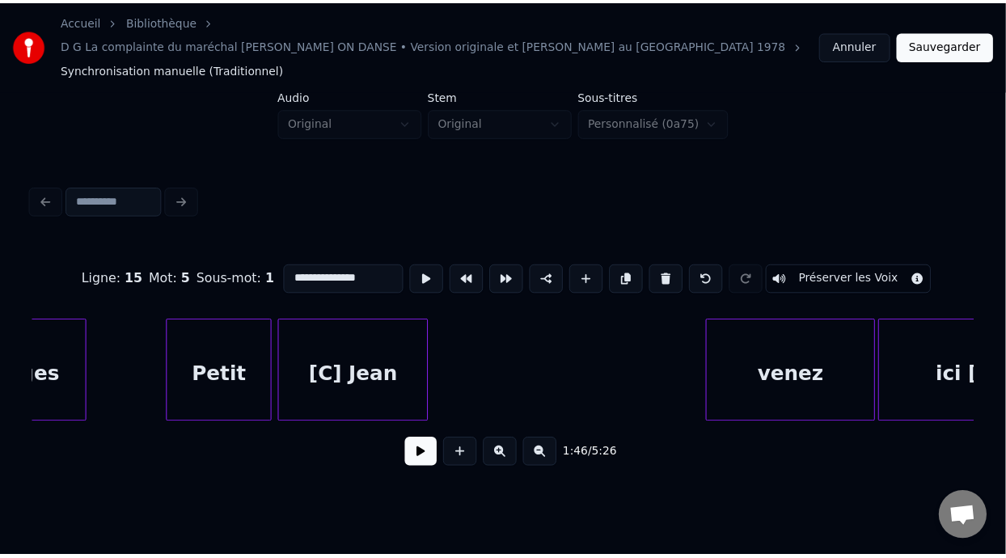
scroll to position [0, 18302]
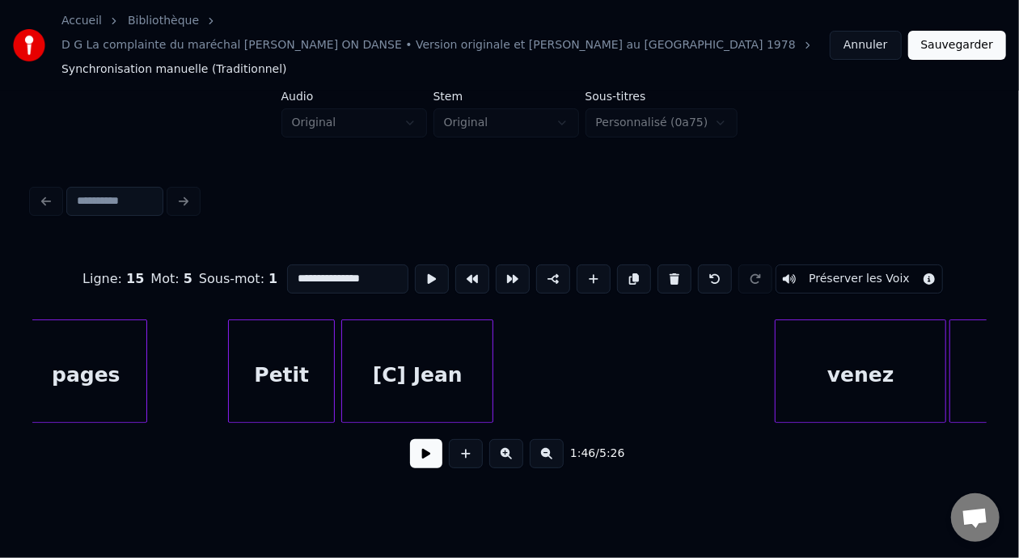
type input "**********"
click at [966, 31] on button "Sauvegarder" at bounding box center [957, 45] width 98 height 29
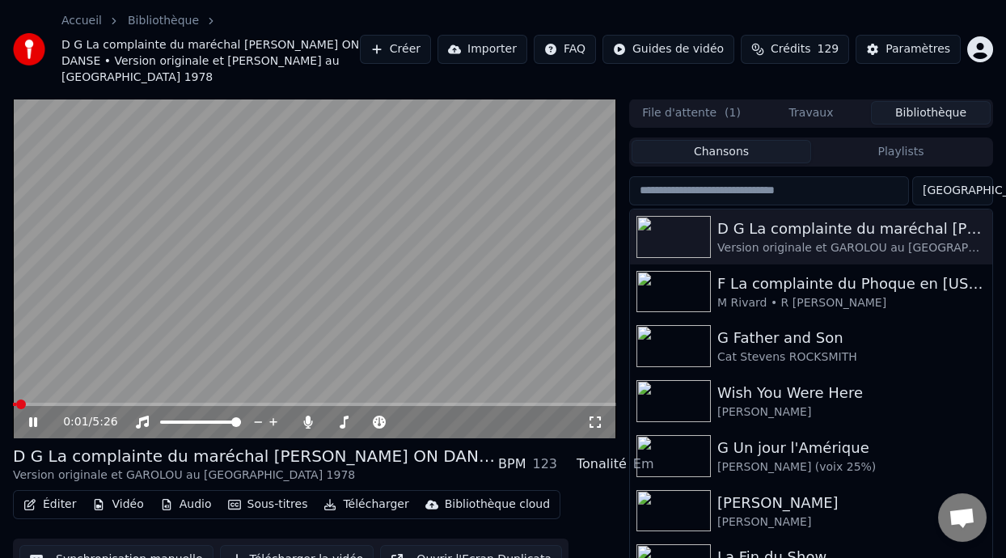
click at [30, 417] on icon at bounding box center [33, 422] width 8 height 10
click at [267, 400] on span at bounding box center [269, 405] width 10 height 10
click at [28, 416] on icon at bounding box center [44, 422] width 37 height 13
click at [271, 400] on span at bounding box center [274, 405] width 10 height 10
click at [195, 400] on span at bounding box center [198, 405] width 10 height 10
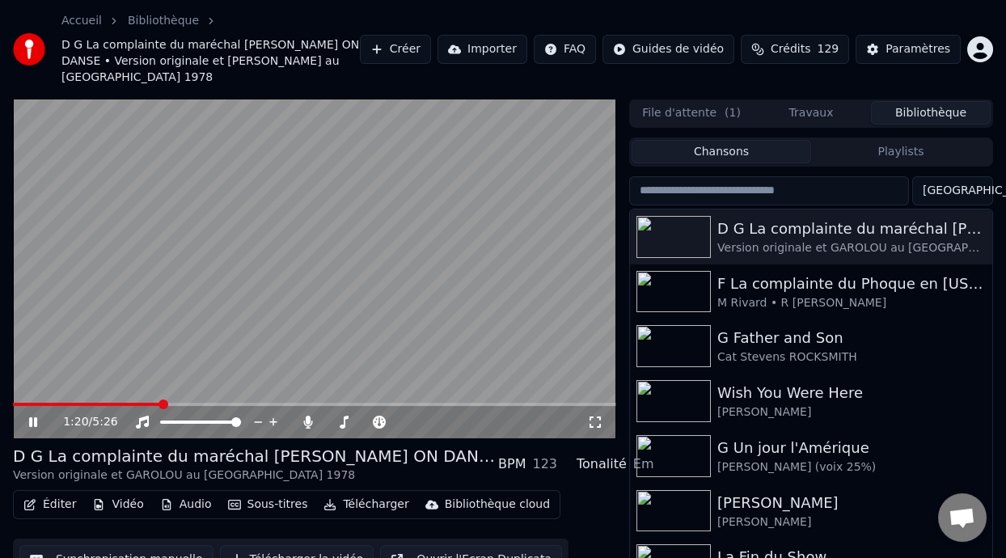
click at [160, 400] on span at bounding box center [164, 405] width 10 height 10
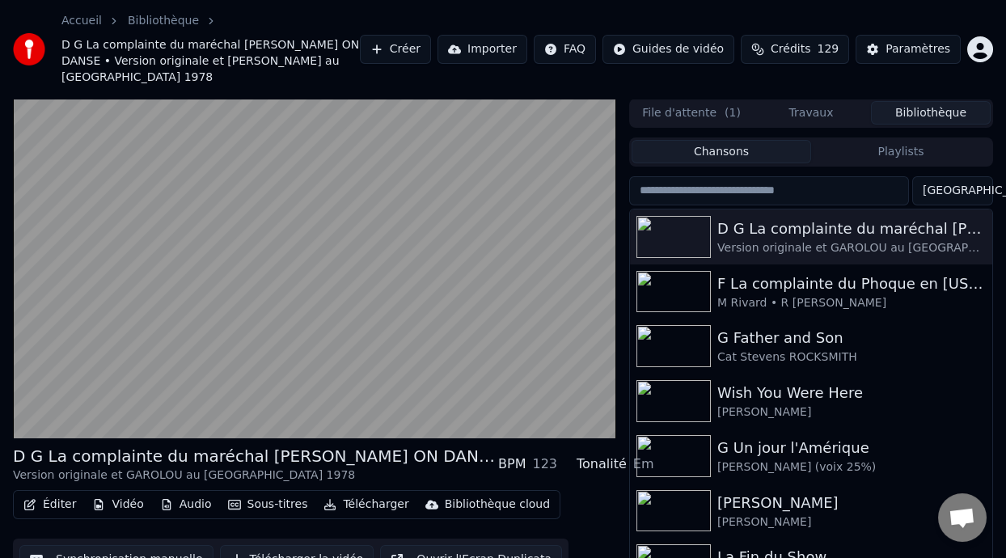
scroll to position [53, 0]
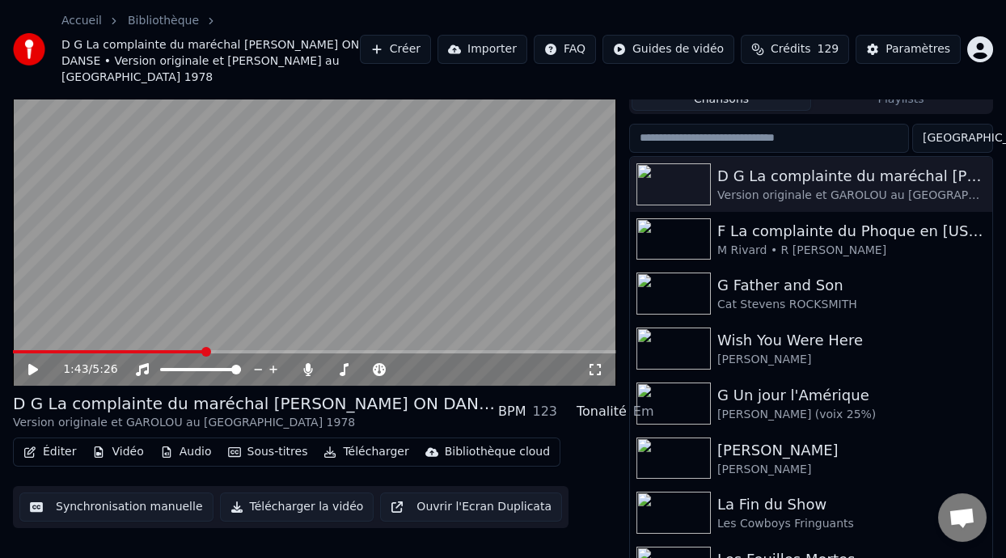
click at [55, 441] on button "Éditer" at bounding box center [50, 452] width 66 height 23
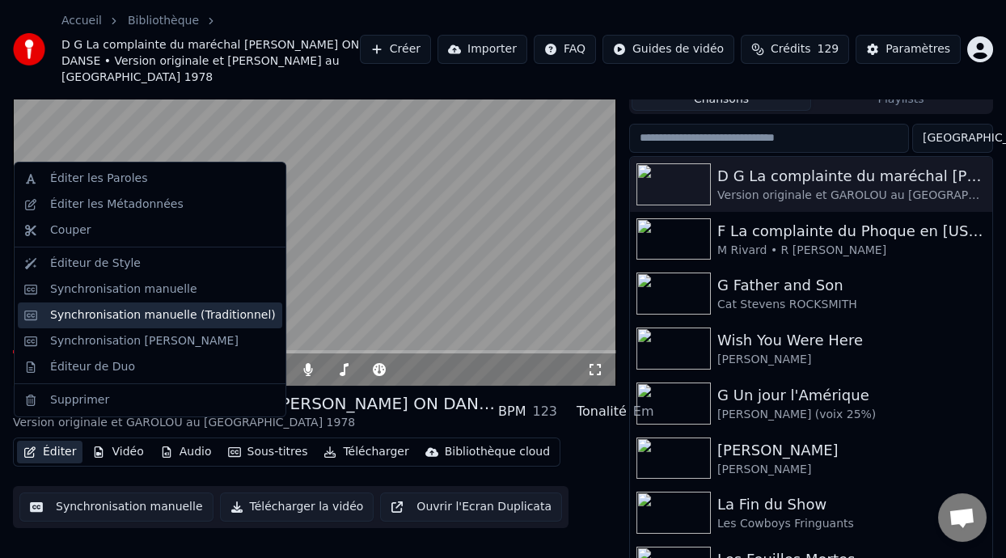
click at [226, 312] on div "Synchronisation manuelle (Traditionnel)" at bounding box center [163, 315] width 226 height 16
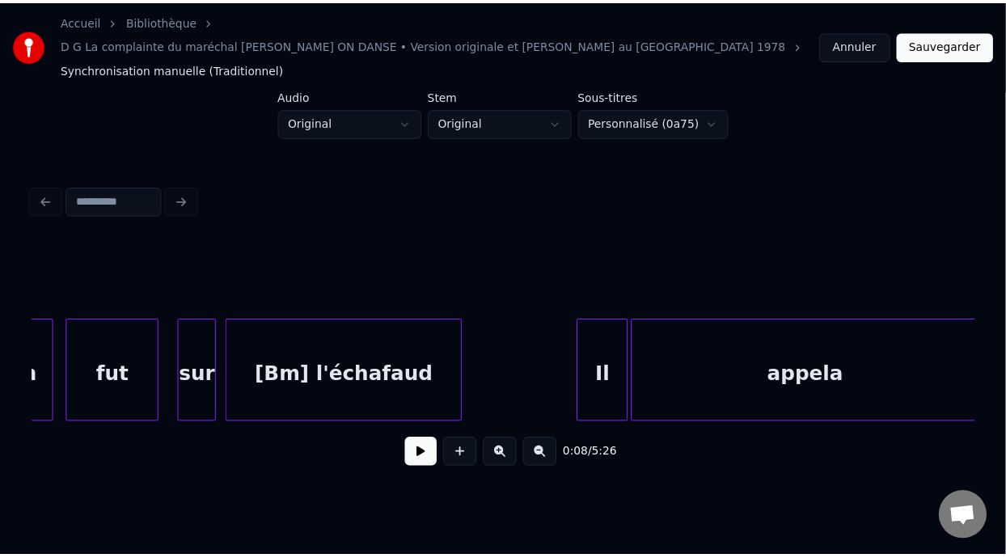
scroll to position [0, 15215]
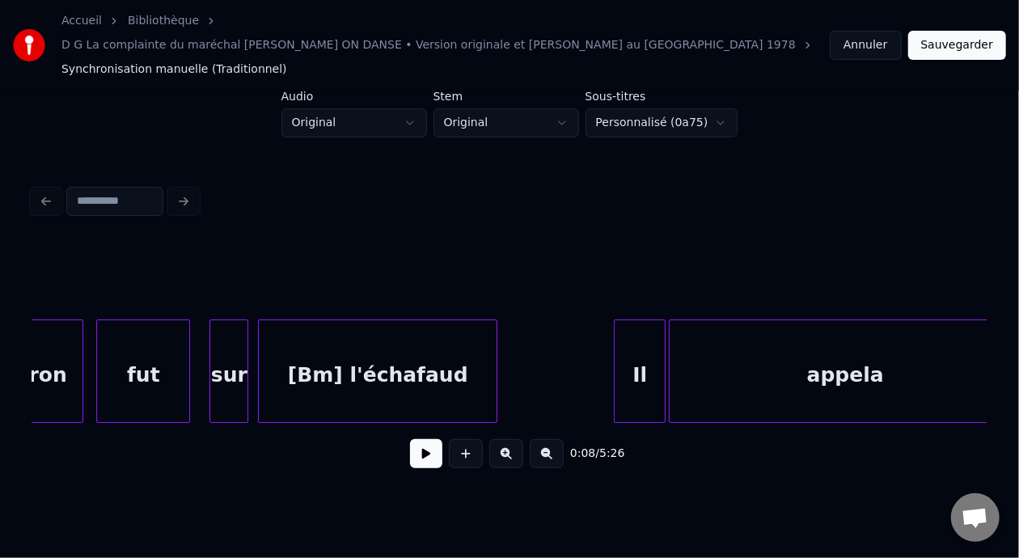
click at [377, 351] on div "[Bm] l'échafaud" at bounding box center [378, 375] width 238 height 110
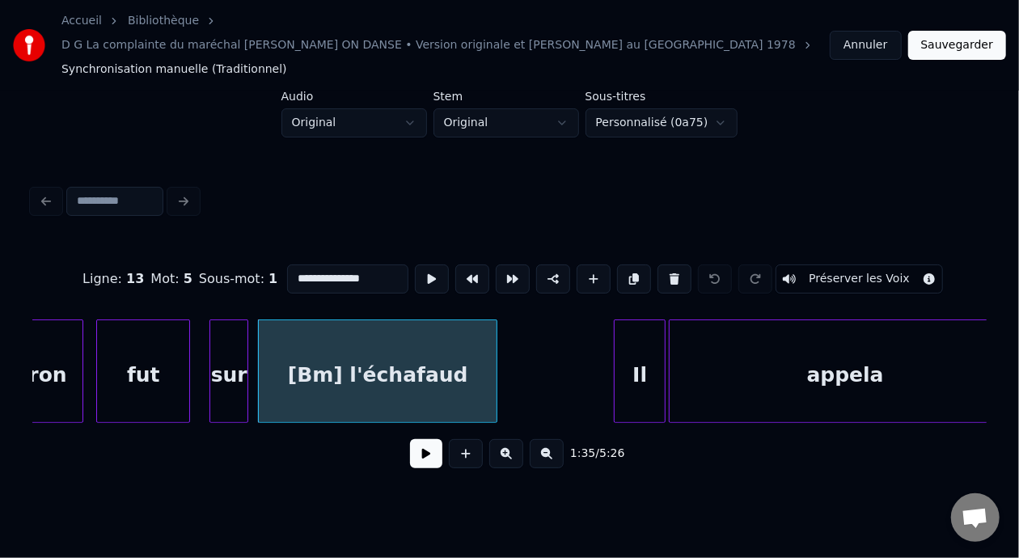
click at [288, 265] on input "**********" at bounding box center [347, 279] width 121 height 29
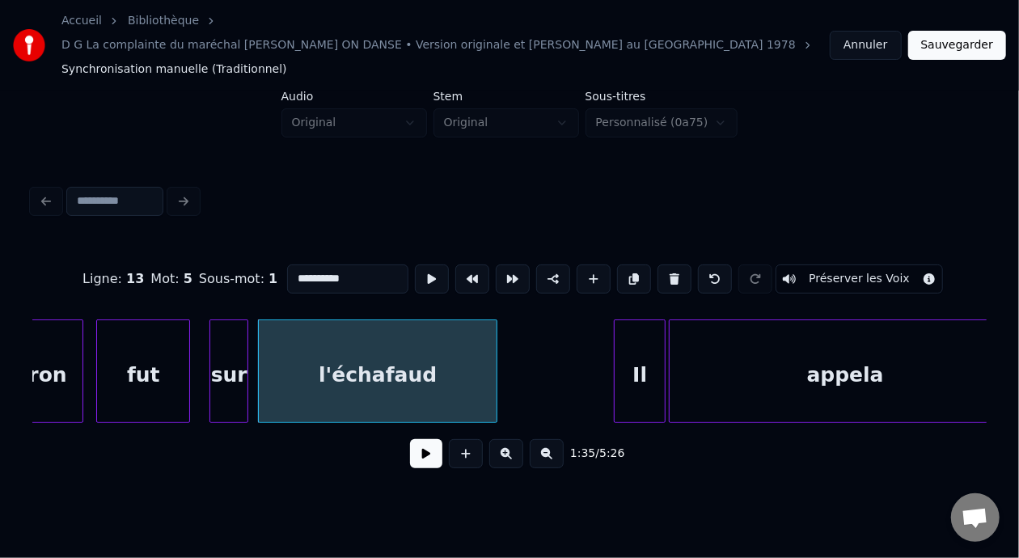
click at [330, 265] on input "**********" at bounding box center [347, 279] width 121 height 29
type input "**********"
click at [967, 35] on button "Sauvegarder" at bounding box center [957, 45] width 98 height 29
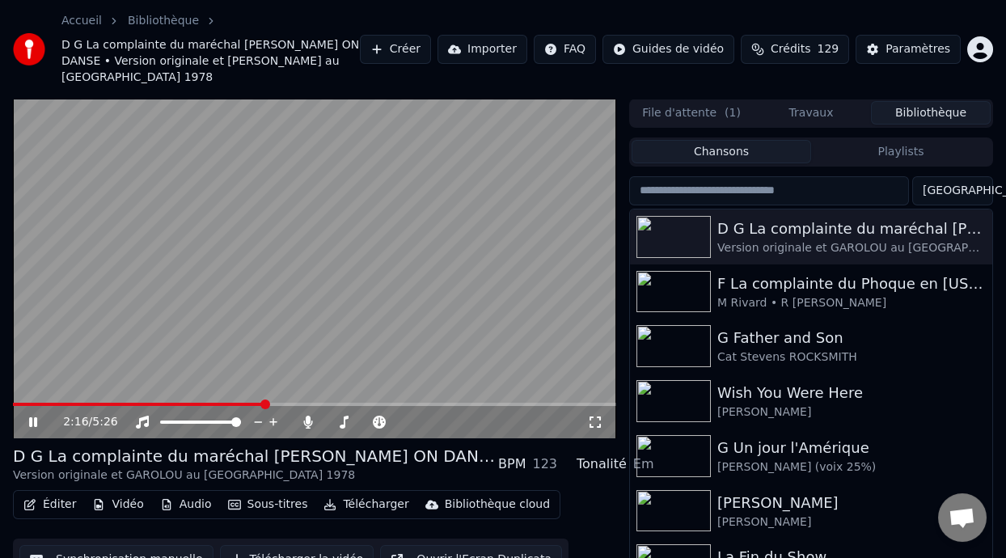
click at [264, 400] on span at bounding box center [265, 405] width 10 height 10
click at [208, 384] on video at bounding box center [314, 269] width 603 height 340
click at [207, 403] on span at bounding box center [110, 404] width 194 height 3
click at [29, 417] on icon at bounding box center [33, 422] width 10 height 11
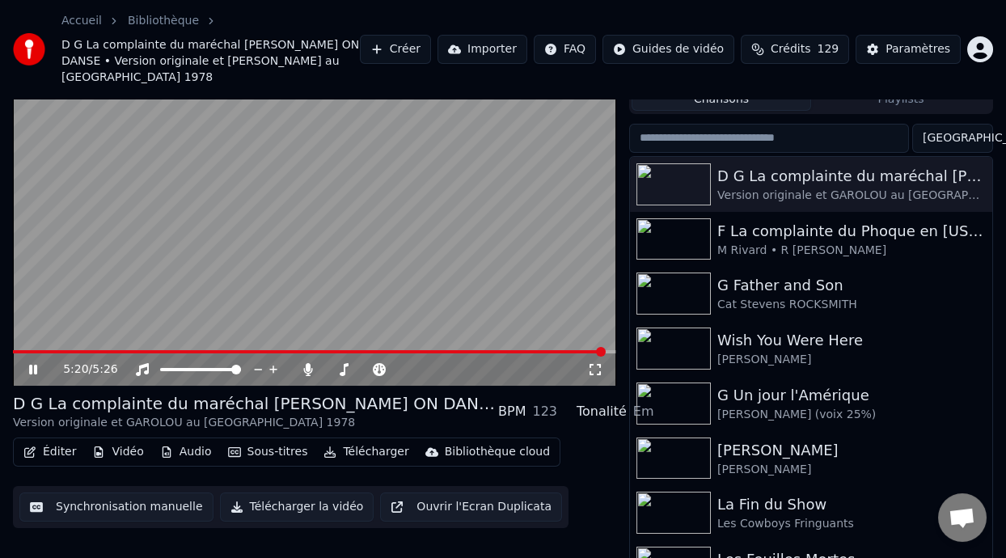
click at [32, 363] on icon at bounding box center [44, 369] width 37 height 13
click at [365, 441] on button "Télécharger" at bounding box center [366, 452] width 98 height 23
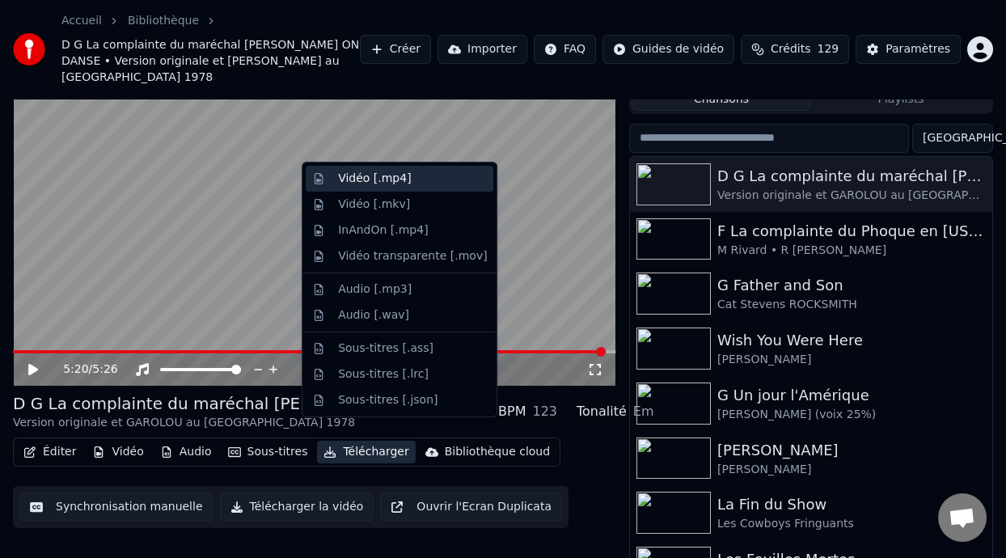
click at [399, 177] on div "Vidéo [.mp4]" at bounding box center [374, 179] width 73 height 16
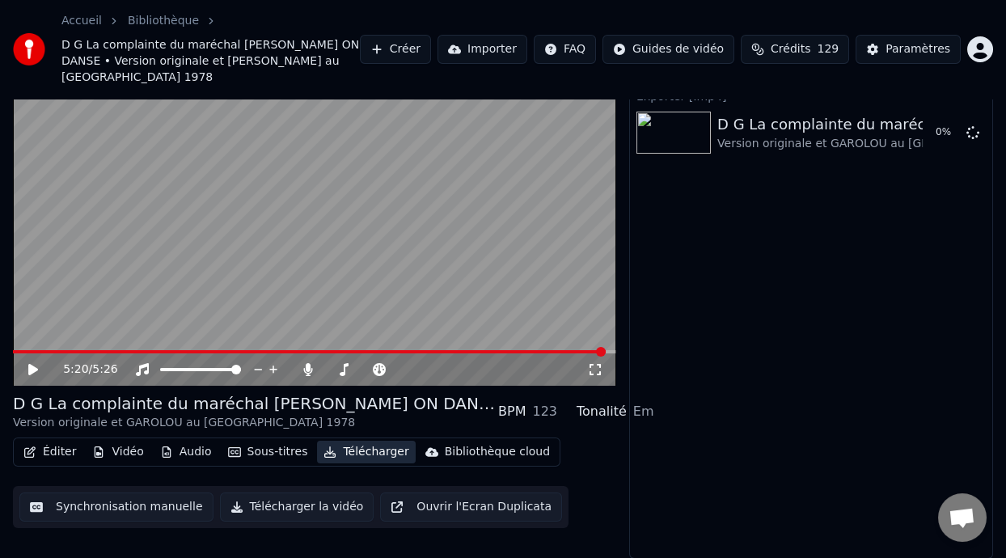
scroll to position [37, 0]
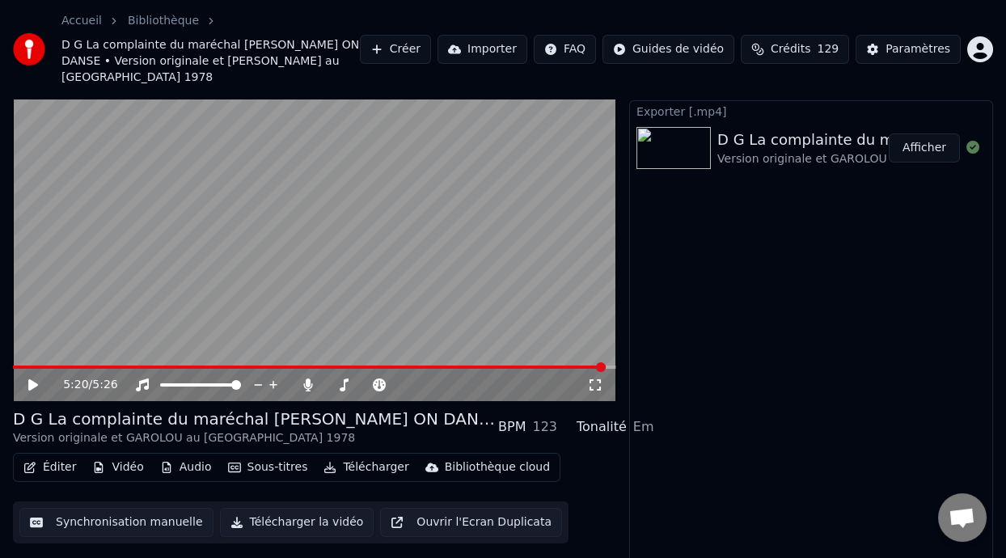
click at [923, 133] on button "Afficher" at bounding box center [924, 147] width 71 height 29
click at [60, 456] on button "Éditer" at bounding box center [50, 467] width 66 height 23
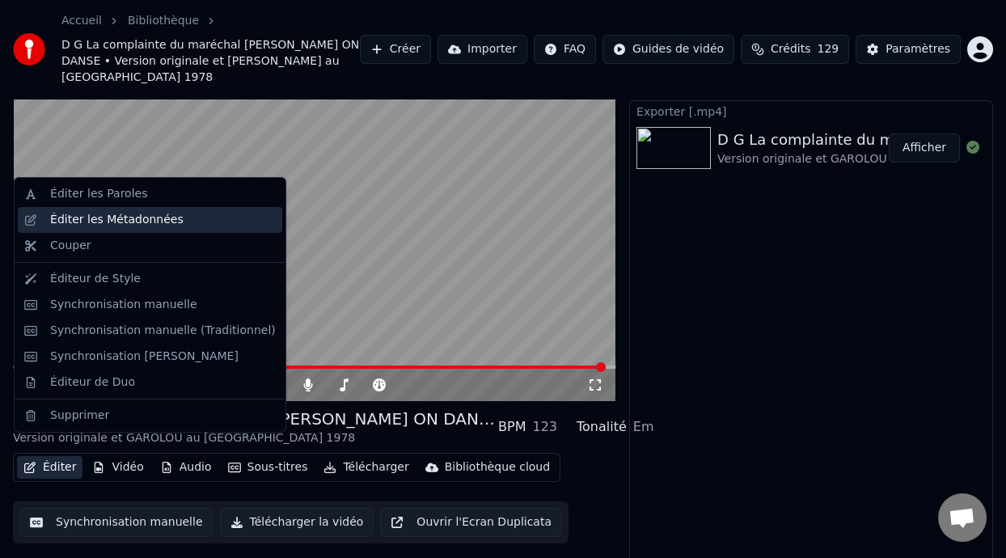
click at [172, 215] on div "Éditer les Métadonnées" at bounding box center [163, 220] width 226 height 16
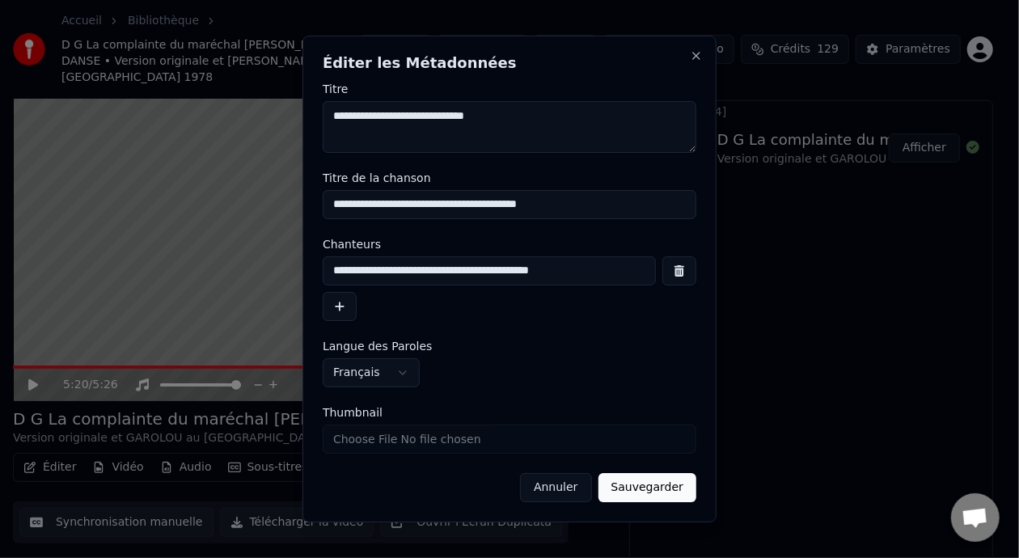
click at [375, 206] on input "**********" at bounding box center [510, 204] width 374 height 29
click at [452, 205] on input "**********" at bounding box center [510, 204] width 374 height 29
type input "**********"
click at [637, 491] on button "Sauvegarder" at bounding box center [648, 487] width 98 height 29
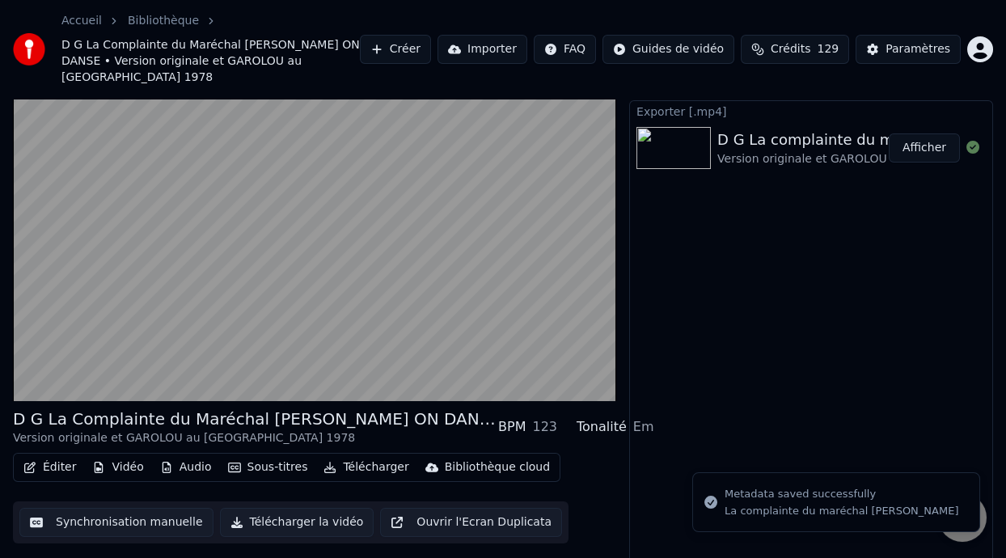
click at [52, 456] on button "Éditer" at bounding box center [50, 467] width 66 height 23
click at [53, 456] on button "Éditer" at bounding box center [50, 467] width 66 height 23
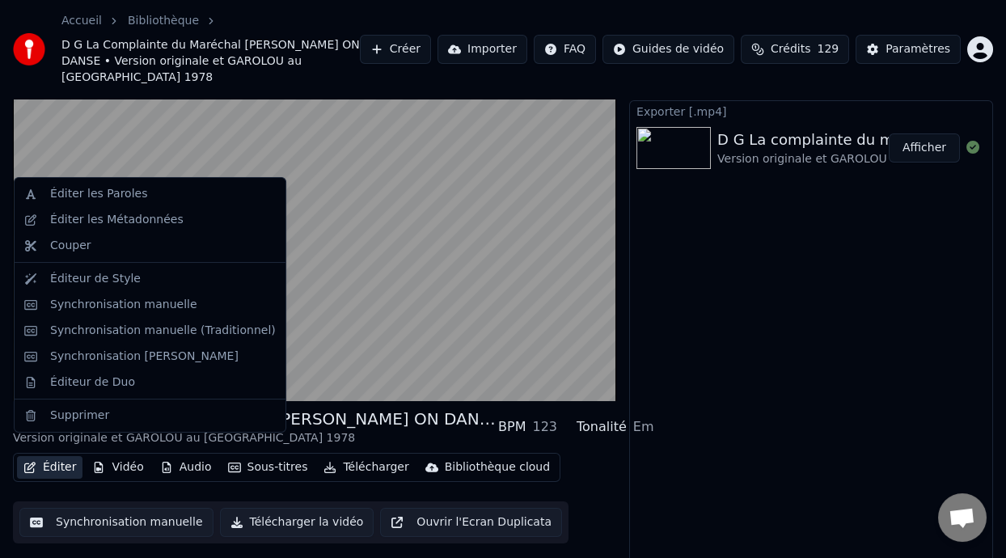
click at [53, 456] on button "Éditer" at bounding box center [50, 467] width 66 height 23
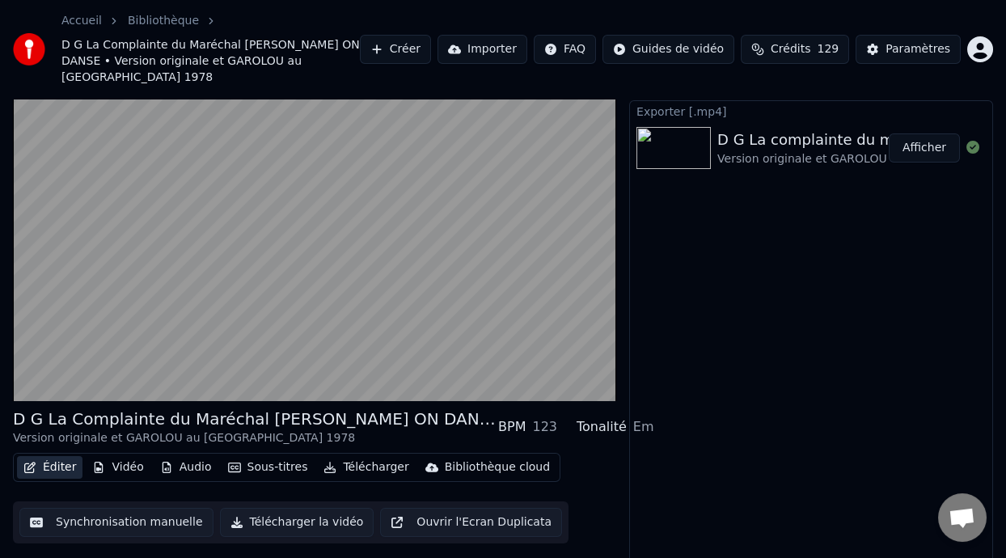
click at [53, 456] on button "Éditer" at bounding box center [50, 467] width 66 height 23
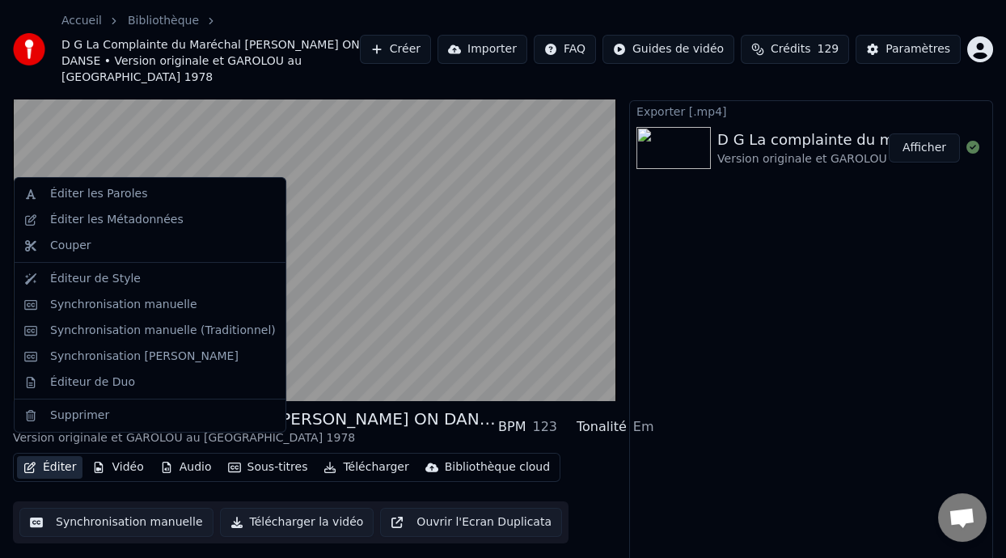
click at [53, 456] on button "Éditer" at bounding box center [50, 467] width 66 height 23
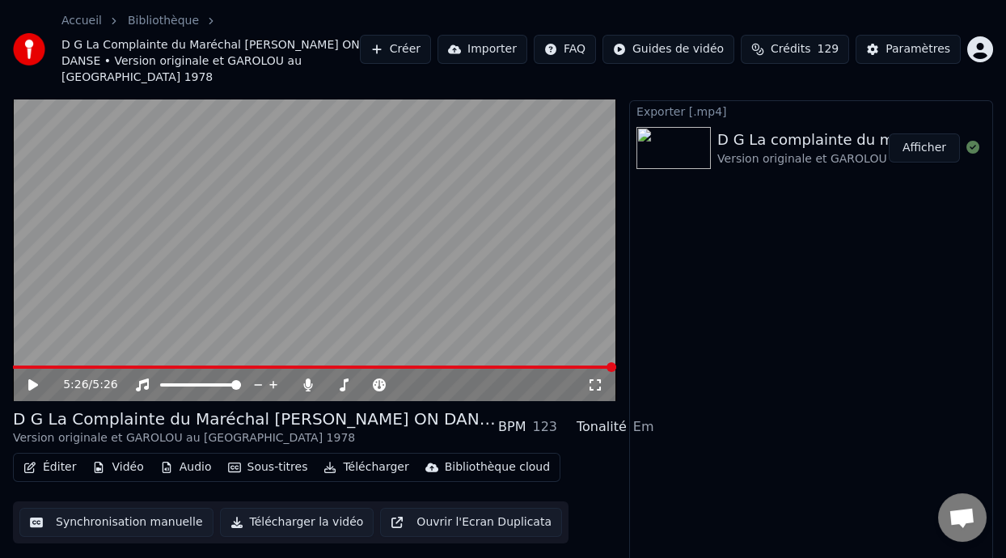
click at [67, 456] on button "Éditer" at bounding box center [50, 467] width 66 height 23
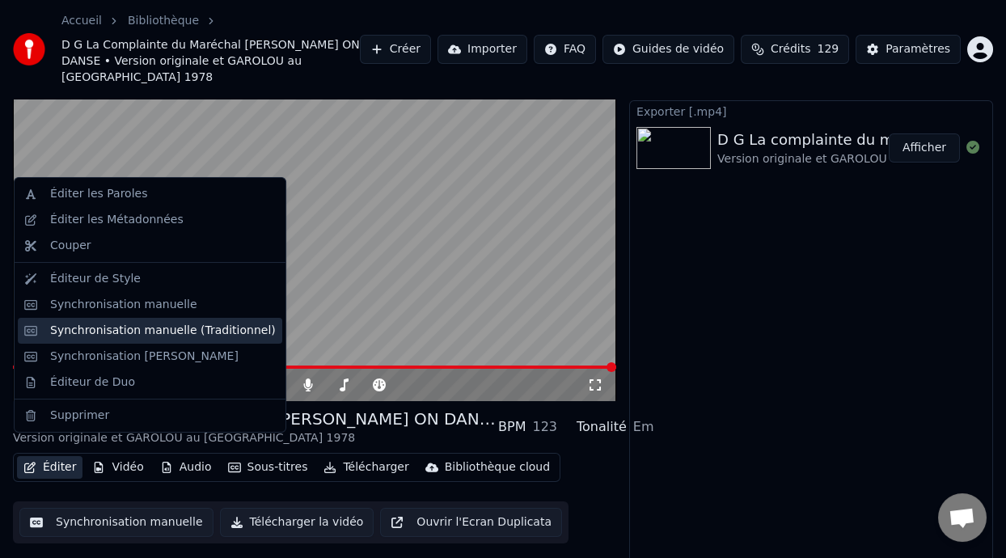
click at [216, 332] on div "Synchronisation manuelle (Traditionnel)" at bounding box center [163, 331] width 226 height 16
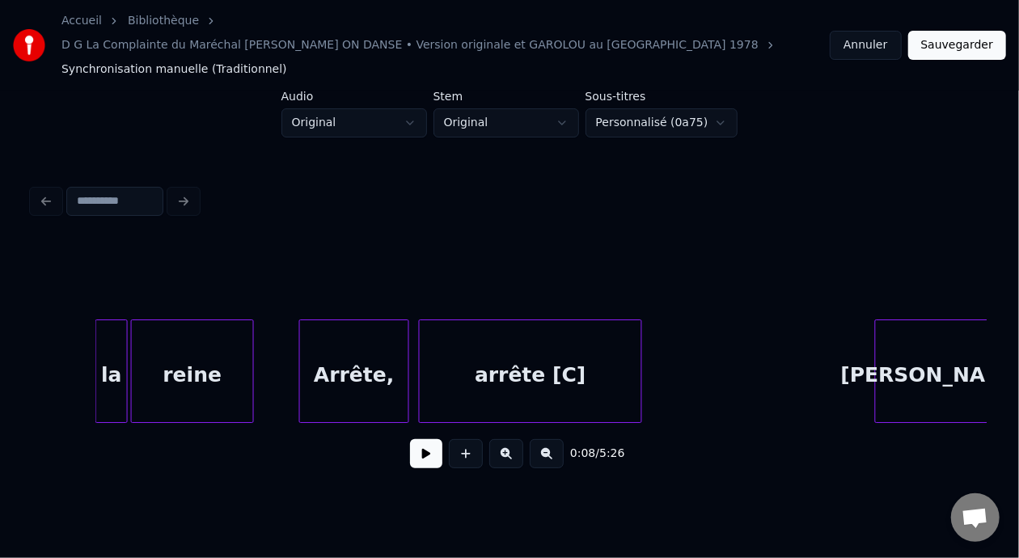
scroll to position [0, 4447]
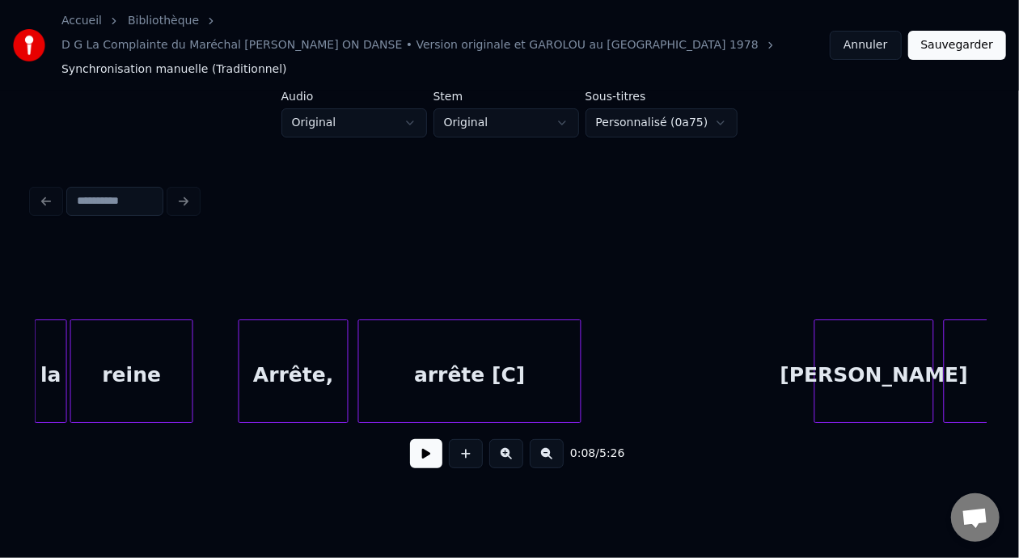
click at [329, 351] on div "Arrête," at bounding box center [293, 375] width 108 height 110
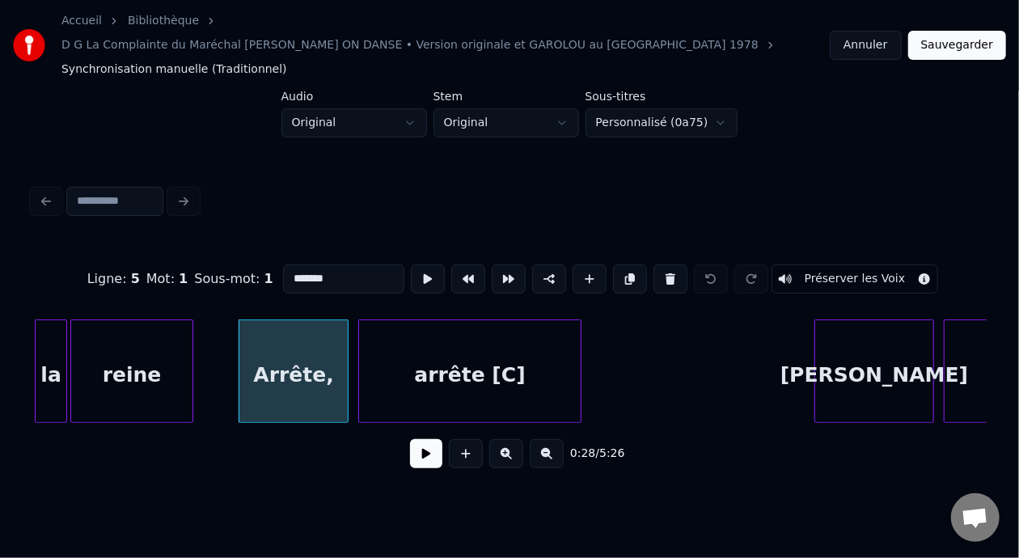
click at [312, 265] on input "*******" at bounding box center [343, 279] width 121 height 29
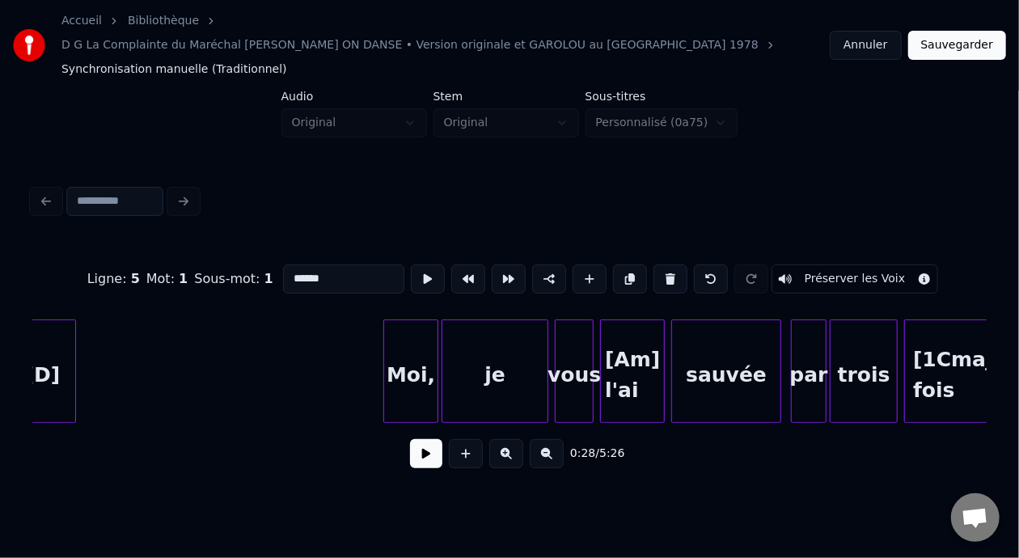
scroll to position [0, 11173]
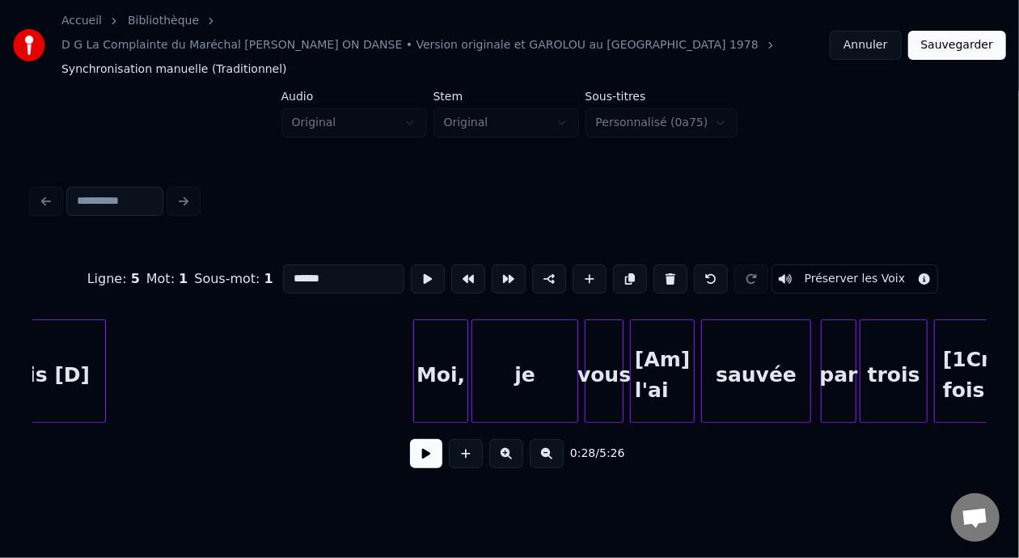
click at [448, 345] on div "Moi," at bounding box center [440, 375] width 53 height 110
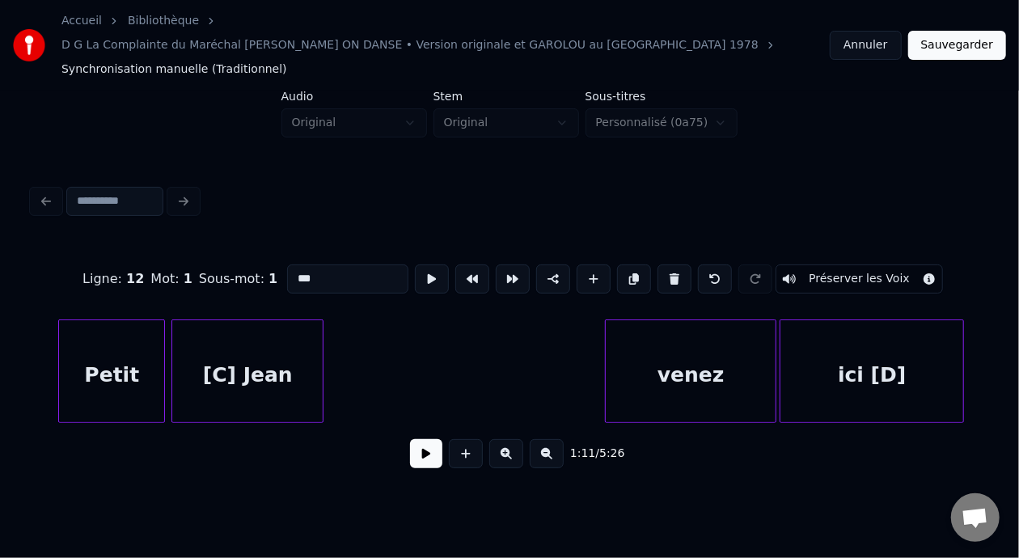
scroll to position [0, 18411]
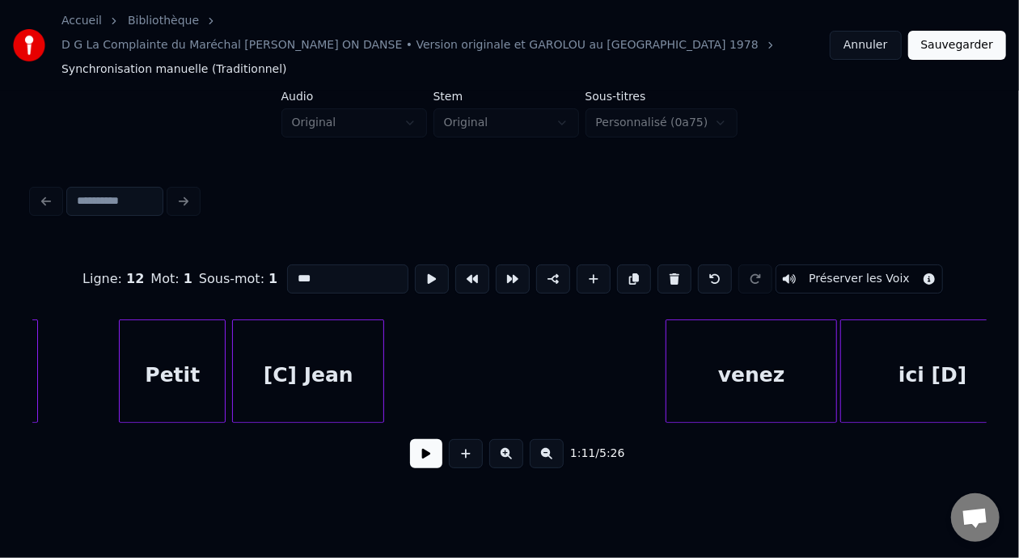
click at [349, 351] on div "[C] Jean" at bounding box center [308, 375] width 150 height 110
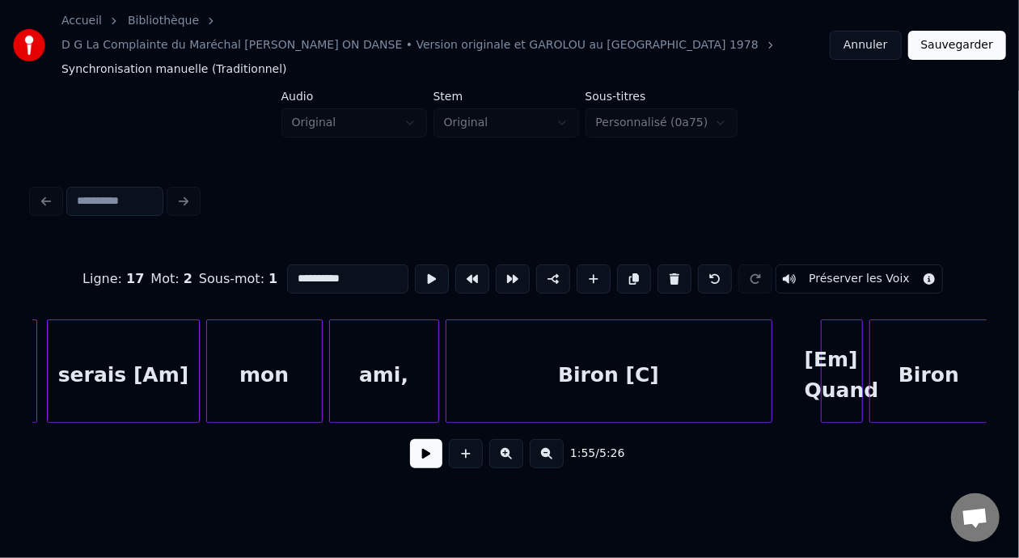
scroll to position [0, 33915]
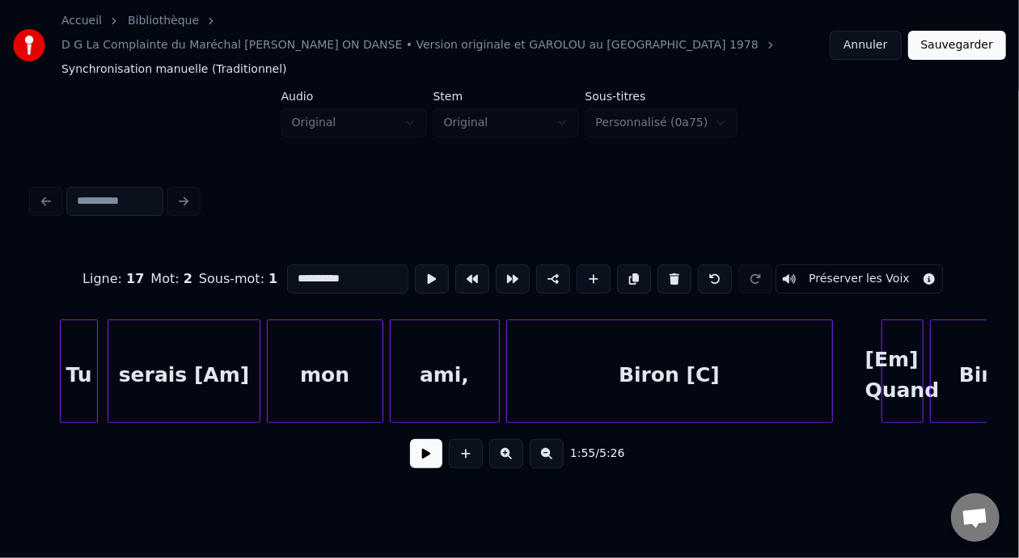
click at [473, 358] on div "ami," at bounding box center [445, 375] width 108 height 110
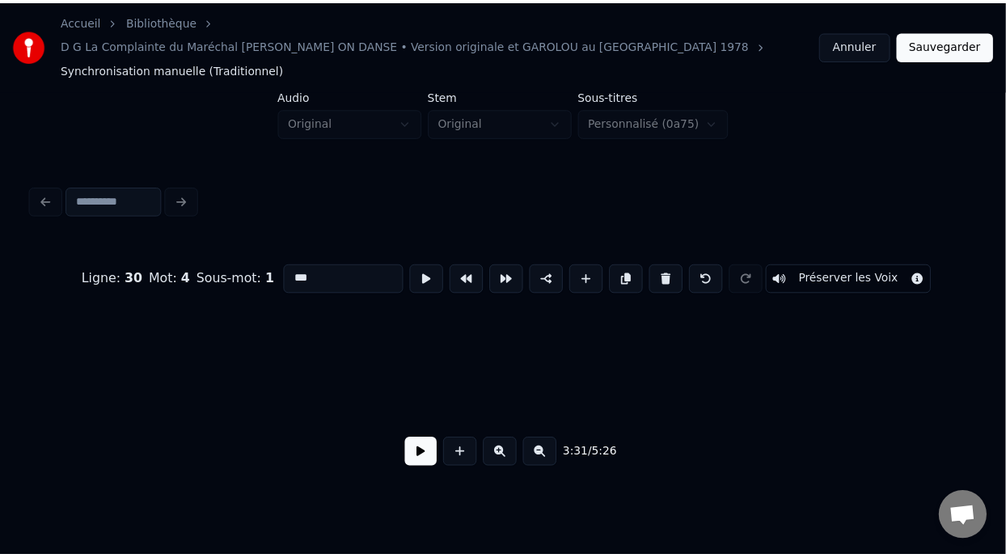
scroll to position [0, 51530]
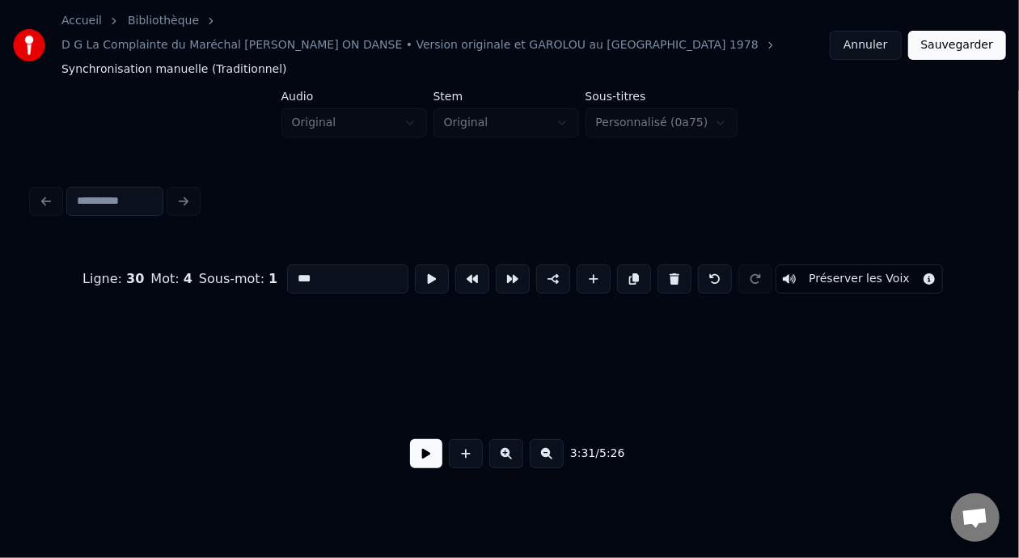
type input "***"
click at [950, 31] on button "Sauvegarder" at bounding box center [957, 45] width 98 height 29
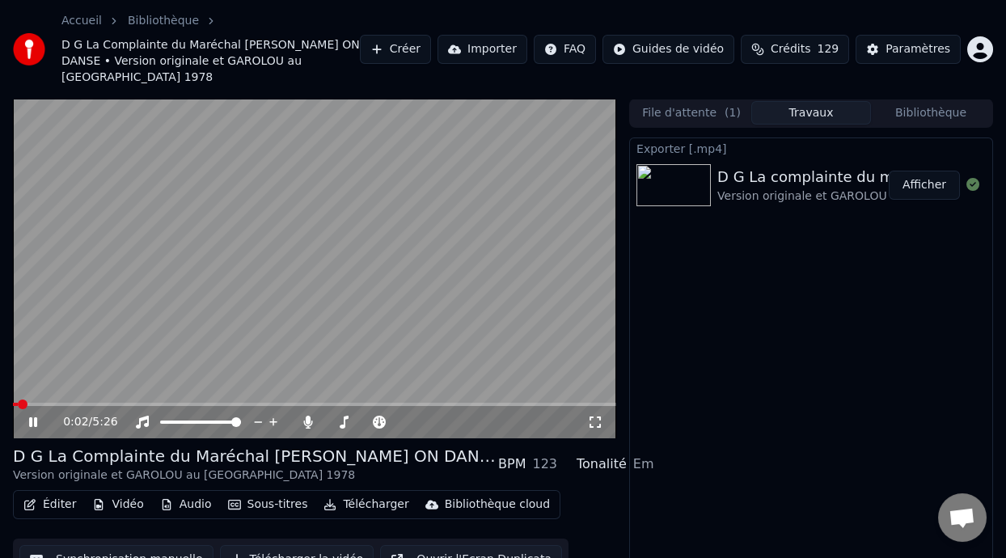
click at [34, 417] on icon at bounding box center [33, 422] width 8 height 10
click at [943, 101] on button "Bibliothèque" at bounding box center [931, 112] width 120 height 23
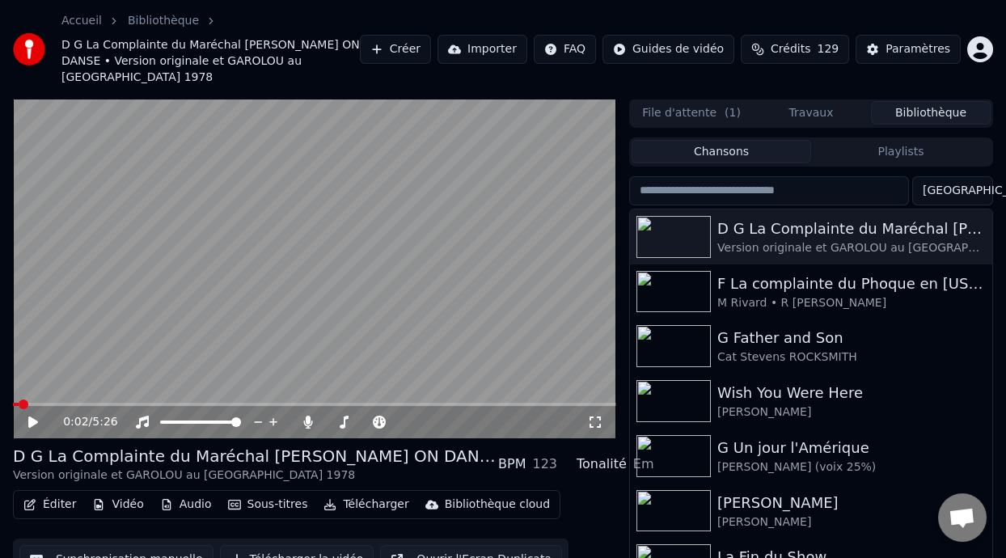
click at [910, 140] on button "Playlists" at bounding box center [901, 151] width 180 height 23
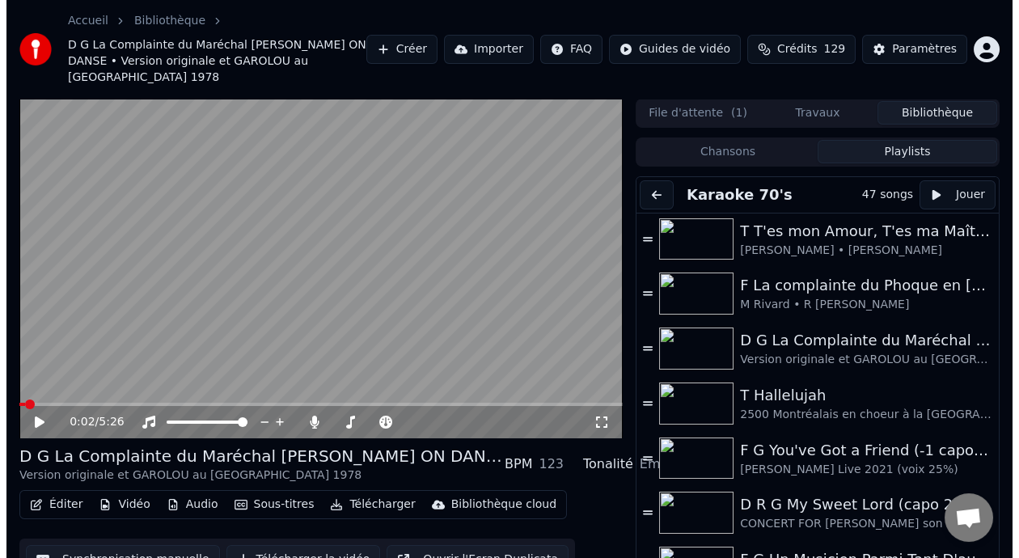
scroll to position [82, 0]
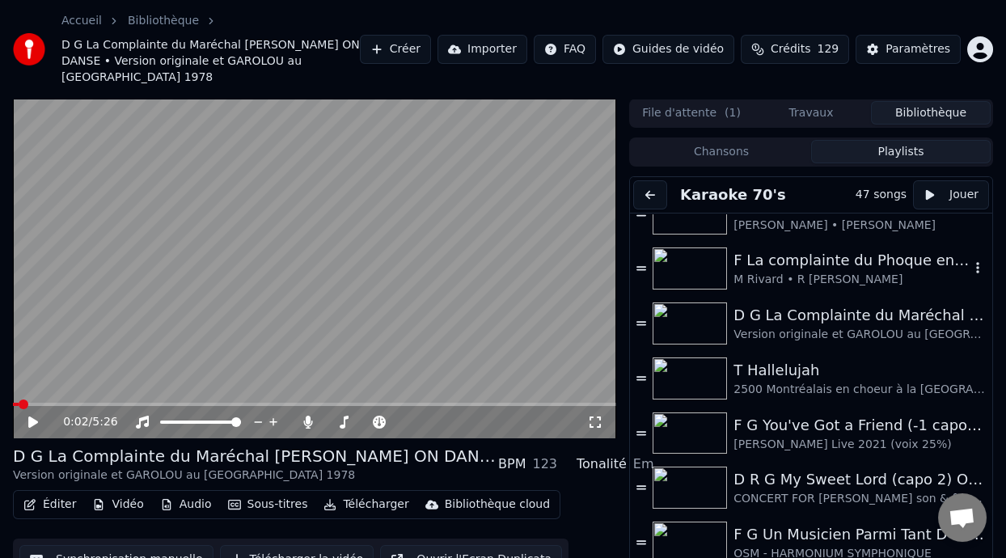
click at [796, 252] on div "F La complainte du Phoque en [US_STATE]" at bounding box center [852, 260] width 236 height 23
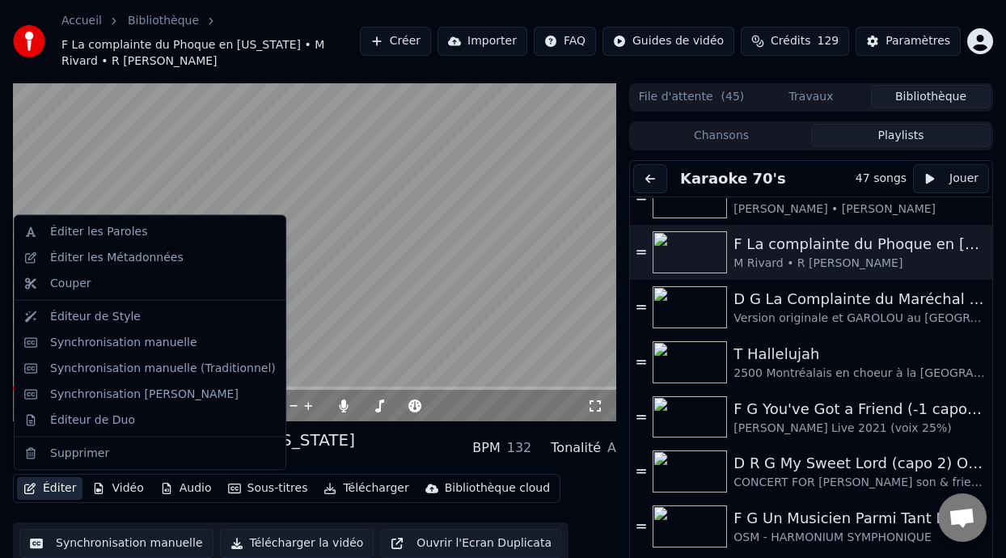
click at [64, 485] on button "Éditer" at bounding box center [50, 488] width 66 height 23
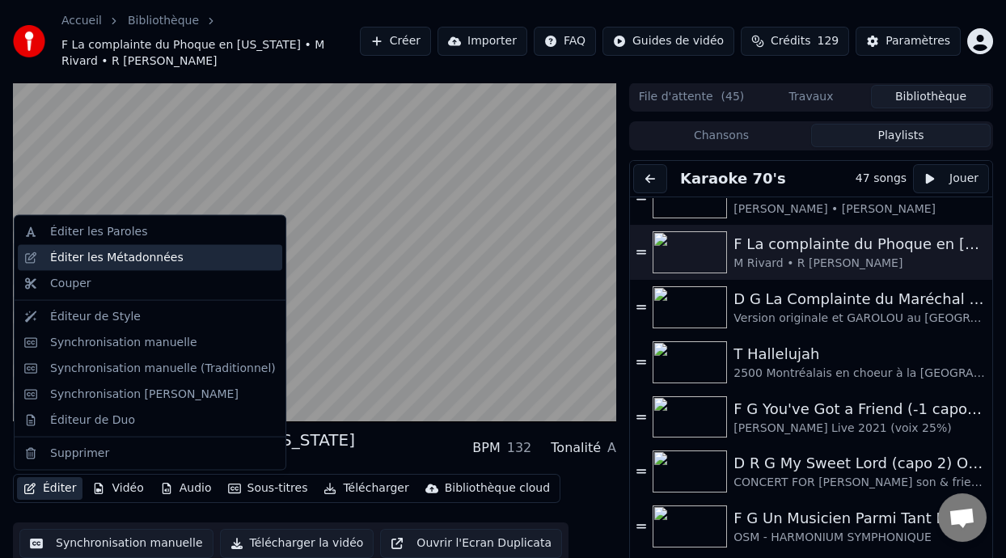
click at [153, 258] on div "Éditer les Métadonnées" at bounding box center [116, 258] width 133 height 16
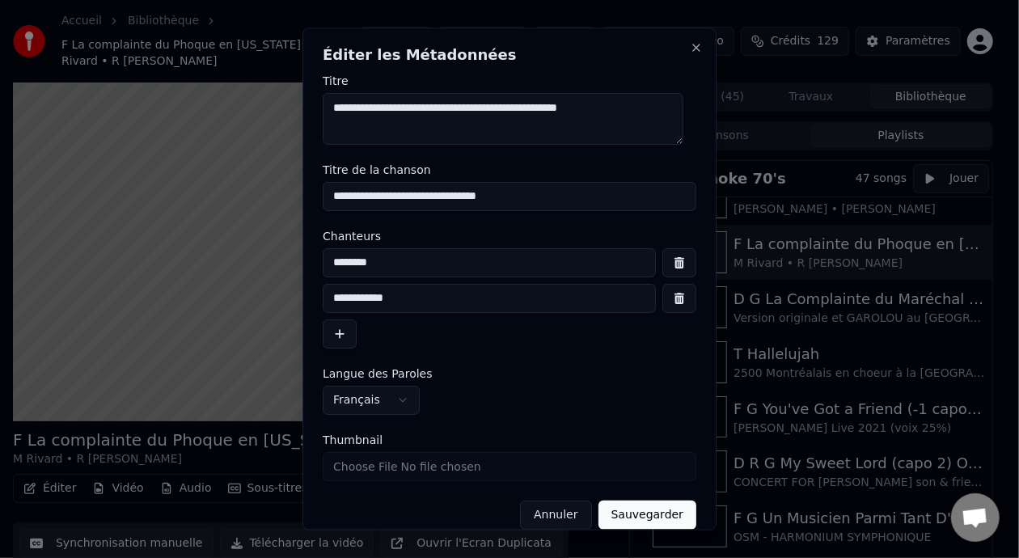
click at [360, 198] on input "**********" at bounding box center [510, 196] width 374 height 29
type input "**********"
click at [650, 514] on button "Sauvegarder" at bounding box center [648, 515] width 98 height 29
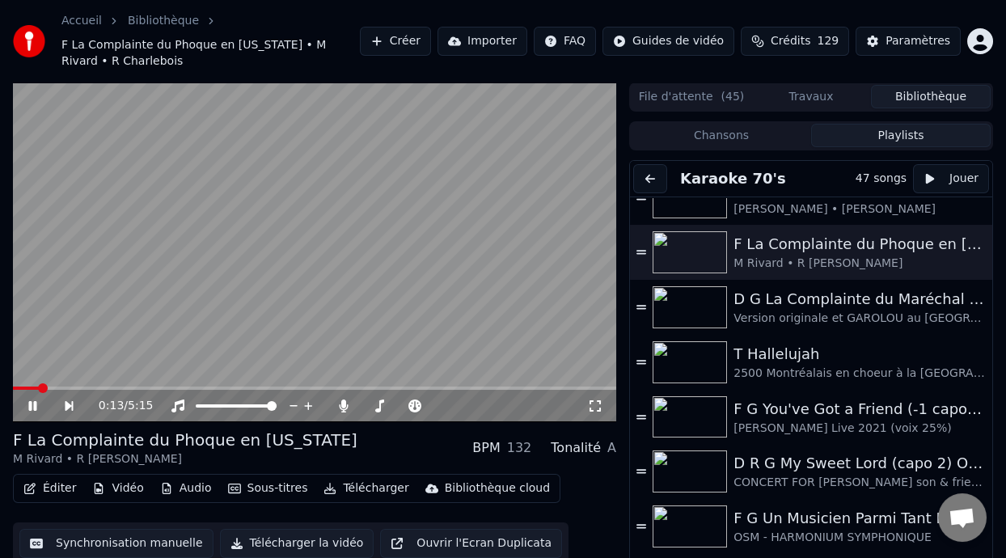
click at [32, 400] on icon at bounding box center [44, 406] width 36 height 13
click at [34, 400] on icon at bounding box center [44, 406] width 36 height 13
click at [64, 489] on button "Éditer" at bounding box center [50, 488] width 66 height 23
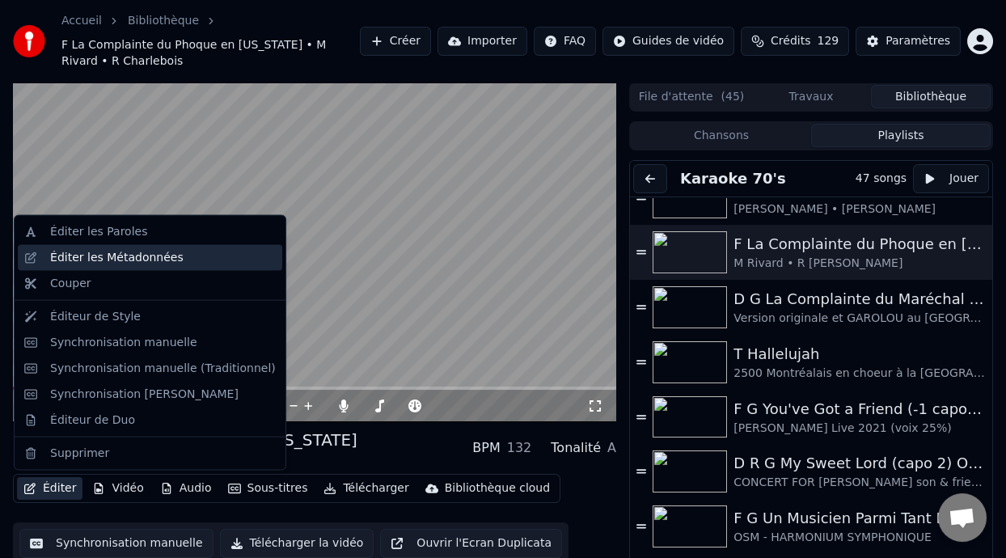
click at [162, 256] on div "Éditer les Métadonnées" at bounding box center [116, 258] width 133 height 16
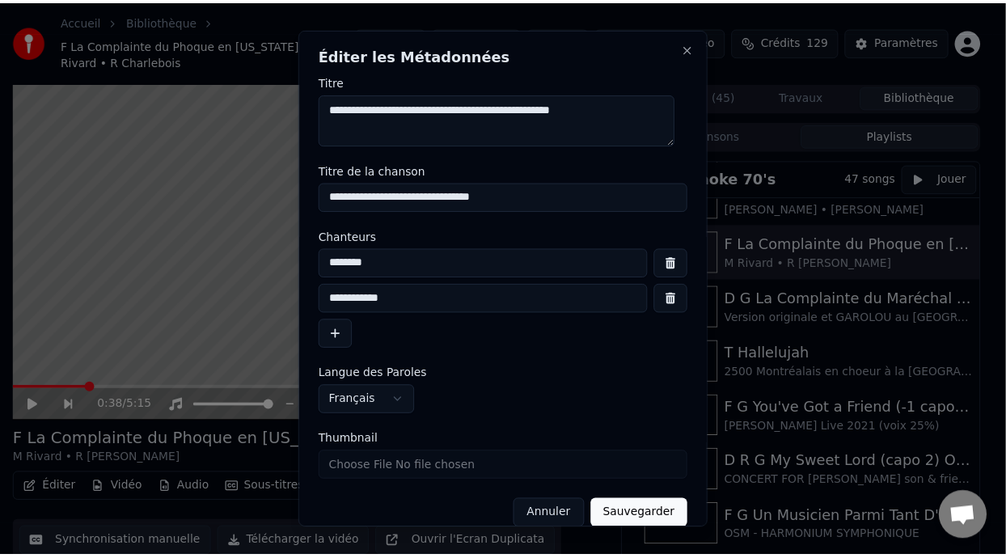
scroll to position [19, 0]
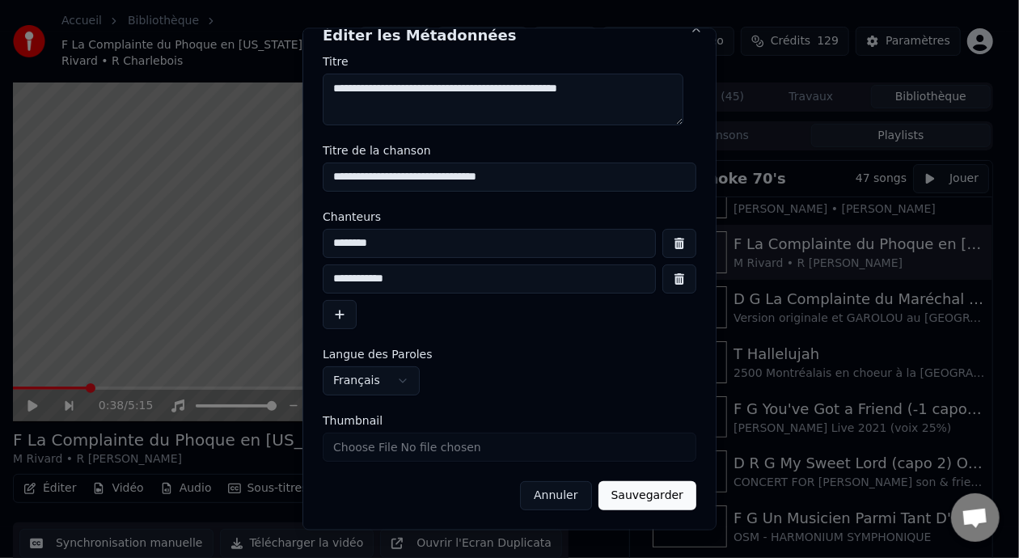
click at [518, 442] on input "Thumbnail" at bounding box center [510, 447] width 374 height 29
type input "**********"
click at [634, 492] on button "Sauvegarder" at bounding box center [648, 495] width 98 height 29
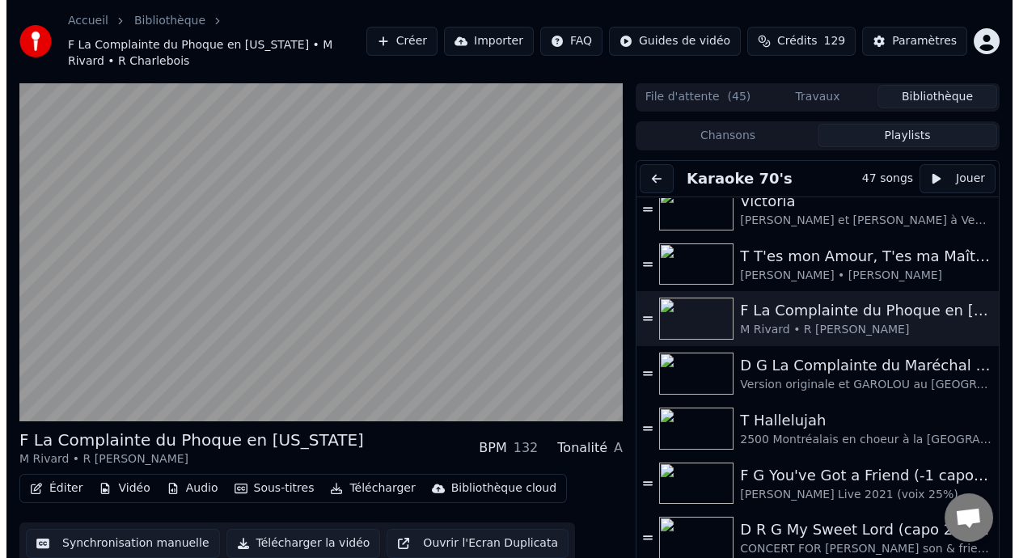
scroll to position [0, 0]
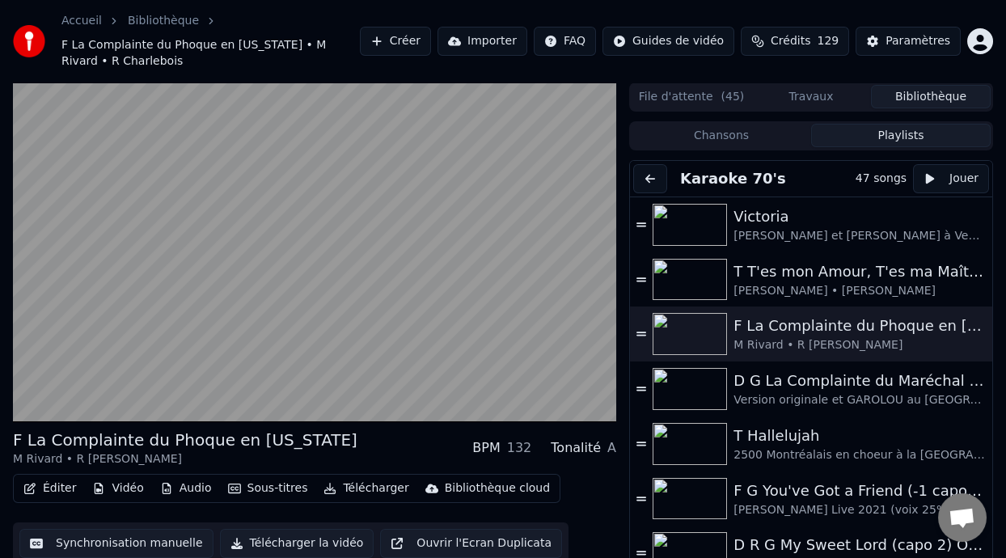
click at [64, 486] on button "Éditer" at bounding box center [50, 488] width 66 height 23
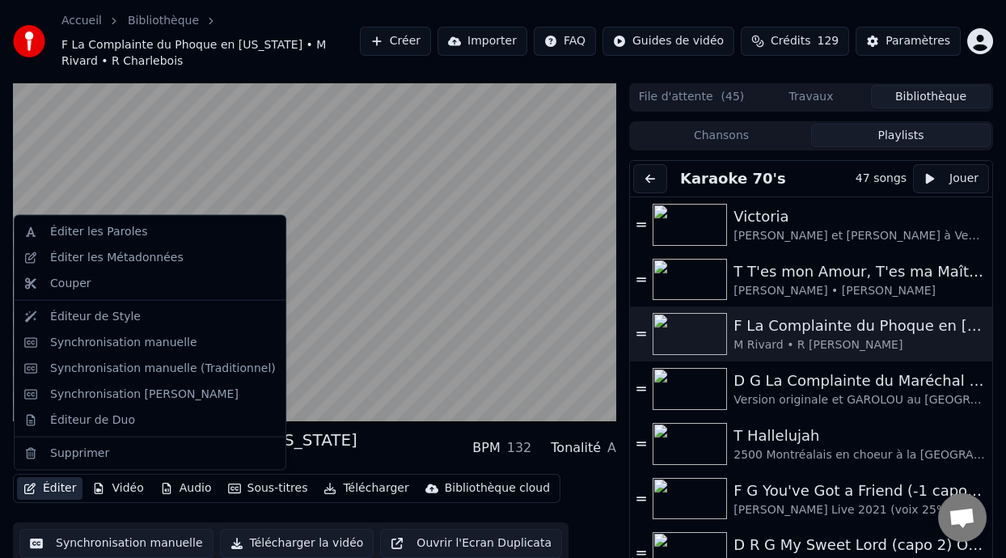
click at [61, 485] on button "Éditer" at bounding box center [50, 488] width 66 height 23
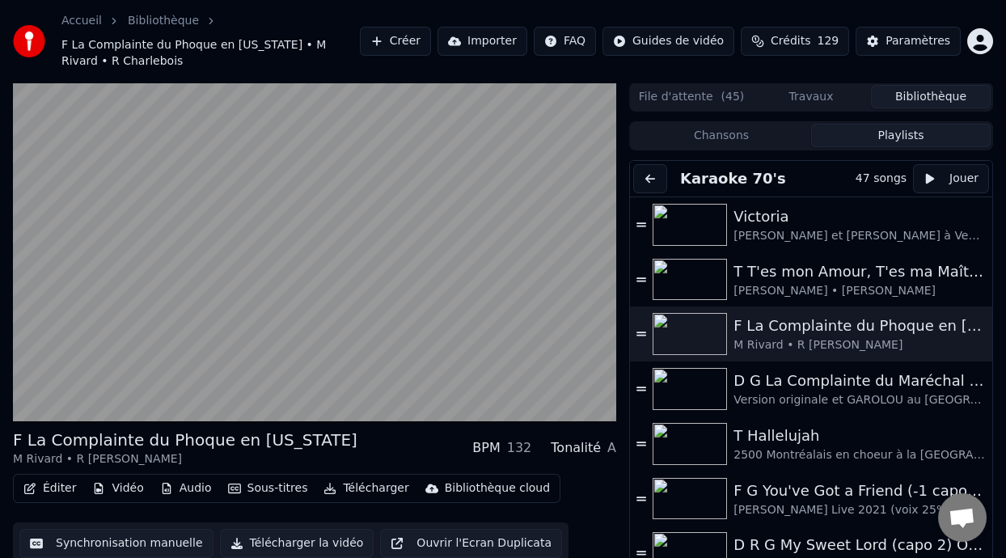
click at [61, 485] on button "Éditer" at bounding box center [50, 488] width 66 height 23
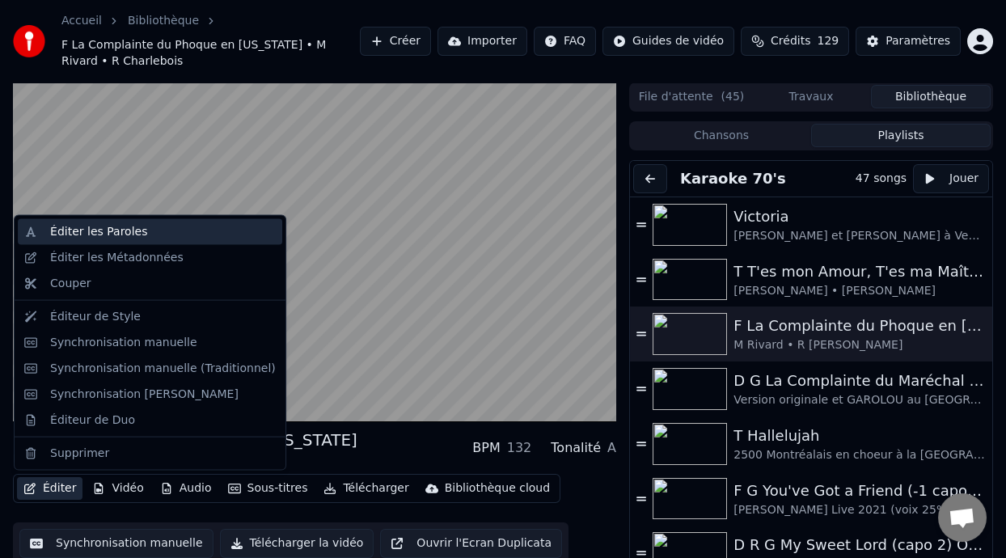
click at [143, 231] on div "Éditer les Paroles" at bounding box center [163, 232] width 226 height 16
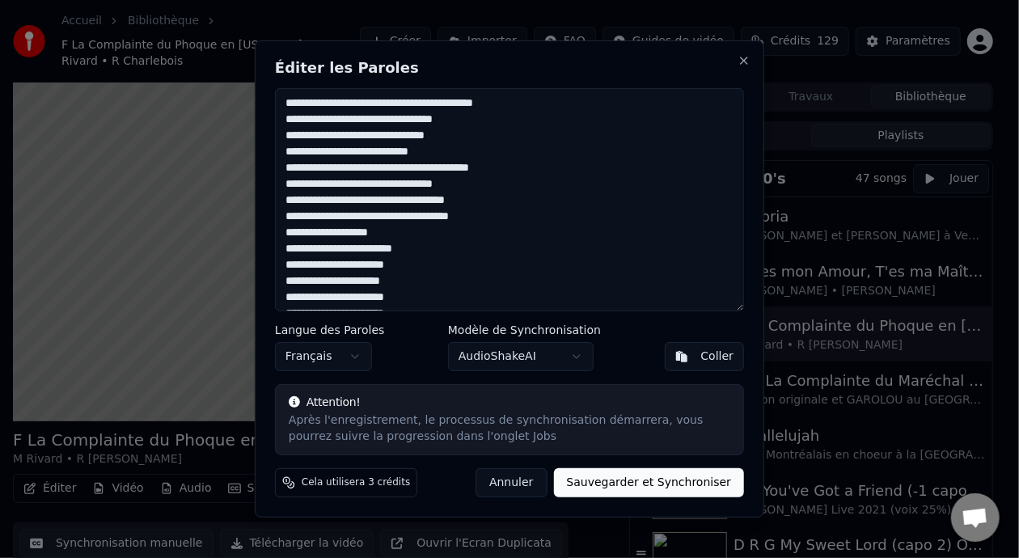
click at [449, 98] on textarea at bounding box center [509, 199] width 469 height 223
click at [510, 224] on textarea at bounding box center [509, 199] width 469 height 223
click at [526, 483] on button "Annuler" at bounding box center [511, 482] width 71 height 29
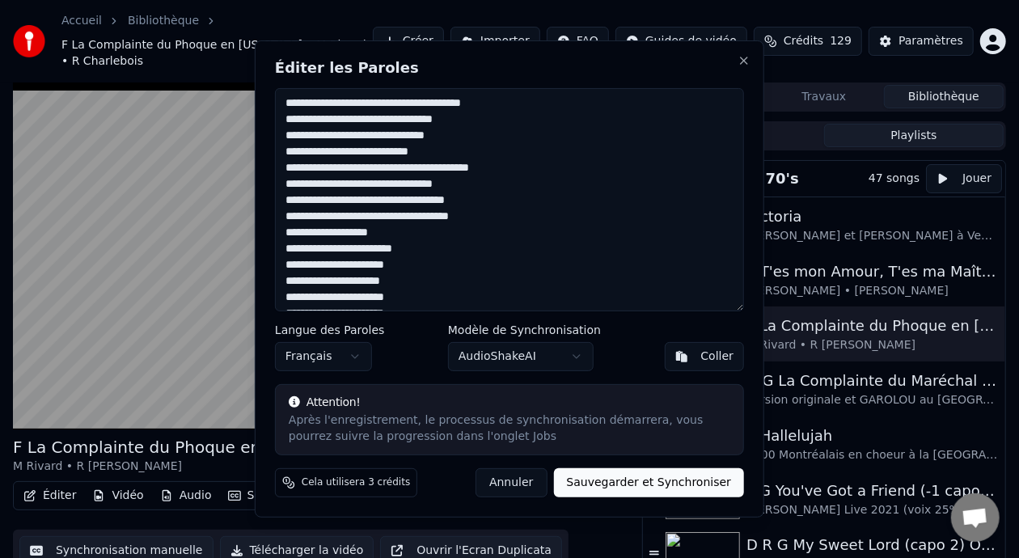
type textarea "**********"
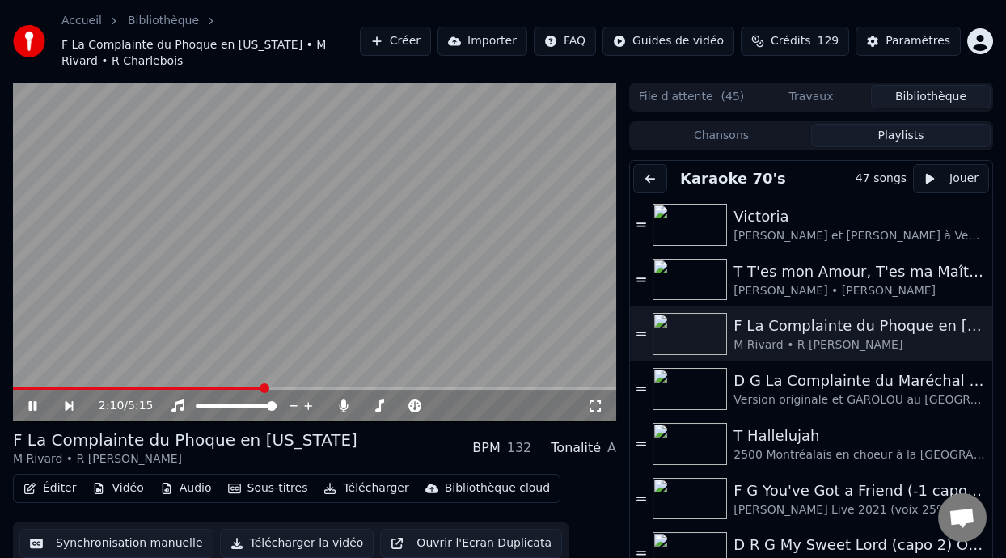
click at [34, 401] on icon at bounding box center [32, 406] width 8 height 10
click at [828, 225] on div "Victoria" at bounding box center [852, 216] width 236 height 23
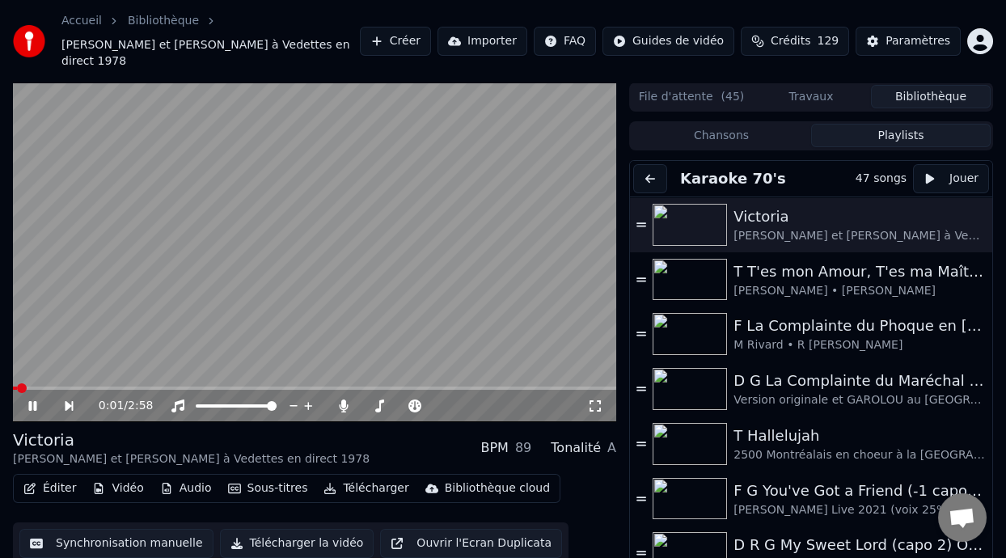
click at [595, 402] on icon at bounding box center [595, 406] width 16 height 13
click at [39, 404] on icon at bounding box center [44, 406] width 36 height 13
click at [840, 285] on div "[PERSON_NAME] • [PERSON_NAME]" at bounding box center [852, 291] width 236 height 16
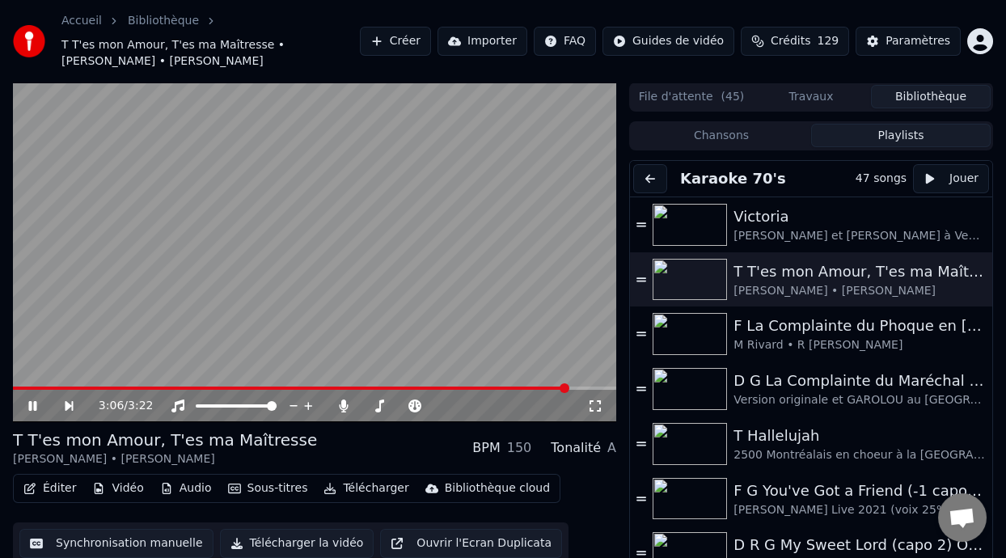
click at [569, 387] on span at bounding box center [314, 388] width 603 height 3
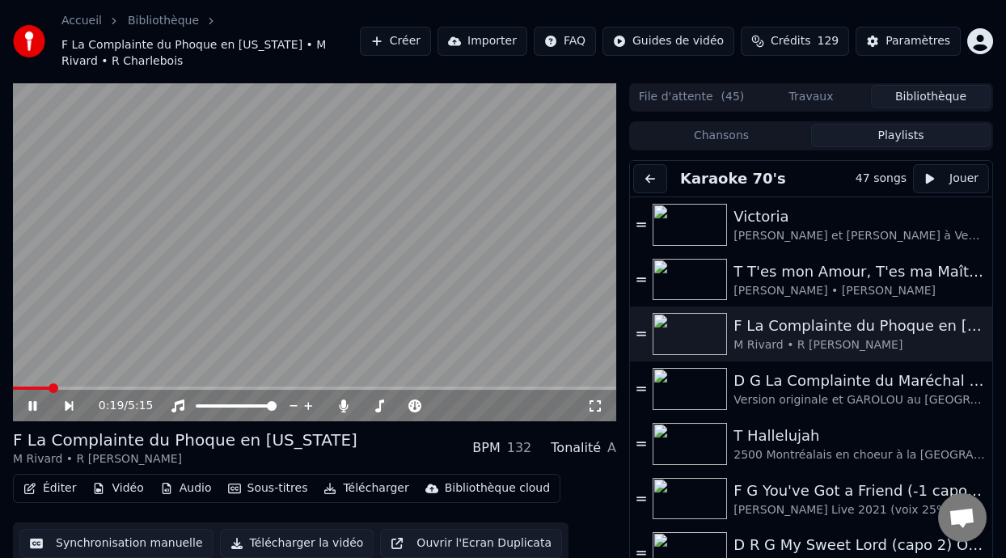
click at [32, 402] on icon at bounding box center [32, 406] width 8 height 10
click at [63, 486] on button "Éditer" at bounding box center [50, 488] width 66 height 23
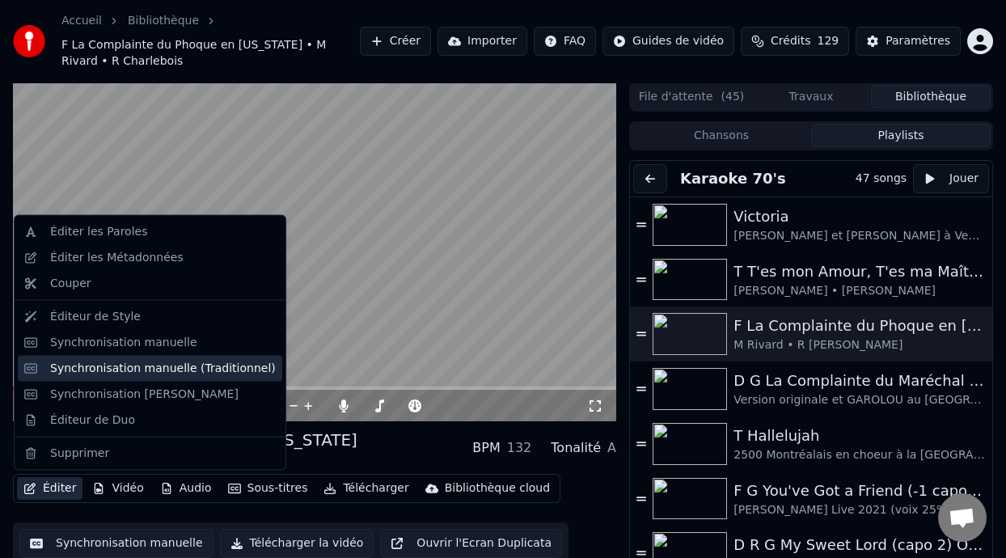
click at [178, 366] on div "Synchronisation manuelle (Traditionnel)" at bounding box center [163, 368] width 226 height 16
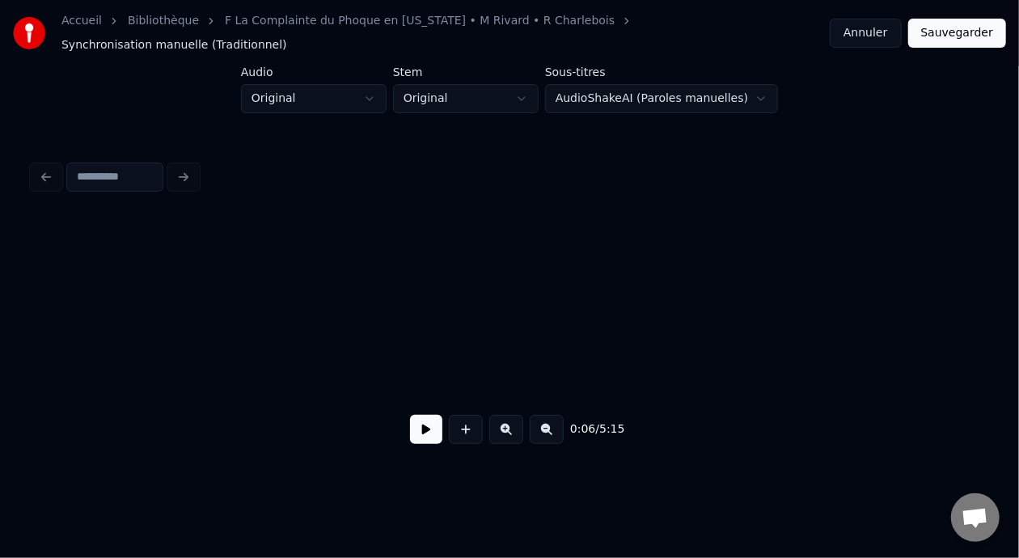
scroll to position [0, 976]
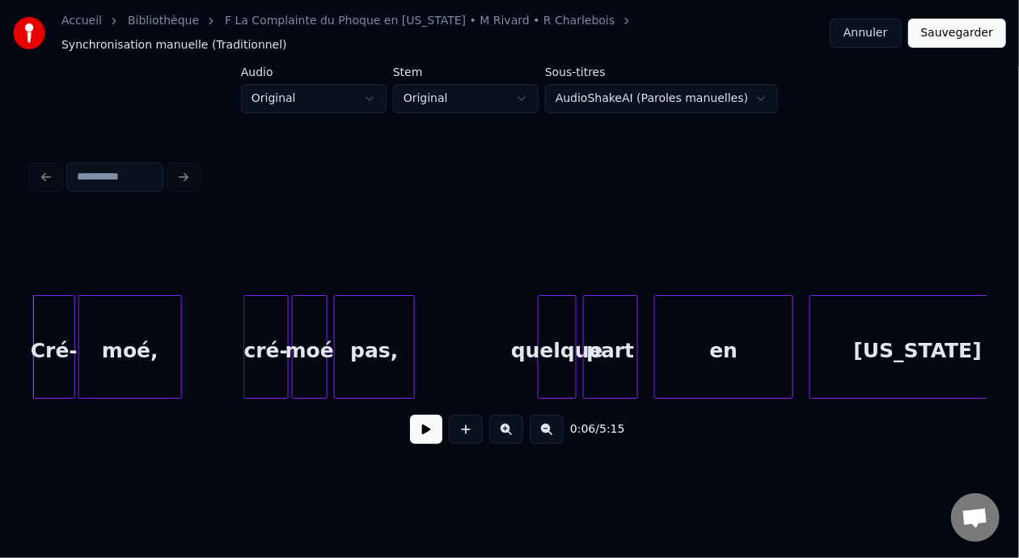
click at [60, 332] on div "Cré-" at bounding box center [54, 351] width 40 height 110
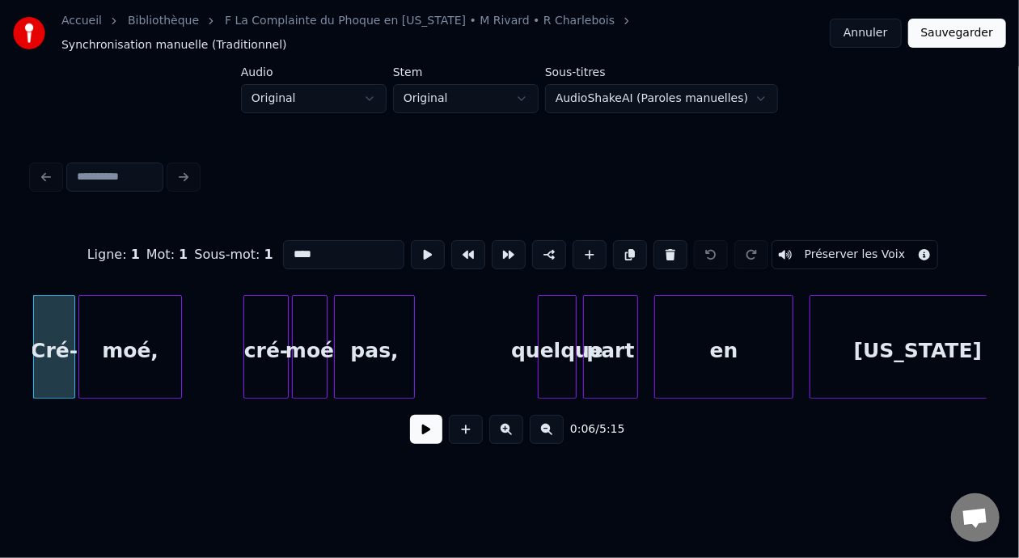
click at [413, 431] on button at bounding box center [426, 429] width 32 height 29
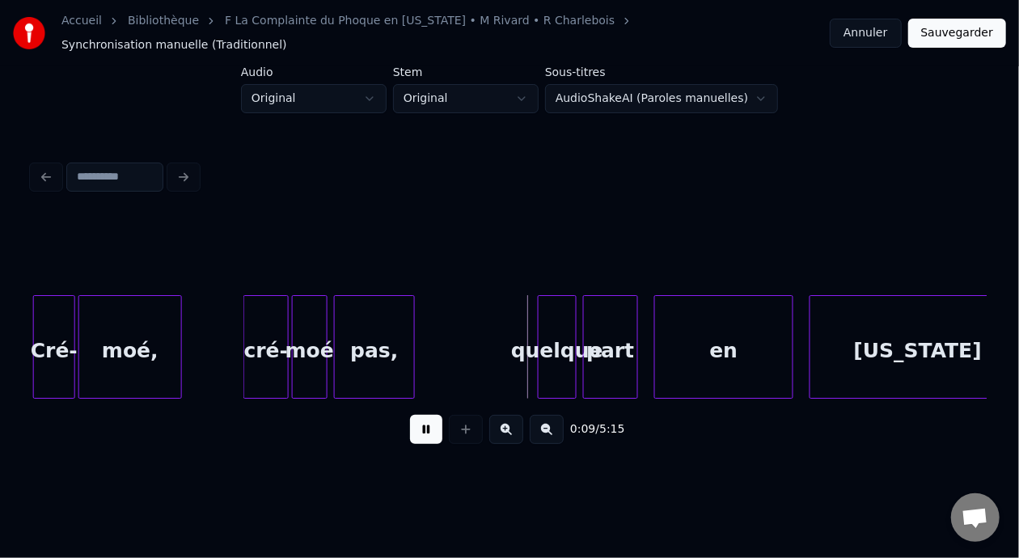
click at [416, 430] on button at bounding box center [426, 429] width 32 height 29
click at [569, 328] on div "quelque" at bounding box center [557, 351] width 37 height 110
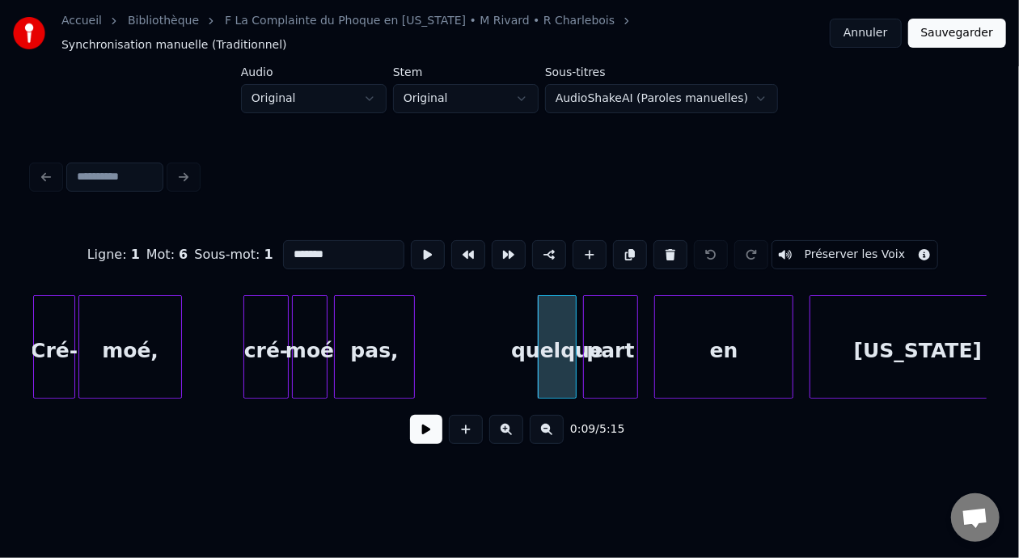
click at [305, 240] on input "*******" at bounding box center [343, 254] width 121 height 29
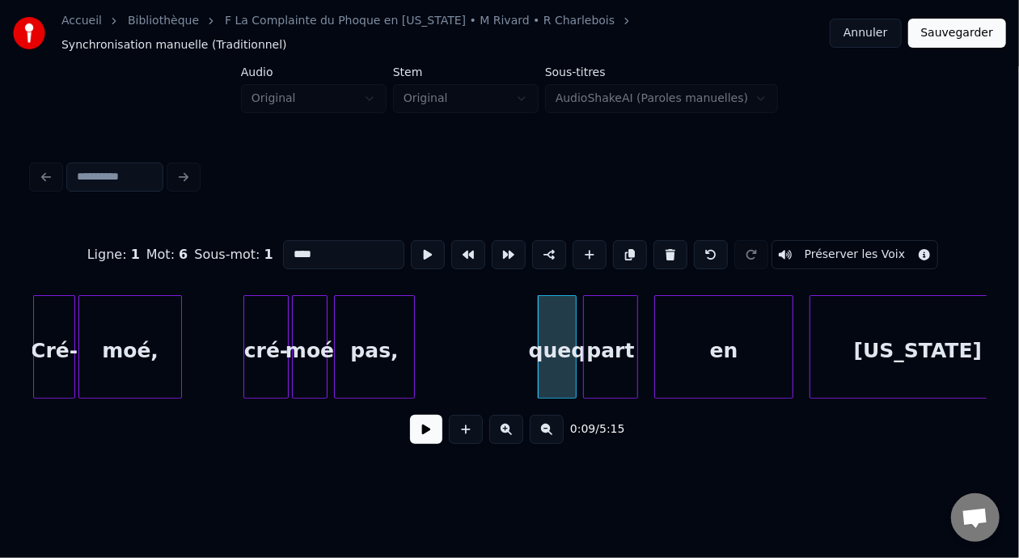
type input "****"
click at [412, 430] on button at bounding box center [426, 429] width 32 height 29
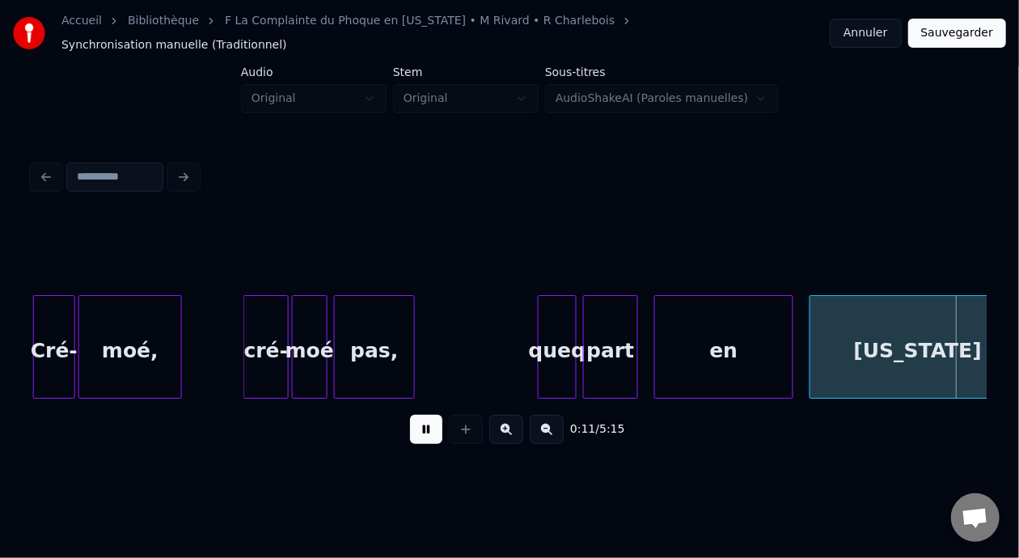
click at [419, 426] on button at bounding box center [426, 429] width 32 height 29
click at [420, 425] on button at bounding box center [426, 429] width 32 height 29
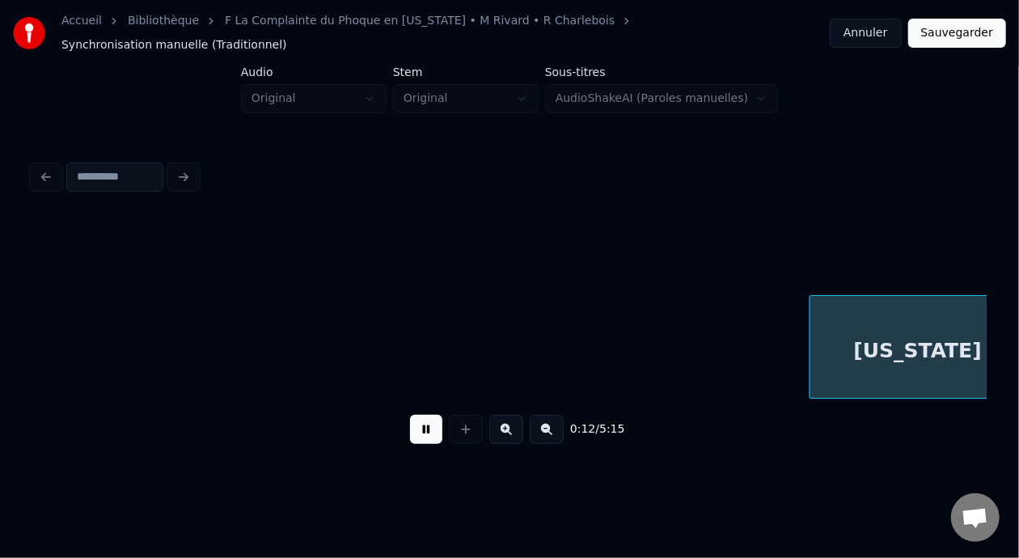
scroll to position [0, 1932]
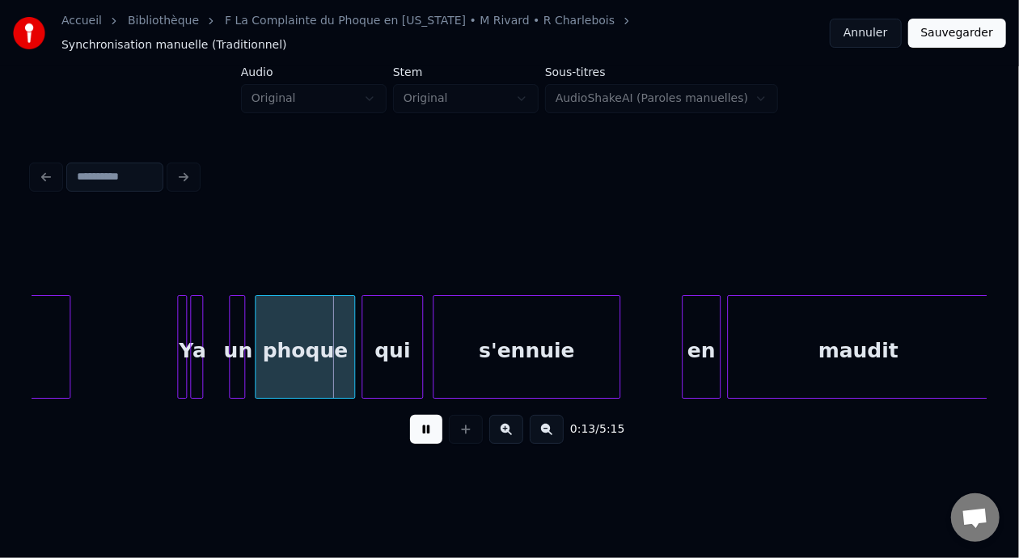
click at [420, 425] on button at bounding box center [426, 429] width 32 height 29
click at [421, 423] on button at bounding box center [426, 429] width 32 height 29
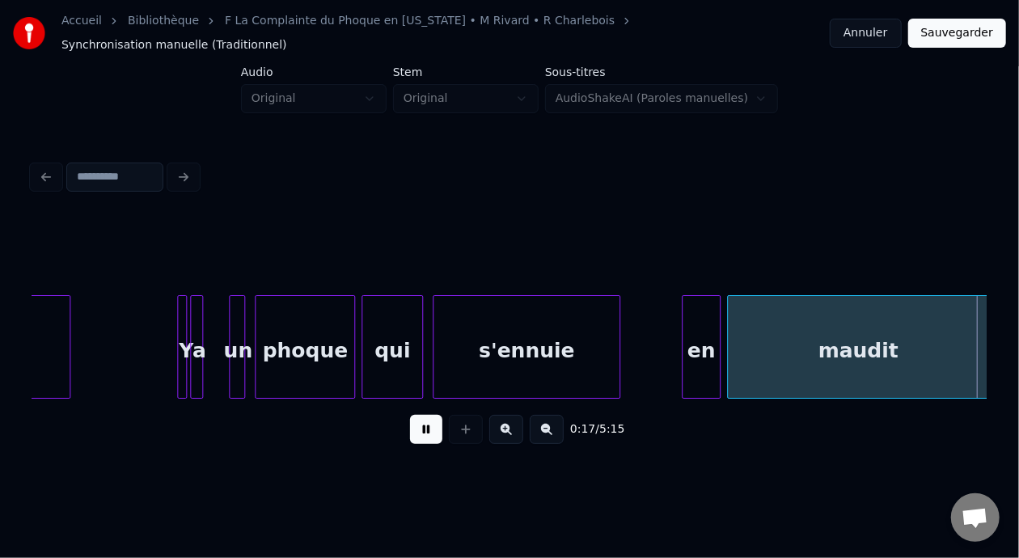
scroll to position [0, 2887]
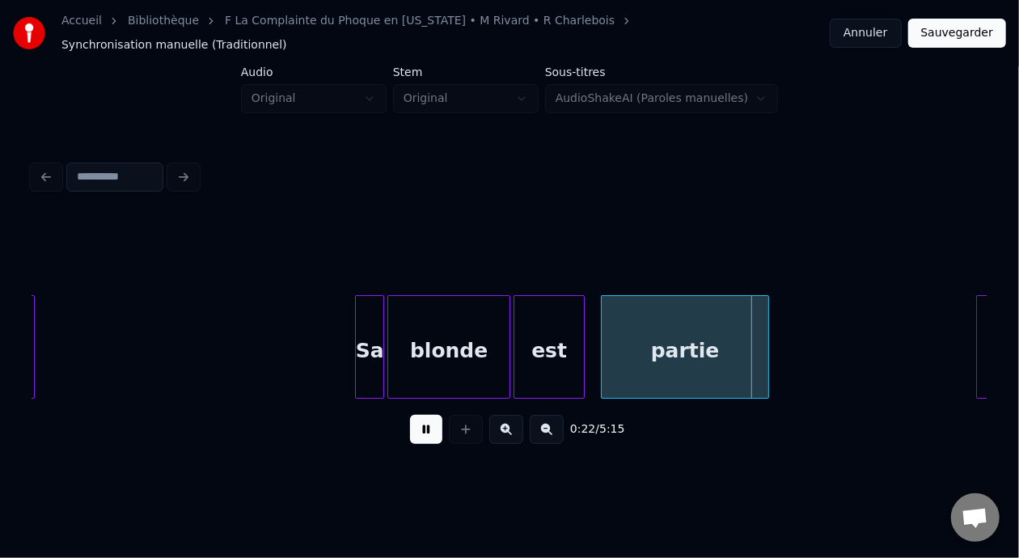
click at [421, 428] on button at bounding box center [426, 429] width 32 height 29
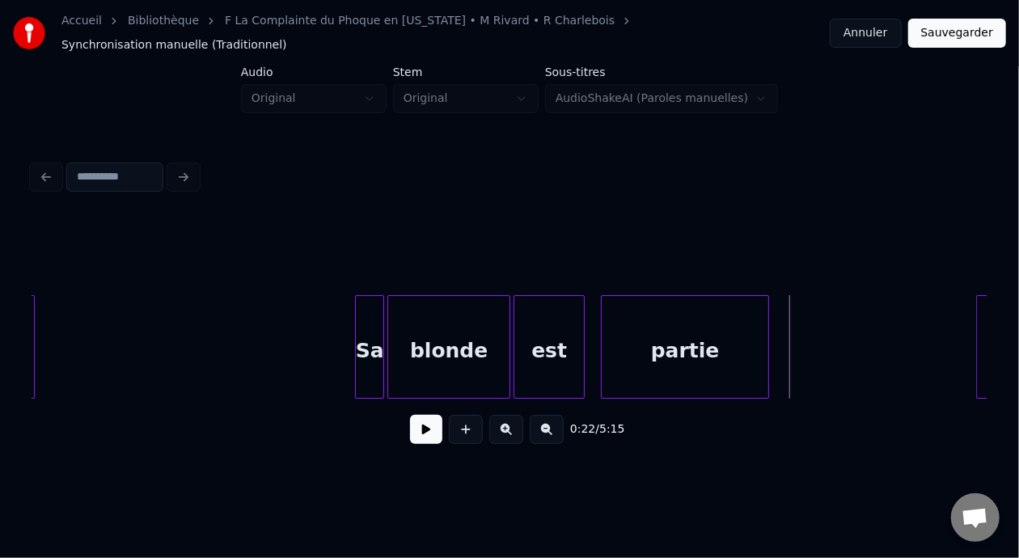
click at [421, 428] on button at bounding box center [426, 429] width 32 height 29
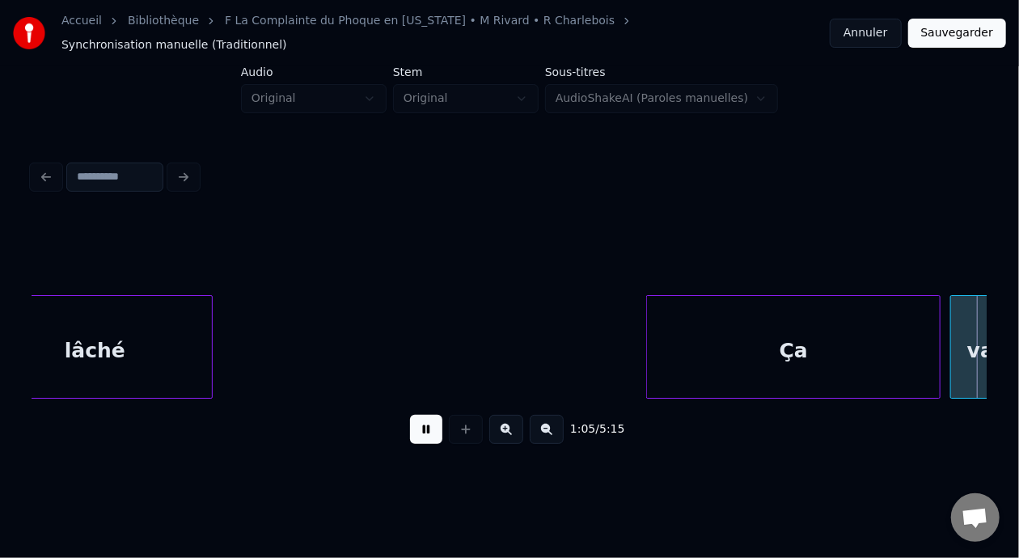
scroll to position [0, 10538]
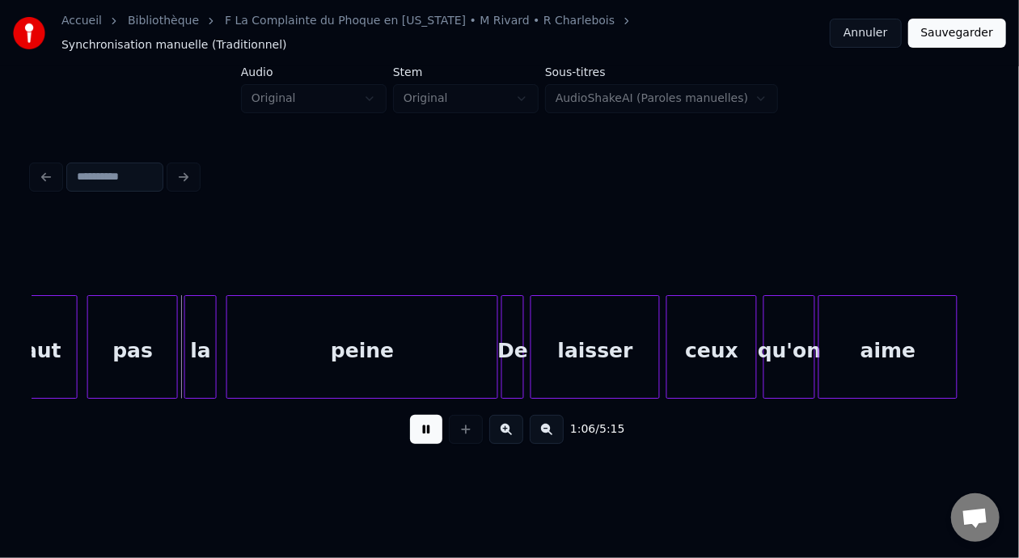
click at [414, 428] on button at bounding box center [426, 429] width 32 height 29
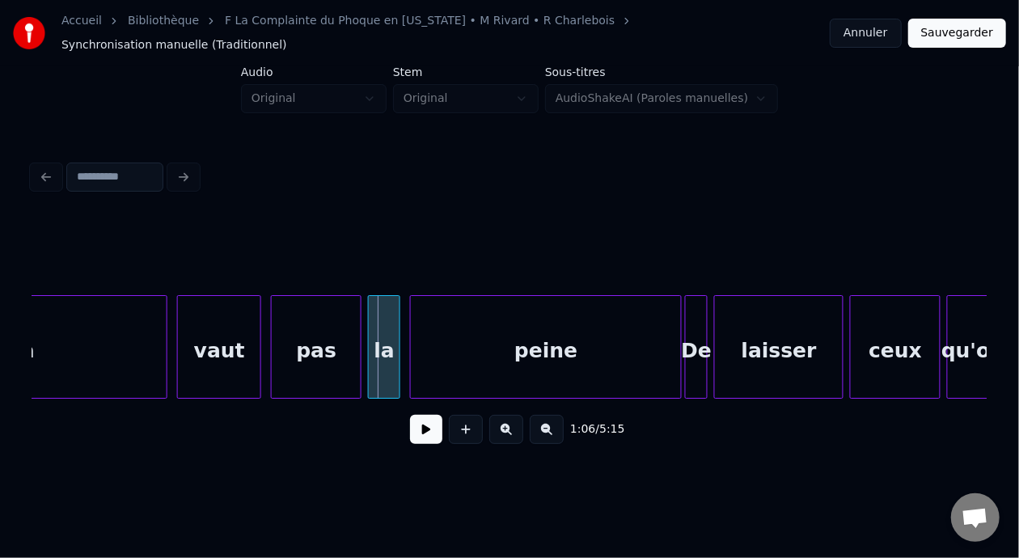
scroll to position [0, 10279]
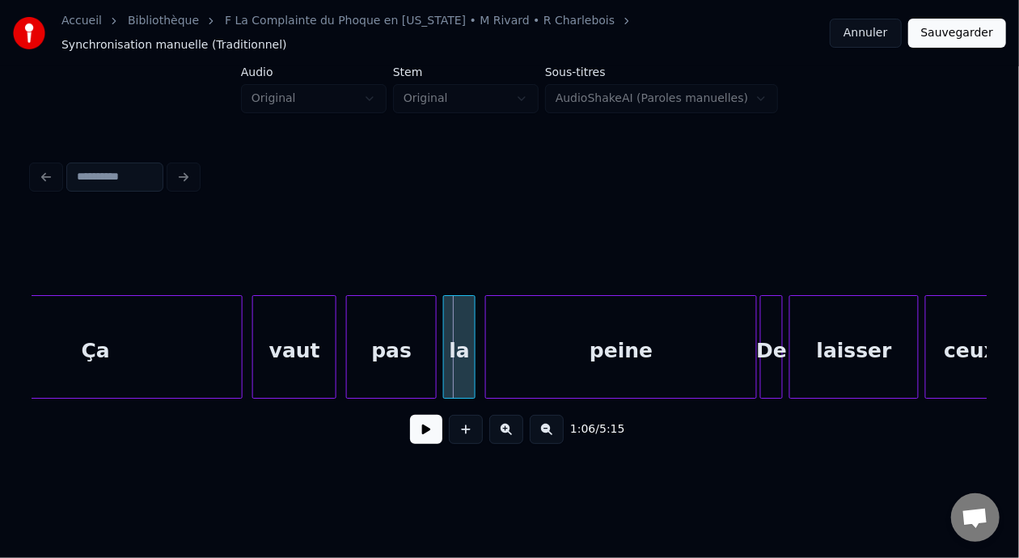
click at [302, 345] on div "vaut" at bounding box center [294, 351] width 83 height 110
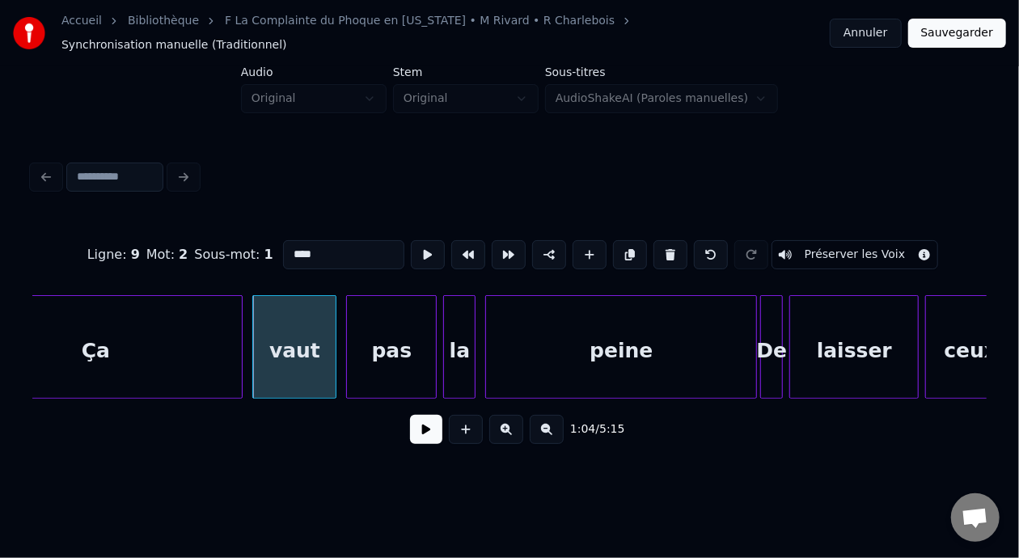
click at [283, 242] on input "****" at bounding box center [343, 254] width 121 height 29
type input "******"
click at [423, 425] on button at bounding box center [426, 429] width 32 height 29
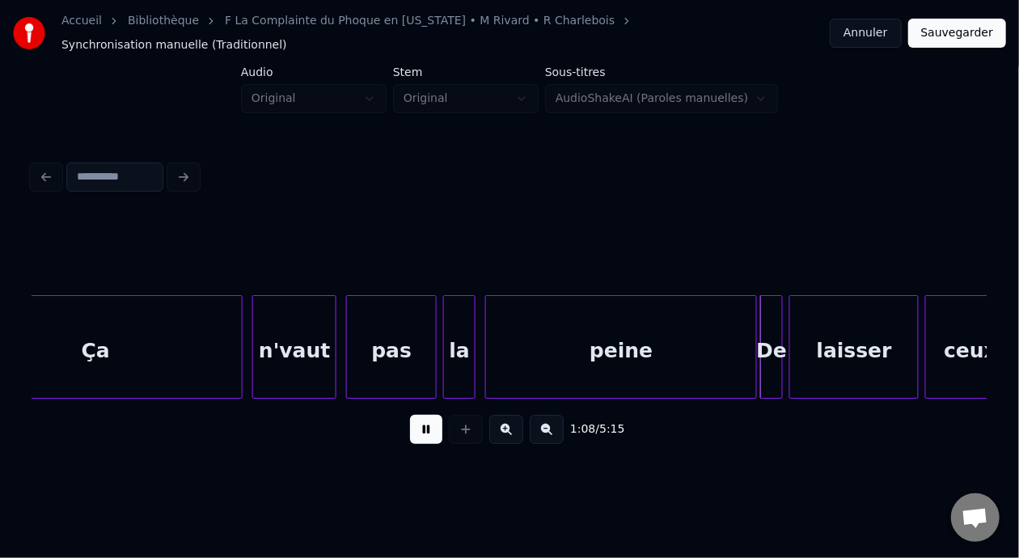
click at [425, 426] on button at bounding box center [426, 429] width 32 height 29
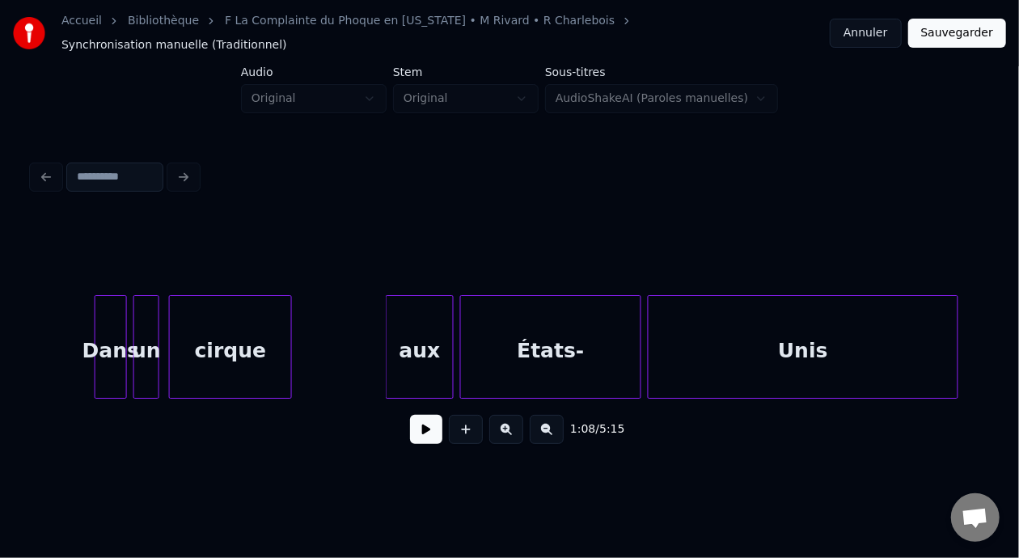
scroll to position [0, 4244]
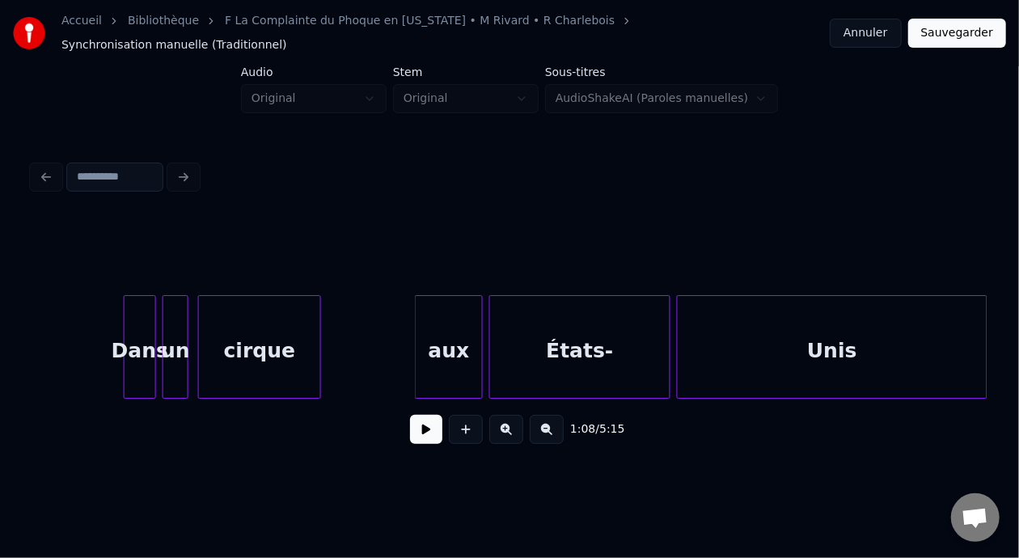
click at [142, 336] on div "Dans" at bounding box center [140, 351] width 31 height 110
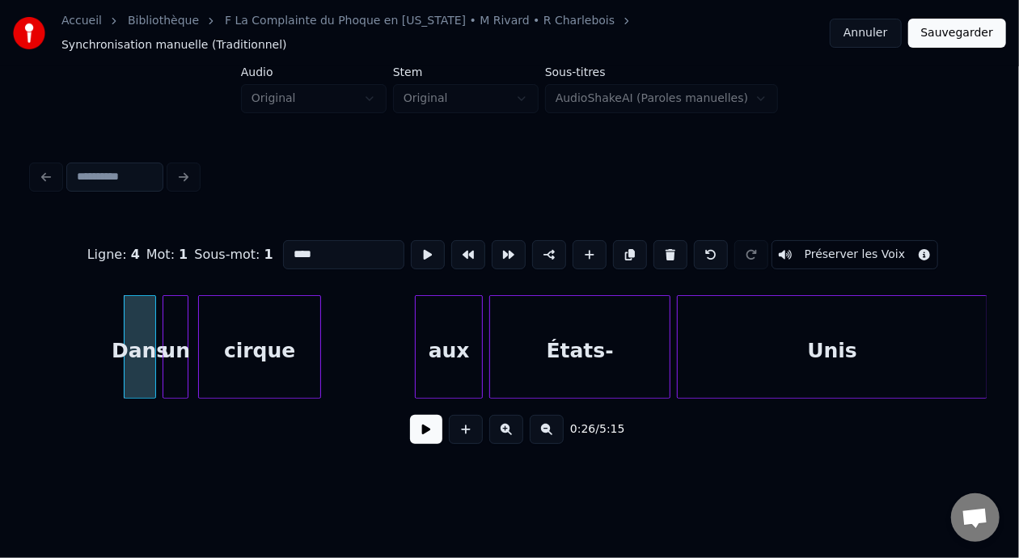
click at [283, 240] on input "****" at bounding box center [343, 254] width 121 height 29
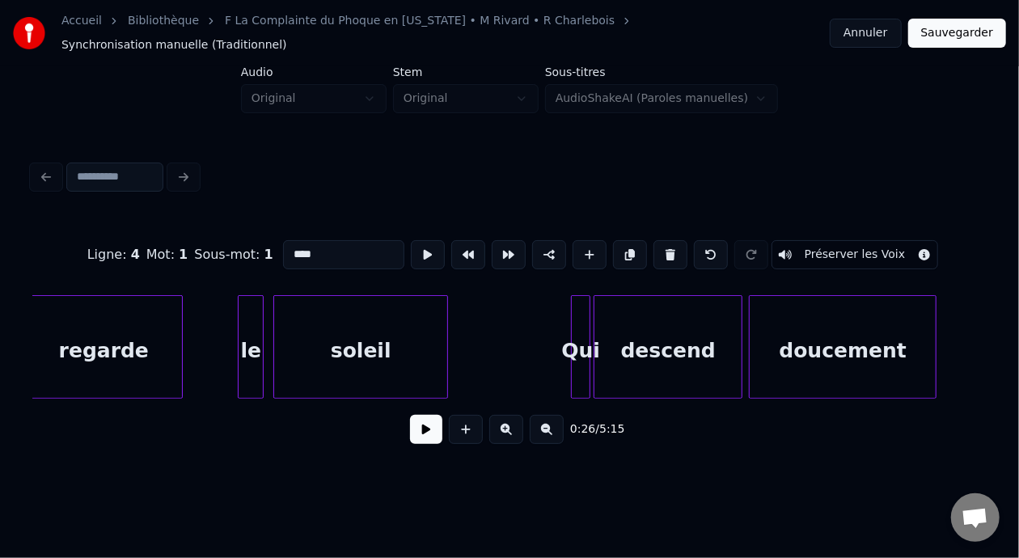
scroll to position [0, 6489]
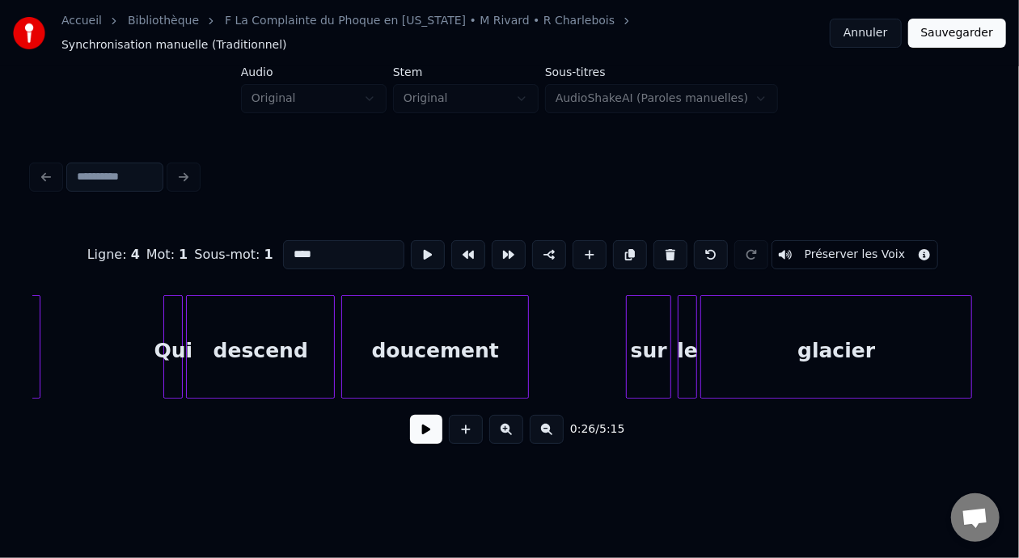
click at [173, 331] on div "Qui" at bounding box center [173, 351] width 18 height 110
click at [283, 240] on input "***" at bounding box center [343, 254] width 121 height 29
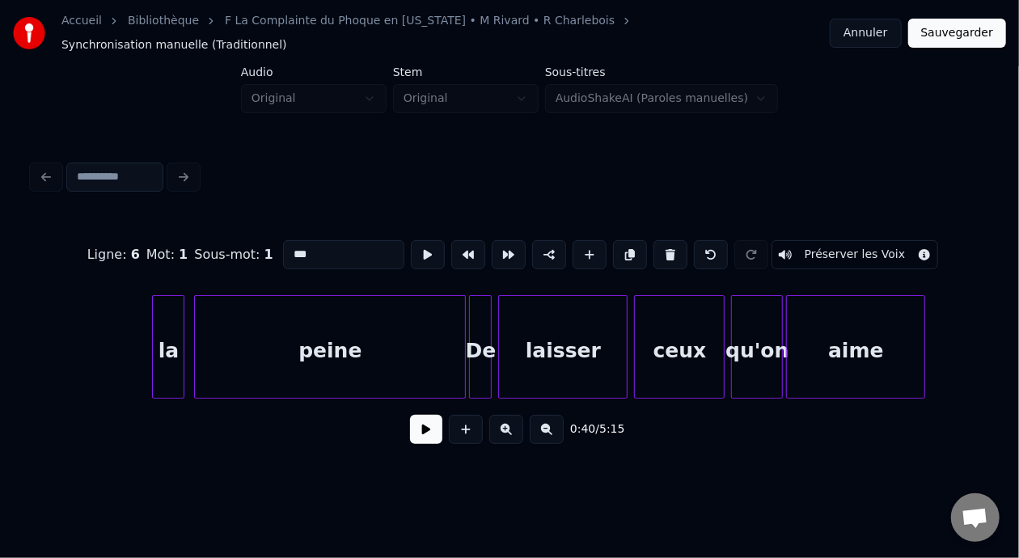
scroll to position [0, 10688]
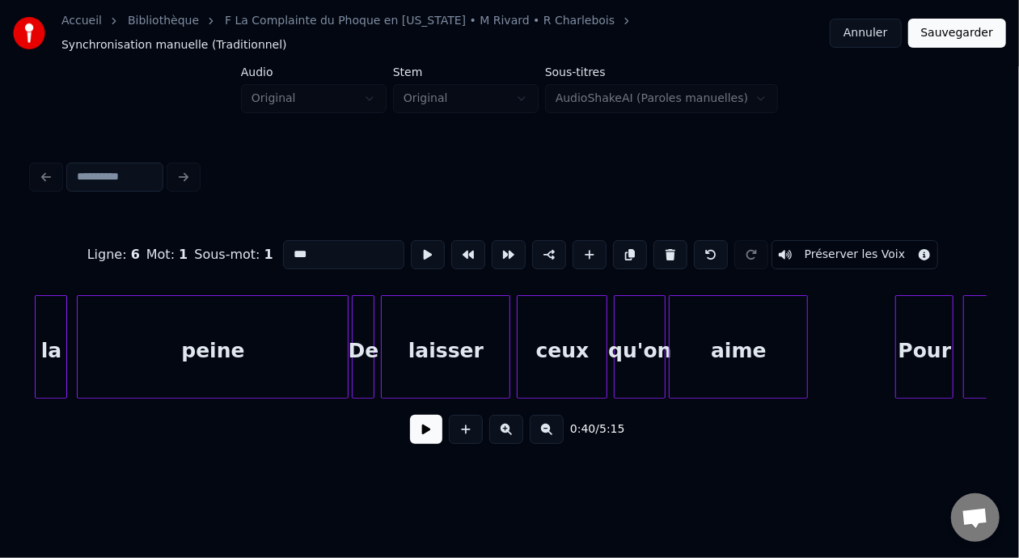
click at [355, 341] on div at bounding box center [355, 347] width 5 height 102
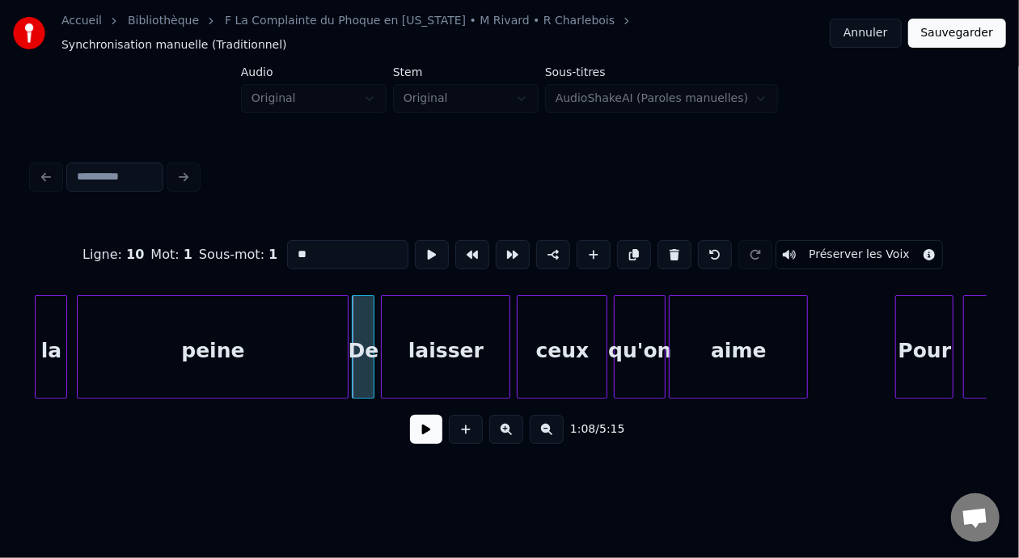
click at [287, 240] on input "**" at bounding box center [347, 254] width 121 height 29
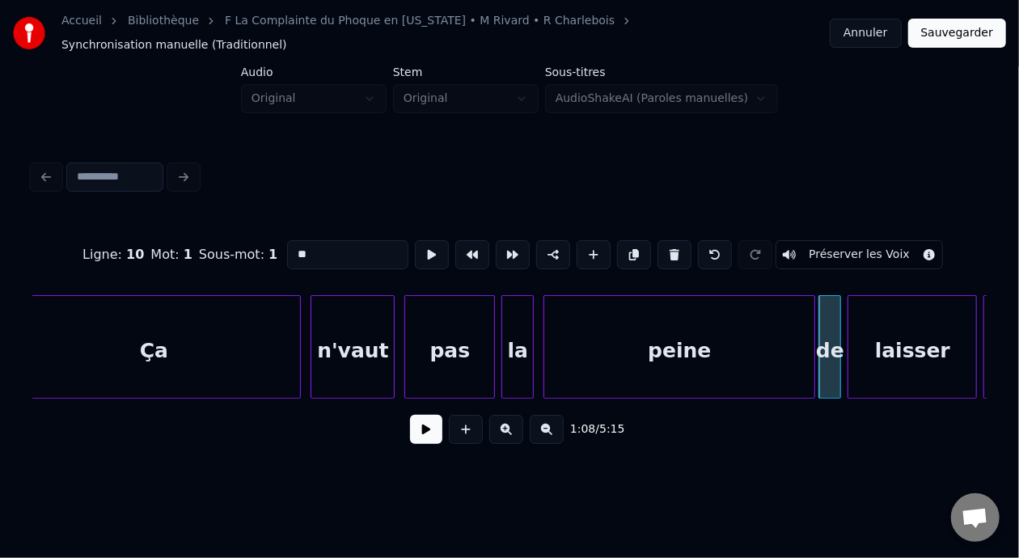
scroll to position [0, 10396]
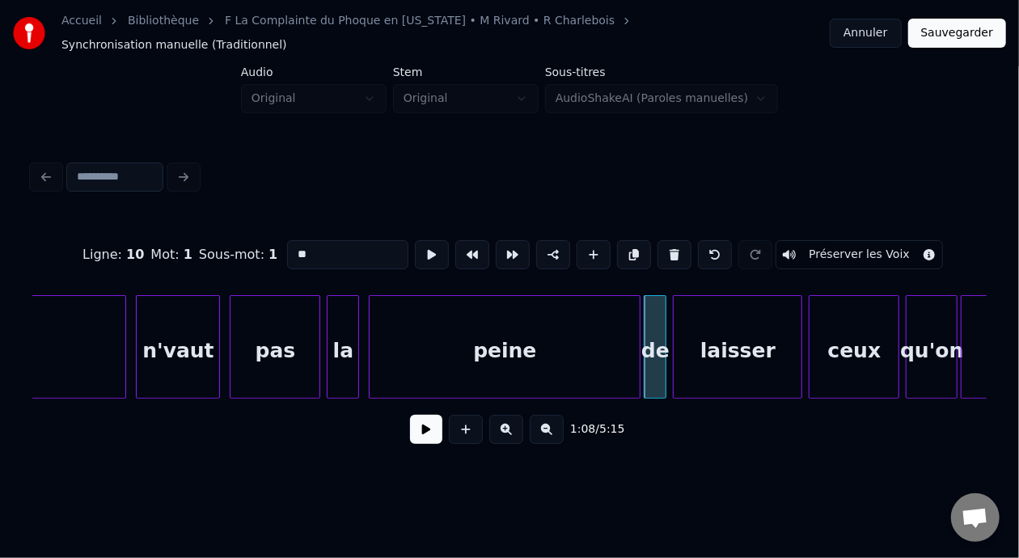
click at [487, 343] on div "peine" at bounding box center [505, 351] width 270 height 110
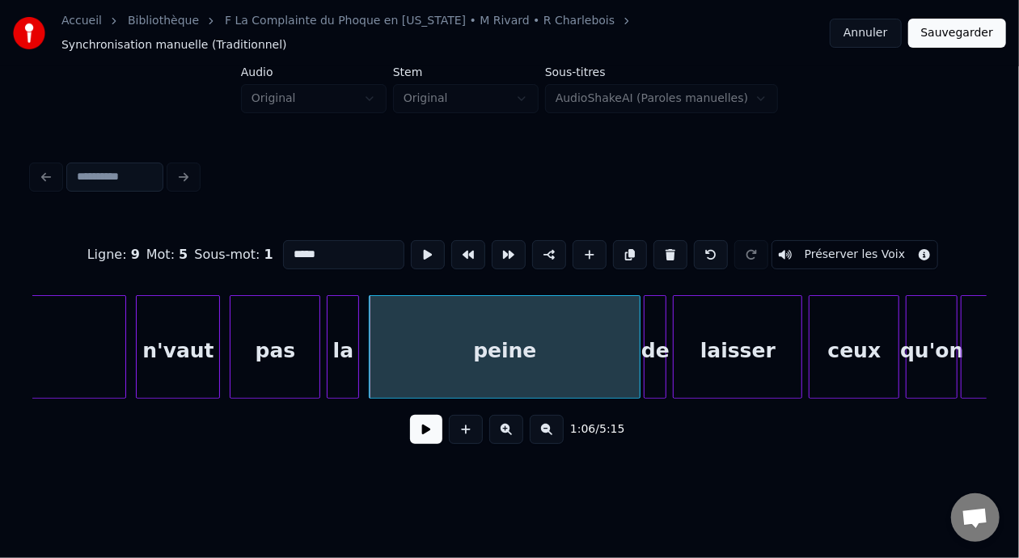
click at [283, 240] on input "*****" at bounding box center [343, 254] width 121 height 29
type input "*****"
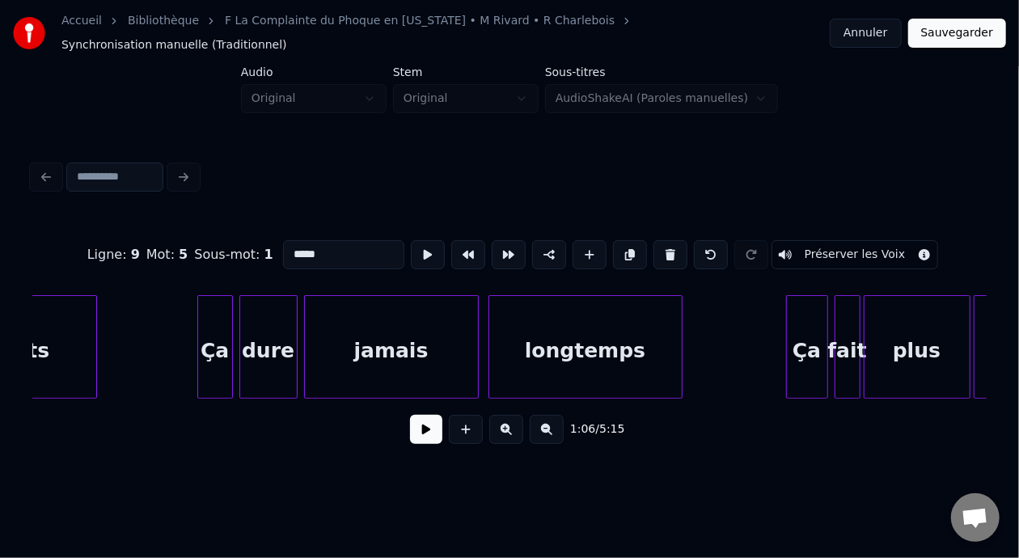
scroll to position [0, 14245]
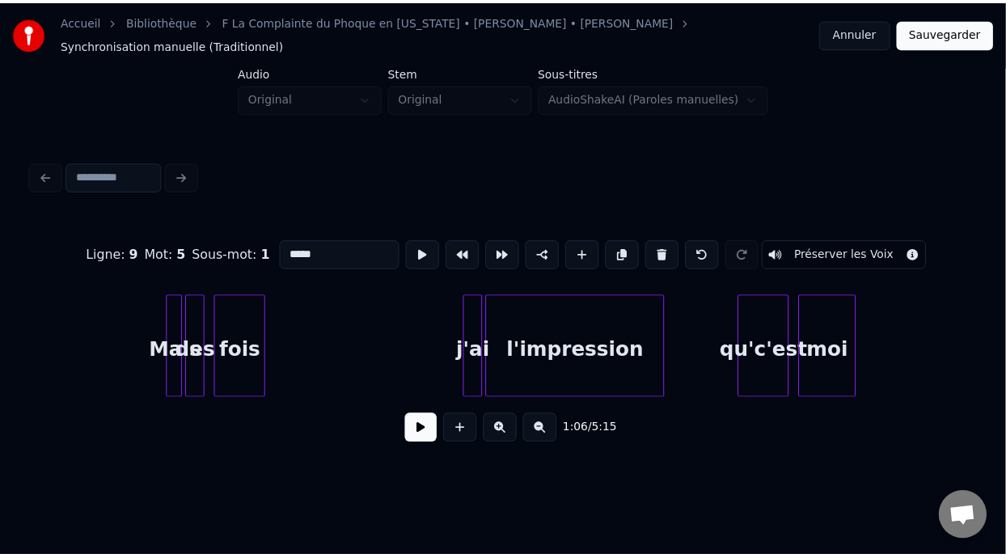
scroll to position [0, 32408]
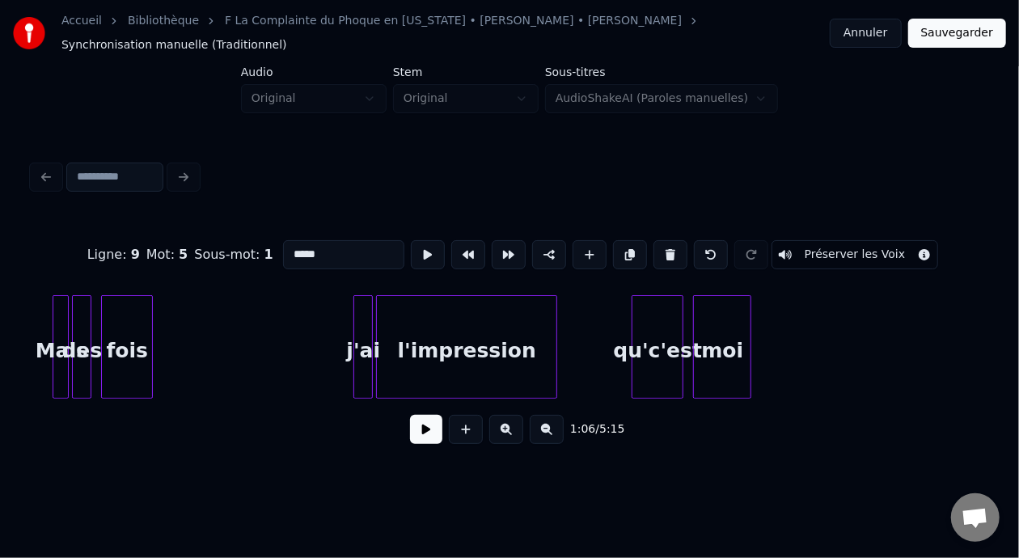
type input "*****"
click at [971, 24] on button "Sauvegarder" at bounding box center [957, 33] width 98 height 29
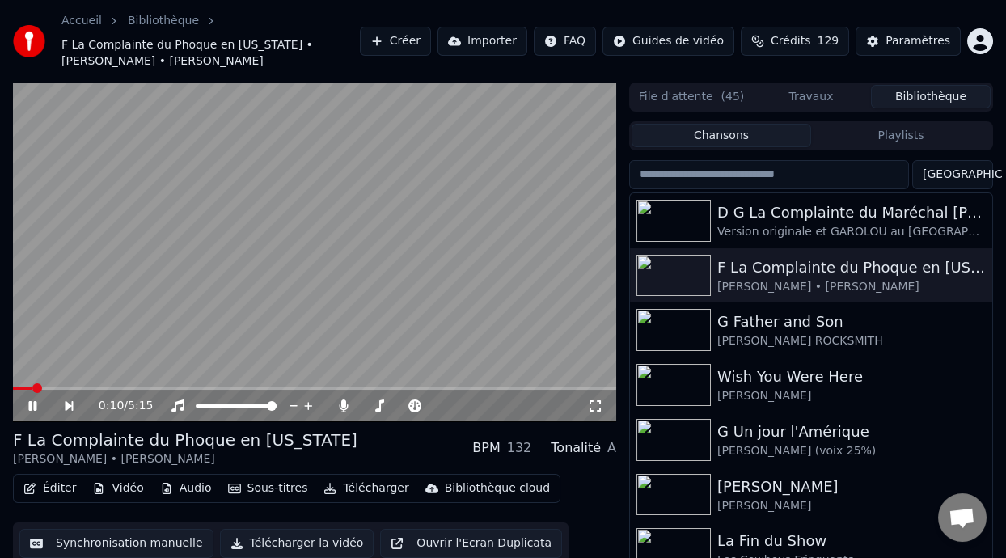
click at [32, 402] on icon at bounding box center [32, 406] width 8 height 10
click at [949, 96] on button "Bibliothèque" at bounding box center [931, 96] width 120 height 23
click at [912, 135] on button "Playlists" at bounding box center [901, 135] width 180 height 23
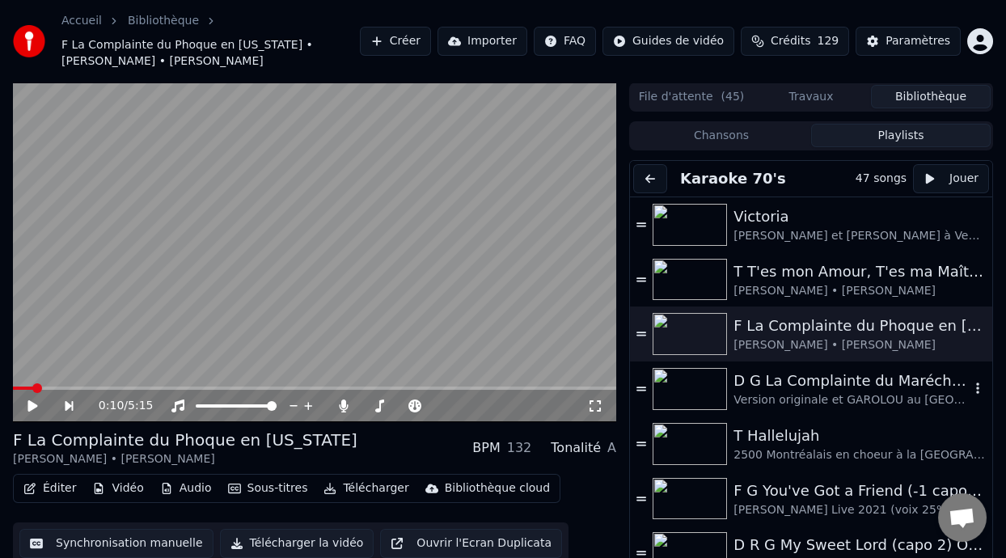
click at [807, 392] on div "Version originale et GAROLOU au [GEOGRAPHIC_DATA] 1978" at bounding box center [852, 400] width 236 height 16
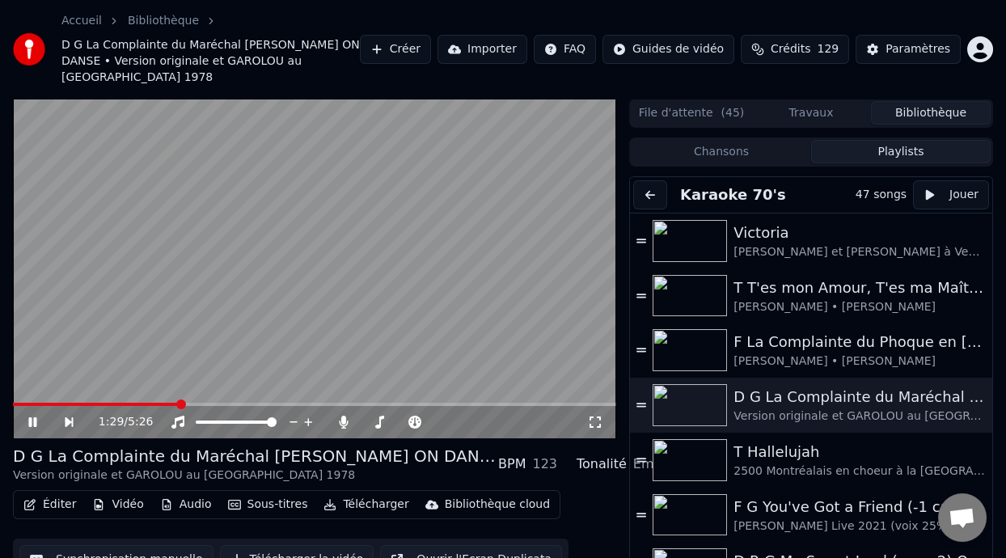
click at [32, 416] on icon at bounding box center [44, 422] width 36 height 13
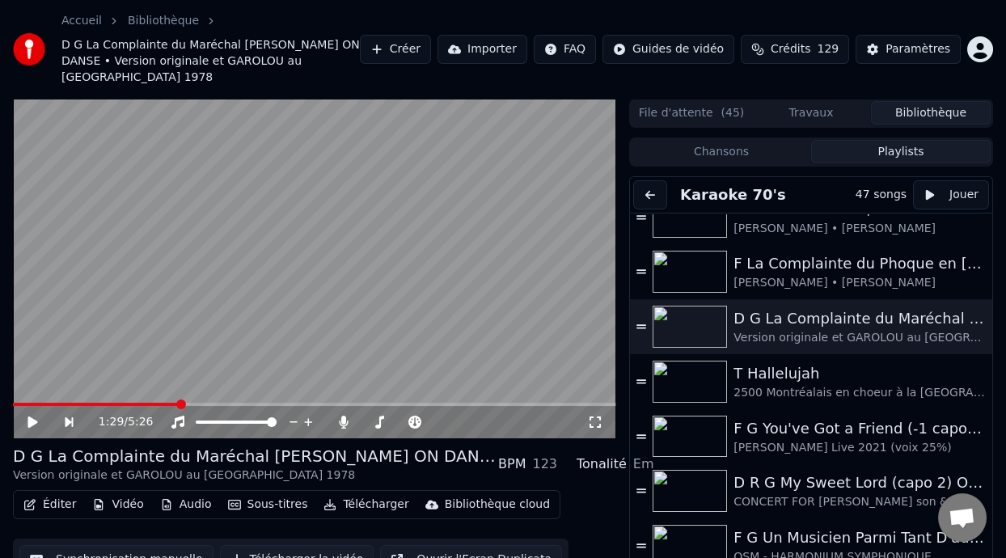
scroll to position [75, 0]
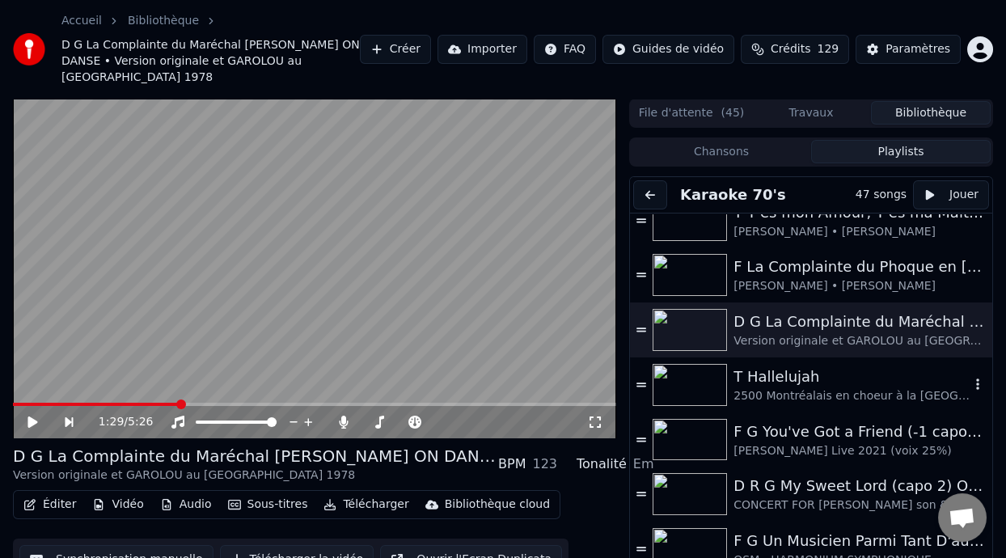
click at [783, 366] on div "T Hallelujah" at bounding box center [852, 377] width 236 height 23
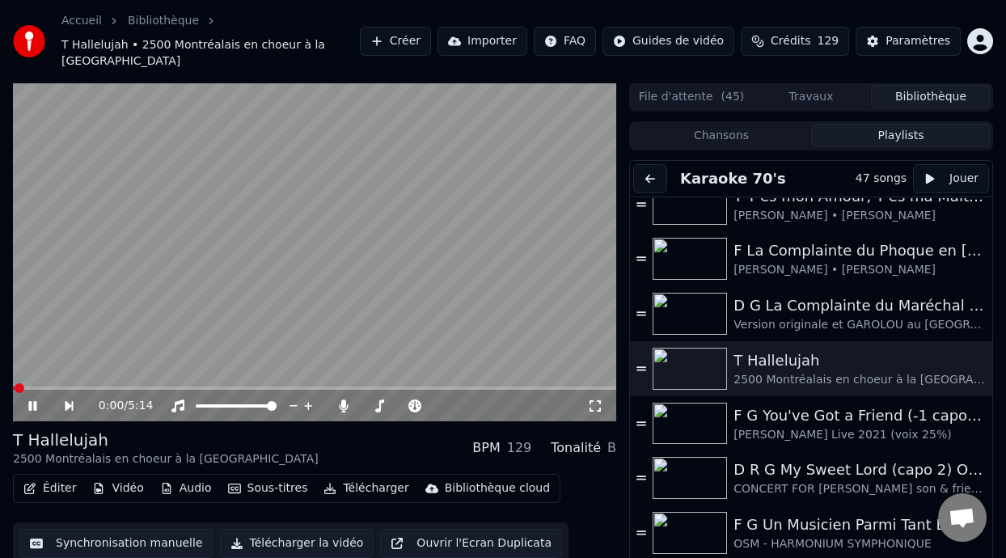
click at [33, 402] on icon at bounding box center [44, 406] width 36 height 13
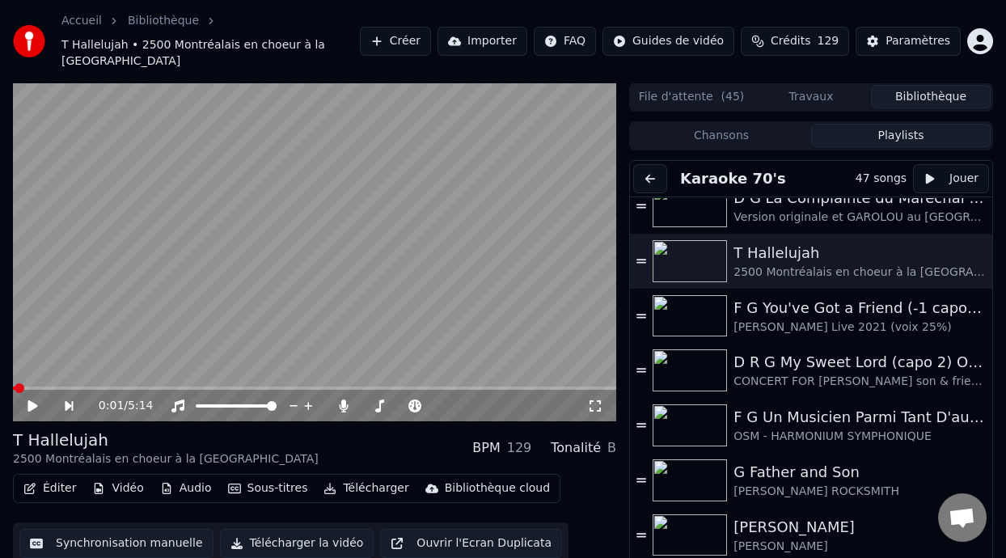
scroll to position [193, 0]
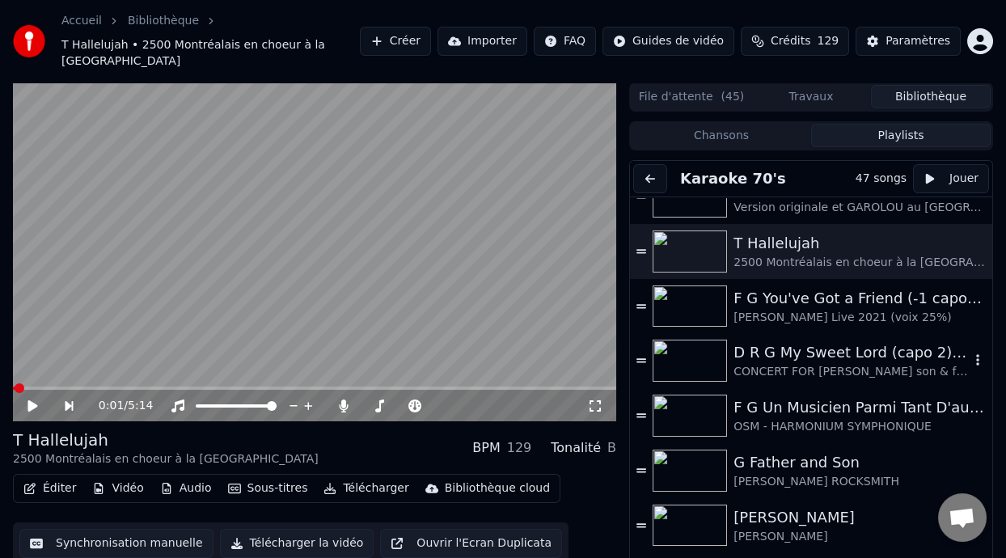
click at [815, 353] on div "D R G My Sweet Lord (capo 2) ON DANSE" at bounding box center [852, 352] width 236 height 23
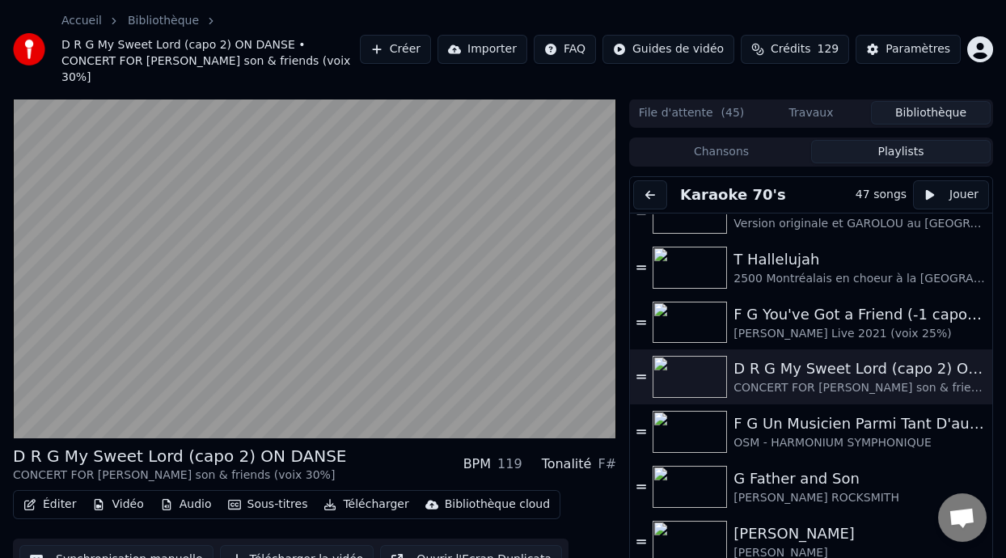
scroll to position [48, 0]
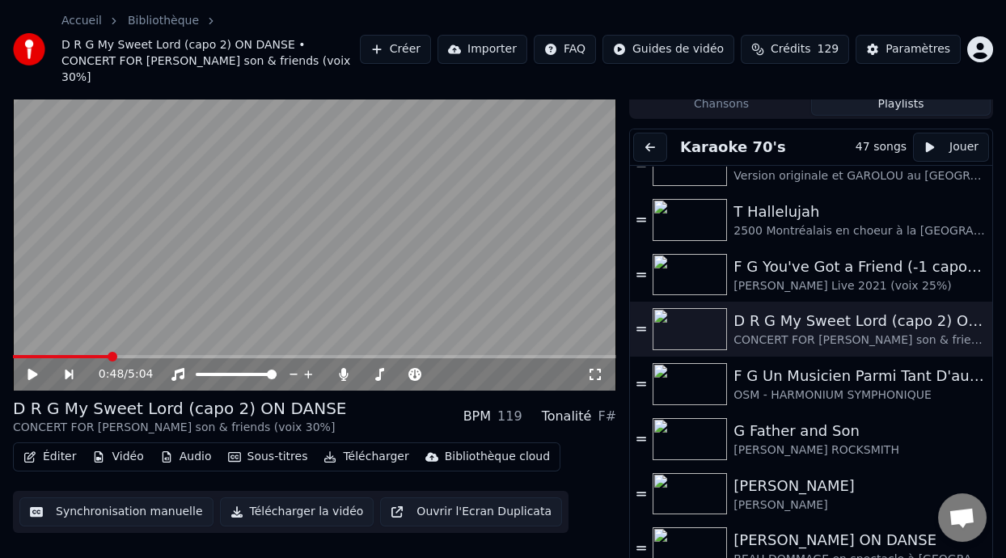
click at [58, 446] on button "Éditer" at bounding box center [50, 457] width 66 height 23
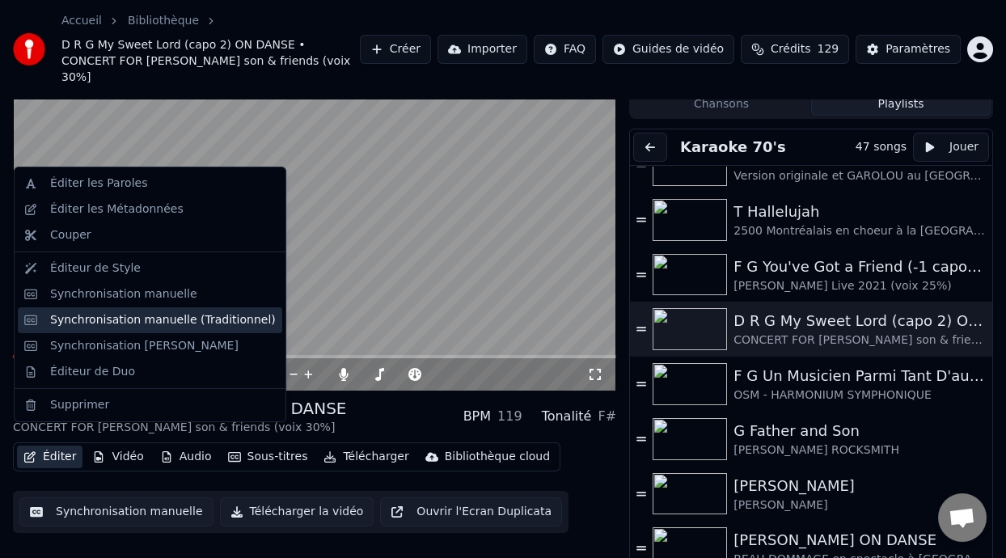
click at [184, 324] on div "Synchronisation manuelle (Traditionnel)" at bounding box center [163, 320] width 226 height 16
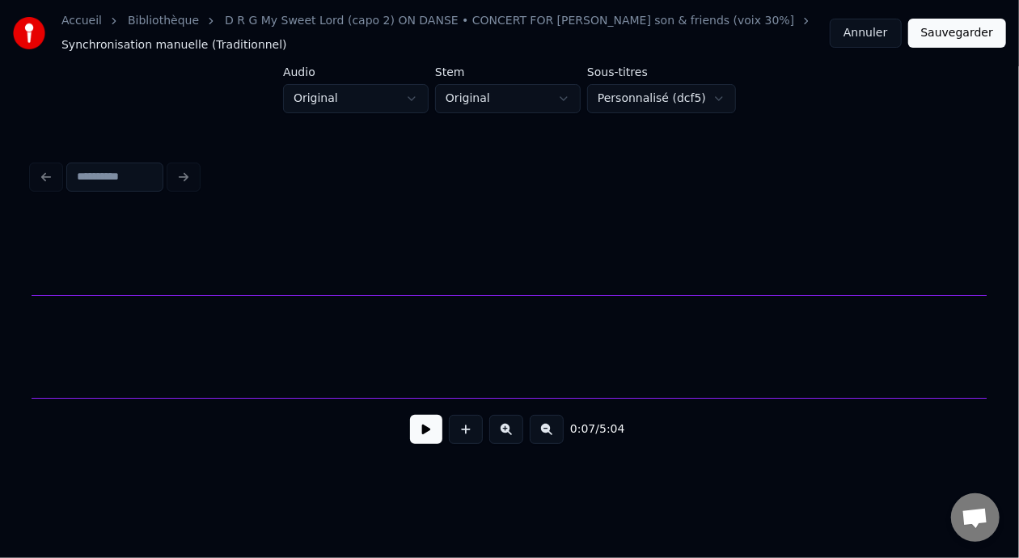
scroll to position [0, 1628]
click at [559, 438] on button at bounding box center [547, 429] width 34 height 29
click at [559, 437] on button at bounding box center [547, 429] width 34 height 29
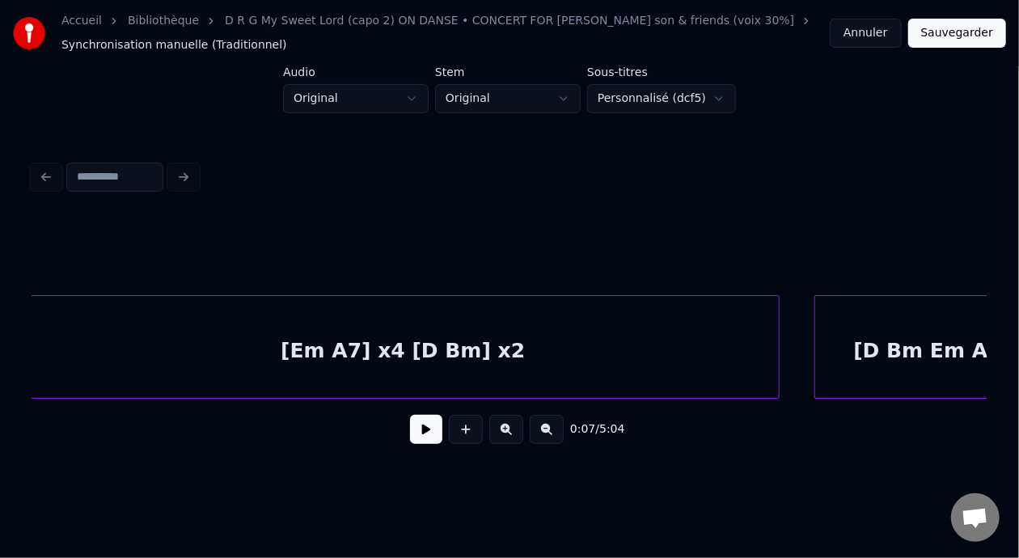
scroll to position [0, 294]
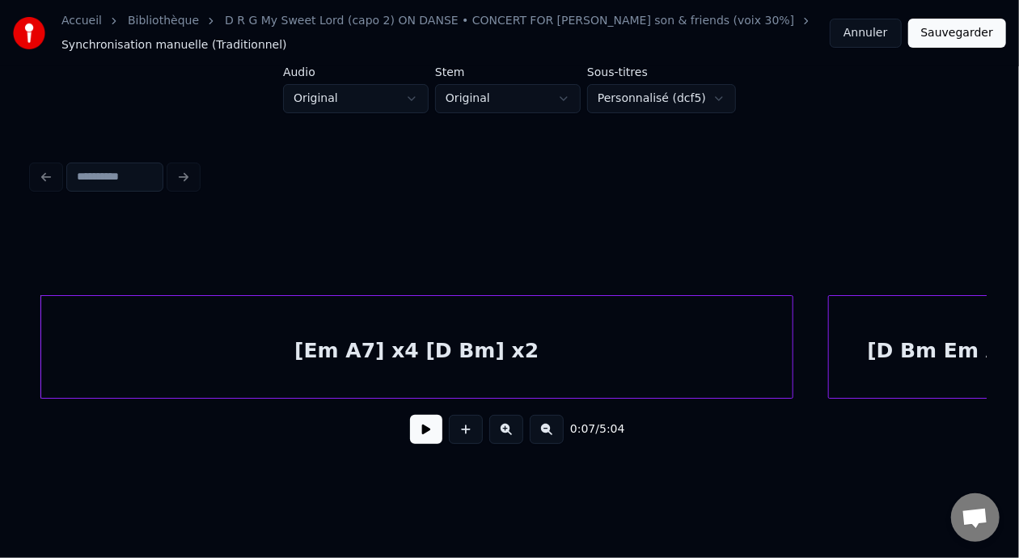
click at [373, 350] on div "[Em A7] x4 [D Bm] x2" at bounding box center [416, 351] width 751 height 110
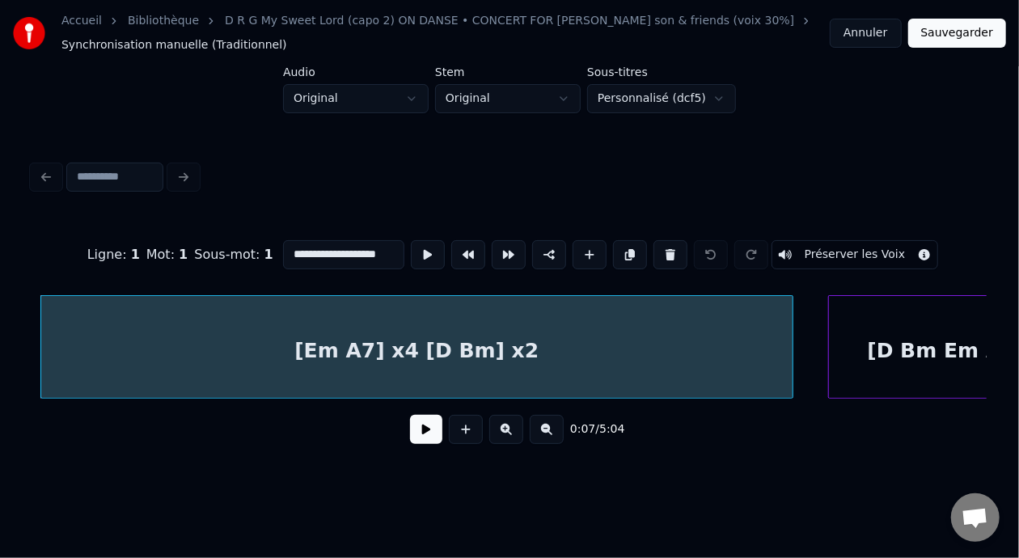
click at [294, 248] on input "**********" at bounding box center [343, 254] width 121 height 29
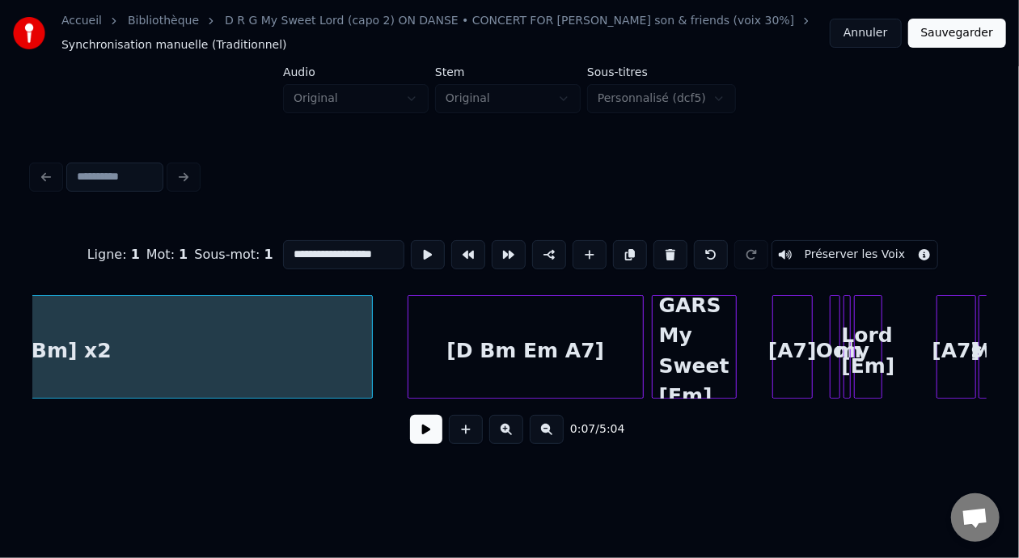
scroll to position [0, 757]
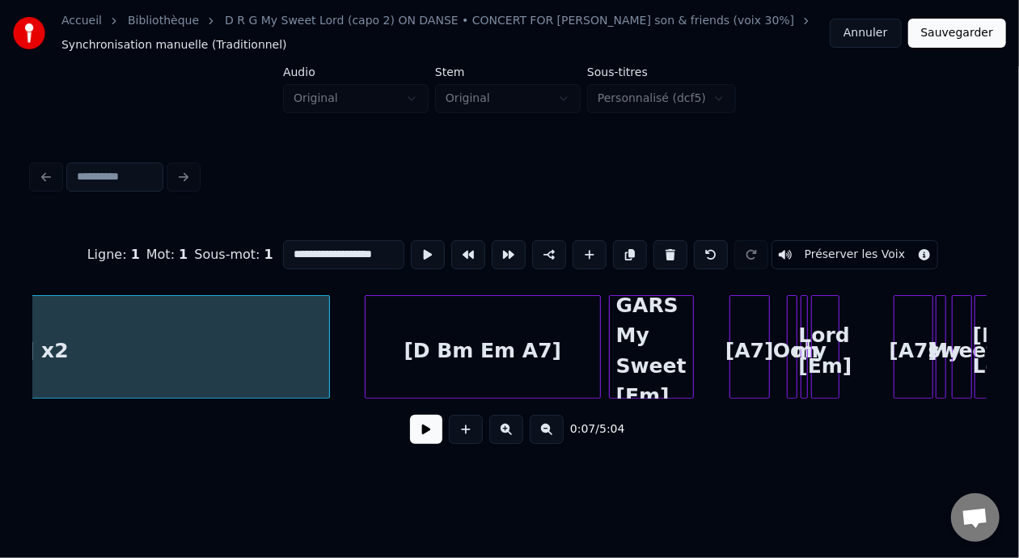
click at [413, 330] on div "[D Bm Em A7]" at bounding box center [483, 351] width 235 height 110
type input "**********"
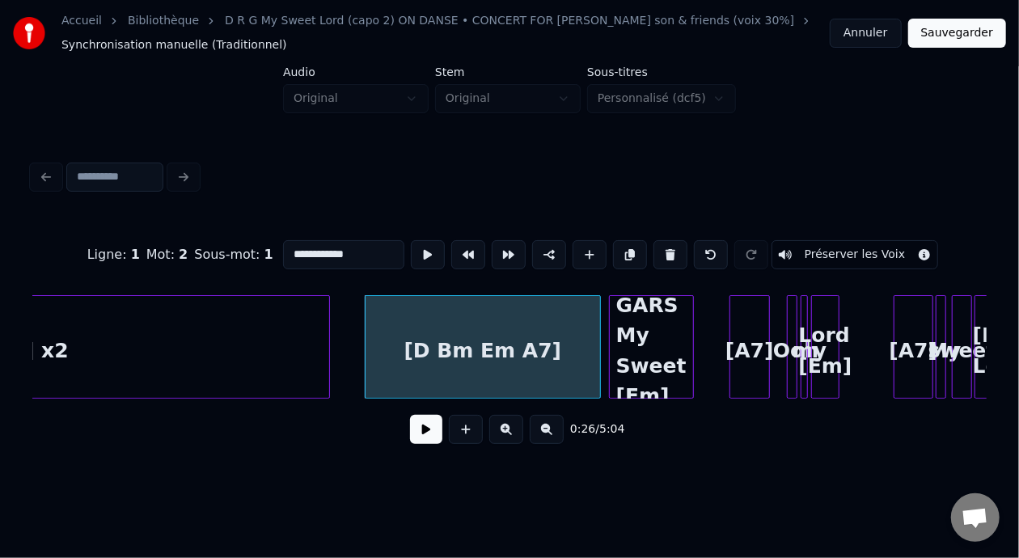
click at [425, 437] on button at bounding box center [426, 429] width 32 height 29
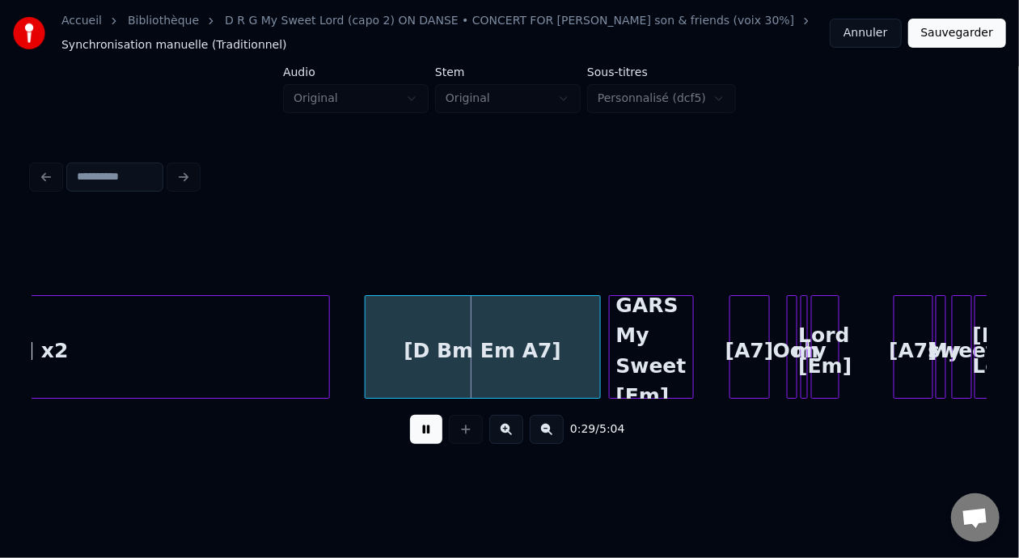
click at [423, 436] on button at bounding box center [426, 429] width 32 height 29
click at [537, 353] on div "[D Bm Em A7]" at bounding box center [483, 351] width 235 height 110
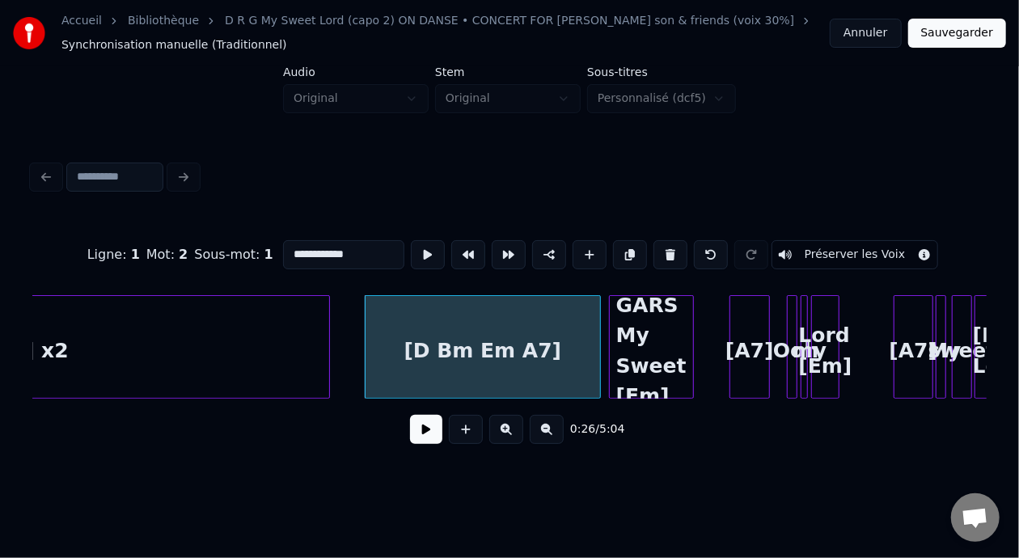
click at [323, 248] on input "**********" at bounding box center [343, 254] width 121 height 29
click at [506, 434] on button at bounding box center [506, 429] width 34 height 29
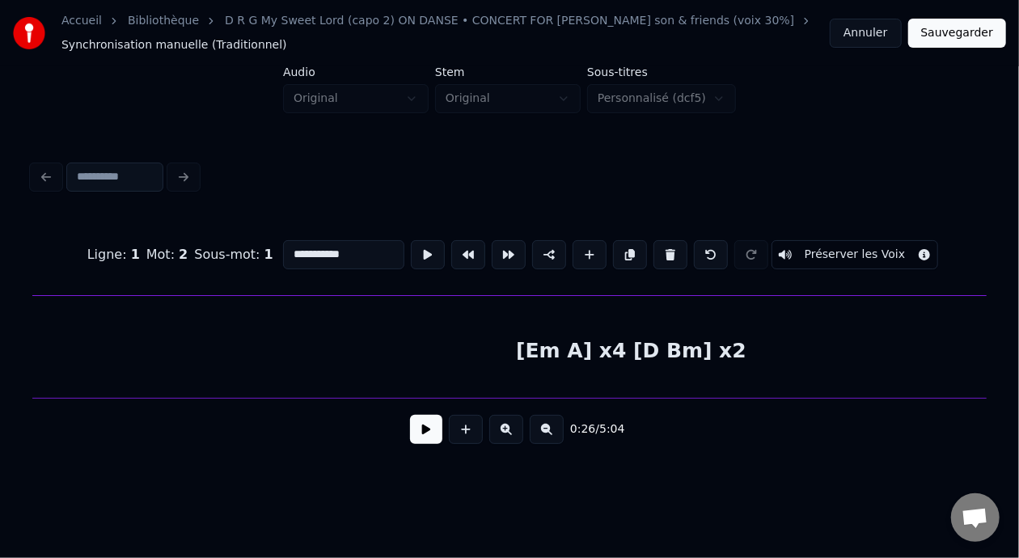
scroll to position [0, 1846]
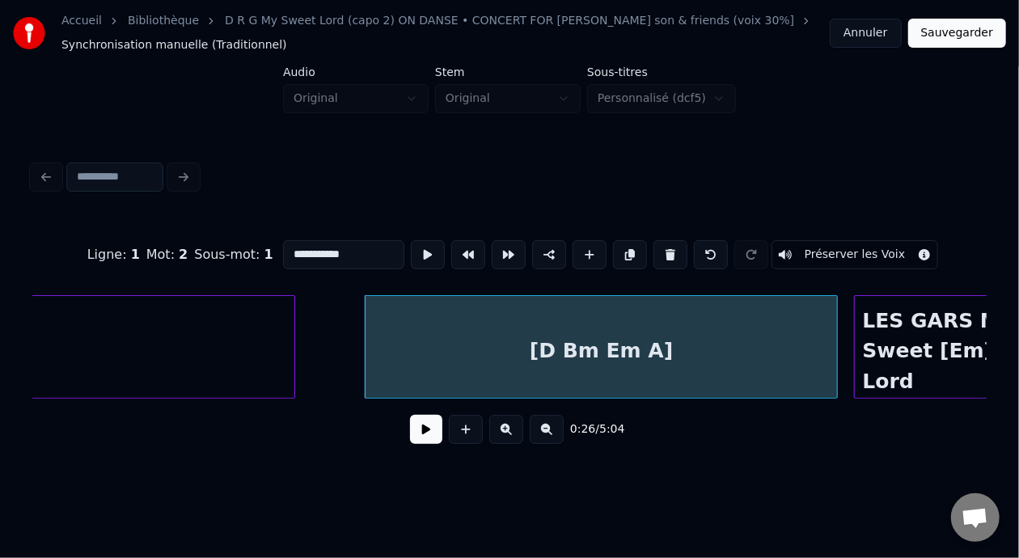
click at [506, 434] on button at bounding box center [506, 429] width 34 height 29
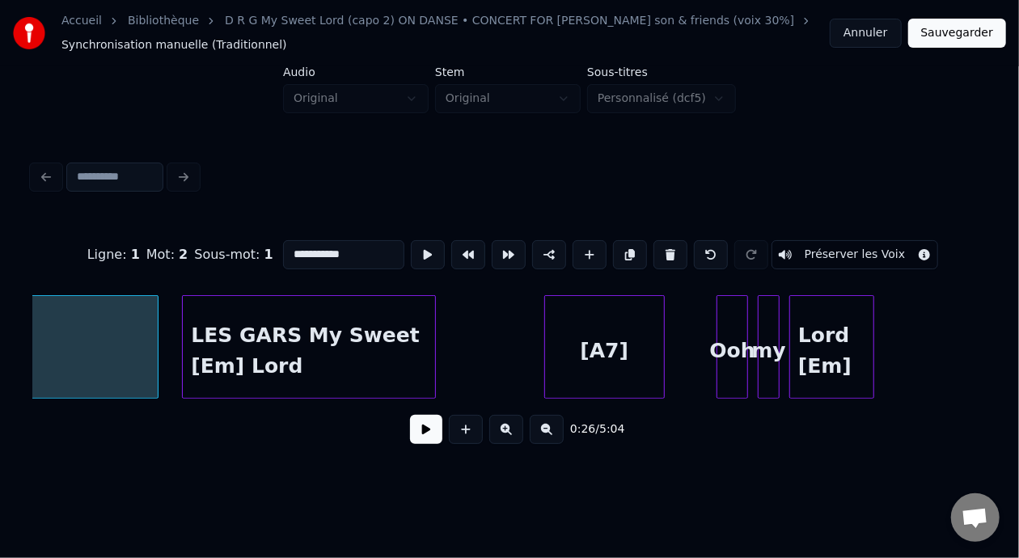
scroll to position [0, 3916]
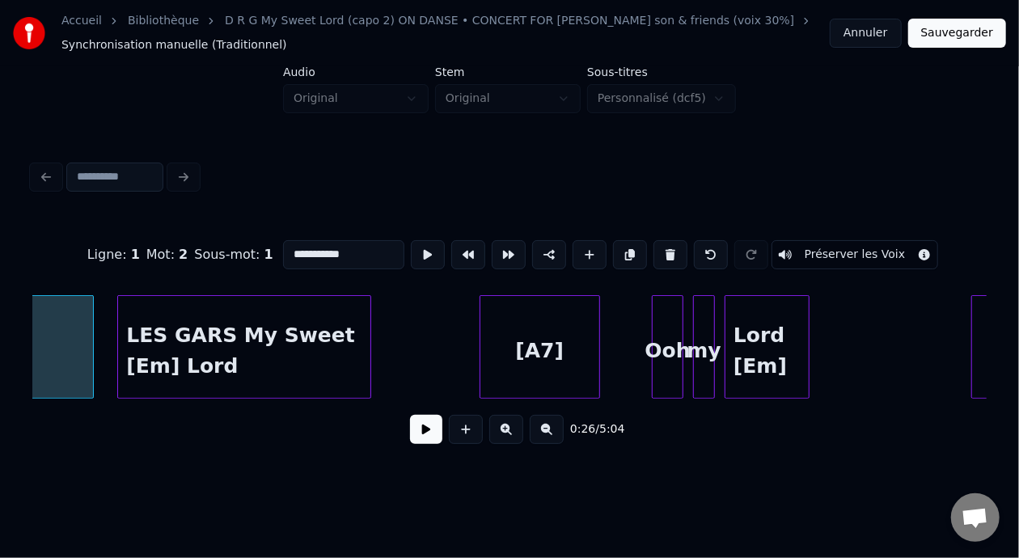
click at [220, 355] on div "LES GARS My Sweet [Em] Lord" at bounding box center [244, 351] width 252 height 110
type input "**********"
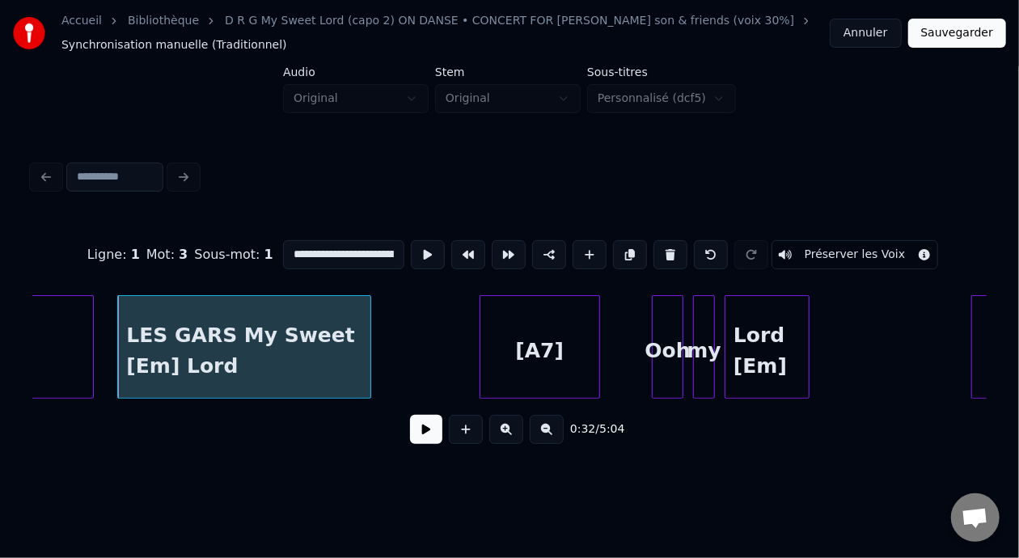
click at [421, 437] on button at bounding box center [426, 429] width 32 height 29
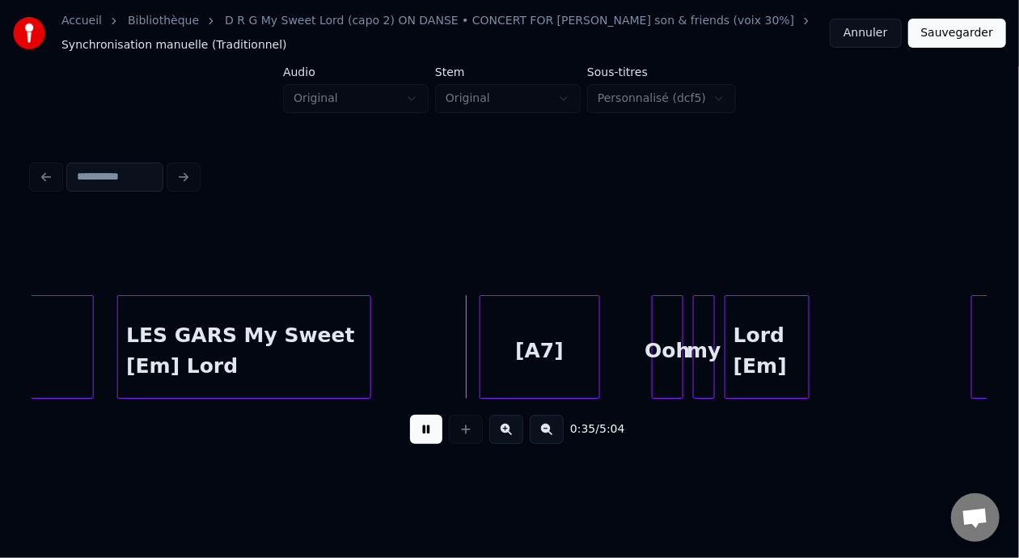
click at [418, 436] on button at bounding box center [426, 429] width 32 height 29
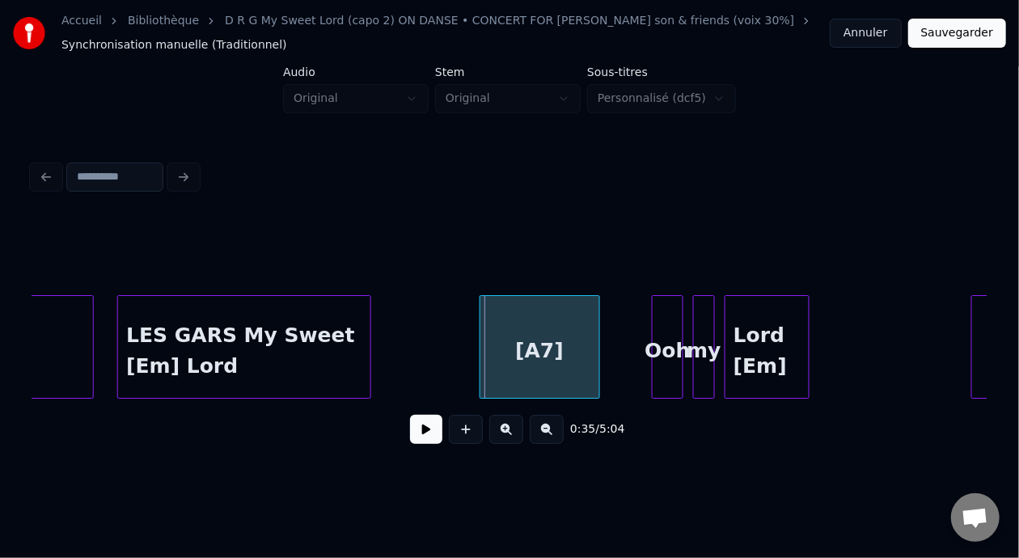
click at [546, 349] on div "[A7]" at bounding box center [539, 351] width 119 height 110
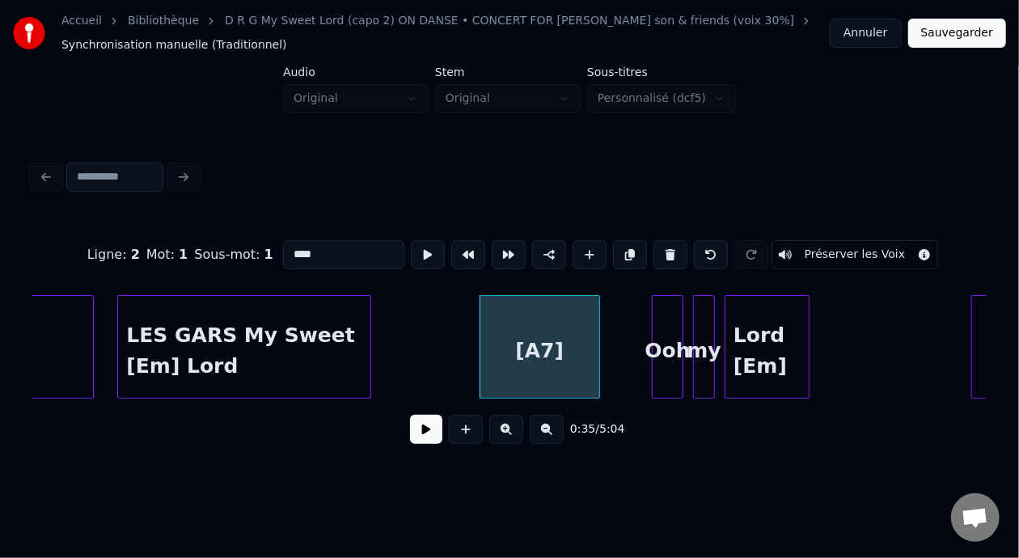
click at [283, 244] on input "****" at bounding box center [343, 254] width 121 height 29
click at [283, 249] on input "****" at bounding box center [343, 254] width 121 height 29
type input "***"
click at [417, 430] on button at bounding box center [426, 429] width 32 height 29
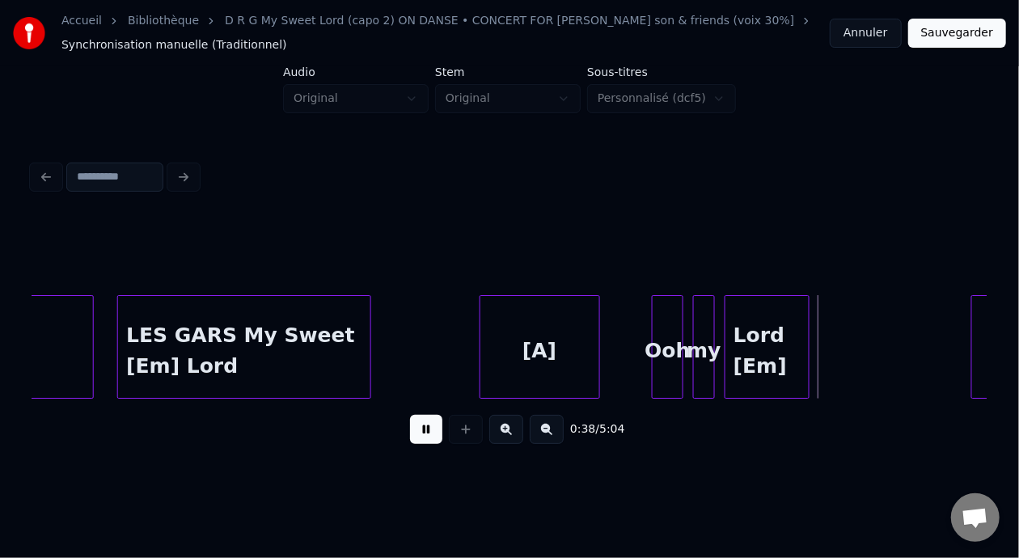
click at [410, 434] on button at bounding box center [426, 429] width 32 height 29
click at [417, 437] on button at bounding box center [426, 429] width 32 height 29
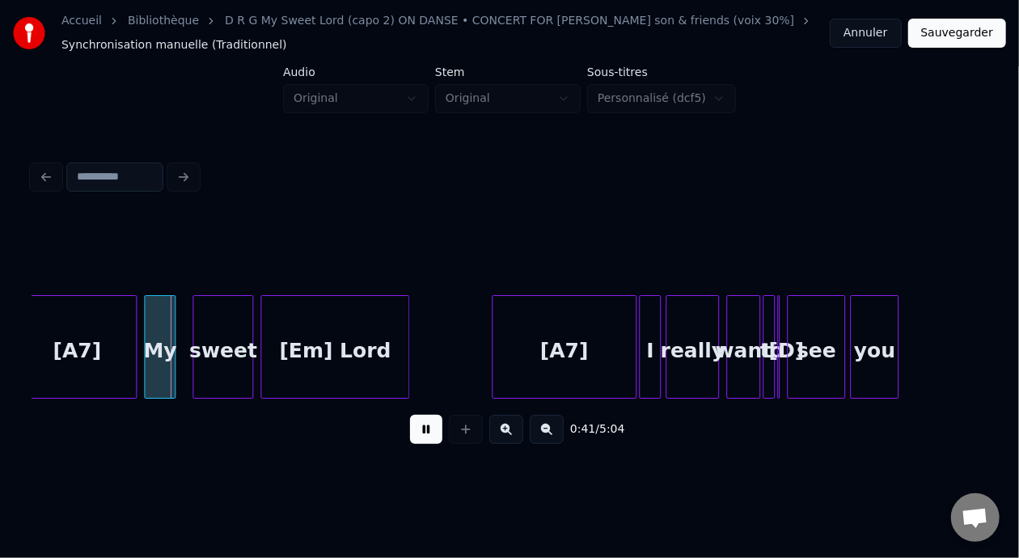
click at [417, 437] on button at bounding box center [426, 429] width 32 height 29
click at [54, 352] on div "[A7]" at bounding box center [77, 351] width 118 height 110
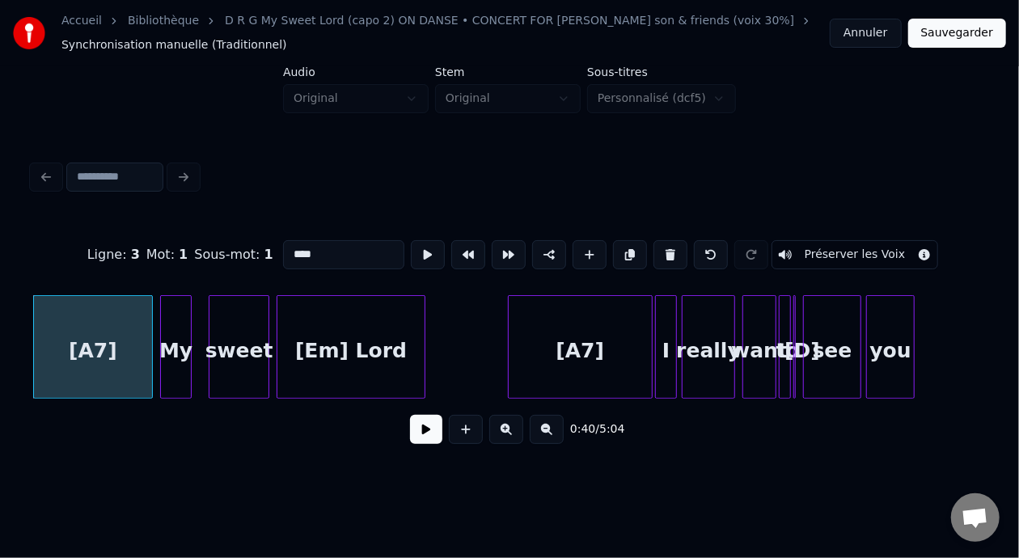
click at [283, 246] on input "****" at bounding box center [343, 254] width 121 height 29
click at [283, 249] on input "****" at bounding box center [343, 254] width 121 height 29
click at [121, 363] on div "[A]" at bounding box center [93, 351] width 118 height 110
type input "***"
click at [425, 433] on button at bounding box center [426, 429] width 32 height 29
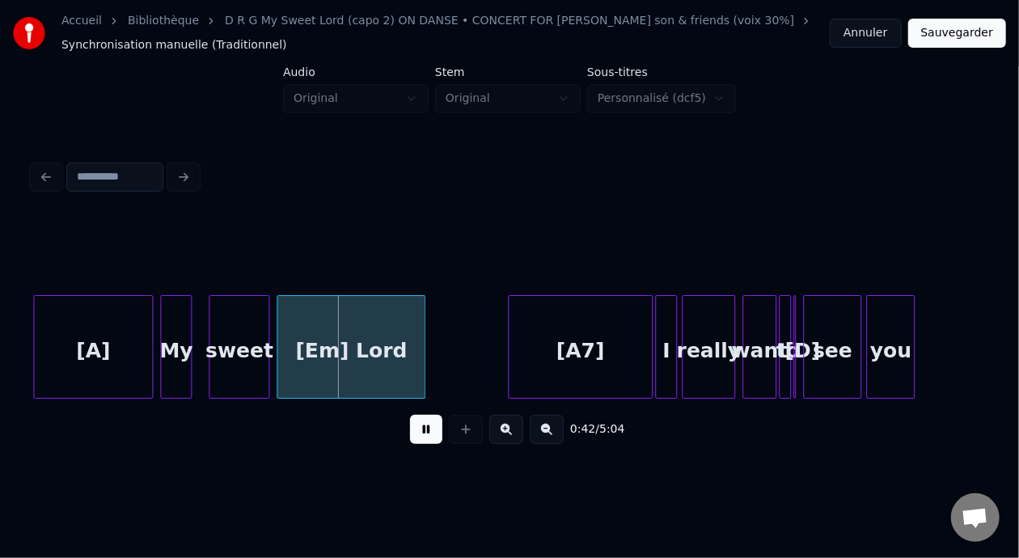
click at [421, 432] on button at bounding box center [426, 429] width 32 height 29
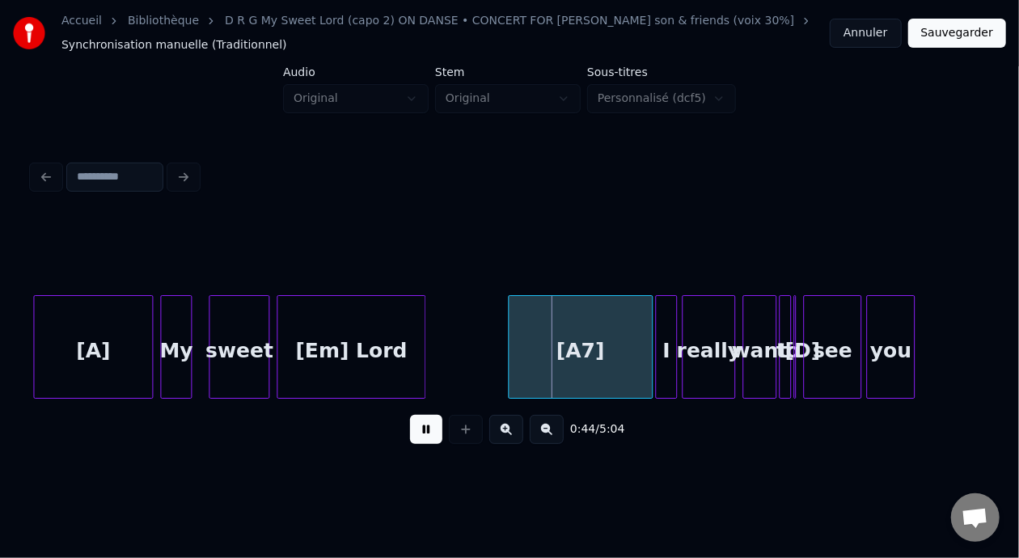
click at [421, 429] on button at bounding box center [426, 429] width 32 height 29
click at [598, 357] on div "[A7]" at bounding box center [581, 351] width 144 height 110
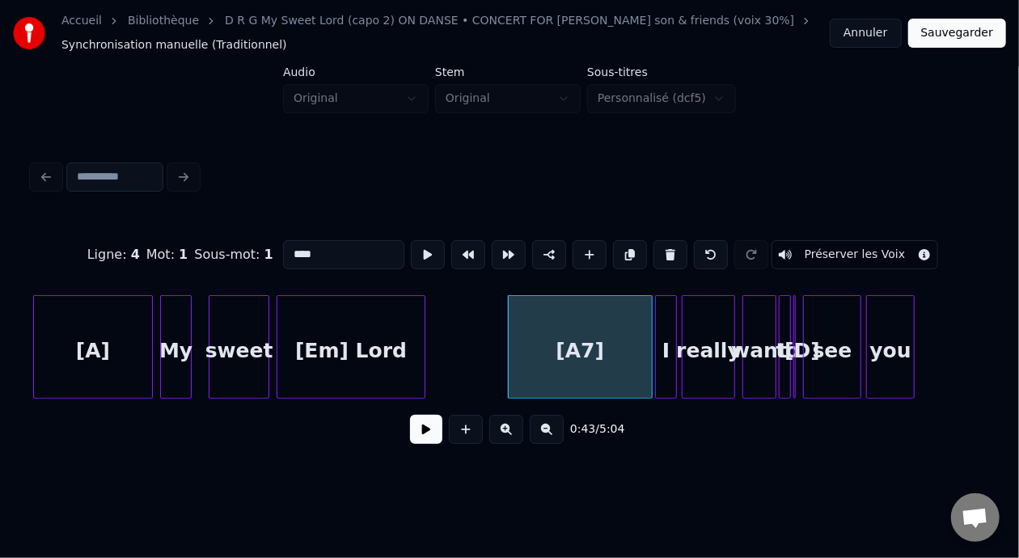
click at [283, 249] on input "****" at bounding box center [343, 254] width 121 height 29
type input "***"
click at [423, 431] on button at bounding box center [426, 429] width 32 height 29
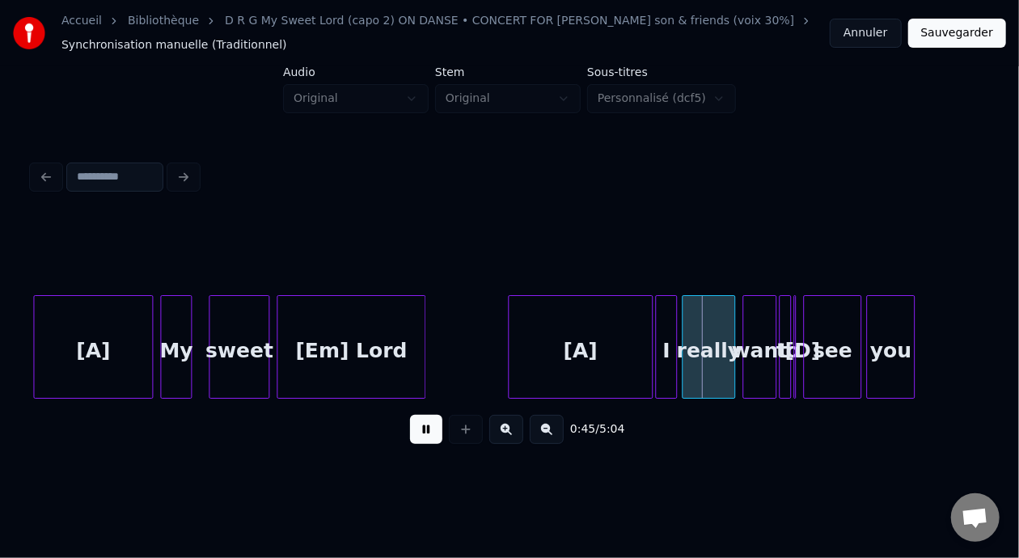
click at [421, 431] on button at bounding box center [426, 429] width 32 height 29
click at [506, 437] on button at bounding box center [506, 429] width 34 height 29
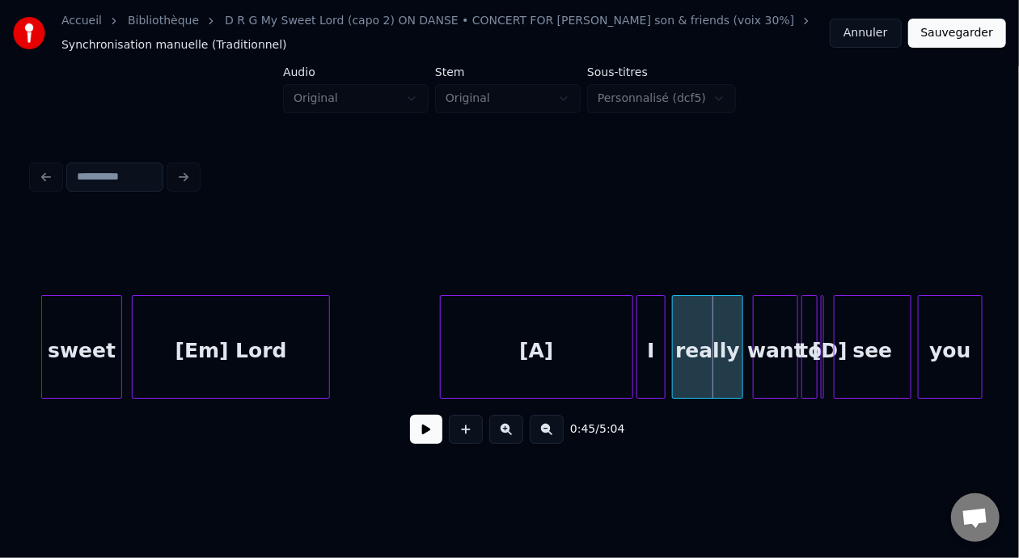
click at [506, 437] on button at bounding box center [506, 429] width 34 height 29
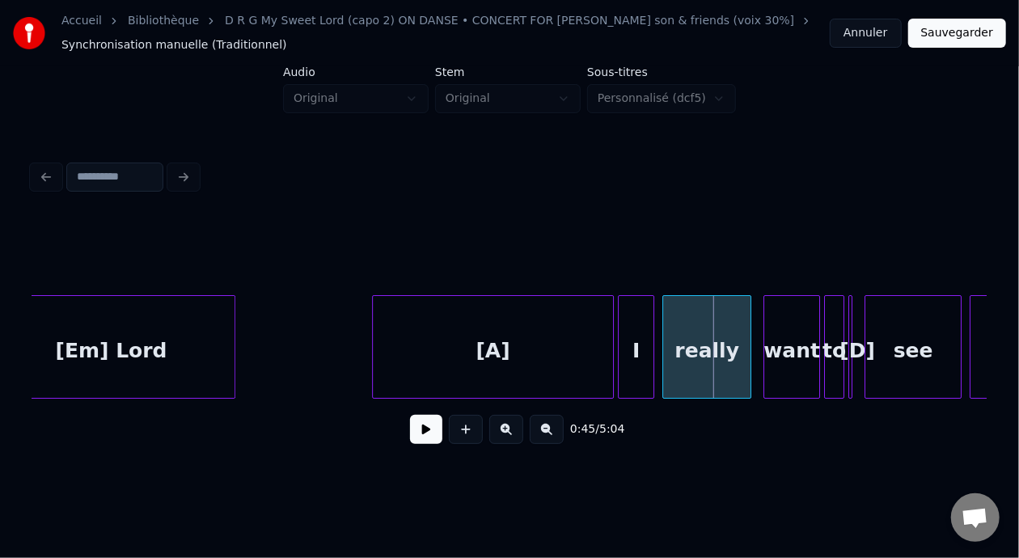
click at [413, 430] on button at bounding box center [426, 429] width 32 height 29
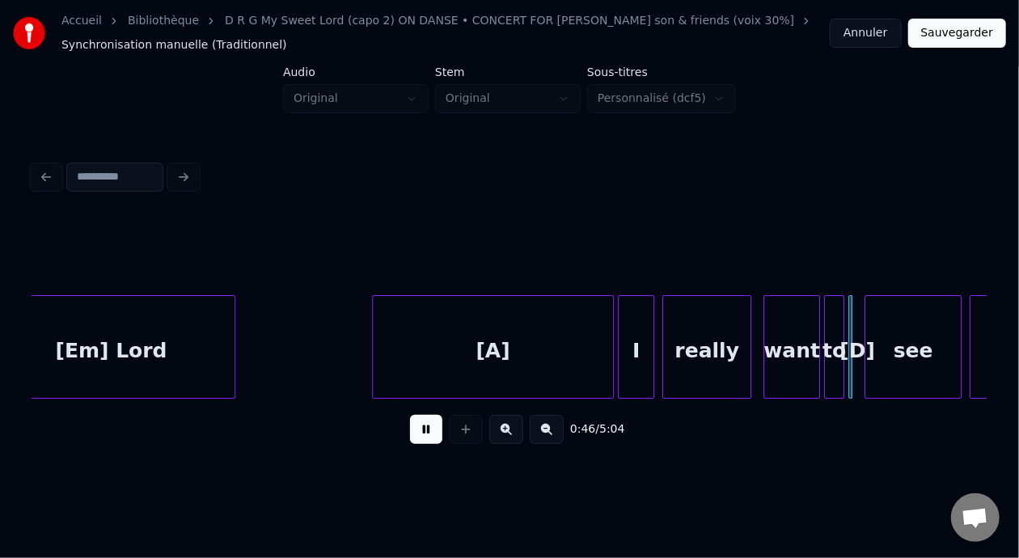
click at [413, 428] on button at bounding box center [426, 429] width 32 height 29
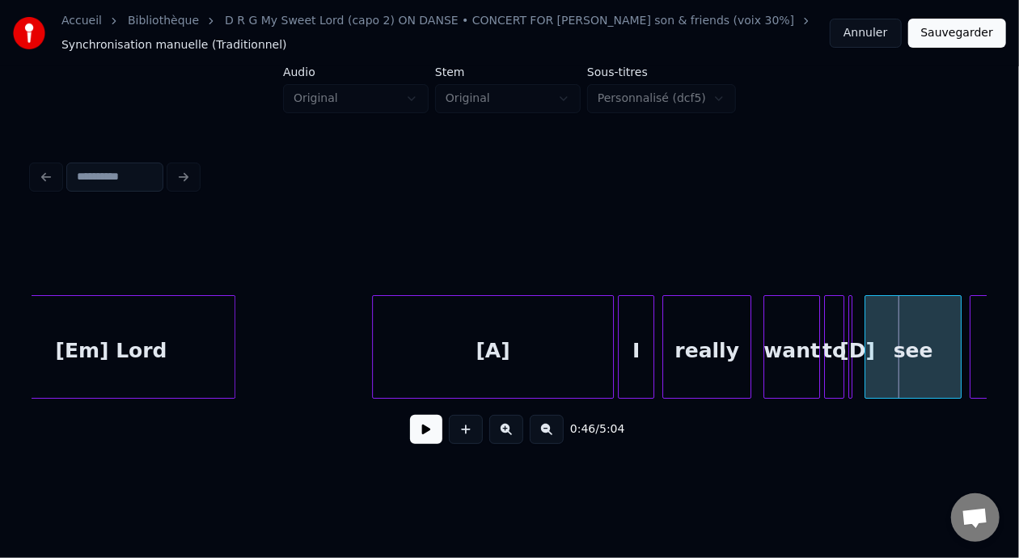
click at [417, 442] on button at bounding box center [426, 429] width 32 height 29
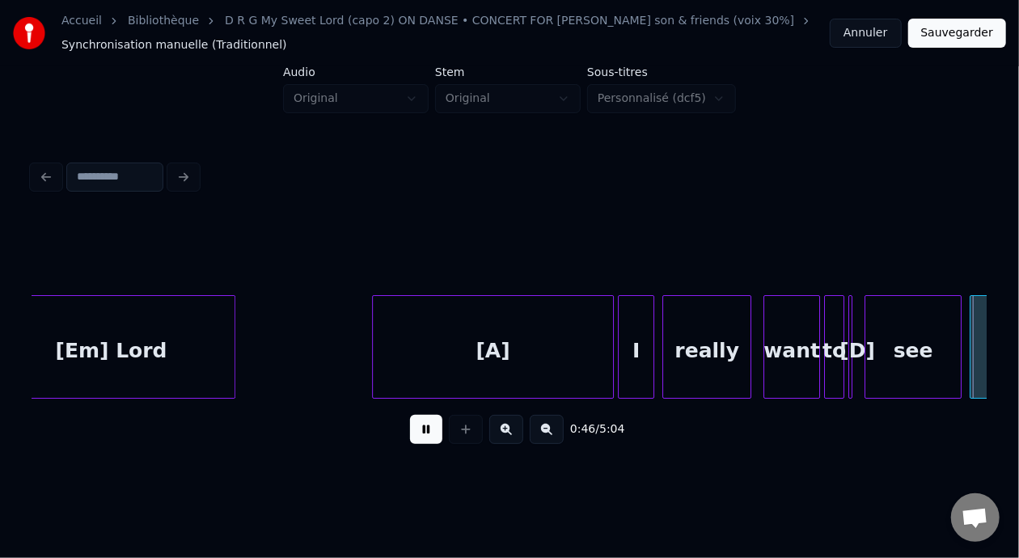
scroll to position [0, 9500]
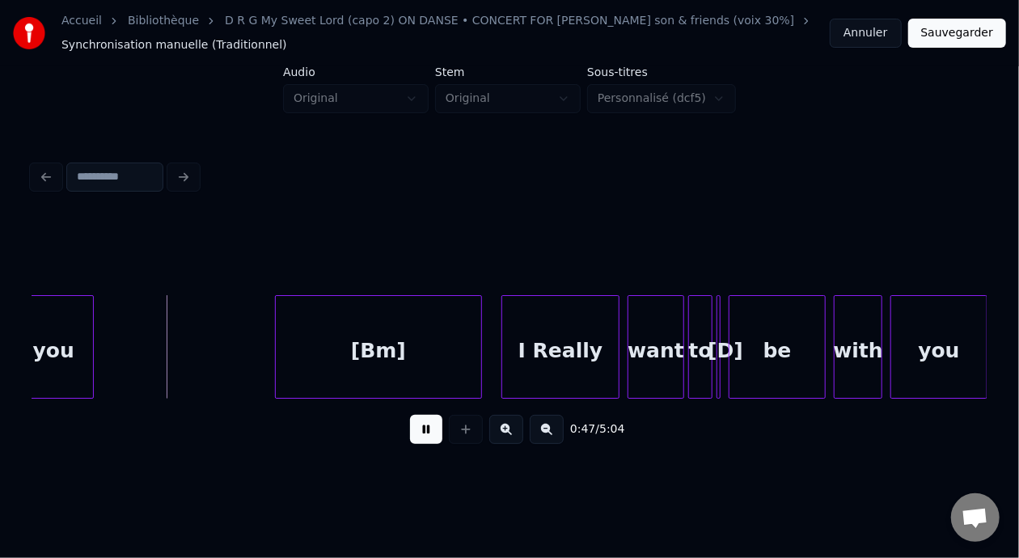
click at [414, 443] on button at bounding box center [426, 429] width 32 height 29
click at [428, 439] on button at bounding box center [426, 429] width 32 height 29
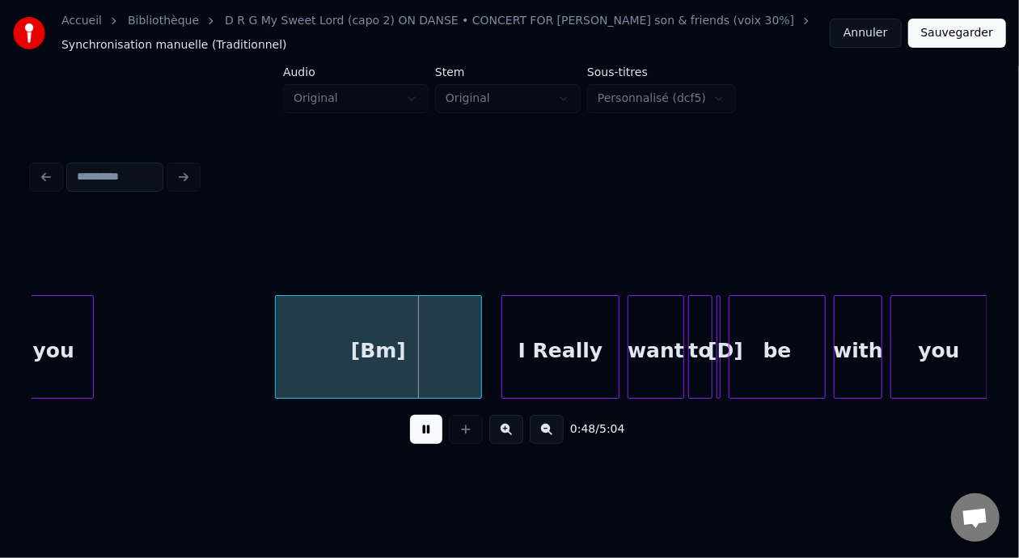
click at [428, 439] on button at bounding box center [426, 429] width 32 height 29
click at [54, 358] on div "you" at bounding box center [53, 351] width 79 height 110
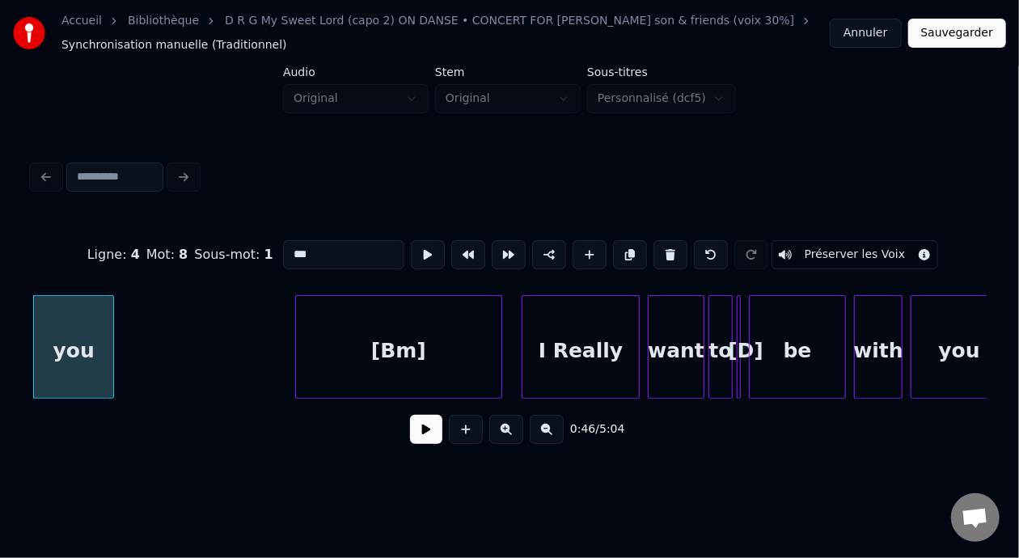
click at [421, 436] on button at bounding box center [426, 429] width 32 height 29
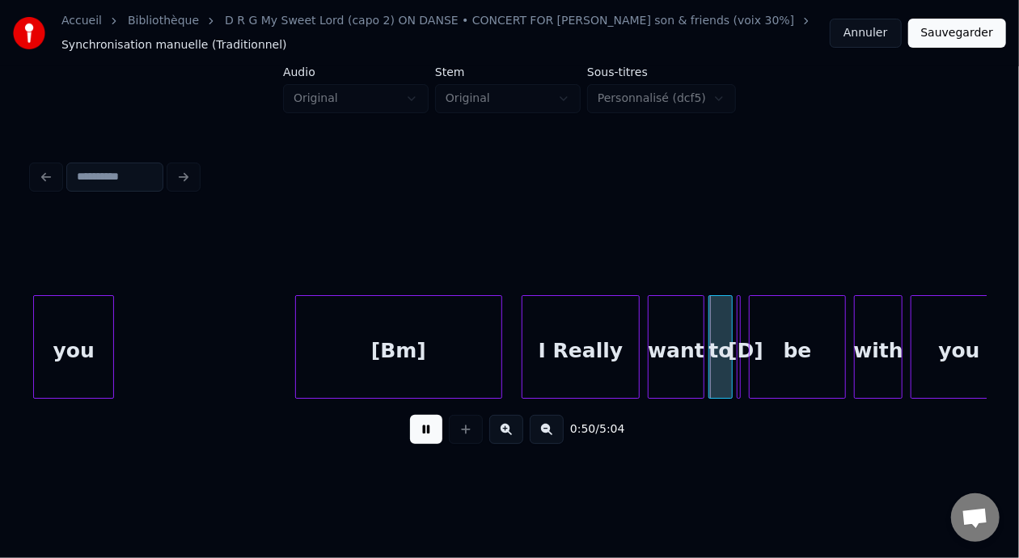
click at [421, 436] on button at bounding box center [426, 429] width 32 height 29
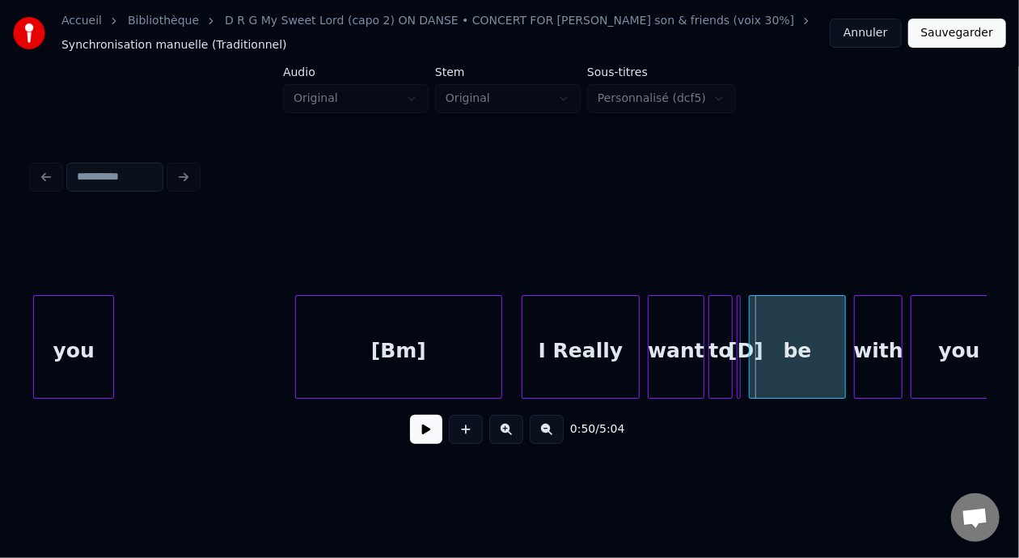
click at [421, 436] on button at bounding box center [426, 429] width 32 height 29
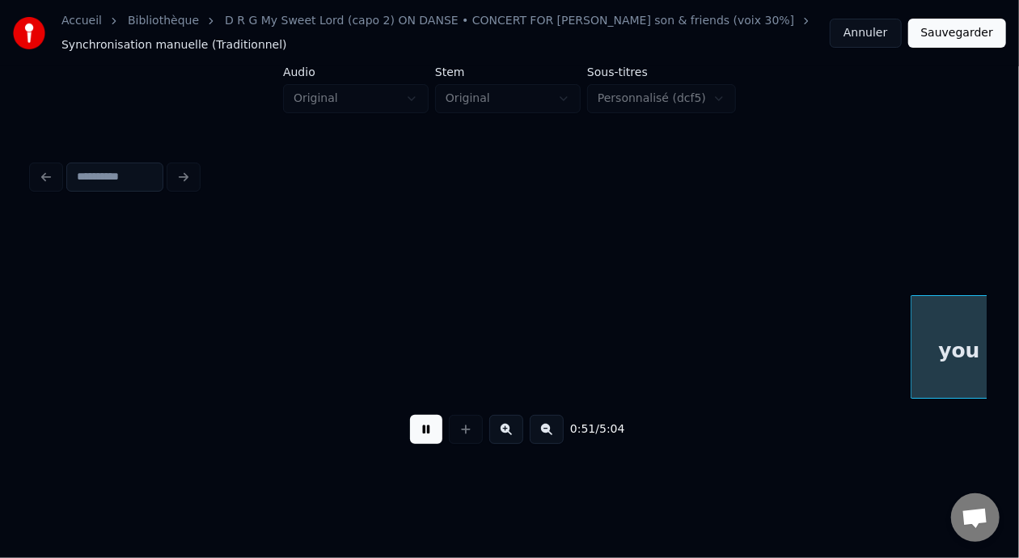
scroll to position [0, 10436]
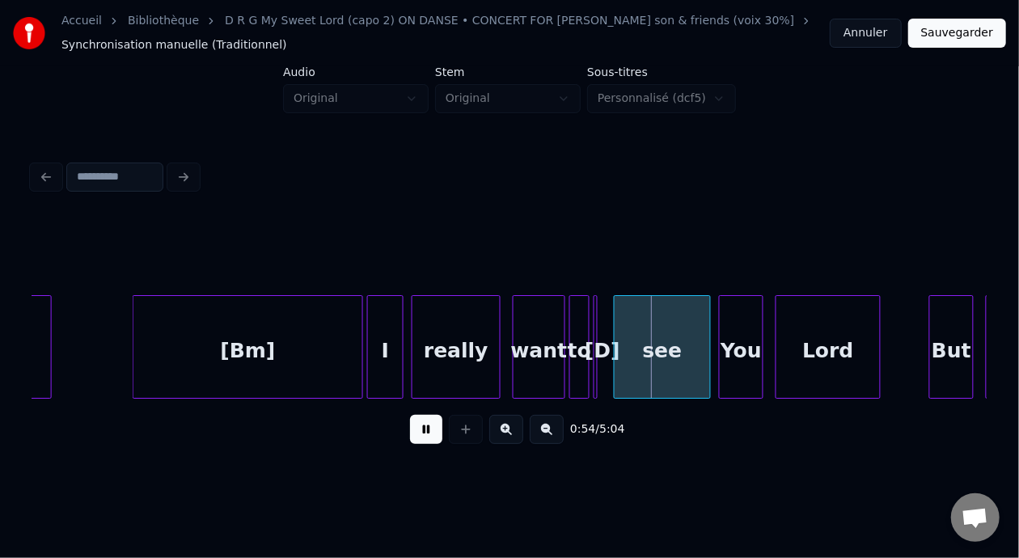
click at [421, 436] on button at bounding box center [426, 429] width 32 height 29
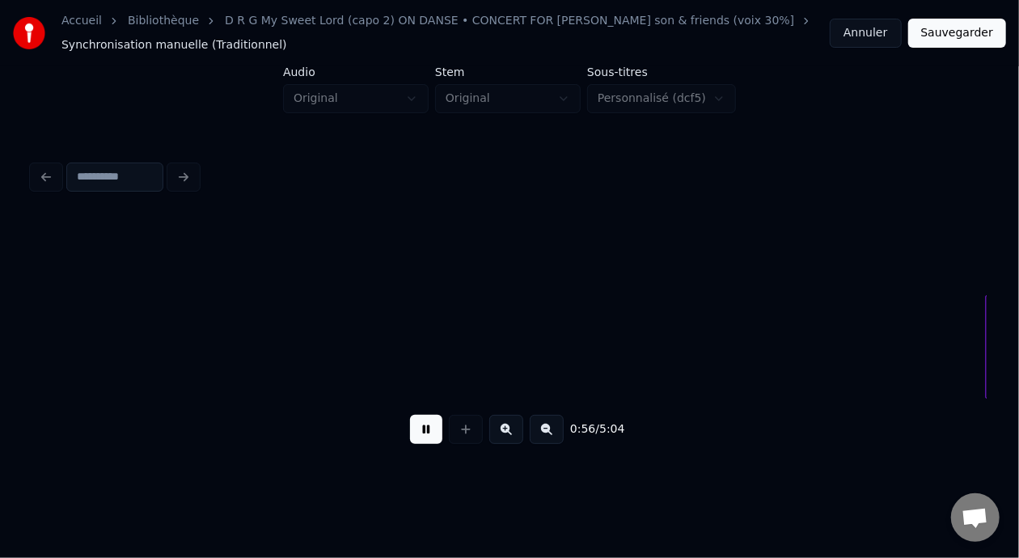
scroll to position [0, 11390]
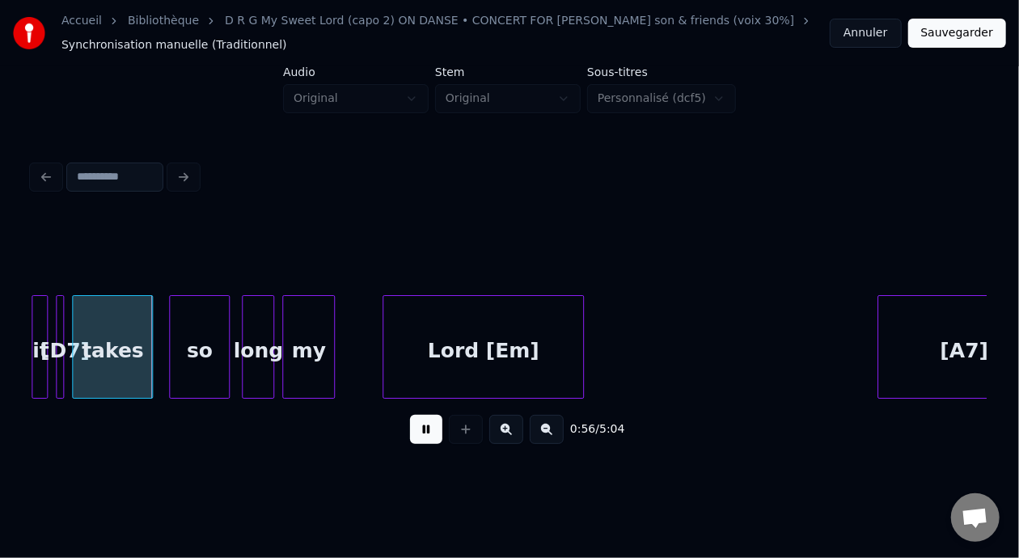
click at [421, 436] on button at bounding box center [426, 429] width 32 height 29
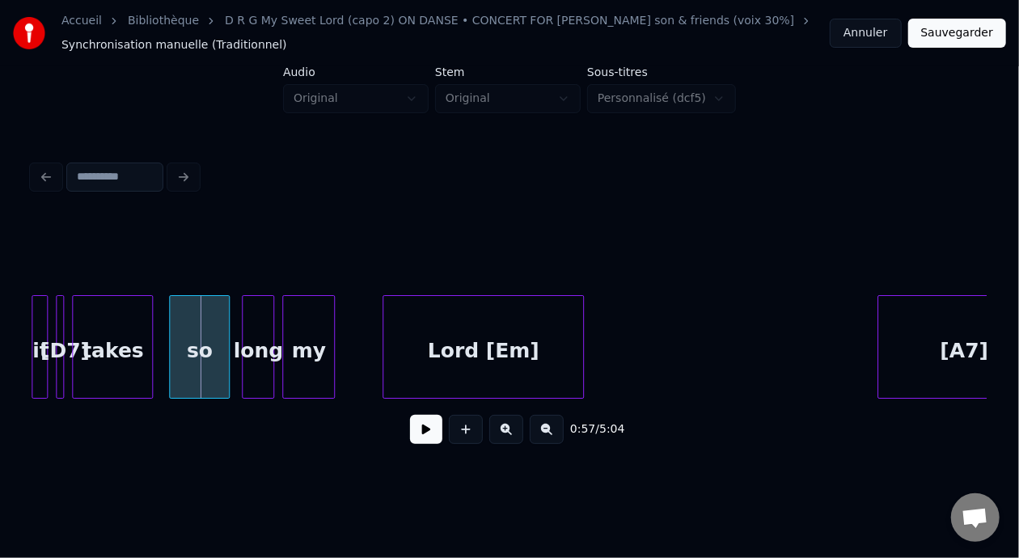
click at [129, 341] on div "takes" at bounding box center [112, 351] width 79 height 110
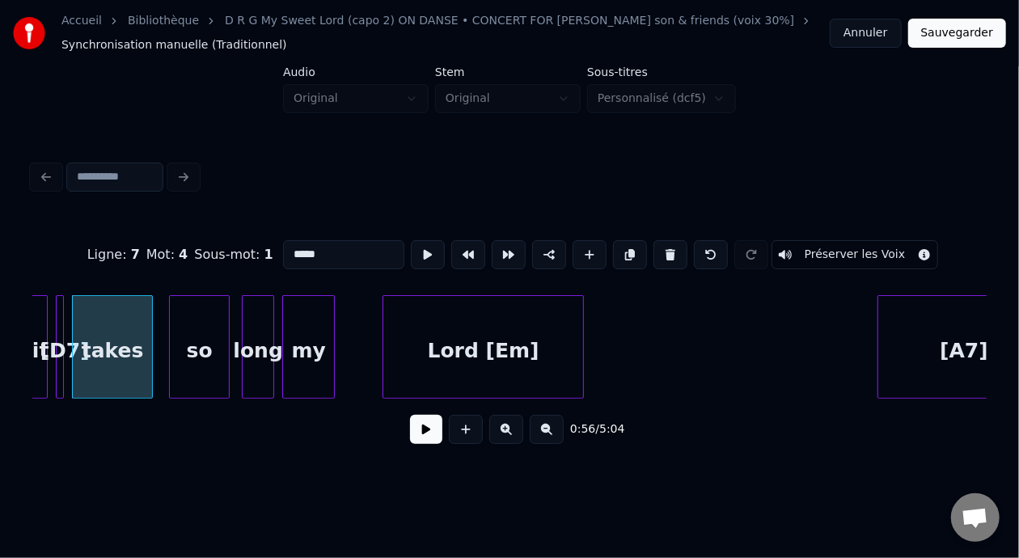
click at [419, 435] on button at bounding box center [426, 429] width 32 height 29
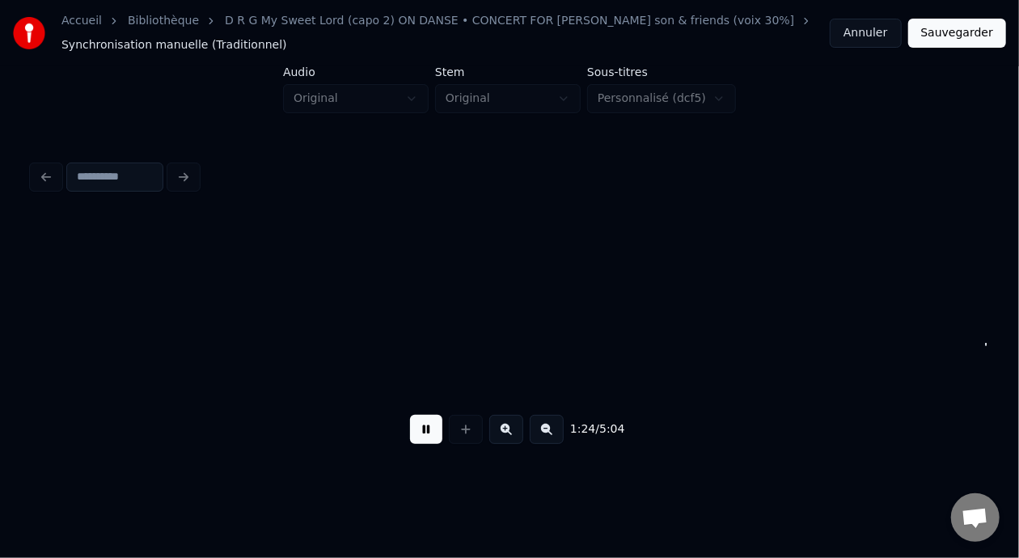
scroll to position [0, 17125]
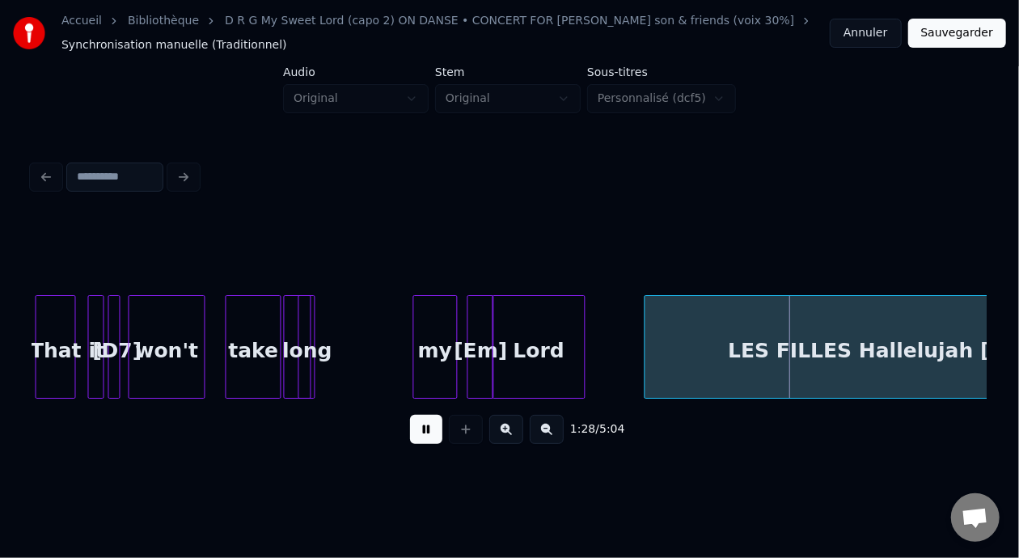
click at [410, 415] on button at bounding box center [426, 429] width 32 height 29
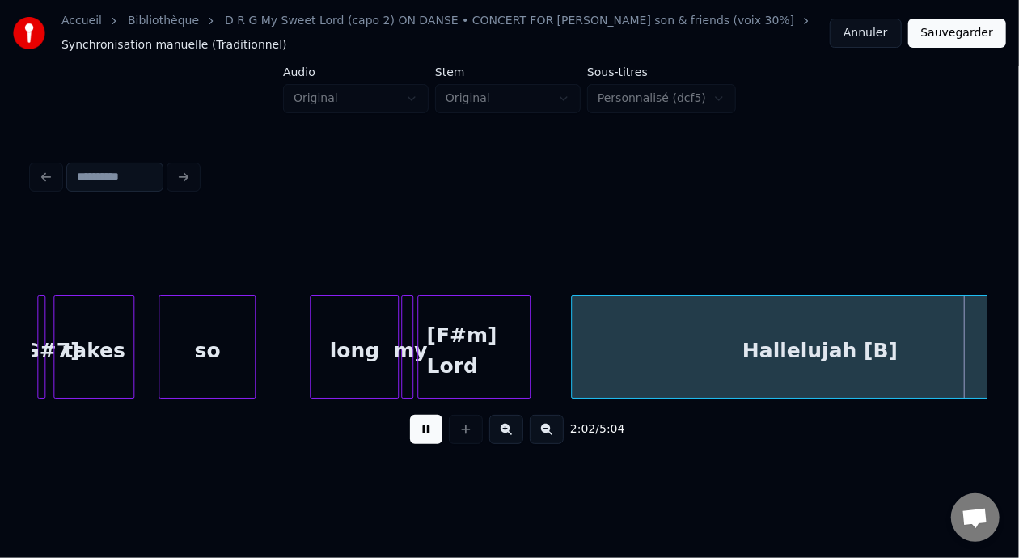
scroll to position [0, 24769]
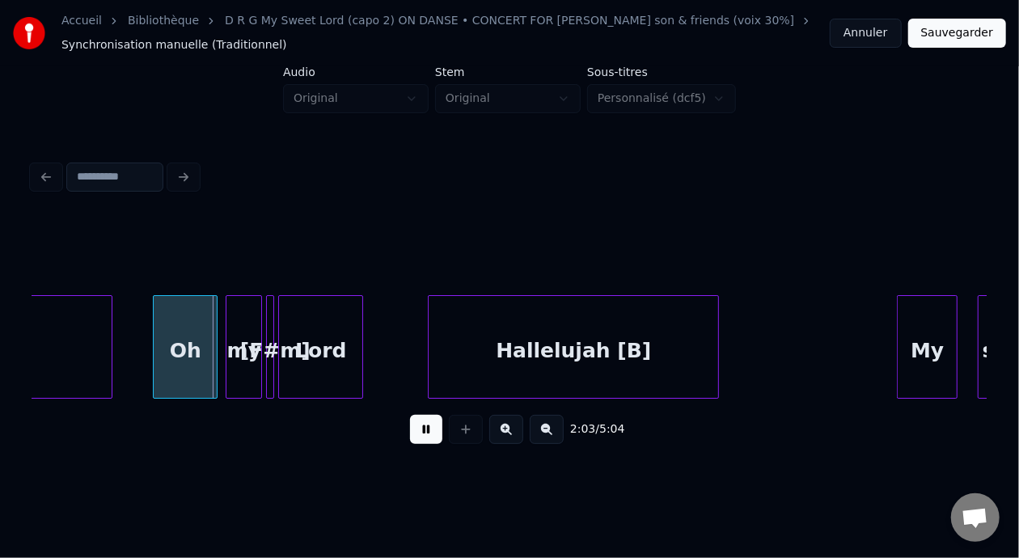
click at [410, 415] on button at bounding box center [426, 429] width 32 height 29
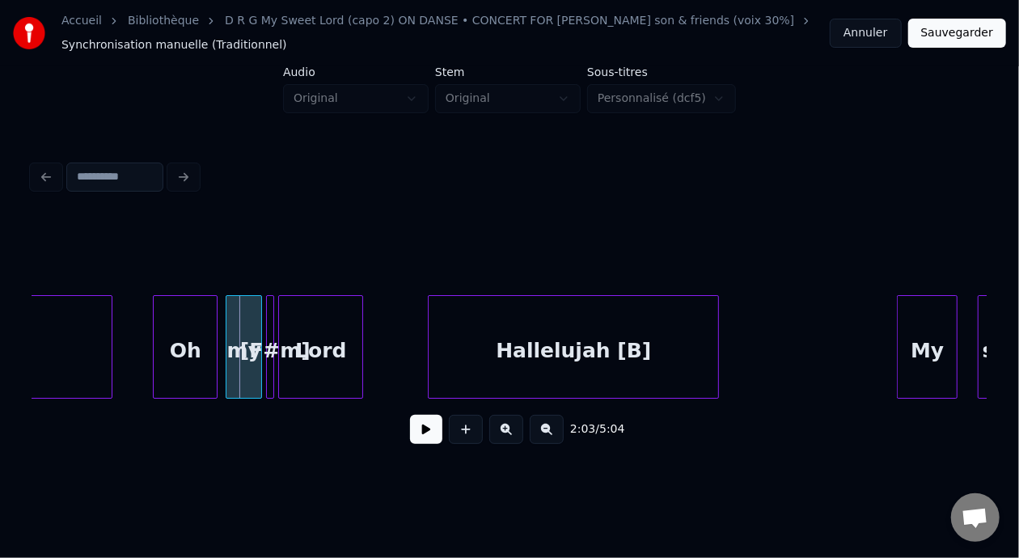
click at [410, 415] on button at bounding box center [426, 429] width 32 height 29
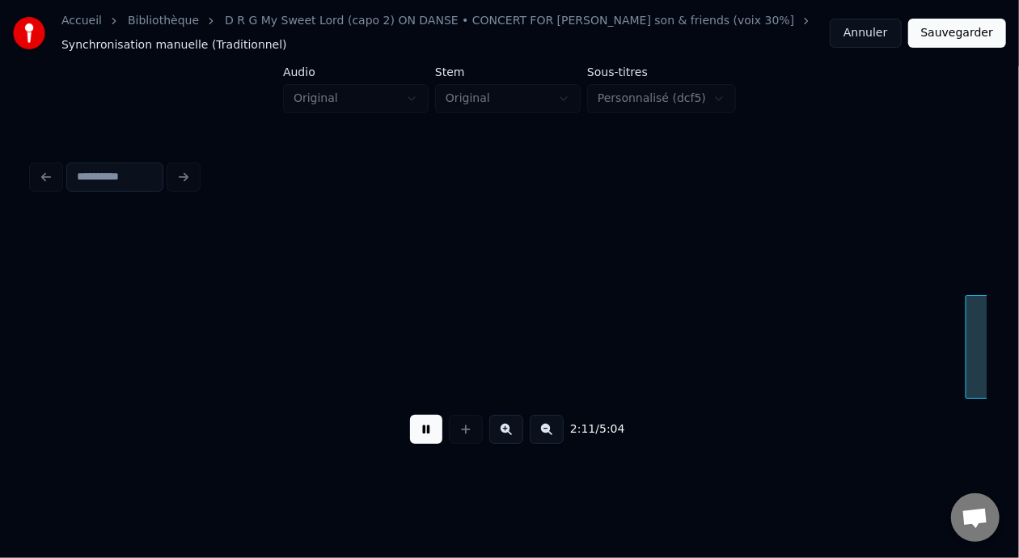
scroll to position [0, 26681]
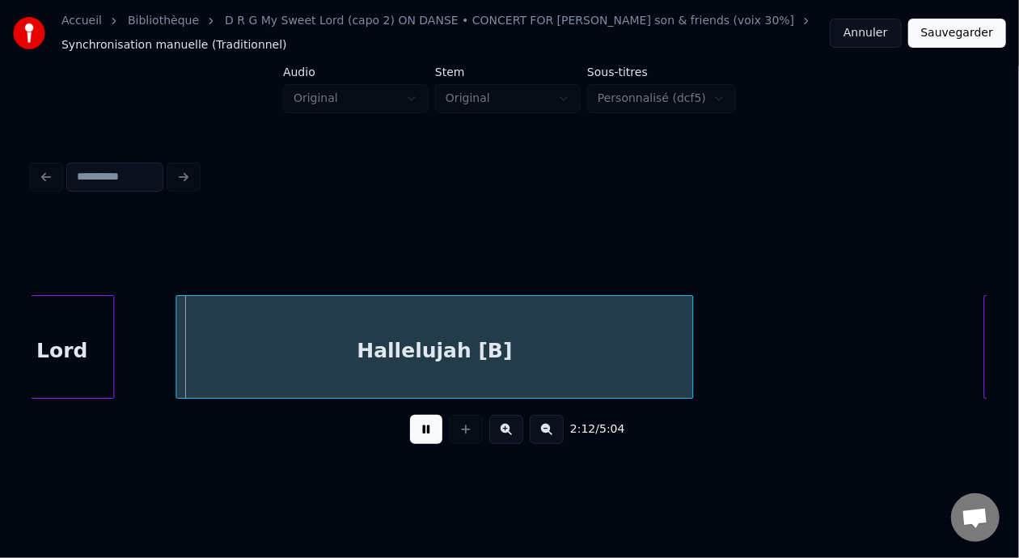
click at [410, 415] on button at bounding box center [426, 429] width 32 height 29
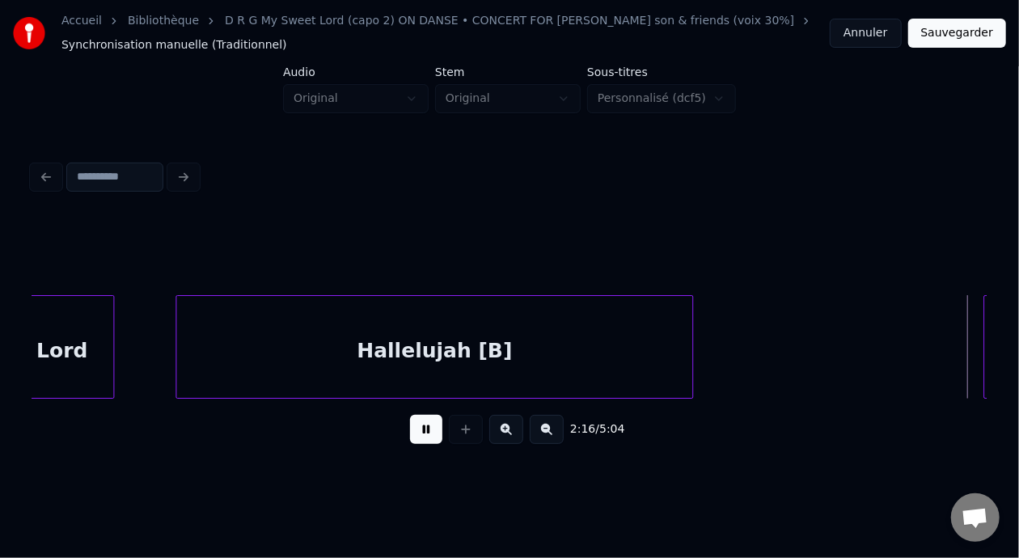
scroll to position [0, 27636]
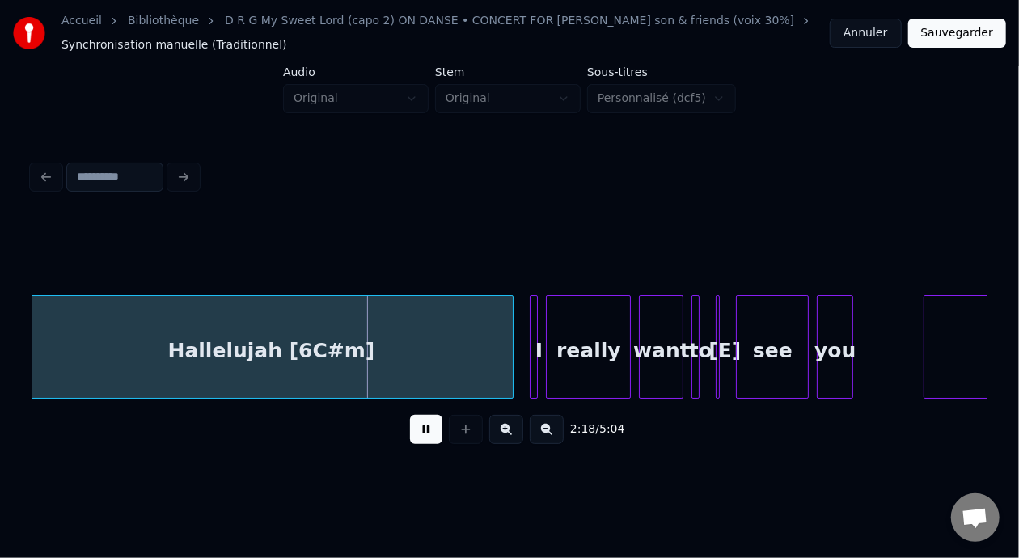
click at [410, 415] on button at bounding box center [426, 429] width 32 height 29
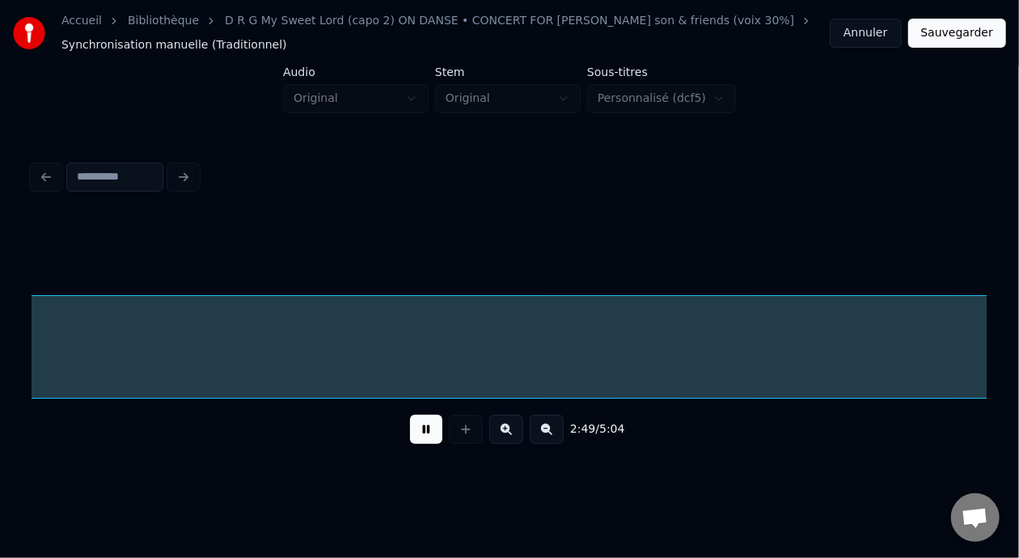
scroll to position [0, 34329]
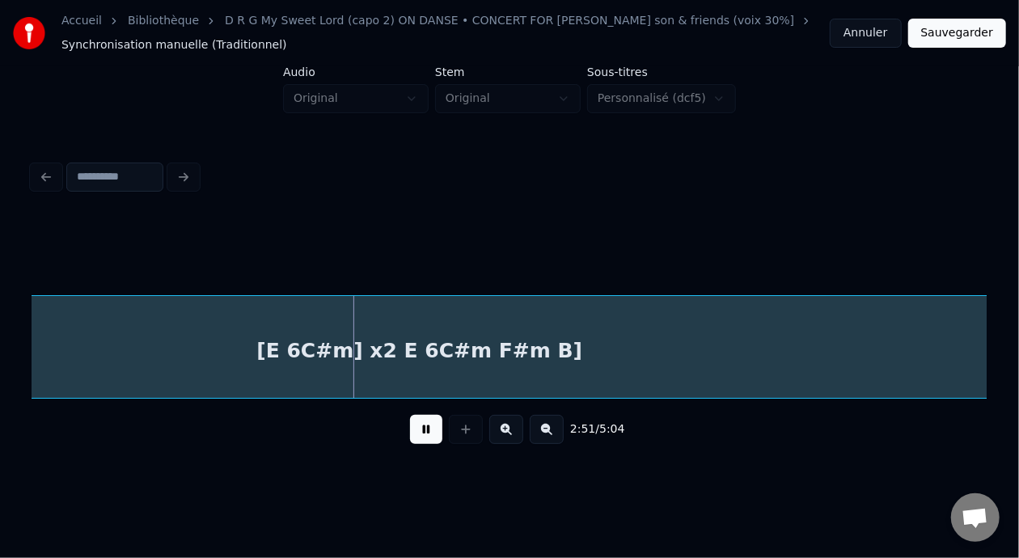
click at [410, 415] on button at bounding box center [426, 429] width 32 height 29
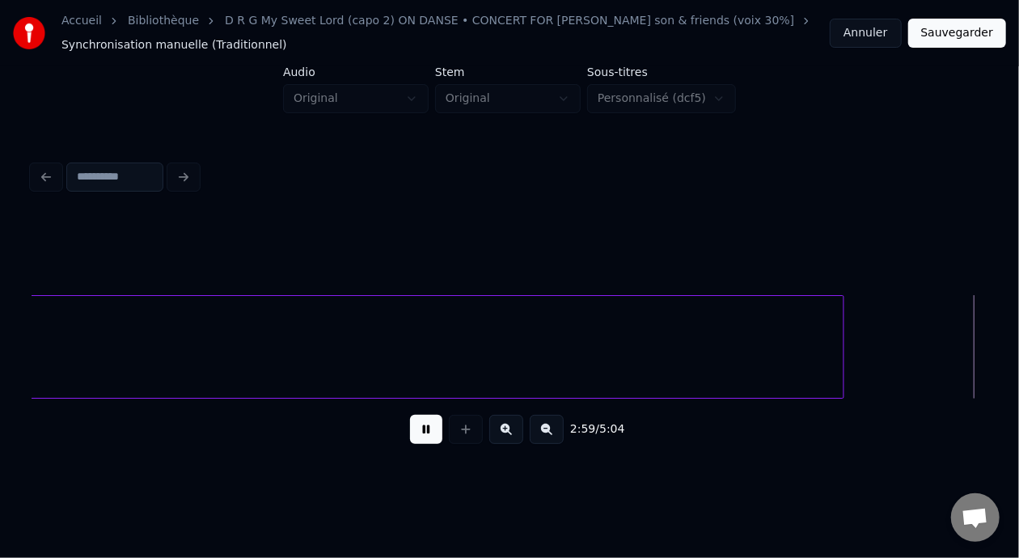
scroll to position [0, 36243]
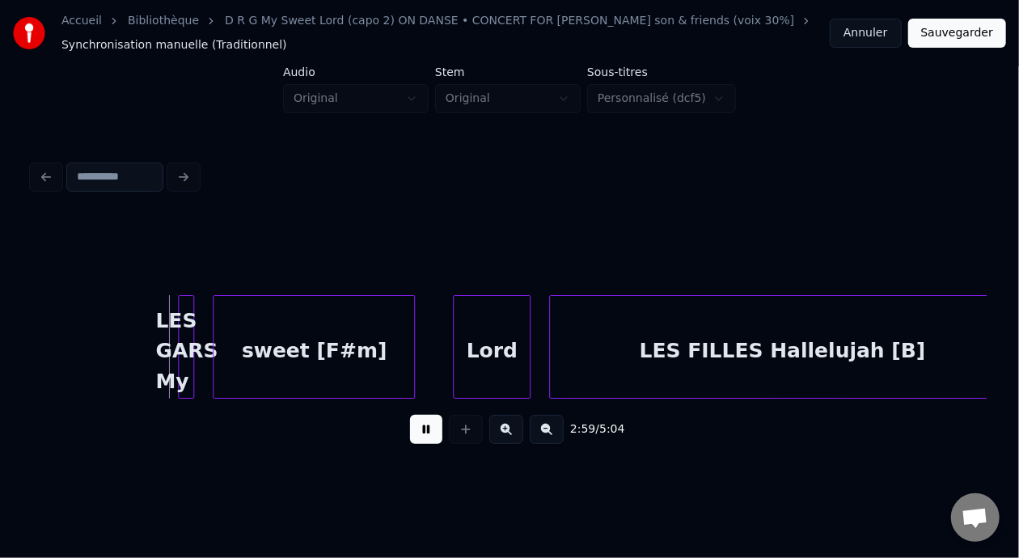
click at [410, 415] on button at bounding box center [426, 429] width 32 height 29
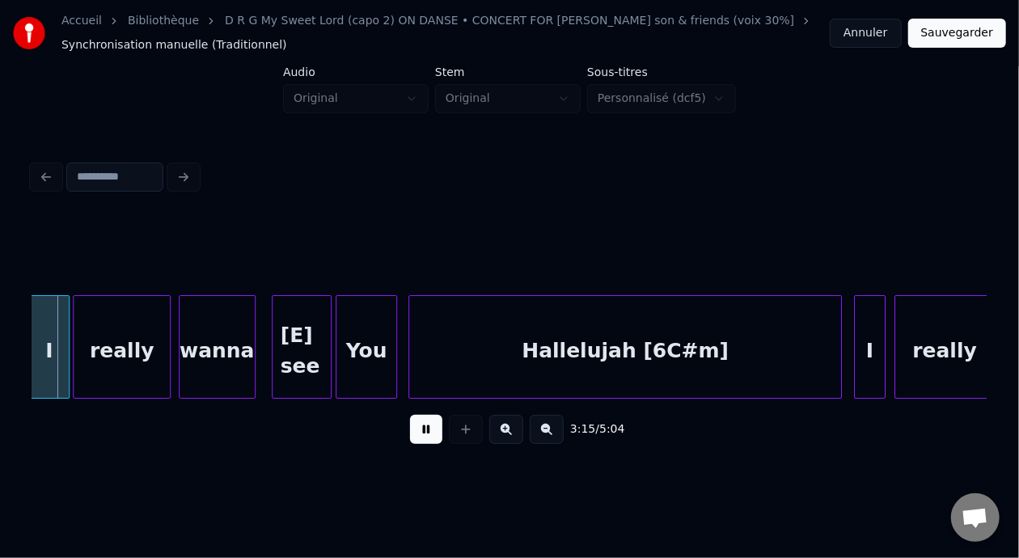
scroll to position [0, 39600]
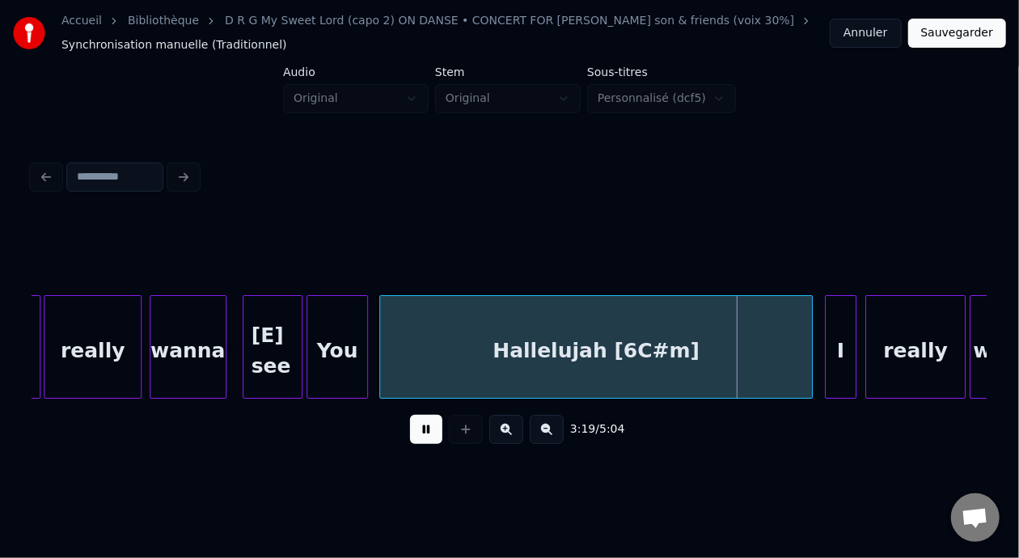
click at [410, 440] on button at bounding box center [426, 429] width 32 height 29
click at [410, 439] on button at bounding box center [426, 429] width 32 height 29
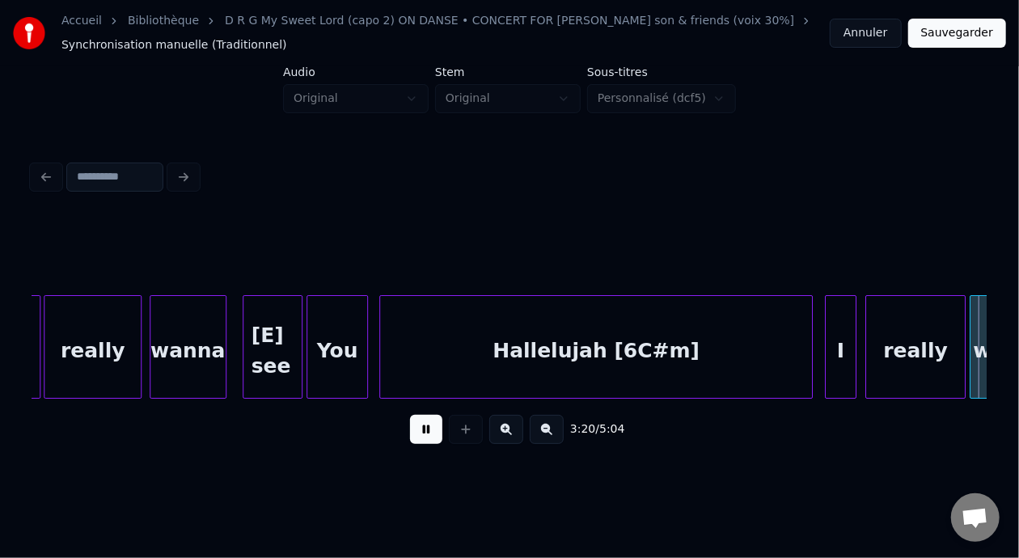
scroll to position [0, 40556]
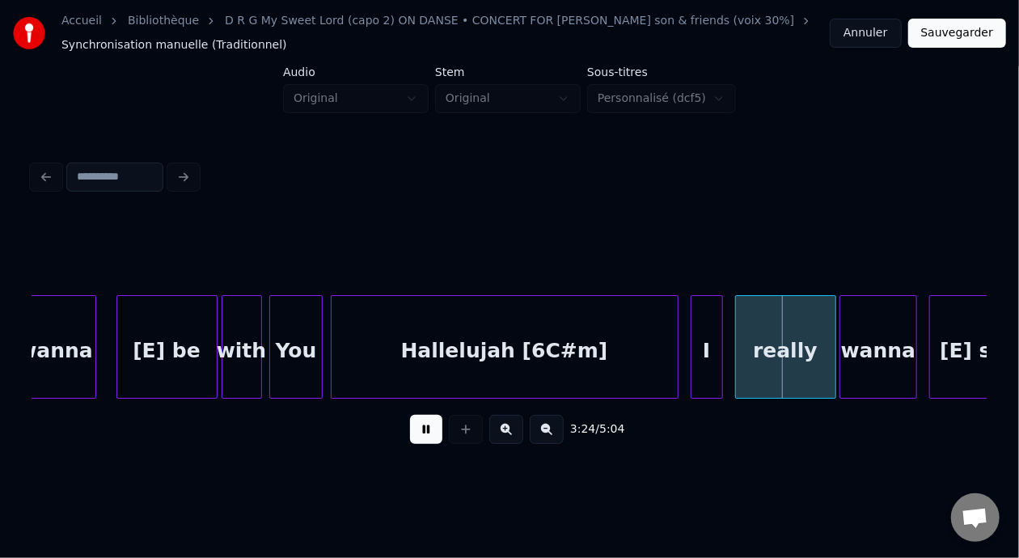
click at [391, 435] on div "3:24 / 5:04" at bounding box center [509, 430] width 929 height 36
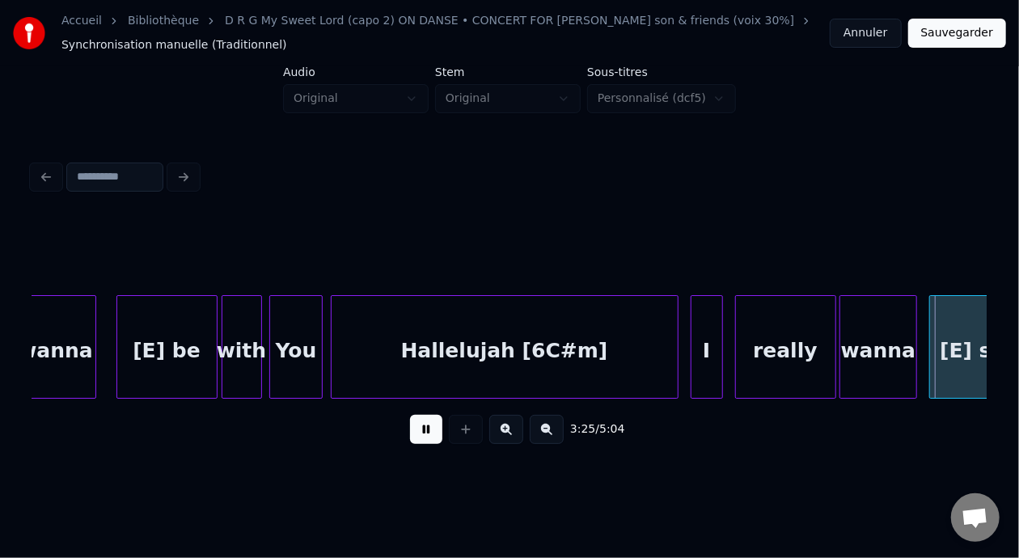
click at [410, 438] on button at bounding box center [426, 429] width 32 height 29
click at [410, 415] on button at bounding box center [426, 429] width 32 height 29
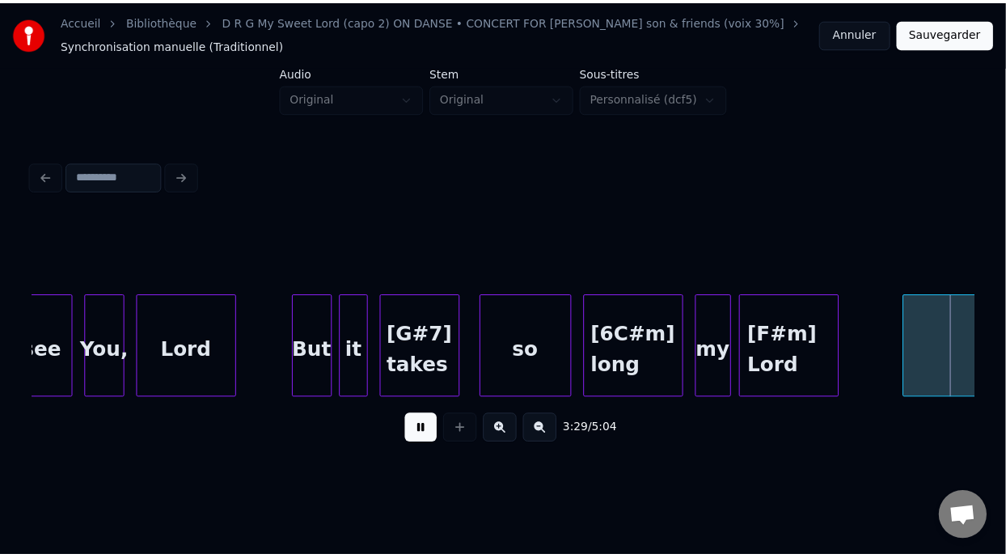
scroll to position [0, 42469]
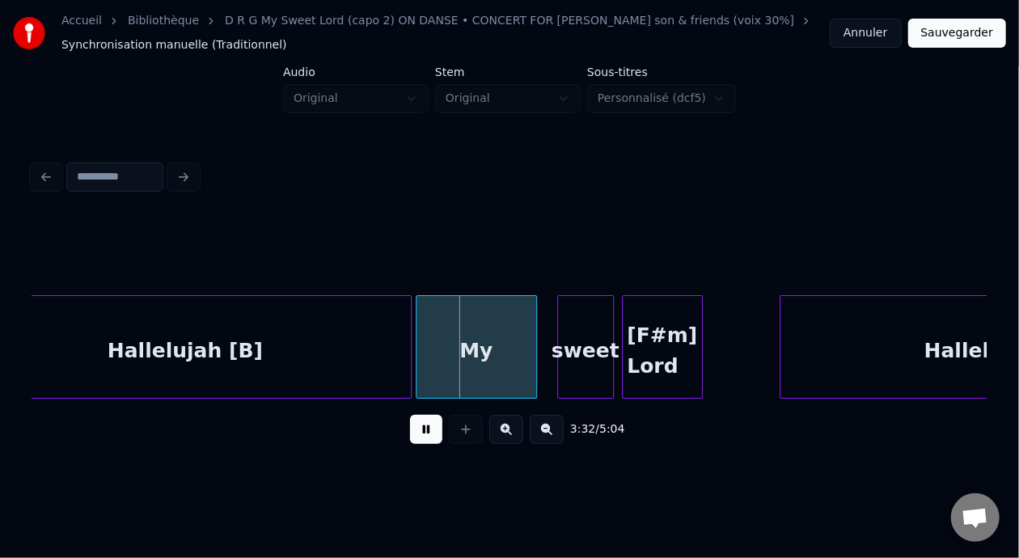
click at [966, 29] on button "Sauvegarder" at bounding box center [957, 33] width 98 height 29
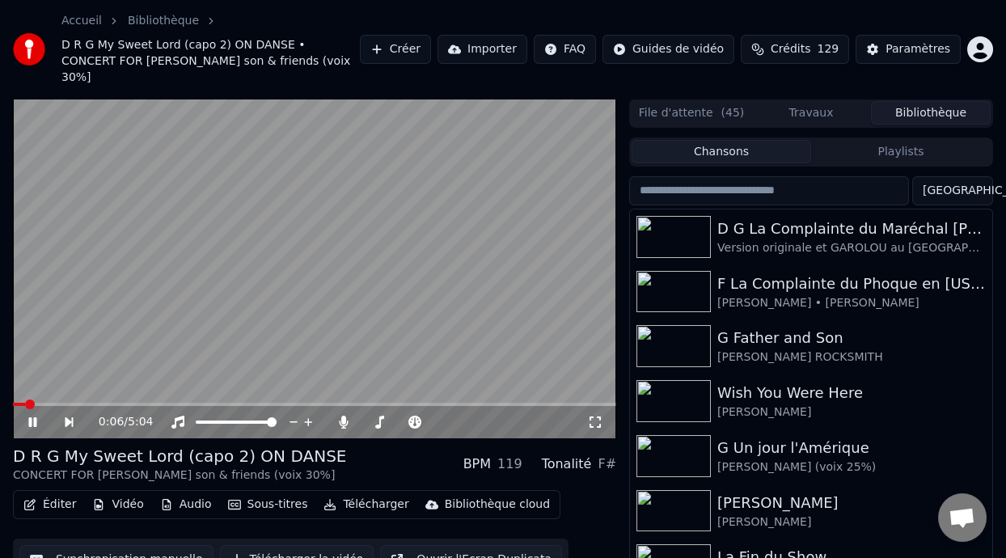
click at [32, 417] on icon at bounding box center [32, 422] width 8 height 10
click at [361, 493] on button "Télécharger" at bounding box center [366, 504] width 98 height 23
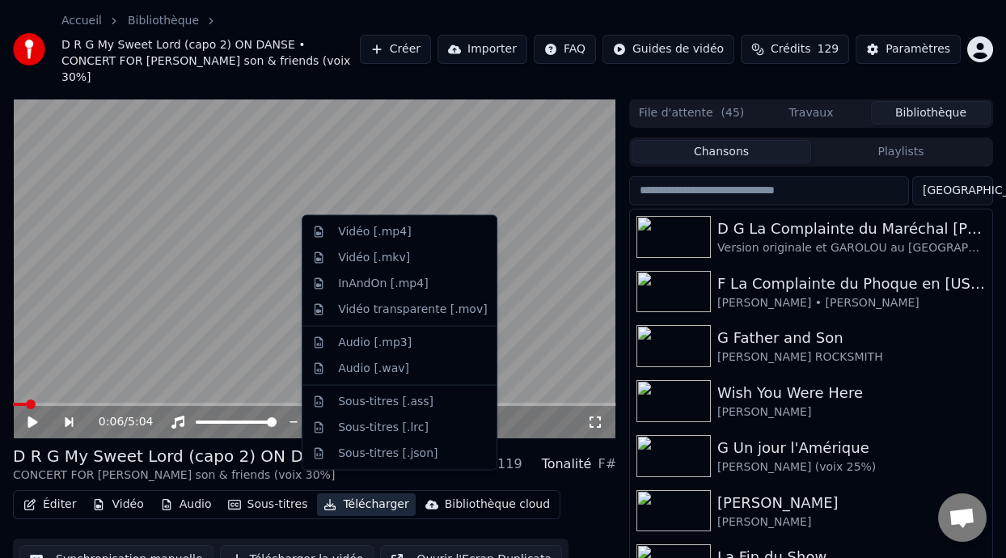
click at [361, 493] on button "Télécharger" at bounding box center [366, 504] width 98 height 23
click at [370, 493] on button "Télécharger" at bounding box center [366, 504] width 98 height 23
click at [425, 235] on div "Vidéo [.mp4]" at bounding box center [412, 232] width 149 height 16
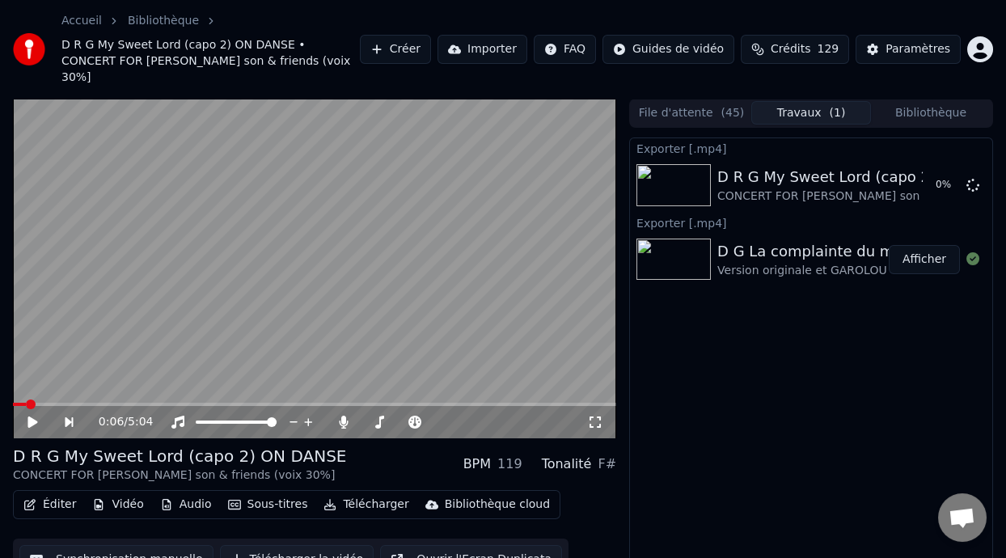
click at [938, 245] on button "Afficher" at bounding box center [924, 259] width 71 height 29
click at [925, 245] on button "Afficher" at bounding box center [924, 259] width 71 height 29
click at [933, 245] on button "Afficher" at bounding box center [924, 259] width 71 height 29
click at [32, 417] on icon at bounding box center [33, 422] width 10 height 11
click at [16, 406] on div "0:08 / 5:04" at bounding box center [314, 422] width 603 height 32
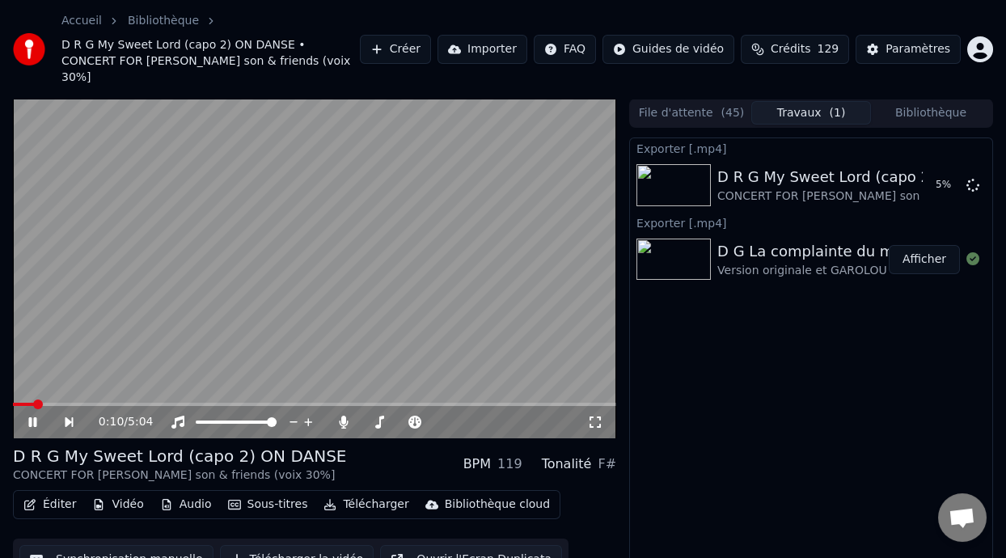
click at [15, 403] on span at bounding box center [23, 404] width 21 height 3
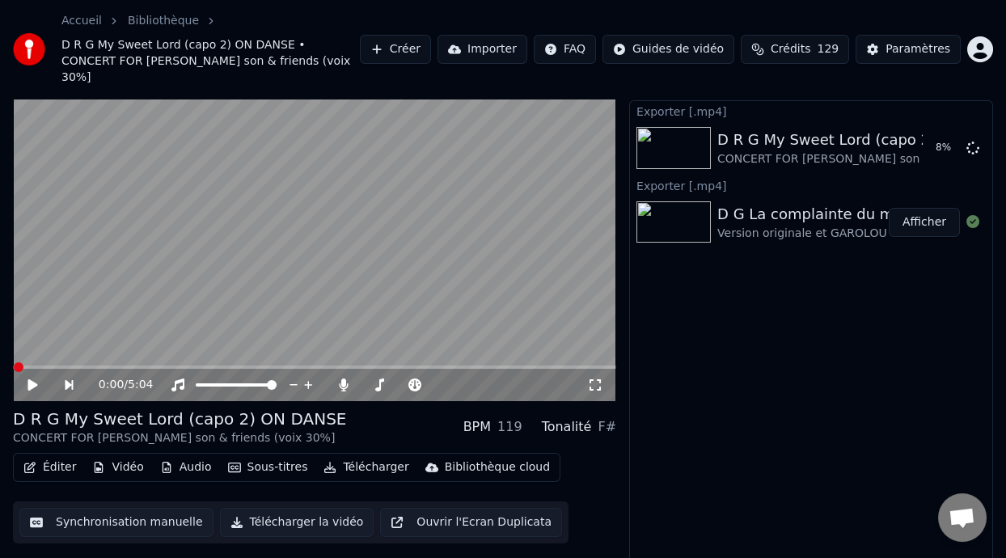
click at [32, 379] on icon at bounding box center [44, 385] width 36 height 13
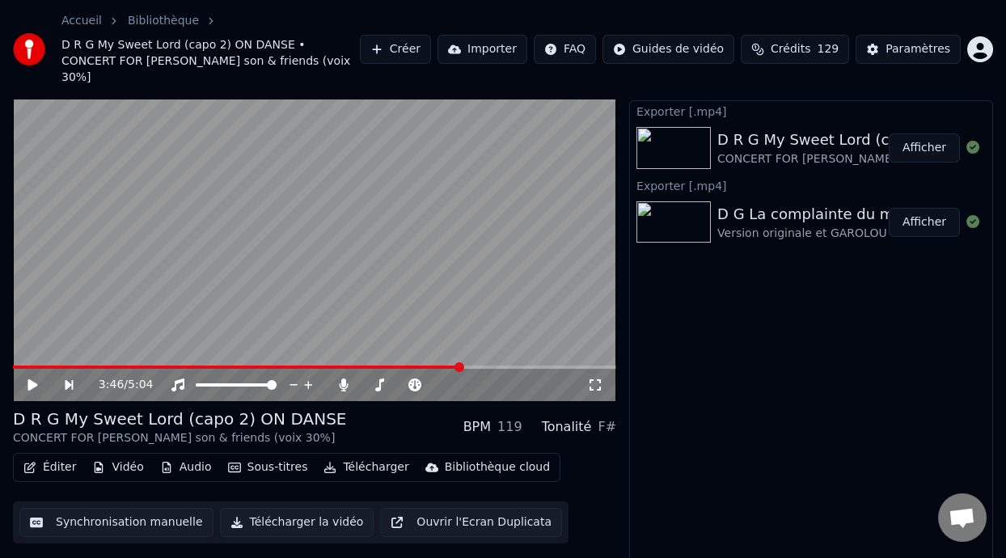
click at [58, 456] on button "Éditer" at bounding box center [50, 467] width 66 height 23
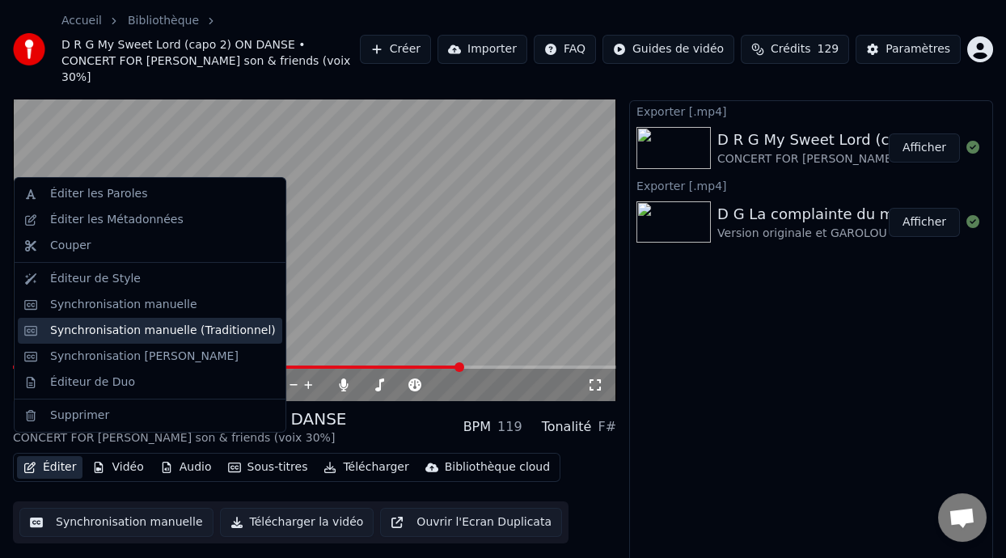
click at [218, 325] on div "Synchronisation manuelle (Traditionnel)" at bounding box center [163, 331] width 226 height 16
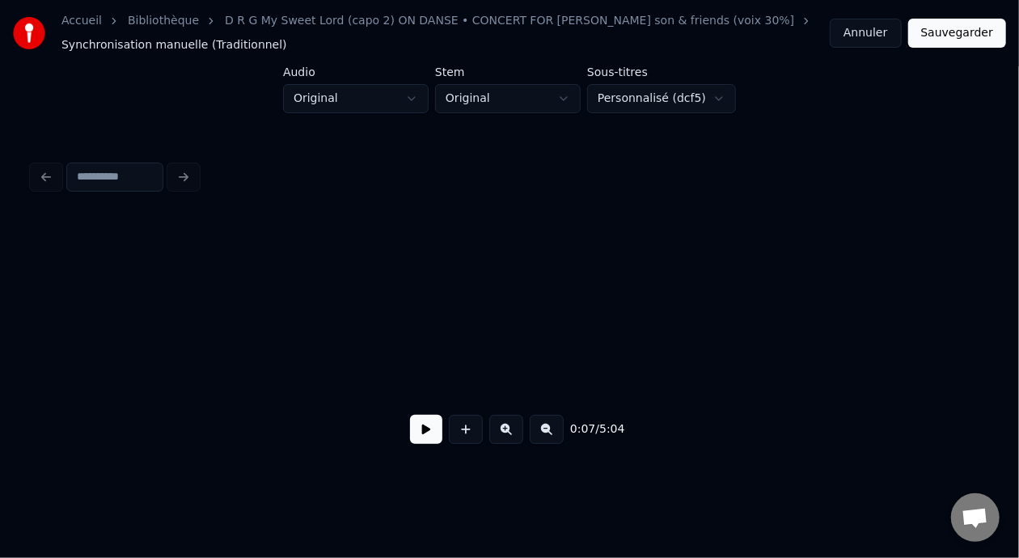
scroll to position [0, 28137]
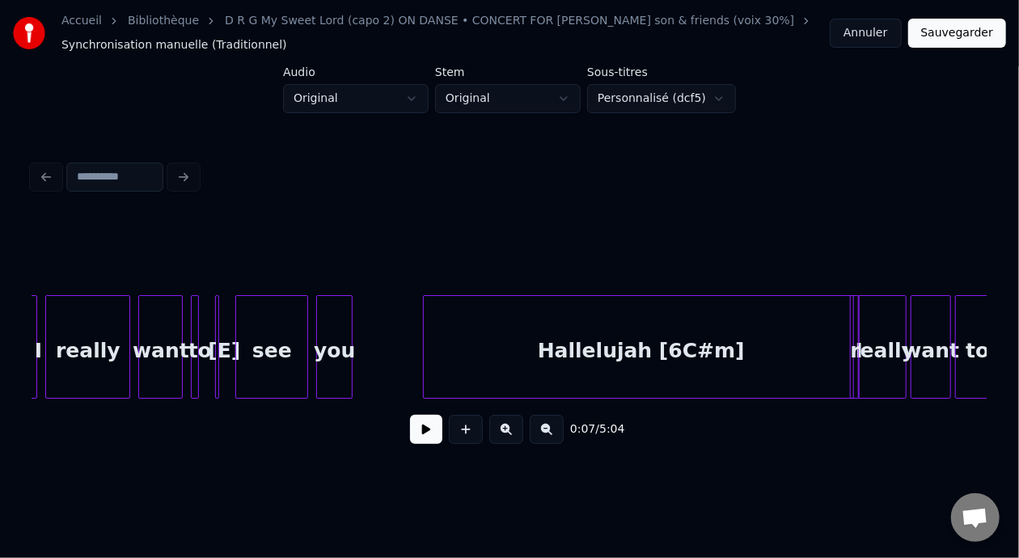
click at [545, 340] on div "Hallelujah [6C#m]" at bounding box center [641, 351] width 435 height 110
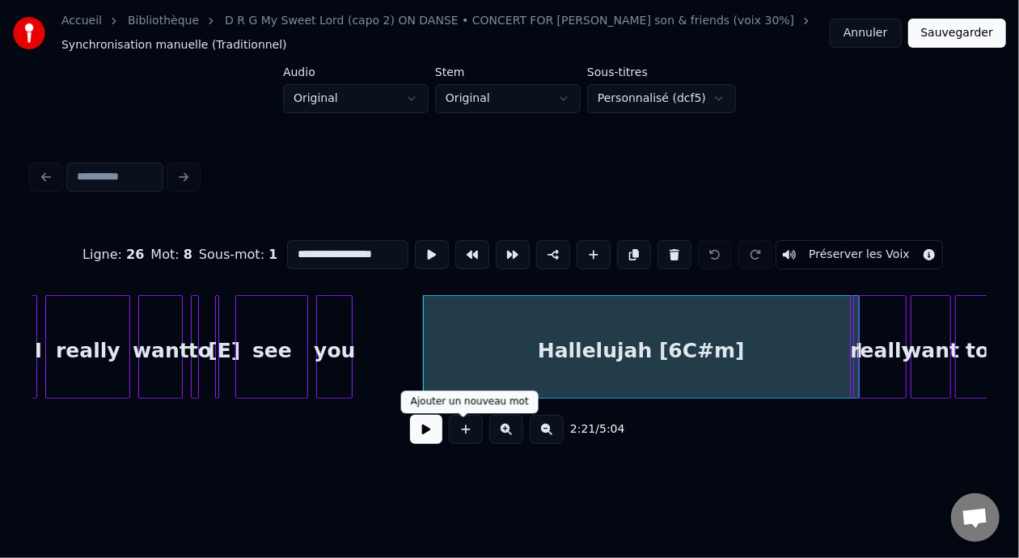
click at [411, 438] on button at bounding box center [426, 429] width 32 height 29
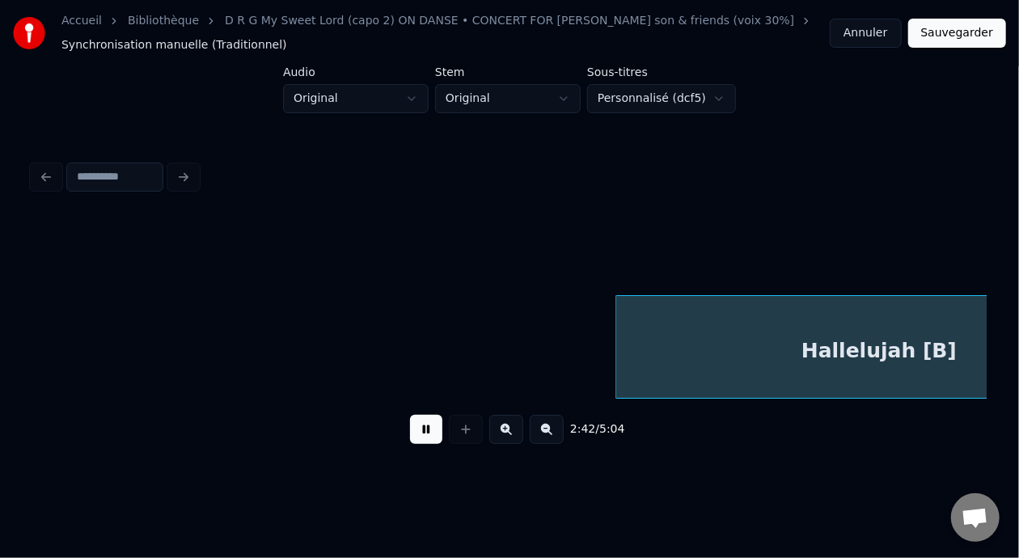
scroll to position [0, 32916]
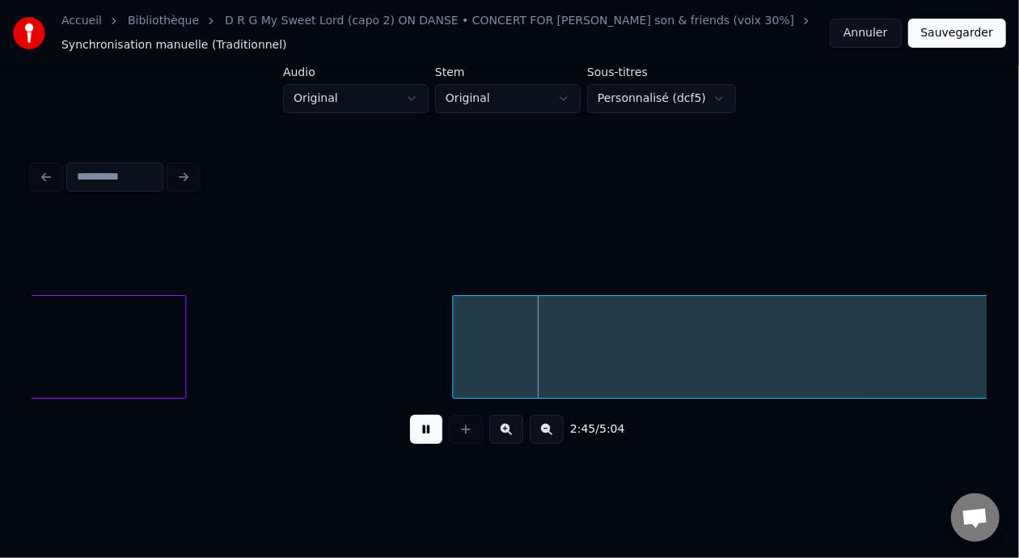
click at [413, 439] on button at bounding box center [426, 429] width 32 height 29
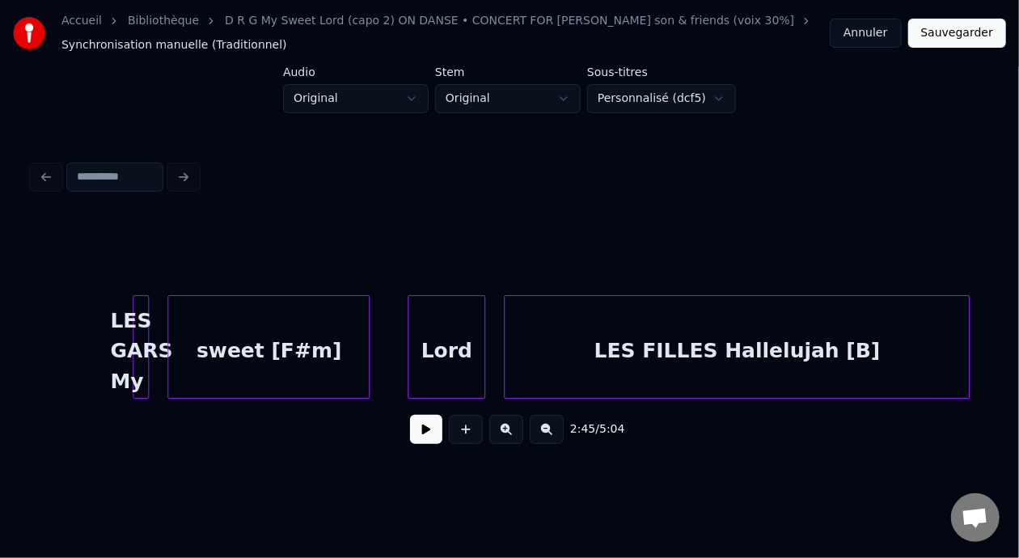
scroll to position [0, 36042]
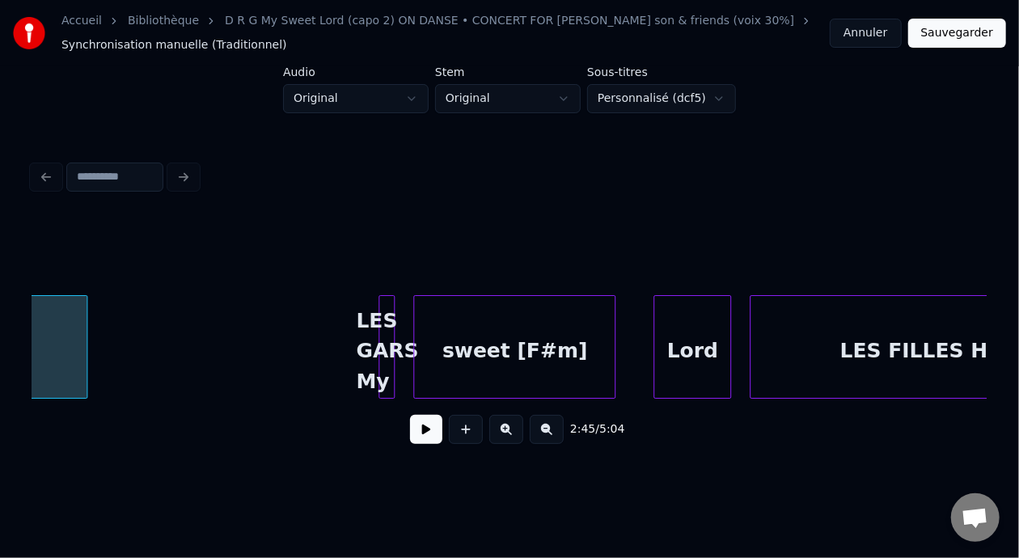
click at [394, 346] on div "LES GARS My" at bounding box center [387, 351] width 16 height 110
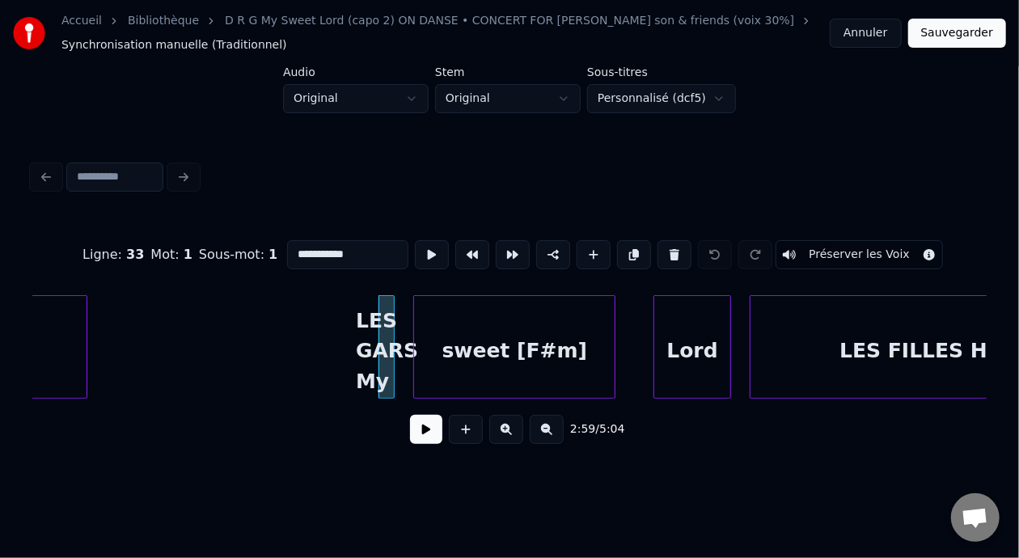
click at [414, 430] on button at bounding box center [426, 429] width 32 height 29
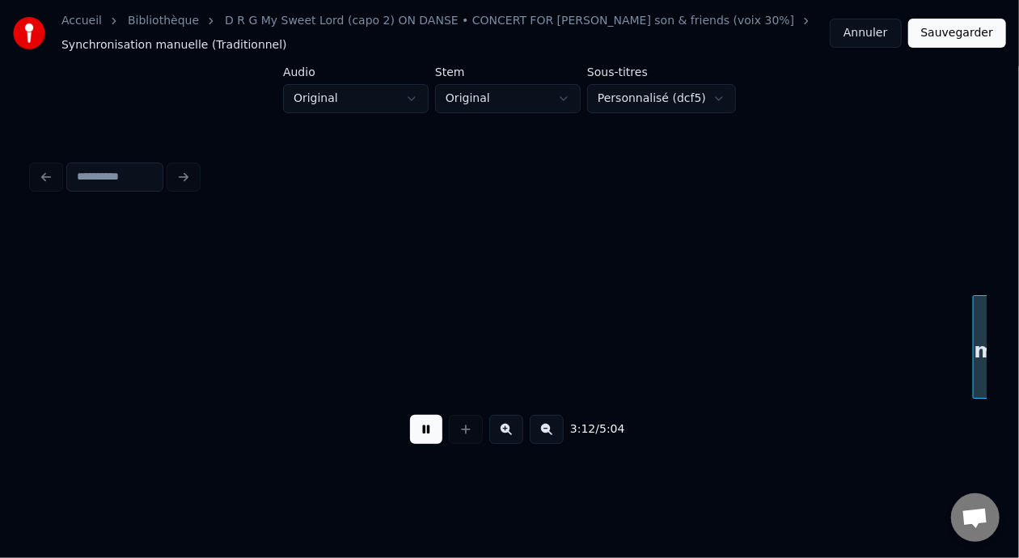
scroll to position [0, 38912]
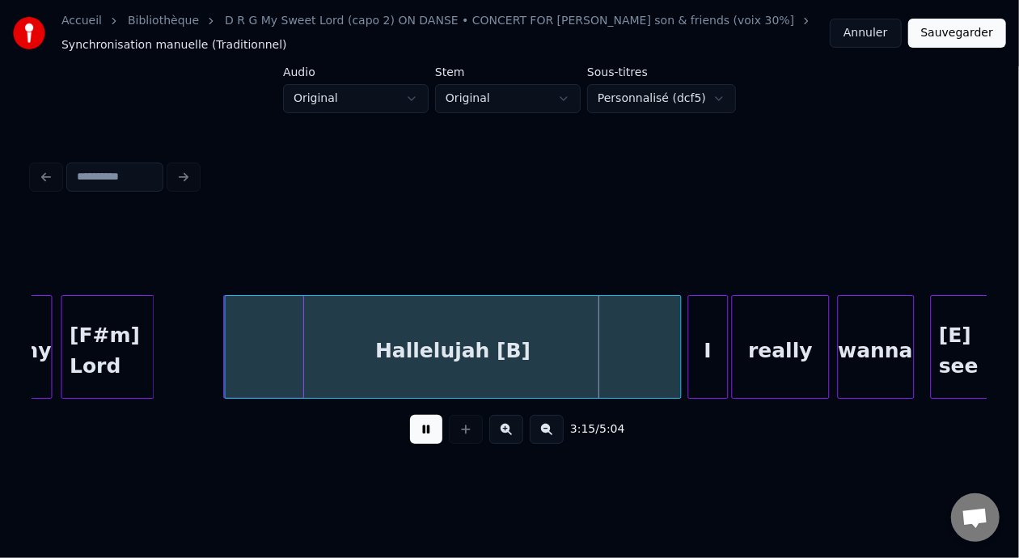
click at [416, 435] on button at bounding box center [426, 429] width 32 height 29
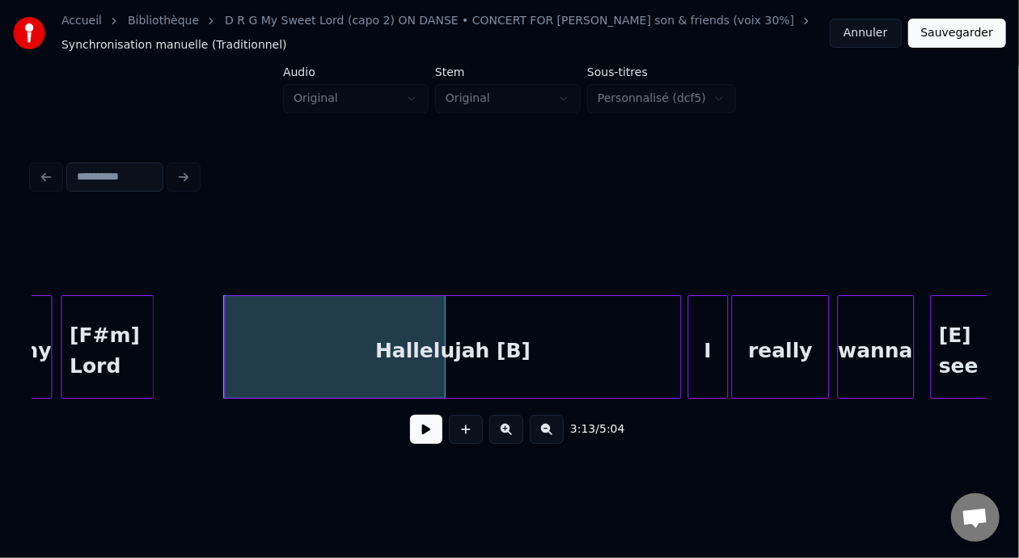
click at [334, 339] on div "Hallelujah [B]" at bounding box center [453, 351] width 455 height 110
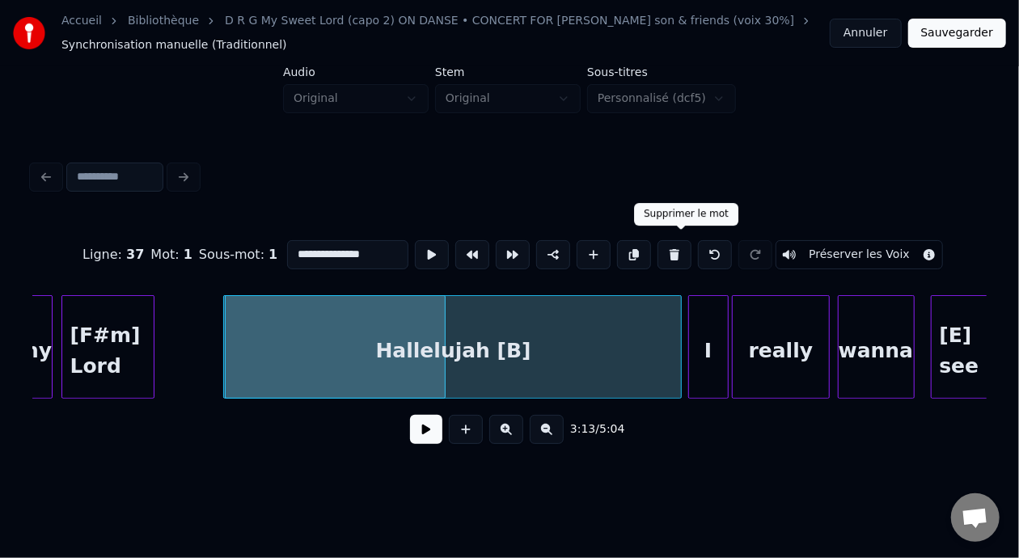
click at [682, 244] on button at bounding box center [675, 254] width 34 height 29
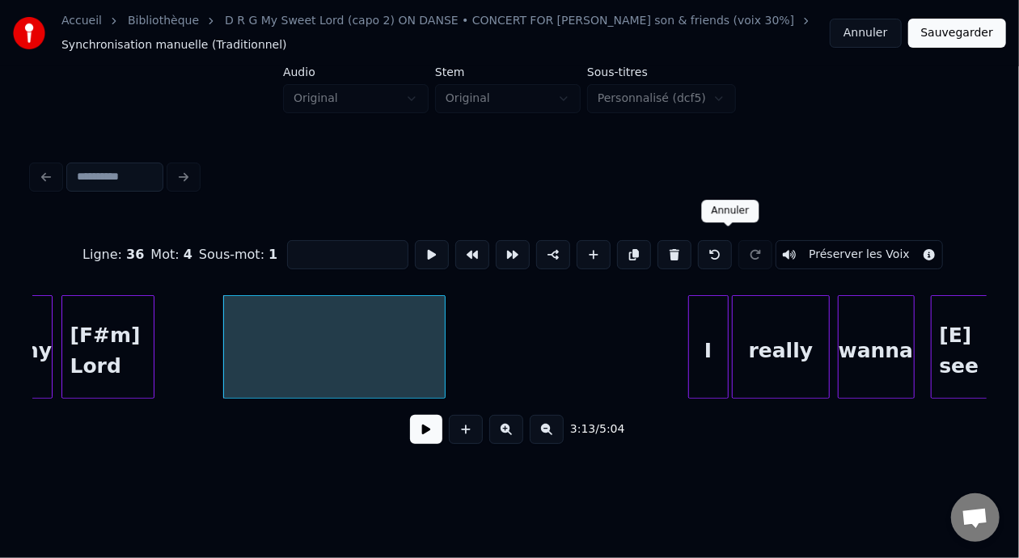
click at [732, 249] on button at bounding box center [715, 254] width 34 height 29
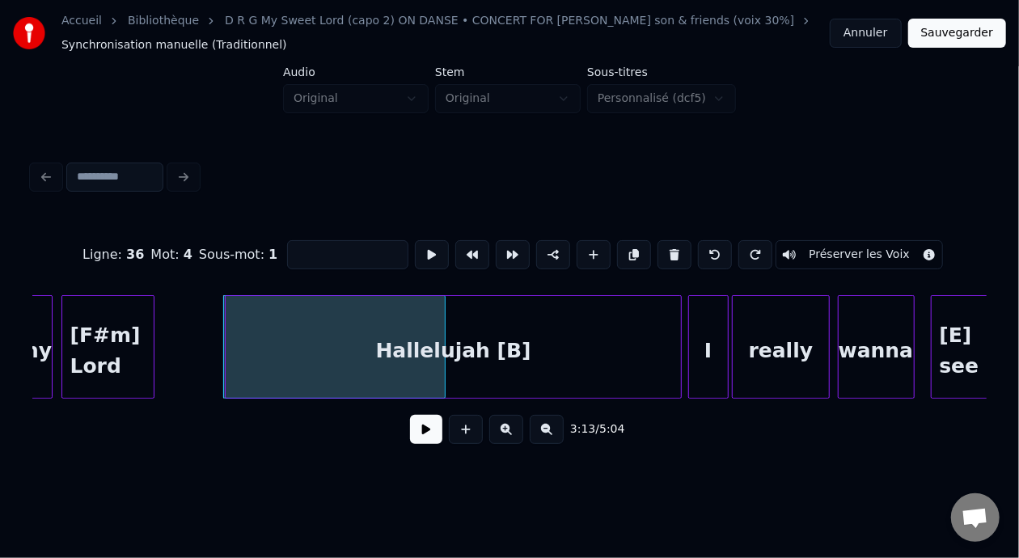
click at [583, 319] on div "Hallelujah [B]" at bounding box center [453, 351] width 455 height 110
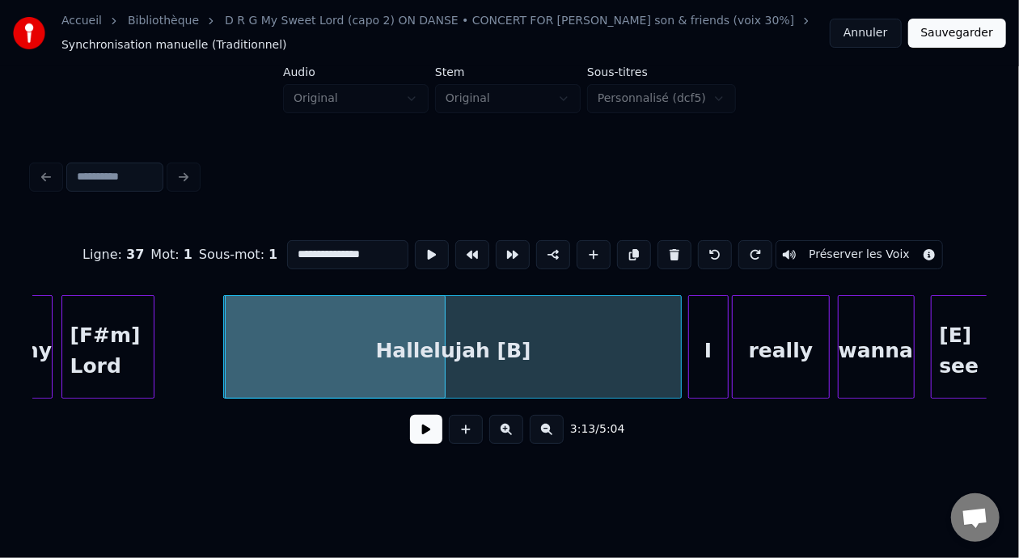
click at [369, 338] on div "Hallelujah [B]" at bounding box center [453, 351] width 455 height 110
click at [534, 343] on div "Hallelujah [B]" at bounding box center [453, 351] width 455 height 110
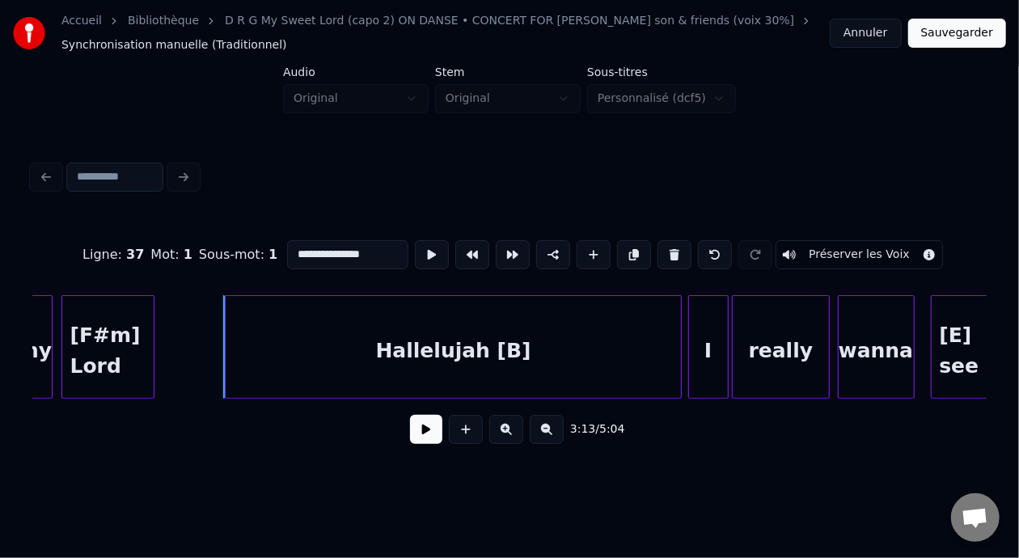
click at [342, 340] on div "Hallelujah [B]" at bounding box center [453, 351] width 455 height 110
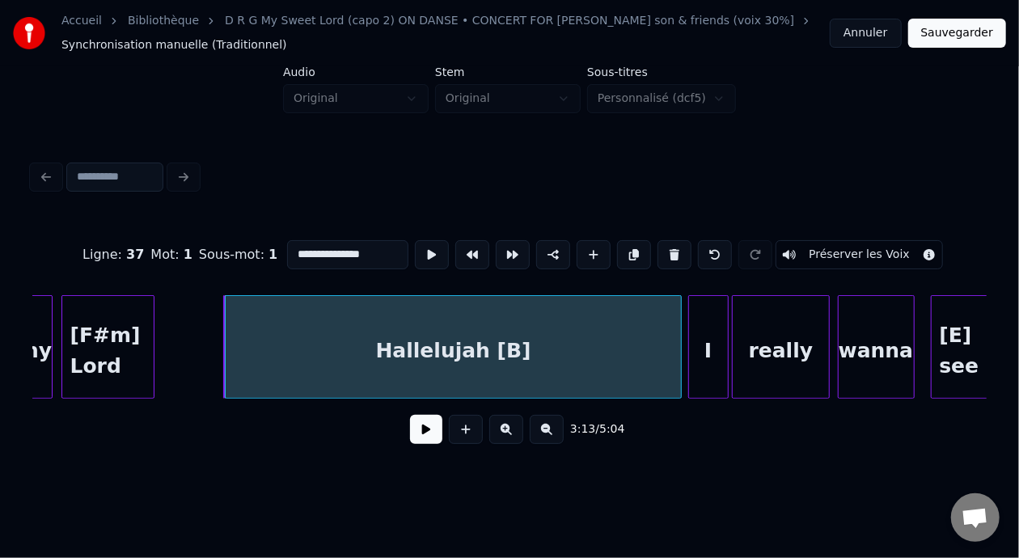
click at [118, 349] on div "[F#m] Lord" at bounding box center [107, 351] width 91 height 110
type input "**********"
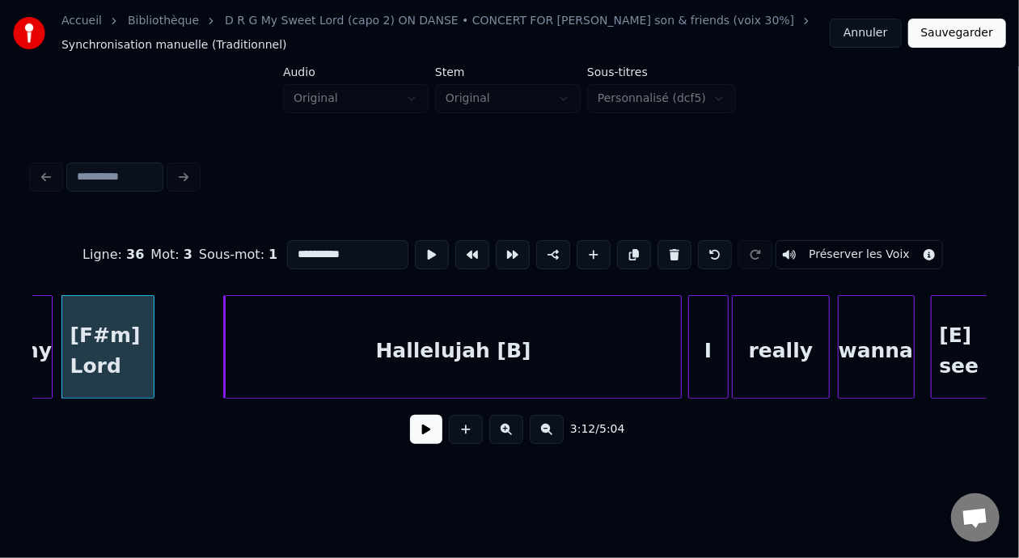
click at [430, 439] on button at bounding box center [426, 429] width 32 height 29
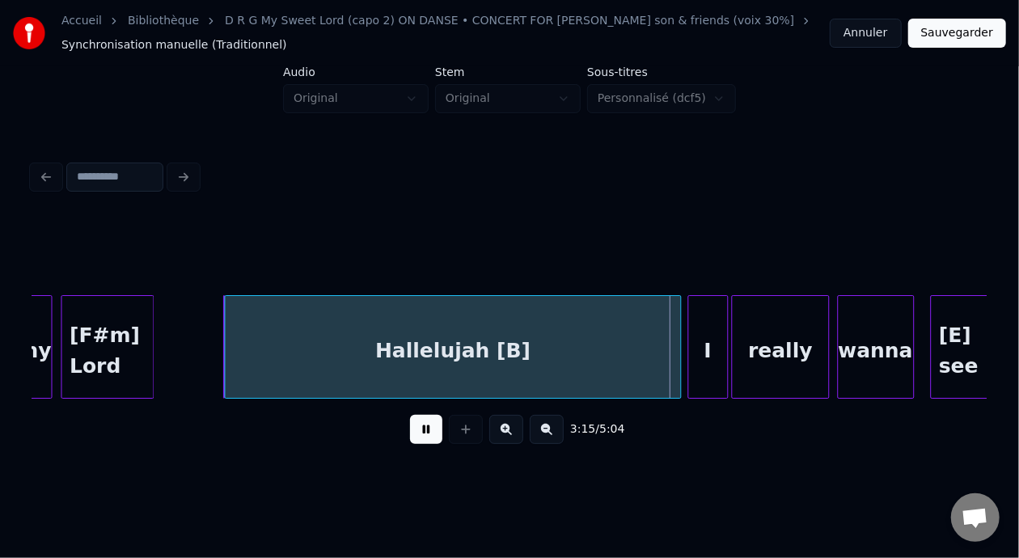
click at [417, 434] on button at bounding box center [426, 429] width 32 height 29
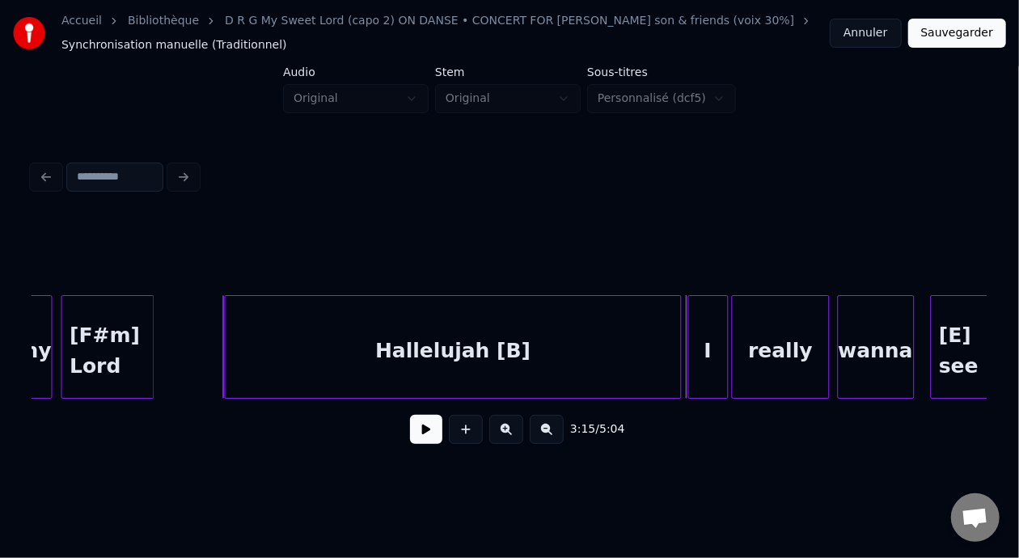
click at [509, 349] on div "Hallelujah [B]" at bounding box center [453, 351] width 455 height 110
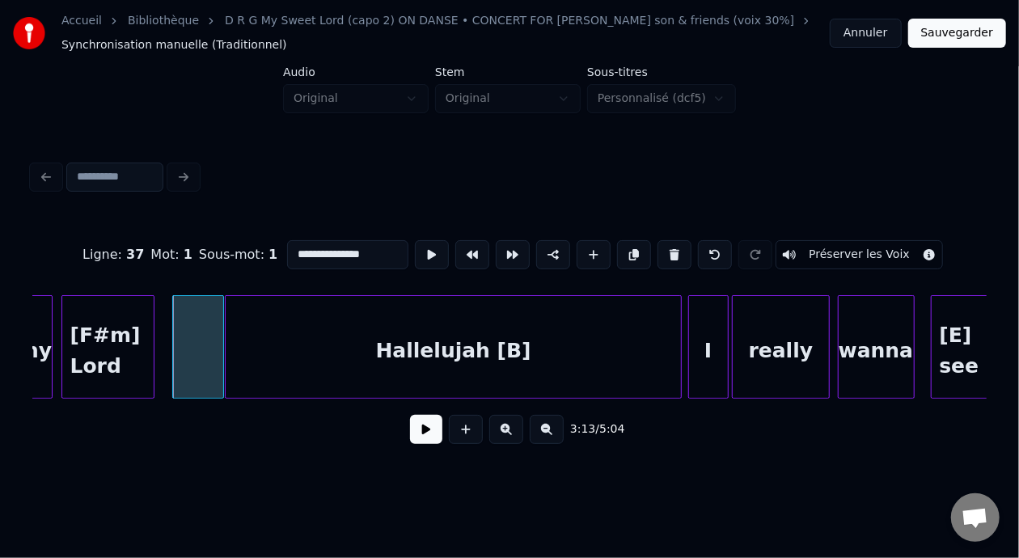
click at [197, 344] on div at bounding box center [197, 347] width 51 height 104
click at [680, 246] on button at bounding box center [675, 254] width 34 height 29
type input "**********"
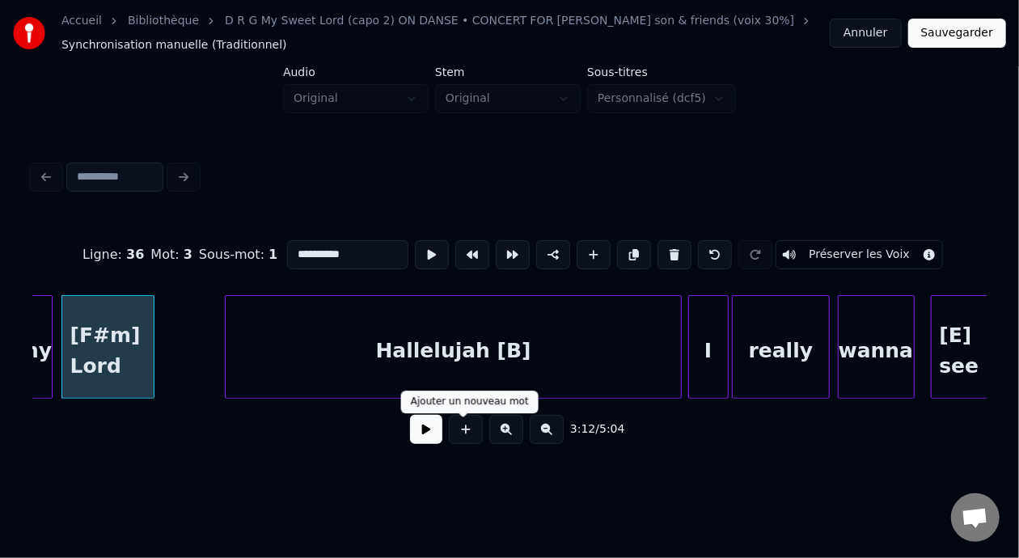
click at [421, 430] on button at bounding box center [426, 429] width 32 height 29
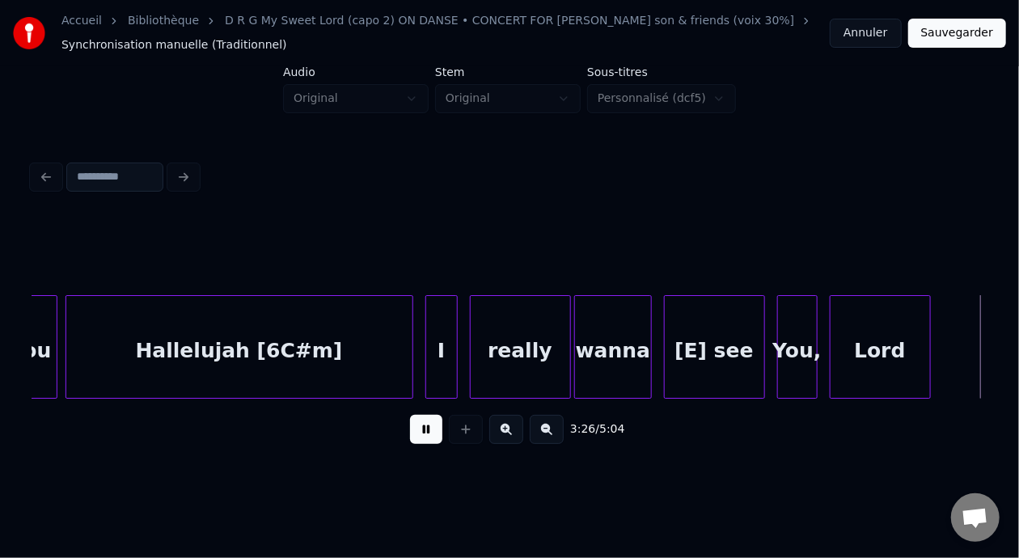
scroll to position [0, 41776]
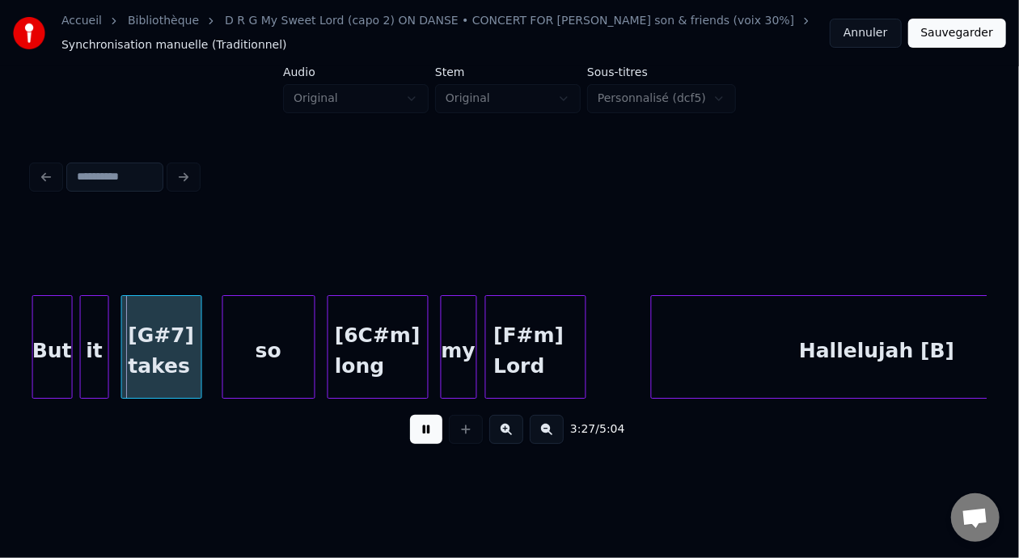
click at [421, 433] on button at bounding box center [426, 429] width 32 height 29
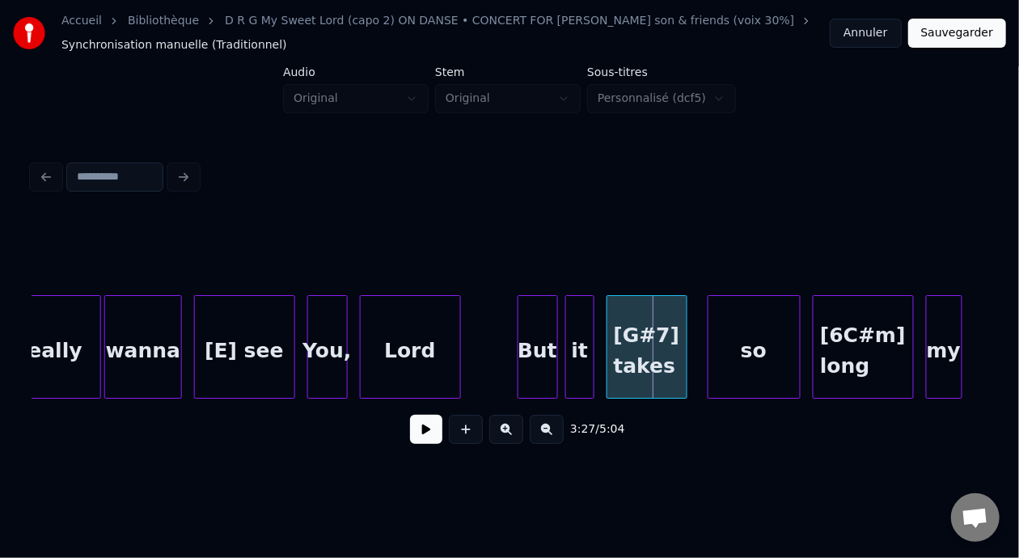
scroll to position [0, 41226]
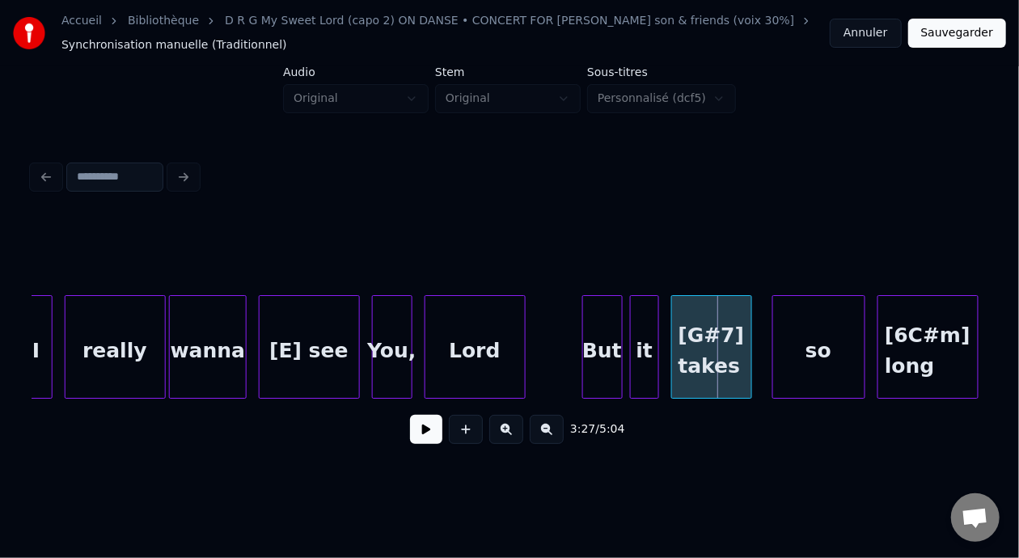
click at [407, 346] on div at bounding box center [409, 347] width 5 height 102
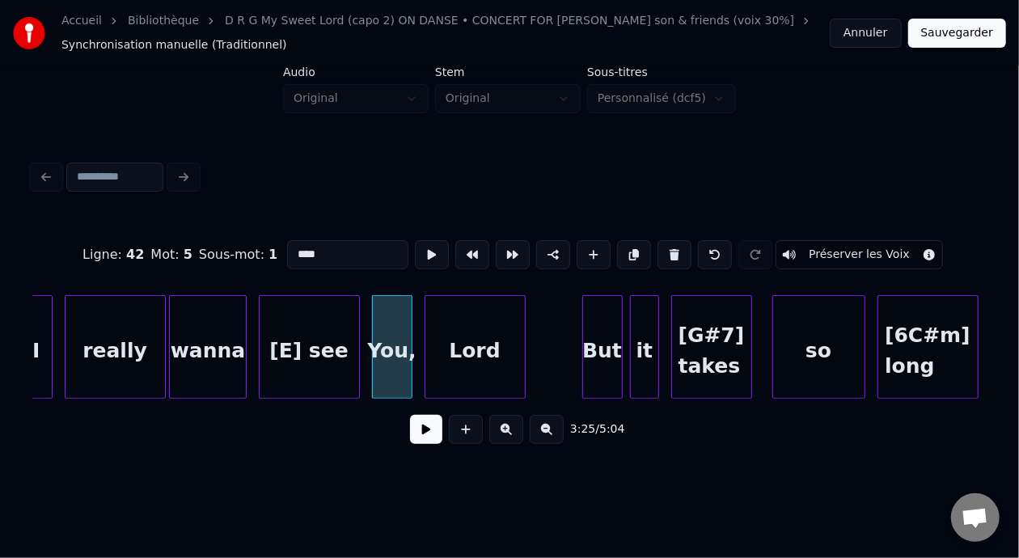
click at [287, 249] on input "****" at bounding box center [347, 254] width 121 height 29
type input "***"
click at [422, 426] on button at bounding box center [426, 429] width 32 height 29
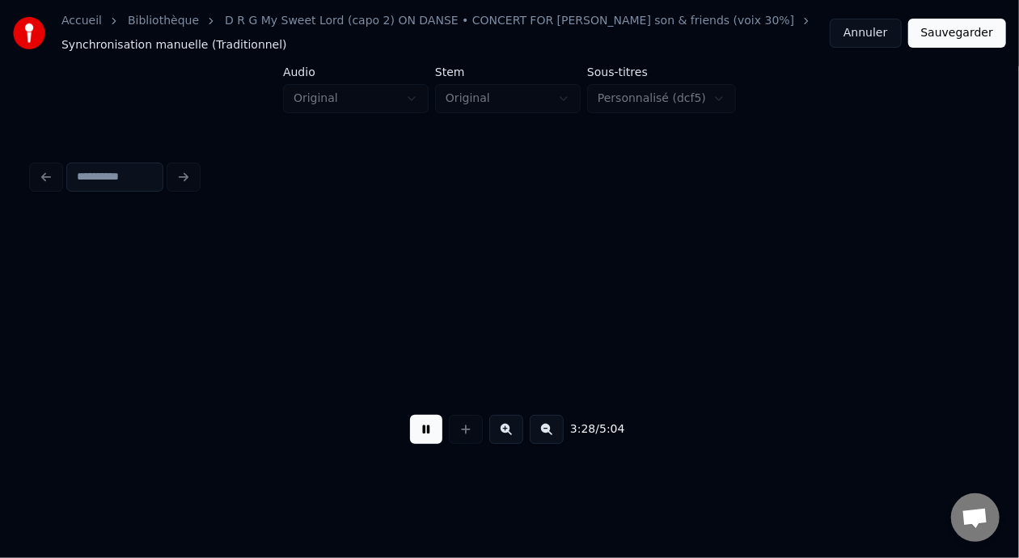
scroll to position [0, 42182]
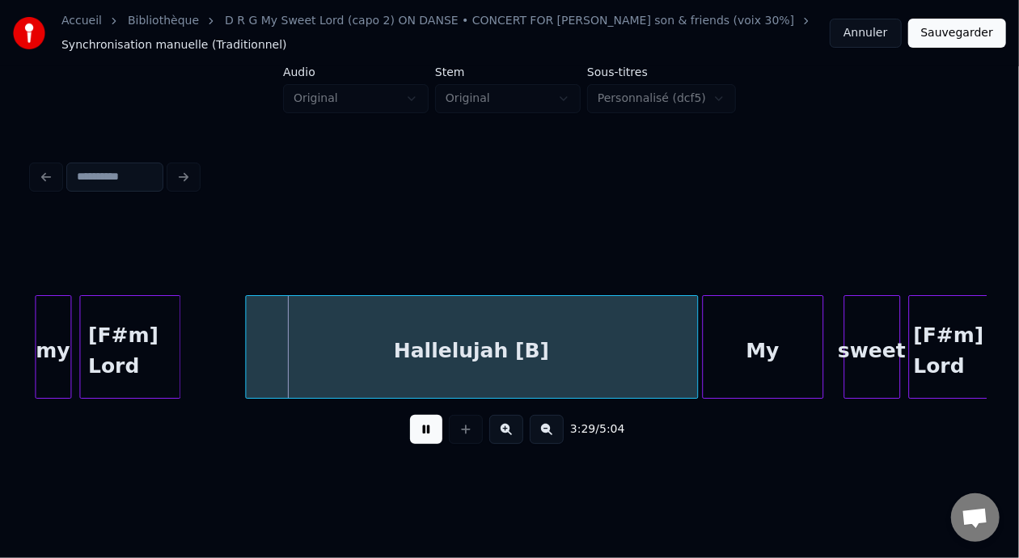
click at [413, 431] on button at bounding box center [426, 429] width 32 height 29
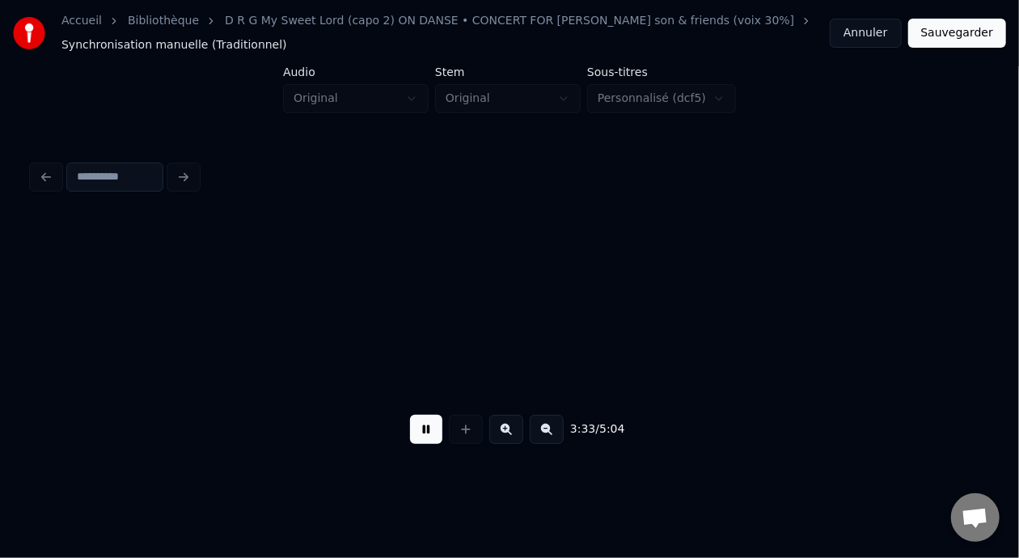
scroll to position [0, 43139]
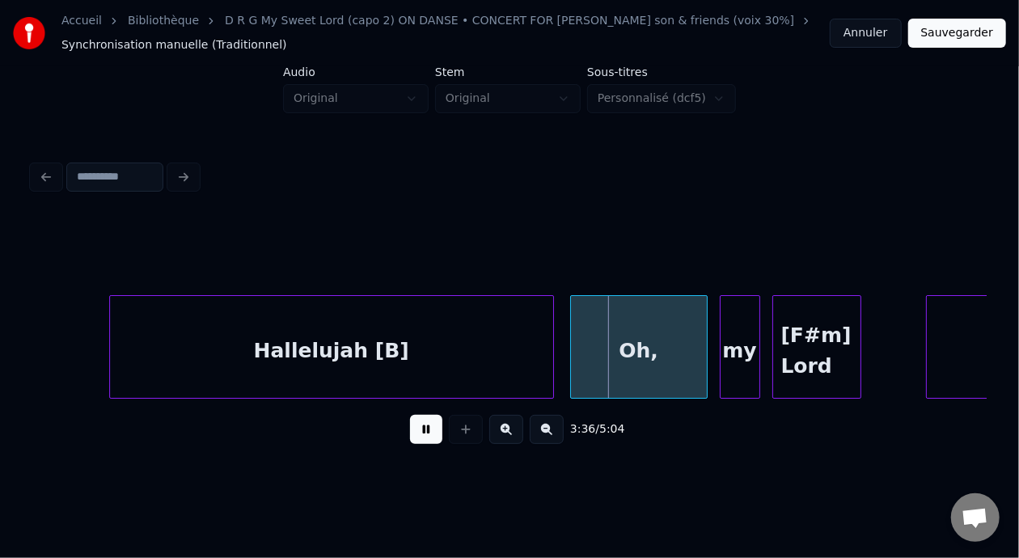
click at [413, 434] on button at bounding box center [426, 429] width 32 height 29
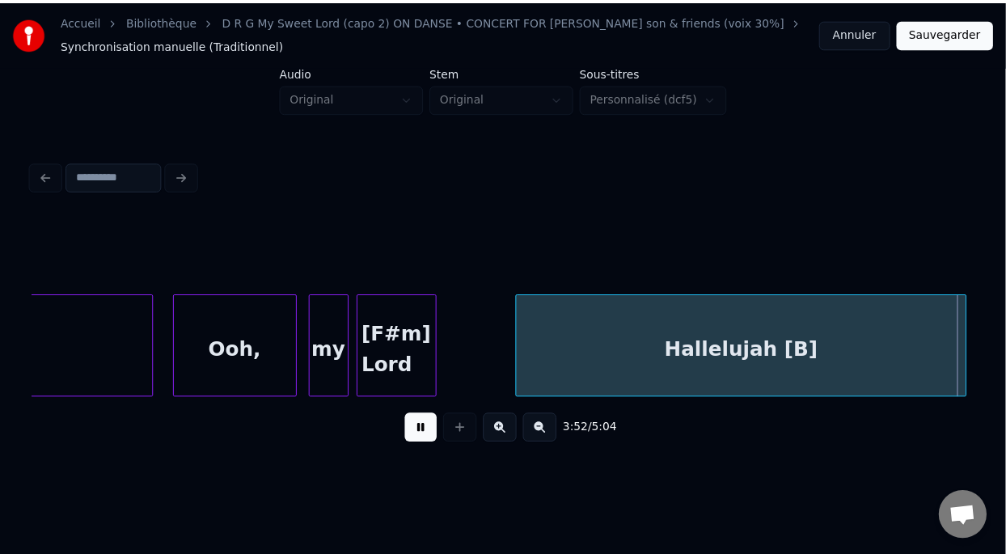
scroll to position [0, 46961]
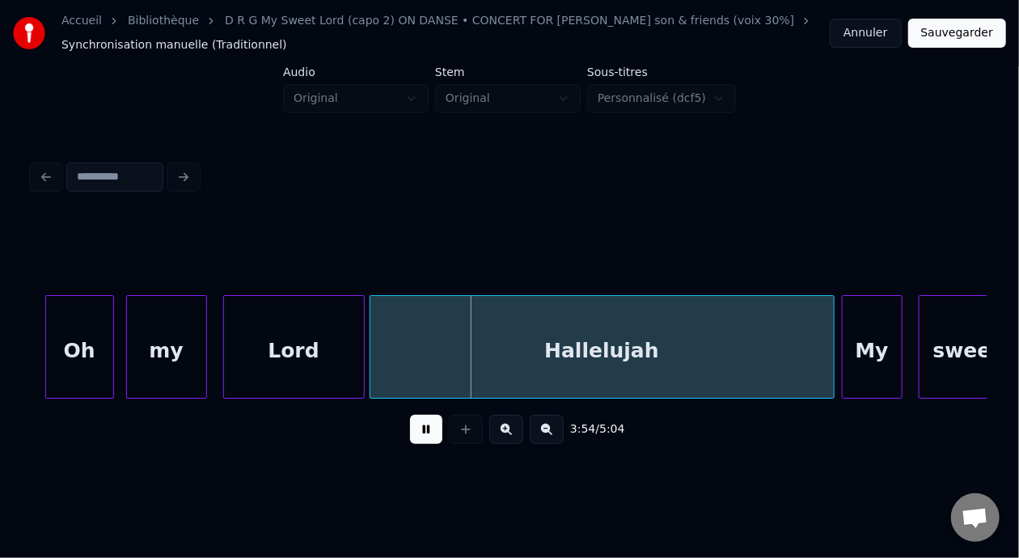
click at [414, 437] on button at bounding box center [426, 429] width 32 height 29
click at [960, 32] on button "Sauvegarder" at bounding box center [957, 33] width 98 height 29
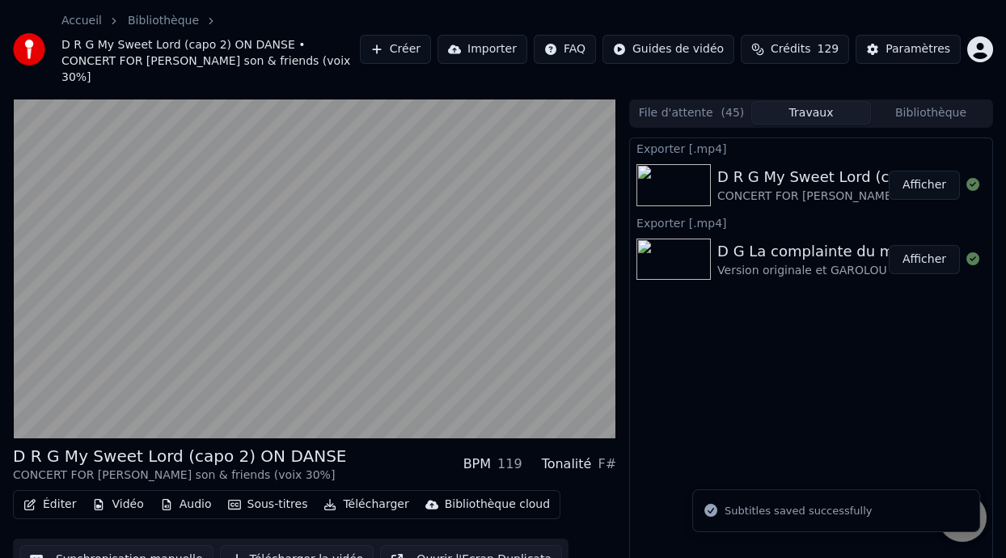
click at [927, 171] on button "Afficher" at bounding box center [924, 185] width 71 height 29
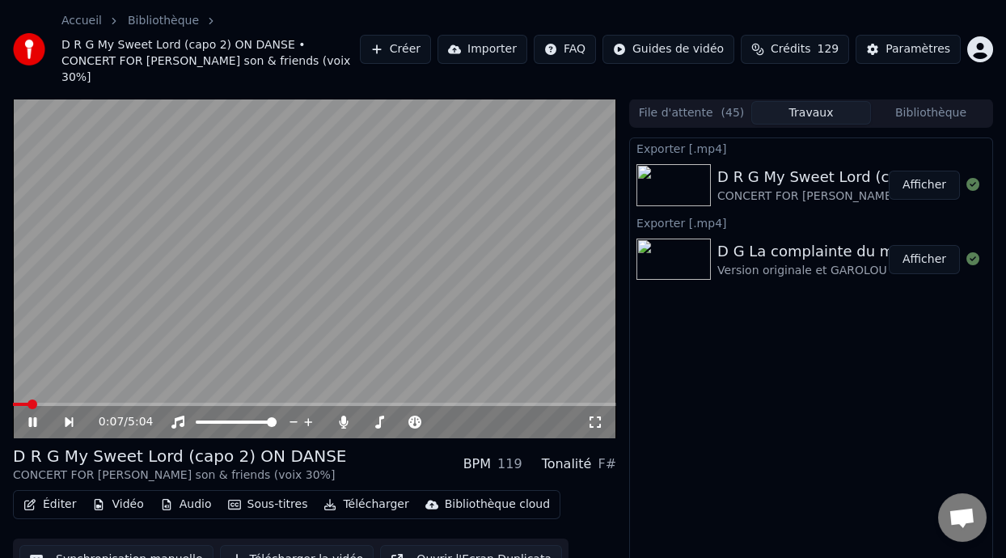
click at [35, 417] on icon at bounding box center [32, 422] width 8 height 10
click at [215, 421] on span at bounding box center [236, 422] width 81 height 3
click at [219, 417] on span at bounding box center [222, 422] width 10 height 10
click at [32, 417] on icon at bounding box center [33, 422] width 10 height 11
click at [347, 445] on div "D R G My Sweet Lord (capo 2) ON DANSE CONCERT FOR GEORGE G Harrison son & frien…" at bounding box center [314, 464] width 603 height 39
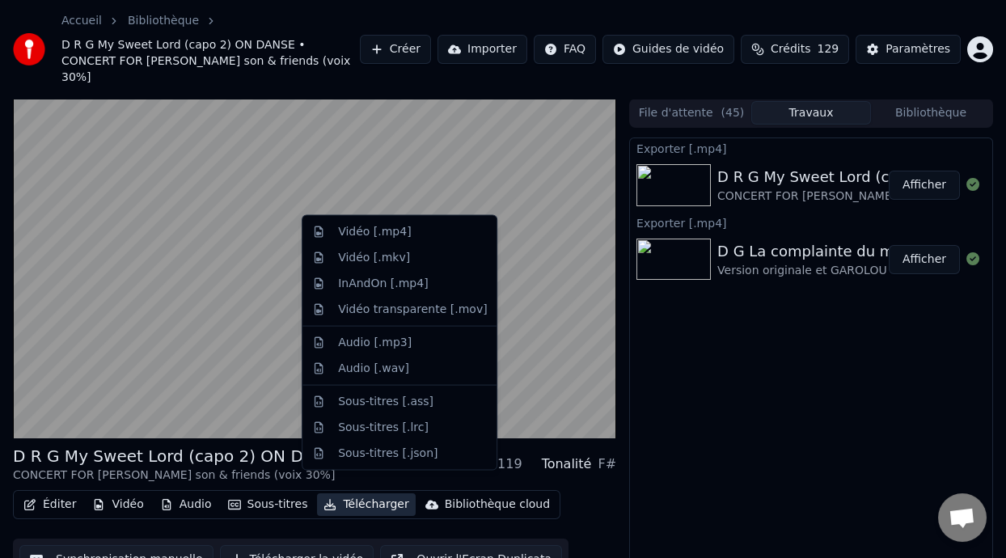
click at [358, 493] on button "Télécharger" at bounding box center [366, 504] width 98 height 23
click at [413, 234] on div "Vidéo [.mp4]" at bounding box center [412, 232] width 149 height 16
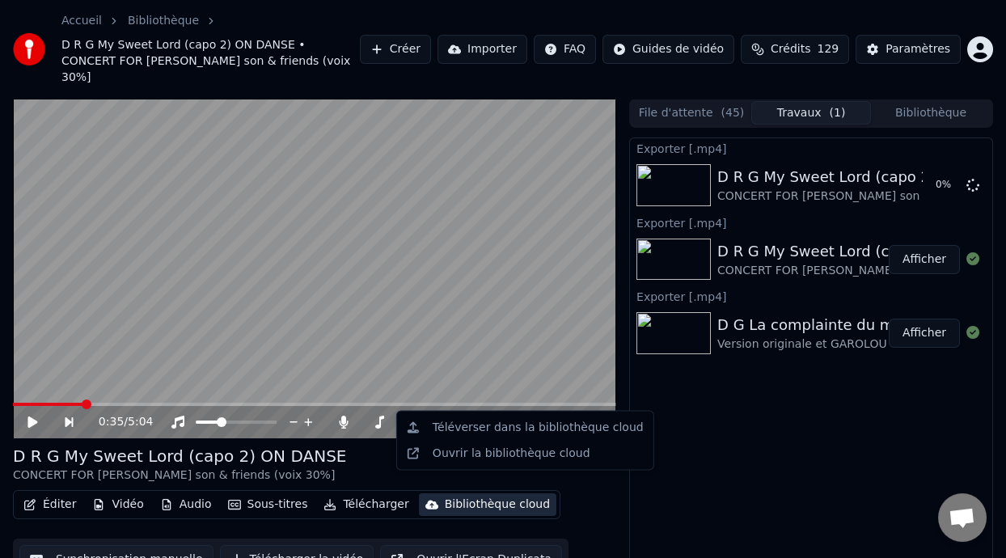
click at [709, 469] on div "Exporter [.mp4] D R G My Sweet Lord (capo 2) ON DANSE CONCERT FOR GEORGE G Harr…" at bounding box center [811, 375] width 364 height 475
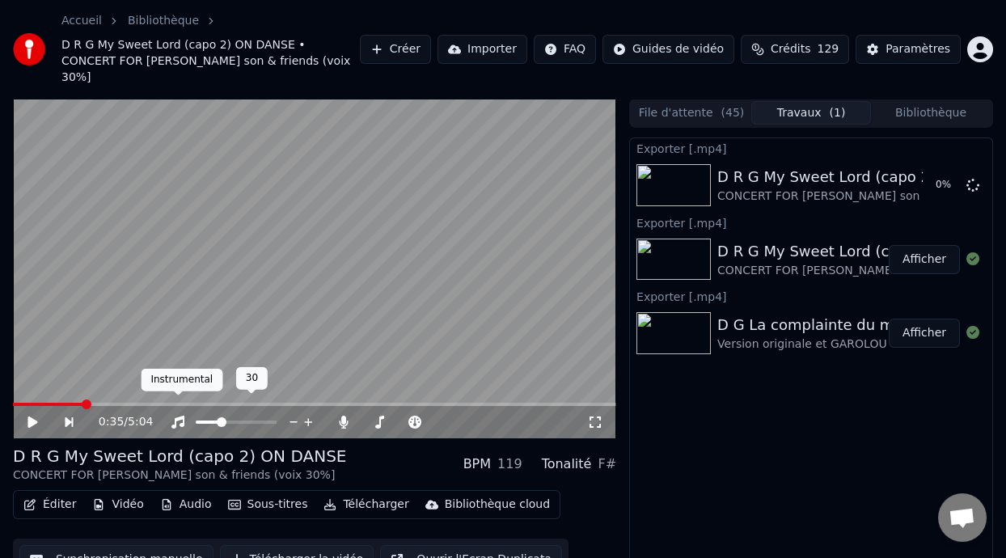
click at [180, 416] on icon at bounding box center [177, 422] width 13 height 13
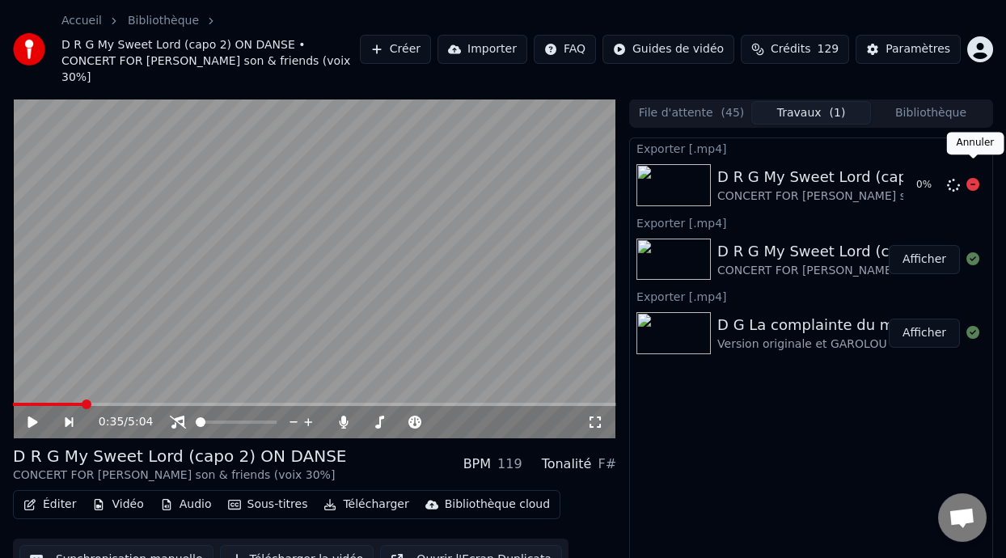
click at [975, 178] on icon at bounding box center [973, 184] width 13 height 13
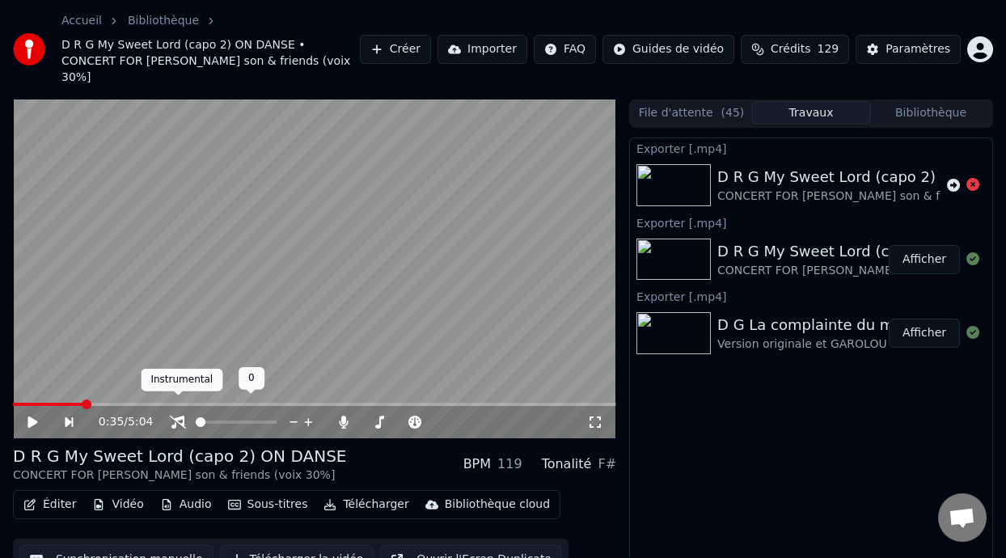
click at [177, 416] on icon at bounding box center [178, 422] width 16 height 13
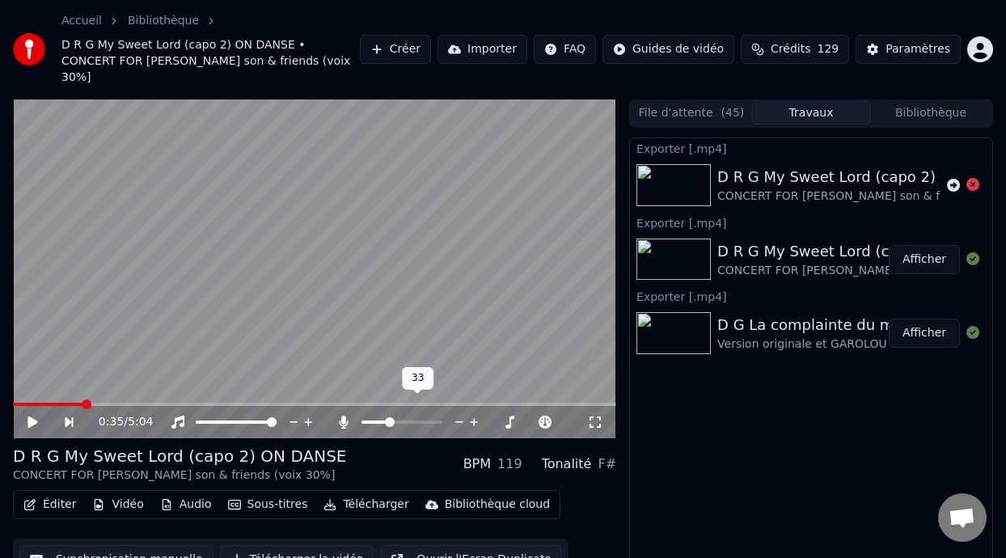
click at [387, 421] on span at bounding box center [375, 422] width 27 height 3
click at [384, 417] on span at bounding box center [386, 422] width 10 height 10
click at [33, 414] on div "0:35 / 5:04" at bounding box center [314, 422] width 590 height 16
click at [33, 416] on icon at bounding box center [44, 422] width 36 height 13
click at [351, 463] on div "D R G My Sweet Lord (capo 2) ON DANSE CONCERT FOR GEORGE G Harrison son & frien…" at bounding box center [314, 464] width 603 height 39
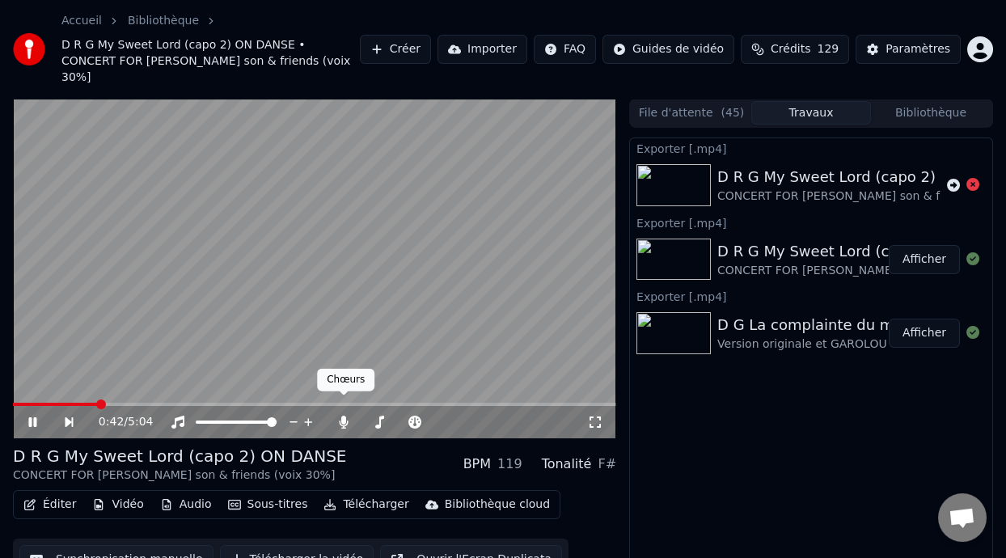
click at [346, 445] on div "D R G My Sweet Lord (capo 2) ON DANSE CONCERT FOR GEORGE G Harrison son & frien…" at bounding box center [314, 464] width 603 height 39
click at [33, 416] on icon at bounding box center [44, 422] width 36 height 13
click at [30, 403] on span at bounding box center [22, 404] width 18 height 3
click at [342, 416] on icon at bounding box center [343, 422] width 9 height 13
click at [342, 416] on icon at bounding box center [344, 422] width 16 height 13
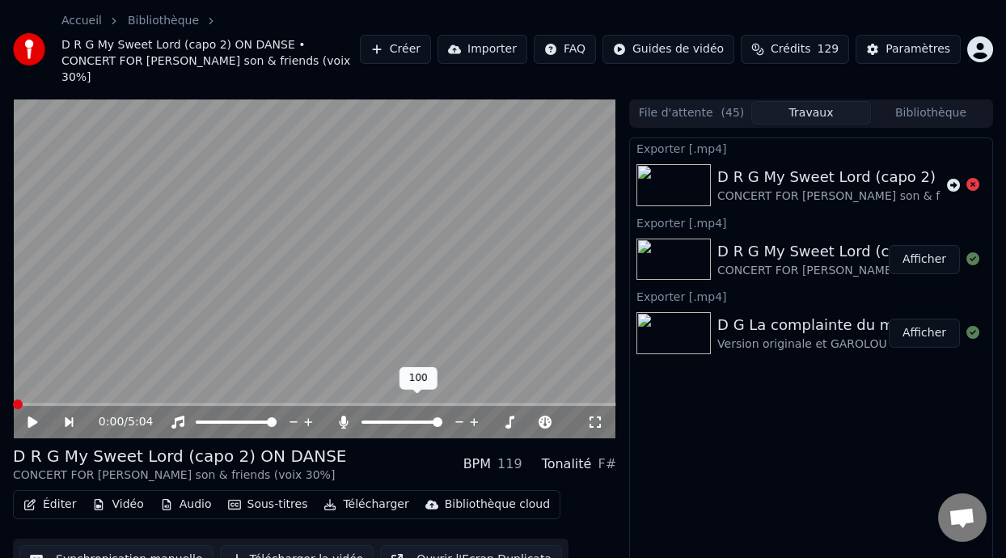
click at [383, 421] on span at bounding box center [402, 422] width 81 height 3
click at [29, 417] on icon at bounding box center [33, 422] width 10 height 11
click at [32, 416] on icon at bounding box center [44, 422] width 36 height 13
click at [379, 416] on icon at bounding box center [379, 422] width 16 height 13
click at [343, 416] on icon at bounding box center [343, 422] width 9 height 13
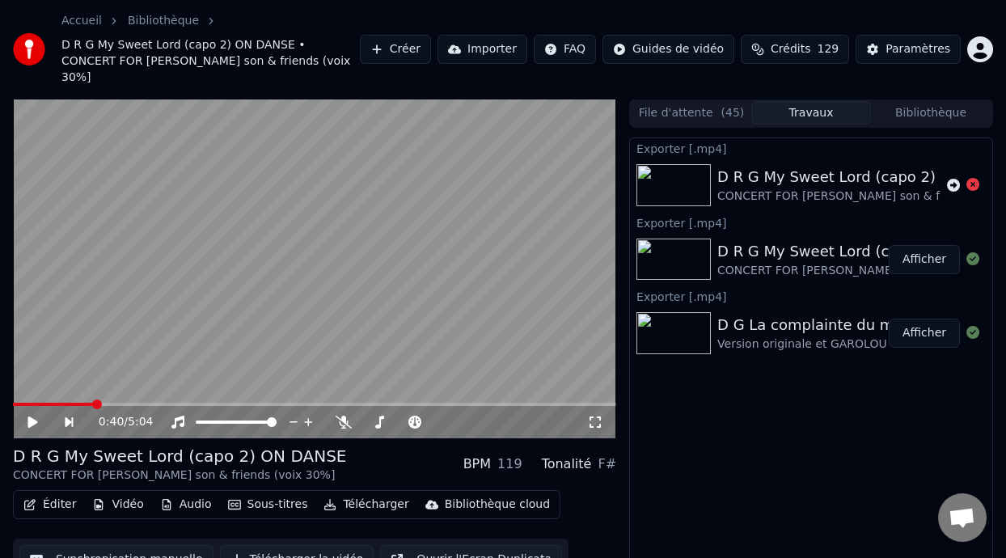
click at [28, 417] on icon at bounding box center [33, 422] width 10 height 11
click at [33, 416] on icon at bounding box center [44, 422] width 36 height 13
click at [341, 416] on icon at bounding box center [344, 422] width 16 height 13
click at [370, 421] on span at bounding box center [366, 422] width 9 height 3
click at [31, 417] on icon at bounding box center [33, 422] width 10 height 11
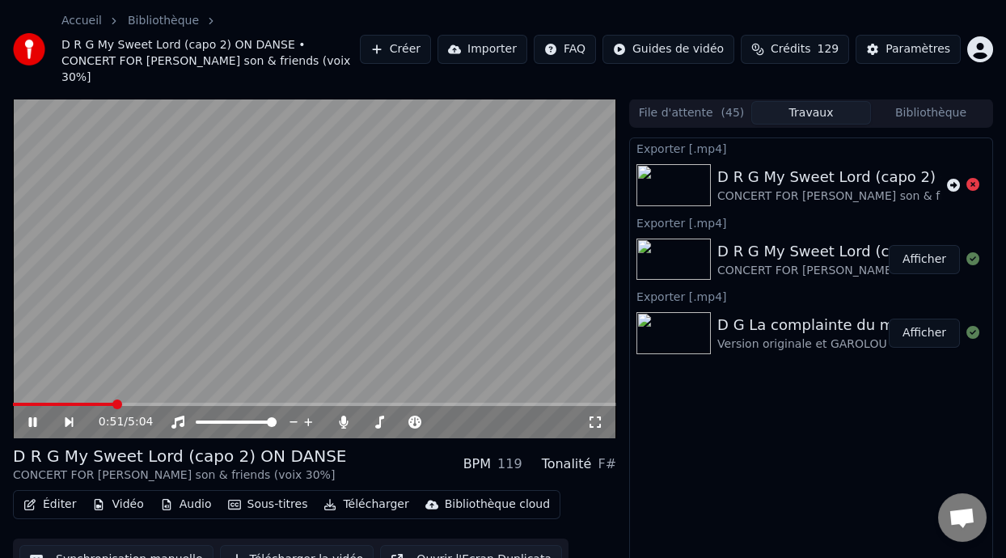
click at [32, 417] on icon at bounding box center [32, 422] width 8 height 10
click at [657, 463] on div "Exporter [.mp4] D R G My Sweet Lord (capo 2) ON DANSE CONCERT FOR GEORGE G Harr…" at bounding box center [811, 375] width 364 height 475
click at [926, 245] on button "Afficher" at bounding box center [924, 259] width 71 height 29
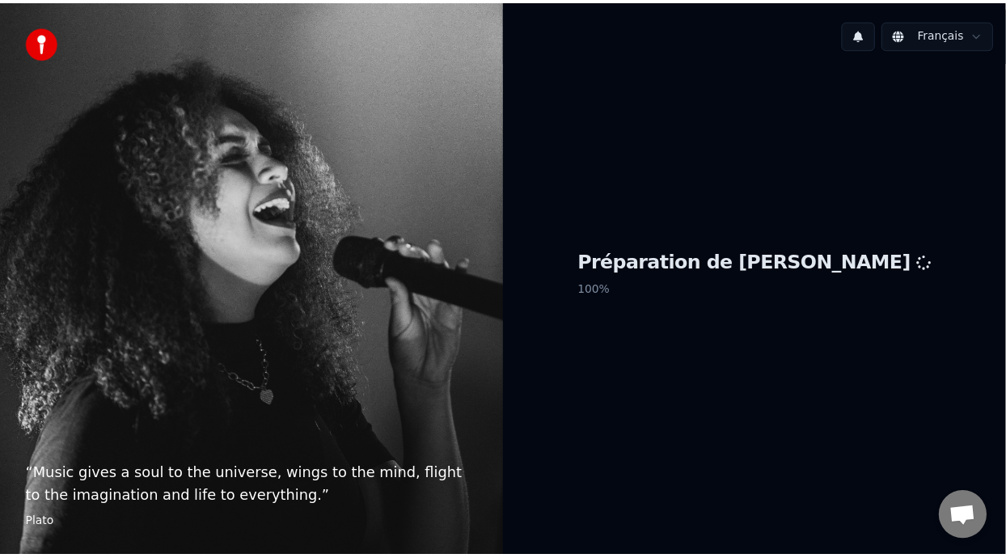
scroll to position [5, 0]
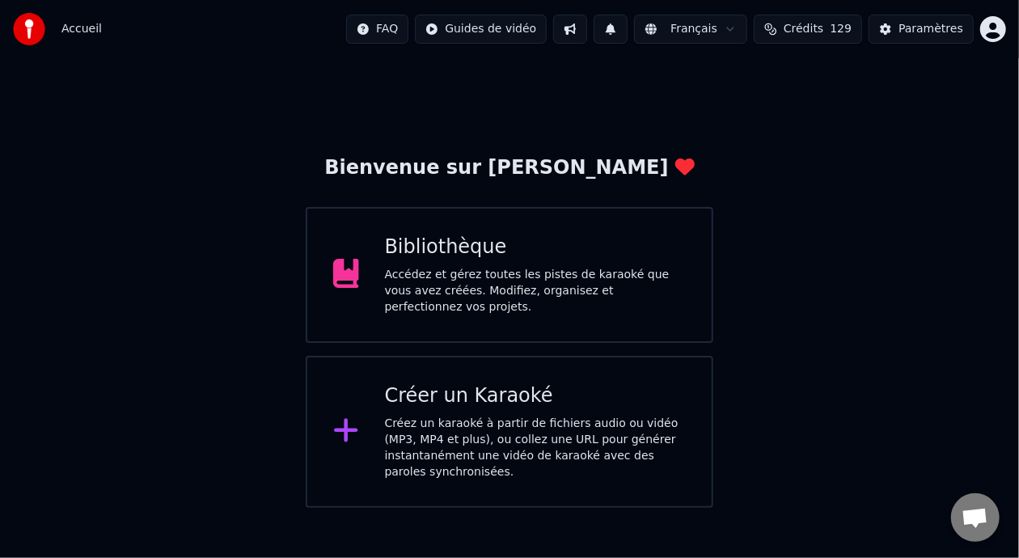
click at [578, 275] on div "Accédez et gérez toutes les pistes de karaoké que vous avez créées. Modifiez, o…" at bounding box center [536, 291] width 302 height 49
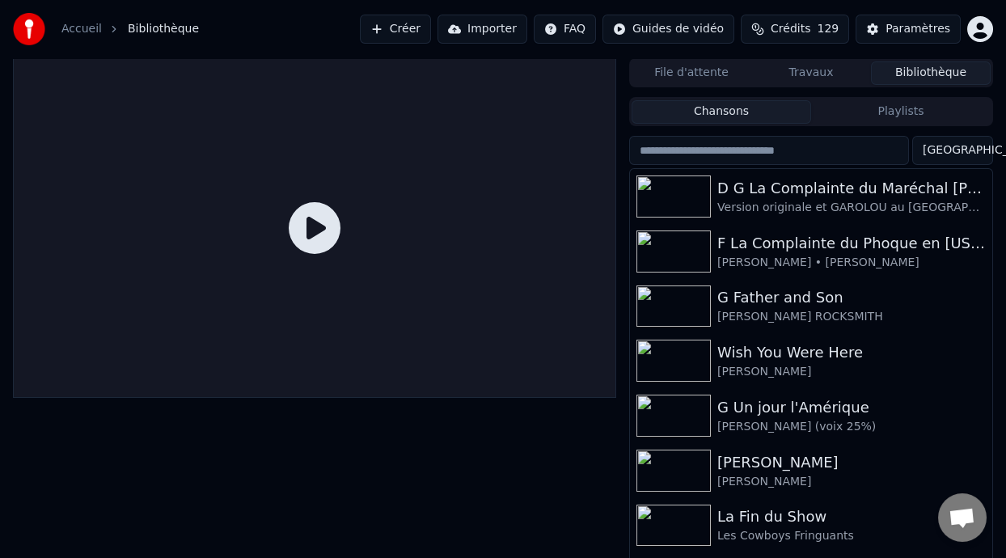
click at [905, 109] on button "Playlists" at bounding box center [901, 111] width 180 height 23
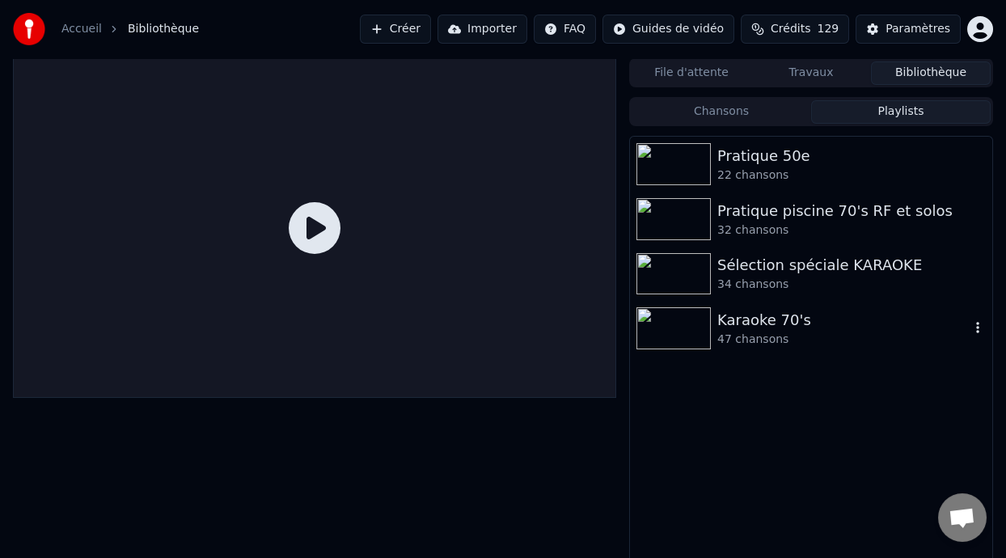
click at [784, 337] on div "47 chansons" at bounding box center [843, 340] width 252 height 16
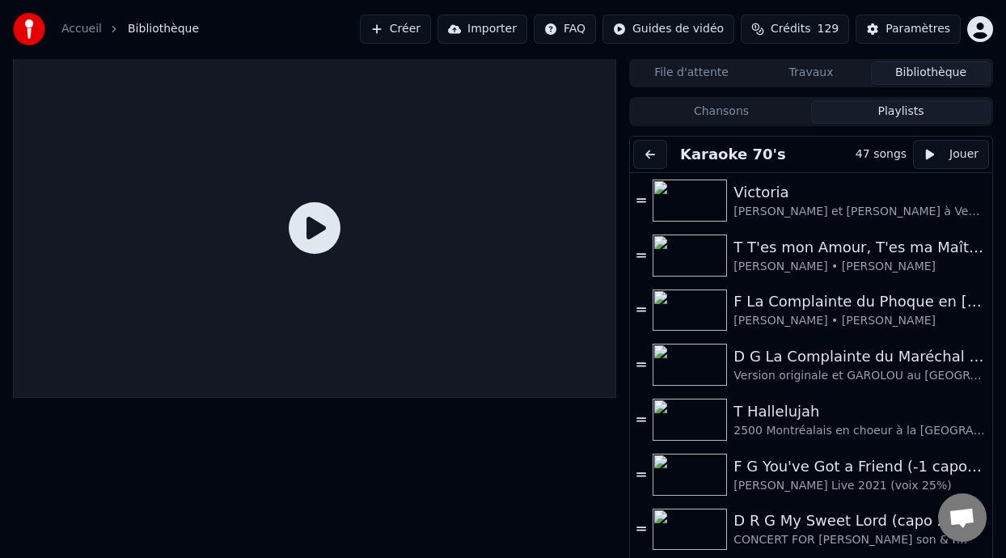
click at [842, 523] on div "D R G My Sweet Lord (capo 2) ON DANSE" at bounding box center [852, 521] width 236 height 23
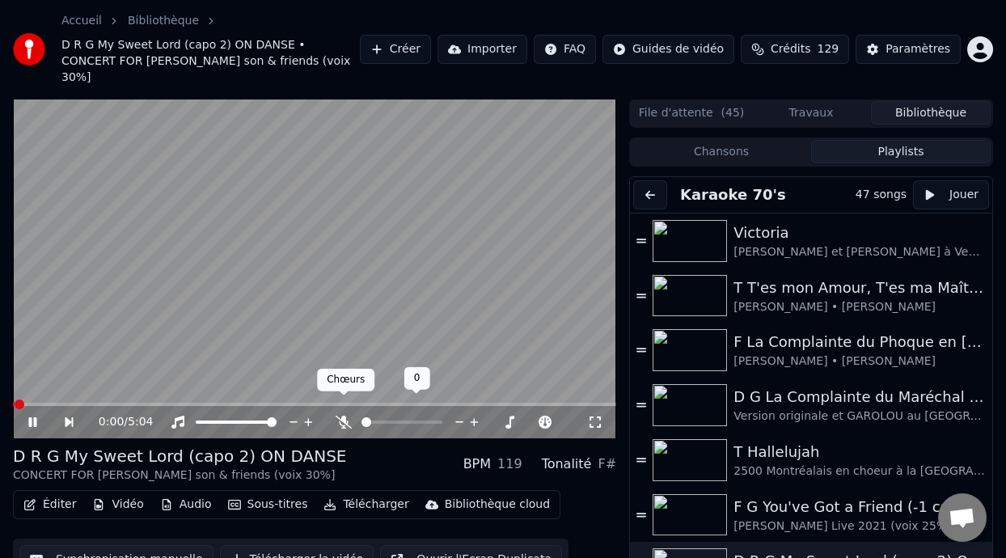
click at [341, 416] on icon at bounding box center [344, 422] width 16 height 13
click at [378, 421] on span at bounding box center [370, 422] width 17 height 3
click at [370, 421] on span at bounding box center [366, 422] width 9 height 3
click at [367, 417] on span at bounding box center [372, 422] width 10 height 10
click at [366, 417] on span at bounding box center [371, 422] width 10 height 10
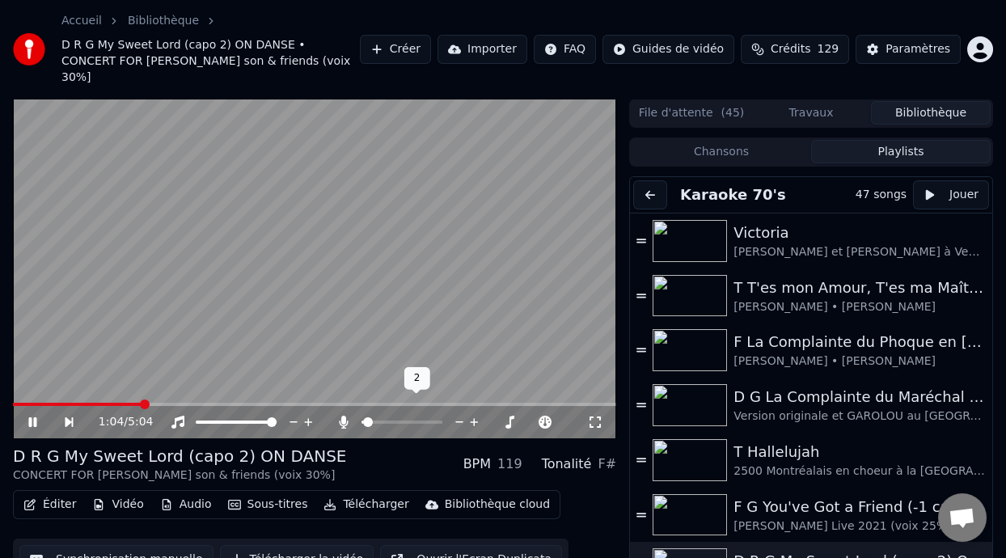
click at [363, 417] on span at bounding box center [368, 422] width 10 height 10
click at [366, 417] on span at bounding box center [371, 422] width 10 height 10
click at [24, 403] on span at bounding box center [90, 404] width 154 height 3
click at [32, 416] on icon at bounding box center [44, 422] width 36 height 13
click at [28, 416] on icon at bounding box center [44, 422] width 36 height 13
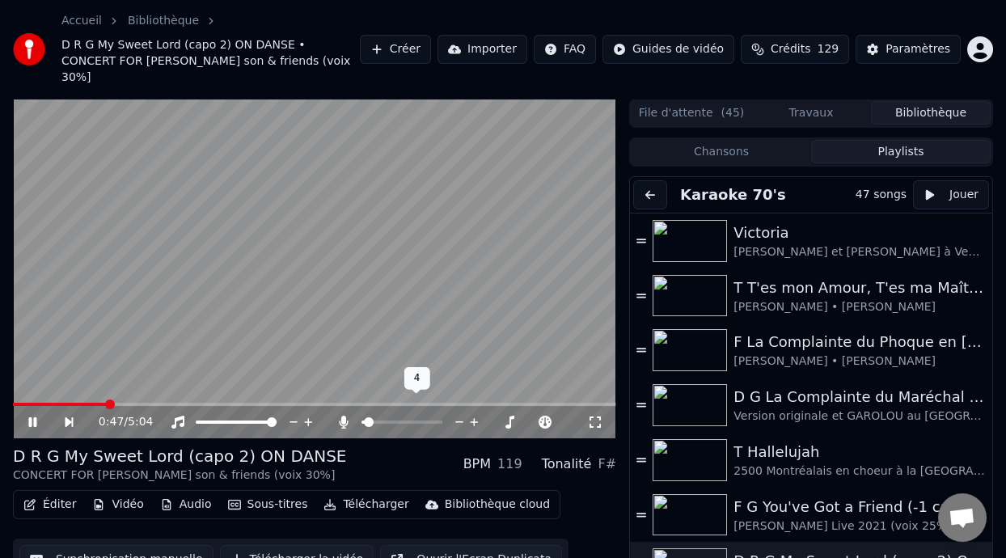
click at [364, 417] on span at bounding box center [369, 422] width 10 height 10
click at [370, 451] on div "D R G My Sweet Lord (capo 2) ON DANSE CONCERT FOR GEORGE G Harrison son & frien…" at bounding box center [314, 464] width 603 height 39
click at [36, 417] on icon at bounding box center [32, 422] width 8 height 10
click at [36, 417] on icon at bounding box center [33, 422] width 10 height 11
click at [36, 417] on icon at bounding box center [32, 422] width 8 height 10
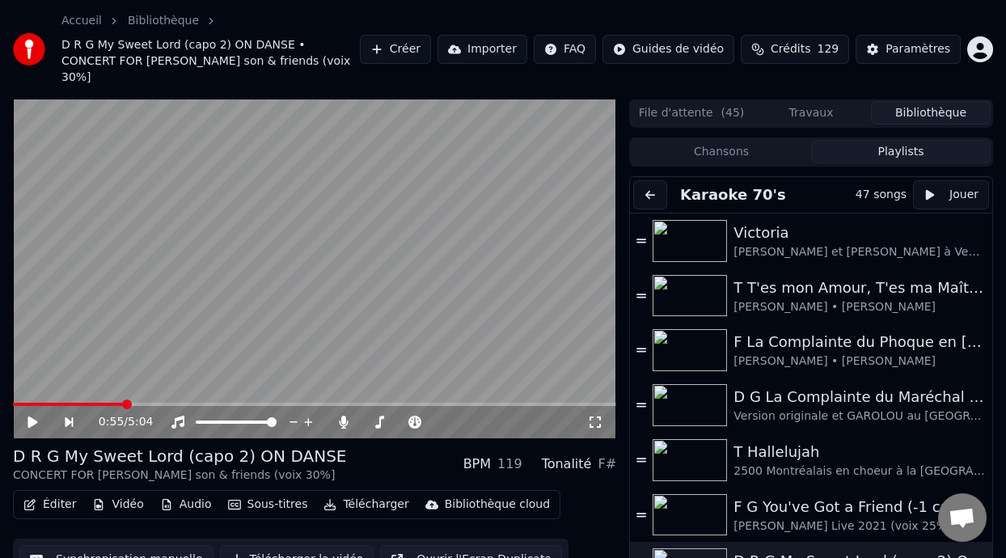
click at [360, 493] on button "Télécharger" at bounding box center [366, 504] width 98 height 23
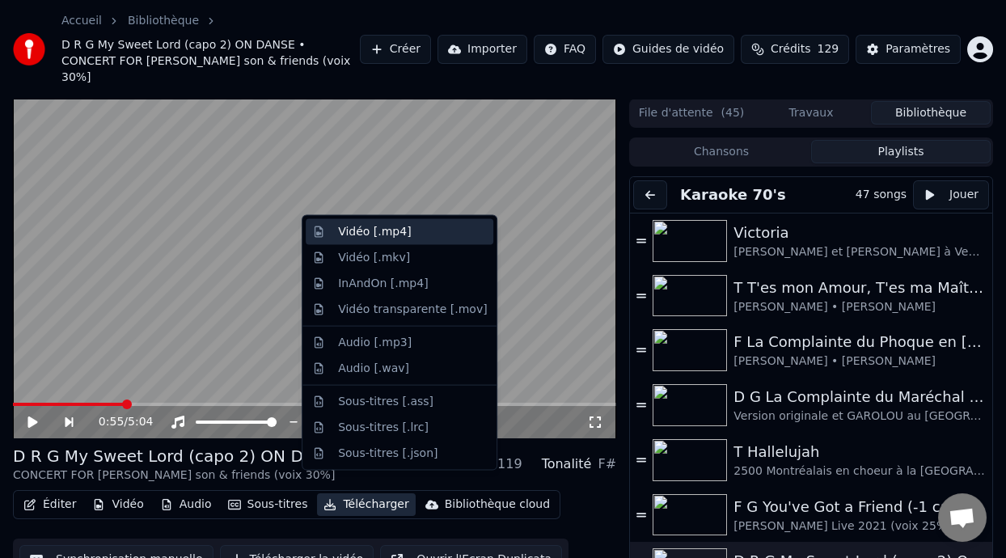
click at [406, 234] on div "Vidéo [.mp4]" at bounding box center [412, 232] width 149 height 16
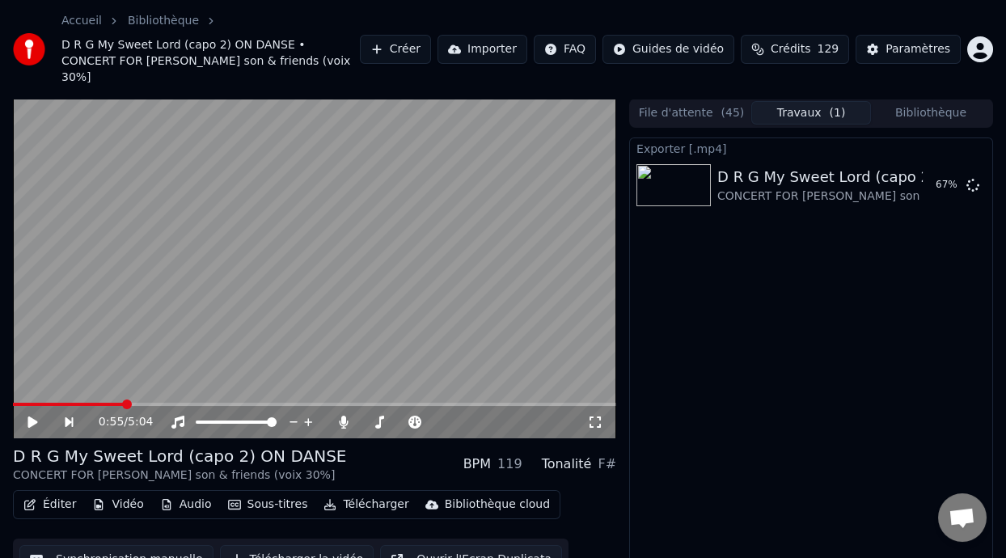
click at [58, 493] on button "Éditer" at bounding box center [50, 504] width 66 height 23
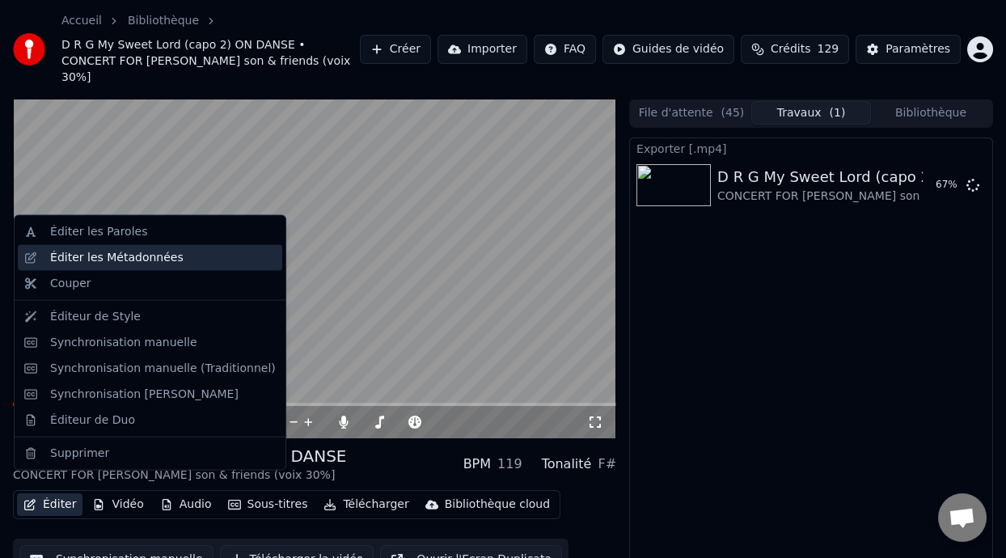
click at [147, 257] on div "Éditer les Métadonnées" at bounding box center [116, 258] width 133 height 16
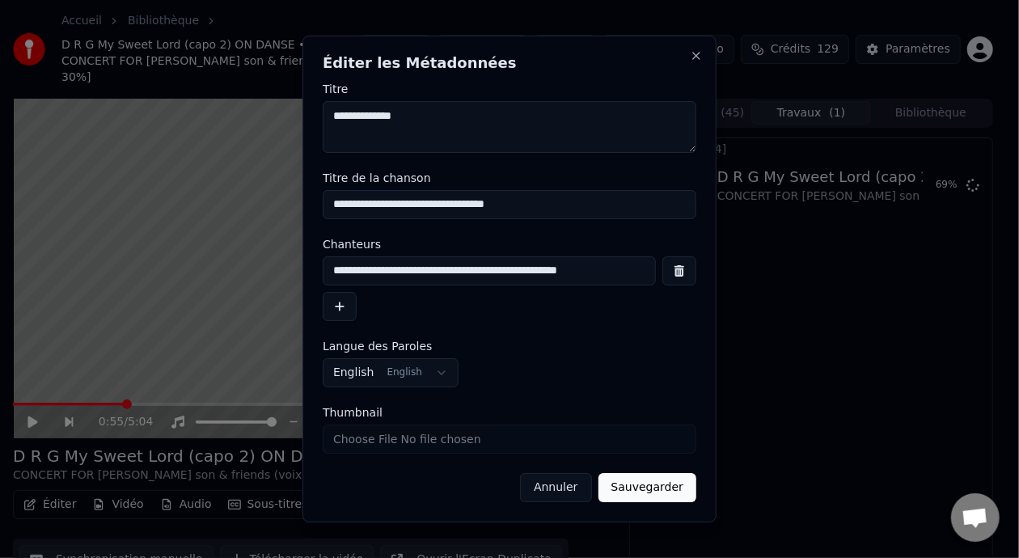
click at [349, 206] on input "**********" at bounding box center [510, 204] width 374 height 29
type input "**********"
click at [661, 489] on button "Sauvegarder" at bounding box center [648, 487] width 98 height 29
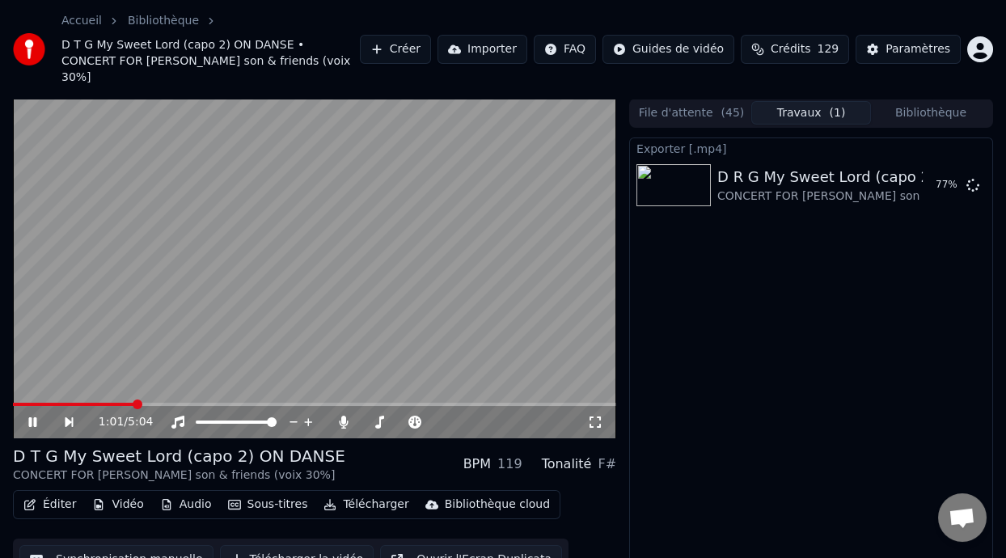
click at [33, 416] on icon at bounding box center [44, 422] width 36 height 13
click at [938, 171] on button "Afficher" at bounding box center [924, 185] width 71 height 29
click at [19, 403] on span at bounding box center [16, 404] width 6 height 3
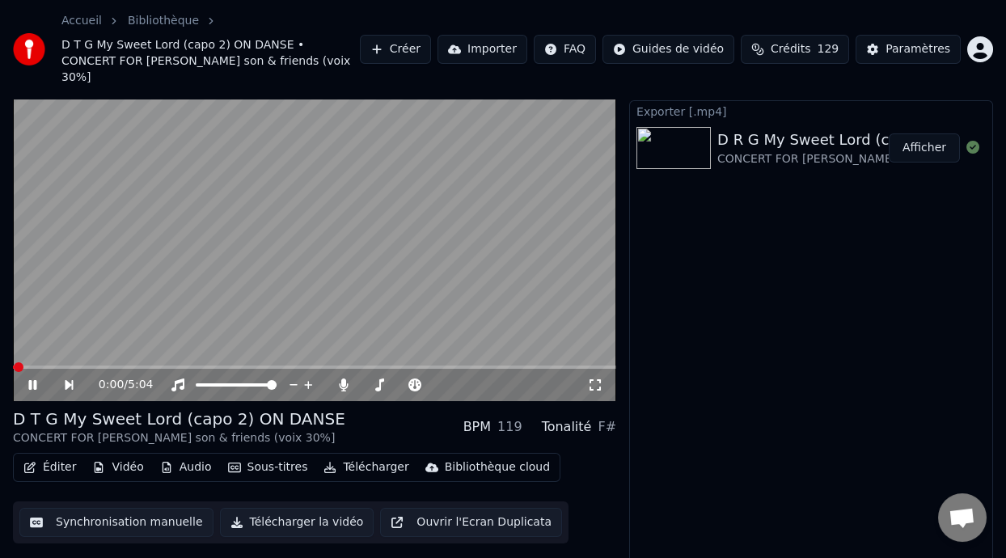
click at [33, 379] on icon at bounding box center [44, 385] width 36 height 13
click at [381, 380] on span at bounding box center [384, 385] width 10 height 10
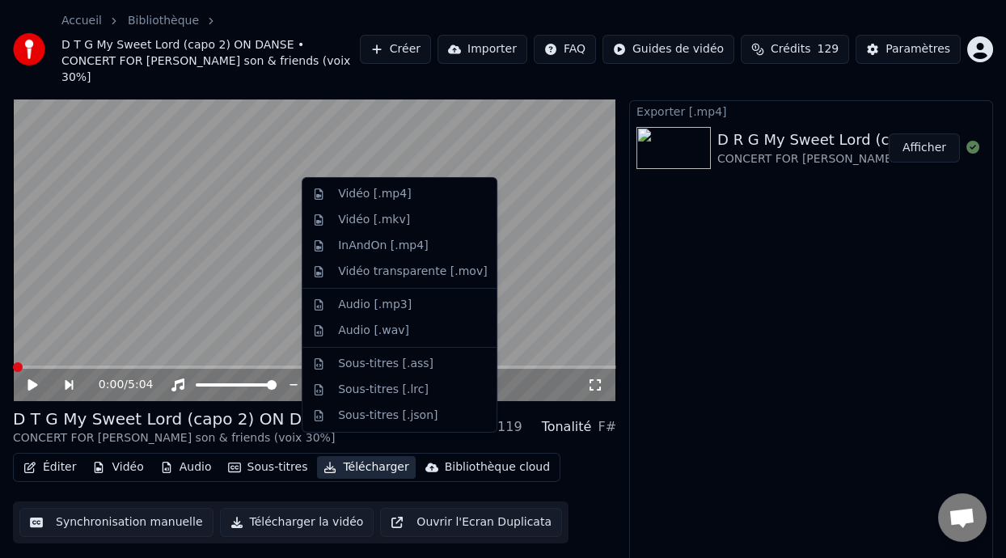
click at [357, 456] on button "Télécharger" at bounding box center [366, 467] width 98 height 23
click at [408, 191] on div "Vidéo [.mp4]" at bounding box center [412, 194] width 149 height 16
